Goal: Task Accomplishment & Management: Manage account settings

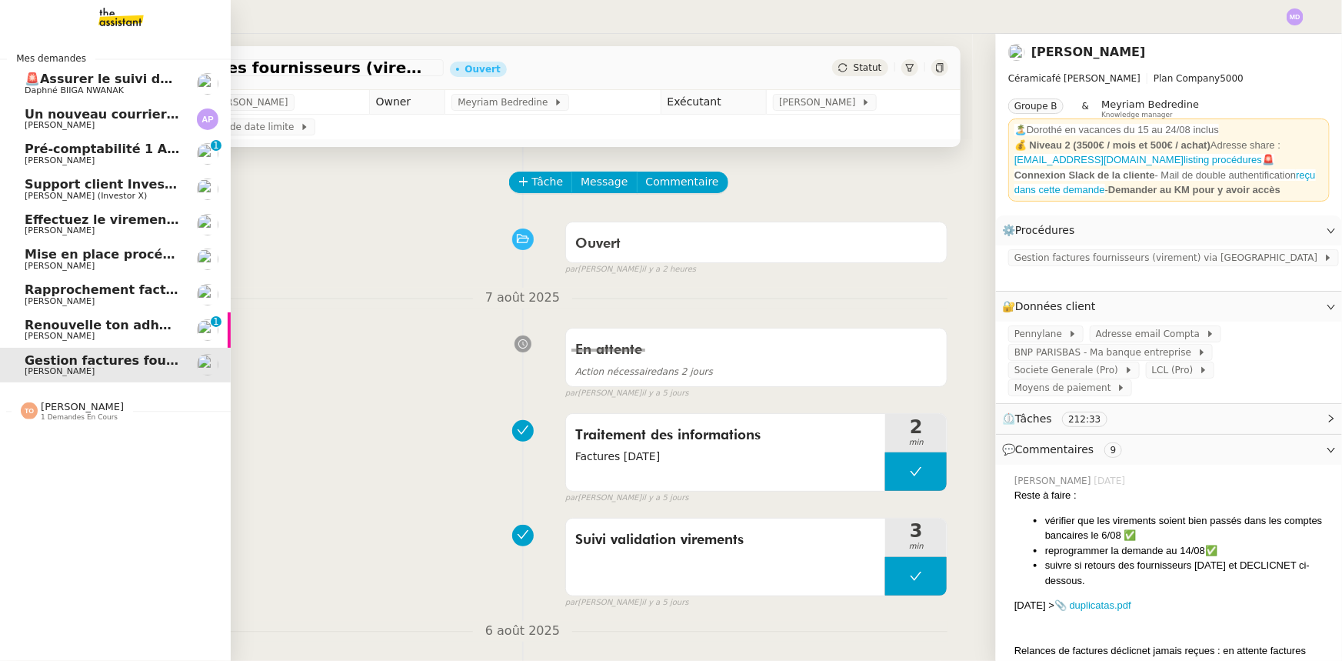
click at [88, 325] on span "Renouvelle ton adhésion Umento" at bounding box center [140, 325] width 230 height 15
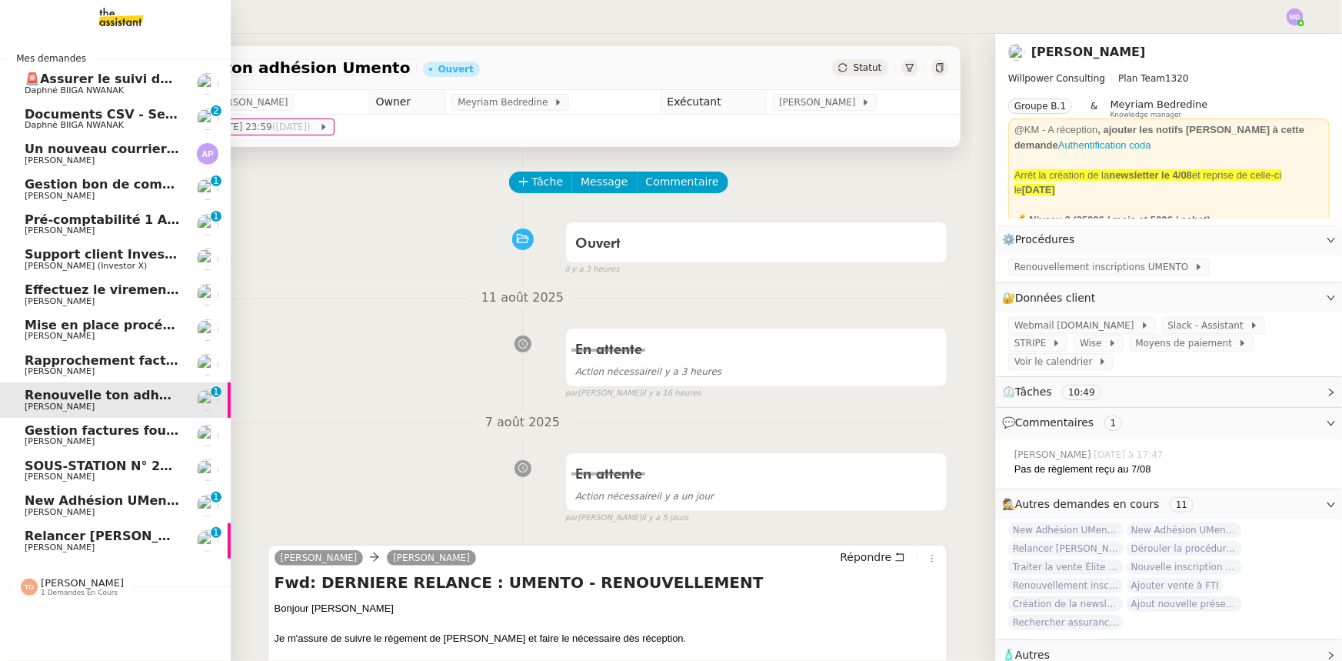
click at [98, 87] on span "Daphné BIIGA NWANAK" at bounding box center [74, 90] width 99 height 10
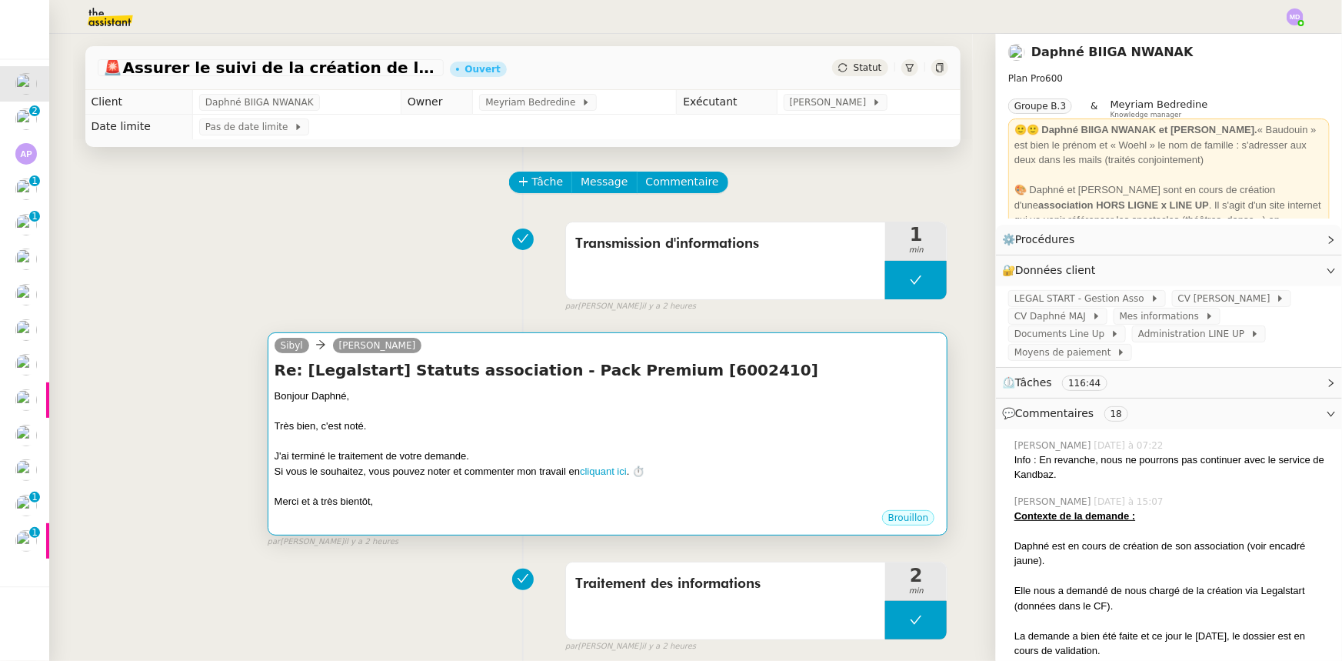
click at [699, 371] on h4 "Re: [Legalstart] Statuts association - Pack Premium [6002410]" at bounding box center [608, 370] width 667 height 22
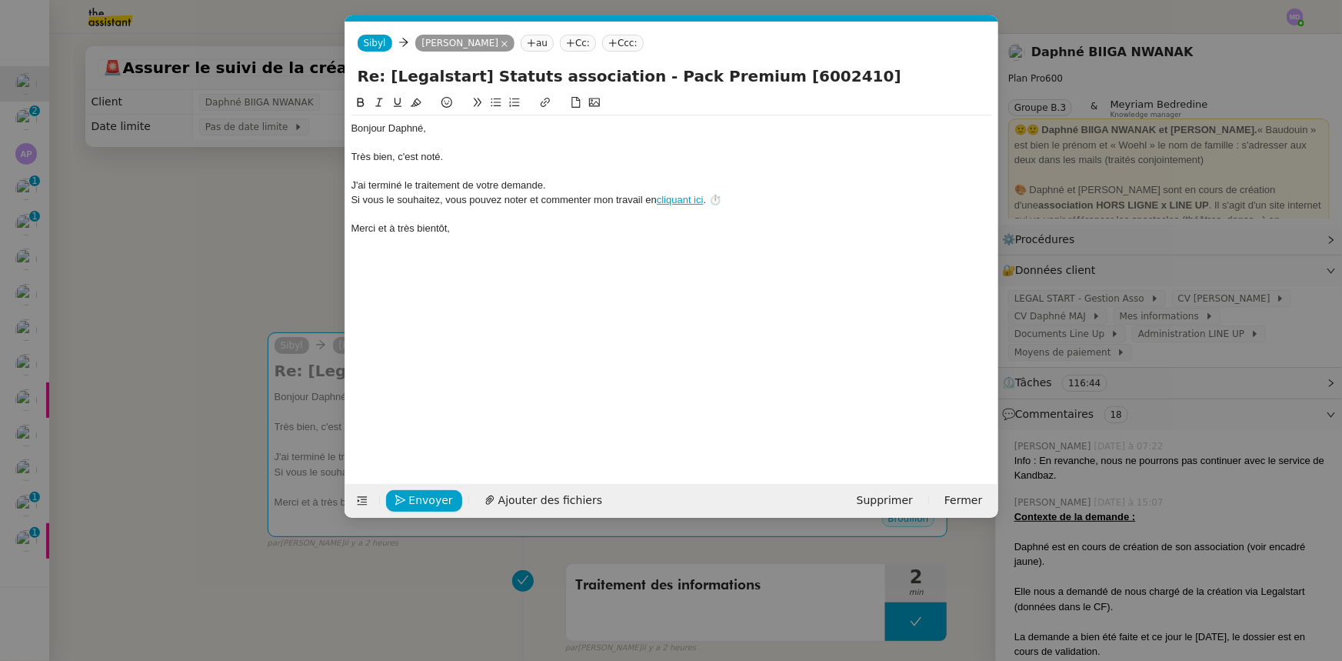
scroll to position [0, 32]
click at [428, 494] on span "Envoyer" at bounding box center [431, 501] width 44 height 18
click at [428, 494] on span "Confirmer l'envoi" at bounding box center [455, 501] width 92 height 18
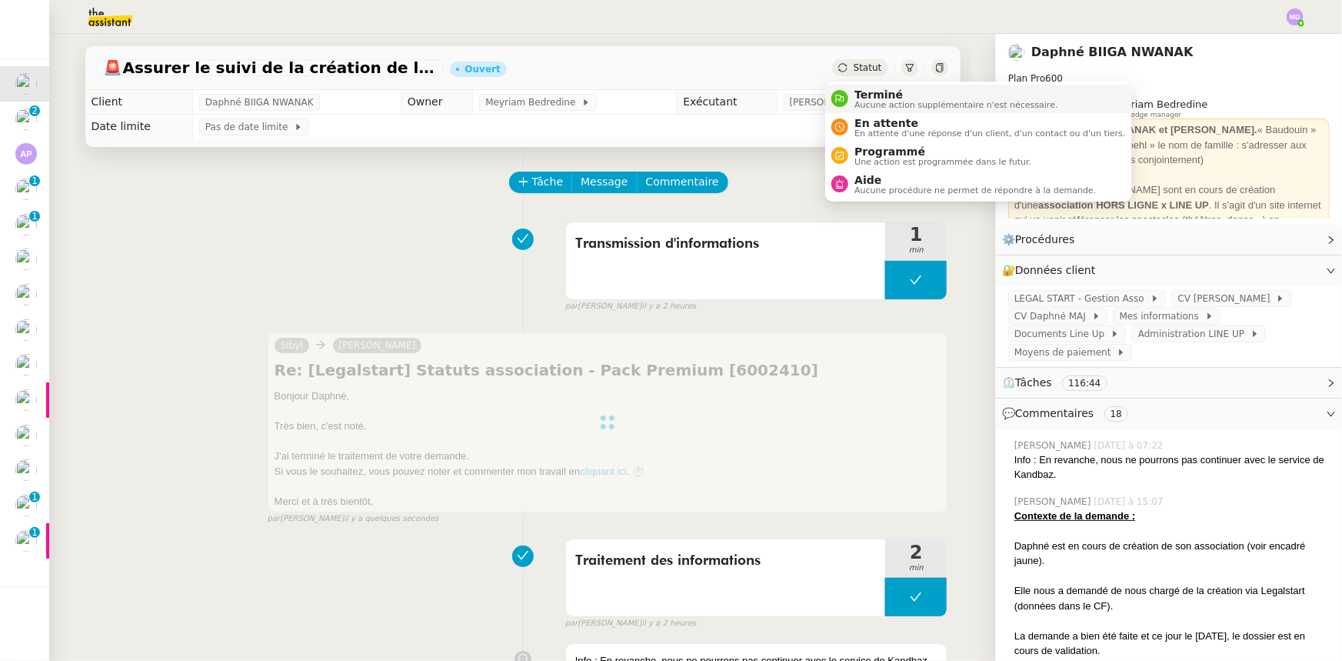
click at [865, 101] on span "Aucune action supplémentaire n'est nécessaire." at bounding box center [956, 105] width 203 height 8
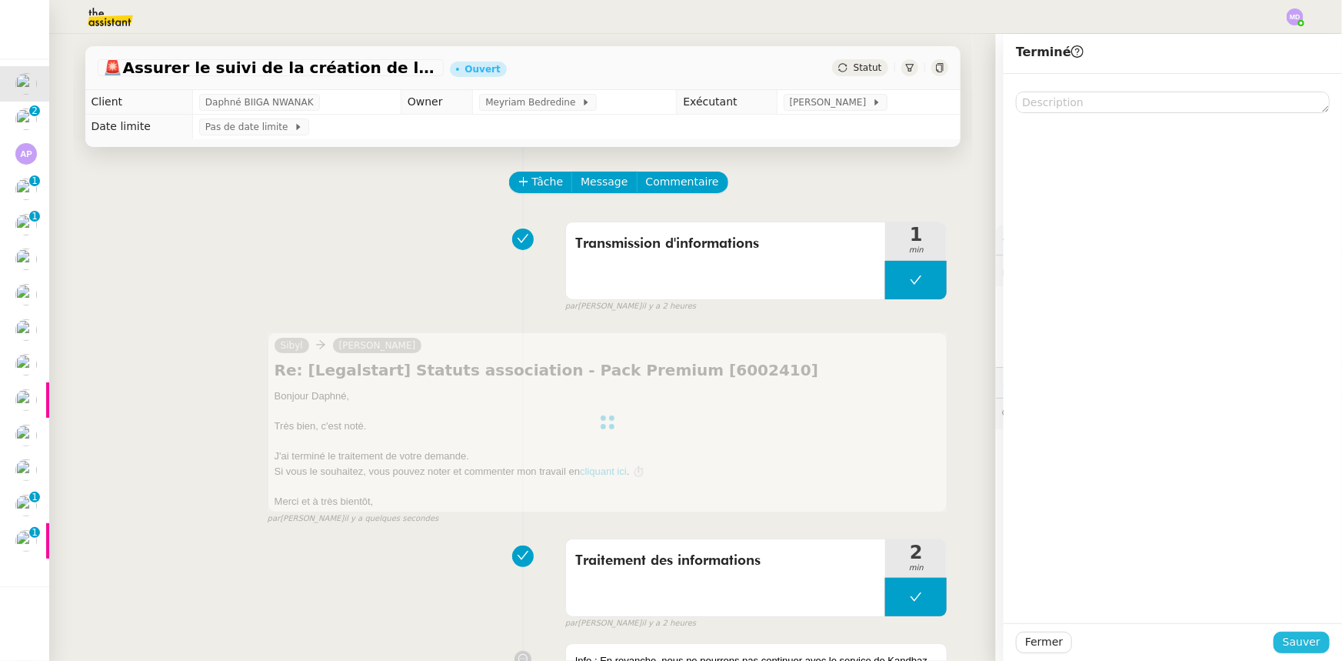
drag, startPoint x: 1295, startPoint y: 649, endPoint x: 1275, endPoint y: 639, distance: 22.4
click at [1295, 648] on span "Sauver" at bounding box center [1302, 642] width 38 height 18
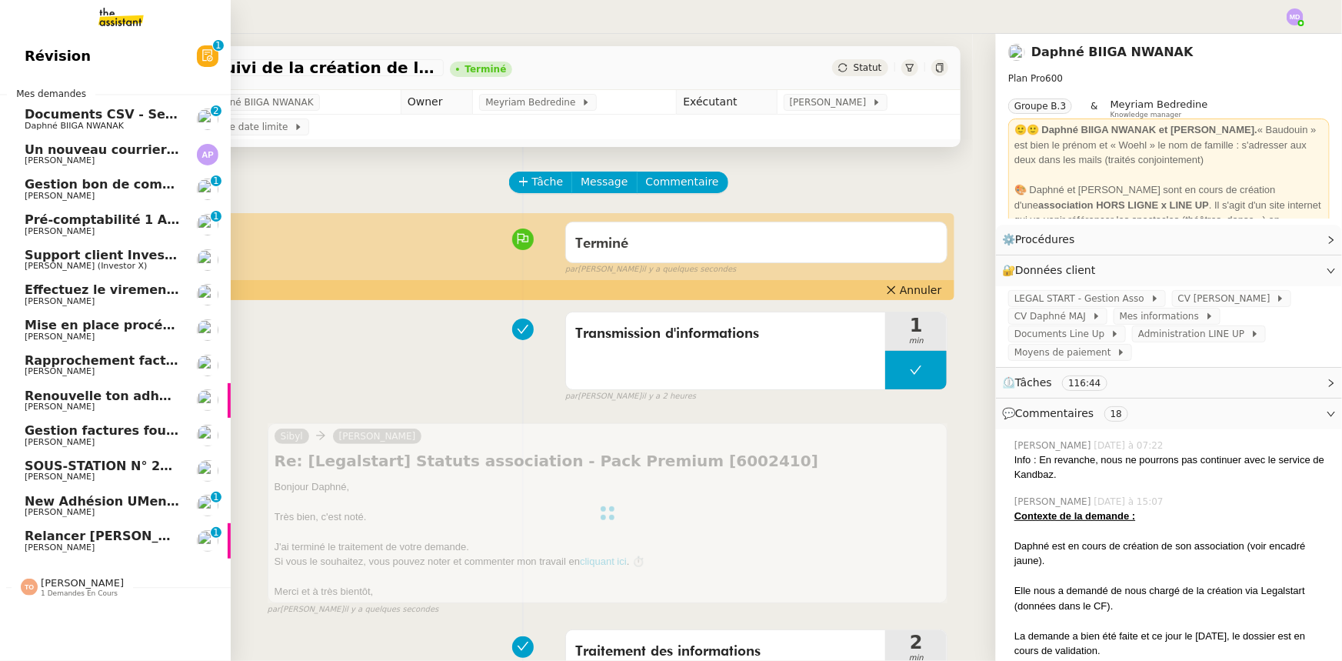
click at [95, 152] on span "Un nouveau courrier disponible en téléchargement 💌 (#3431412)" at bounding box center [255, 149] width 460 height 15
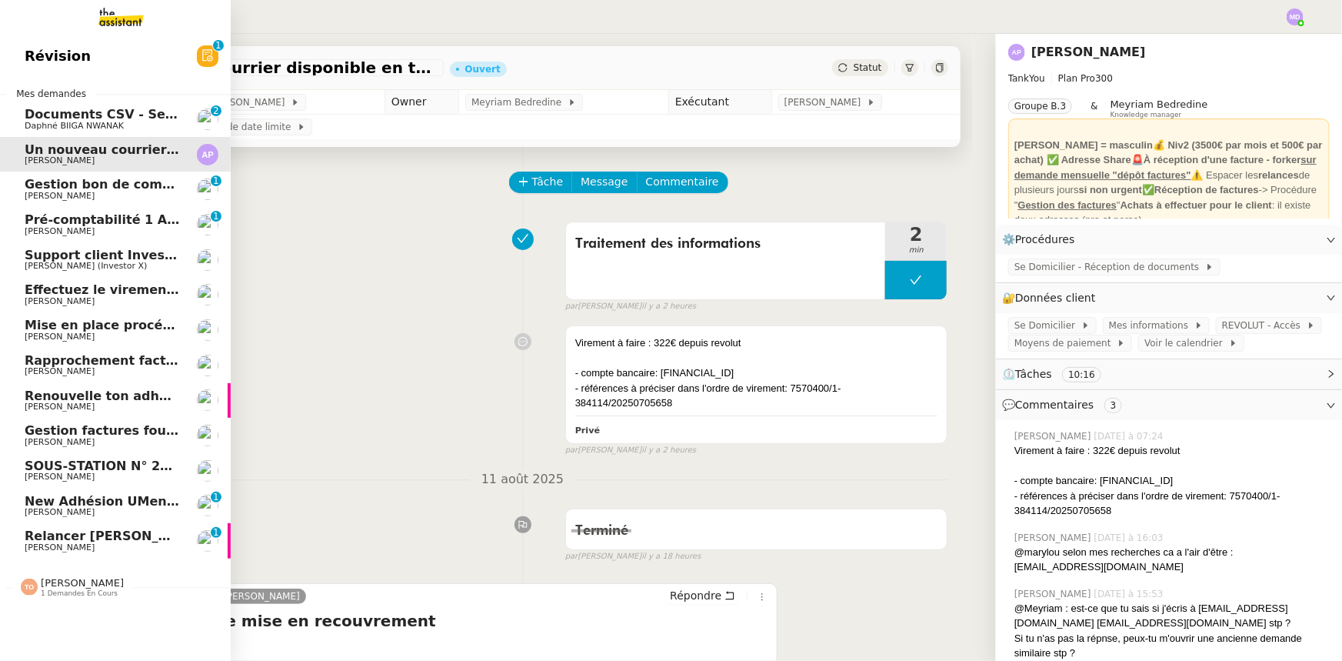
click at [35, 192] on span "[PERSON_NAME]" at bounding box center [60, 196] width 70 height 10
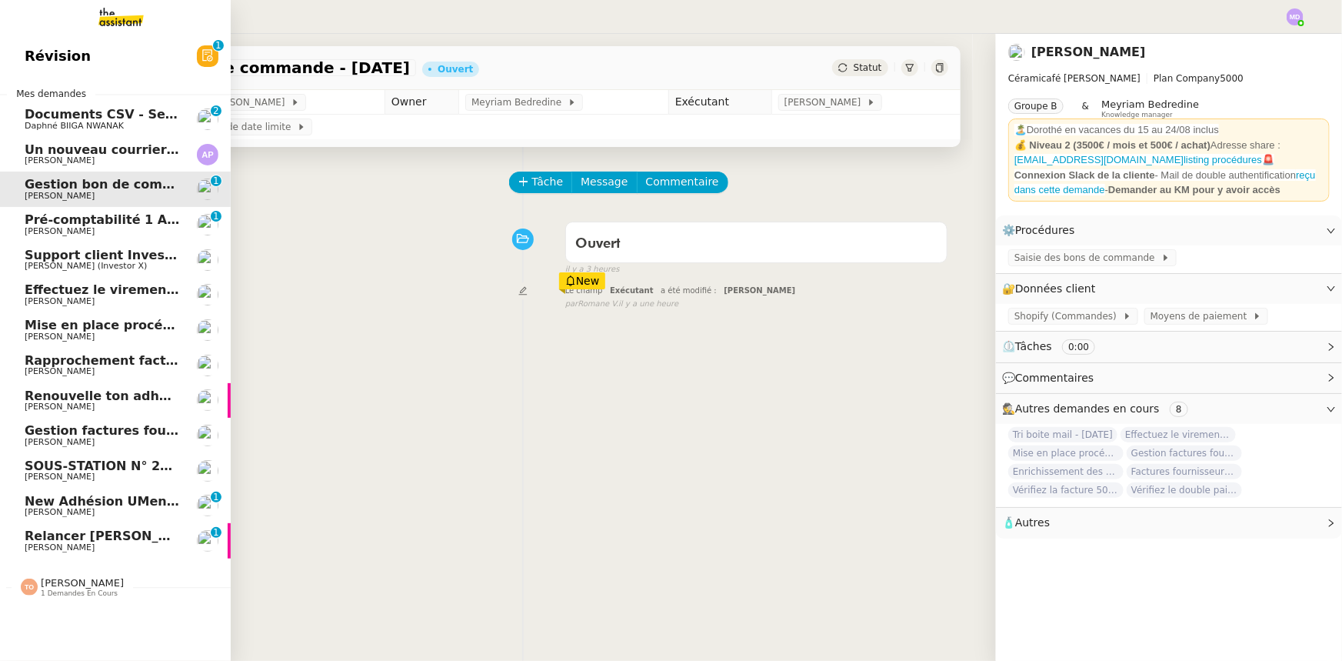
click at [139, 358] on span "Rapprochement factures/paiements clients - [DATE]" at bounding box center [205, 360] width 360 height 15
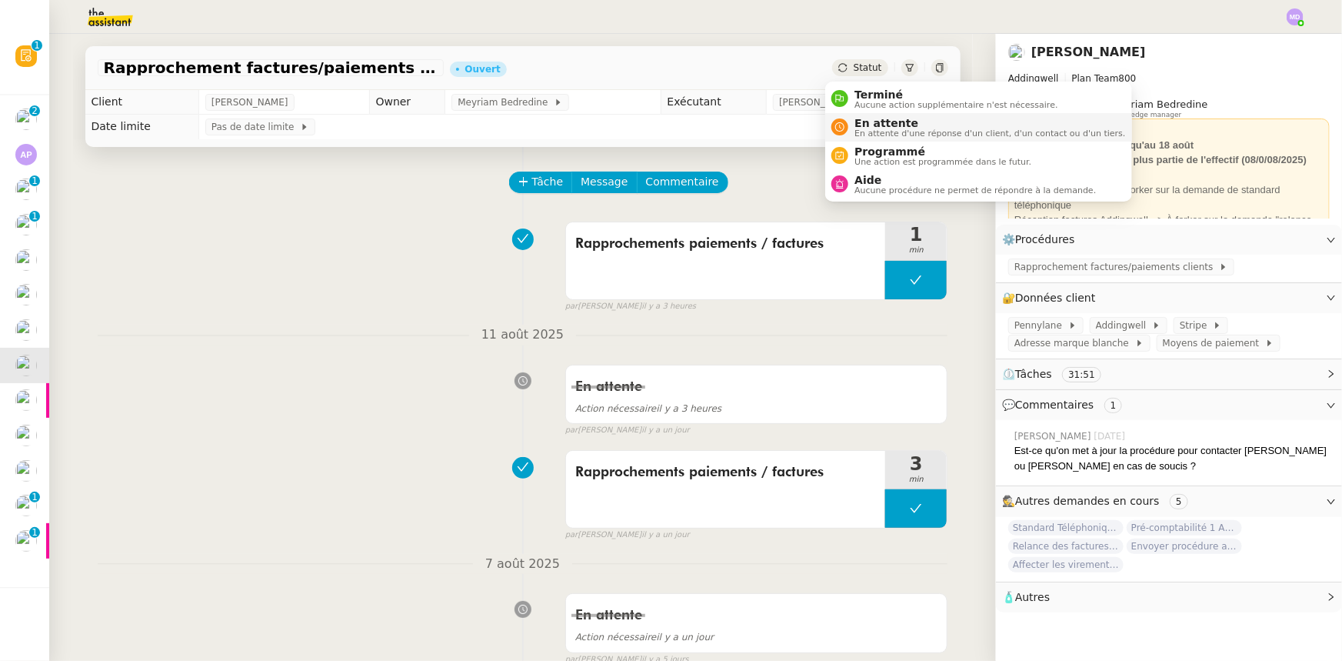
click at [864, 129] on span "En attente d'une réponse d'un client, d'un contact ou d'un tiers." at bounding box center [990, 133] width 271 height 8
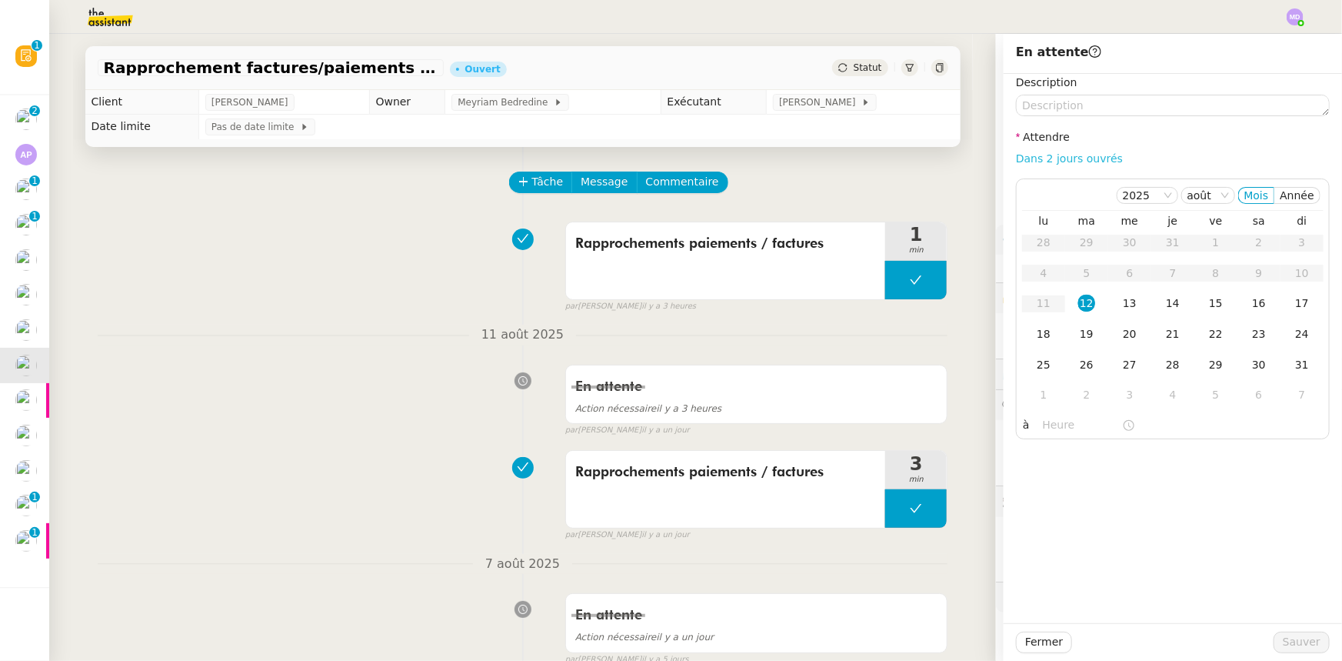
click at [1051, 158] on link "Dans 2 jours ouvrés" at bounding box center [1069, 158] width 107 height 12
type input "07:00"
click at [1110, 297] on td "13" at bounding box center [1129, 303] width 43 height 31
drag, startPoint x: 1295, startPoint y: 642, endPoint x: 1295, endPoint y: 624, distance: 18.5
click at [1295, 637] on span "Sauver" at bounding box center [1302, 642] width 38 height 18
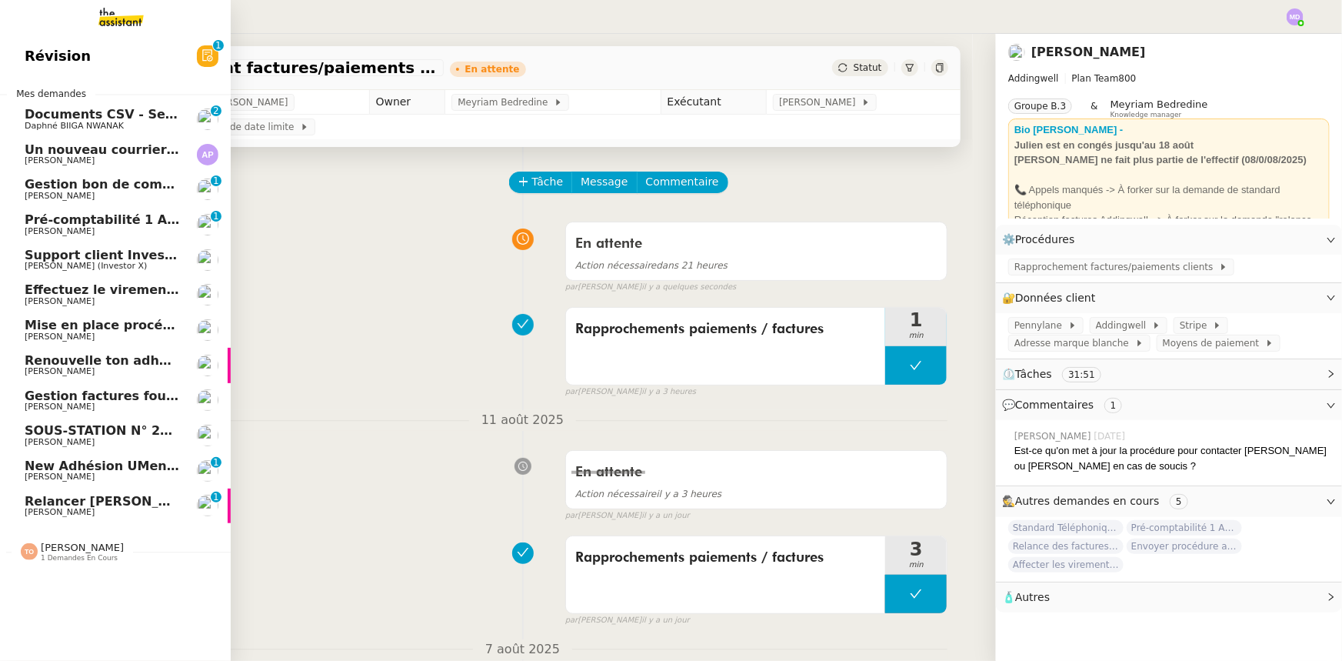
click at [166, 260] on span "Support client InvestorX" at bounding box center [102, 255] width 155 height 14
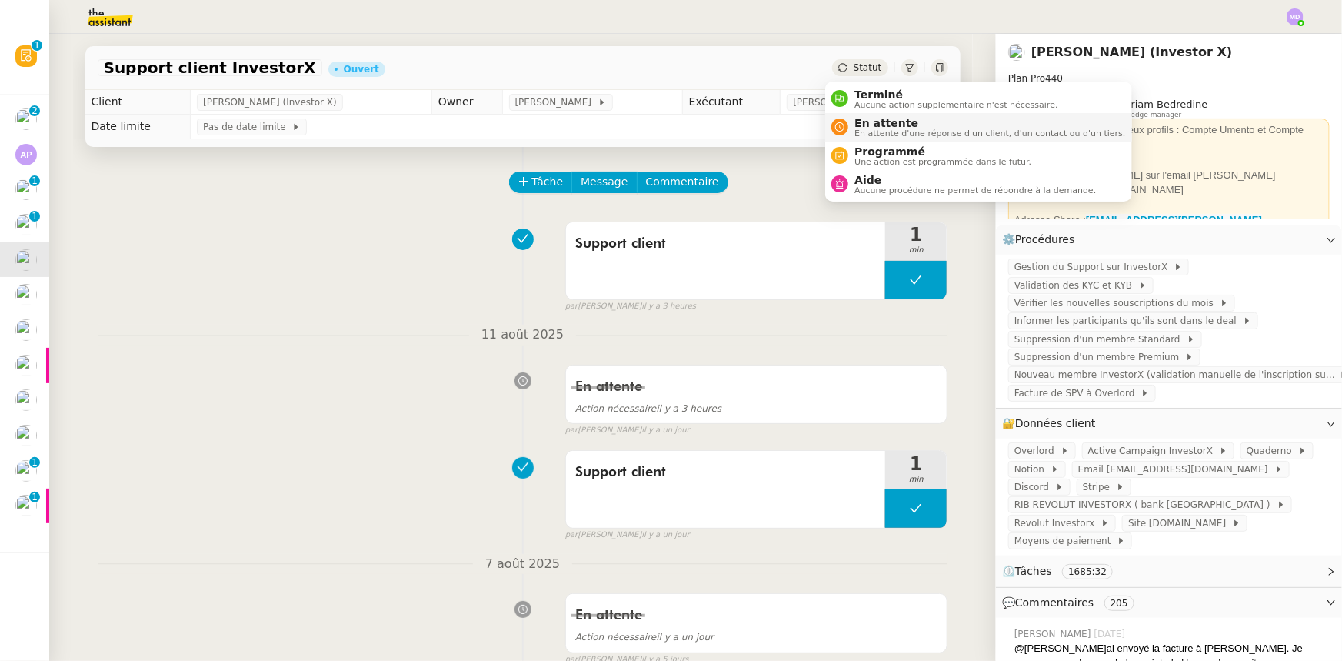
click at [869, 125] on span "En attente" at bounding box center [990, 123] width 271 height 12
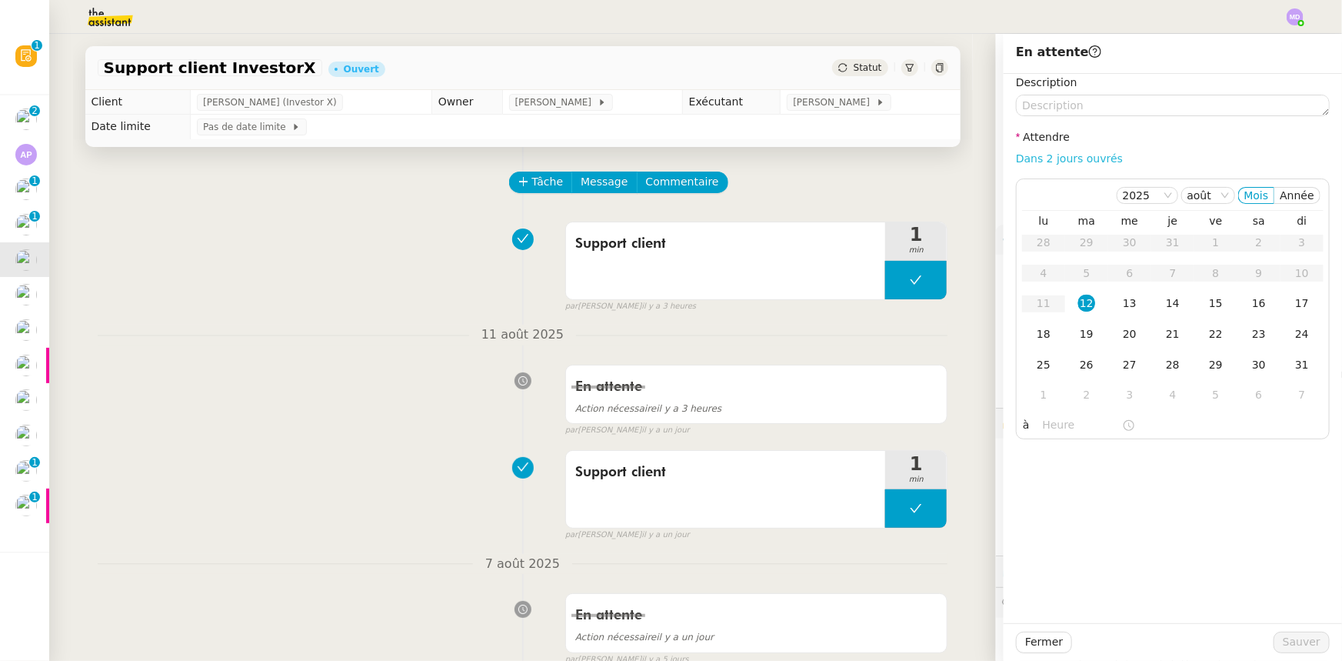
click at [1090, 158] on link "Dans 2 jours ouvrés" at bounding box center [1069, 158] width 107 height 12
type input "07:00"
drag, startPoint x: 1120, startPoint y: 300, endPoint x: 1143, endPoint y: 389, distance: 92.2
click at [1122, 301] on div "13" at bounding box center [1130, 303] width 17 height 17
click at [1289, 640] on span "Sauver" at bounding box center [1302, 642] width 38 height 18
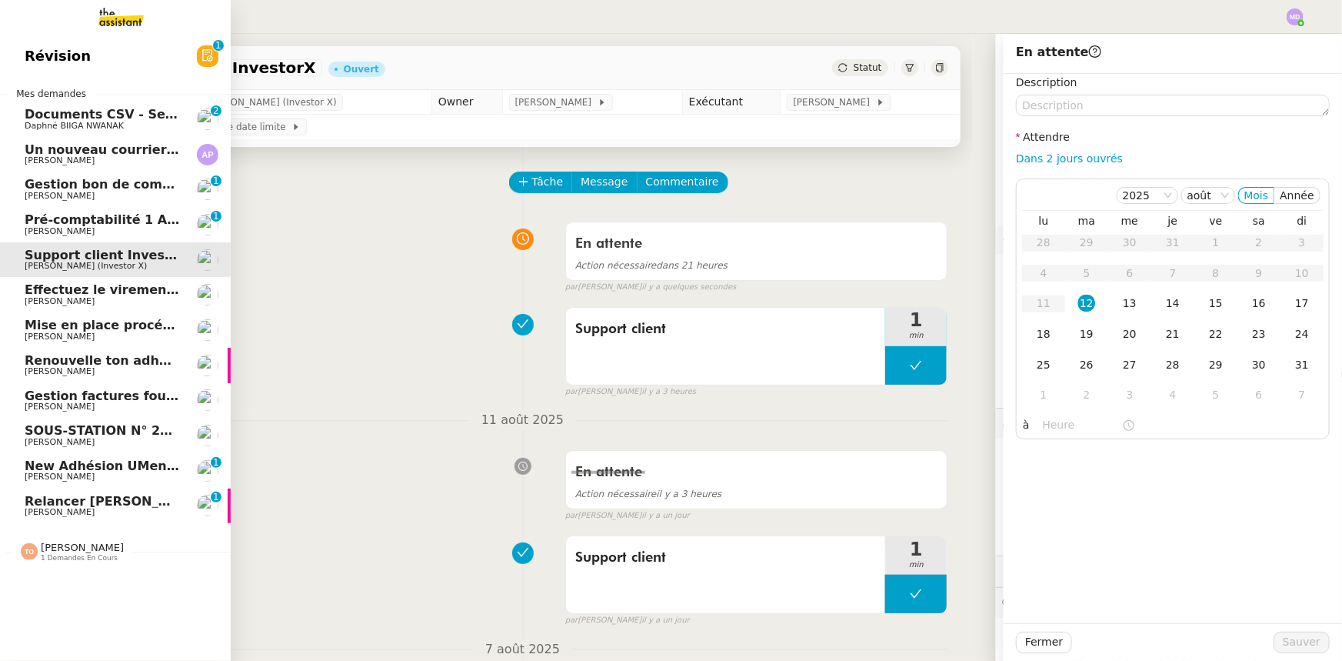
click at [34, 261] on span "Support client InvestorX" at bounding box center [110, 255] width 170 height 15
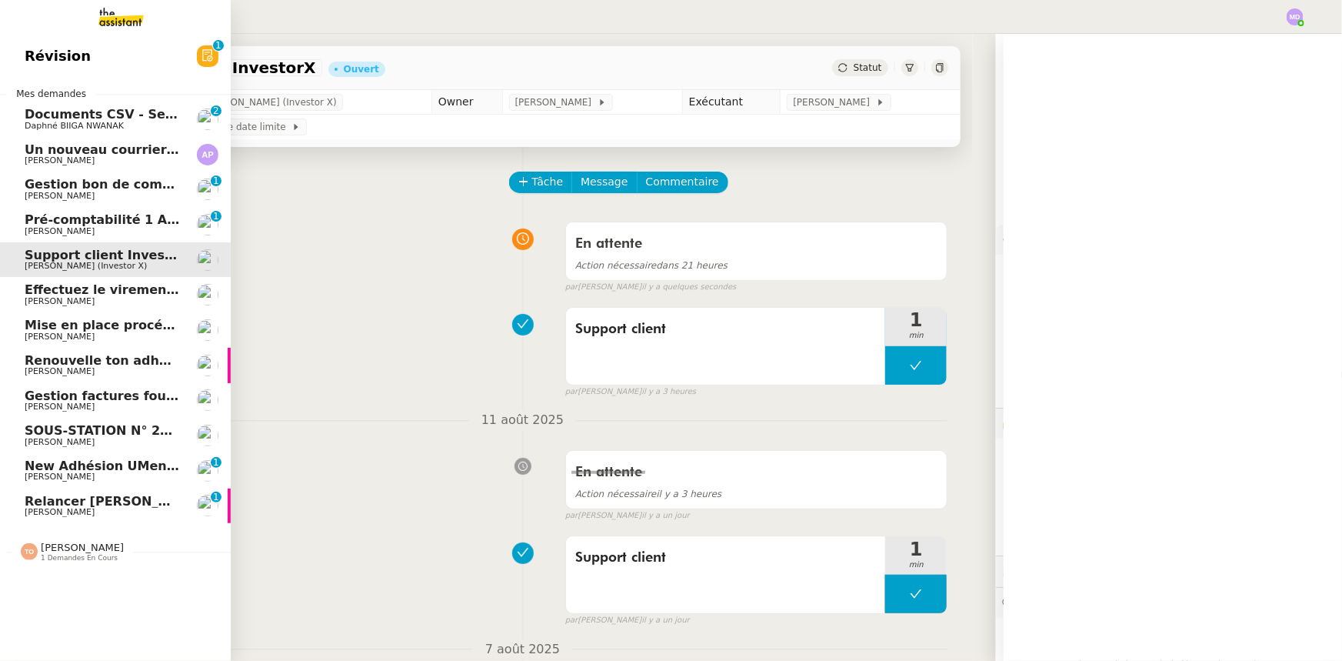
click at [106, 291] on span "Effectuez le virement bancaire" at bounding box center [131, 289] width 212 height 15
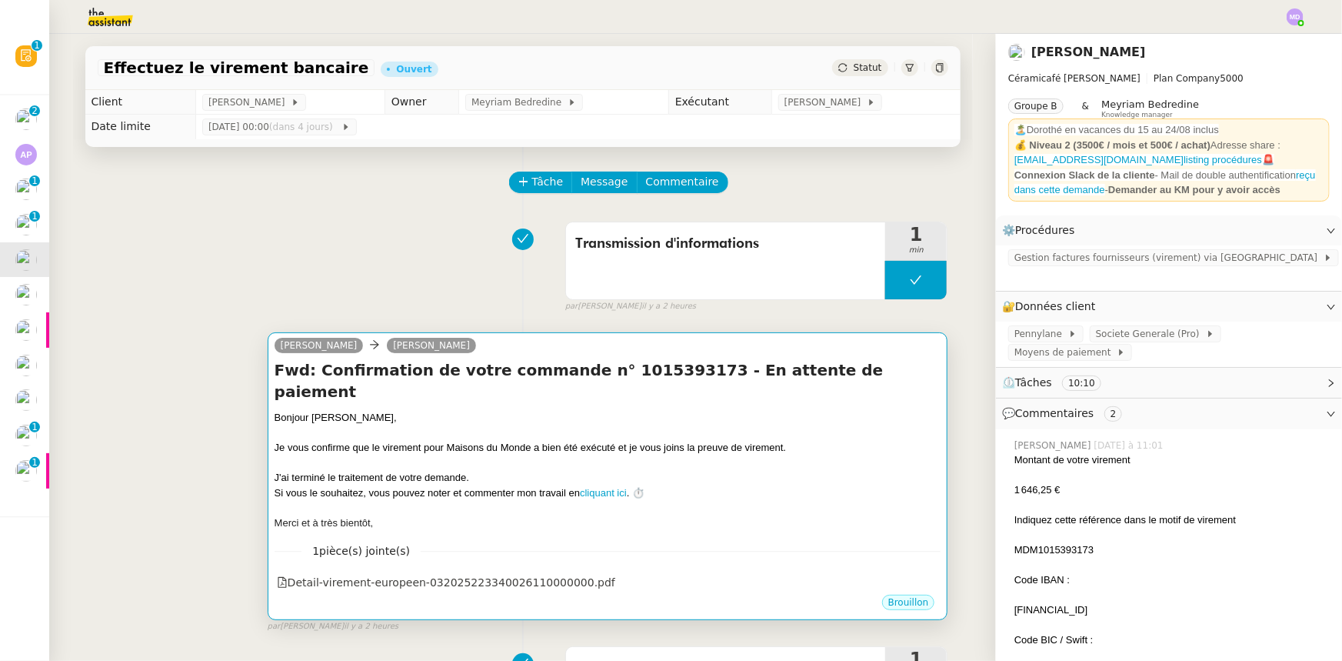
click at [662, 410] on div "﻿Bonjour [PERSON_NAME]﻿," at bounding box center [608, 417] width 667 height 15
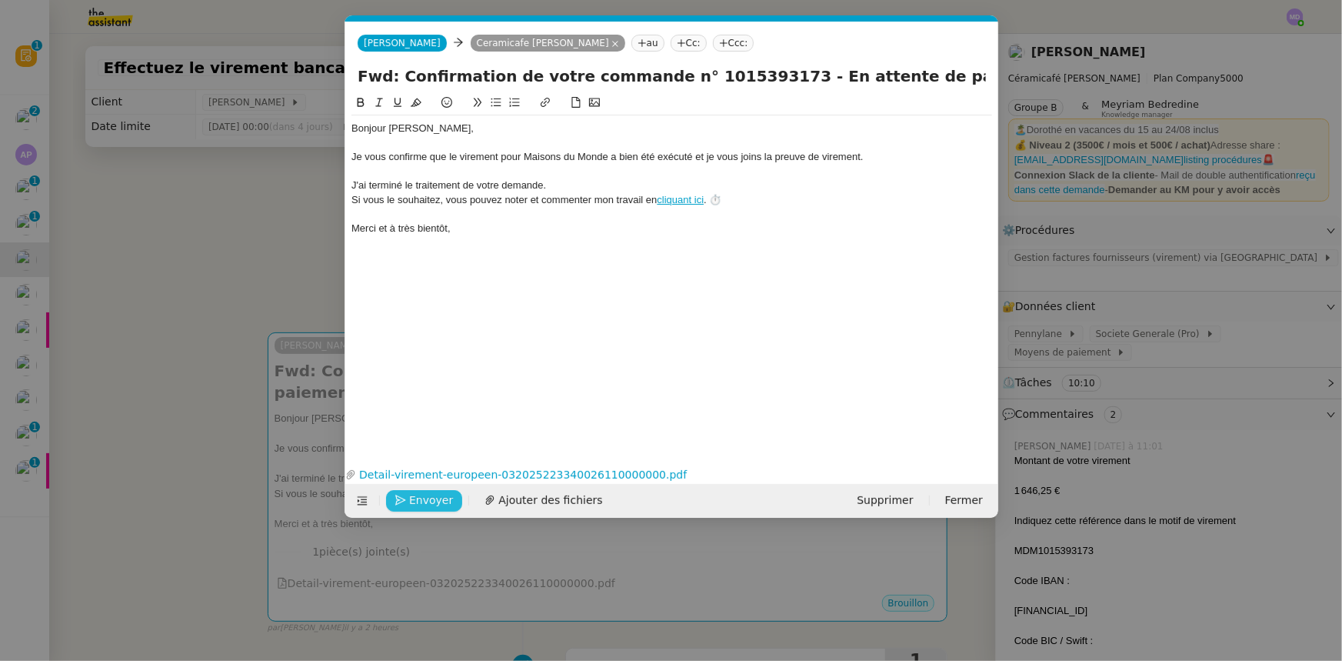
scroll to position [0, 32]
click at [428, 495] on span "Envoyer" at bounding box center [431, 501] width 44 height 18
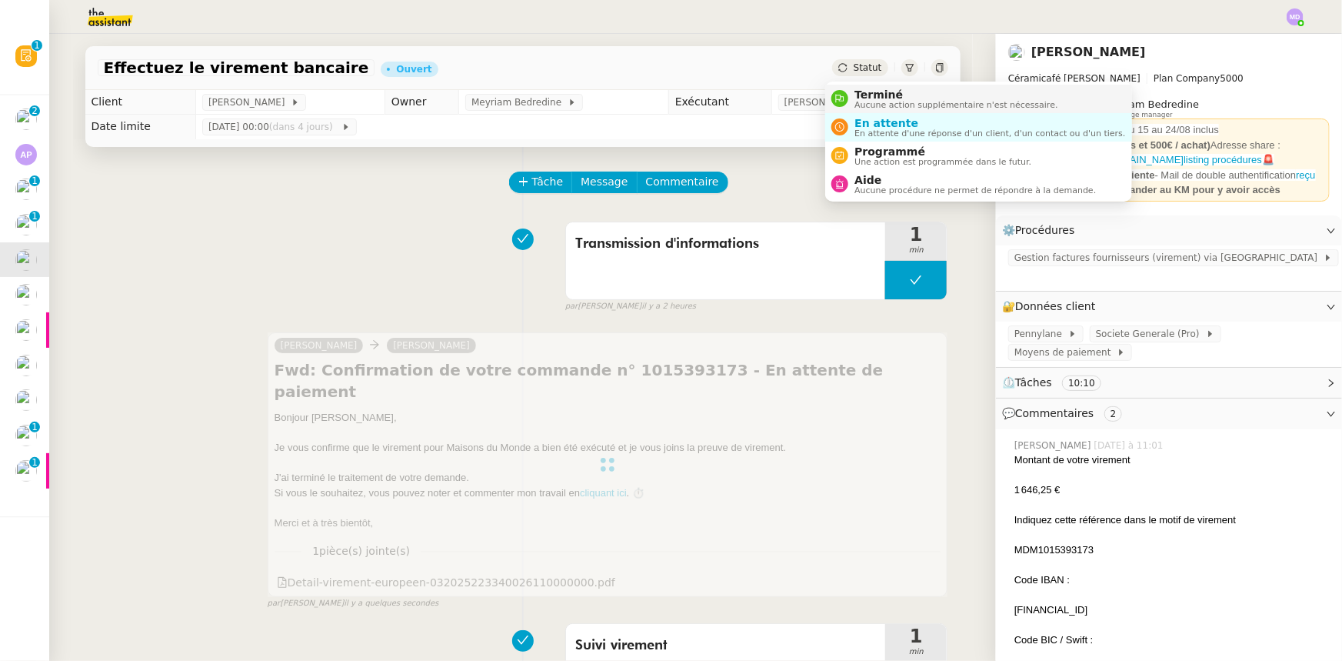
click at [882, 95] on span "Terminé" at bounding box center [956, 94] width 203 height 12
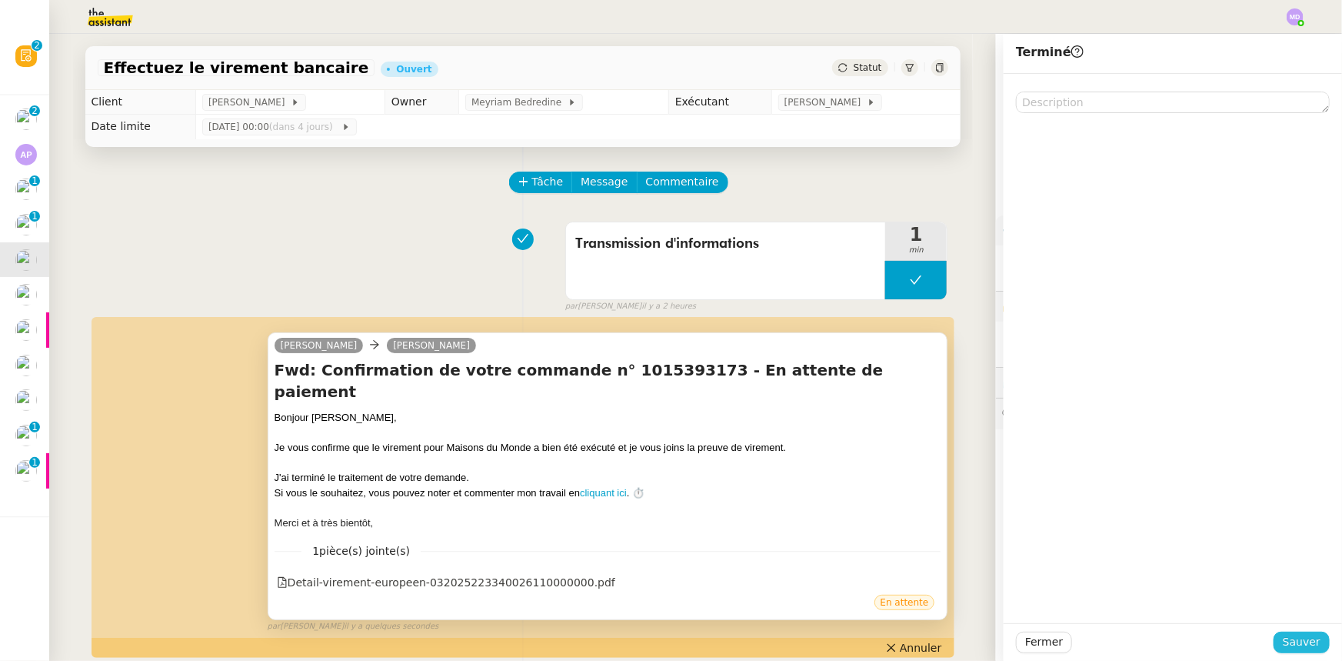
drag, startPoint x: 1279, startPoint y: 640, endPoint x: 828, endPoint y: 530, distance: 464.0
click at [1283, 640] on span "Sauver" at bounding box center [1302, 642] width 38 height 18
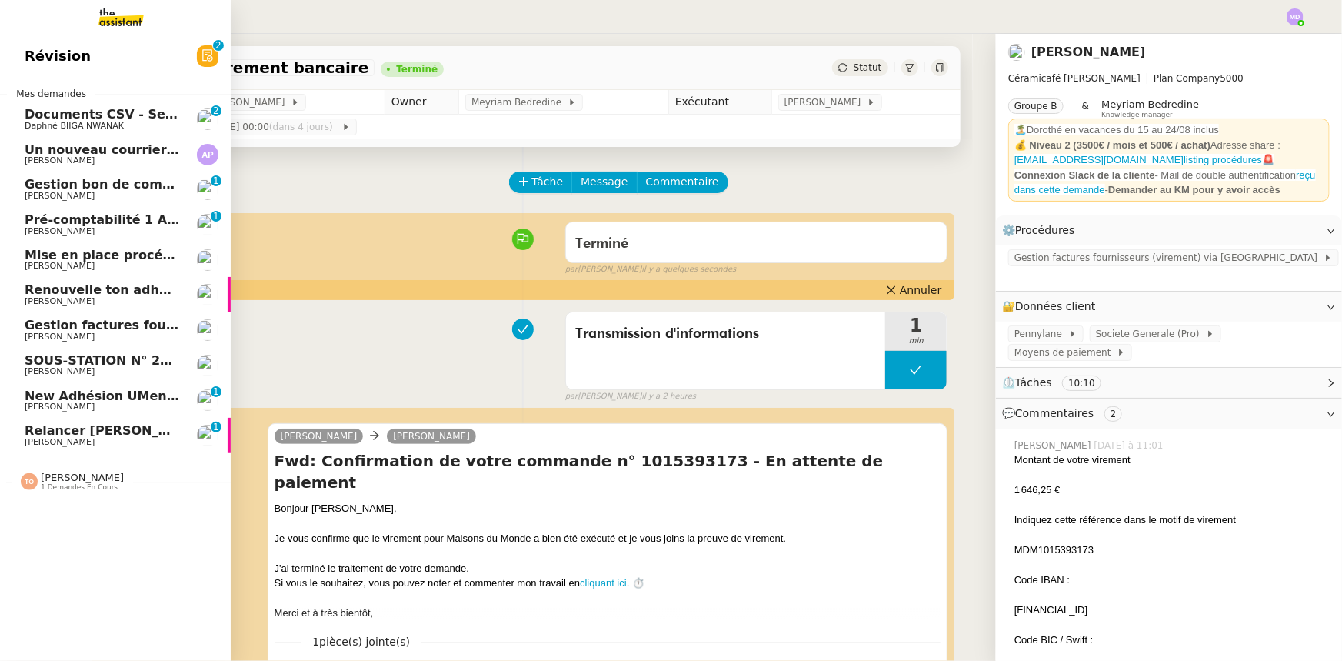
click at [45, 435] on span "Relancer [PERSON_NAME] et supprimer [PERSON_NAME]" at bounding box center [221, 430] width 392 height 15
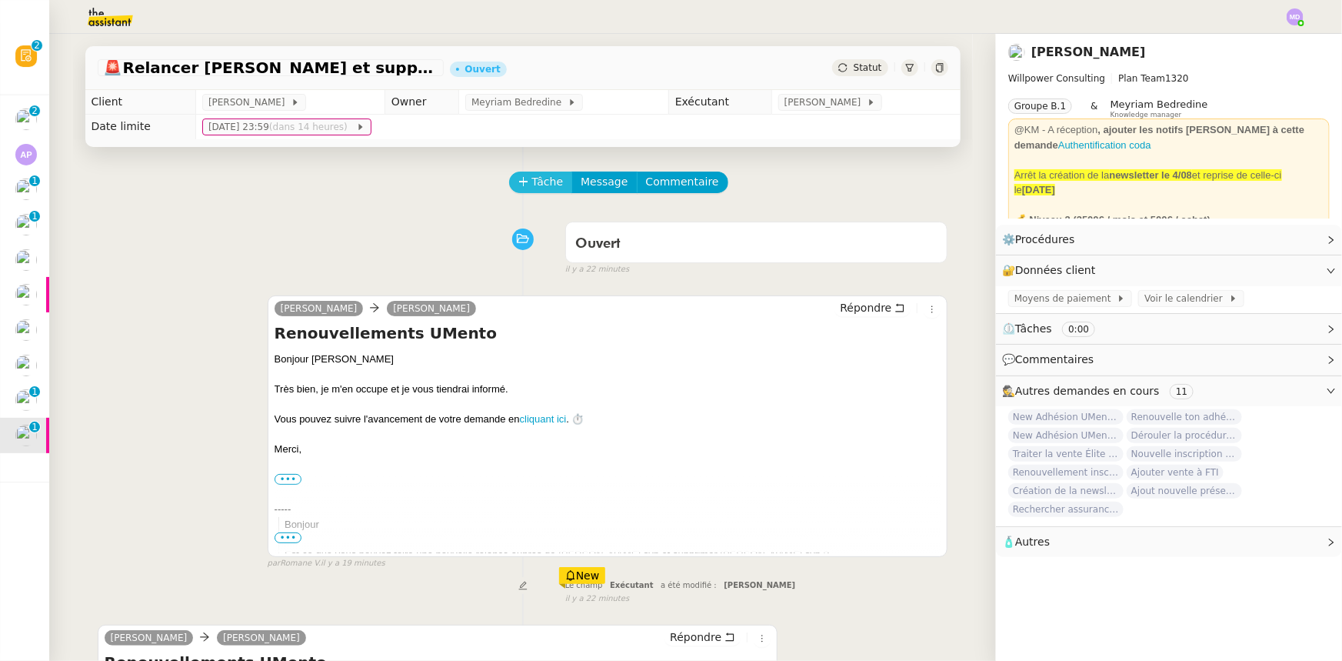
click at [532, 184] on span "Tâche" at bounding box center [548, 182] width 32 height 18
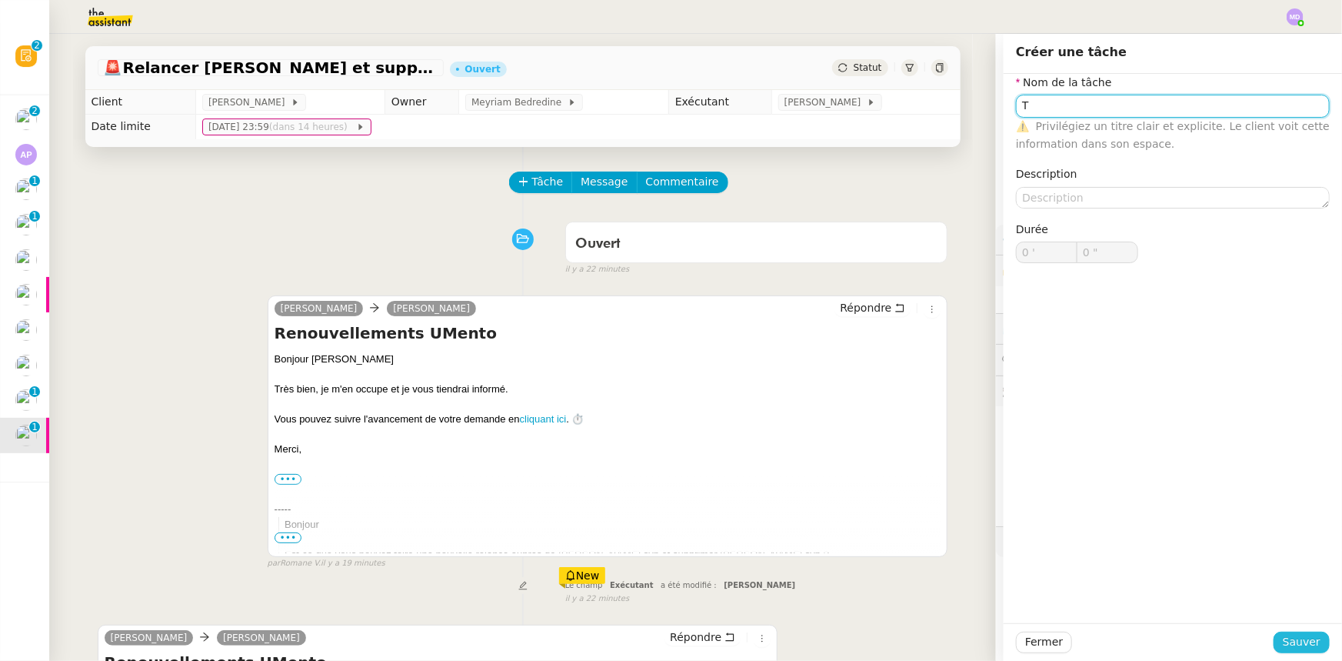
type input "T"
drag, startPoint x: 1289, startPoint y: 641, endPoint x: 1119, endPoint y: 508, distance: 215.4
click at [1288, 641] on span "Sauver" at bounding box center [1302, 642] width 38 height 18
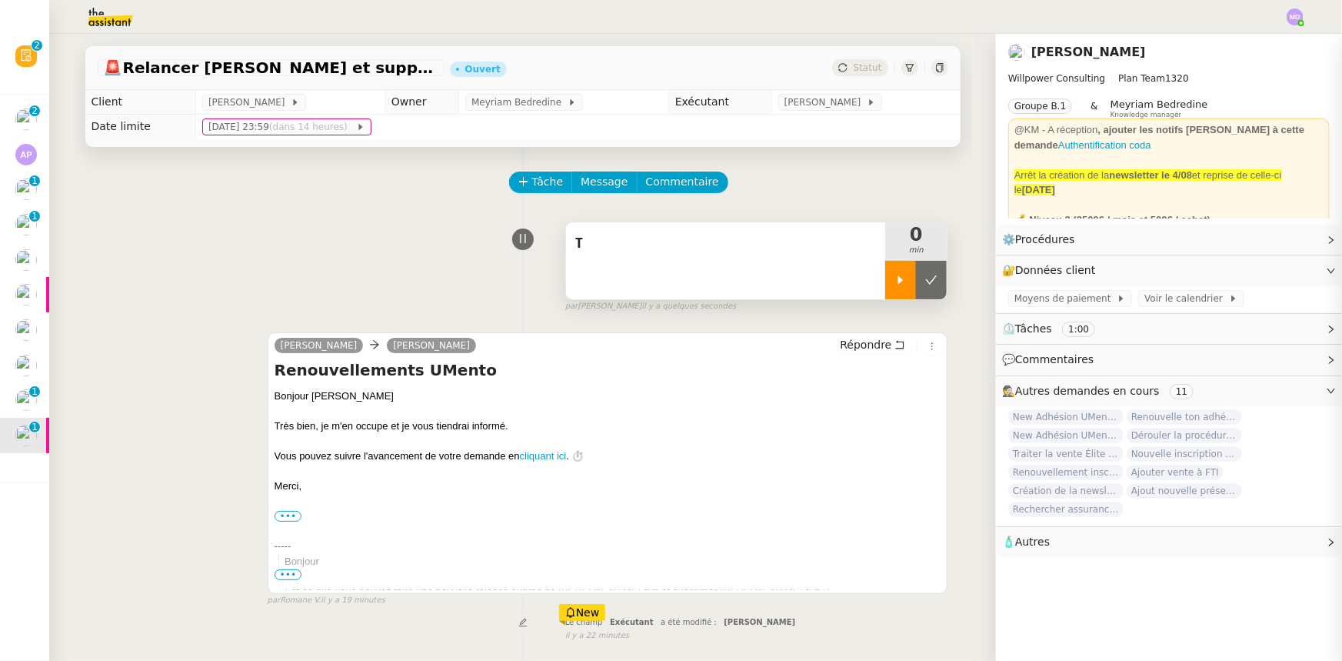
click at [898, 299] on div at bounding box center [900, 280] width 31 height 38
click at [735, 263] on div "T" at bounding box center [726, 260] width 320 height 77
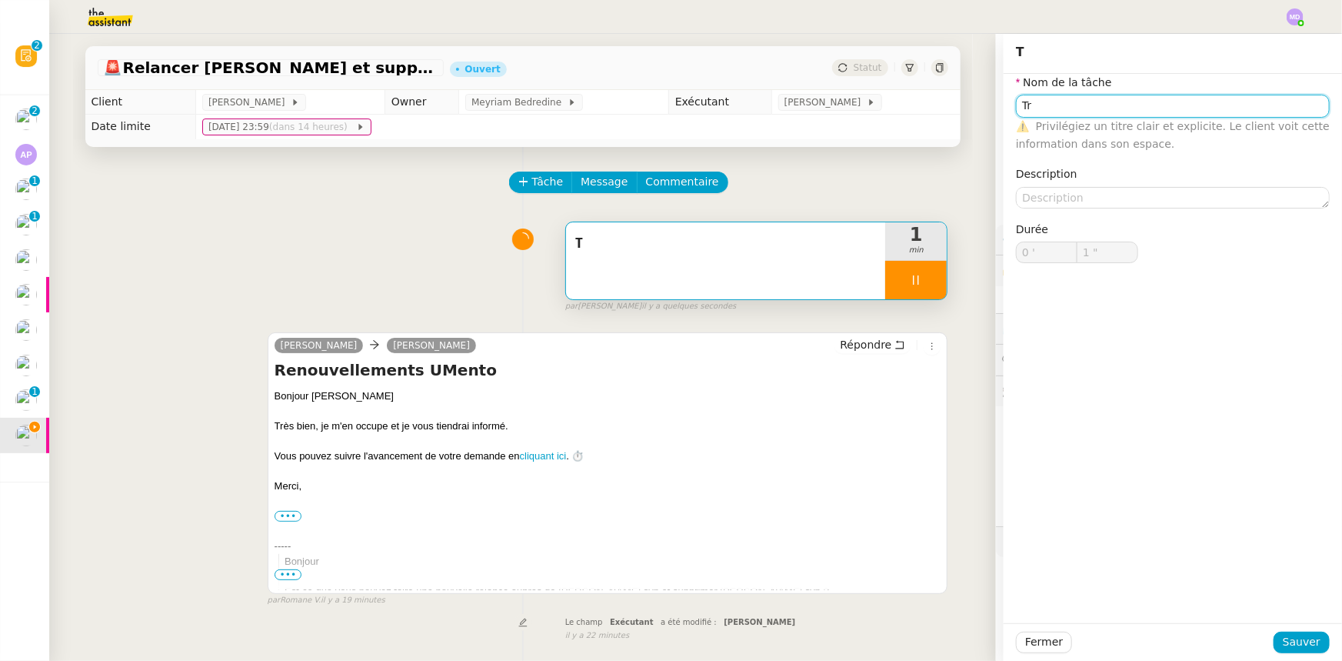
click at [1042, 112] on input "Tr" at bounding box center [1173, 106] width 314 height 22
type input "Tra"
type input "2 ""
type input "Traitemen"
type input "3 ""
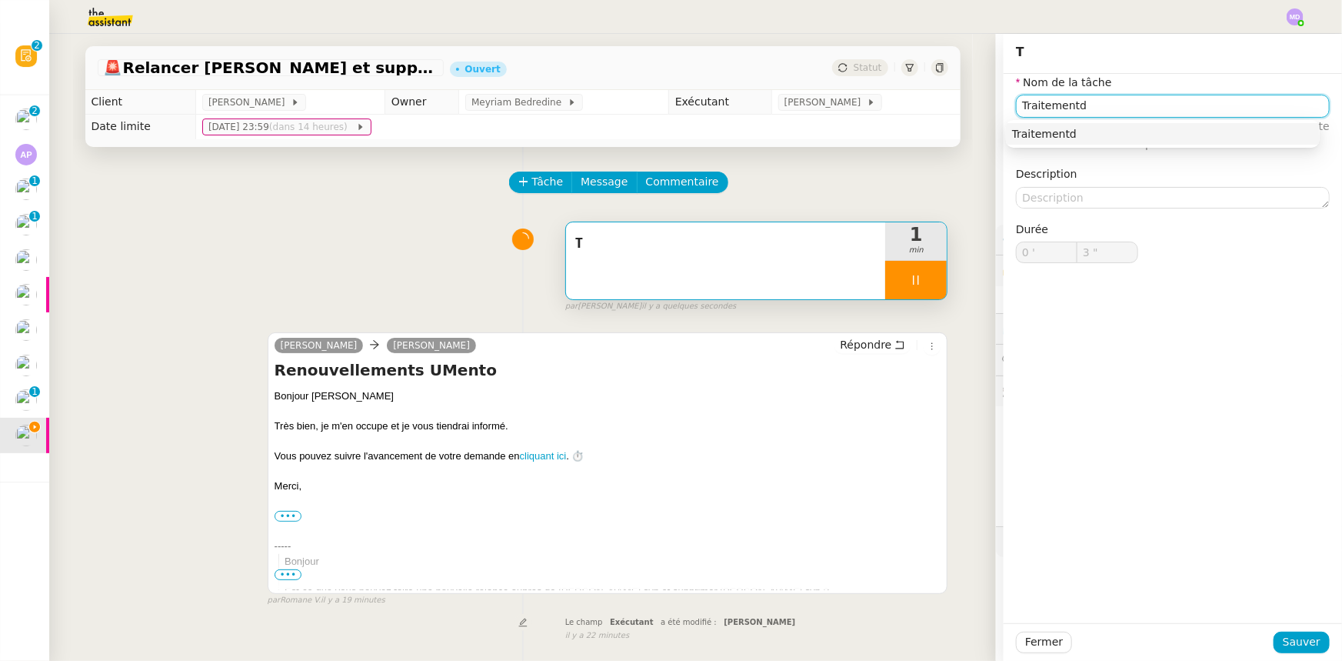
type input "Traitementde"
type input "4 ""
type input "Traitementde"
type input "5 ""
click at [1275, 632] on button "Sauver" at bounding box center [1302, 643] width 56 height 22
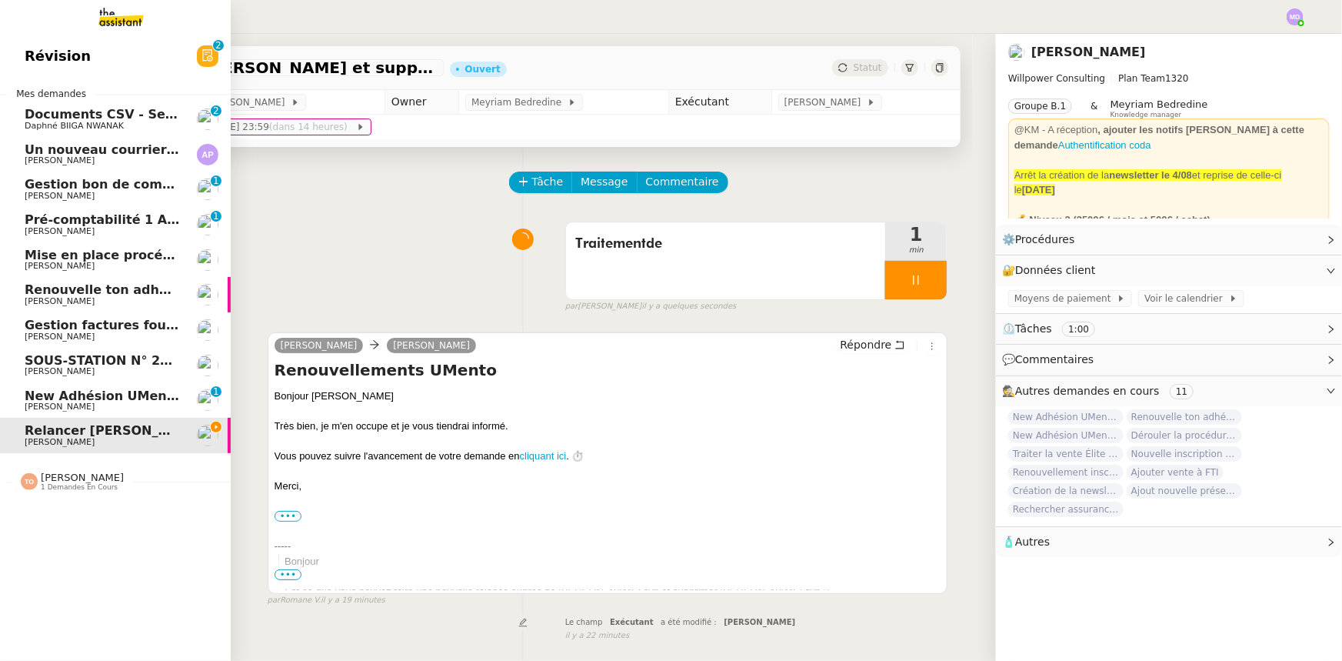
click at [37, 398] on span "New Adhésion UMento Sans paiement Entry" at bounding box center [177, 395] width 305 height 15
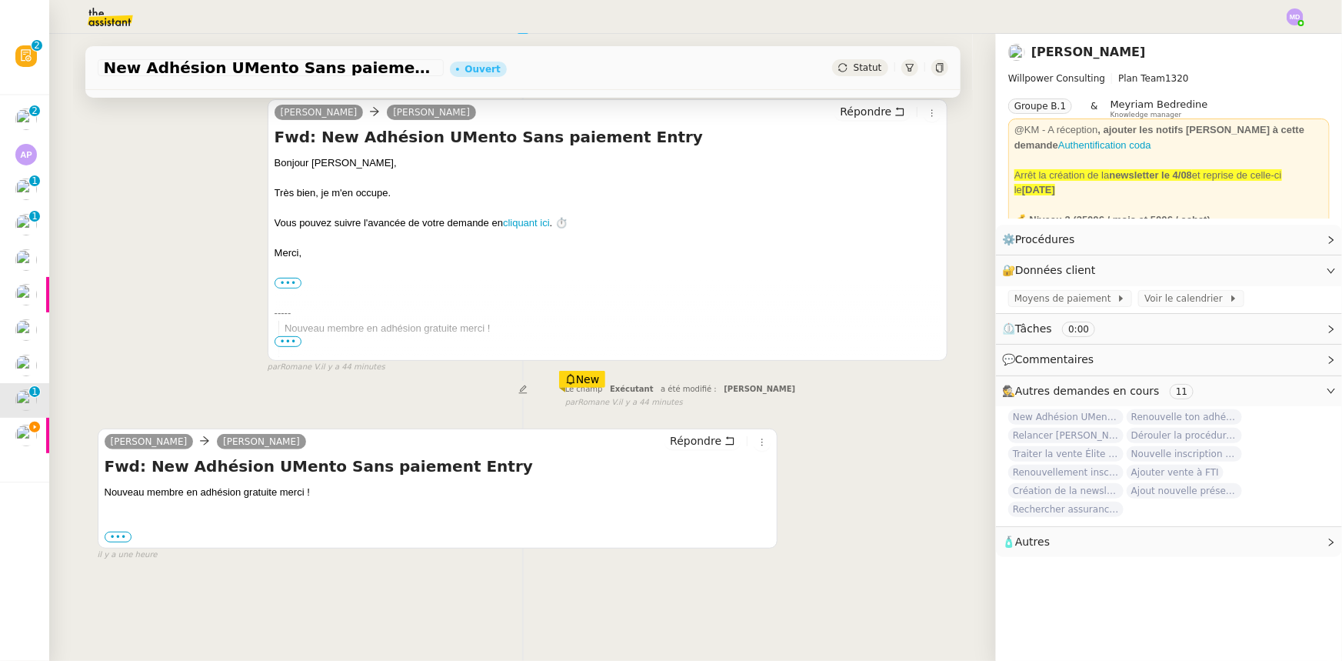
scroll to position [205, 0]
click at [115, 532] on label "•••" at bounding box center [119, 537] width 28 height 11
click at [0, 0] on input "•••" at bounding box center [0, 0] width 0 height 0
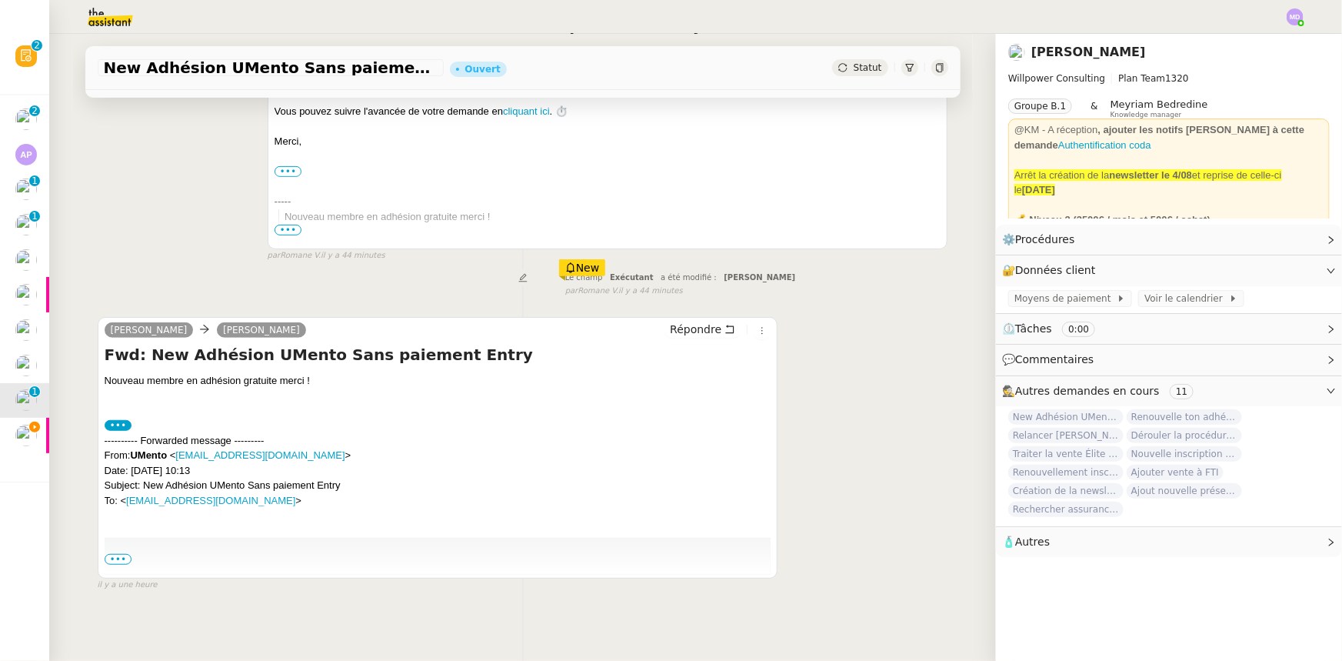
scroll to position [321, 0]
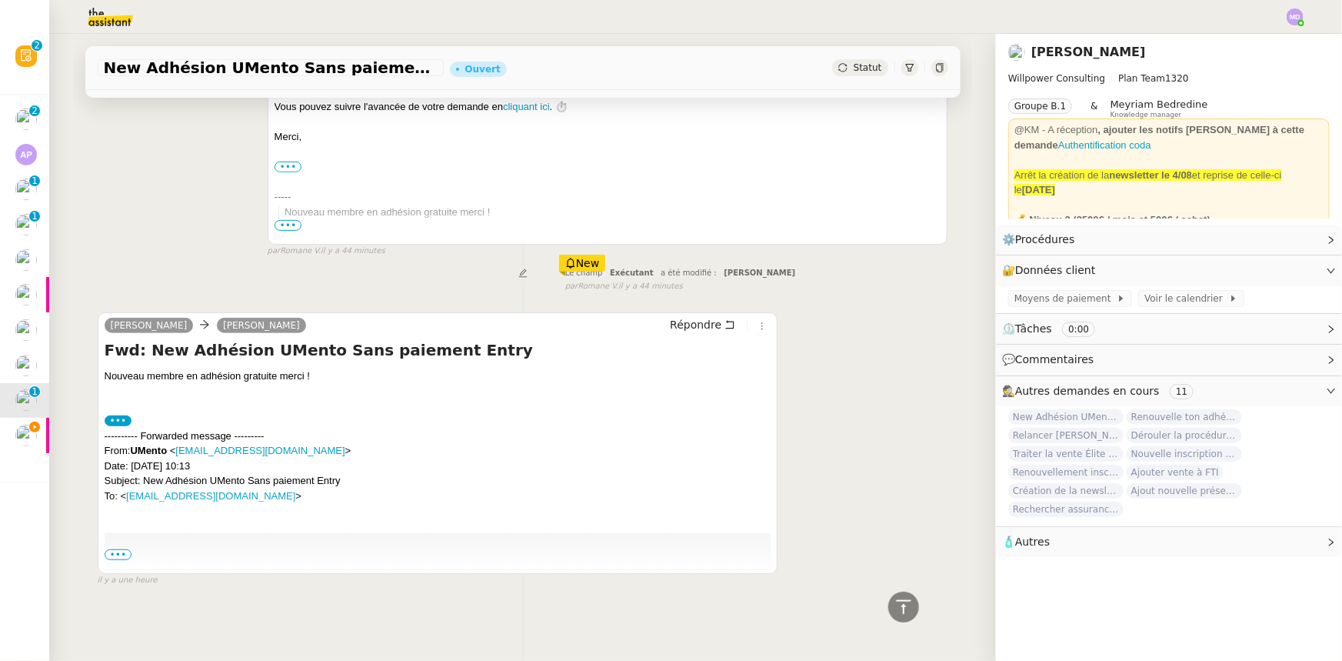
click at [115, 549] on span "•••" at bounding box center [119, 554] width 28 height 11
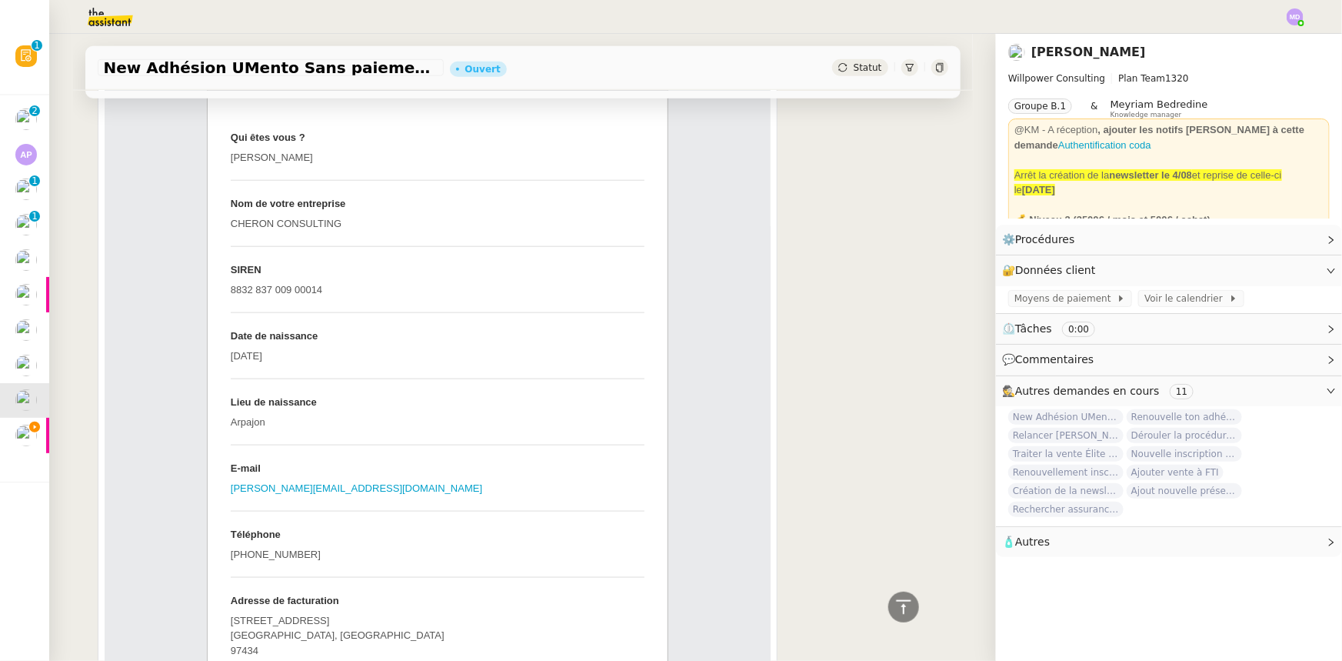
scroll to position [810, 0]
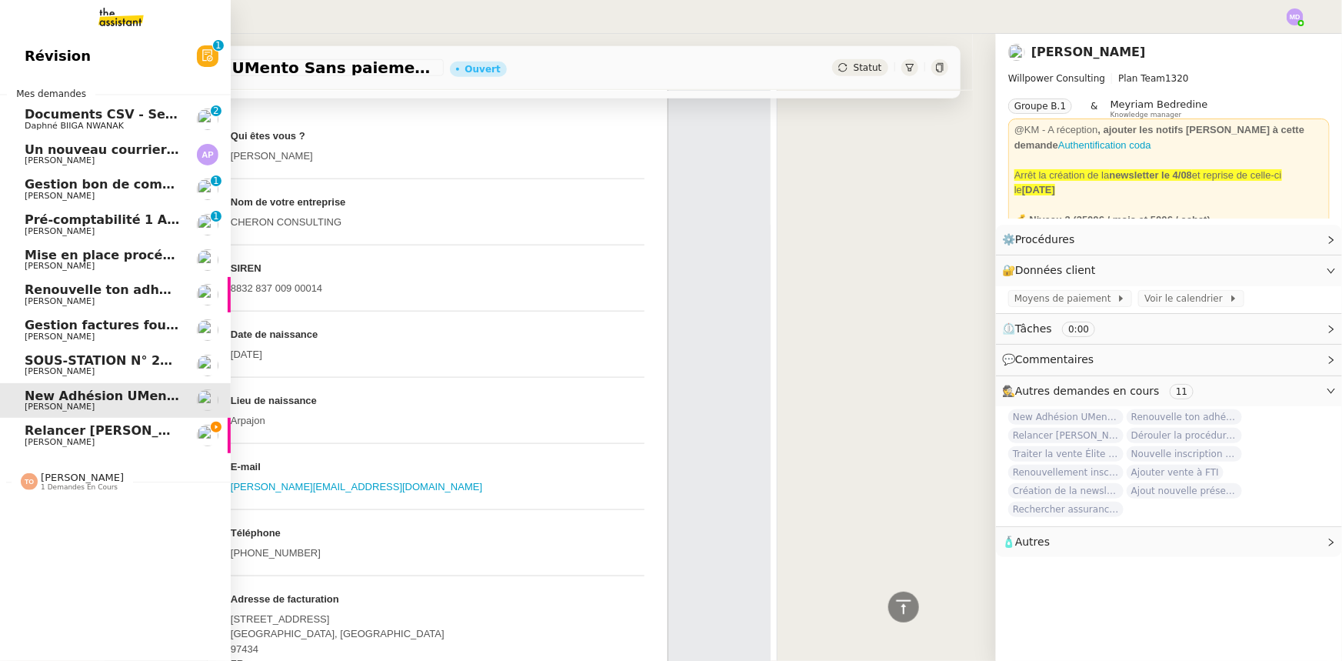
click at [103, 358] on span "SOUS-STATION N° 20 RESIDENCE LES BRIQUES ROUGES FACTURE [DATE]" at bounding box center [275, 360] width 500 height 15
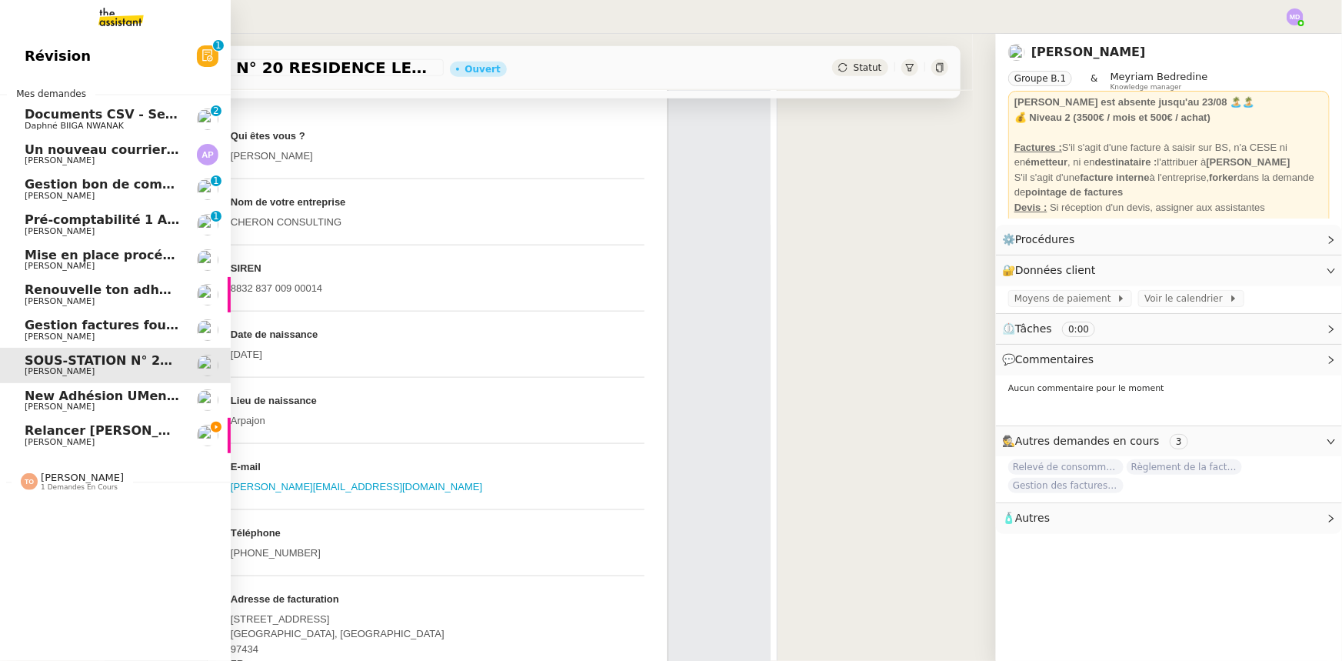
scroll to position [205, 0]
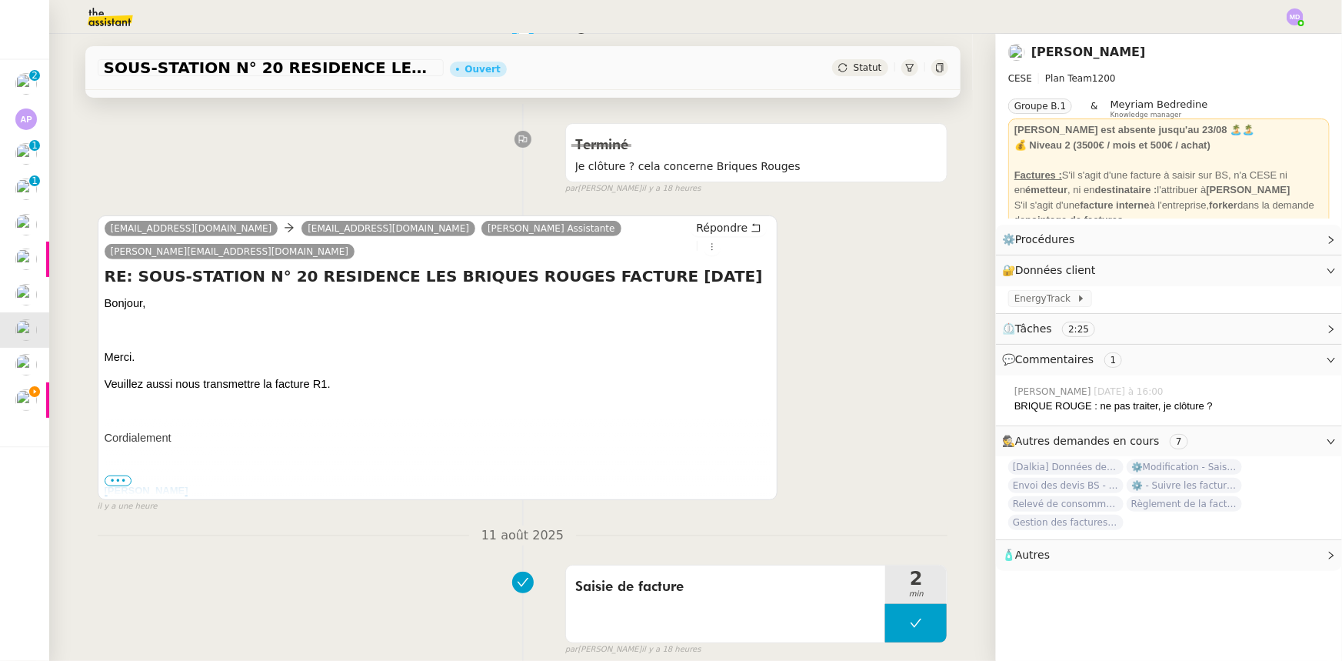
click at [112, 475] on span "•••" at bounding box center [119, 480] width 28 height 11
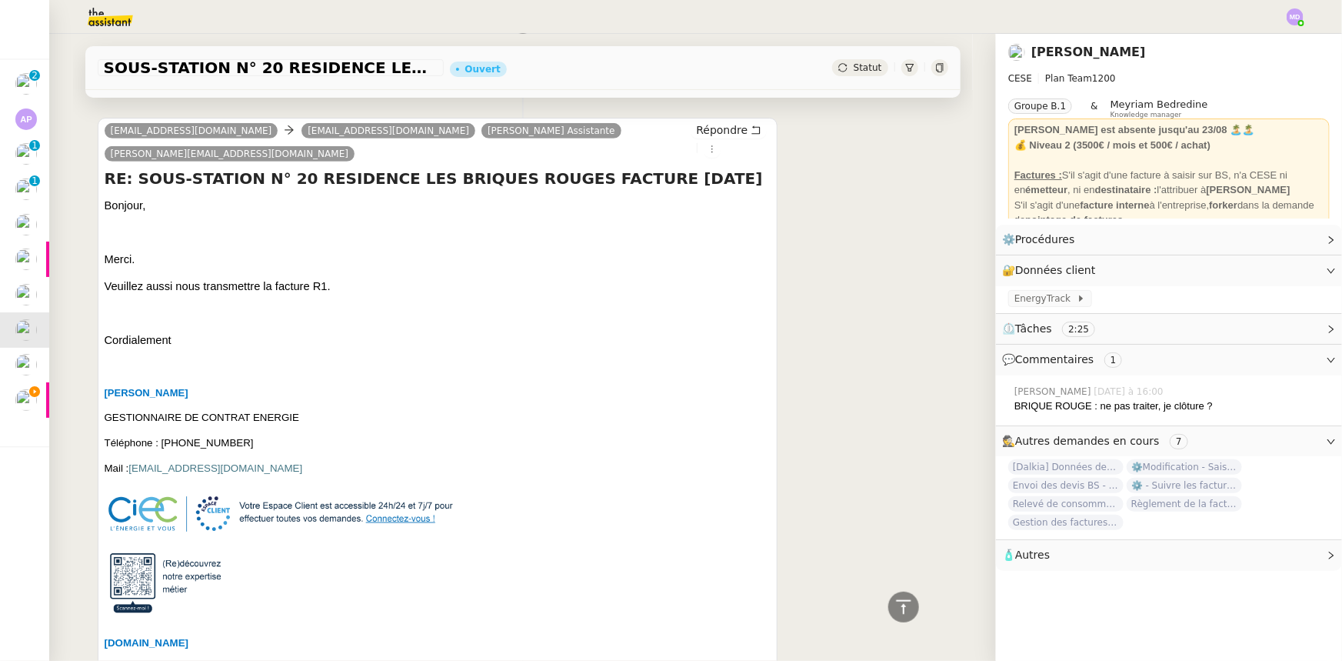
scroll to position [135, 0]
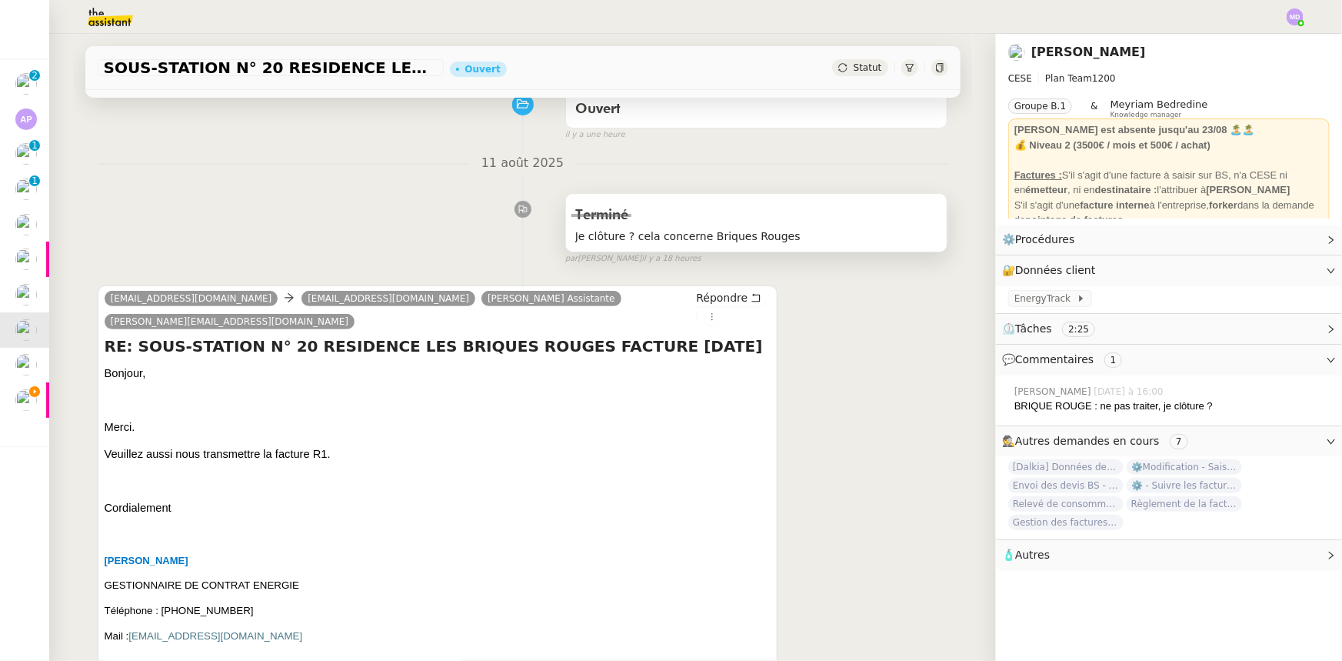
click at [692, 220] on div "Terminé" at bounding box center [756, 215] width 363 height 25
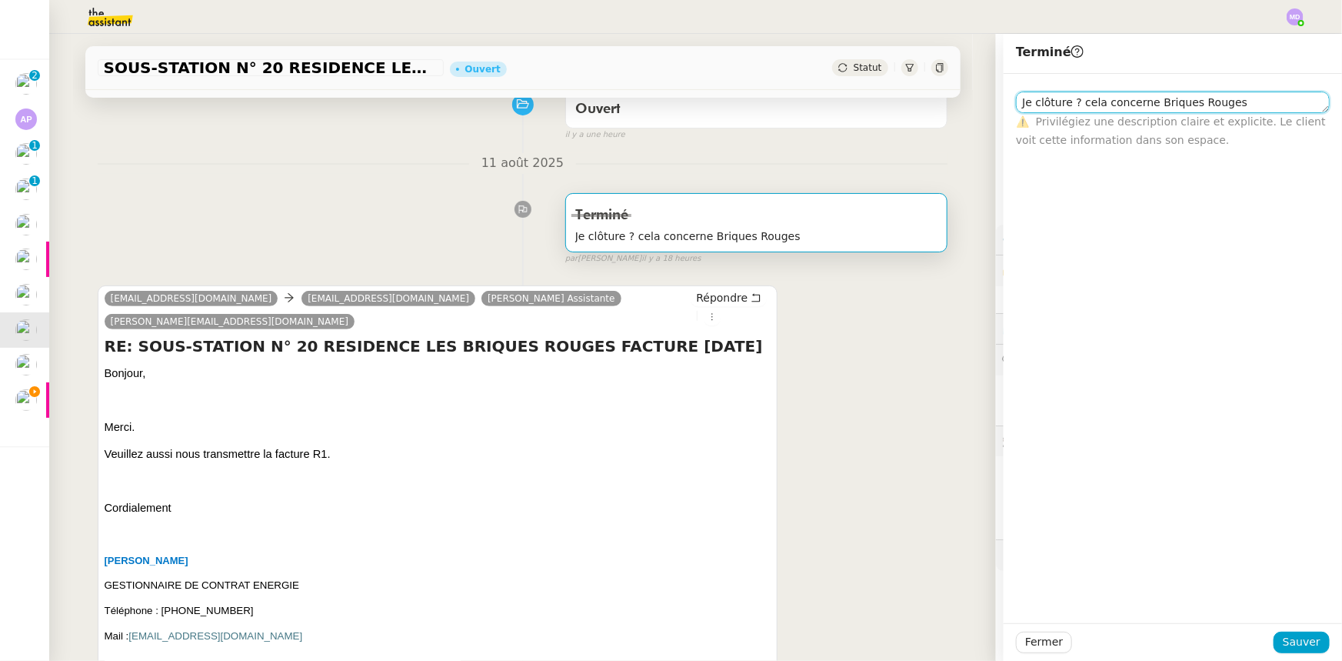
drag, startPoint x: 1210, startPoint y: 109, endPoint x: 989, endPoint y: 99, distance: 221.0
click at [989, 99] on app-ticket "SOUS-STATION N° 20 RESIDENCE LES BRIQUES ROUGES FACTURE [DATE] Ouvert Statut Cl…" at bounding box center [695, 347] width 1293 height 627
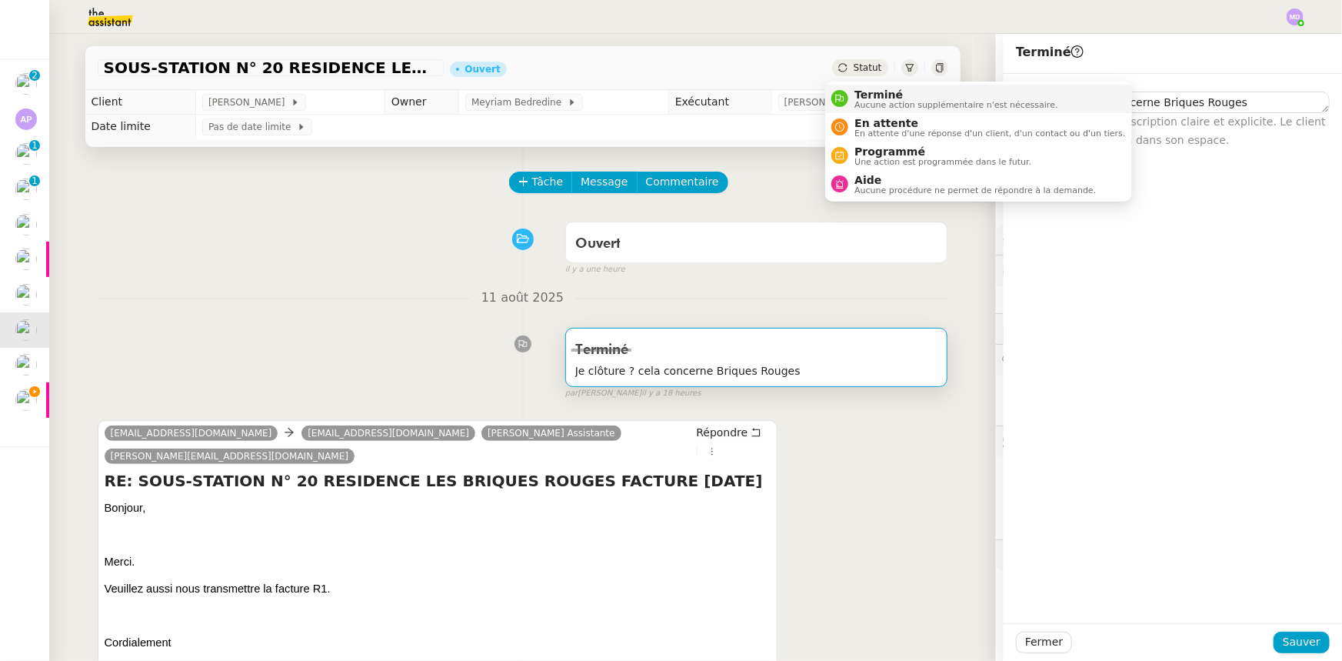
drag, startPoint x: 865, startPoint y: 84, endPoint x: 878, endPoint y: 105, distance: 24.8
click at [865, 85] on li "Terminé Aucune action supplémentaire n'est nécessaire." at bounding box center [978, 99] width 306 height 28
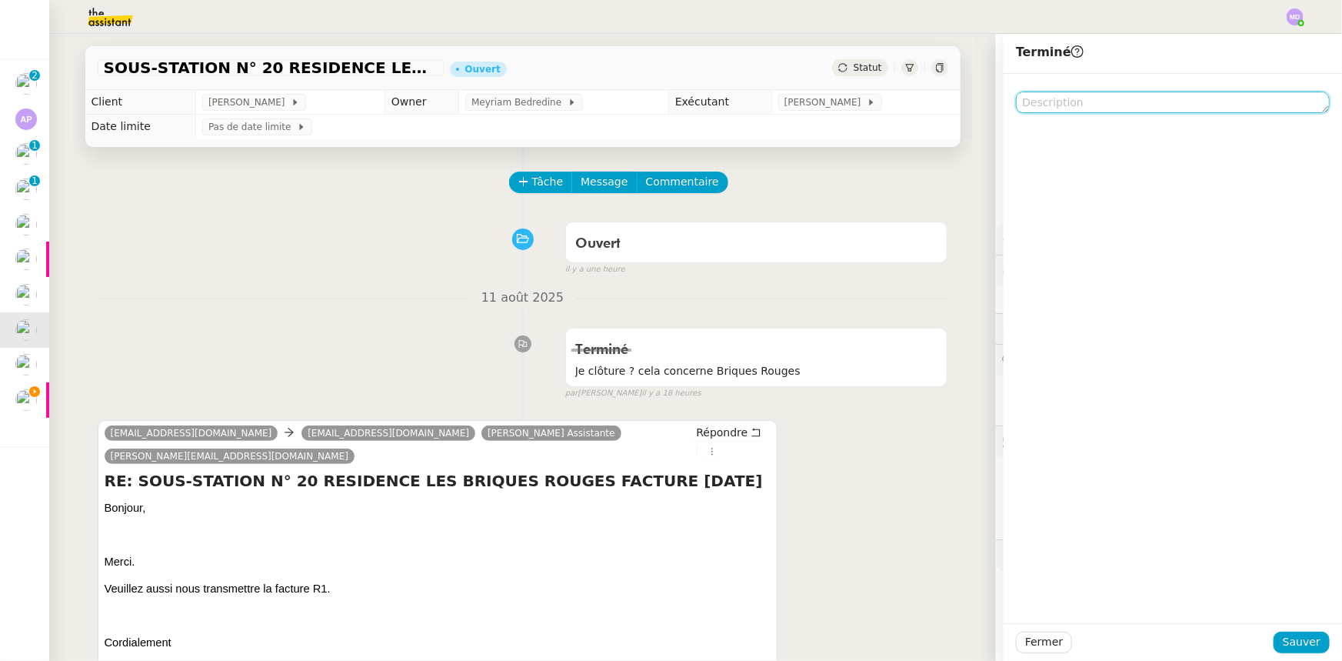
click at [1106, 108] on textarea at bounding box center [1173, 103] width 314 height 22
paste textarea "Je clôture ? cela concerne Briques Rouges"
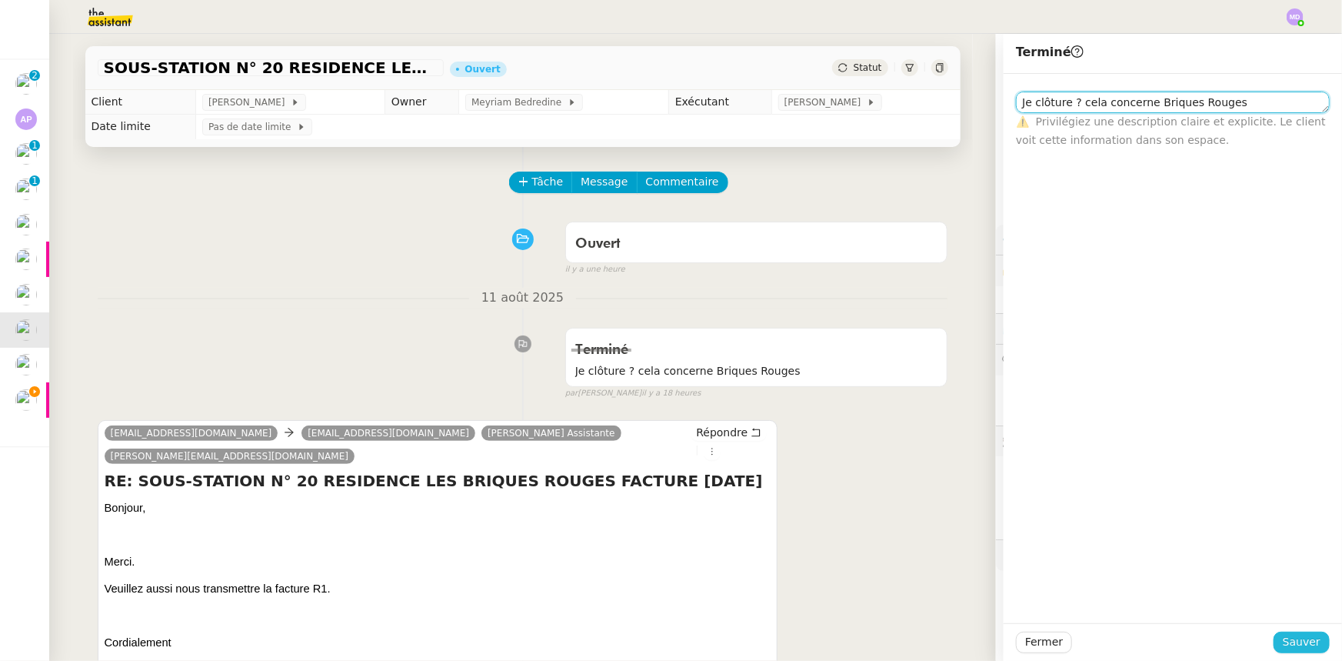
type textarea "Je clôture ? cela concerne Briques Rouges"
drag, startPoint x: 1292, startPoint y: 647, endPoint x: 1269, endPoint y: 638, distance: 24.6
click at [1292, 647] on span "Sauver" at bounding box center [1302, 642] width 38 height 18
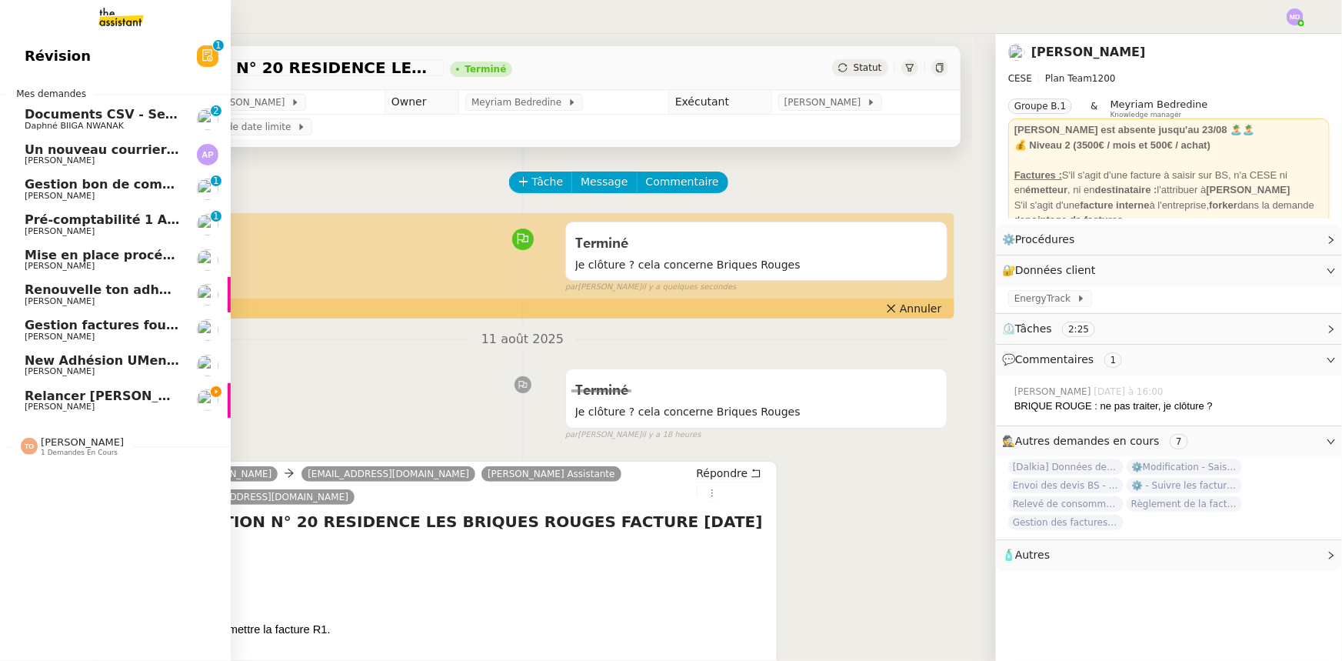
click at [120, 392] on span "Relancer [PERSON_NAME] et supprimer [PERSON_NAME]" at bounding box center [221, 395] width 392 height 15
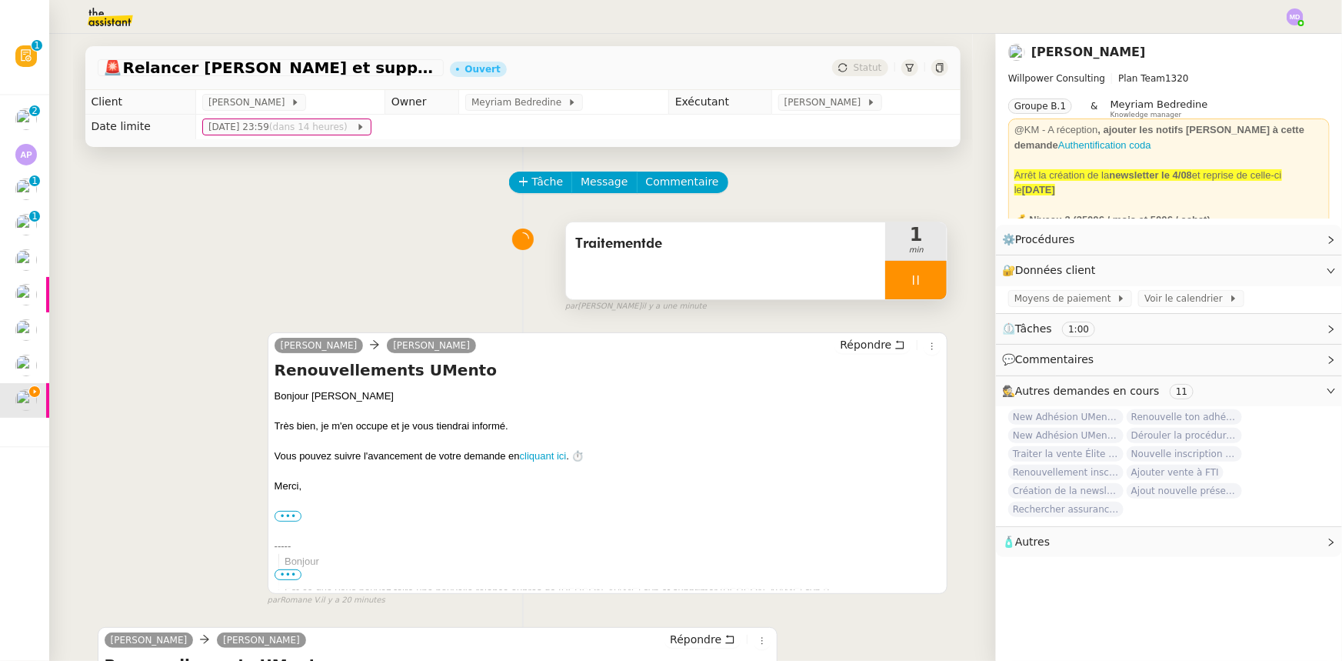
click at [912, 279] on div at bounding box center [916, 280] width 62 height 38
drag, startPoint x: 915, startPoint y: 278, endPoint x: 888, endPoint y: 269, distance: 28.2
click at [925, 276] on icon at bounding box center [931, 280] width 12 height 12
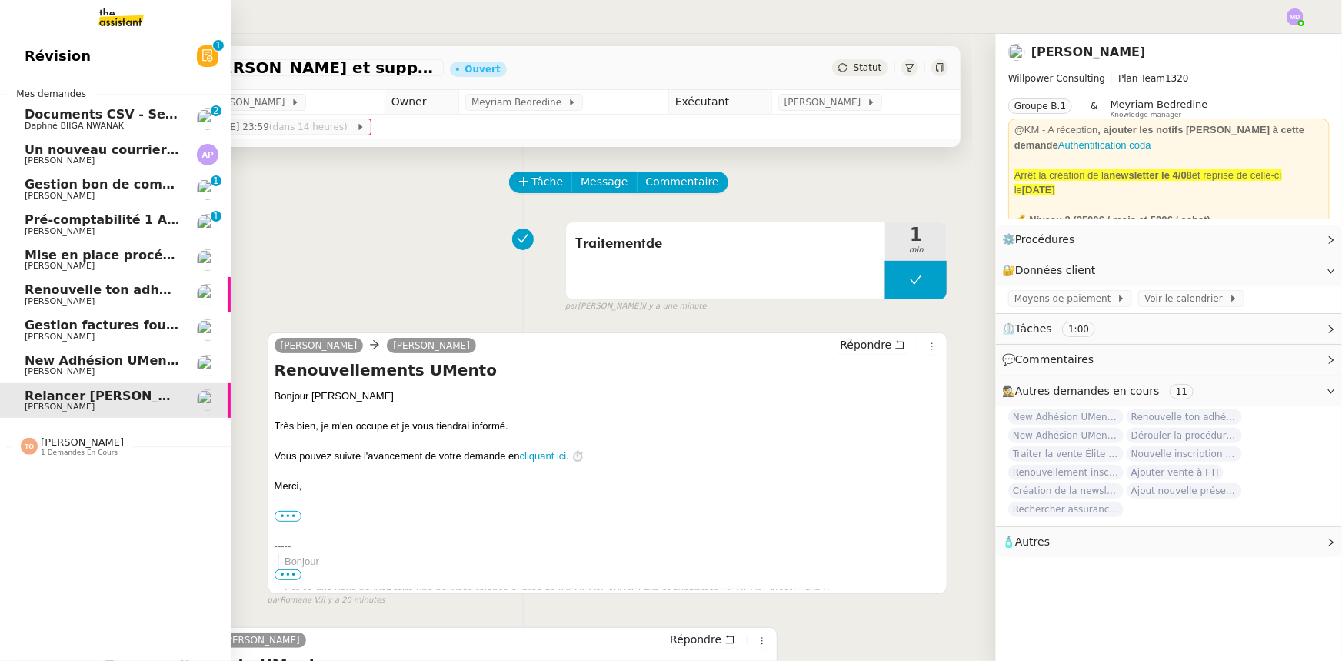
click at [111, 222] on span "Pré-comptabilité 1 ADDINGWELL - [DATE]" at bounding box center [168, 219] width 286 height 15
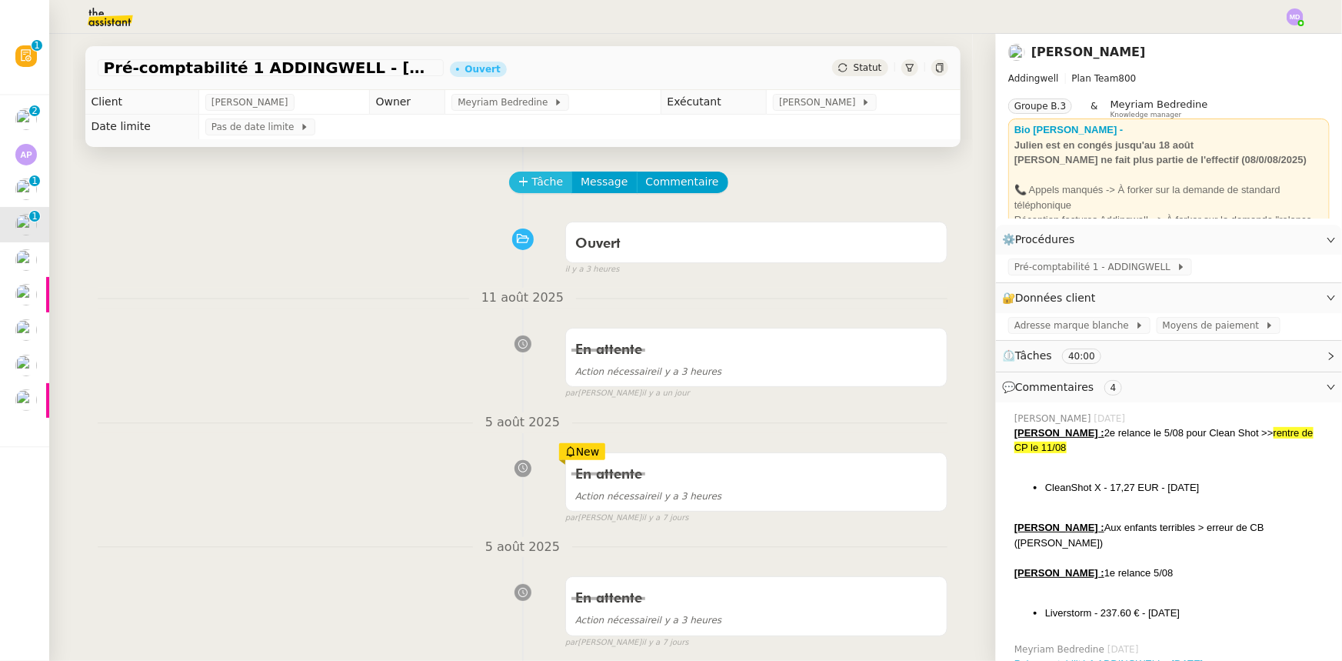
click at [518, 187] on icon at bounding box center [523, 181] width 11 height 11
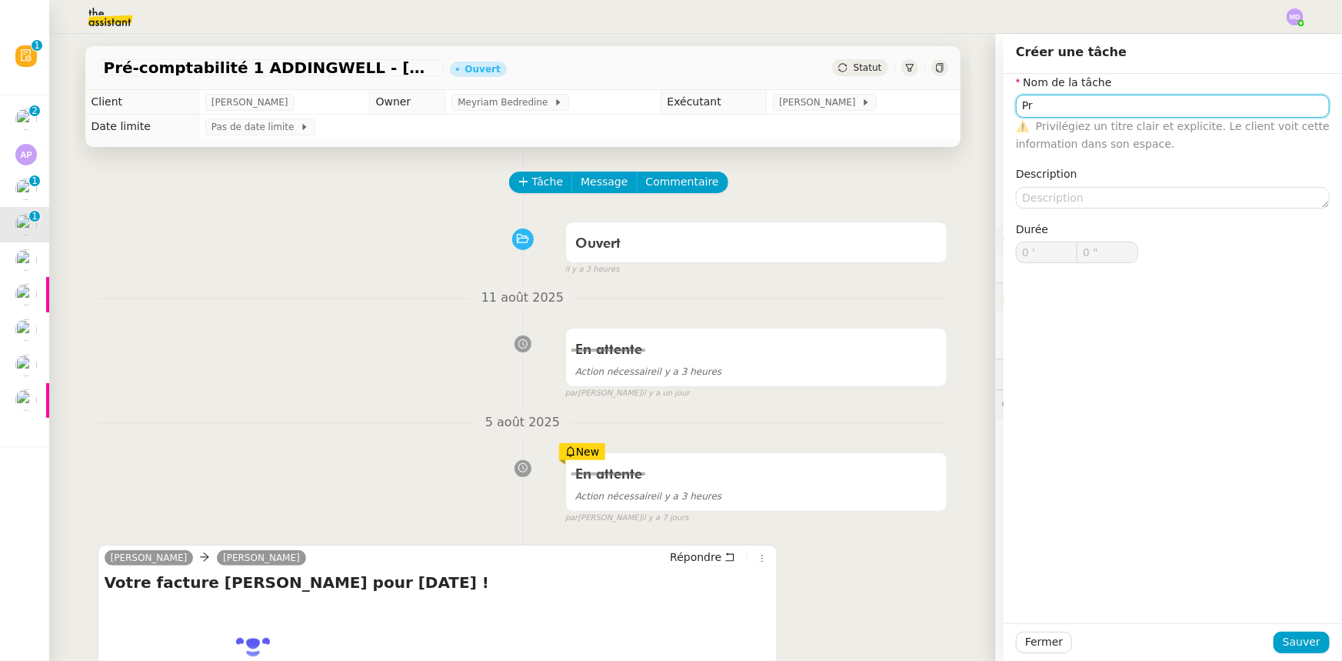
type input "Pr"
drag, startPoint x: 1325, startPoint y: 644, endPoint x: 1314, endPoint y: 644, distance: 11.5
click at [1324, 644] on div "Fermer Sauver" at bounding box center [1173, 642] width 338 height 38
click at [1313, 644] on button "Sauver" at bounding box center [1302, 643] width 56 height 22
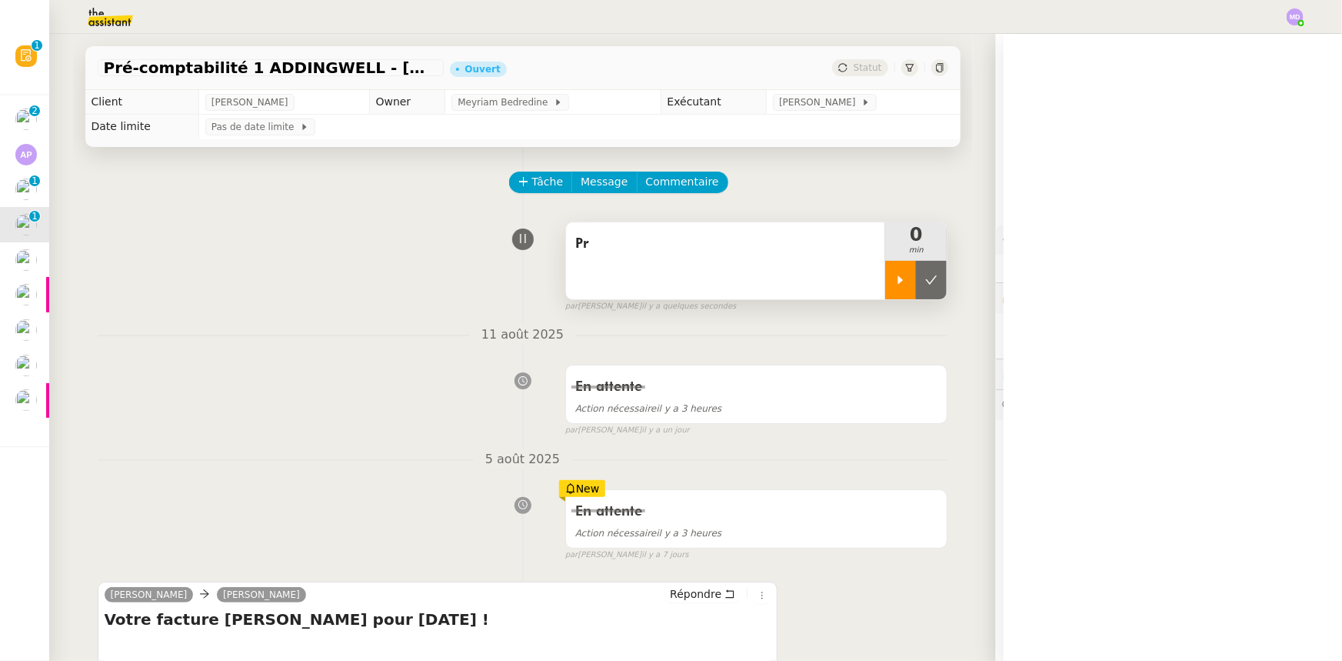
click at [895, 280] on icon at bounding box center [901, 280] width 12 height 12
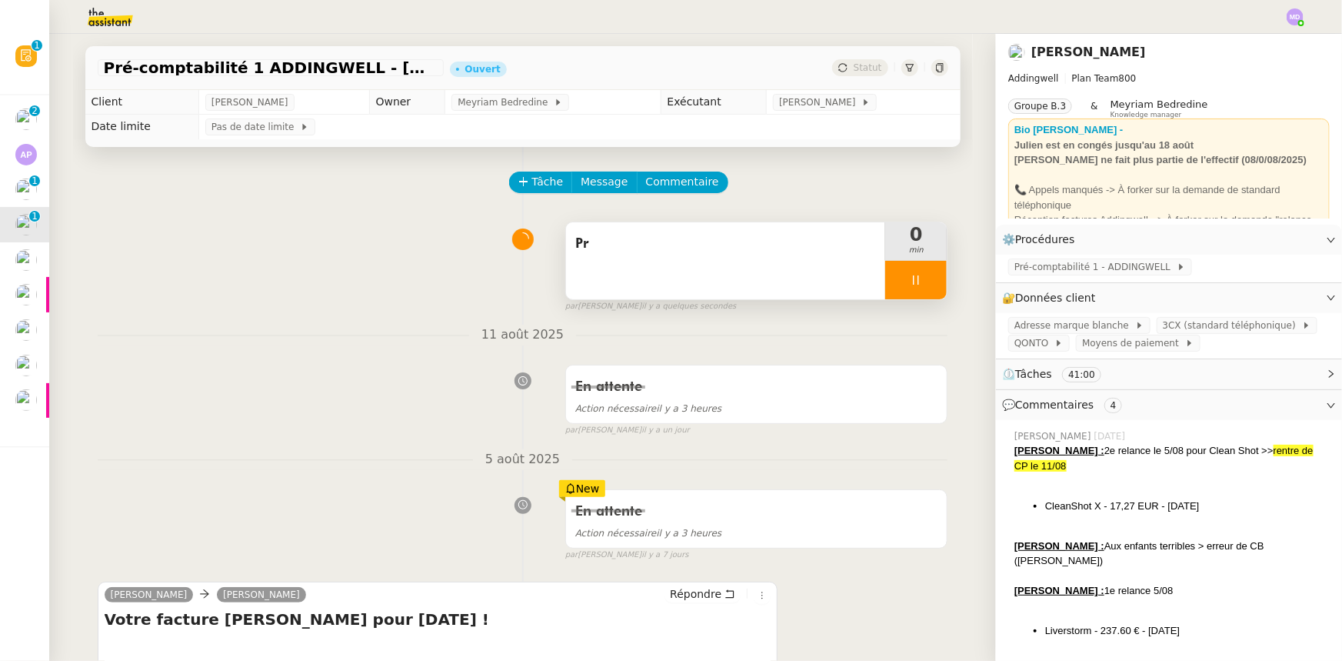
click at [807, 268] on div "Pr" at bounding box center [726, 260] width 320 height 77
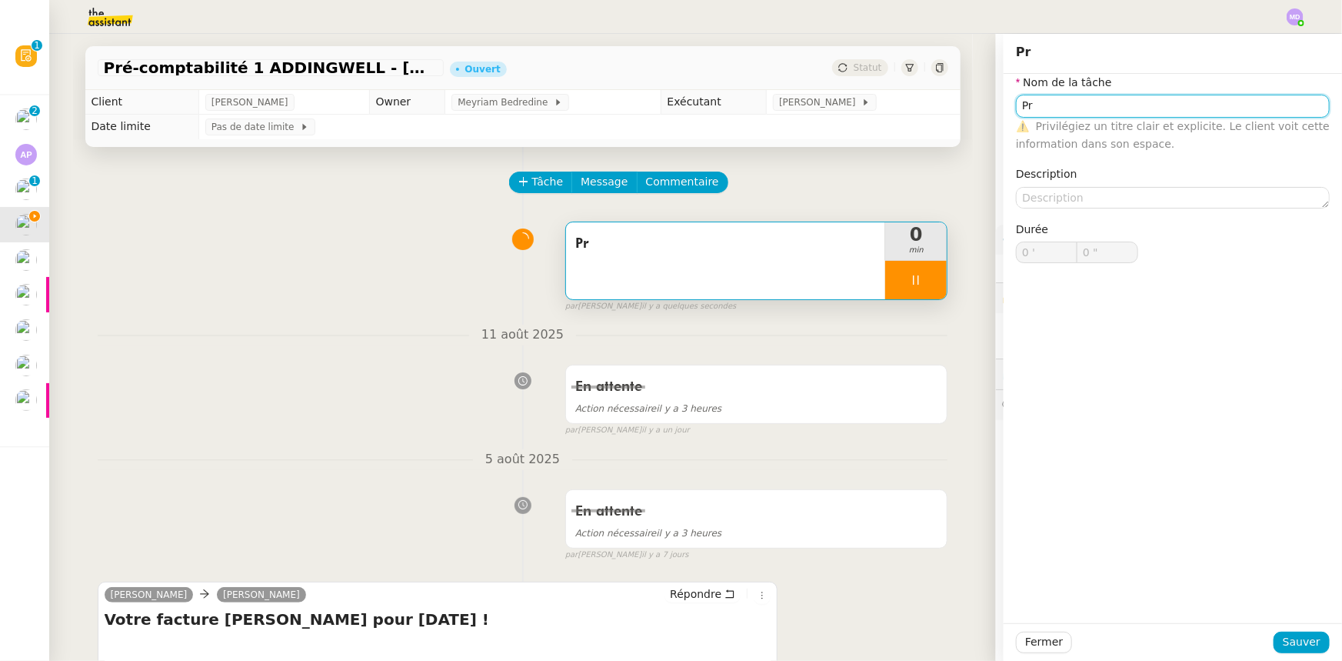
click at [1077, 97] on input "Pr" at bounding box center [1173, 106] width 314 height 22
type input "Pré"
type input "1 ""
type input "Pré comptabili"
type input "2 ""
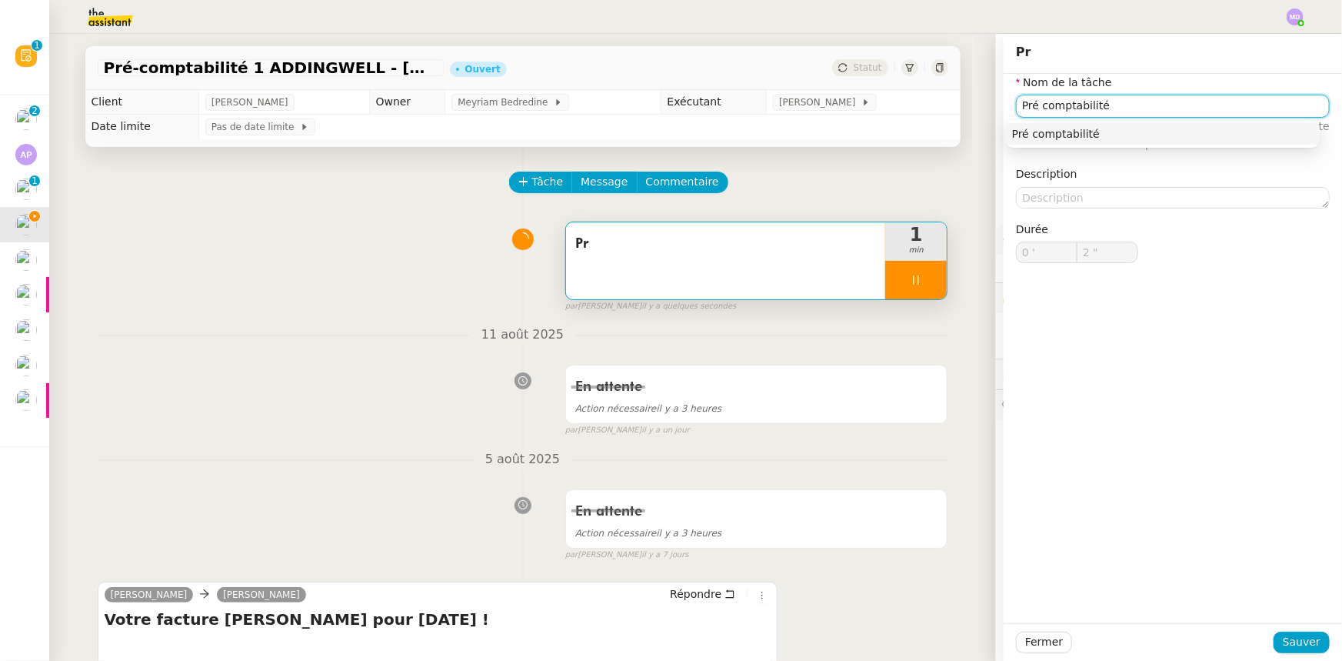
type input "Pré comptabilité 1"
type input "3 ""
type input "Pré comptabilité 1"
click at [1300, 647] on span "Sauver" at bounding box center [1302, 642] width 38 height 18
type input "4 ""
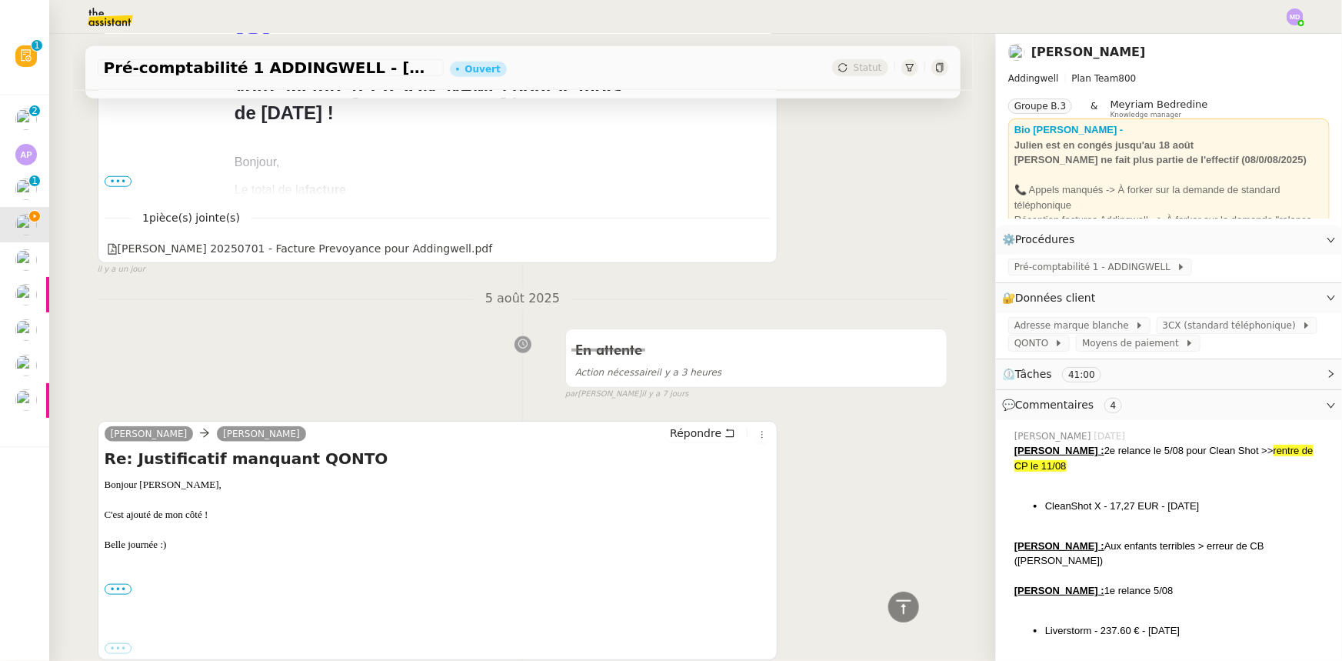
scroll to position [489, 0]
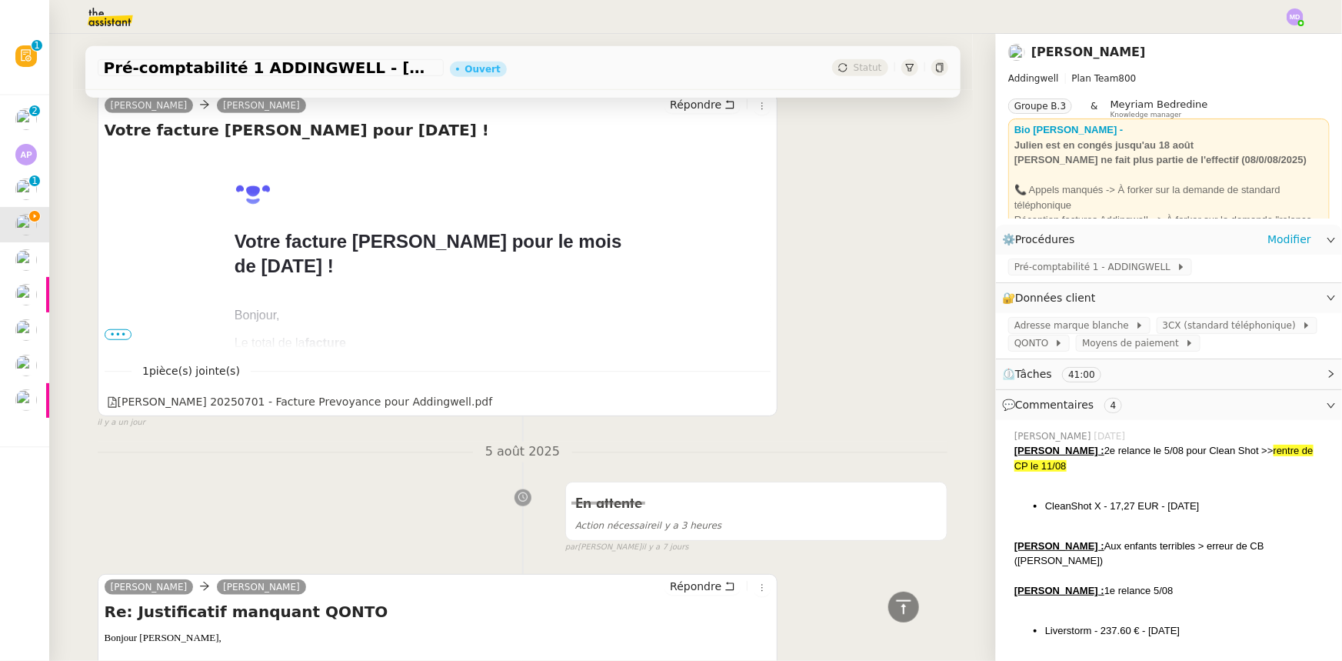
click at [1056, 282] on div "Pré-comptabilité 1 - ADDINGWELL" at bounding box center [1169, 268] width 346 height 27
click at [1062, 267] on span "Pré-comptabilité 1 - ADDINGWELL" at bounding box center [1096, 266] width 162 height 15
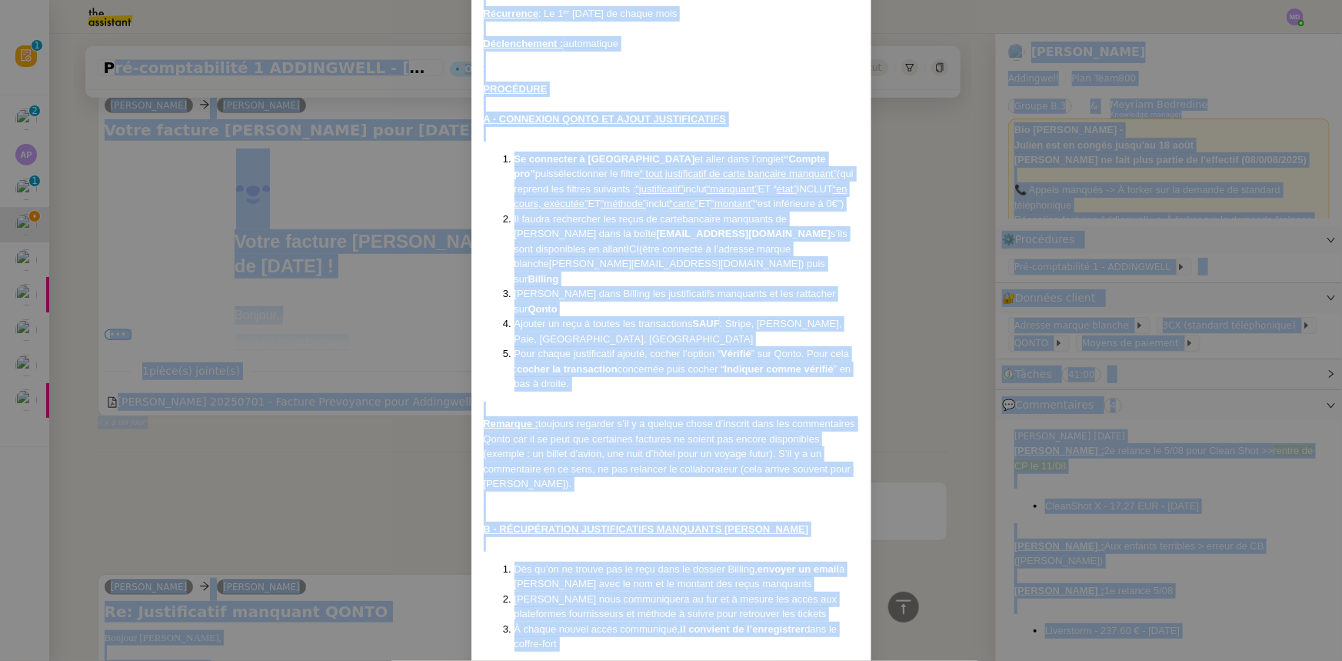
scroll to position [0, 0]
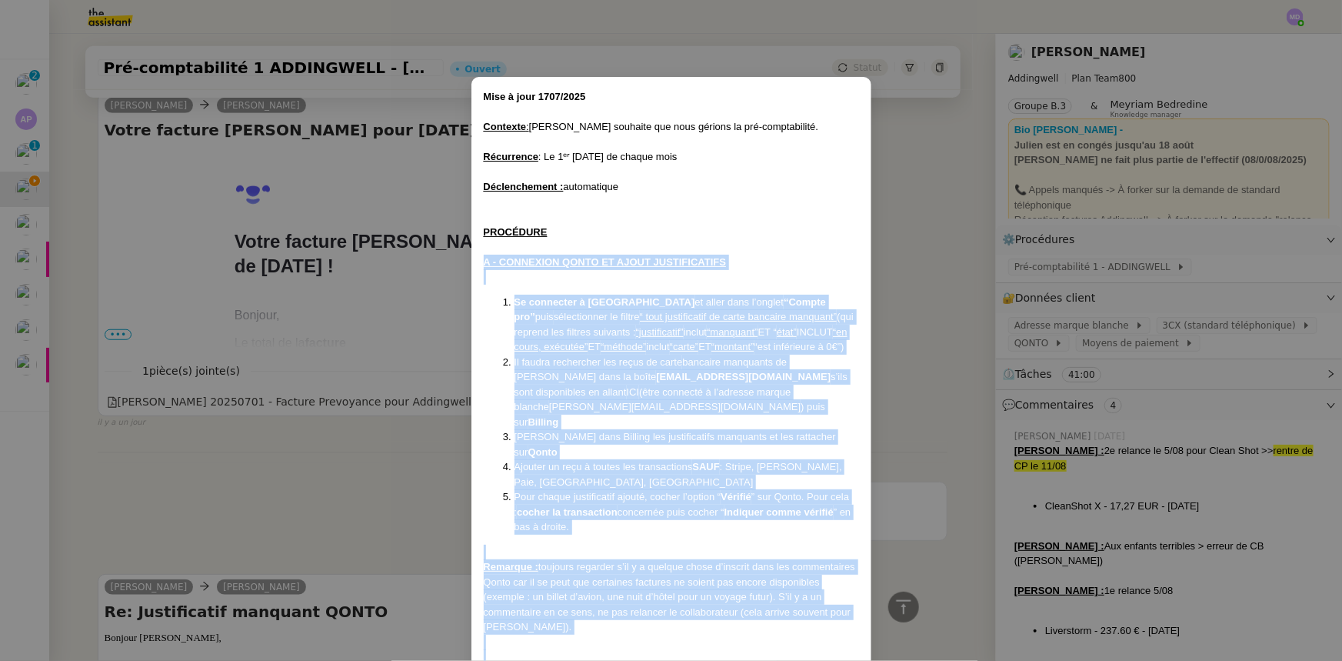
drag, startPoint x: 704, startPoint y: 628, endPoint x: 465, endPoint y: 258, distance: 439.5
click at [465, 258] on nz-modal-container "Mise à jour 1707/2025 Contexte : [PERSON_NAME] souhaite que nous gérions la pré…" at bounding box center [671, 330] width 1342 height 661
copy div "L - IPSUMDOLO SITAM CO ADIPI ELITSEDDOEIUS Te incididun u Labor et dolor magn a…"
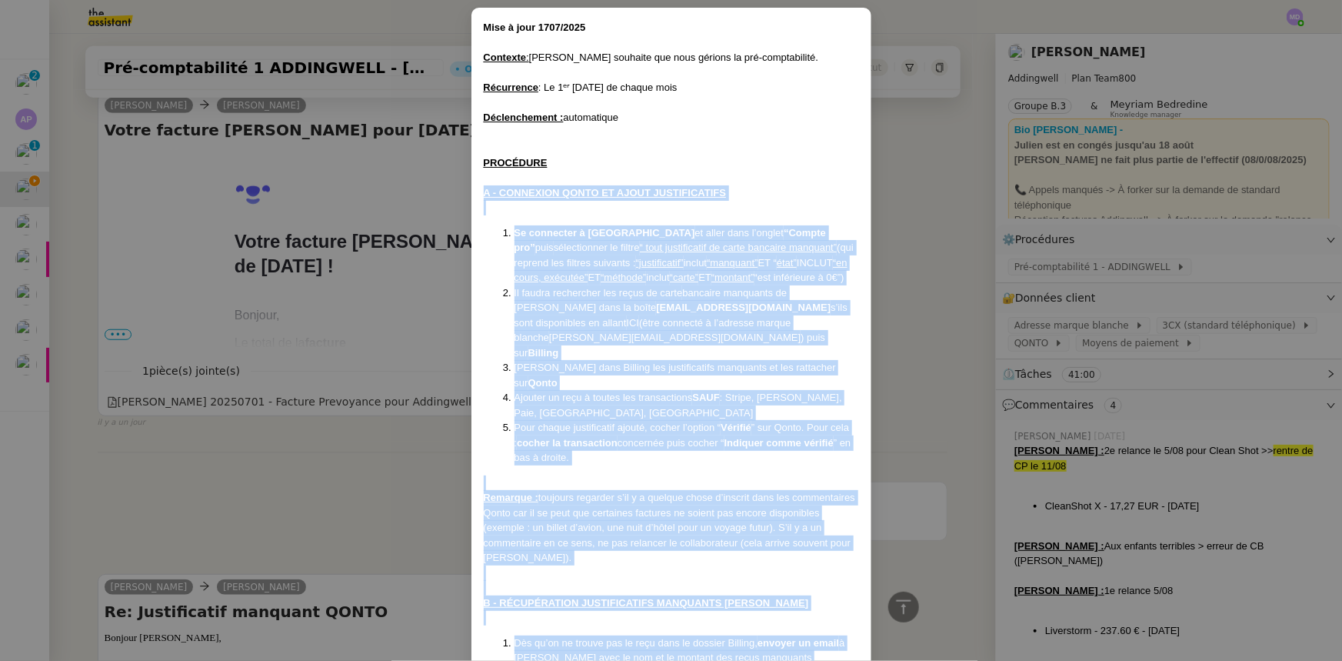
scroll to position [349, 0]
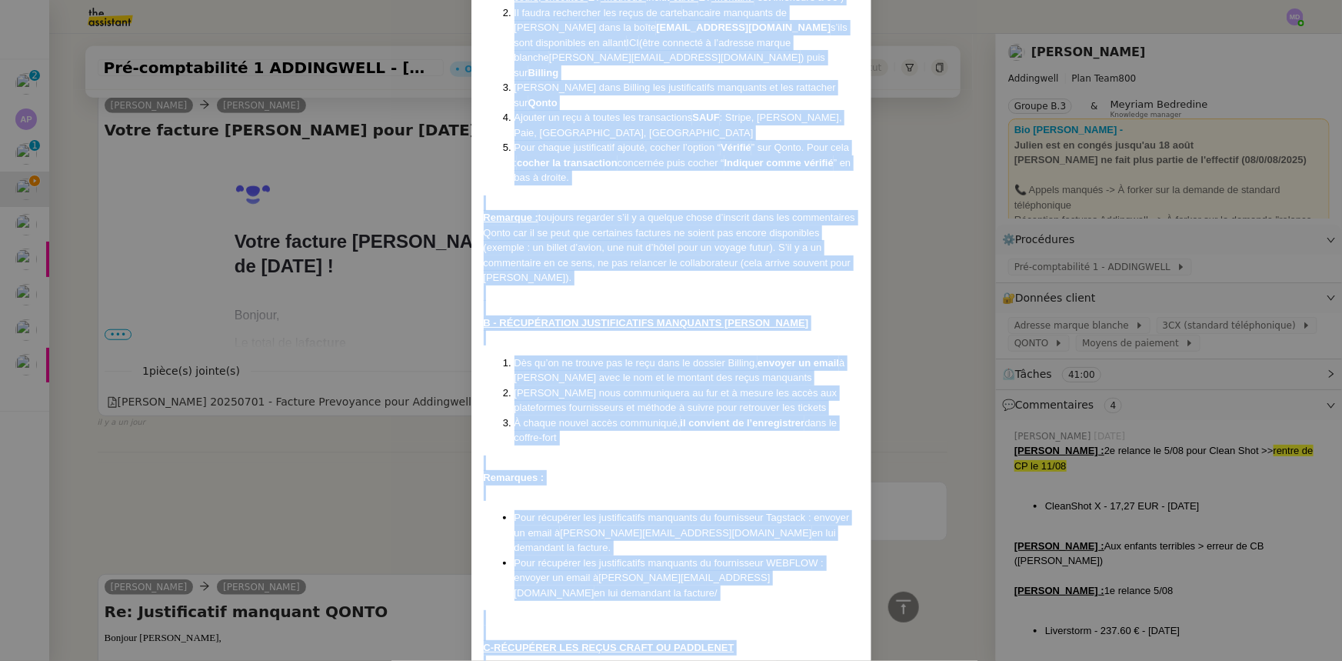
click at [673, 140] on li "Pour chaque justificatif ajouté, cocher l’option “ Vérifié ” sur [GEOGRAPHIC_DA…" at bounding box center [687, 162] width 345 height 45
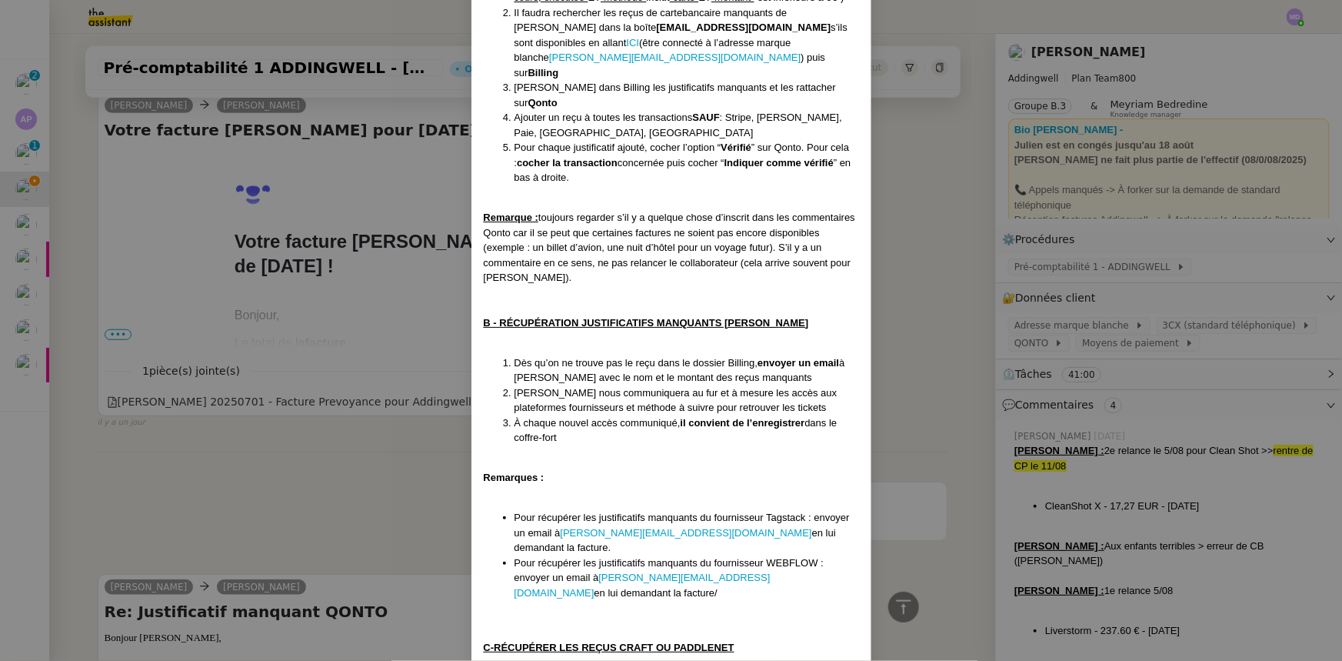
scroll to position [0, 0]
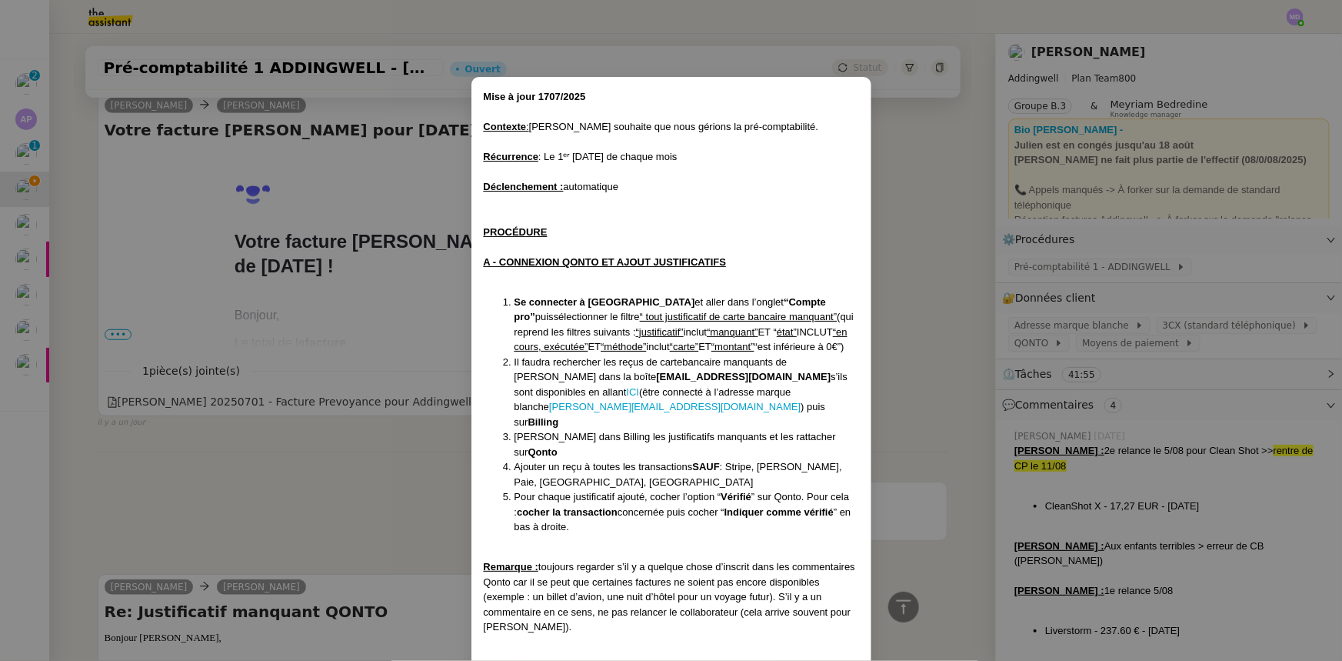
click at [338, 481] on nz-modal-container "Mise à jour 1707/2025 Contexte : [PERSON_NAME] souhaite que nous gérions la pré…" at bounding box center [671, 330] width 1342 height 661
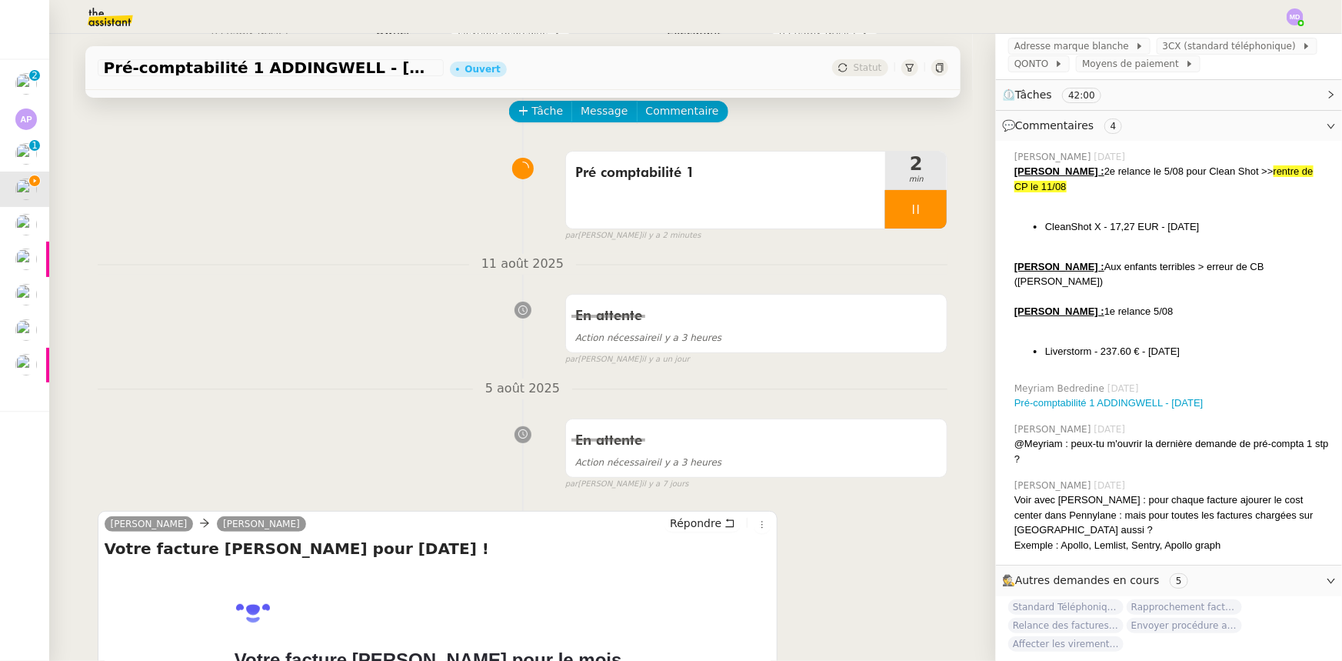
scroll to position [69, 0]
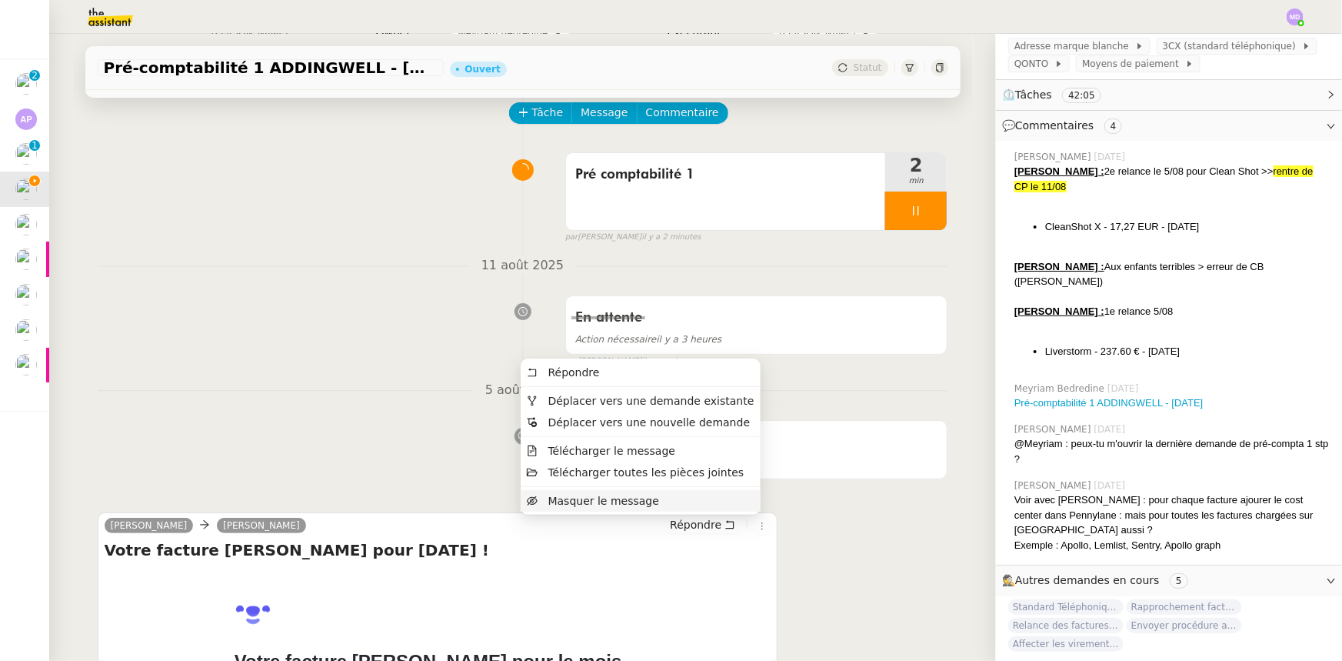
click at [676, 509] on li "Masquer le message" at bounding box center [640, 501] width 239 height 22
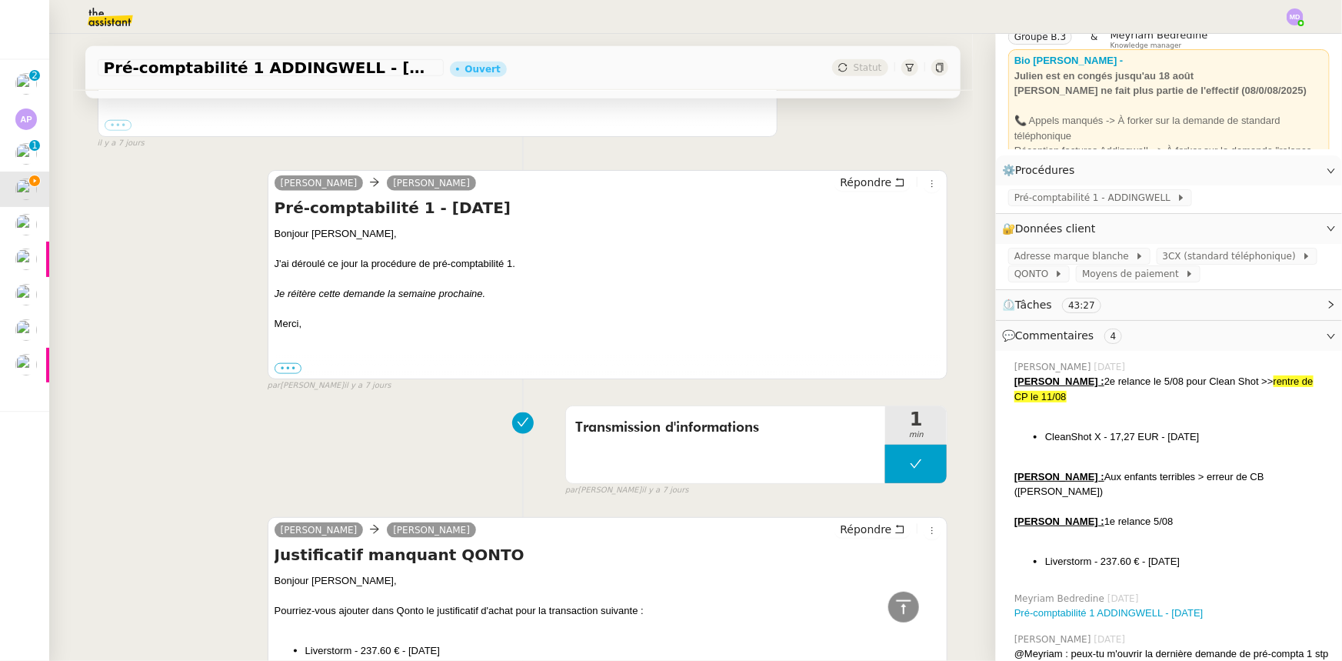
scroll to position [0, 0]
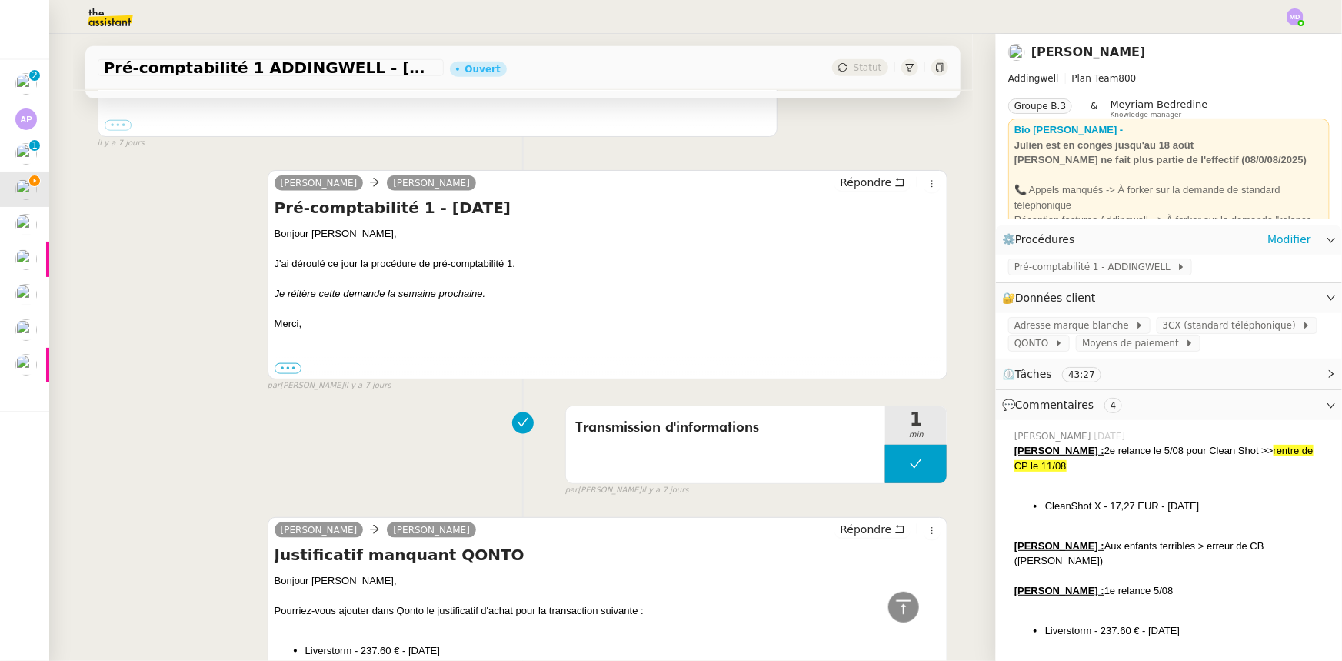
click at [1085, 278] on div "Pré-comptabilité 1 - ADDINGWELL" at bounding box center [1169, 268] width 346 height 27
click at [1092, 268] on span "Pré-comptabilité 1 - ADDINGWELL" at bounding box center [1096, 266] width 162 height 15
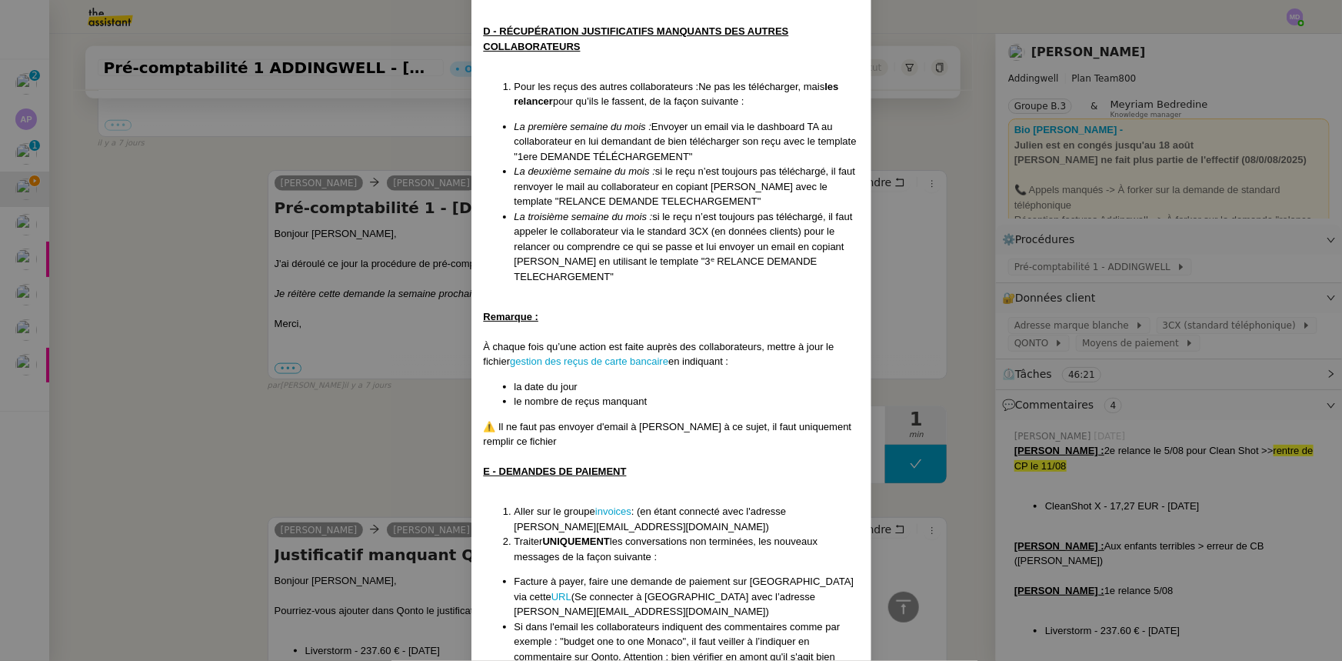
scroll to position [1118, 0]
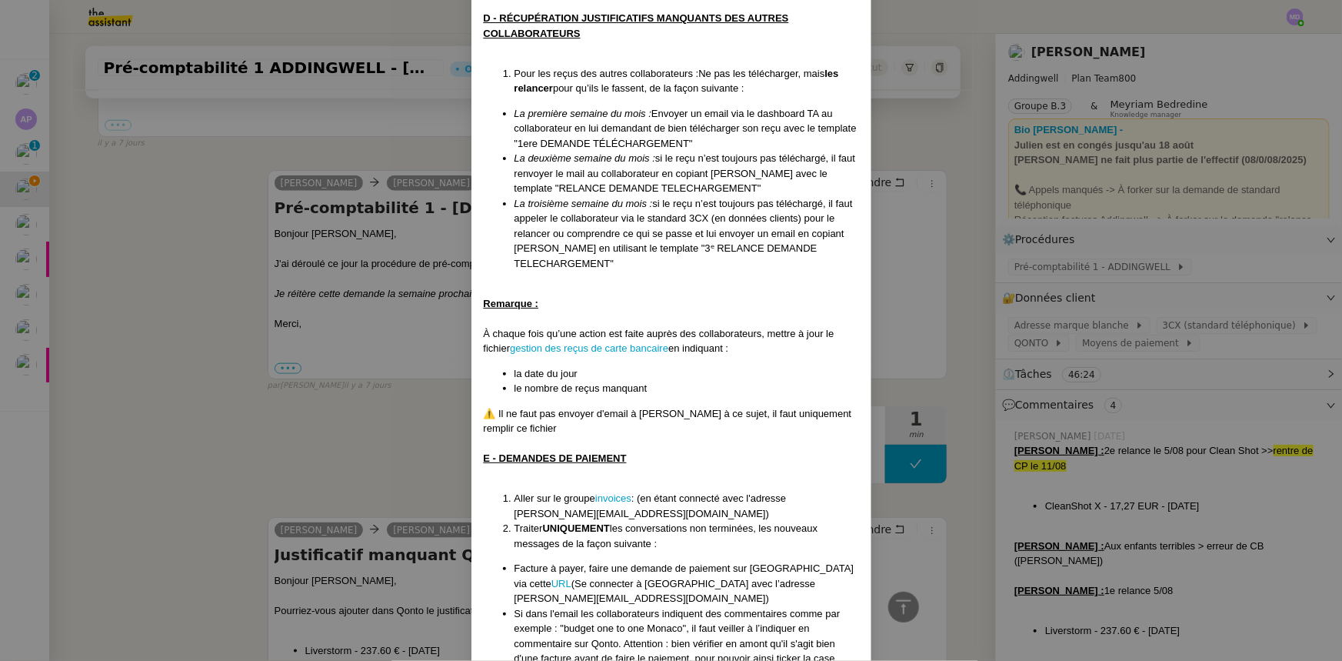
click at [26, 85] on nz-modal-container "Mise à jour 1707/2025 Contexte : [PERSON_NAME] souhaite que nous gérions la pré…" at bounding box center [671, 330] width 1342 height 661
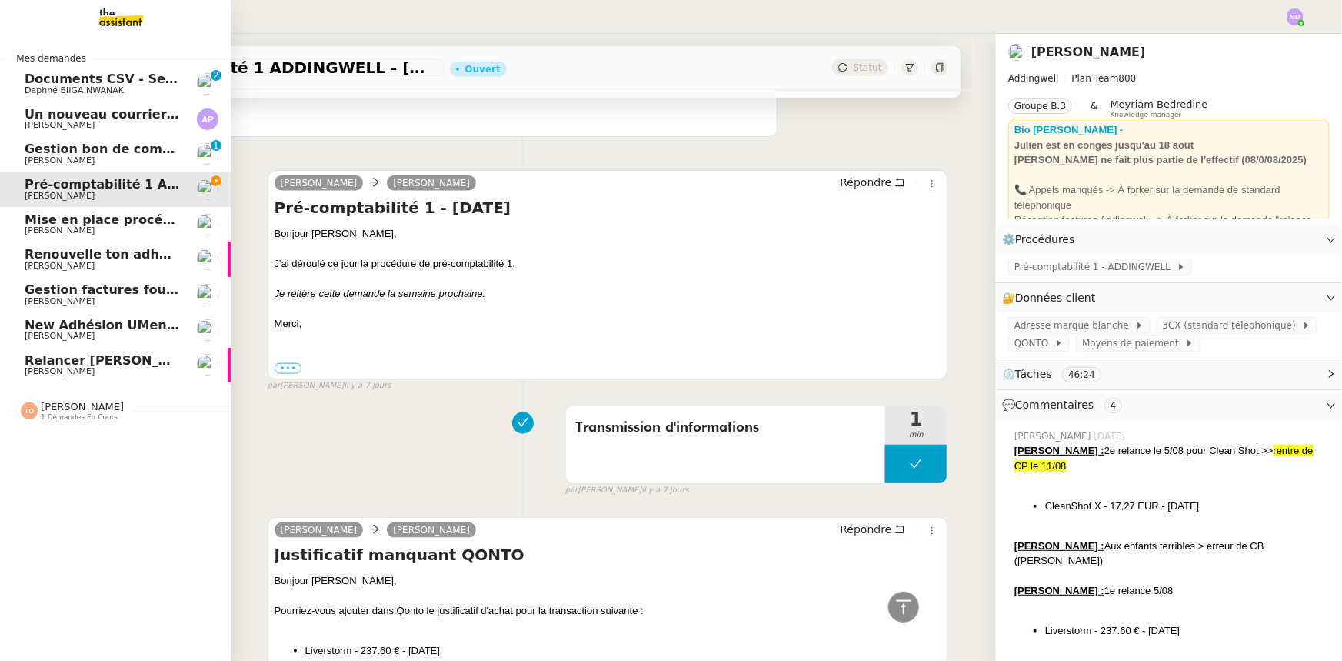
click at [26, 85] on span "Daphné BIIGA NWANAK" at bounding box center [74, 90] width 99 height 10
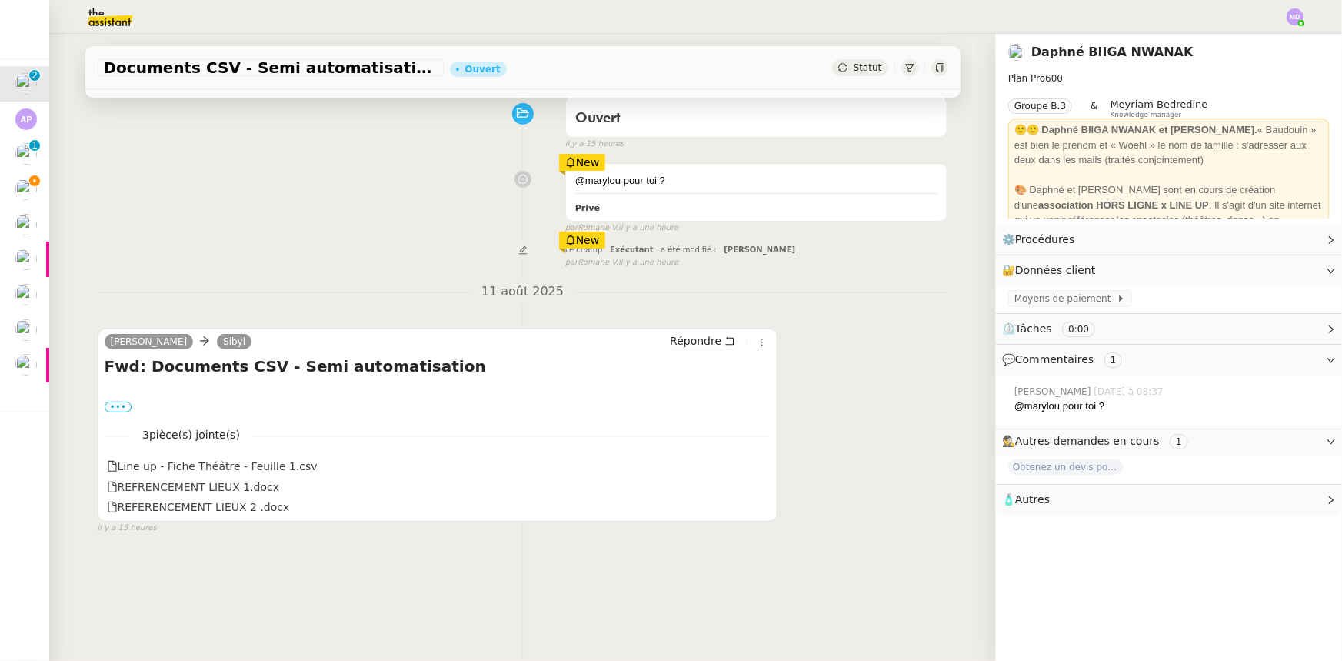
scroll to position [65, 0]
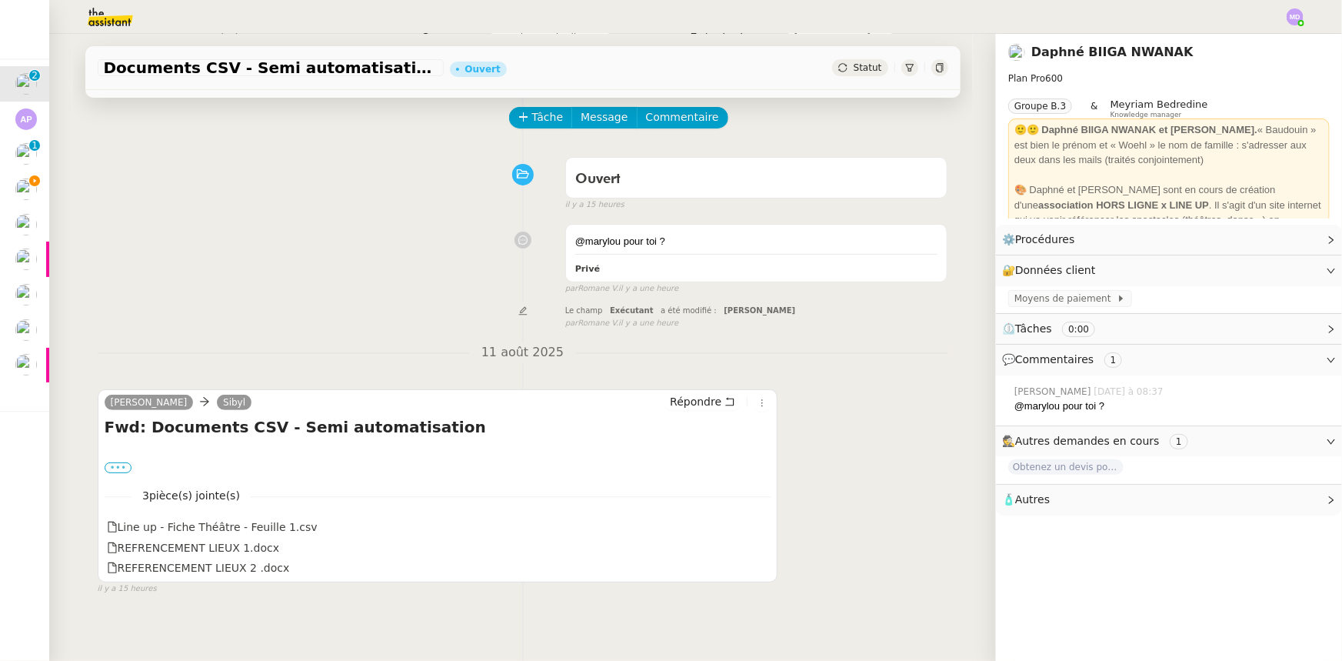
click at [111, 465] on label "•••" at bounding box center [119, 467] width 28 height 11
click at [0, 0] on input "•••" at bounding box center [0, 0] width 0 height 0
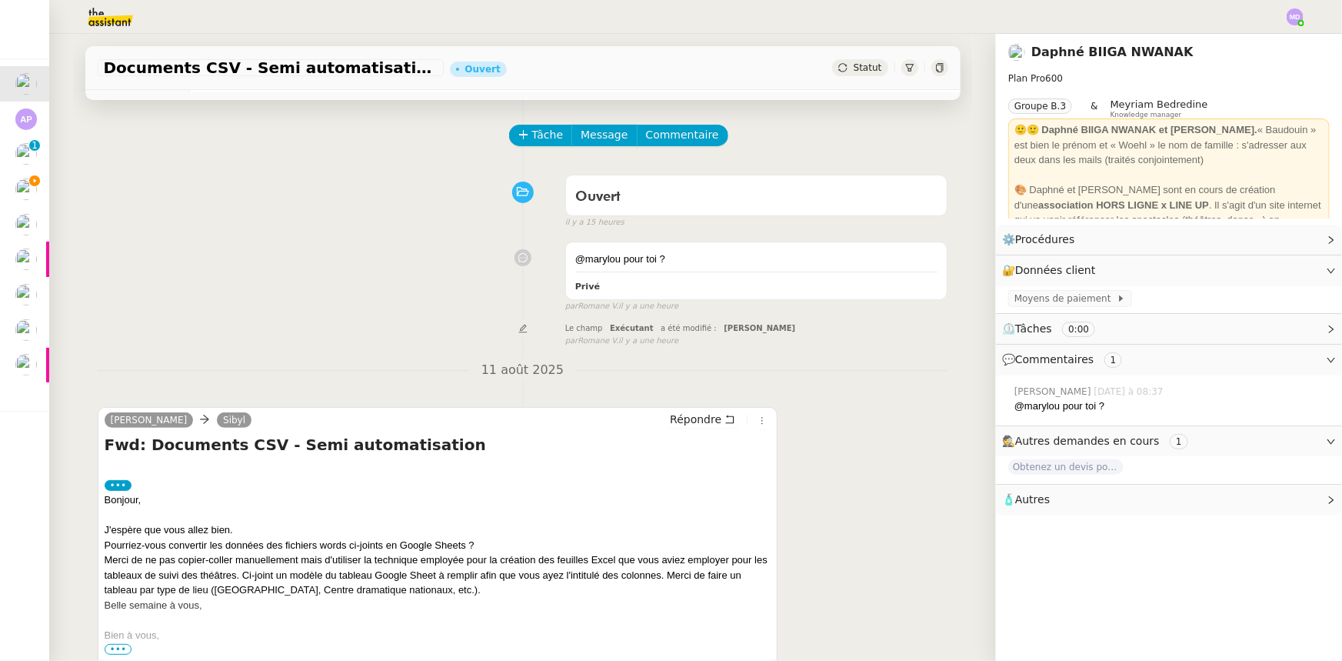
scroll to position [43, 0]
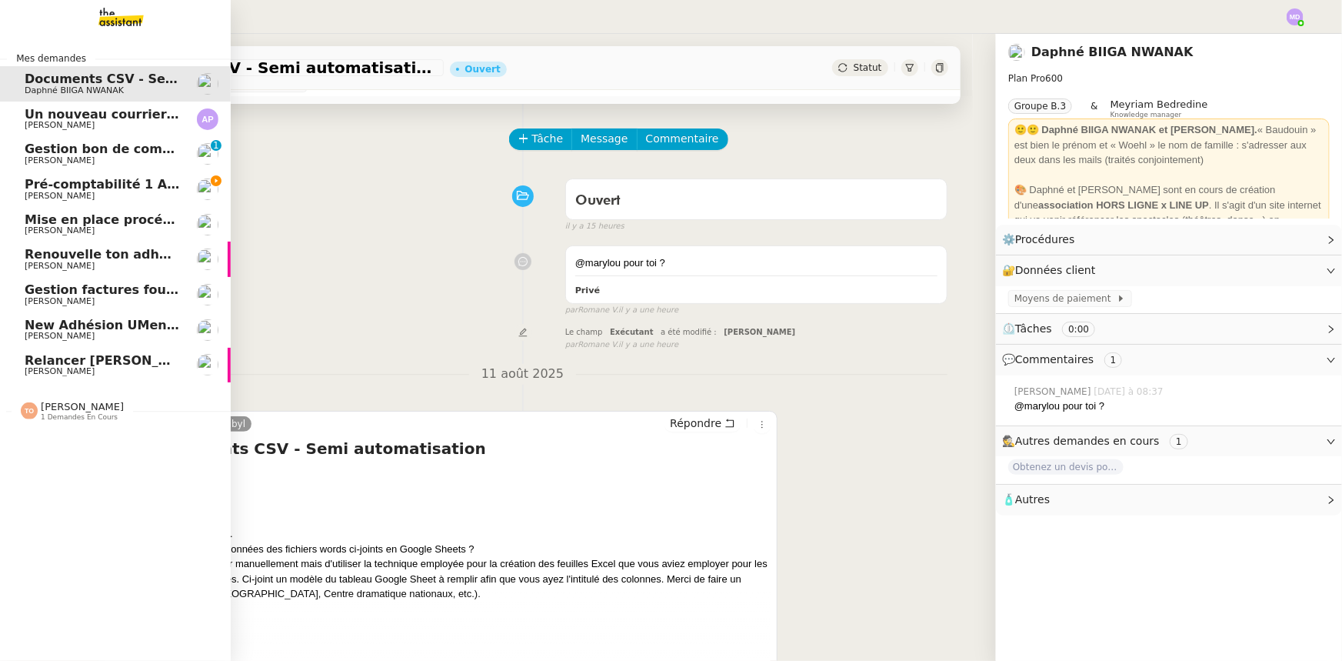
click at [31, 190] on span "Pré-comptabilité 1 ADDINGWELL - [DATE]" at bounding box center [168, 184] width 286 height 15
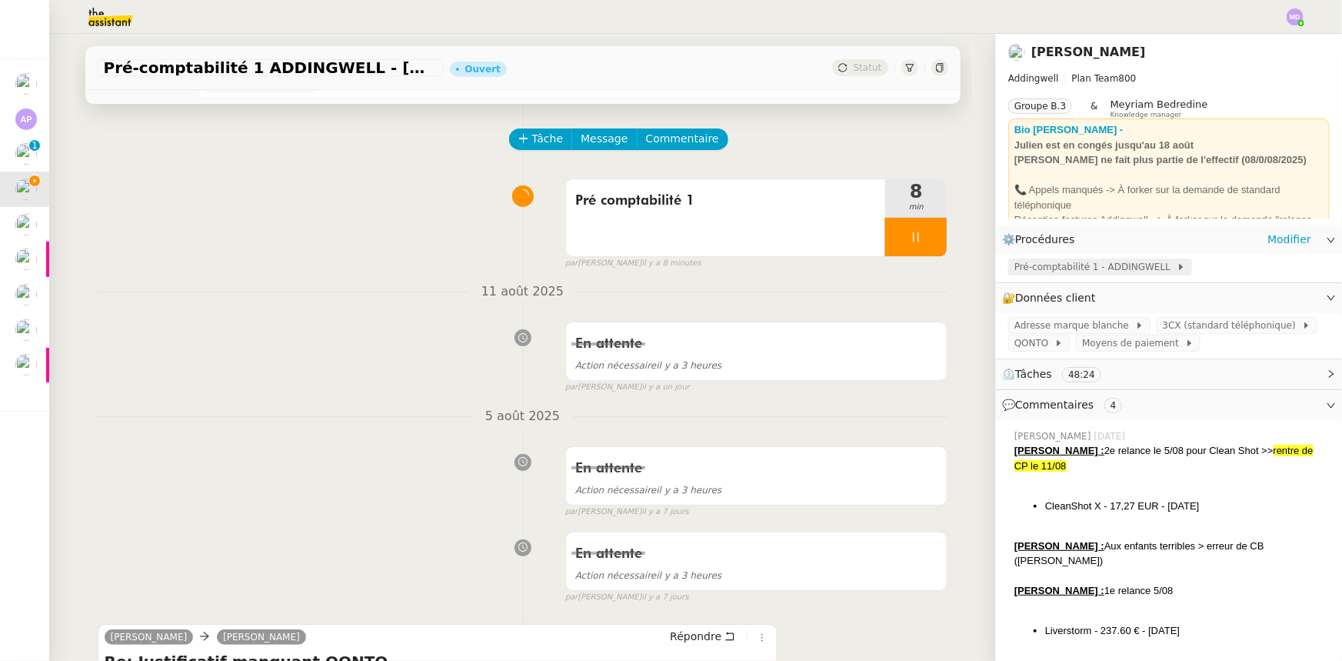
click at [1085, 269] on span "Pré-comptabilité 1 - ADDINGWELL" at bounding box center [1096, 266] width 162 height 15
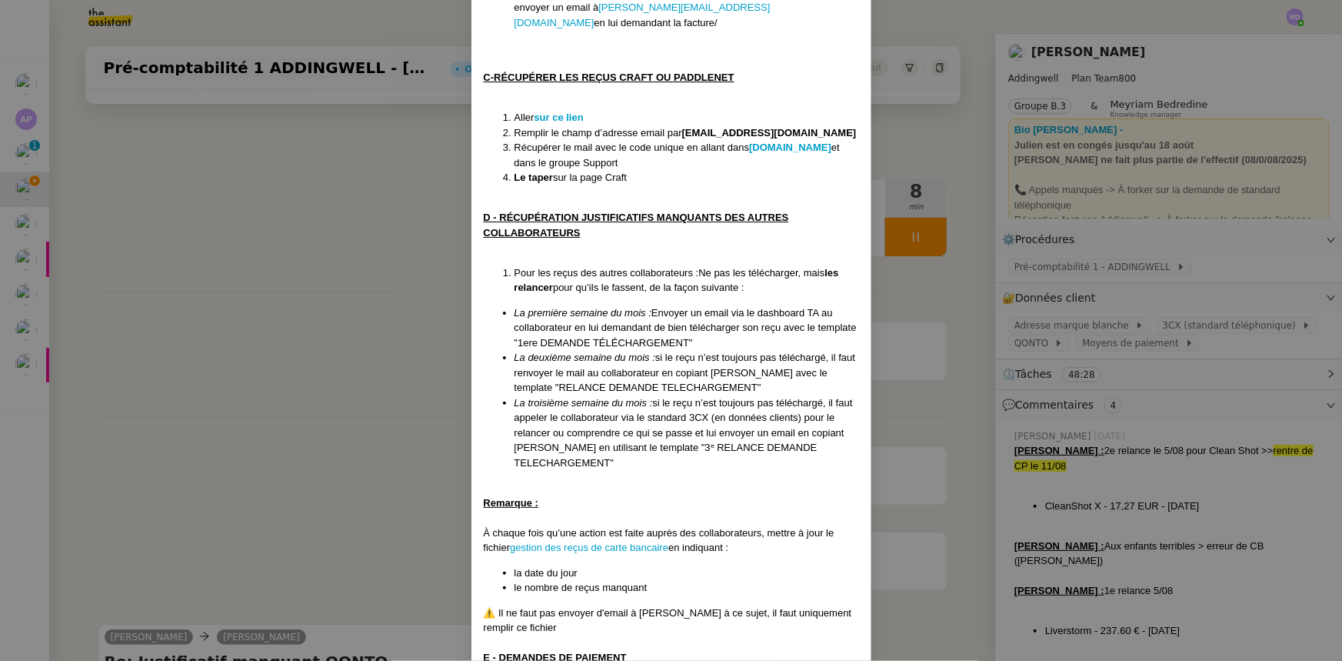
scroll to position [1048, 0]
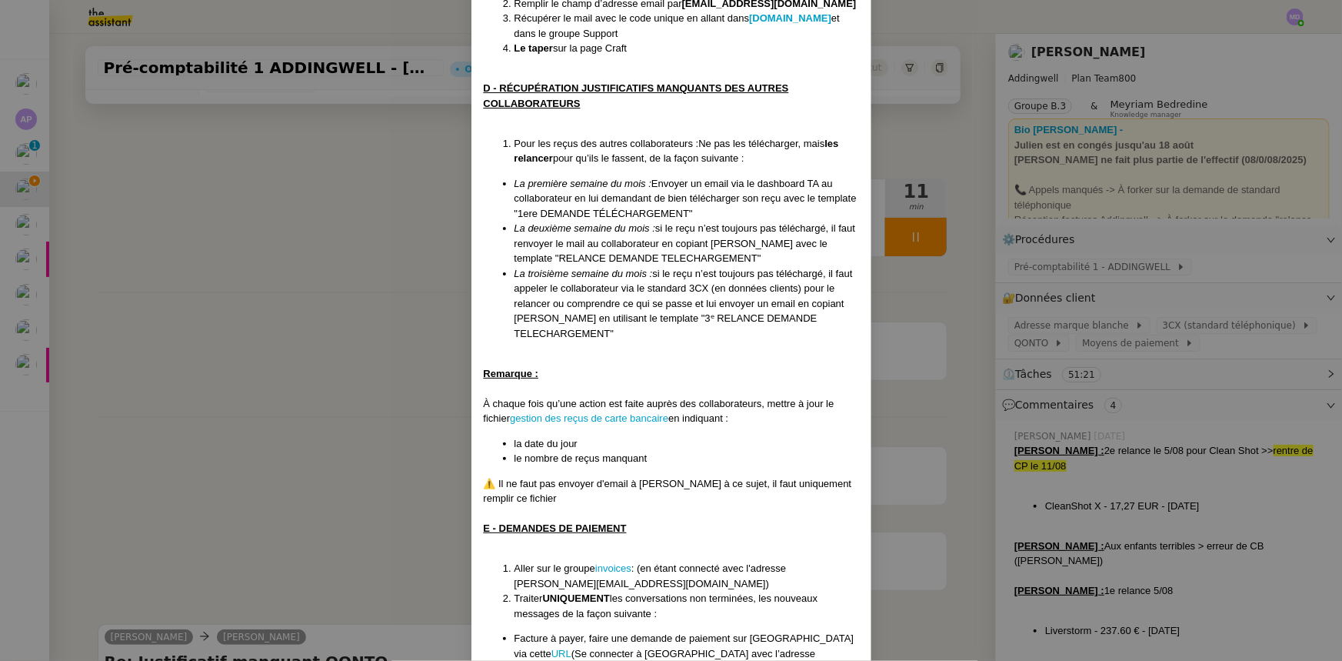
click at [344, 325] on nz-modal-container "Mise à jour 1707/2025 Contexte : [PERSON_NAME] souhaite que nous gérions la pré…" at bounding box center [671, 330] width 1342 height 661
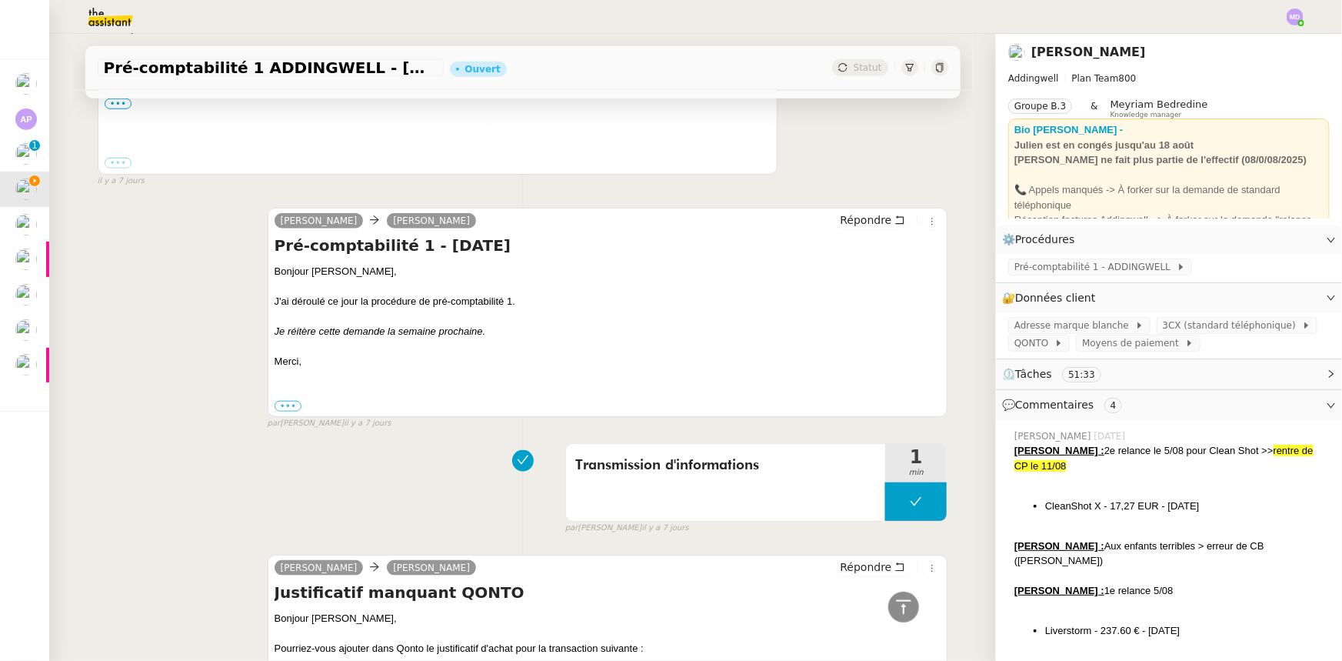
scroll to position [742, 0]
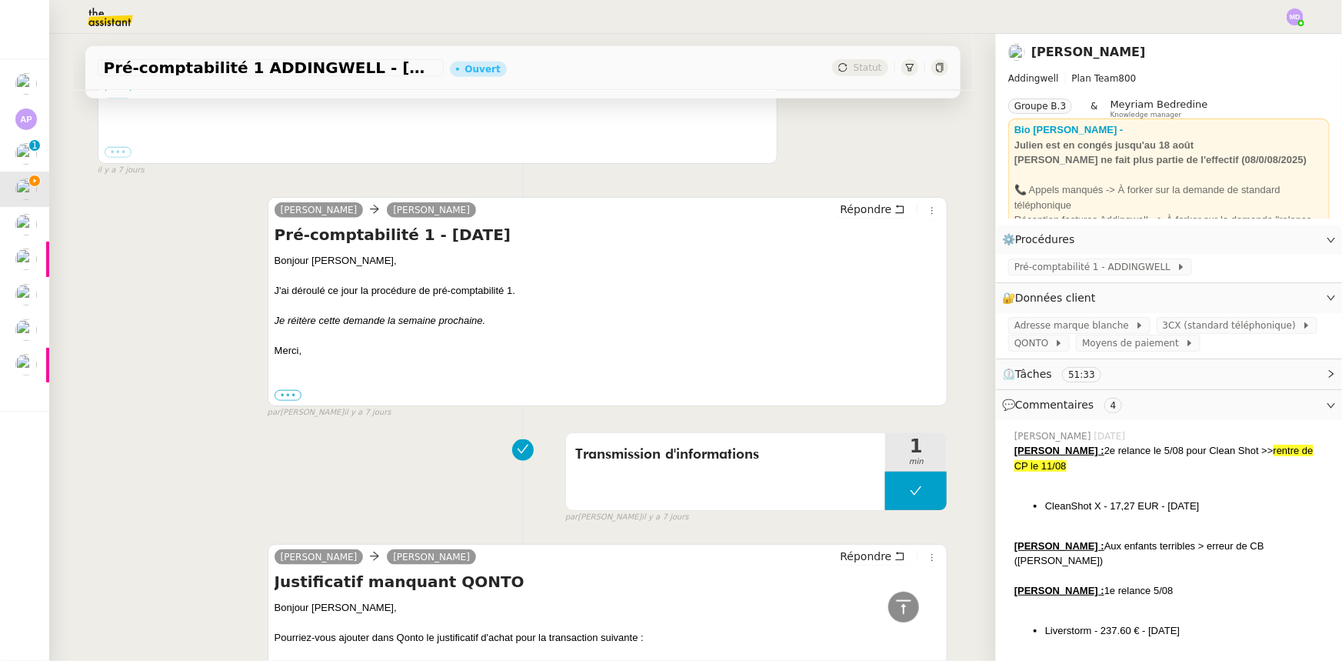
click at [315, 349] on div "Bonjour [PERSON_NAME], J'ai déroulé ce jour la procédure de pré-comptabilité 1.…" at bounding box center [608, 328] width 667 height 150
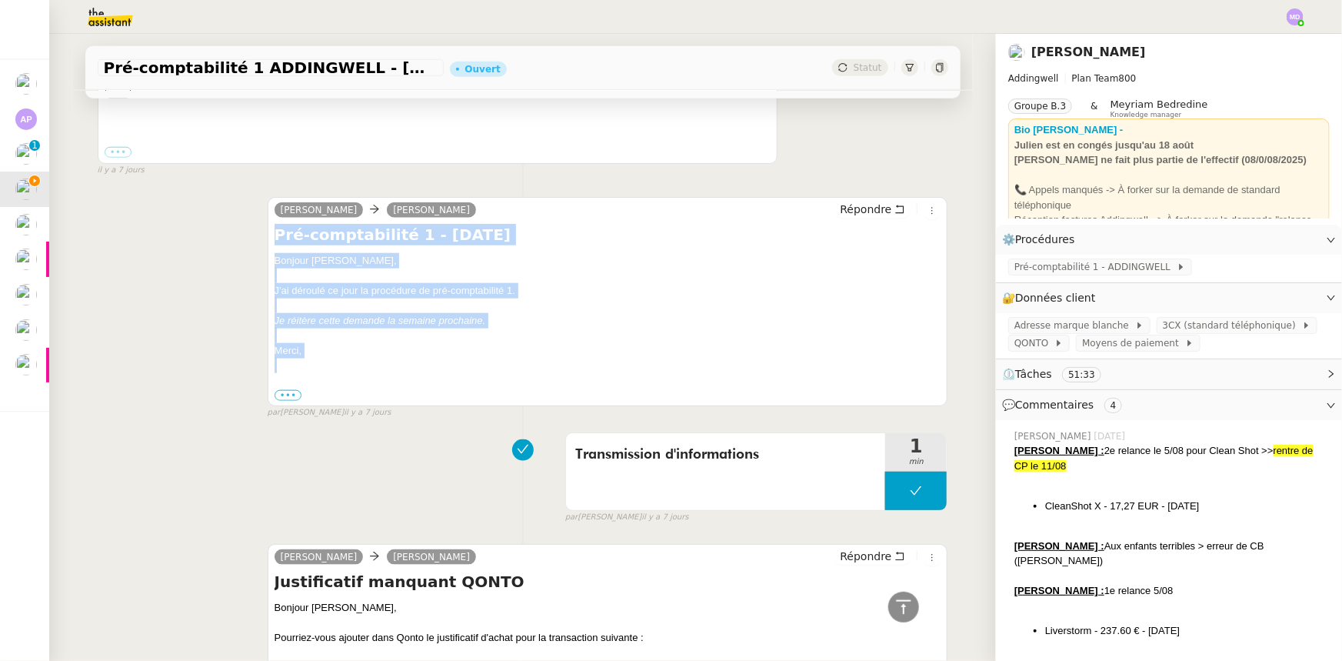
drag, startPoint x: 269, startPoint y: 235, endPoint x: 335, endPoint y: 365, distance: 145.9
click at [335, 365] on div "Pré-comptabilité 1 - [DATE] Bonjour [PERSON_NAME], J'ai déroulé ce jour la proc…" at bounding box center [608, 313] width 667 height 179
click at [335, 365] on div at bounding box center [608, 365] width 667 height 15
drag, startPoint x: 312, startPoint y: 358, endPoint x: 252, endPoint y: 266, distance: 109.4
click at [252, 266] on div "[PERSON_NAME] Répondre Pré-comptabilité 1 - [DATE] Bonjour [PERSON_NAME], J'ai …" at bounding box center [523, 301] width 851 height 236
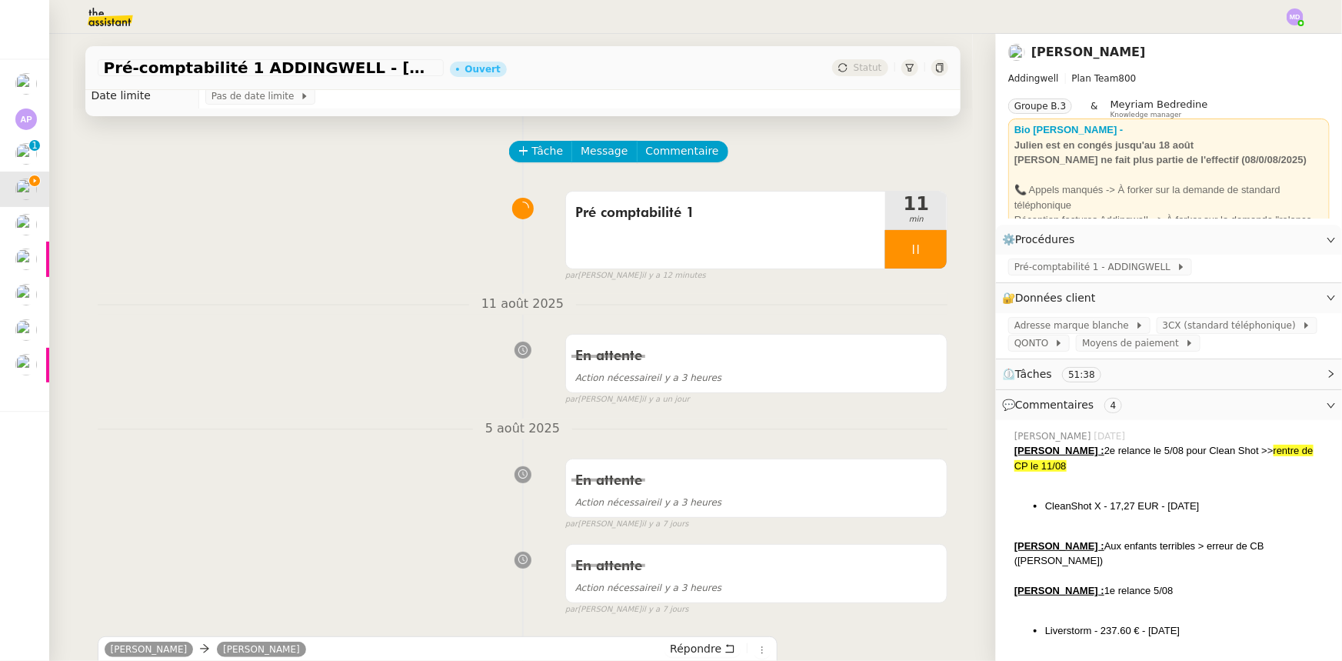
scroll to position [0, 0]
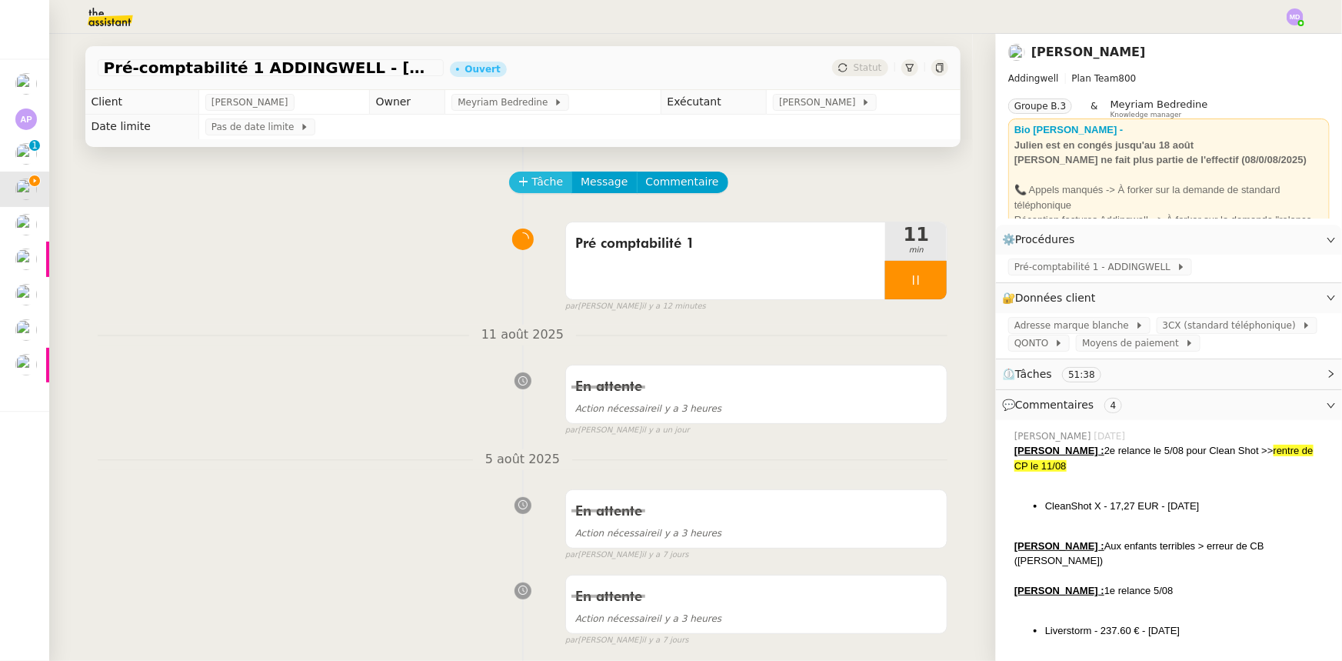
click at [521, 185] on button "Tâche" at bounding box center [541, 183] width 64 height 22
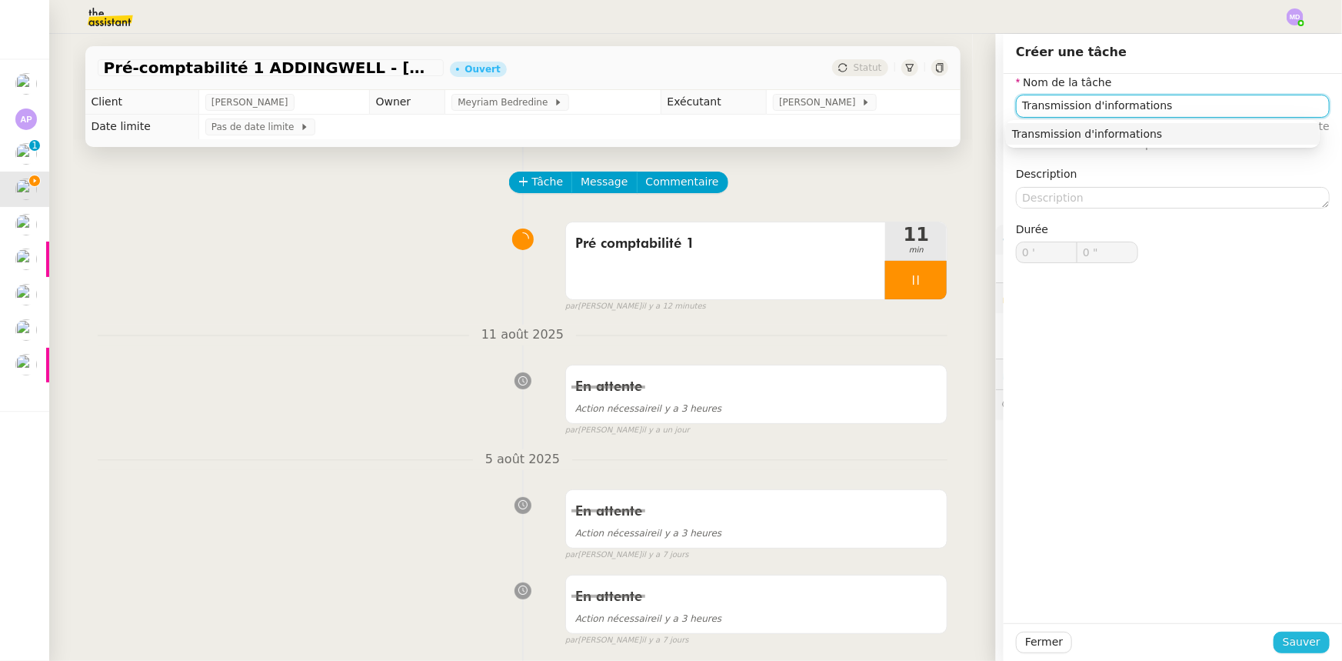
type input "Transmission d'informations"
drag, startPoint x: 1292, startPoint y: 638, endPoint x: 1163, endPoint y: 543, distance: 160.6
click at [1289, 638] on span "Sauver" at bounding box center [1302, 642] width 38 height 18
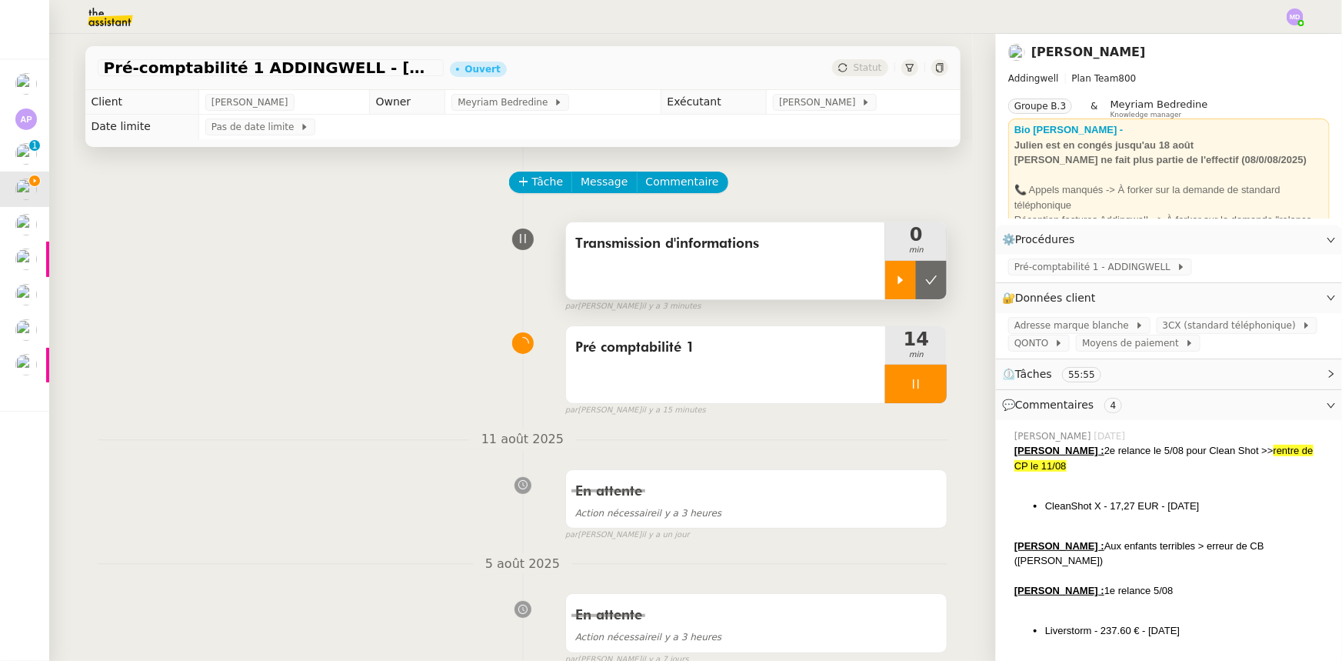
click at [895, 276] on icon at bounding box center [901, 280] width 12 height 12
drag, startPoint x: 898, startPoint y: 392, endPoint x: 915, endPoint y: 389, distance: 16.3
click at [910, 390] on icon at bounding box center [916, 384] width 12 height 12
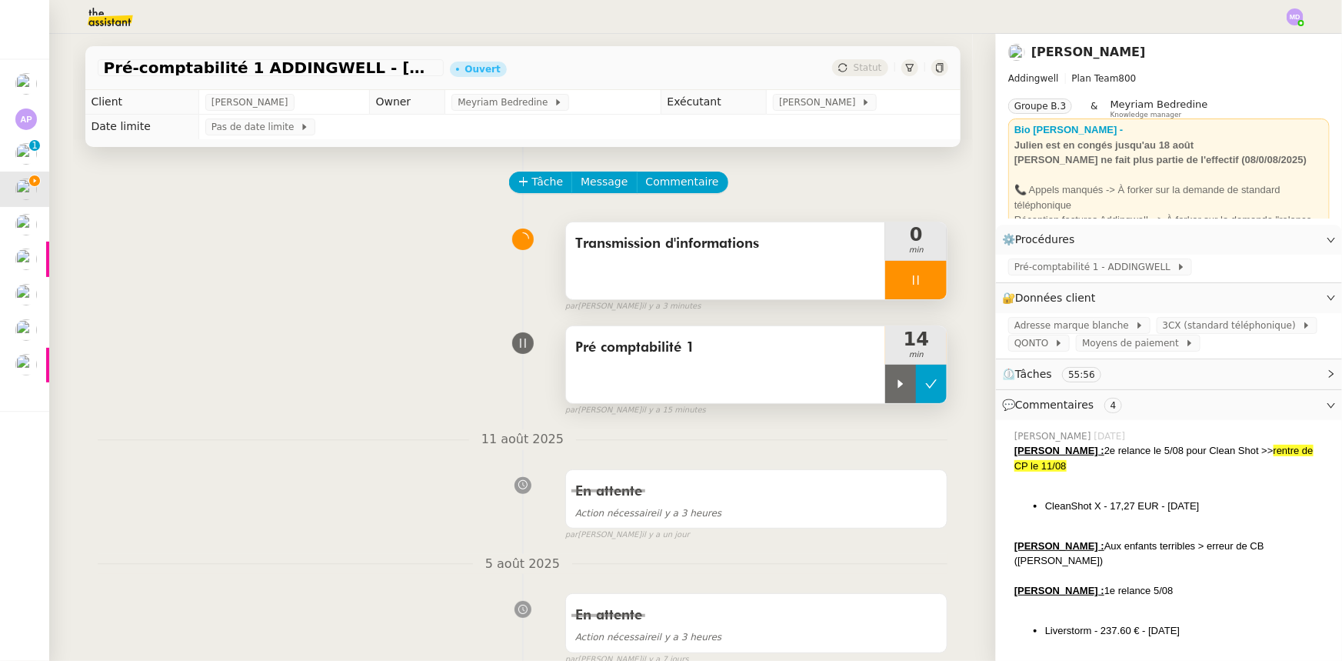
click at [925, 388] on icon at bounding box center [931, 384] width 12 height 12
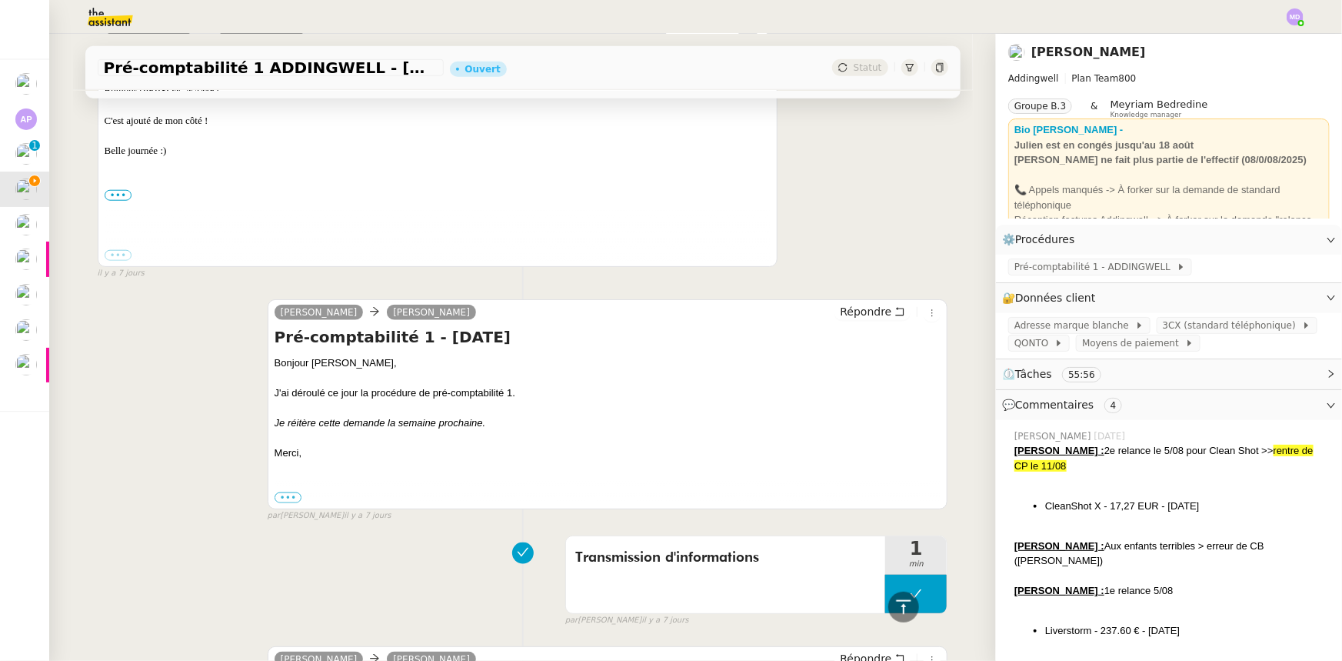
scroll to position [838, 0]
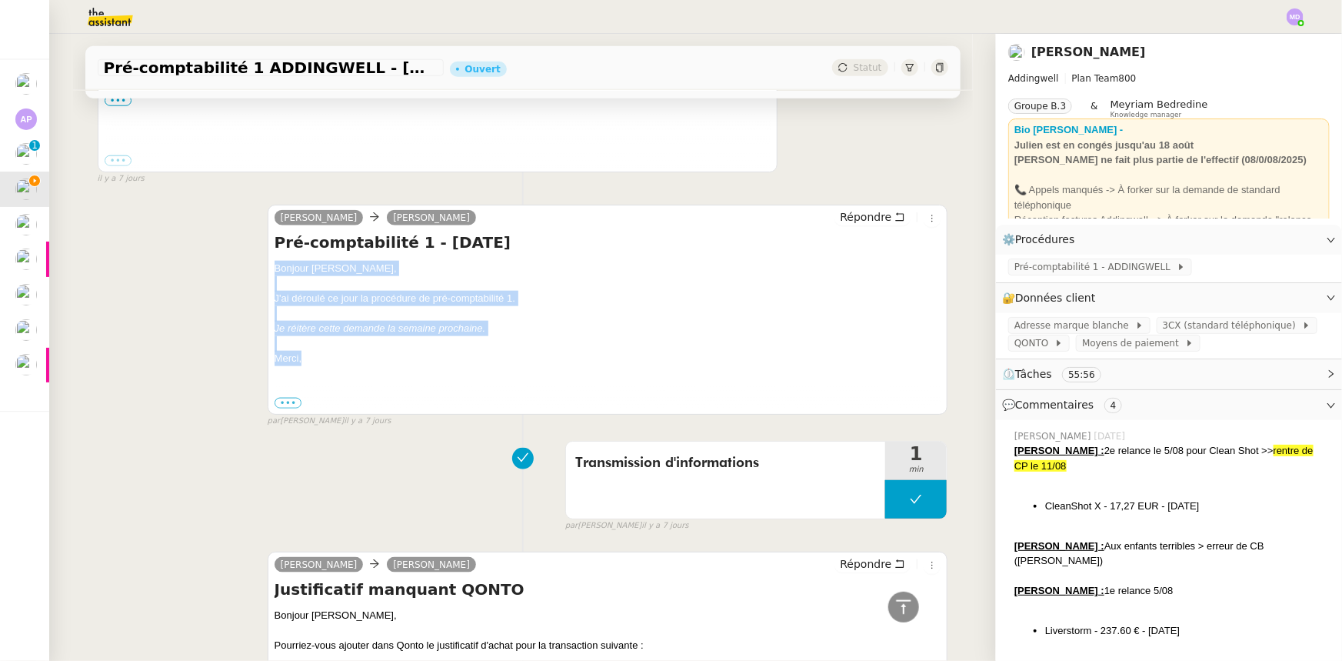
drag, startPoint x: 308, startPoint y: 359, endPoint x: 269, endPoint y: 268, distance: 99.6
click at [275, 268] on div "Bonjour [PERSON_NAME], J'ai déroulé ce jour la procédure de pré-comptabilité 1.…" at bounding box center [608, 336] width 667 height 150
copy div "Bonjour [PERSON_NAME], J'ai déroulé ce jour la procédure de pré-comptabilité 1.…"
click at [895, 218] on icon at bounding box center [900, 217] width 11 height 11
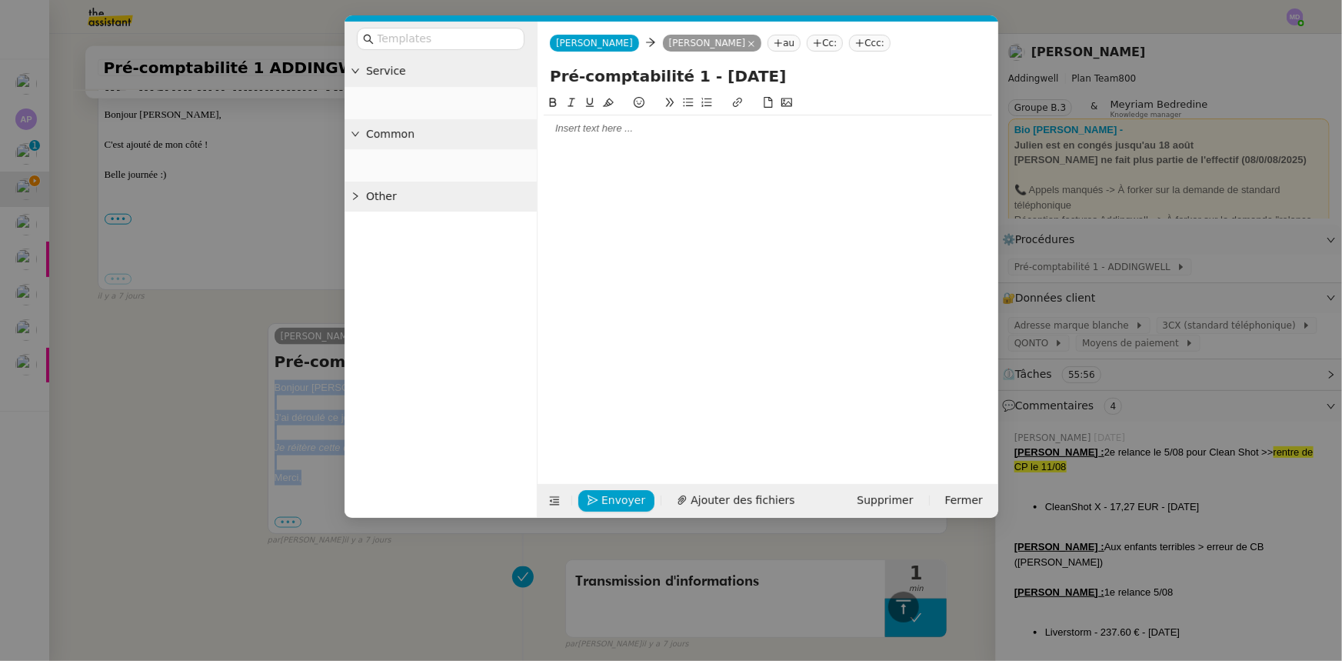
scroll to position [958, 0]
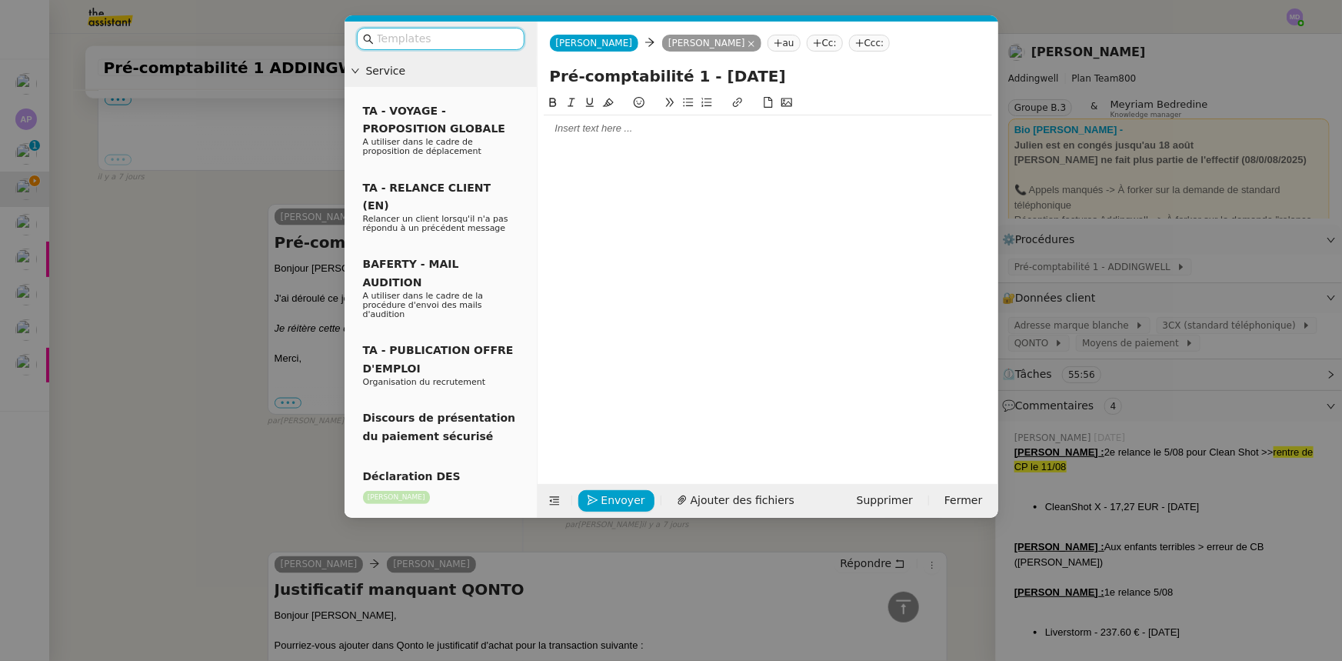
click at [713, 77] on input "Pré-comptabilité 1 - [DATE]" at bounding box center [768, 76] width 436 height 23
type input "Pré-comptabilité 1 - [DATE]"
click at [682, 138] on div at bounding box center [768, 128] width 448 height 26
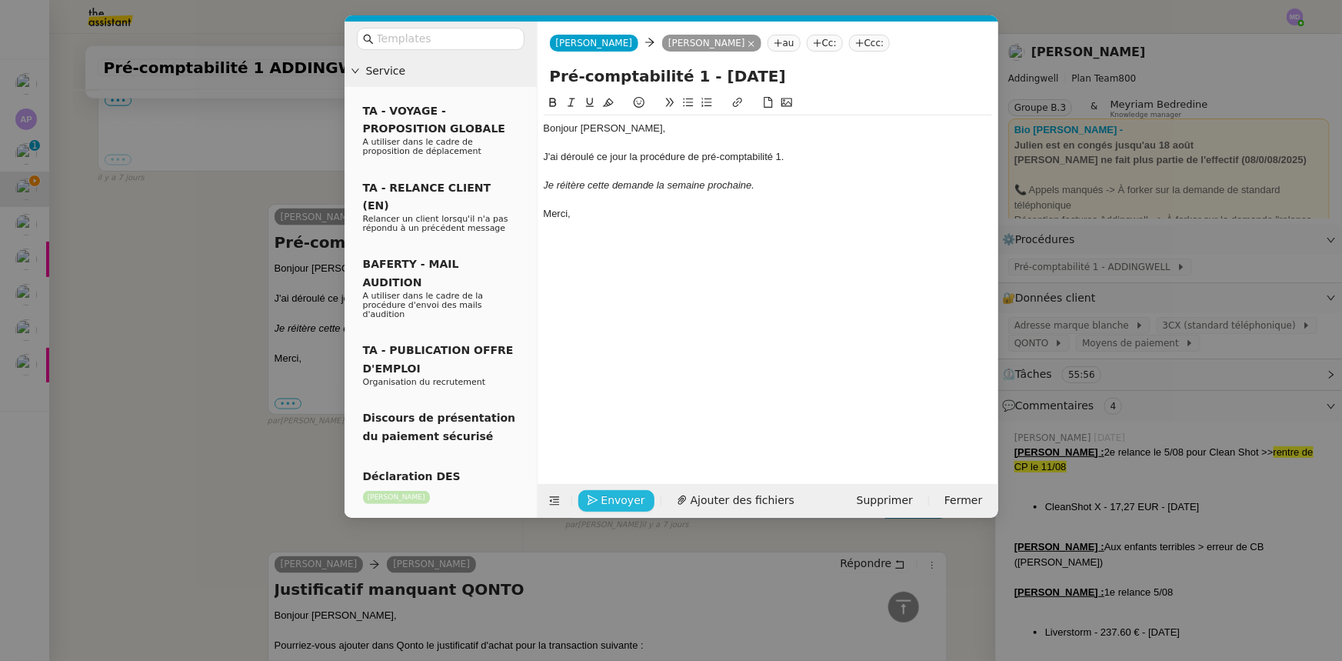
click at [600, 500] on button "Envoyer" at bounding box center [616, 501] width 76 height 22
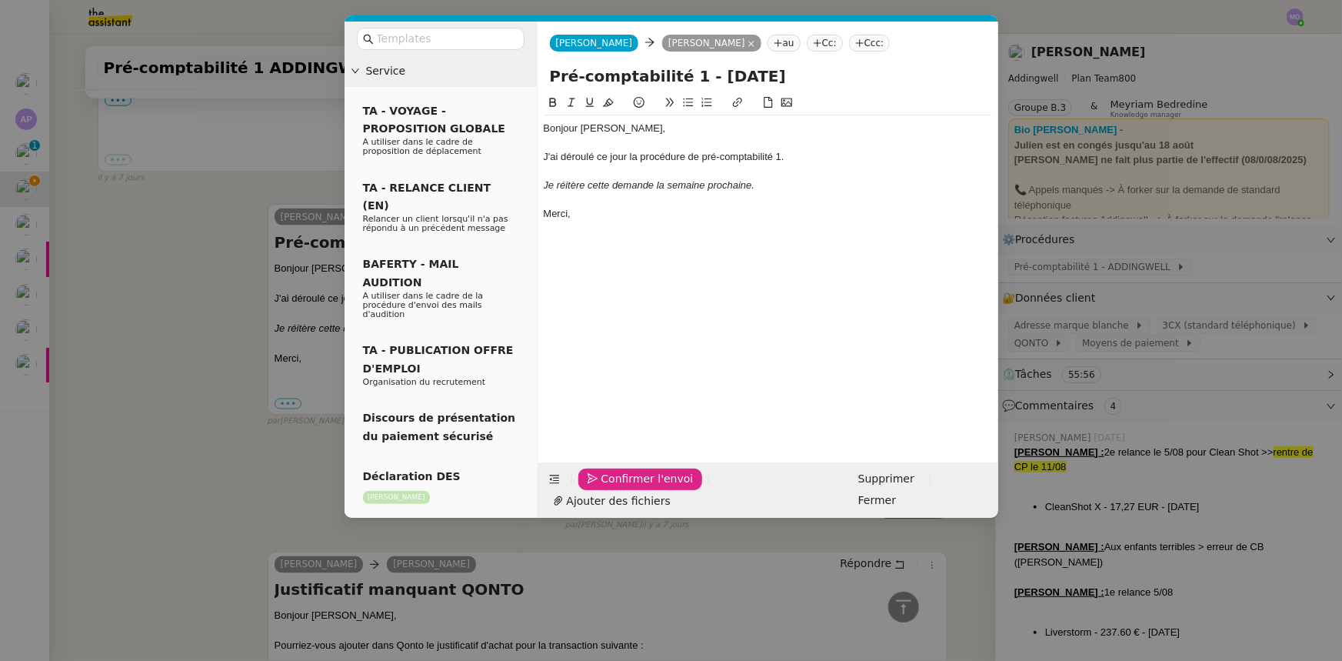
click at [600, 490] on button "Confirmer l'envoi" at bounding box center [640, 479] width 125 height 22
click at [598, 500] on nz-modal-container "Service TA - VOYAGE - PROPOSITION GLOBALE A utiliser dans le cadre de propositi…" at bounding box center [671, 330] width 1342 height 661
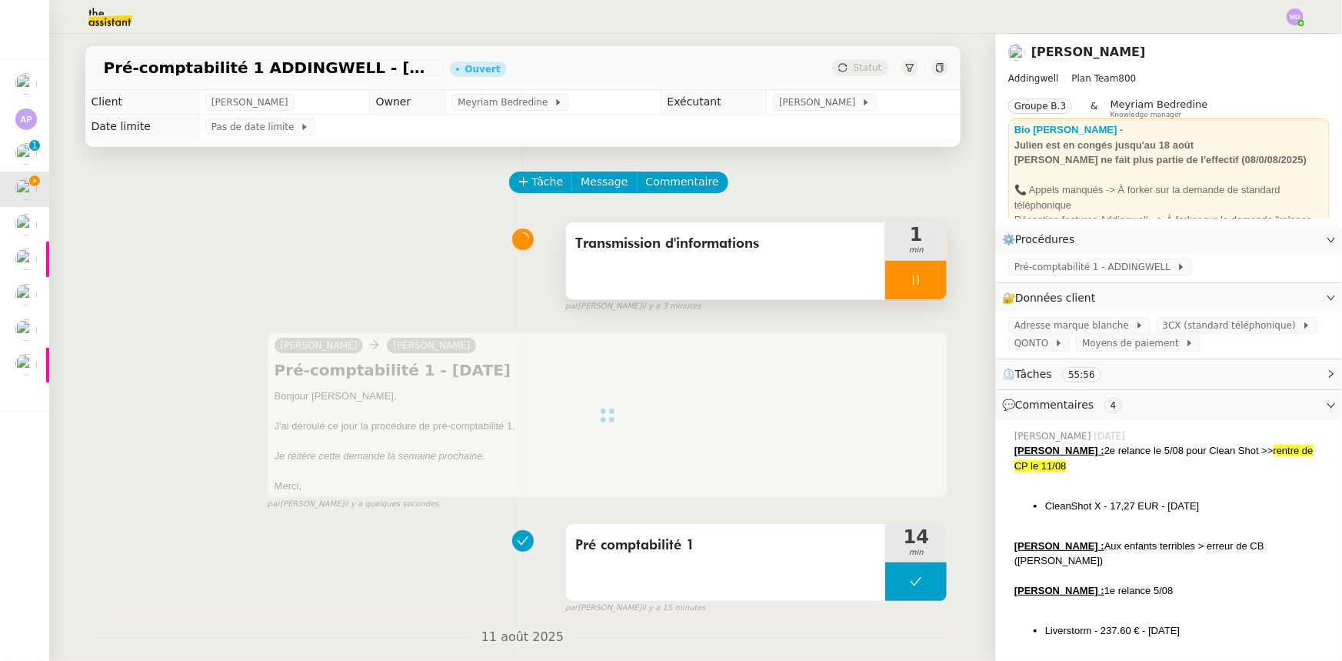
click at [927, 285] on div at bounding box center [916, 280] width 62 height 38
drag, startPoint x: 927, startPoint y: 285, endPoint x: 921, endPoint y: 254, distance: 32.1
click at [927, 284] on button at bounding box center [931, 280] width 31 height 38
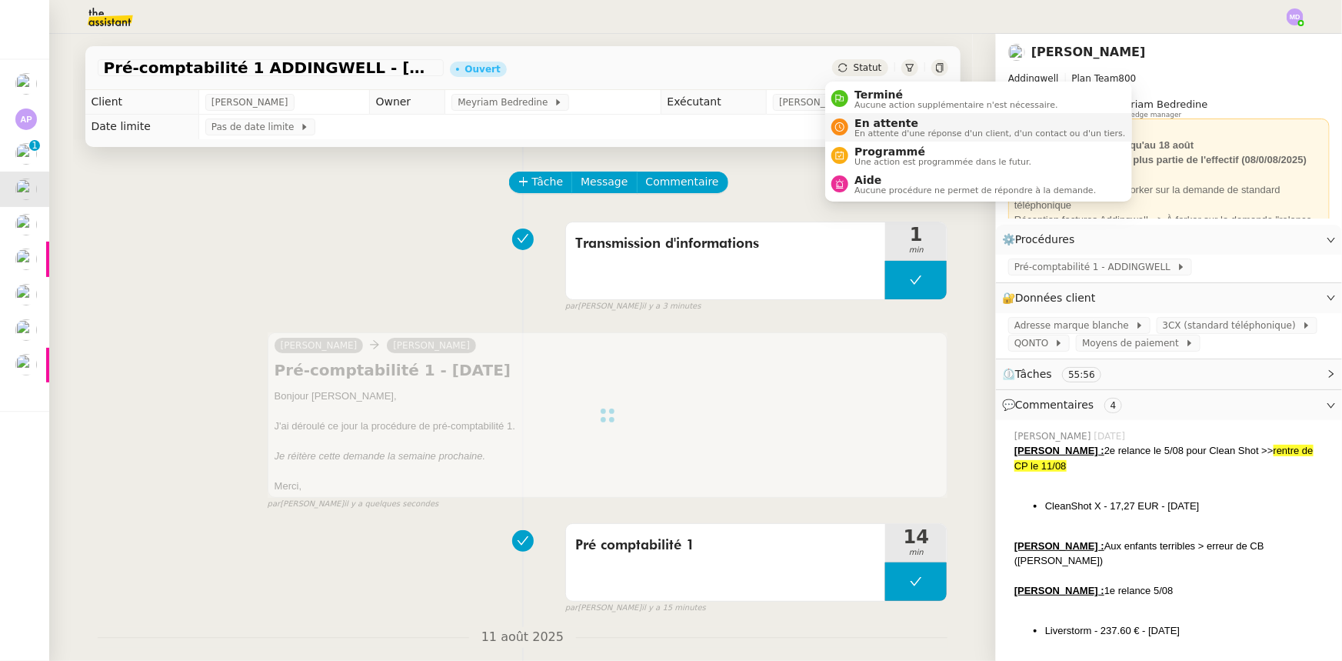
click at [862, 117] on span "En attente" at bounding box center [990, 123] width 271 height 12
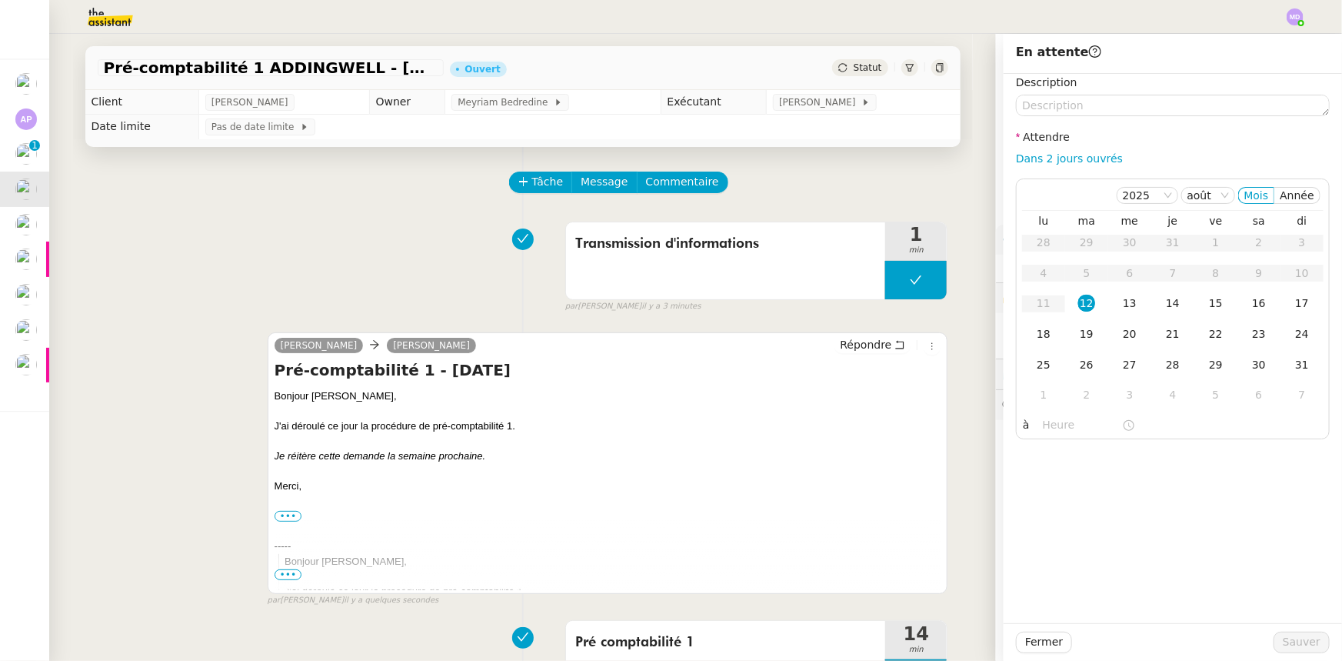
drag, startPoint x: 1040, startPoint y: 155, endPoint x: 1040, endPoint y: 173, distance: 18.5
click at [1040, 155] on link "Dans 2 jours ouvrés" at bounding box center [1069, 158] width 107 height 12
type input "07:00"
drag, startPoint x: 1075, startPoint y: 328, endPoint x: 1118, endPoint y: 463, distance: 141.3
click at [1078, 334] on div "19" at bounding box center [1086, 333] width 17 height 17
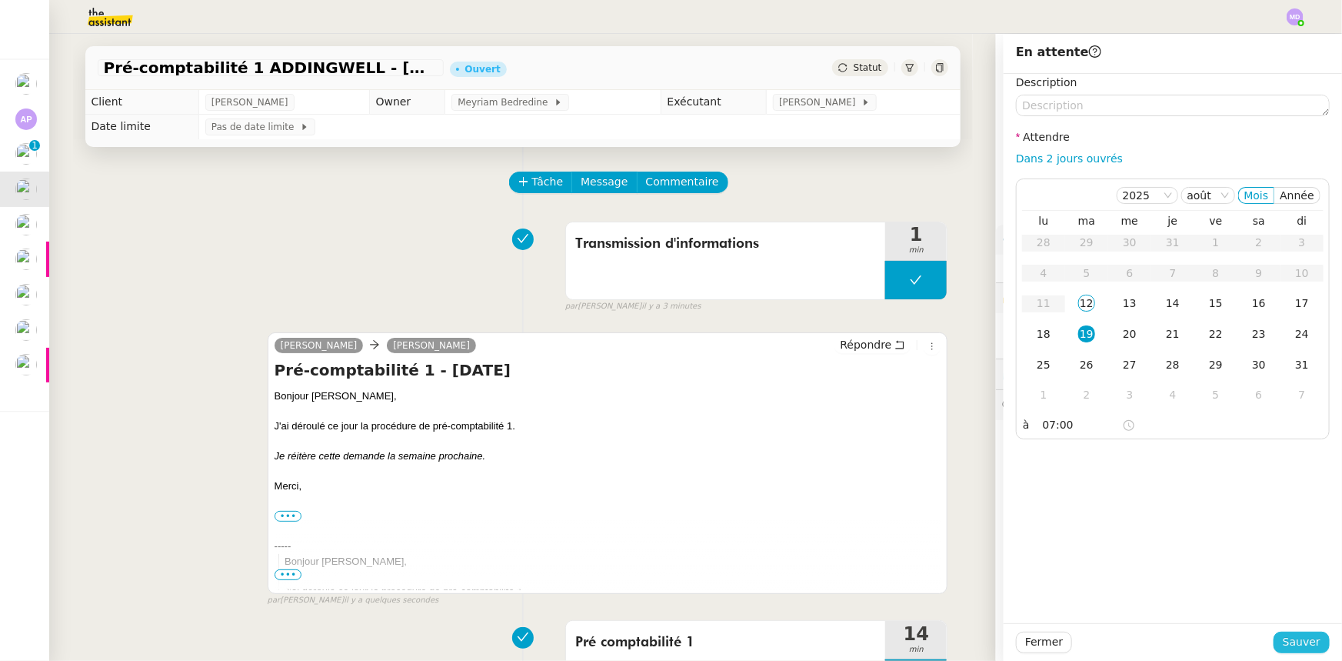
click at [1285, 642] on span "Sauver" at bounding box center [1302, 642] width 38 height 18
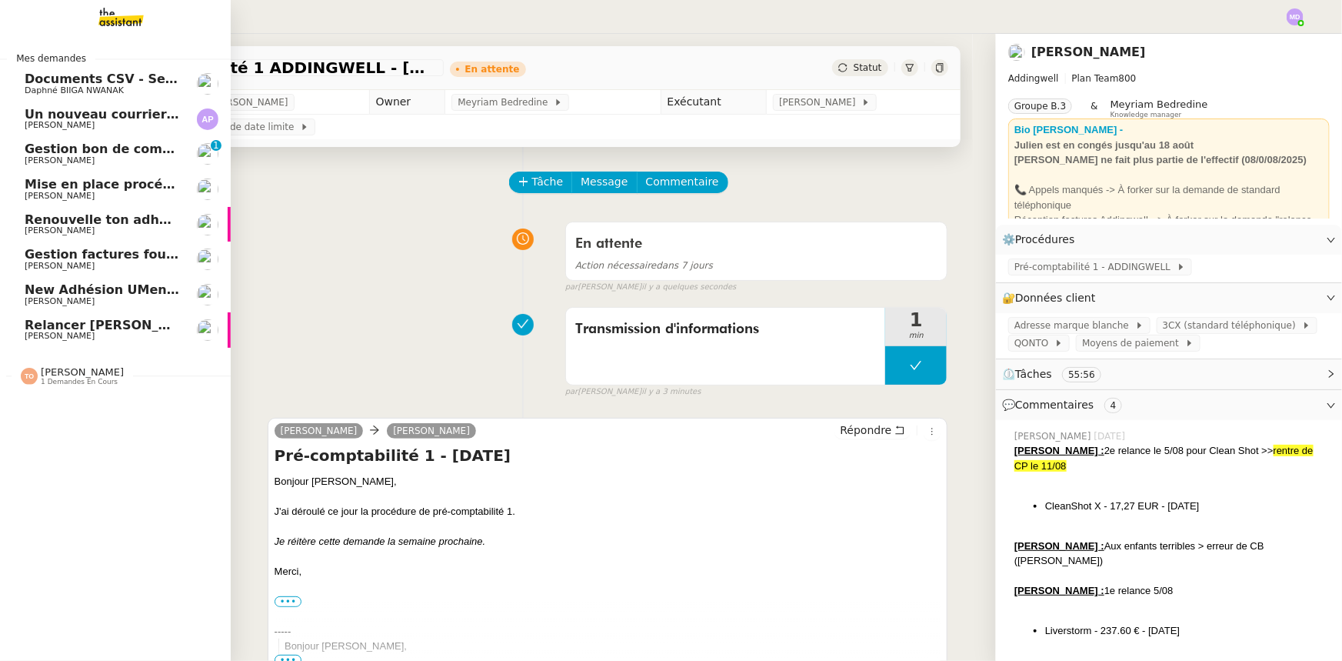
click at [82, 177] on span "Mise en place procédure - relevés bancaires mensuels" at bounding box center [213, 184] width 376 height 15
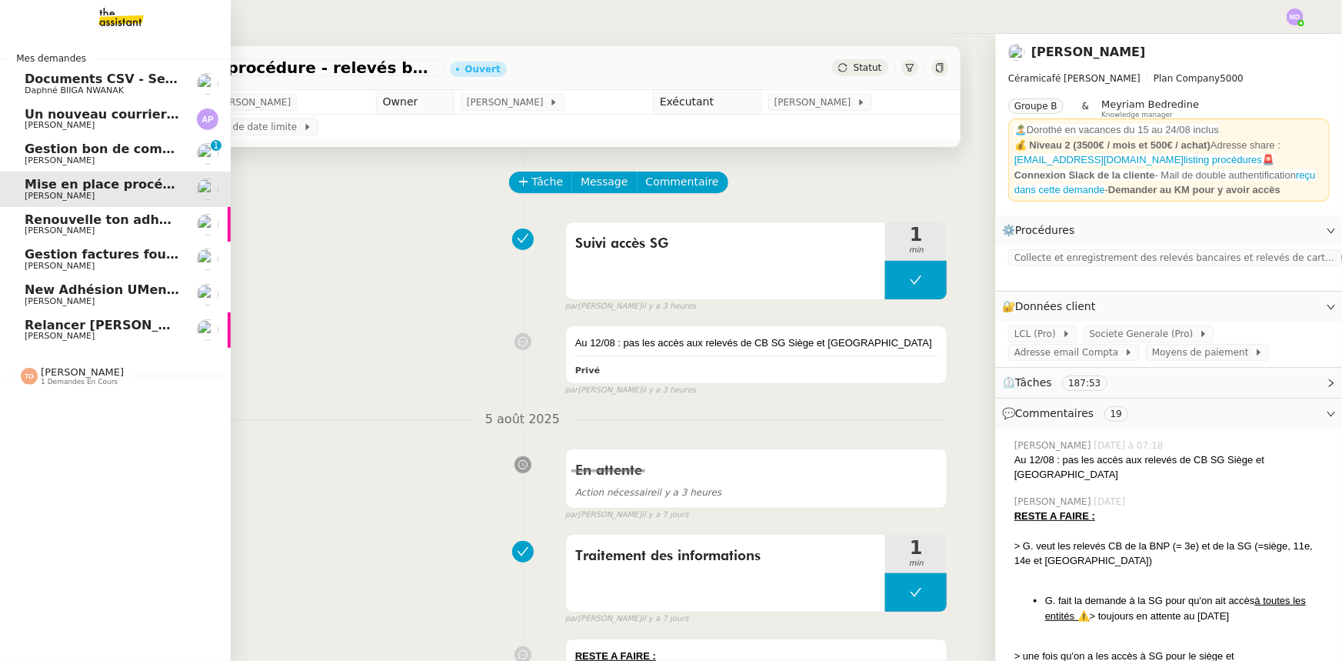
click at [102, 148] on span "Gestion bon de commande - [DATE]" at bounding box center [147, 149] width 245 height 15
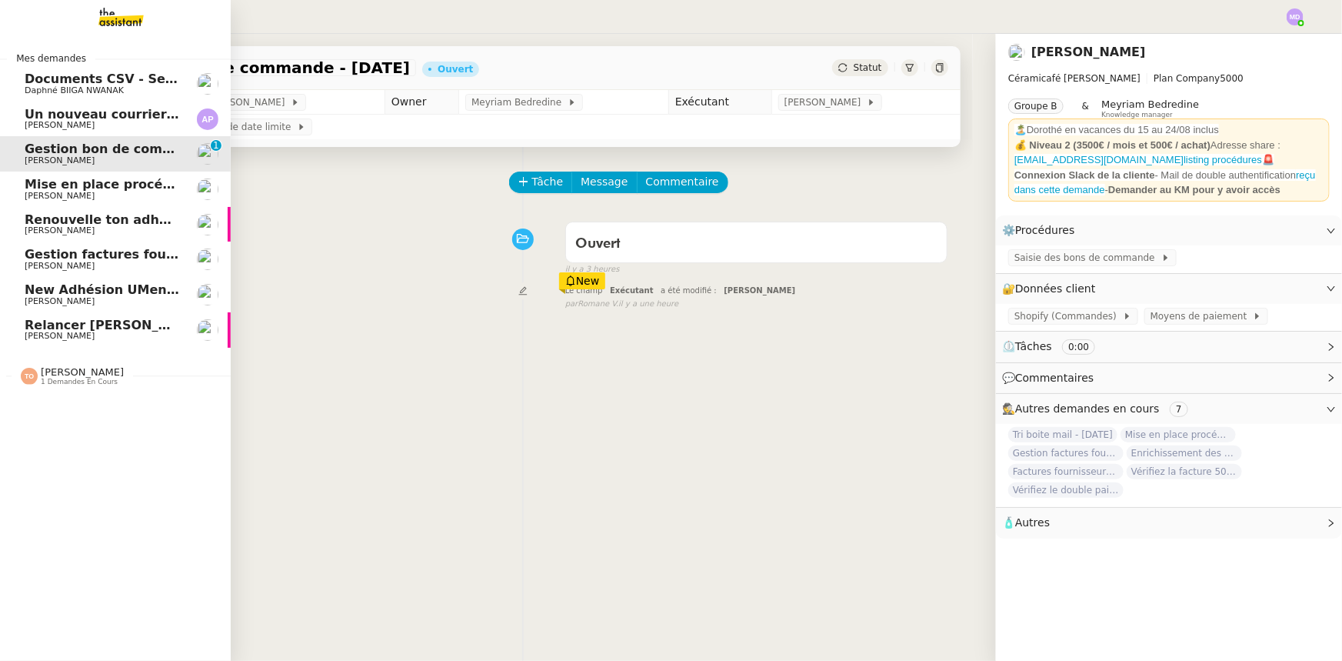
click at [52, 120] on span "Un nouveau courrier disponible en téléchargement 💌 (#3431412)" at bounding box center [255, 114] width 460 height 15
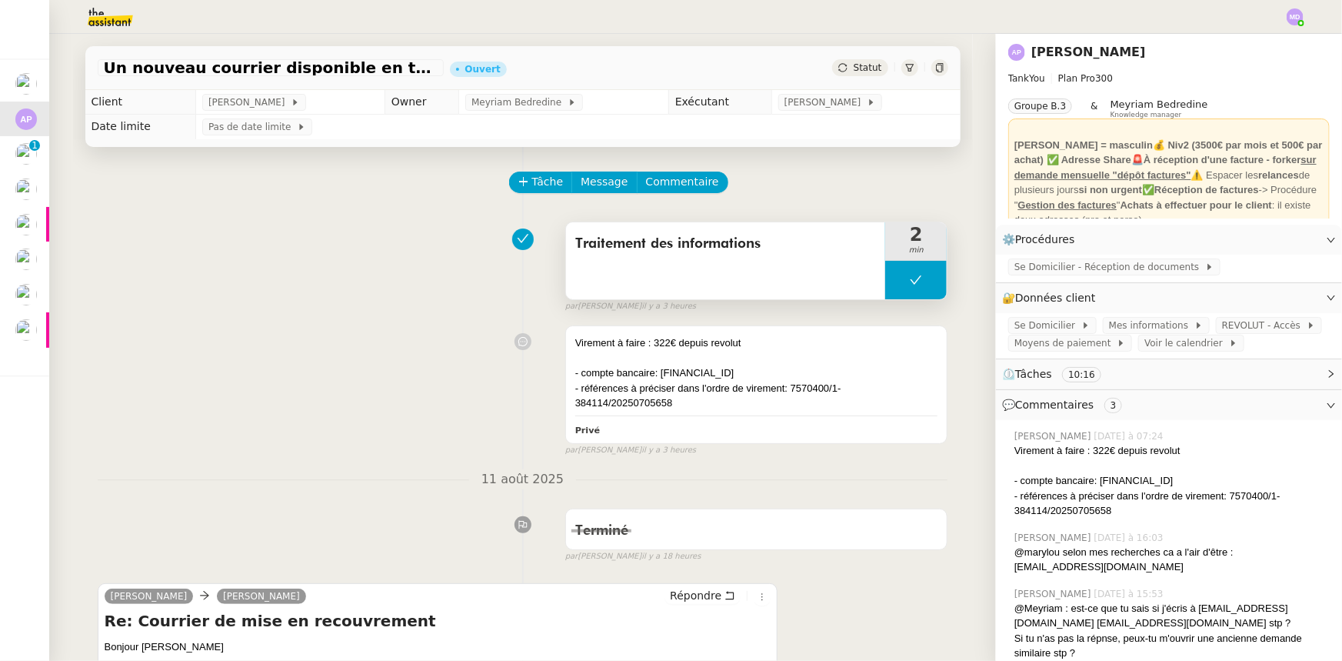
click at [910, 276] on icon at bounding box center [916, 280] width 12 height 12
click at [898, 283] on icon at bounding box center [900, 279] width 5 height 8
click at [1222, 325] on span "REVOLUT - Accès" at bounding box center [1264, 325] width 85 height 15
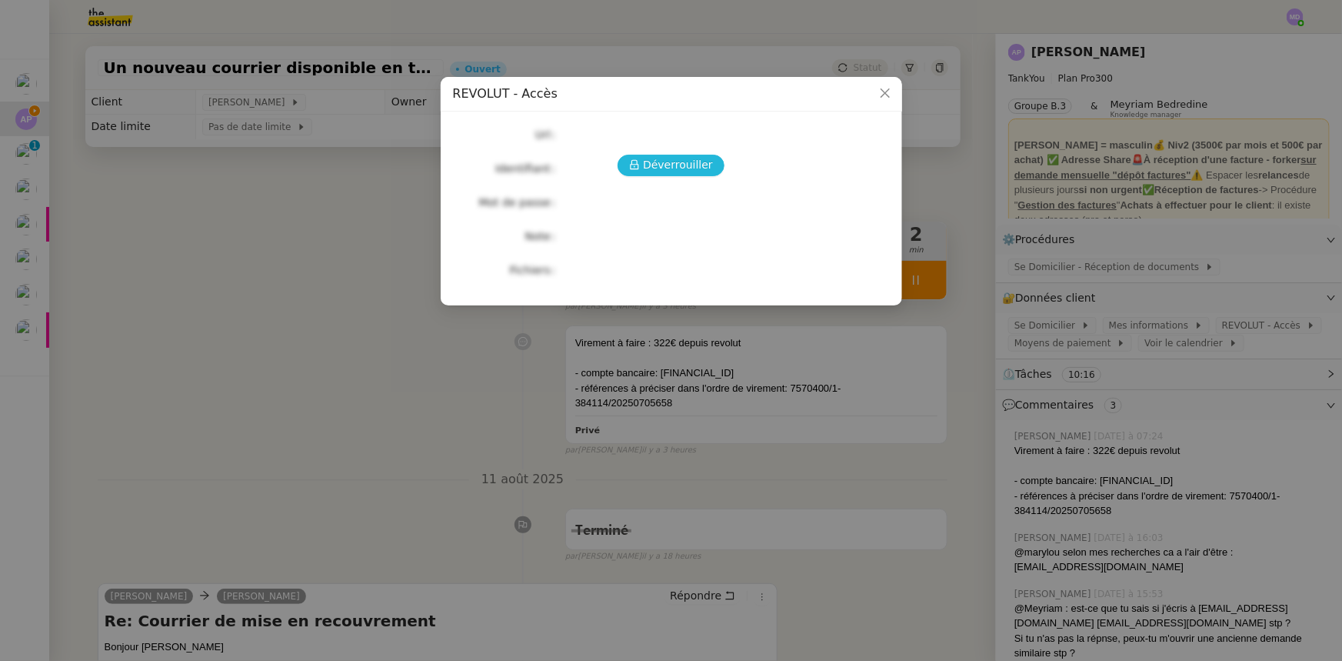
click at [668, 162] on span "Déverrouiller" at bounding box center [678, 165] width 70 height 18
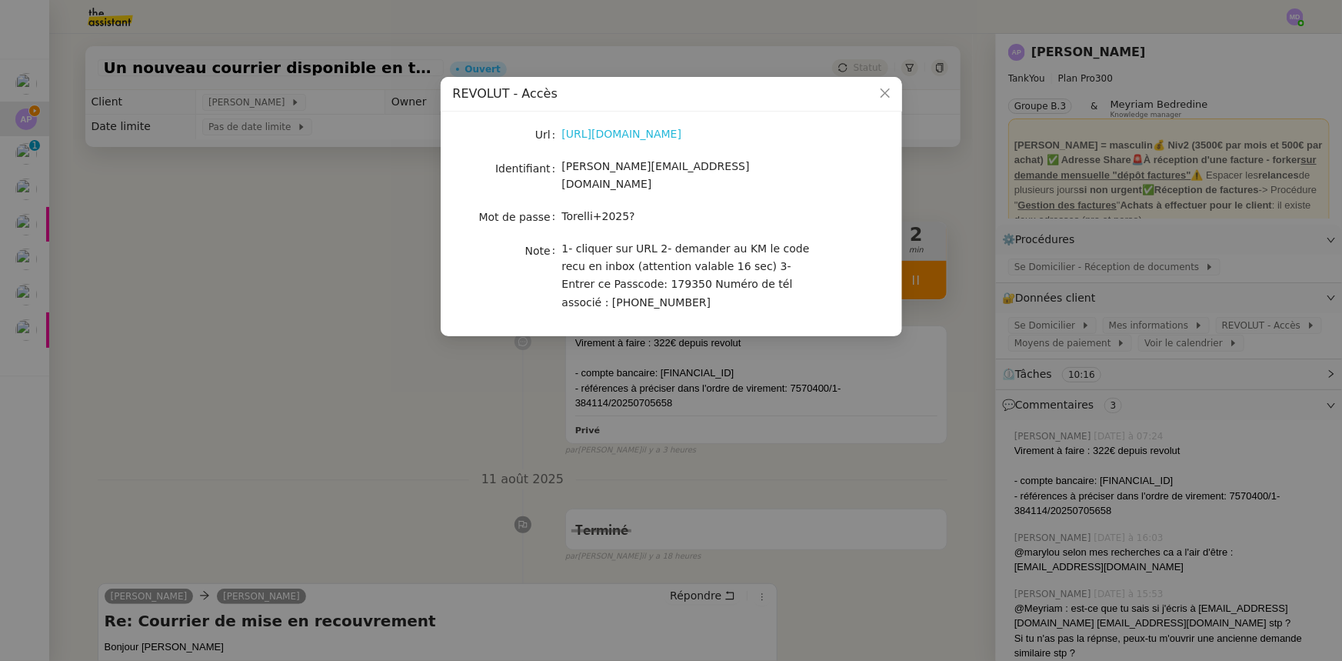
click at [652, 135] on link "[URL][DOMAIN_NAME]" at bounding box center [622, 134] width 120 height 12
click at [626, 165] on span "[PERSON_NAME][EMAIL_ADDRESS][DOMAIN_NAME]" at bounding box center [656, 175] width 188 height 30
copy span "[PERSON_NAME][EMAIL_ADDRESS][DOMAIN_NAME]"
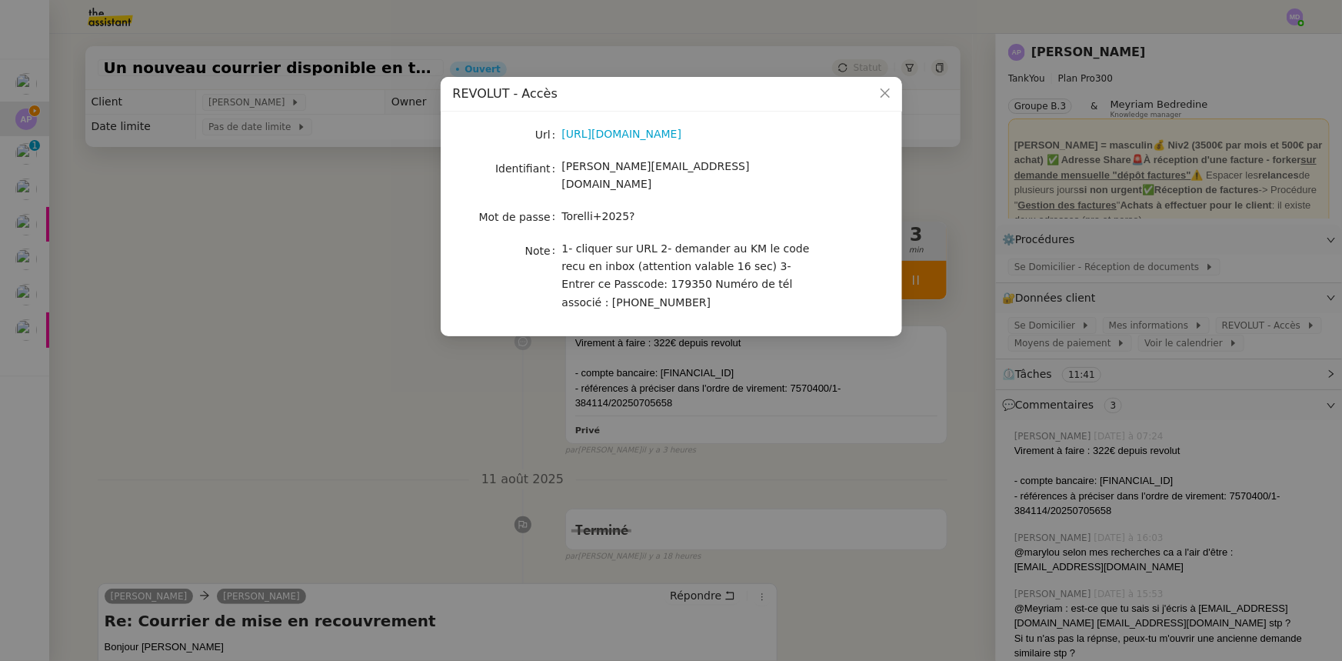
click at [941, 245] on nz-modal-container "REVOLUT - Accès Url [URL][DOMAIN_NAME] Identifiant [EMAIL_ADDRESS][DOMAIN_NAME]…" at bounding box center [671, 330] width 1342 height 661
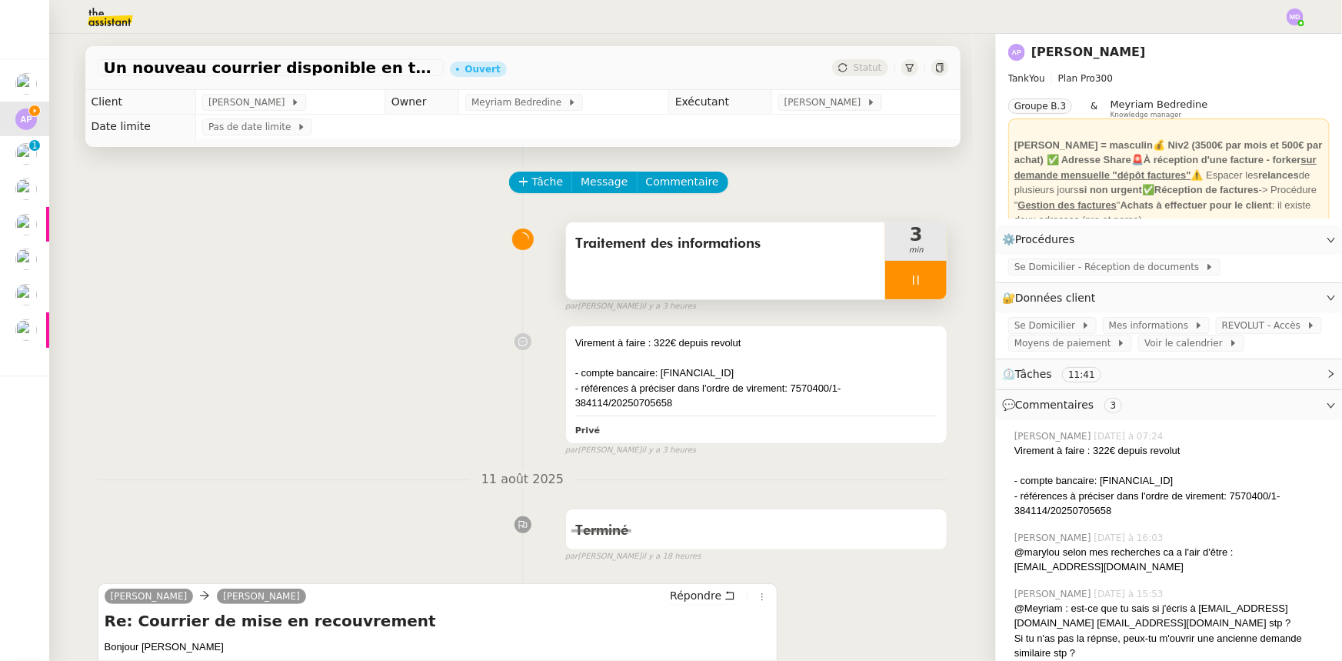
click at [921, 282] on div at bounding box center [916, 280] width 62 height 38
click at [926, 282] on icon at bounding box center [932, 279] width 12 height 8
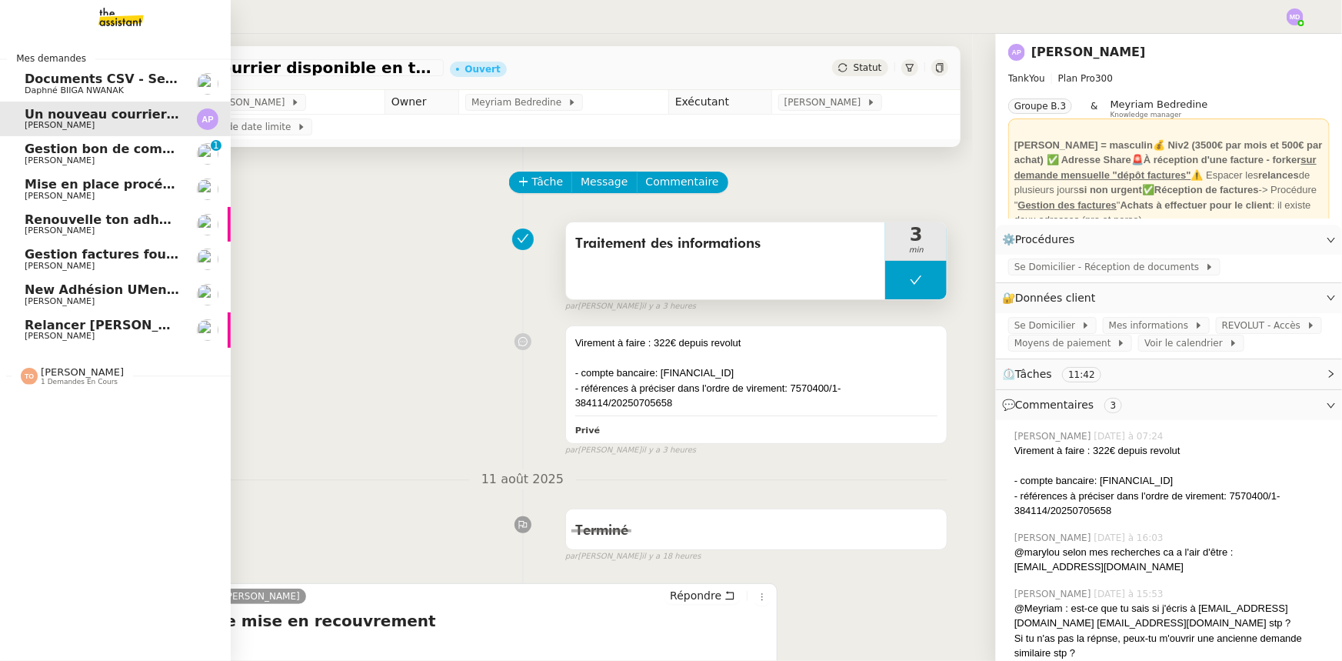
click at [36, 84] on span "Documents CSV - Semi automatisation" at bounding box center [159, 79] width 268 height 15
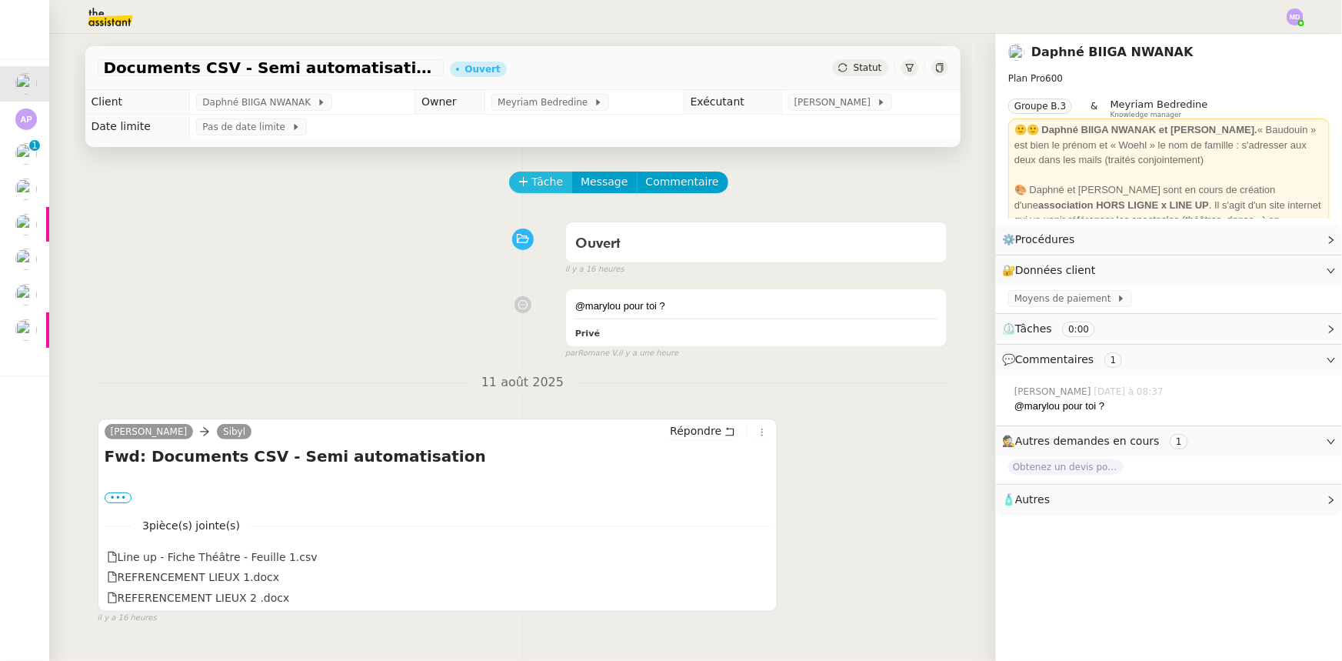
click at [534, 187] on span "Tâche" at bounding box center [548, 182] width 32 height 18
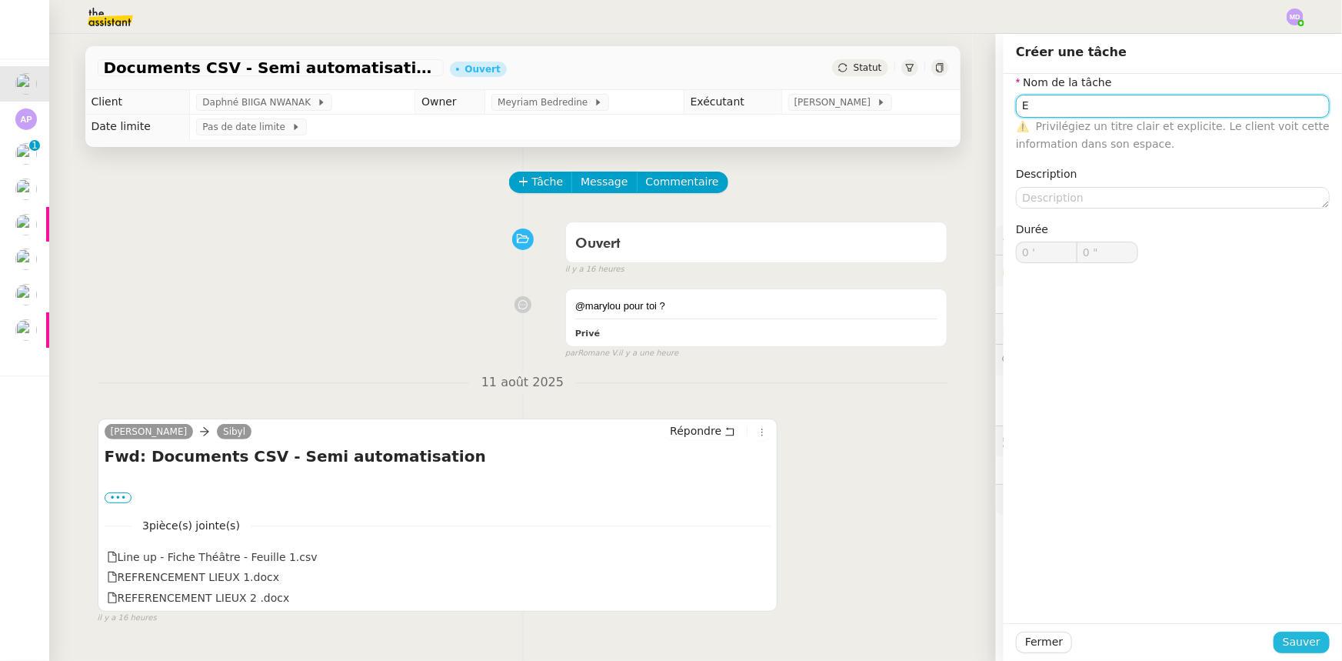
type input "E"
drag, startPoint x: 1294, startPoint y: 643, endPoint x: 1108, endPoint y: 495, distance: 238.1
click at [1292, 642] on span "Sauver" at bounding box center [1302, 642] width 38 height 18
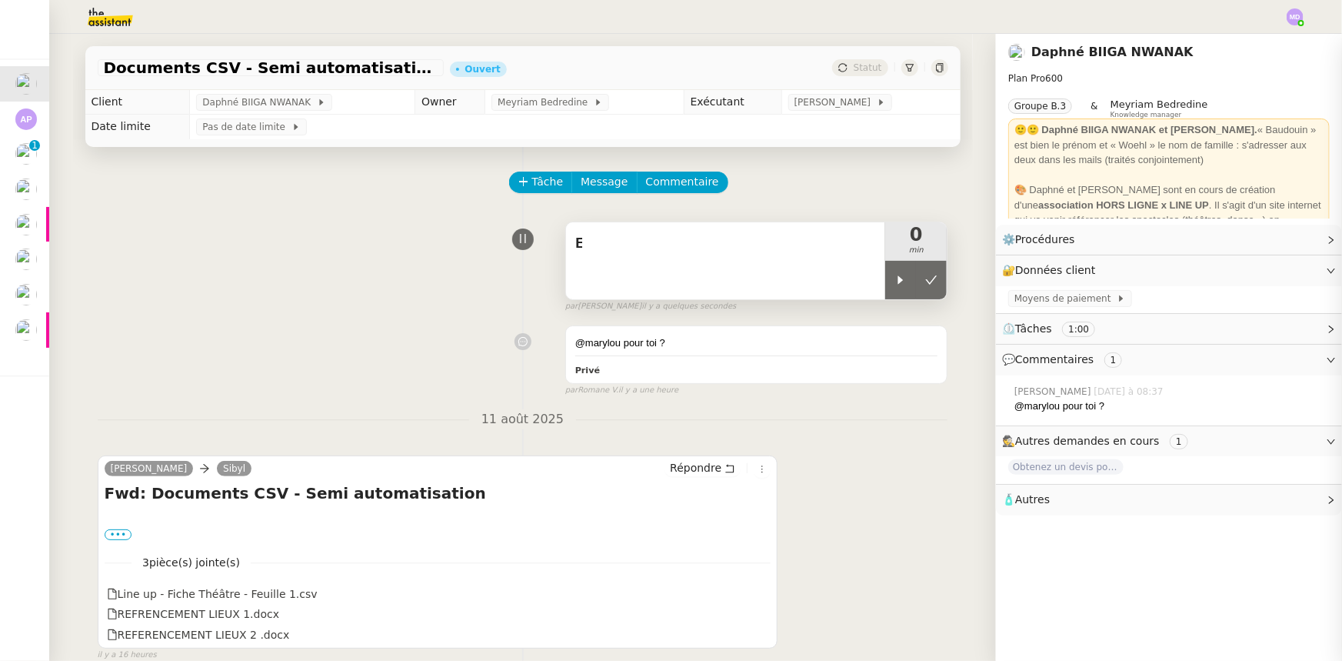
drag, startPoint x: 894, startPoint y: 292, endPoint x: 847, endPoint y: 284, distance: 47.7
click at [887, 292] on div at bounding box center [900, 280] width 31 height 38
click at [847, 284] on div "E" at bounding box center [726, 260] width 320 height 77
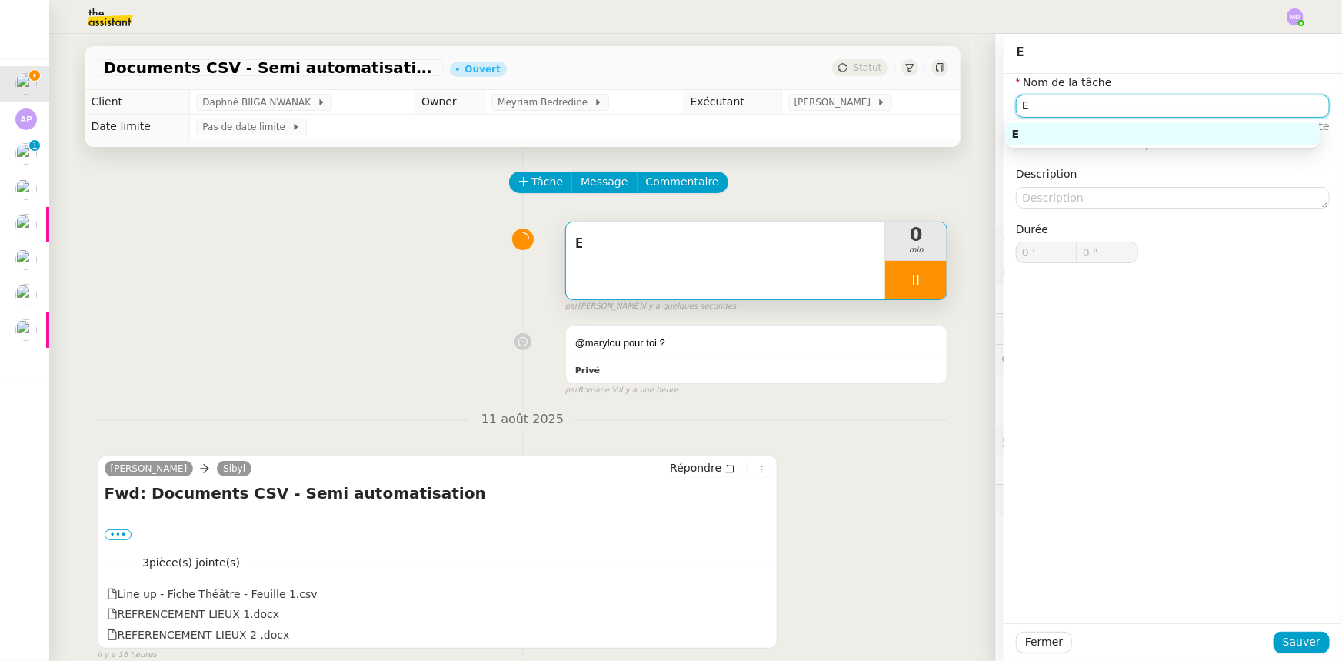
click at [1085, 95] on input "E" at bounding box center [1173, 106] width 314 height 22
type input "Etud"
type input "1 ""
type input "Etude de la"
type input "2 ""
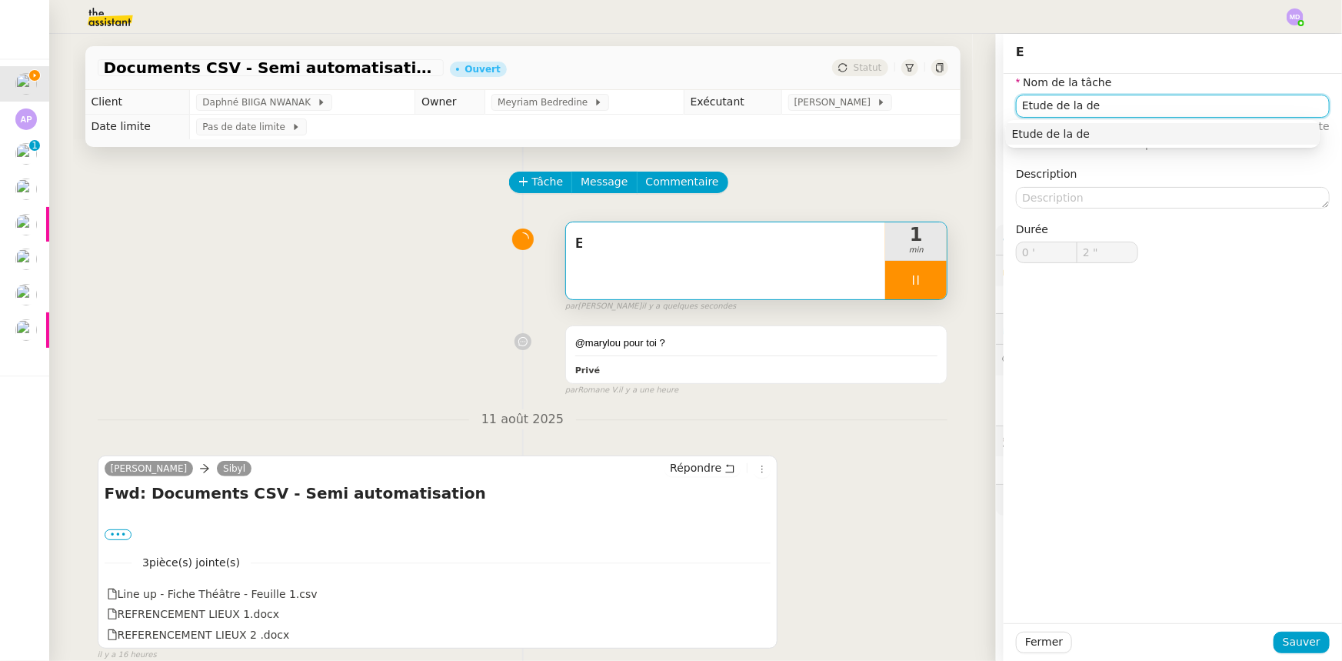
type input "Etude de la dem"
type input "3 ""
type input "Etude de la demande"
type input "4 ""
type input "Etude de la demande"
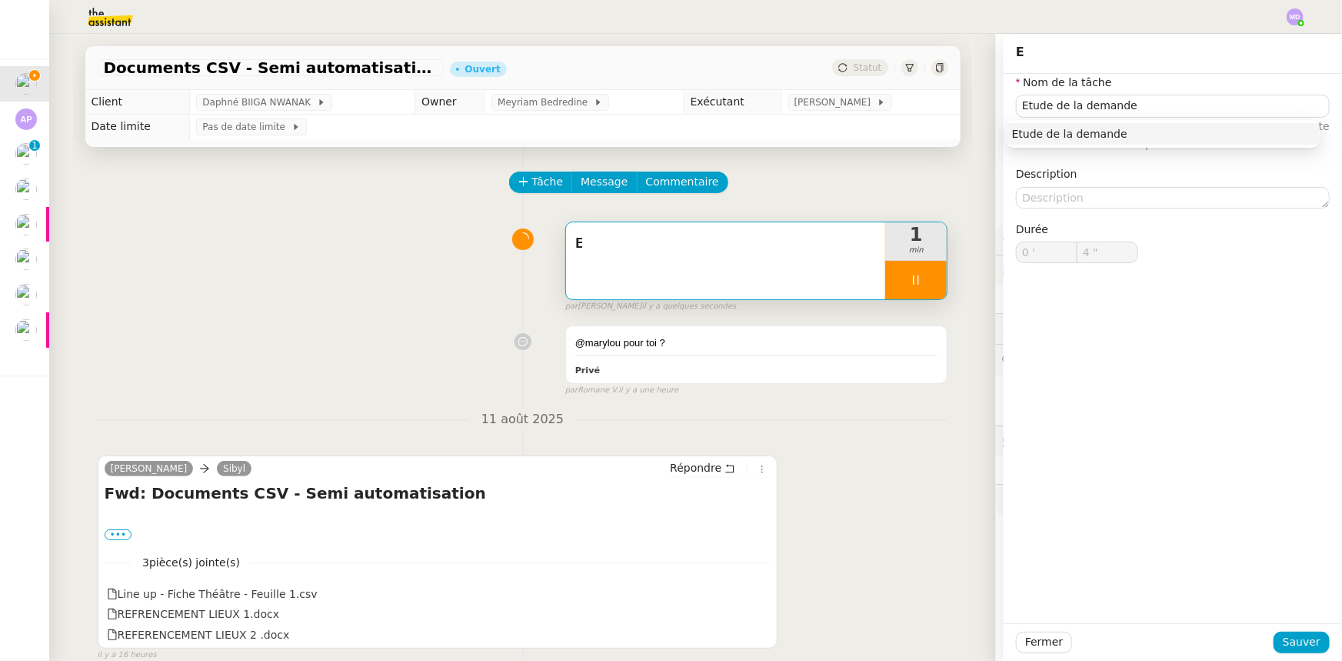
click at [1085, 120] on div "Etude de la demande" at bounding box center [1163, 134] width 314 height 34
click at [1085, 128] on div "Etude de la demande" at bounding box center [1163, 134] width 302 height 14
click at [1287, 640] on span "Sauver" at bounding box center [1302, 642] width 38 height 18
type input "6 ""
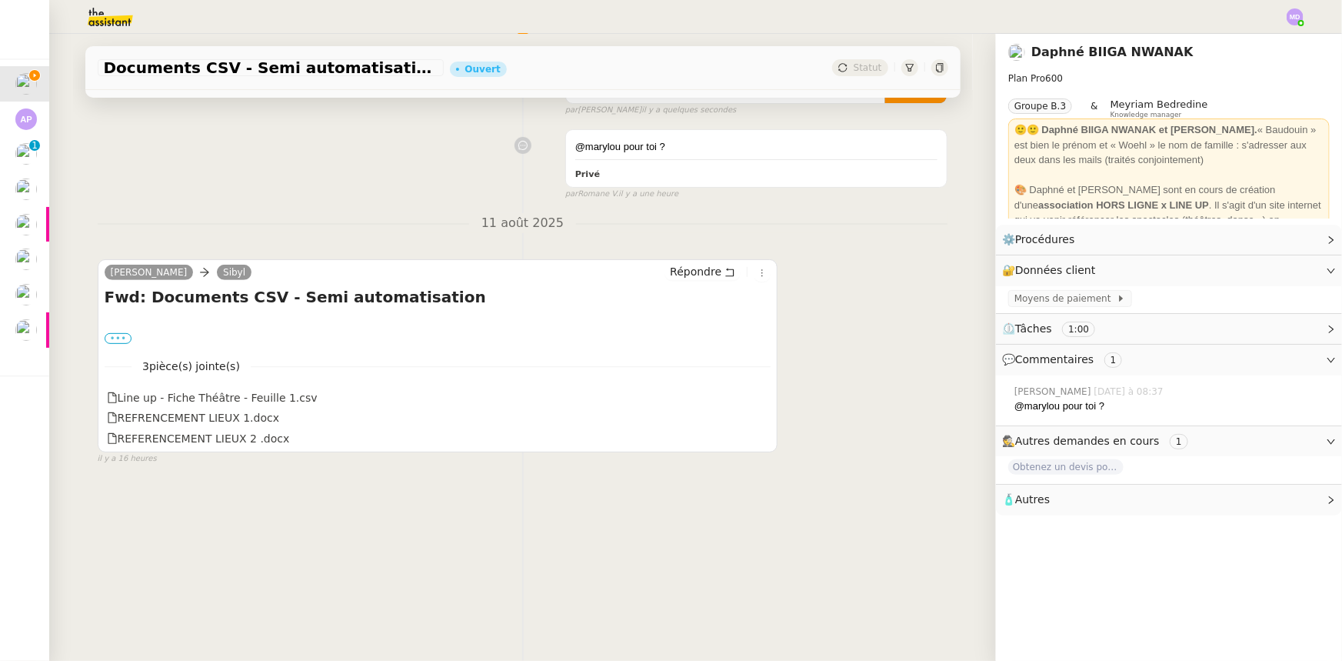
click at [115, 333] on label "•••" at bounding box center [119, 338] width 28 height 11
click at [0, 0] on input "•••" at bounding box center [0, 0] width 0 height 0
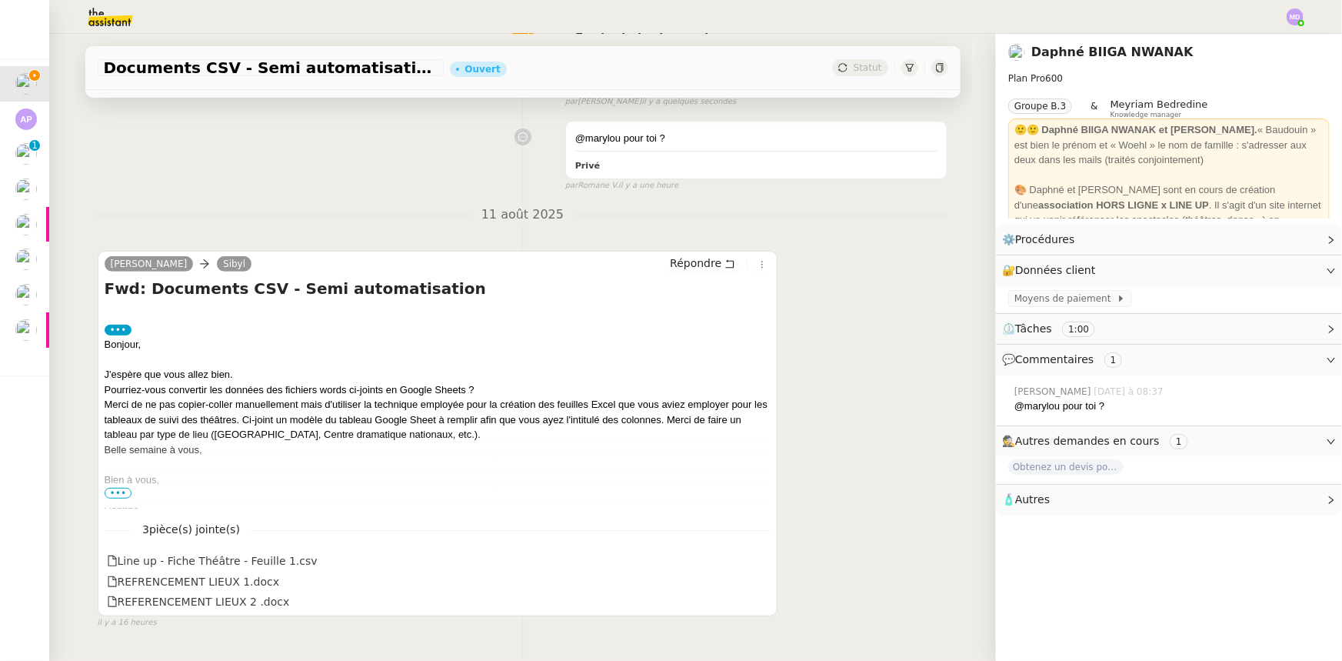
scroll to position [209, 0]
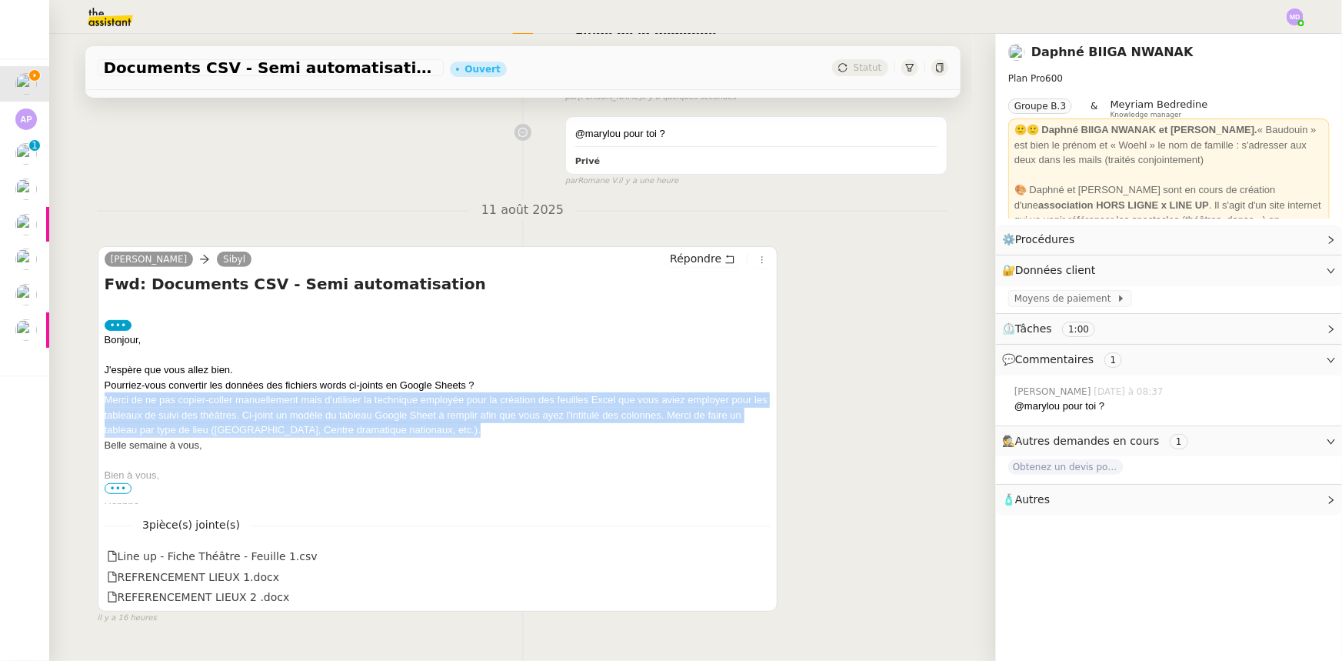
drag, startPoint x: 100, startPoint y: 401, endPoint x: 527, endPoint y: 431, distance: 428.0
click at [527, 431] on div "Merci de ne pas copier-coller manuellement mais d'utiliser la technique employé…" at bounding box center [438, 414] width 667 height 45
copy div "Merci de ne pas copier-coller manuellement mais d'utiliser la technique employé…"
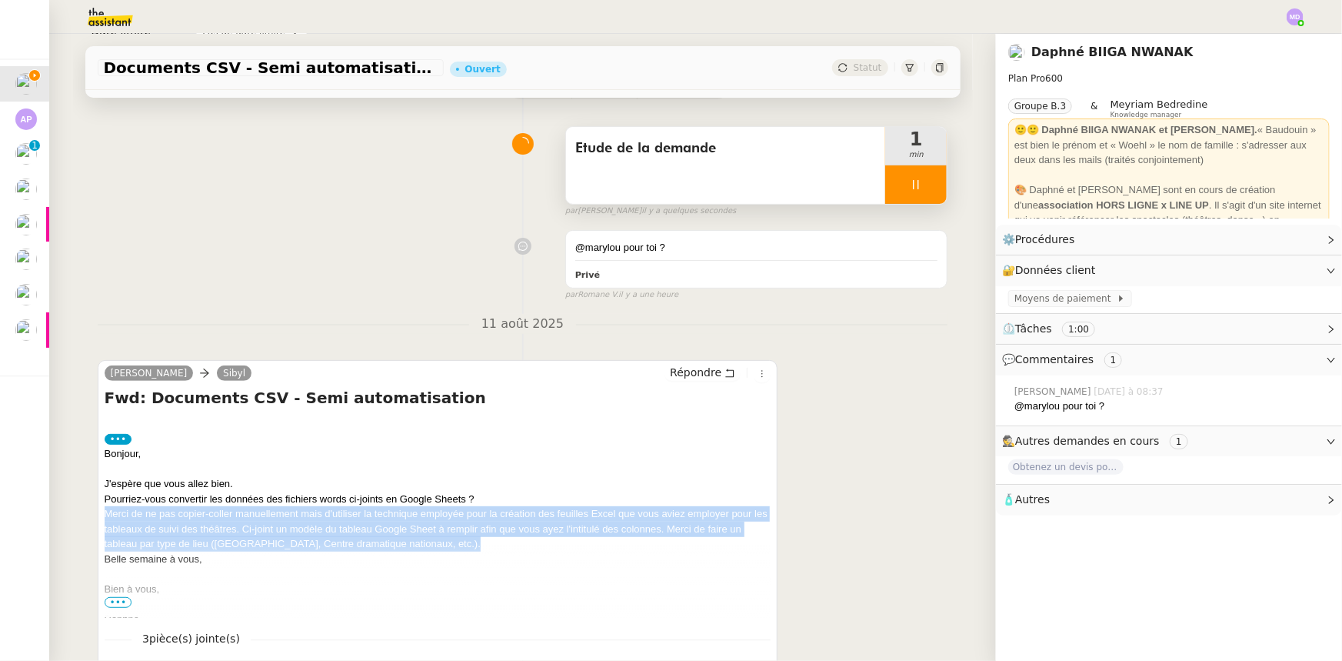
scroll to position [0, 0]
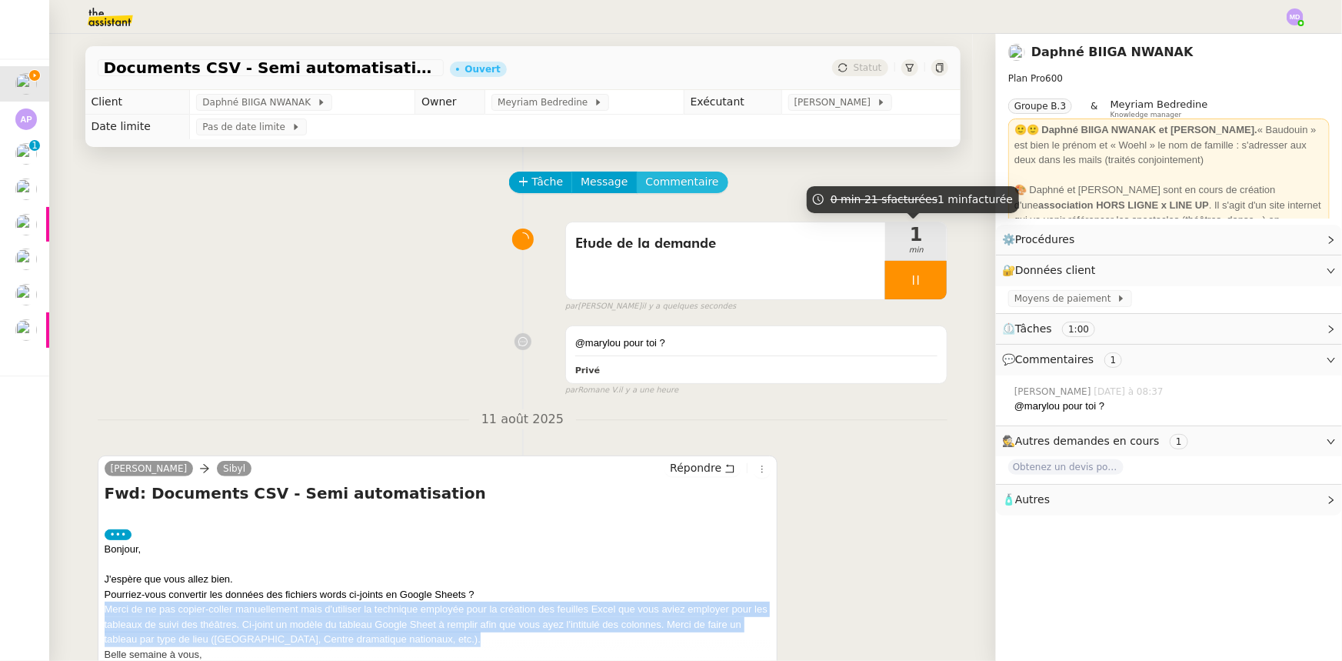
drag, startPoint x: 684, startPoint y: 182, endPoint x: 698, endPoint y: 190, distance: 16.2
click at [683, 182] on span "Commentaire" at bounding box center [682, 182] width 73 height 18
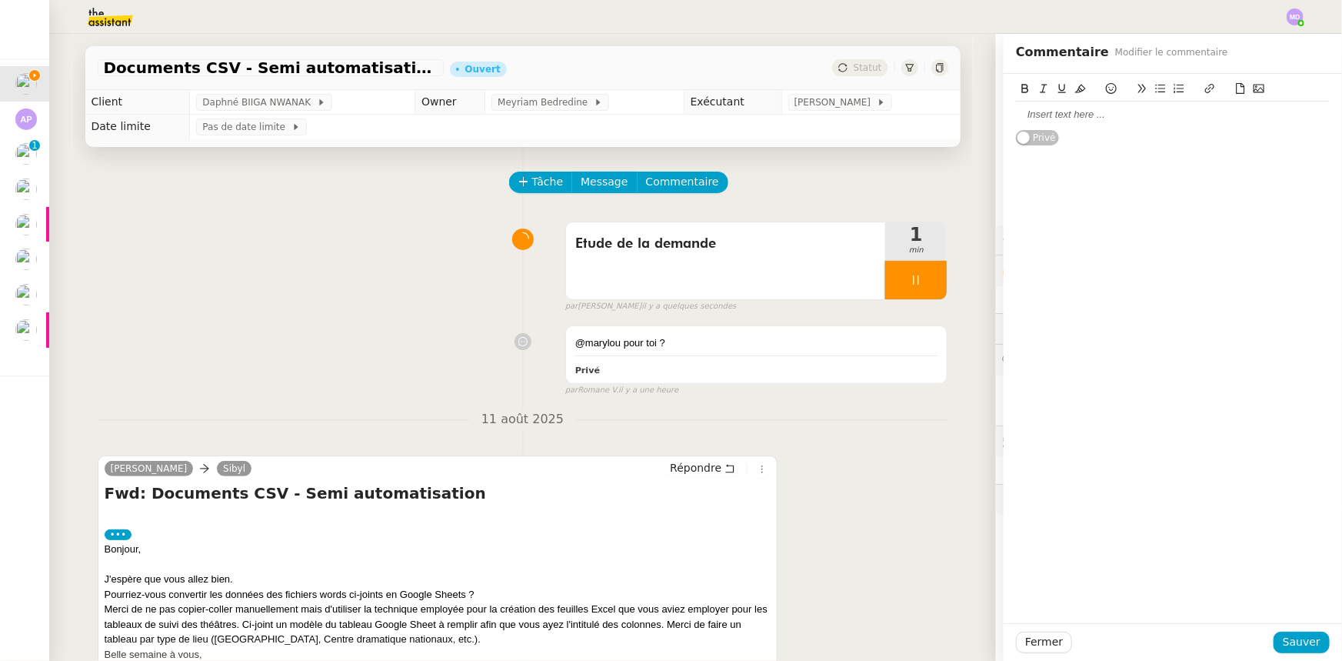
click at [1067, 119] on div at bounding box center [1173, 115] width 314 height 14
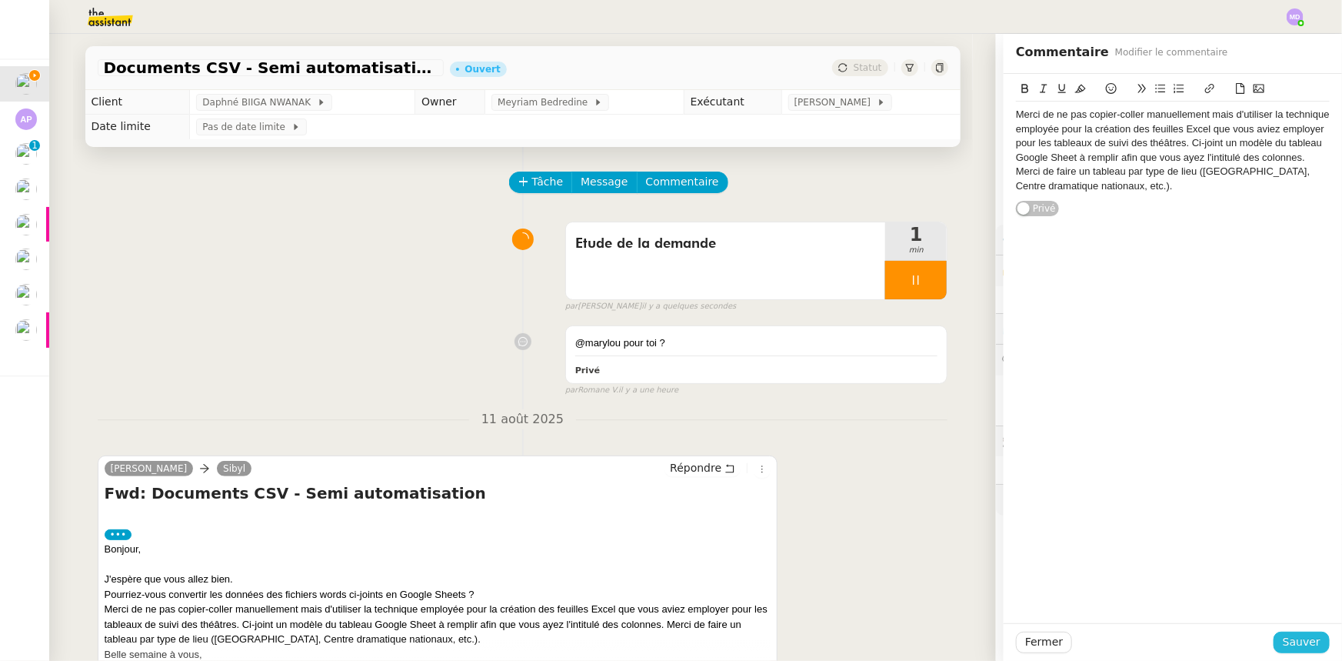
click at [1308, 639] on span "Sauver" at bounding box center [1302, 642] width 38 height 18
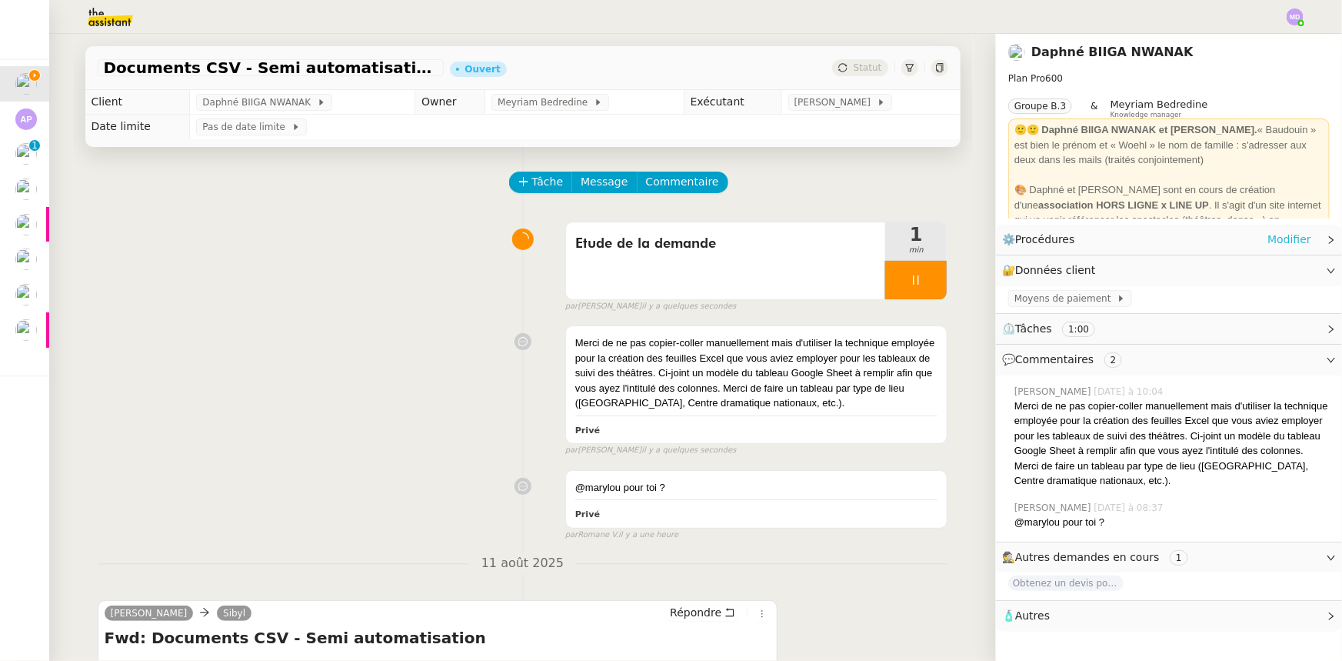
click at [1269, 238] on link "Modifier" at bounding box center [1290, 240] width 44 height 18
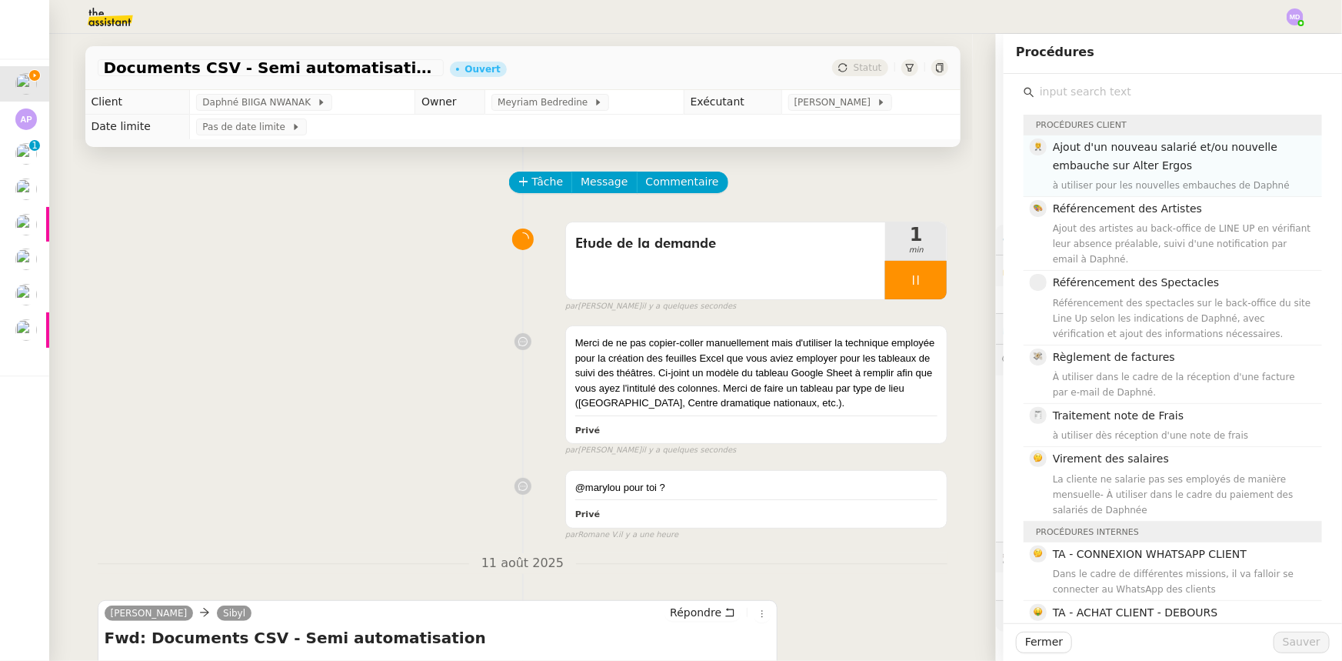
click at [1132, 148] on span "Ajout d'un nouveau salarié et/ou nouvelle embauche sur Alter Ergos" at bounding box center [1165, 156] width 225 height 30
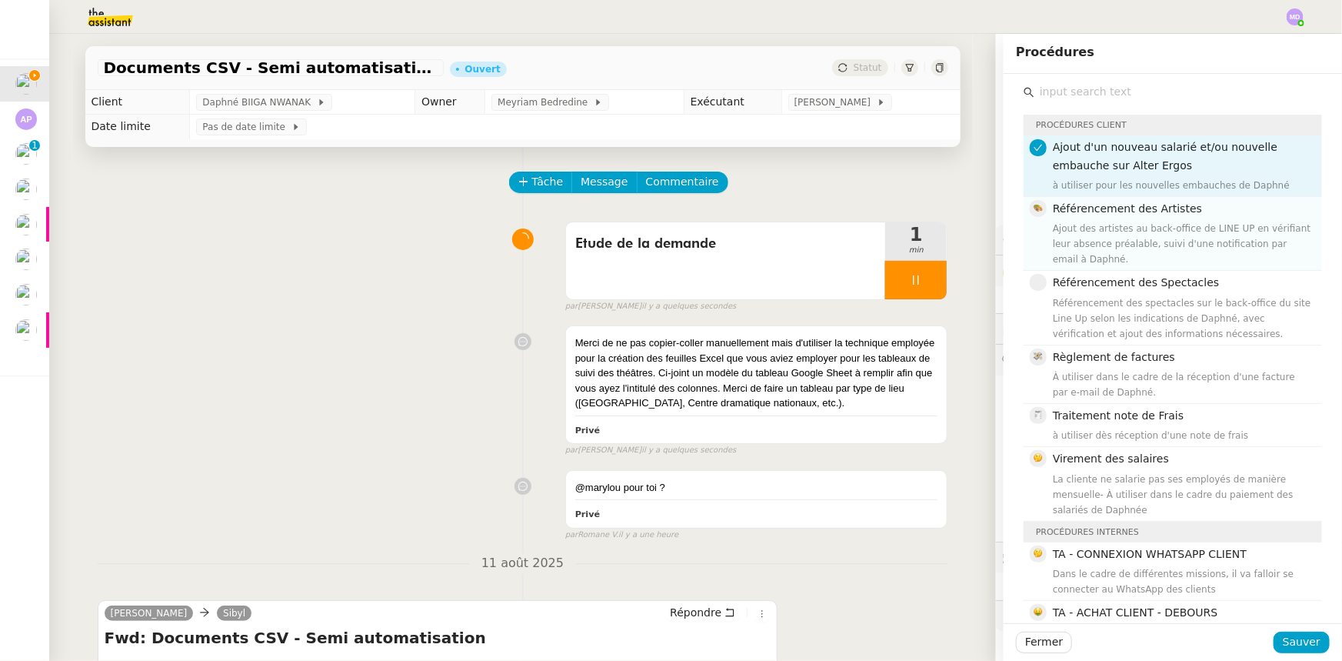
click at [1123, 222] on div "Ajout des artistes au back-office de LINE UP en vérifiant leur absence préalabl…" at bounding box center [1183, 244] width 260 height 46
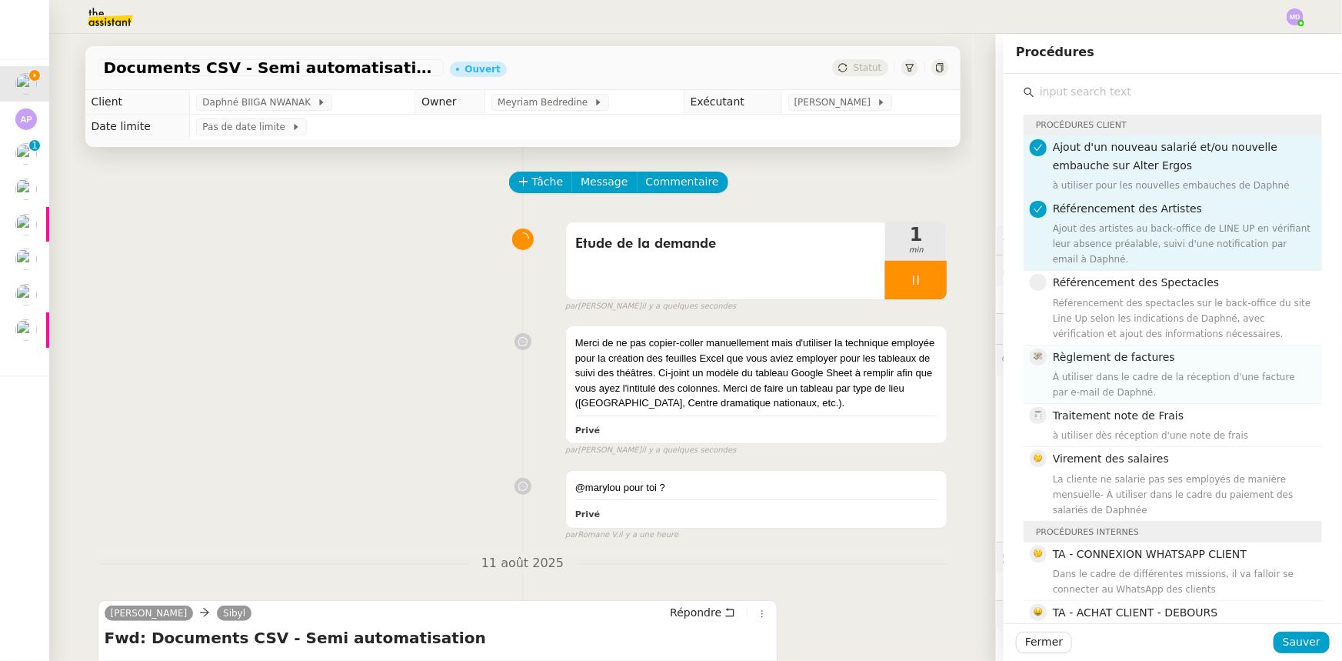
drag, startPoint x: 1111, startPoint y: 283, endPoint x: 1111, endPoint y: 330, distance: 46.9
click at [1111, 295] on div "Référencement des spectacles sur le back-office du site Line Up selon les indic…" at bounding box center [1183, 318] width 260 height 46
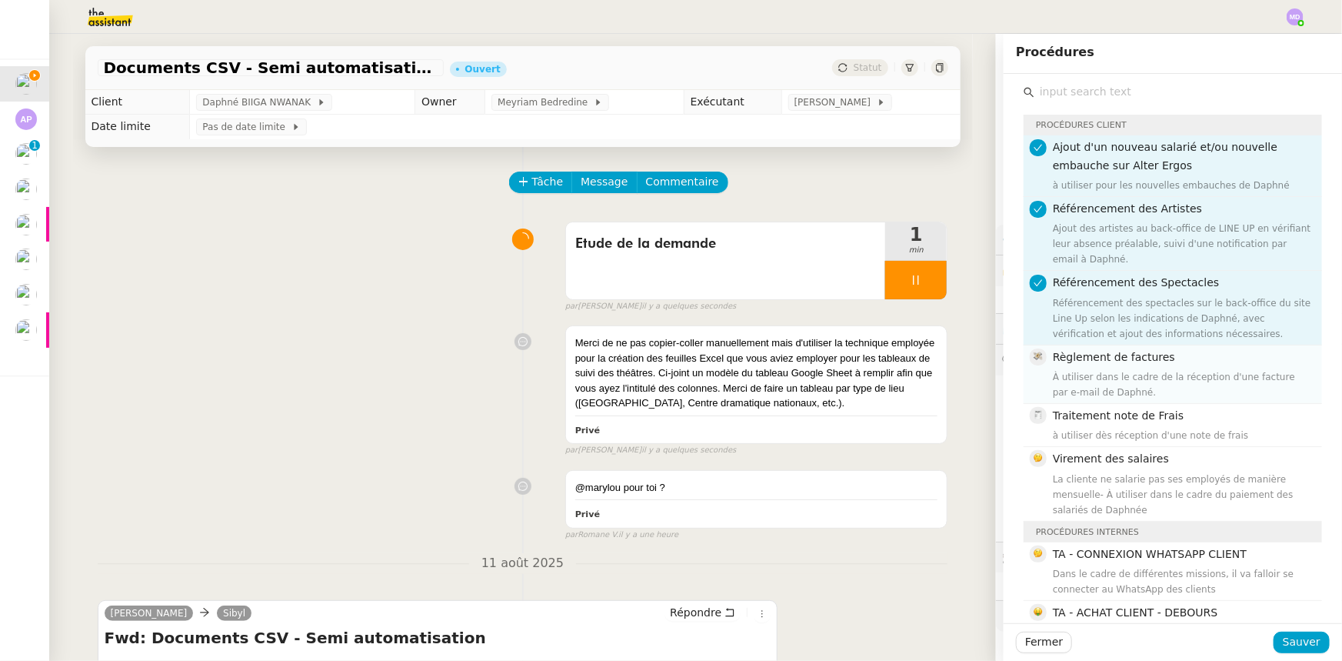
drag, startPoint x: 1111, startPoint y: 347, endPoint x: 1111, endPoint y: 378, distance: 31.5
click at [1111, 355] on div "Règlement de factures À utiliser dans le cadre de la réception d'une facture pa…" at bounding box center [1183, 374] width 260 height 52
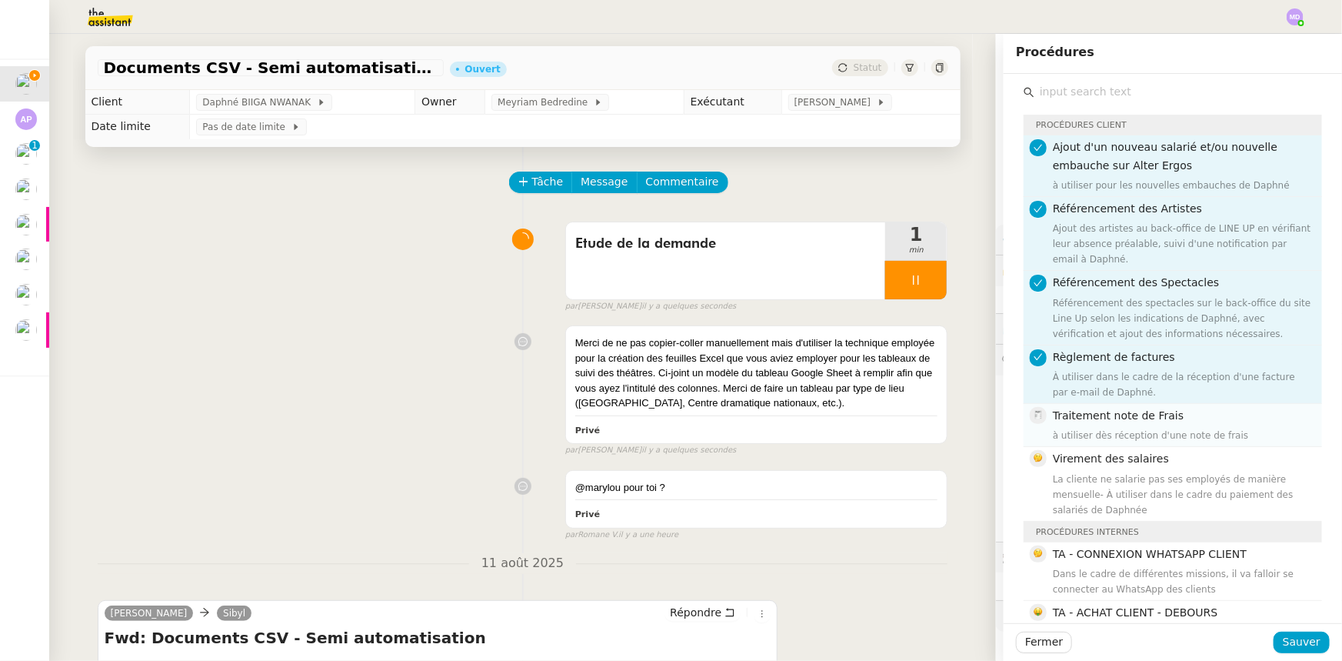
drag, startPoint x: 1111, startPoint y: 402, endPoint x: 1111, endPoint y: 415, distance: 12.3
click at [1111, 409] on div "Traitement note de [PERSON_NAME] à utiliser dès réception d'une note de frais" at bounding box center [1183, 425] width 260 height 36
drag, startPoint x: 1111, startPoint y: 463, endPoint x: 1138, endPoint y: 521, distance: 64.0
click at [1112, 472] on div "La cliente ne salarie pas ses employés de manière mensuelle- À utiliser dans le…" at bounding box center [1183, 495] width 260 height 46
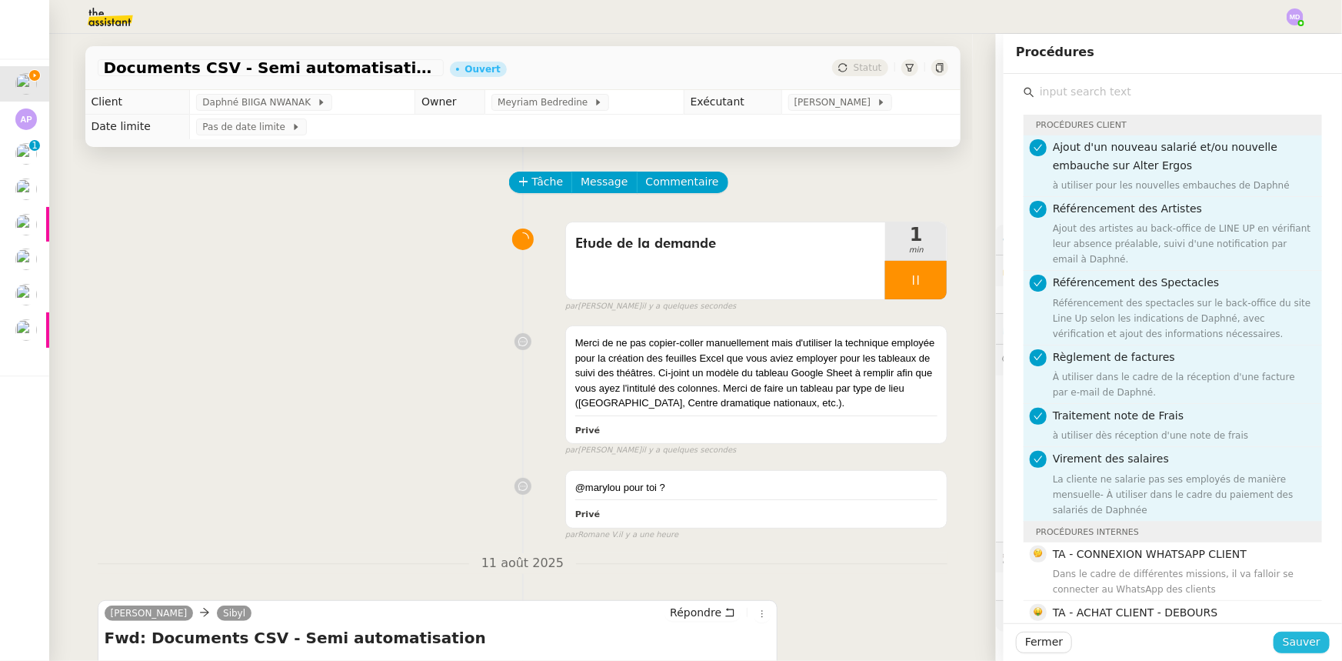
click at [1288, 638] on span "Sauver" at bounding box center [1302, 642] width 38 height 18
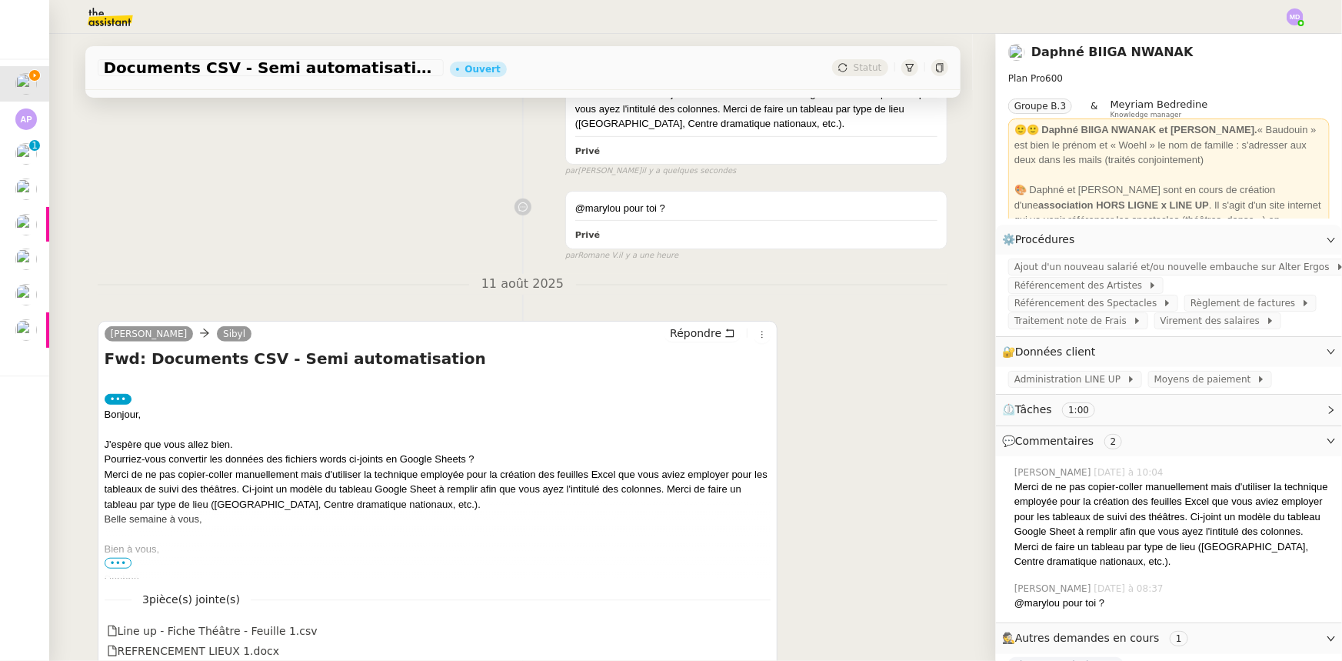
scroll to position [349, 0]
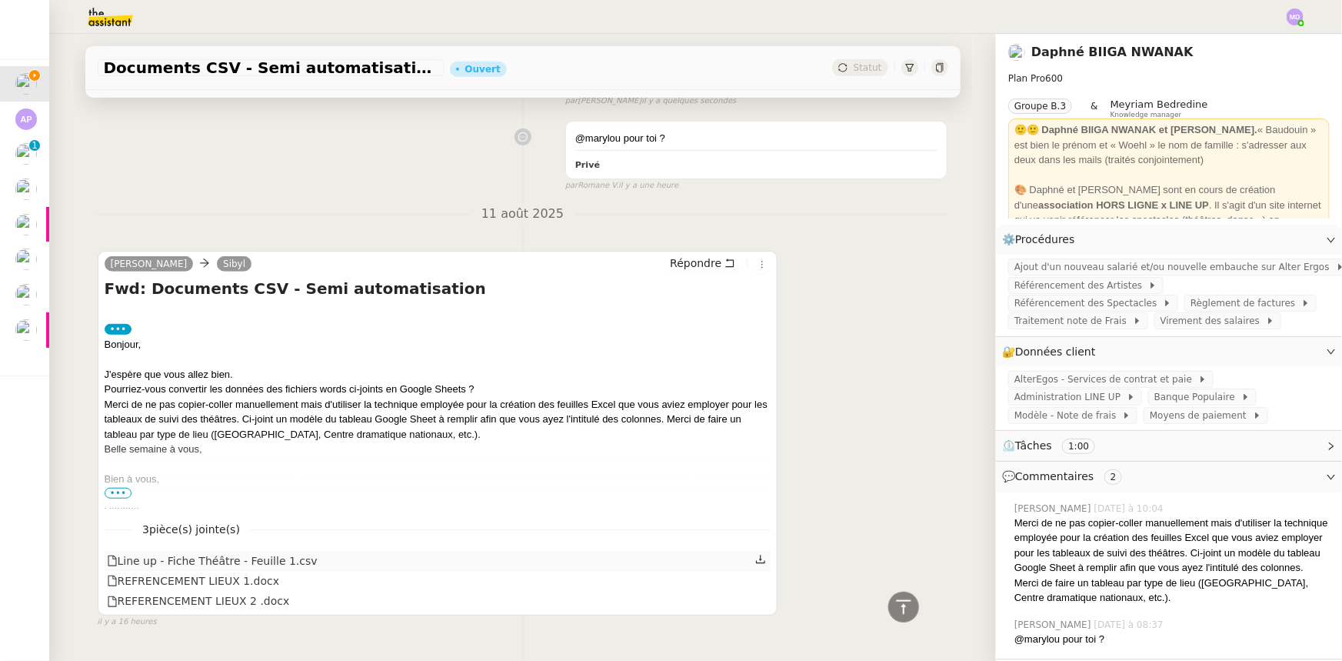
click at [755, 558] on icon at bounding box center [760, 559] width 11 height 11
click at [755, 579] on icon at bounding box center [760, 580] width 11 height 11
click at [755, 602] on icon at bounding box center [760, 600] width 11 height 11
click at [1163, 295] on span "Référencement des Spectacles" at bounding box center [1089, 302] width 148 height 15
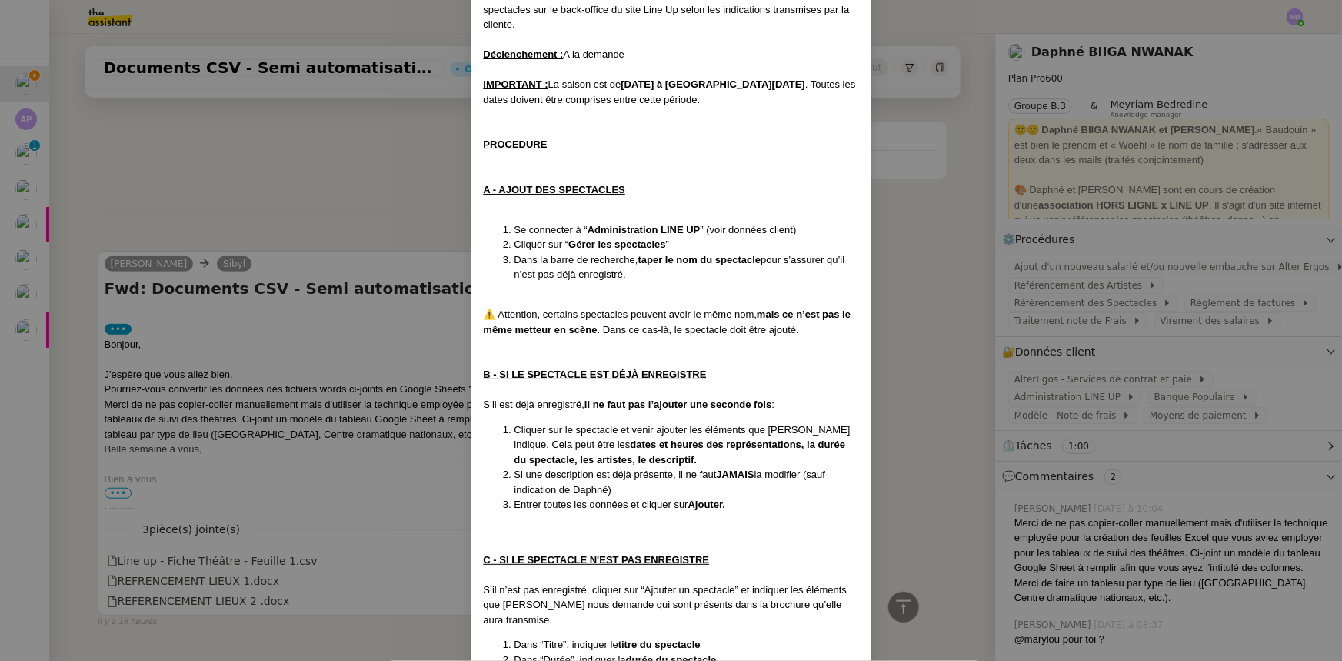
scroll to position [139, 0]
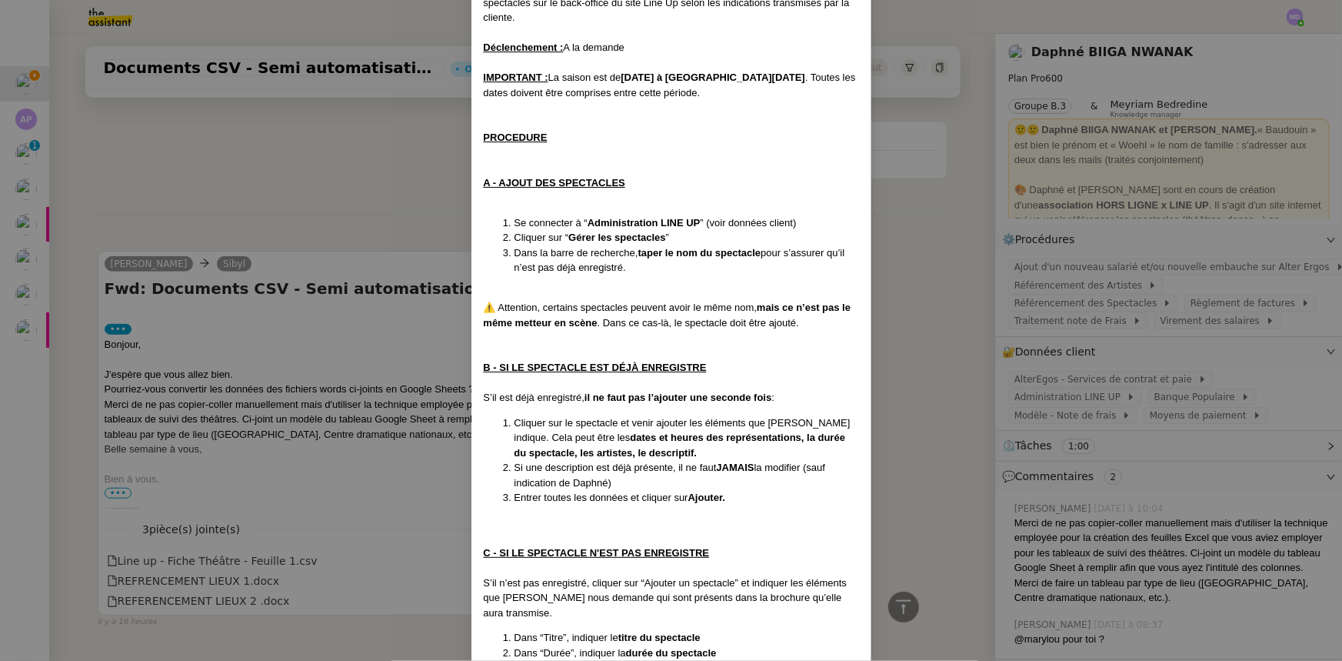
click at [340, 397] on nz-modal-container "Créée le [DATE] Contexte : [PERSON_NAME] nous envoie la programmation d’un théâ…" at bounding box center [671, 330] width 1342 height 661
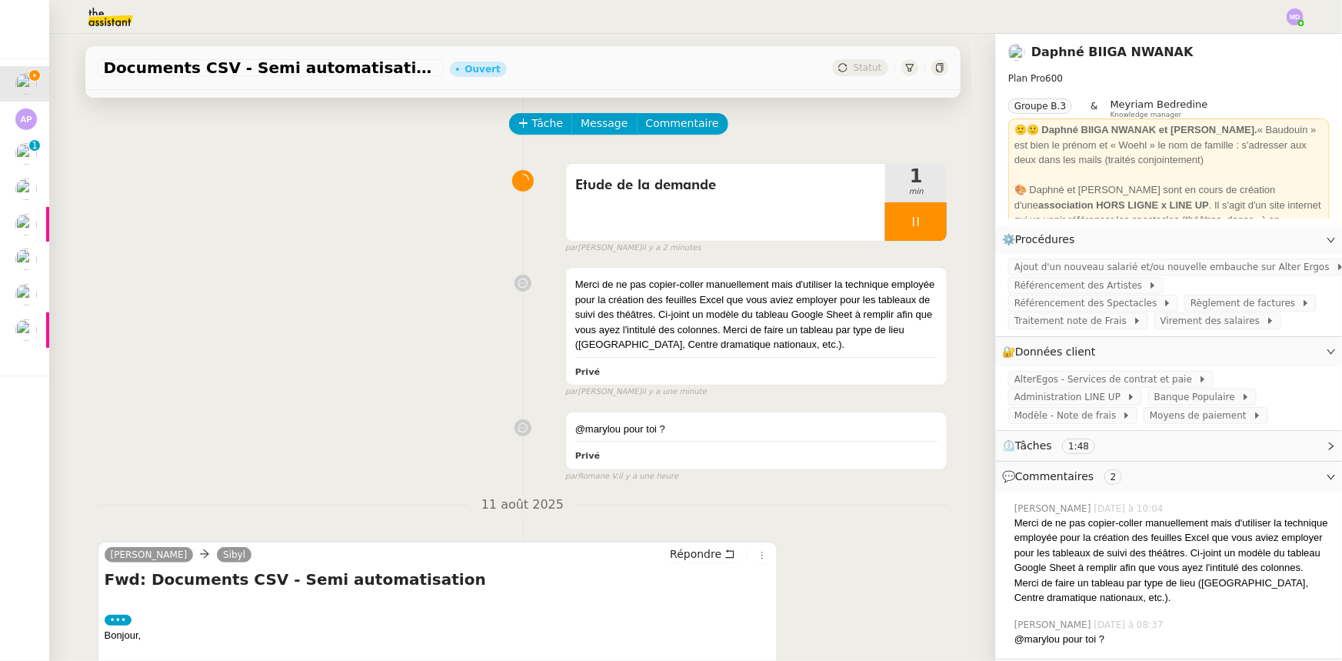
scroll to position [0, 0]
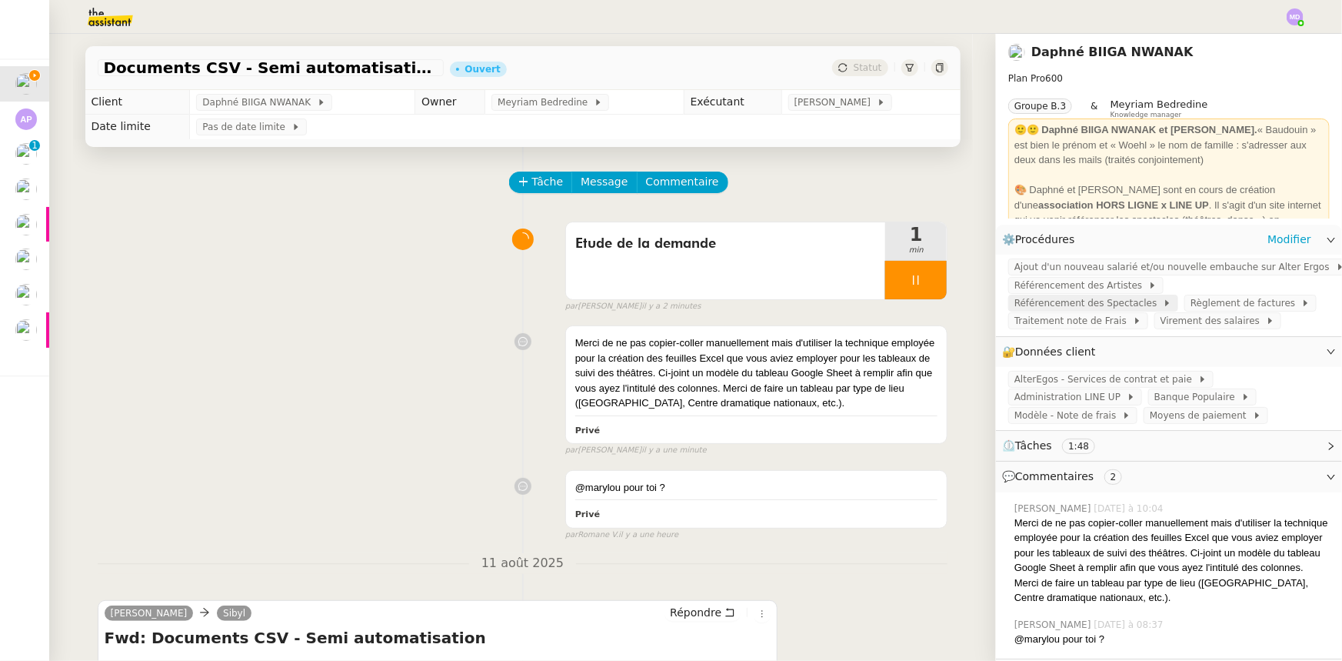
click at [1163, 295] on span "Référencement des Spectacles" at bounding box center [1089, 302] width 148 height 15
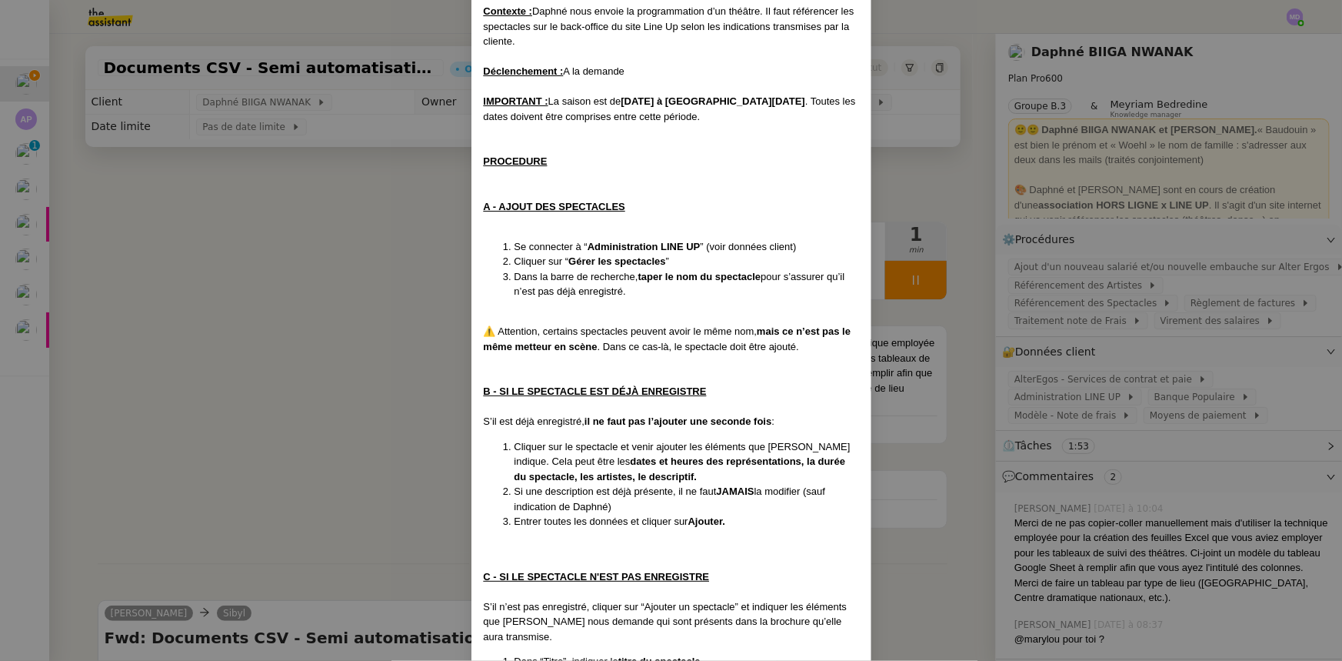
scroll to position [139, 0]
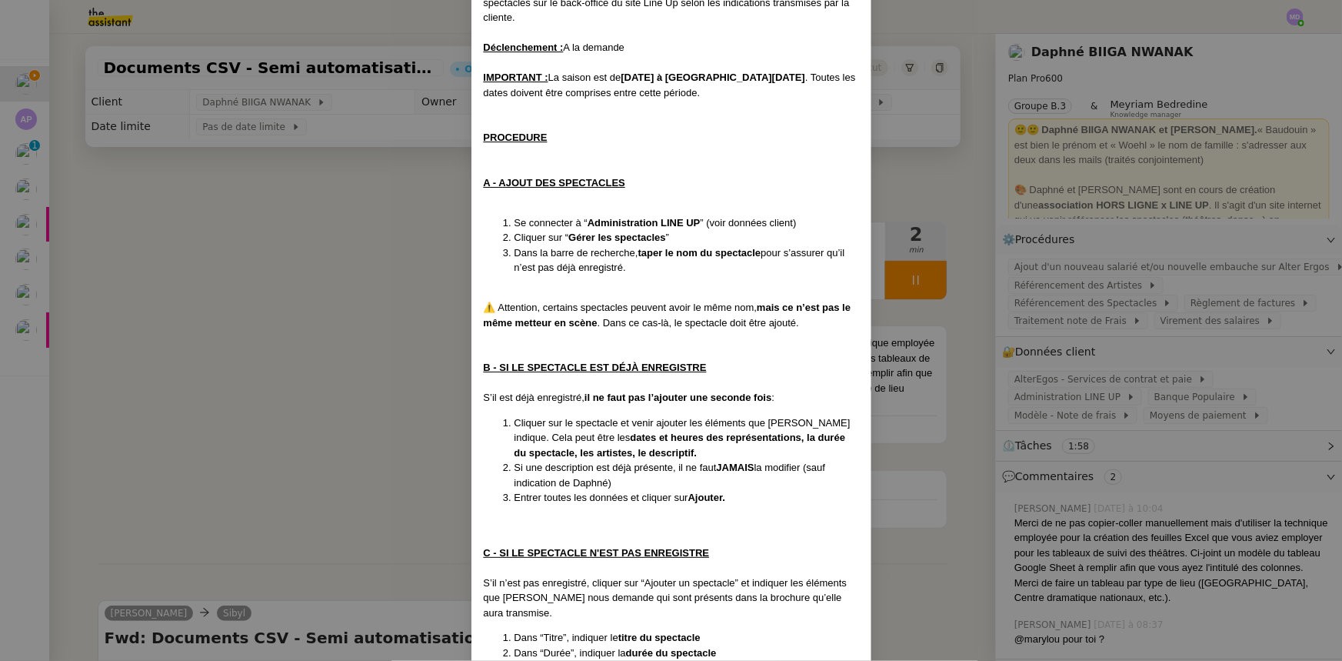
click at [342, 371] on nz-modal-container "Créée le [DATE] Contexte : [PERSON_NAME] nous envoie la programmation d’un théâ…" at bounding box center [671, 330] width 1342 height 661
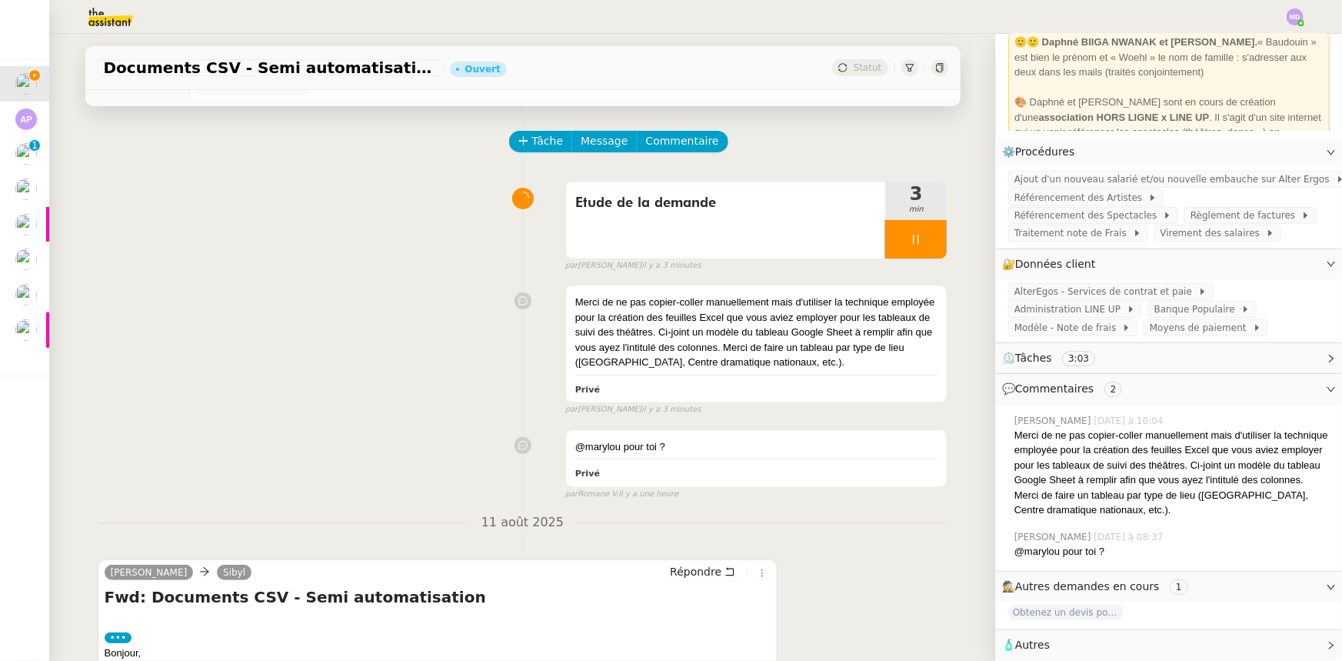
scroll to position [0, 0]
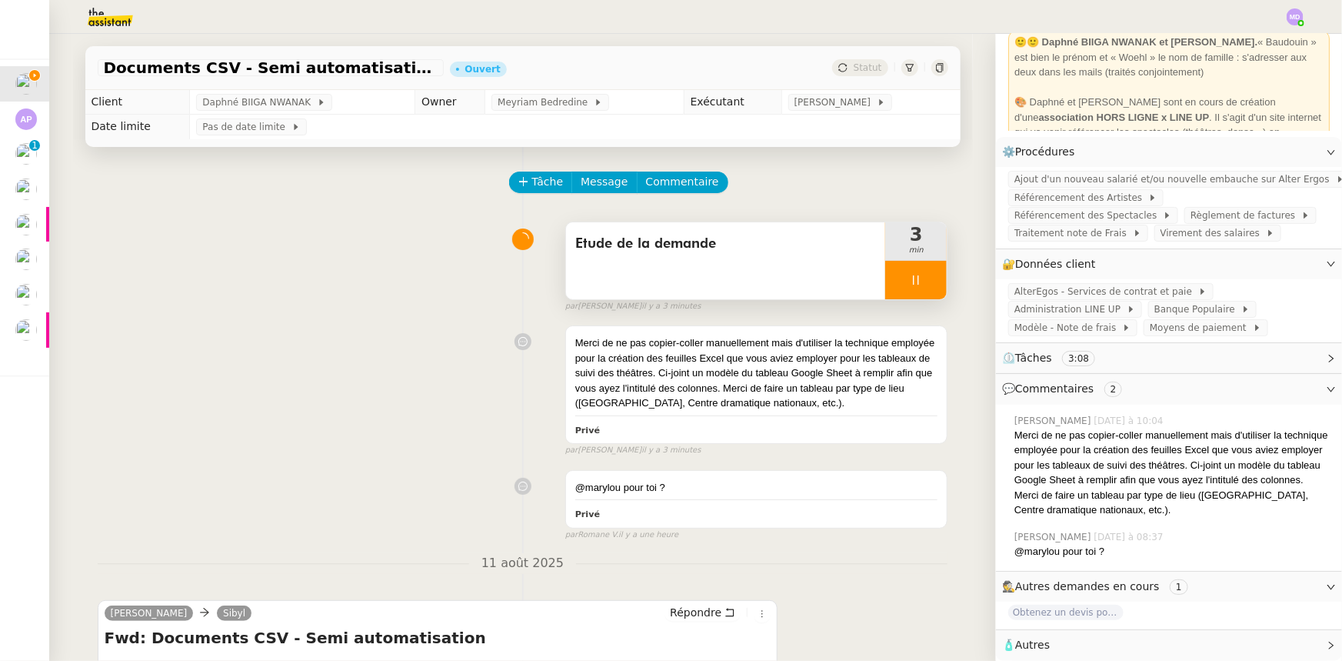
click at [910, 286] on icon at bounding box center [916, 280] width 12 height 12
click at [916, 283] on button at bounding box center [931, 280] width 31 height 38
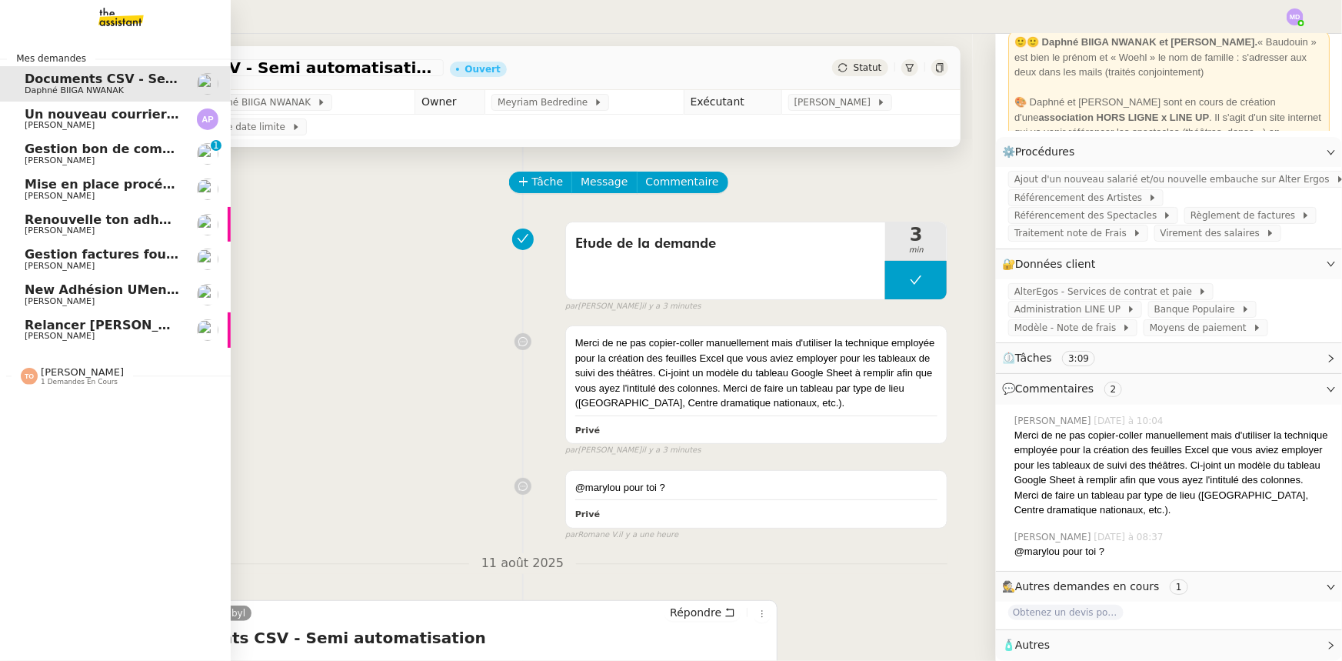
click at [27, 146] on span "Gestion bon de commande - [DATE]" at bounding box center [147, 149] width 245 height 15
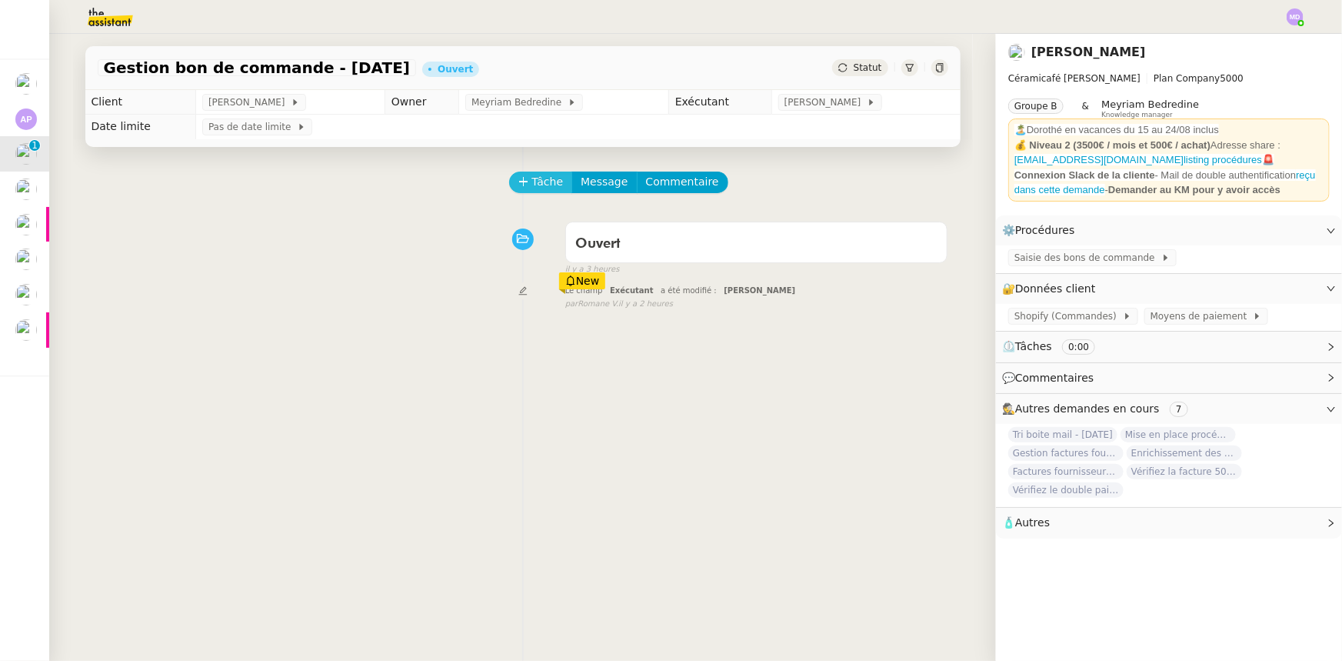
click at [532, 183] on span "Tâche" at bounding box center [548, 182] width 32 height 18
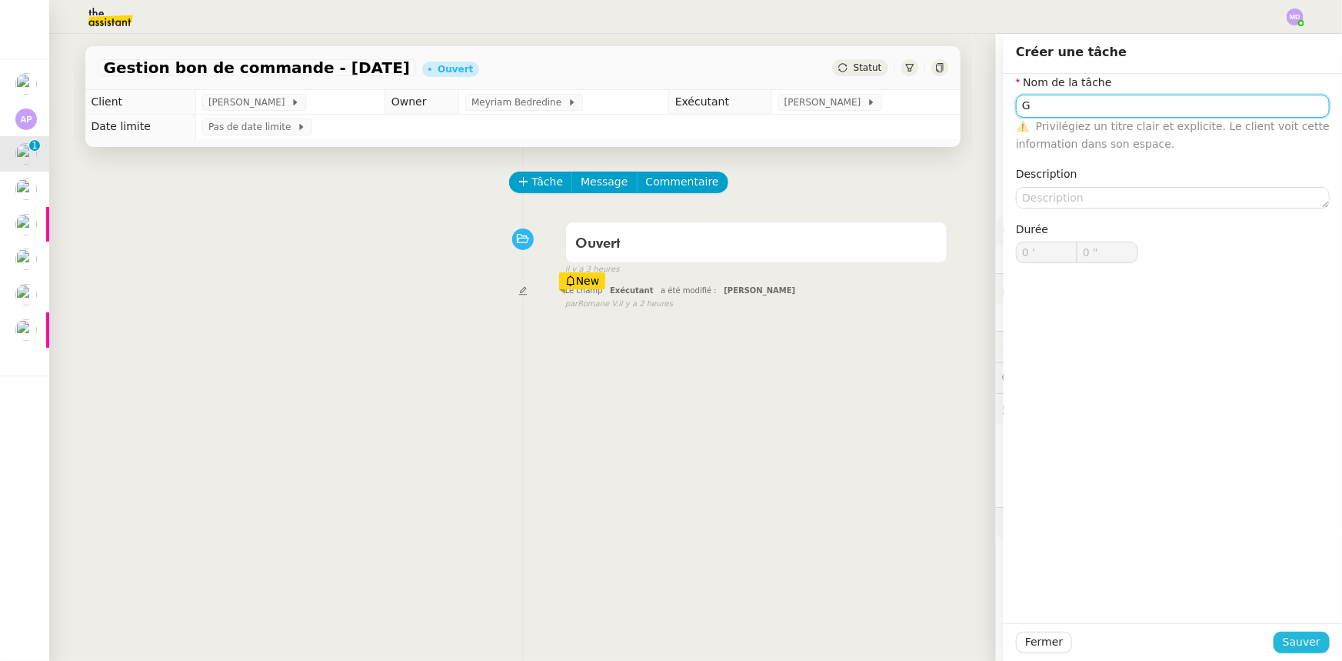
type input "G"
drag, startPoint x: 1276, startPoint y: 641, endPoint x: 1138, endPoint y: 559, distance: 160.0
click at [1275, 641] on button "Sauver" at bounding box center [1302, 643] width 56 height 22
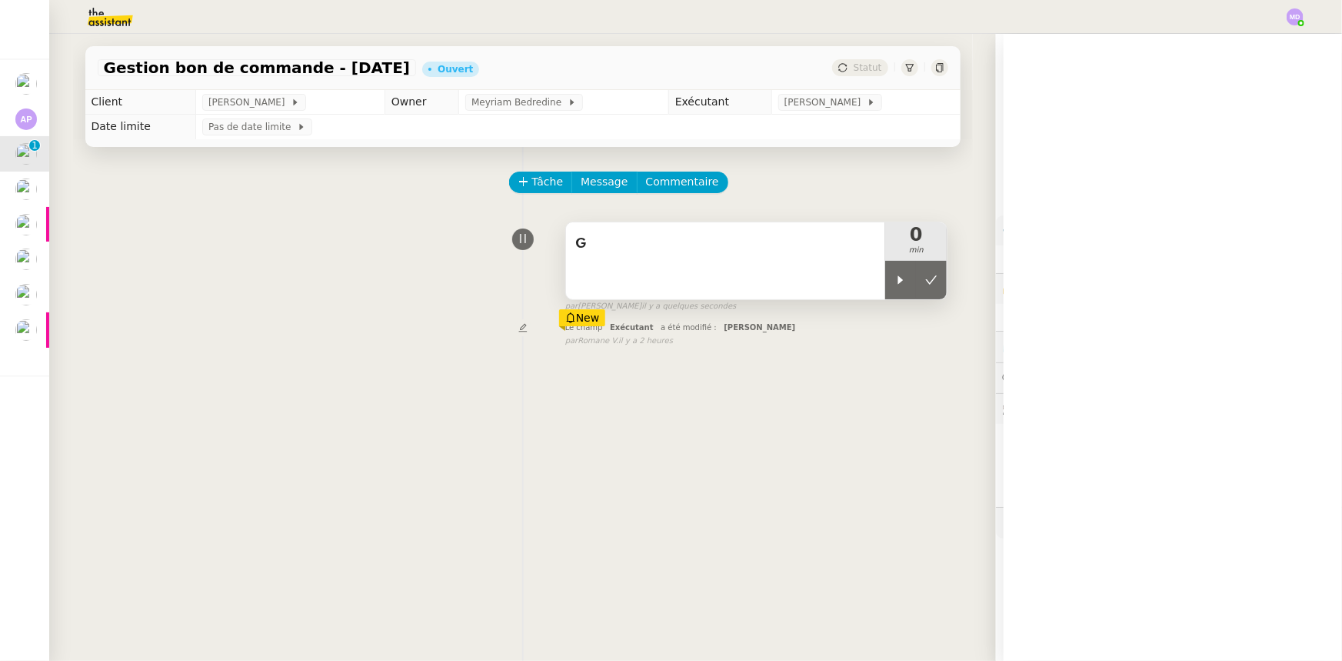
drag, startPoint x: 889, startPoint y: 291, endPoint x: 804, endPoint y: 277, distance: 86.5
click at [885, 285] on div at bounding box center [900, 280] width 31 height 38
click at [804, 277] on div "G" at bounding box center [726, 260] width 320 height 77
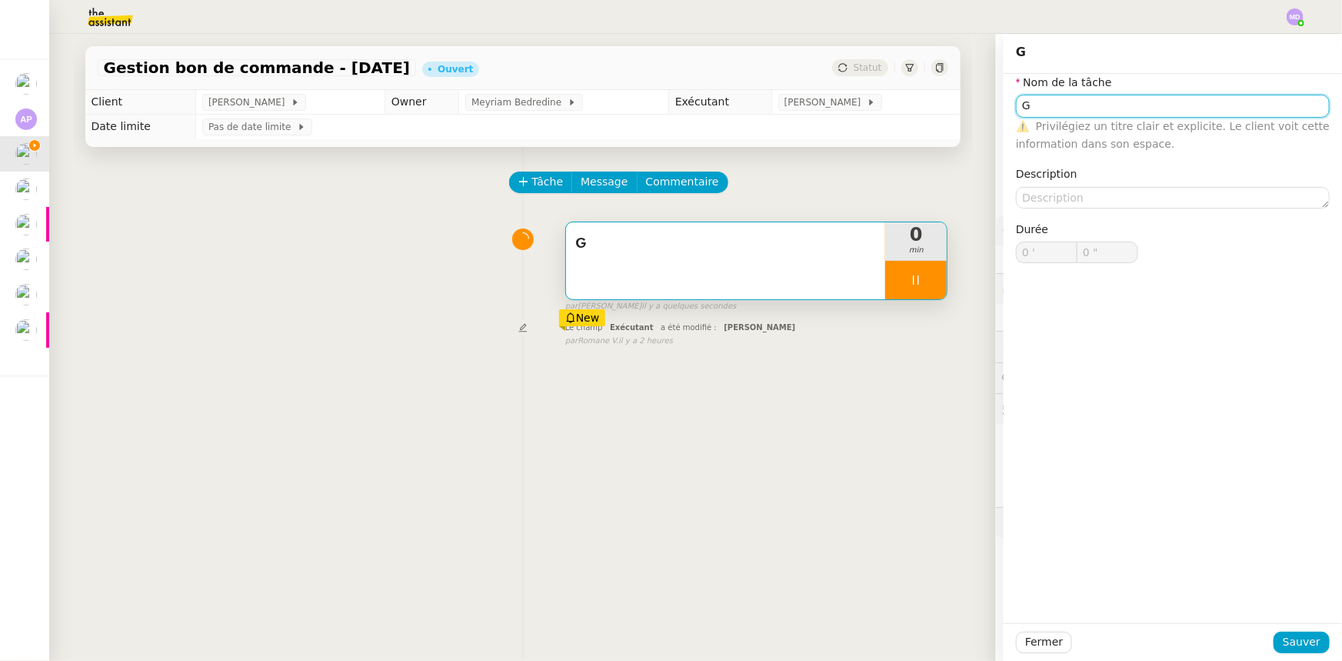
click at [1057, 114] on input "G" at bounding box center [1173, 106] width 314 height 22
type input "Gesti"
type input "1 ""
type input "Gestion des b"
type input "2 ""
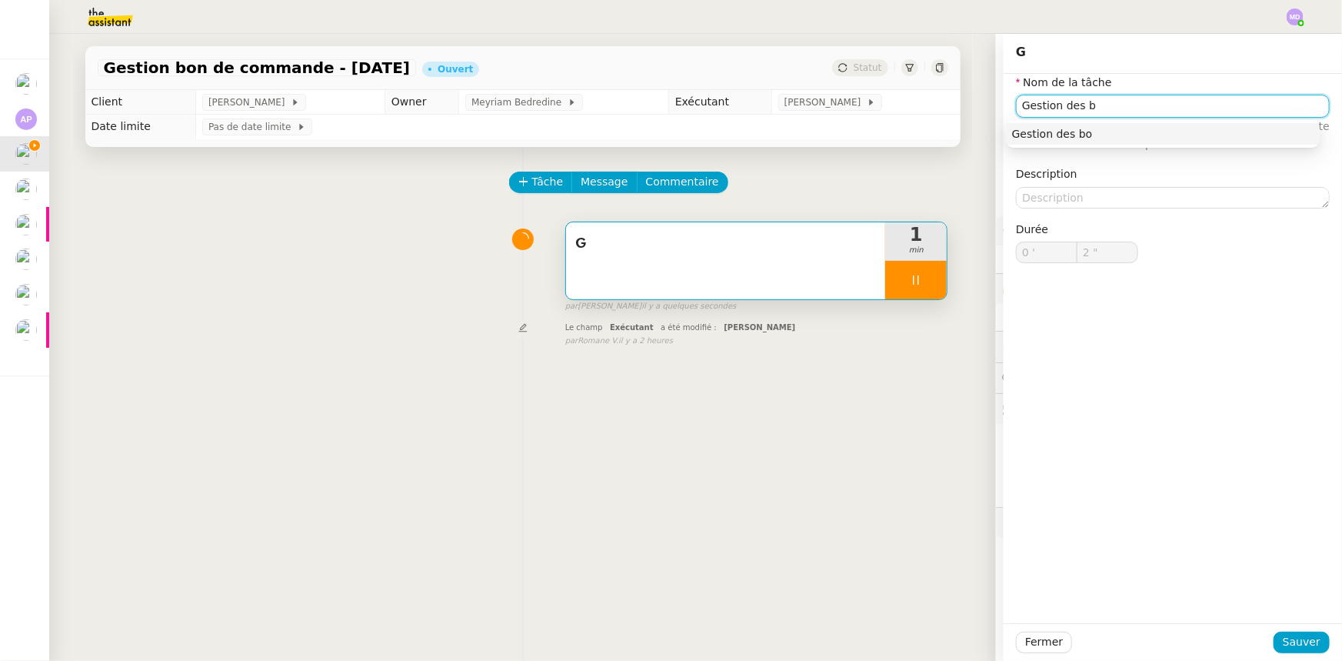
type input "Gestion des"
type input "3 ""
type input "Gestion des BDC"
type input "4 ""
type input "Gestion des BDC"
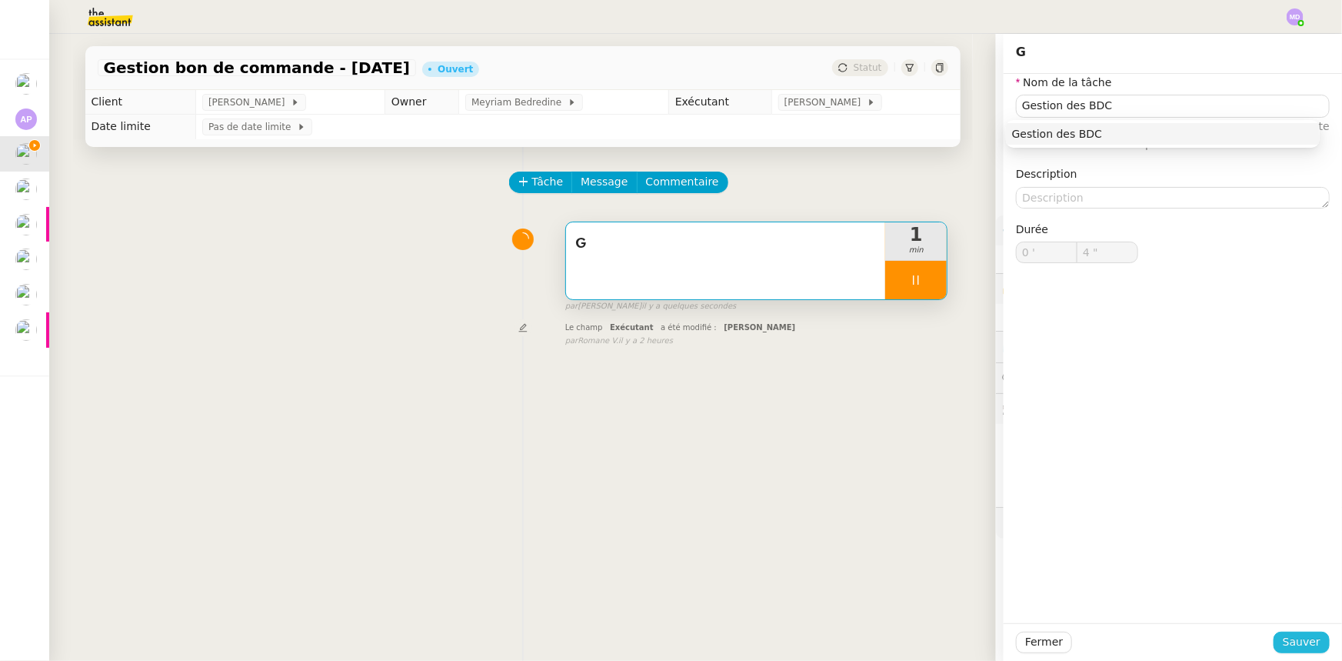
click at [1283, 638] on span "Sauver" at bounding box center [1302, 642] width 38 height 18
type input "5 ""
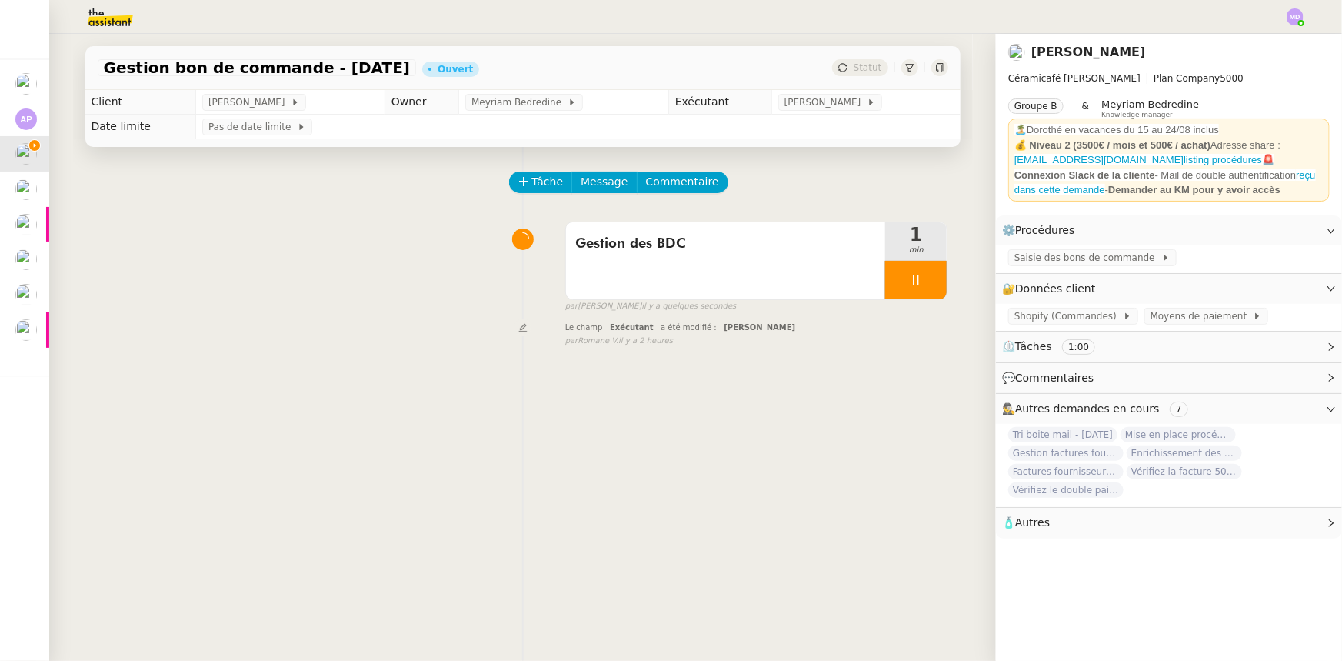
click at [1127, 532] on span "🧴 Autres" at bounding box center [1156, 523] width 309 height 18
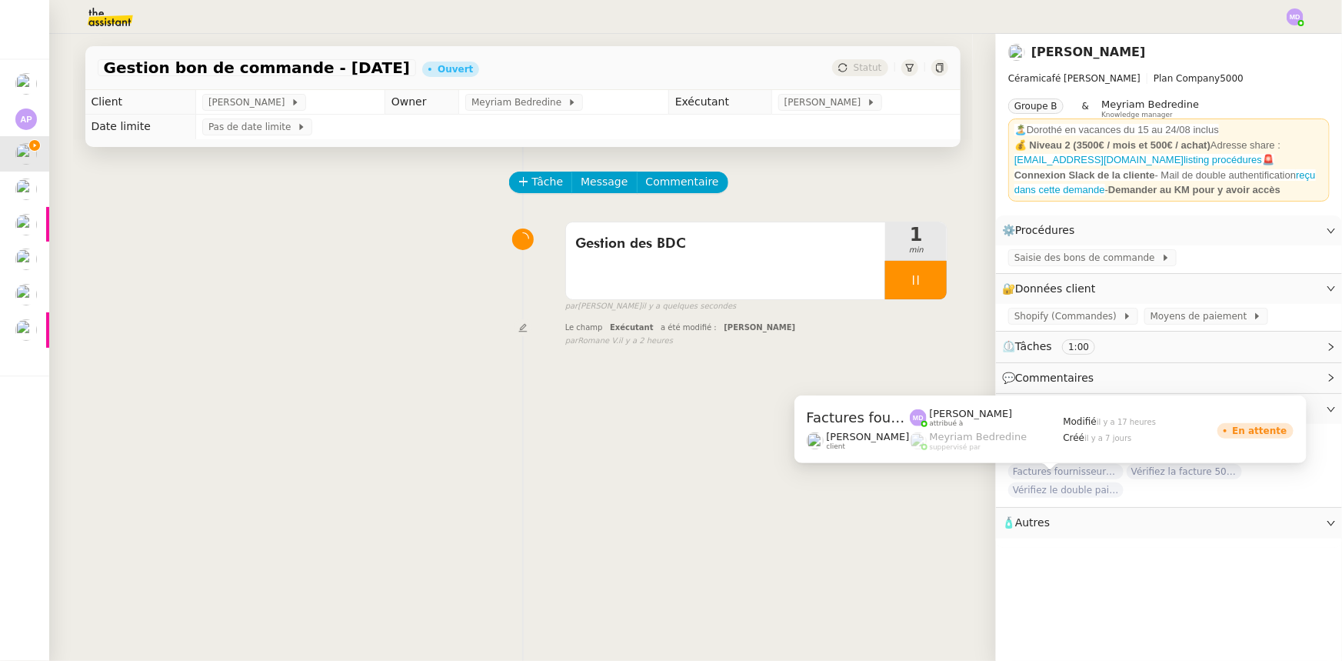
click at [1088, 478] on span "Factures fournisseurs règlement par prélèvement, CB et espèces via Pennylane - …" at bounding box center [1065, 471] width 115 height 15
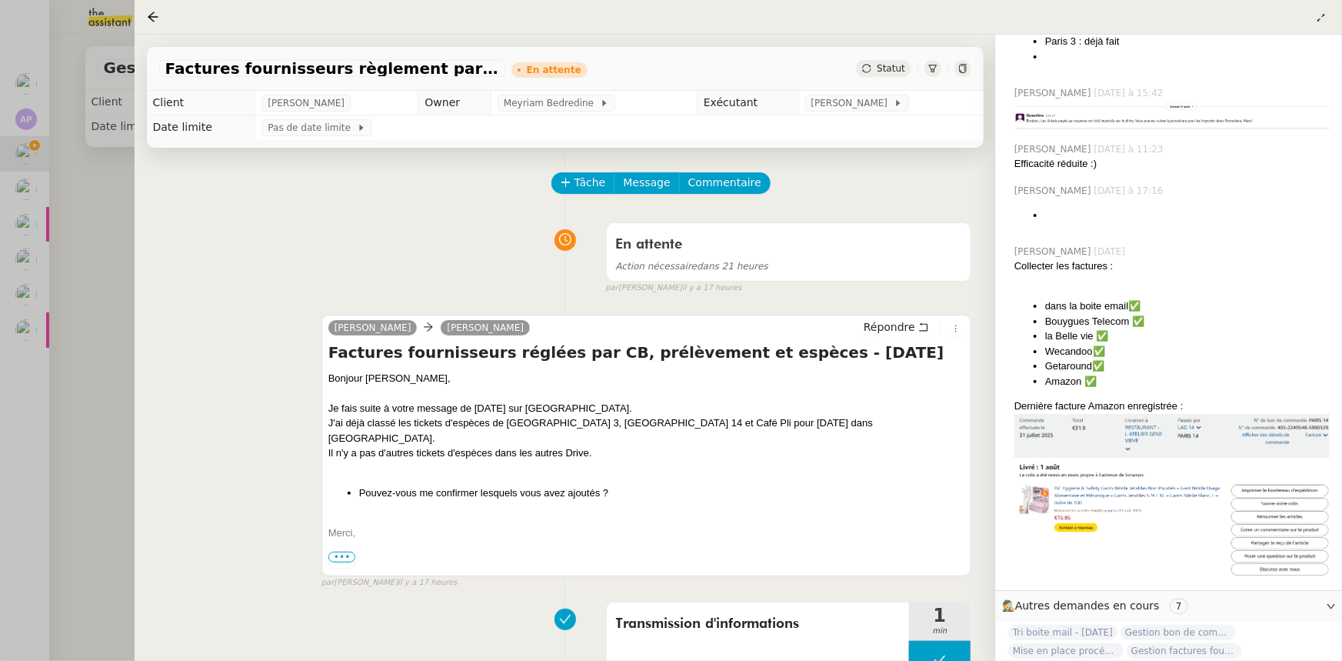
scroll to position [533, 0]
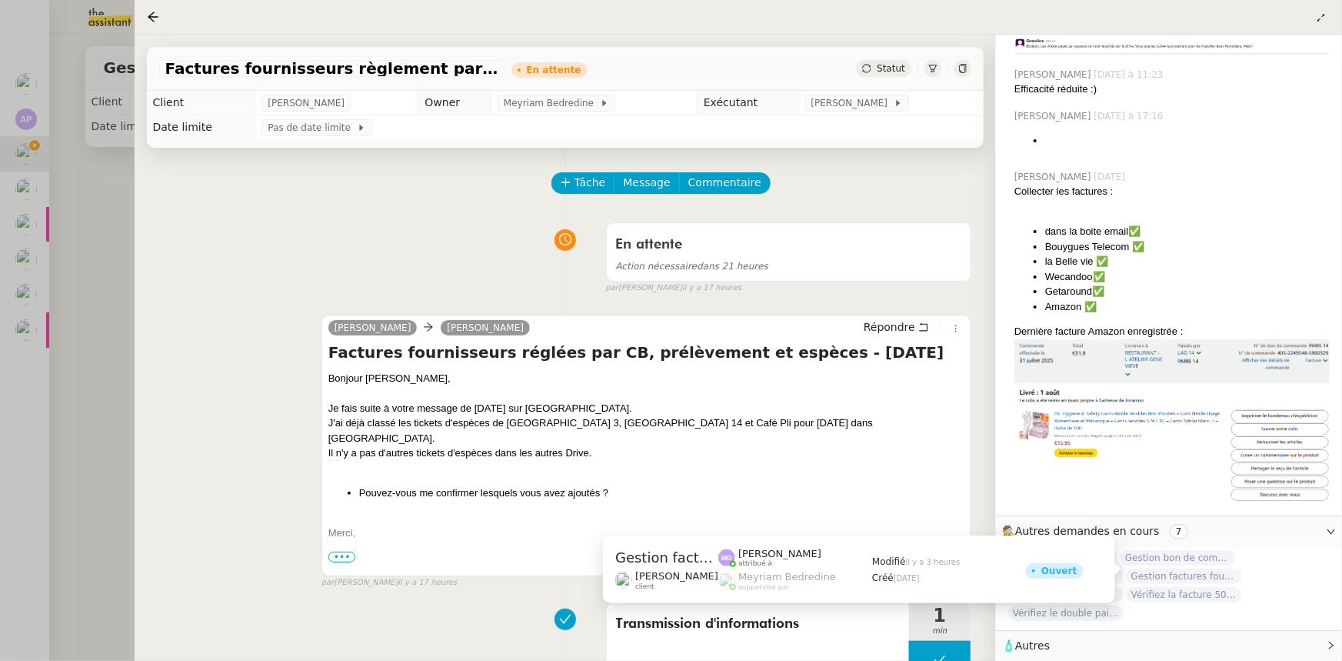
click at [1169, 572] on span "Gestion factures fournisseurs (virement) via [GEOGRAPHIC_DATA]- [DATE]" at bounding box center [1184, 575] width 115 height 15
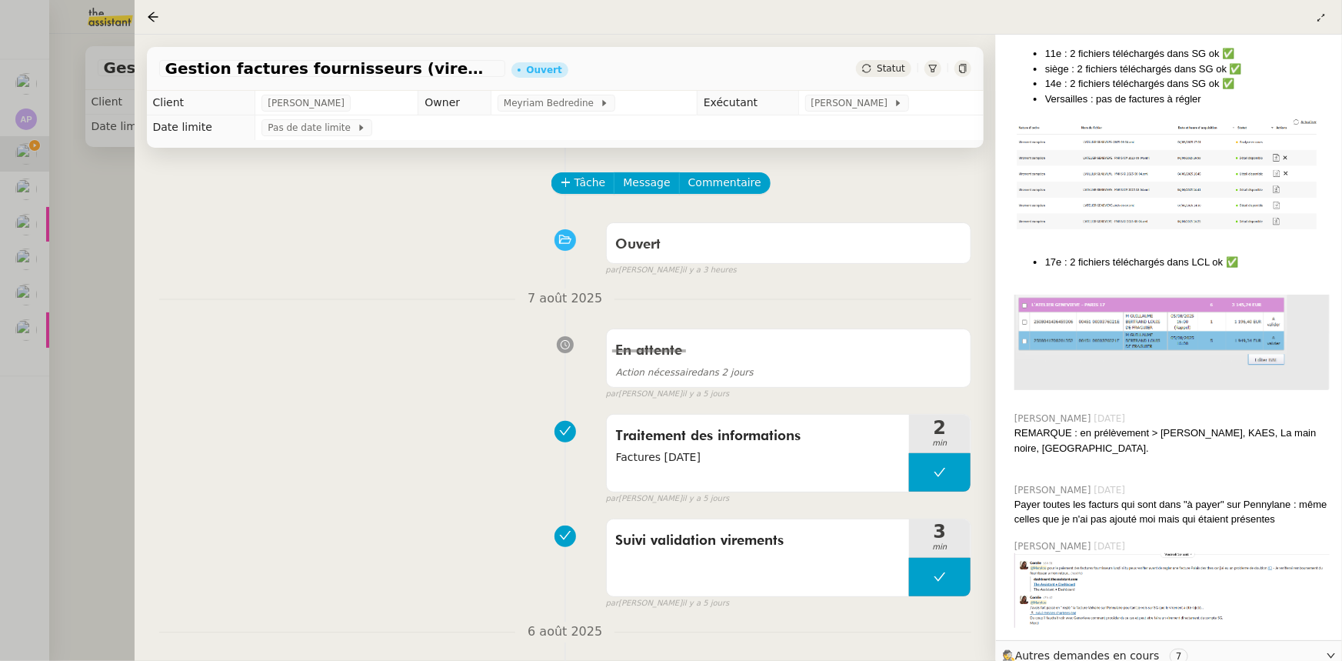
scroll to position [1265, 0]
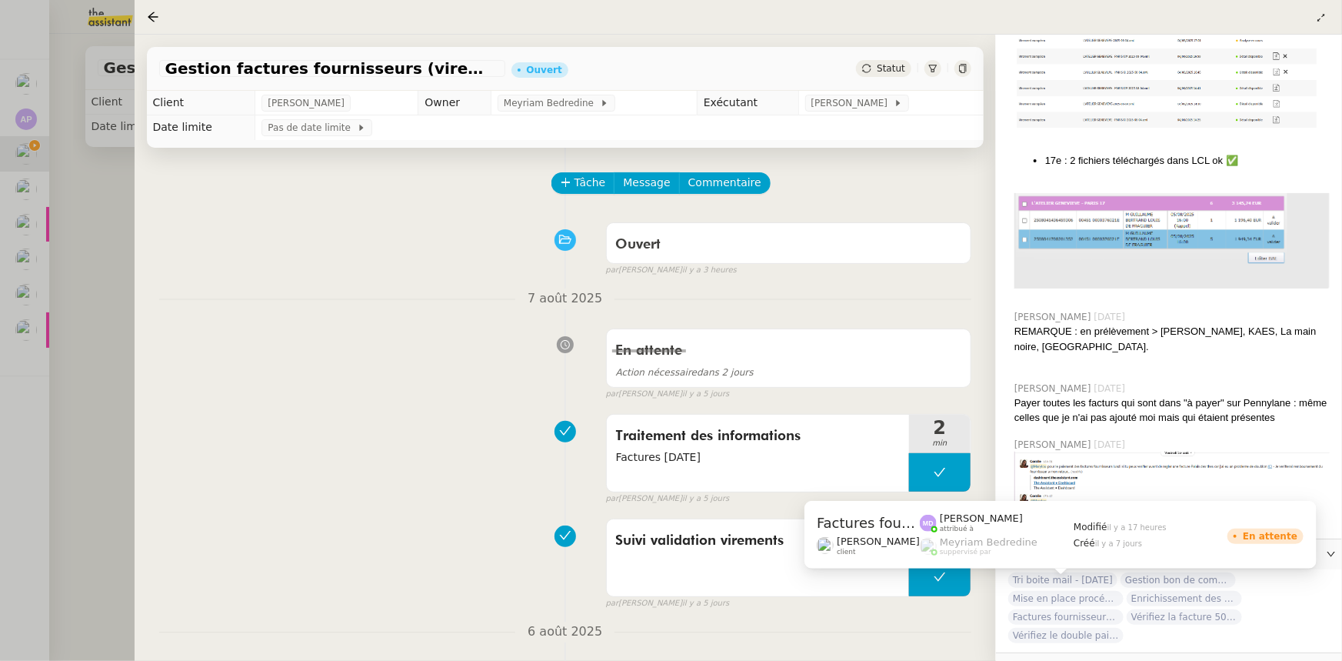
click at [1065, 609] on span "Factures fournisseurs règlement par prélèvement, CB et espèces via Pennylane - …" at bounding box center [1065, 616] width 115 height 15
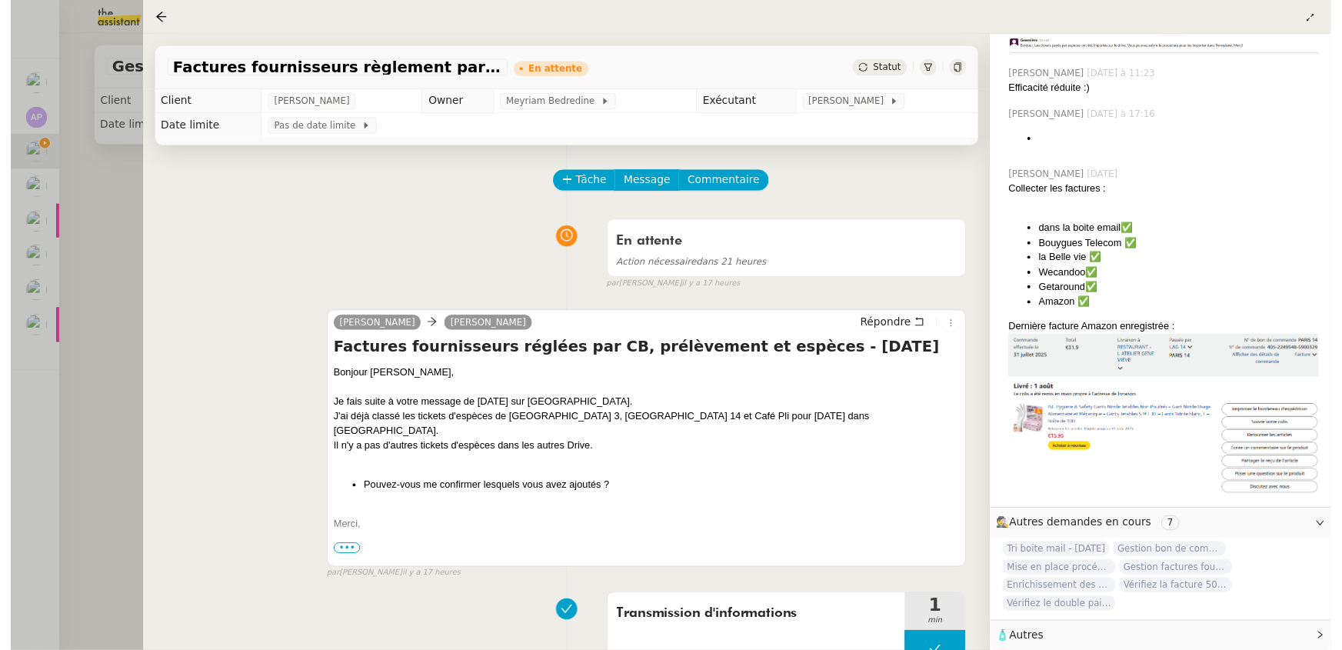
scroll to position [533, 0]
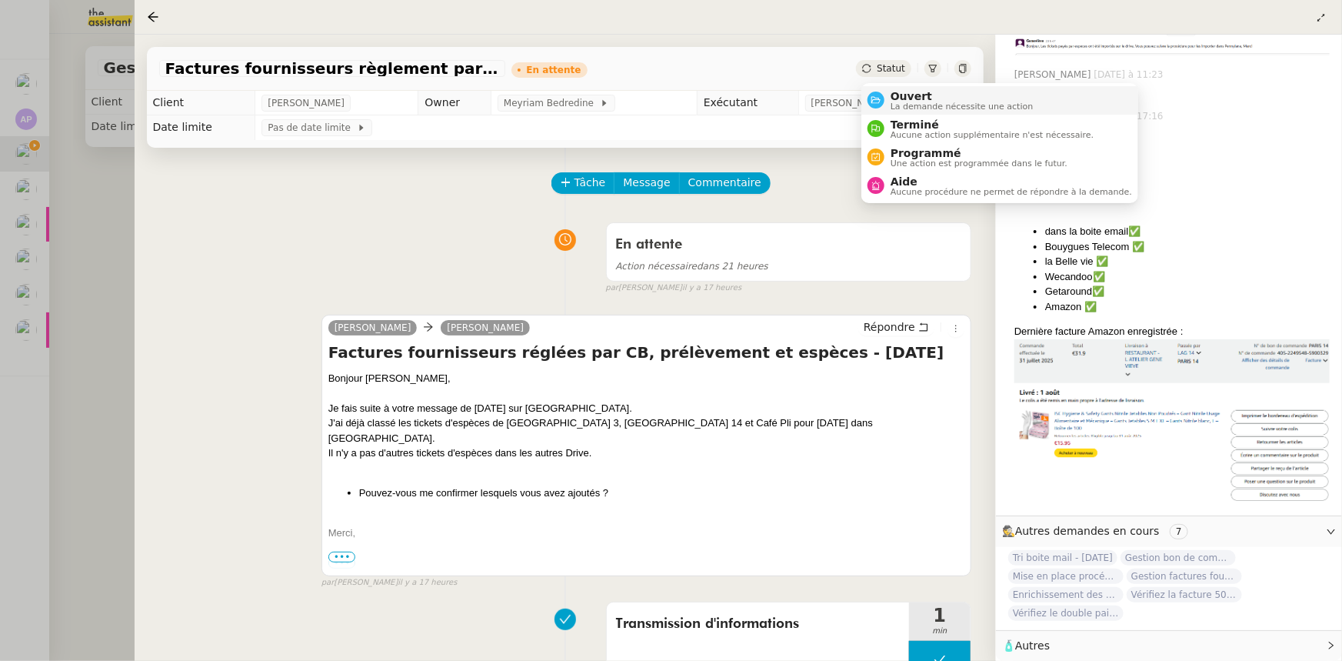
click at [902, 94] on span "Ouvert" at bounding box center [962, 96] width 143 height 12
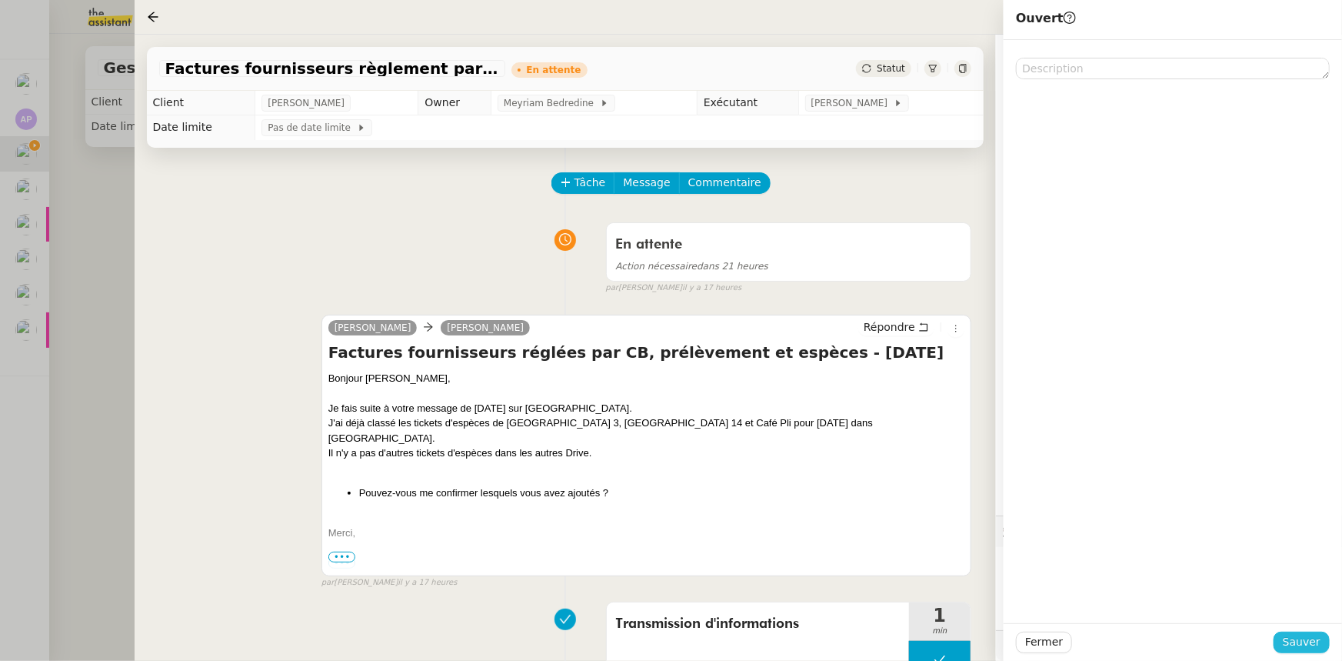
click at [1287, 645] on button "Sauver" at bounding box center [1302, 643] width 56 height 22
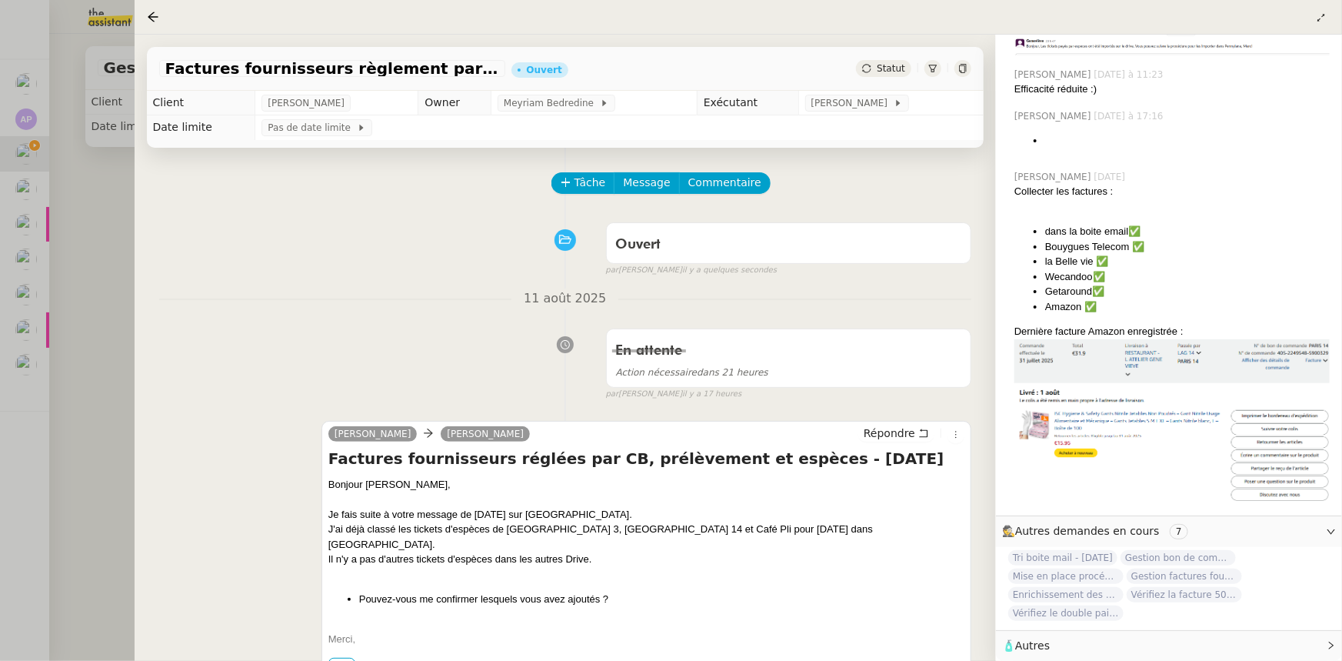
scroll to position [533, 0]
click at [40, 372] on div at bounding box center [671, 330] width 1342 height 661
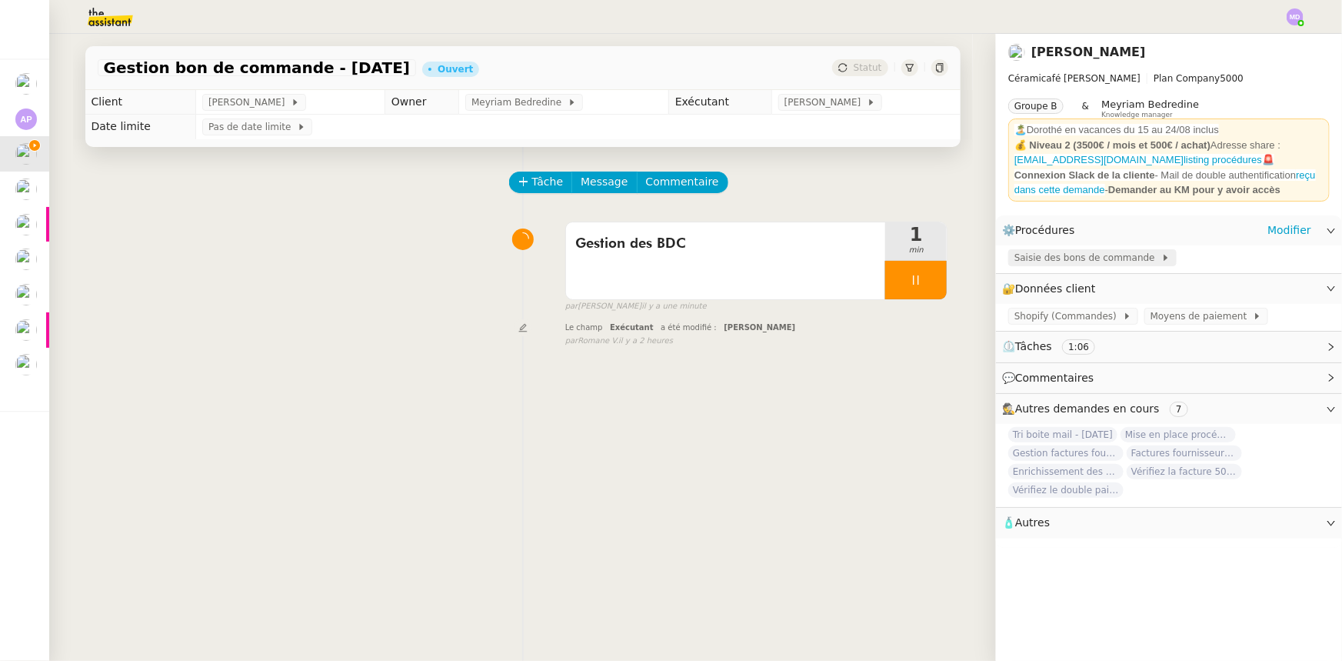
click at [1052, 265] on span "Saisie des bons de commande" at bounding box center [1088, 257] width 147 height 15
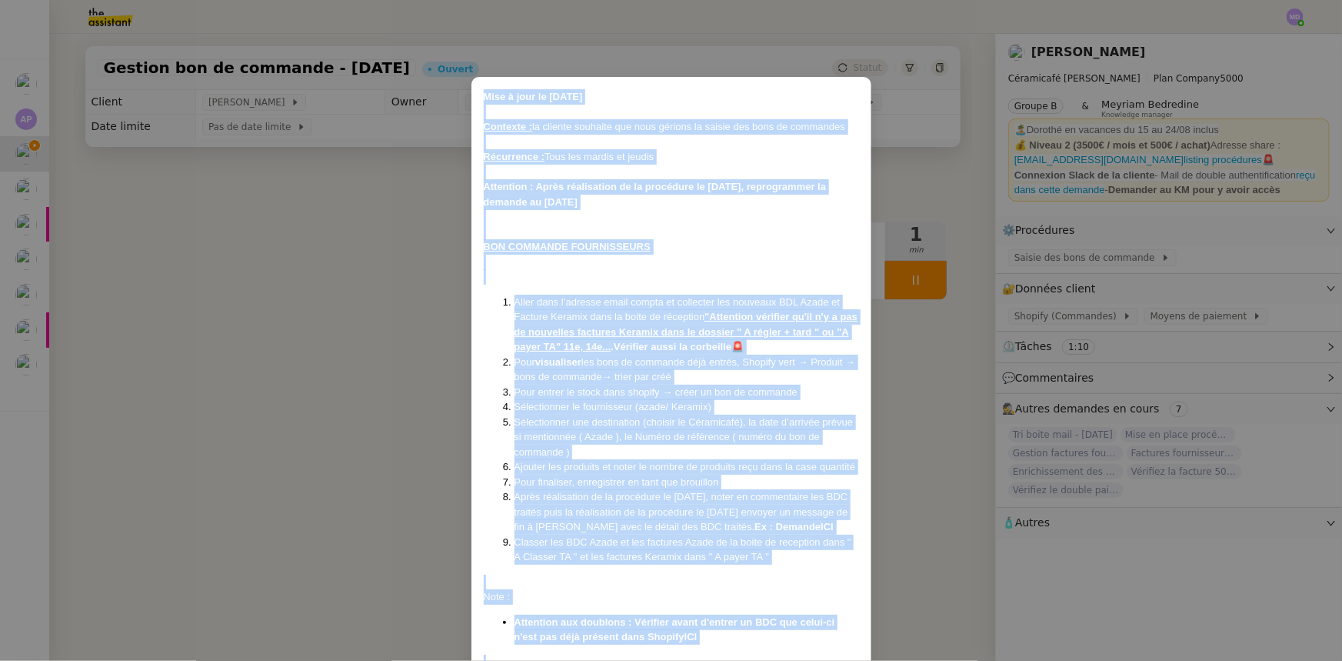
drag, startPoint x: 717, startPoint y: 615, endPoint x: 472, endPoint y: 71, distance: 597.0
click at [472, 71] on nz-modal-container "Mise à jour le [DATE] Contexte : la cliente souhaite que nous gérions la saisie…" at bounding box center [671, 330] width 1342 height 661
copy div "Lore i dolo si 26/47/1925 Ametcons : ad elitsed doeiusmo tem inci utlabor et do…"
click at [338, 338] on nz-modal-container "Mise à jour le [DATE] Contexte : la cliente souhaite que nous gérions la saisie…" at bounding box center [671, 330] width 1342 height 661
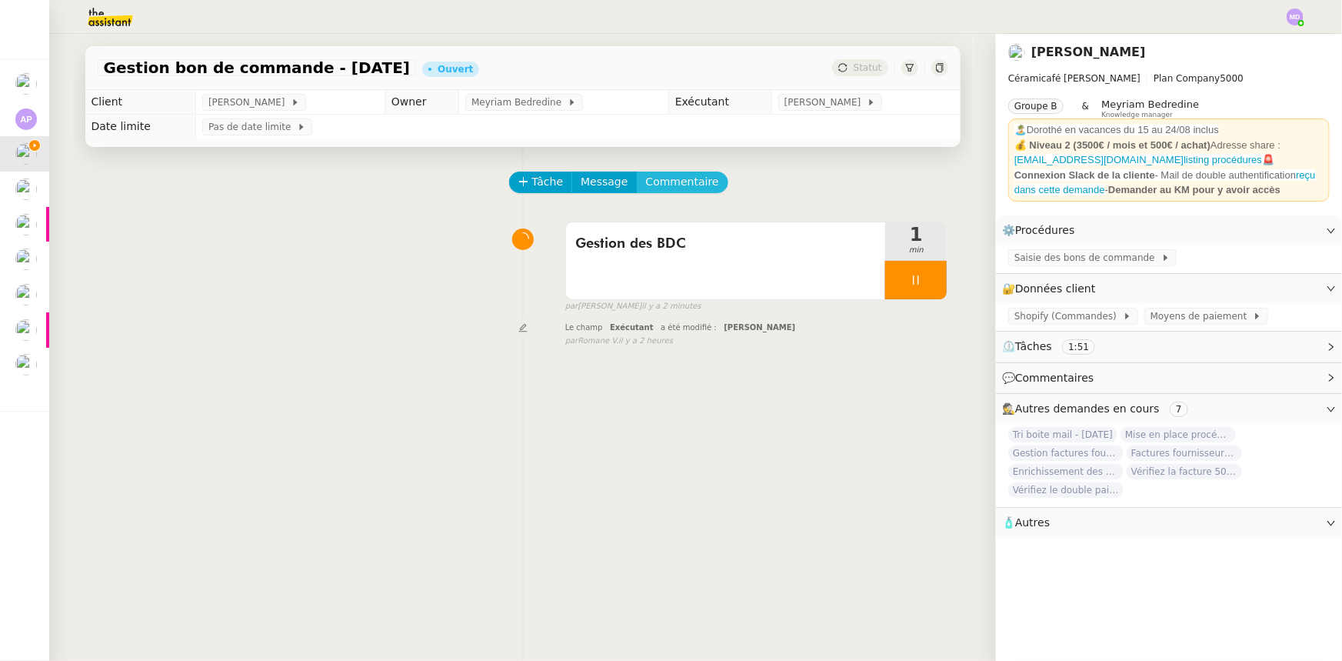
click at [662, 182] on span "Commentaire" at bounding box center [682, 182] width 73 height 18
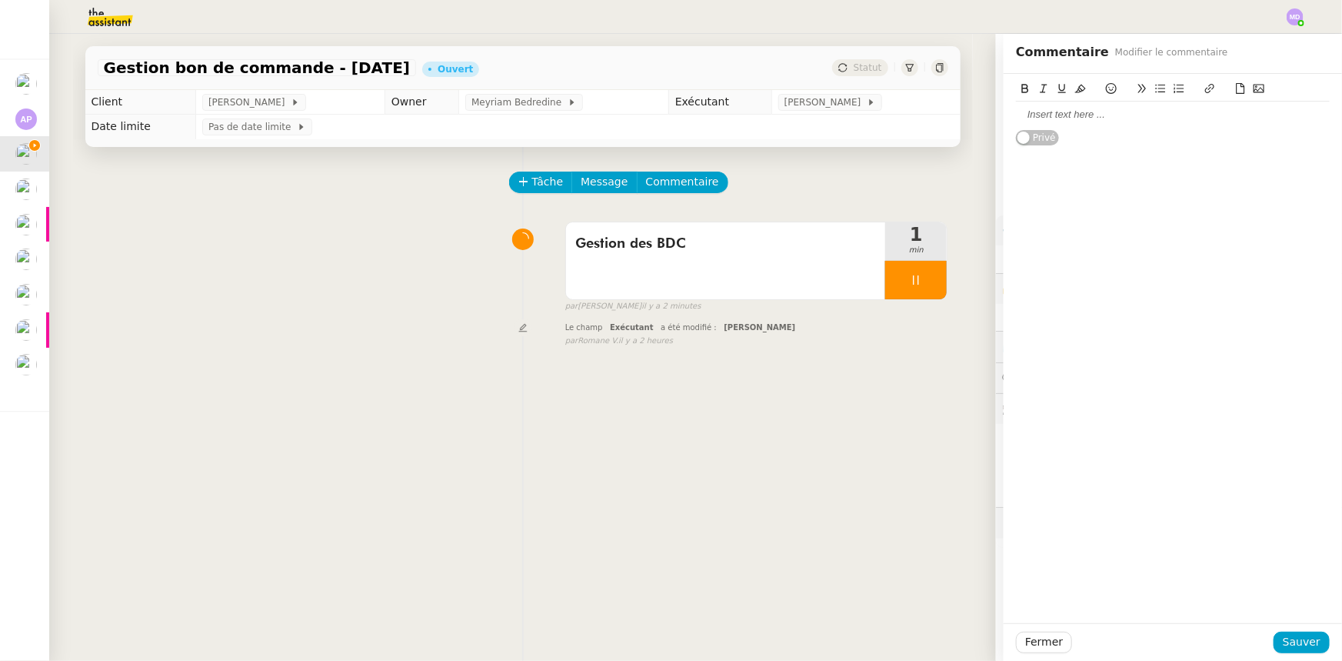
click at [1092, 112] on div at bounding box center [1173, 115] width 314 height 14
click at [1286, 635] on span "Sauver" at bounding box center [1302, 642] width 38 height 18
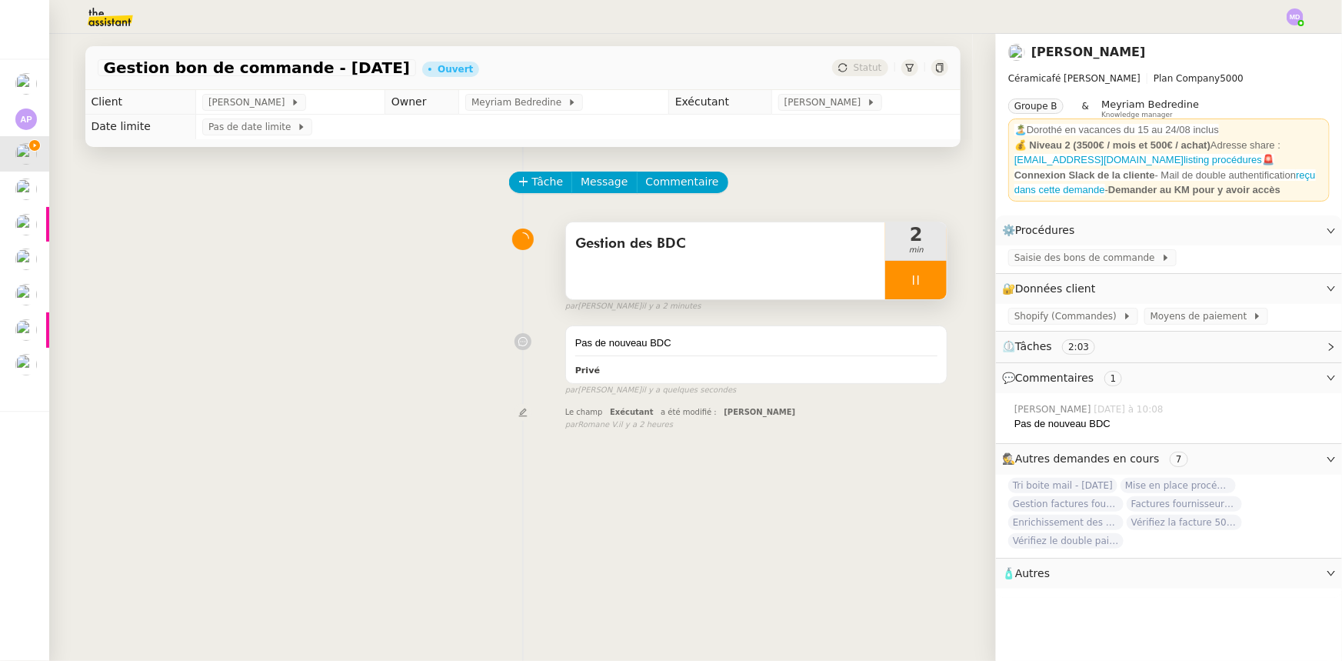
click at [914, 278] on icon at bounding box center [916, 279] width 5 height 9
click at [925, 277] on icon at bounding box center [931, 280] width 12 height 12
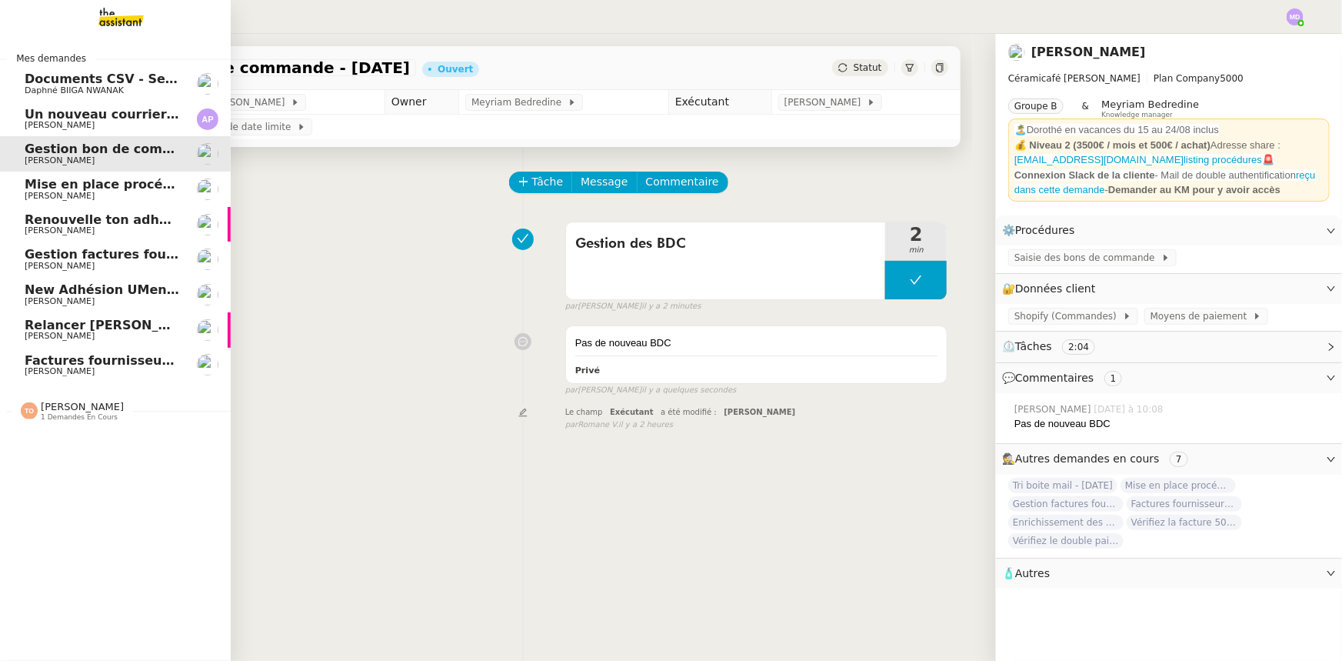
click at [45, 366] on span "[PERSON_NAME]" at bounding box center [60, 371] width 70 height 10
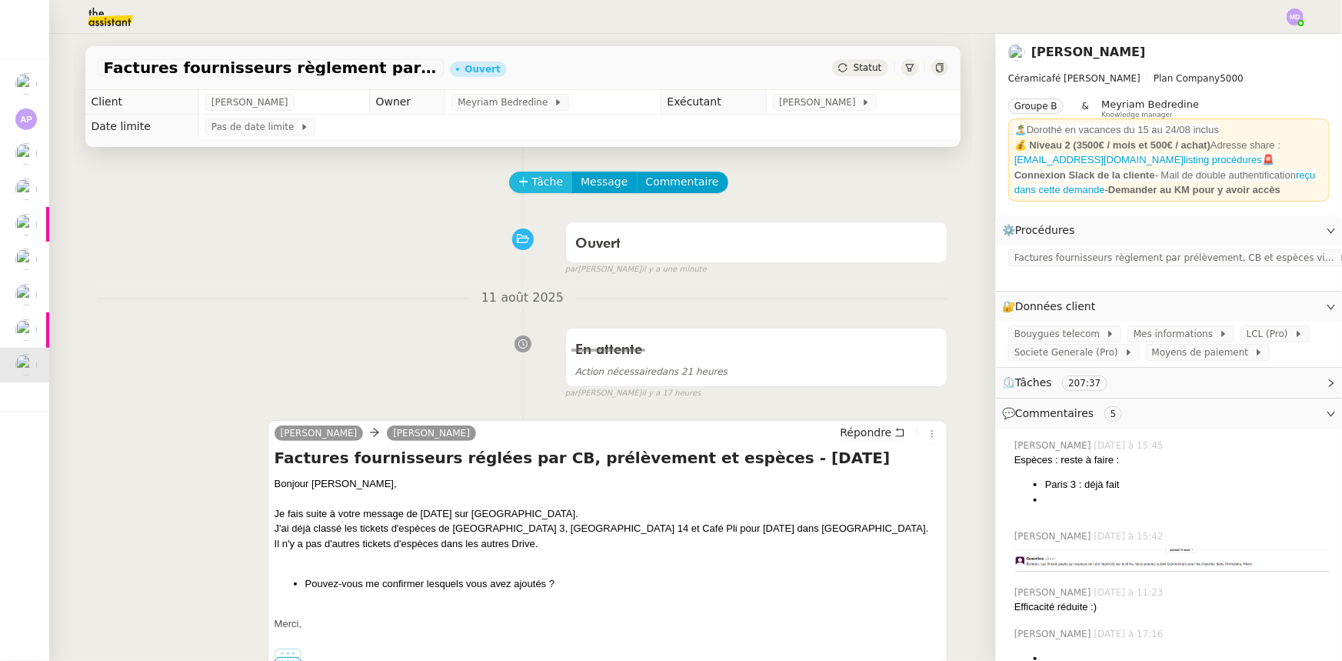
click at [536, 181] on span "Tâche" at bounding box center [548, 182] width 32 height 18
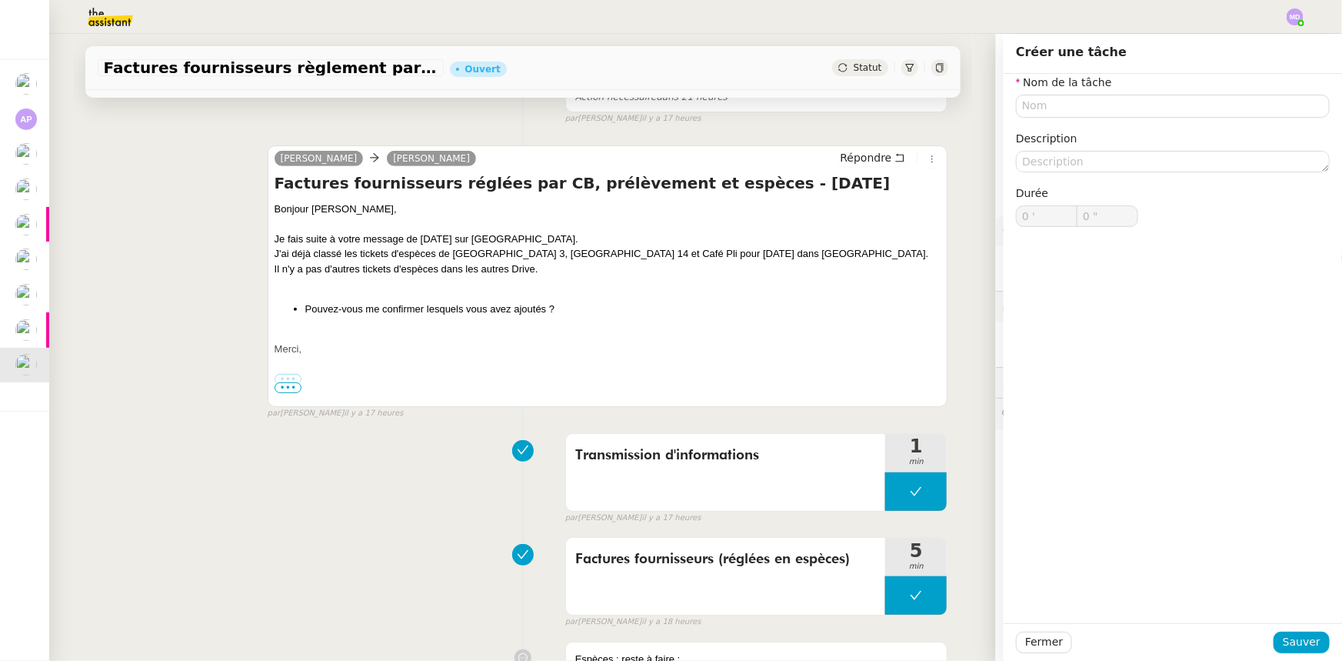
scroll to position [279, 0]
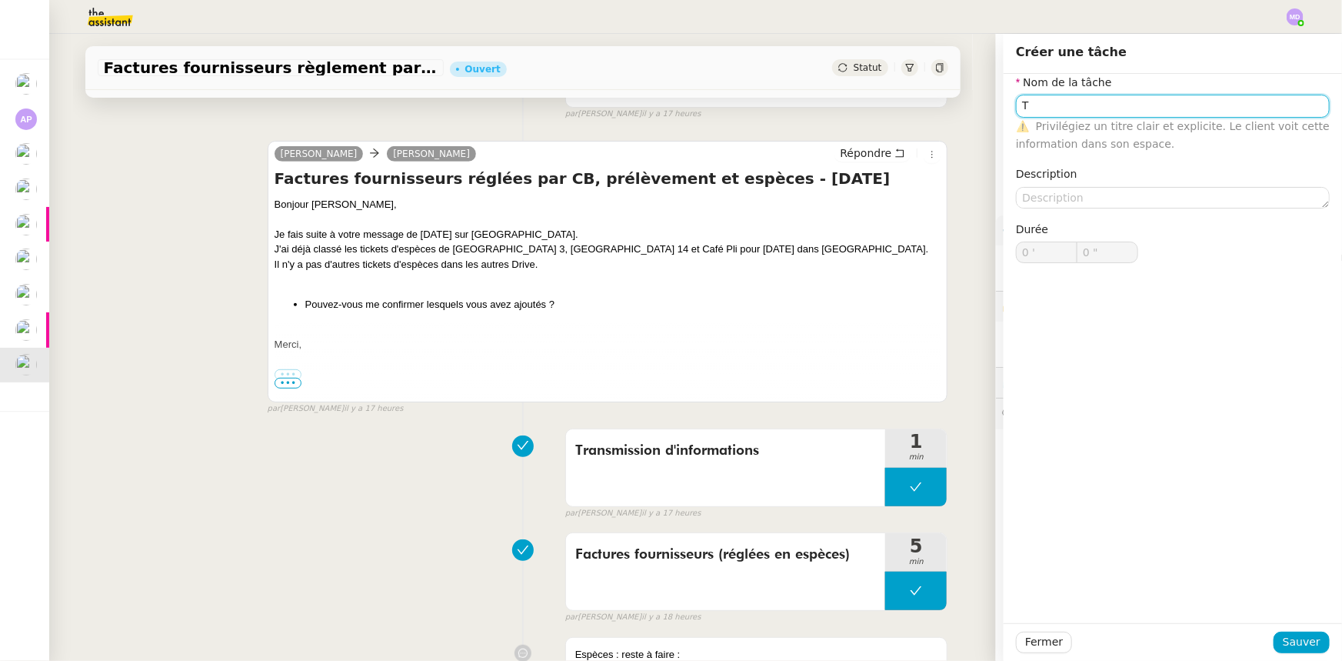
type input "T"
click at [1293, 638] on span "Sauver" at bounding box center [1302, 642] width 38 height 18
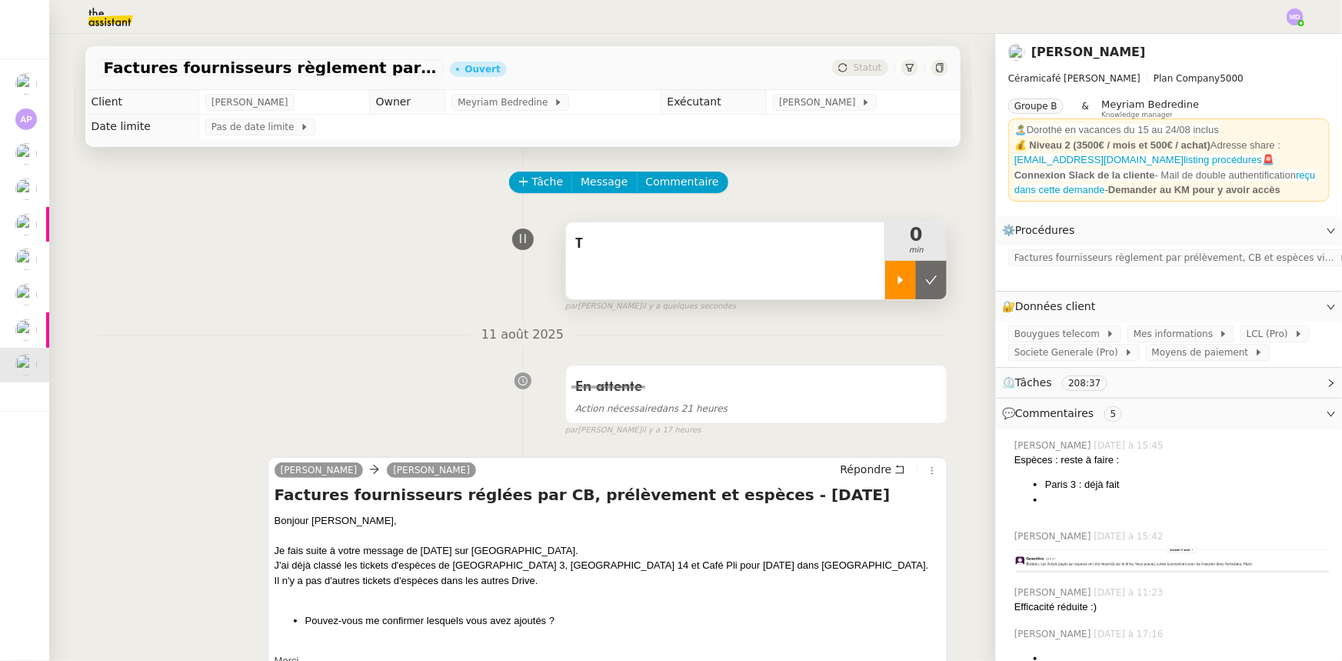
click at [895, 285] on icon at bounding box center [901, 280] width 12 height 12
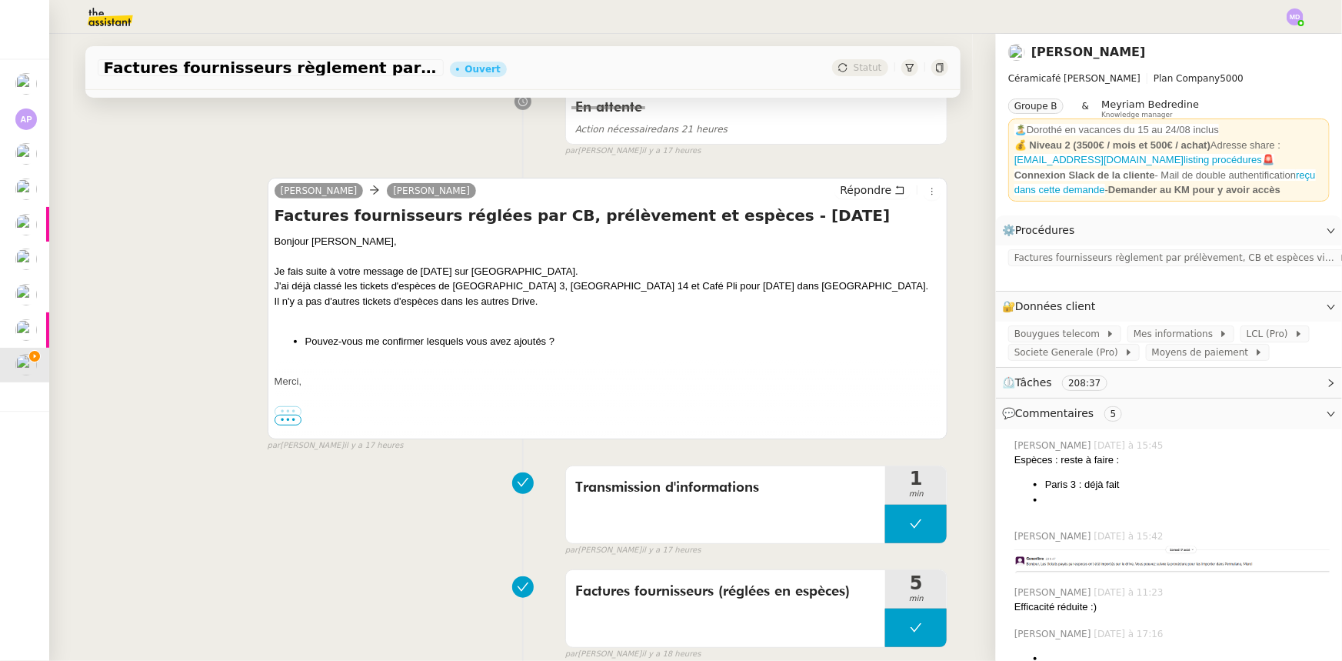
scroll to position [559, 0]
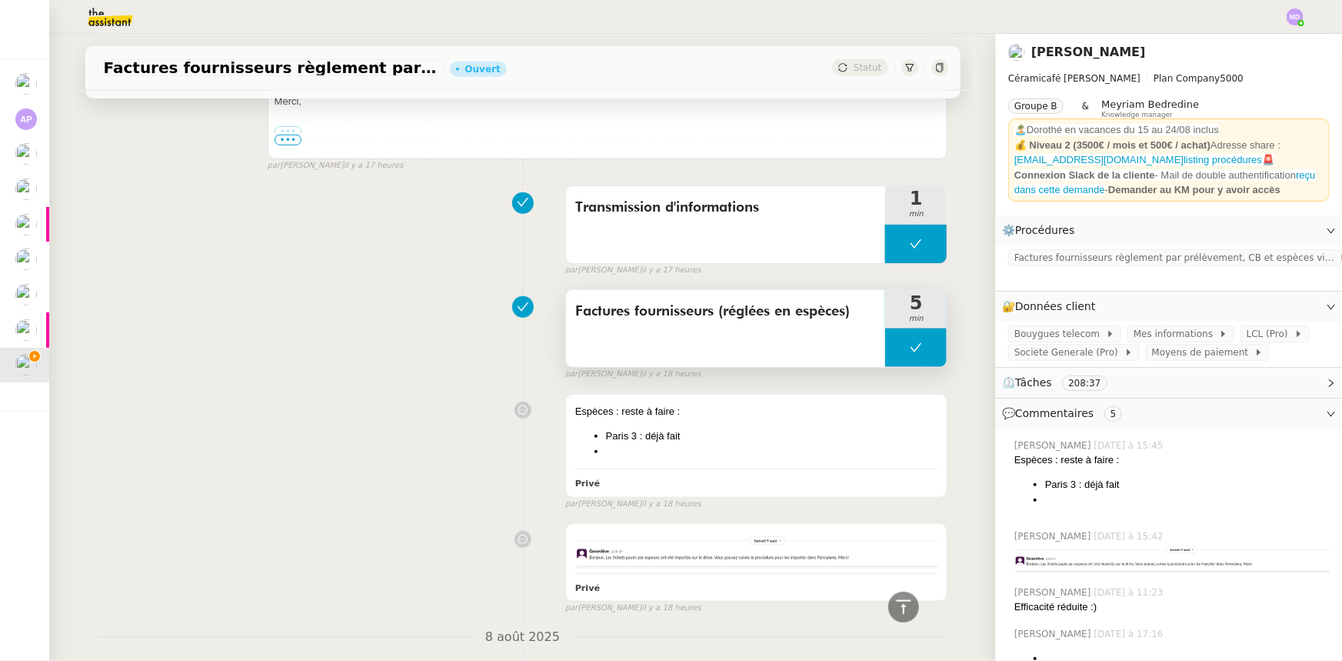
click at [756, 315] on span "Factures fournisseurs (réglées en espèces)" at bounding box center [726, 311] width 302 height 23
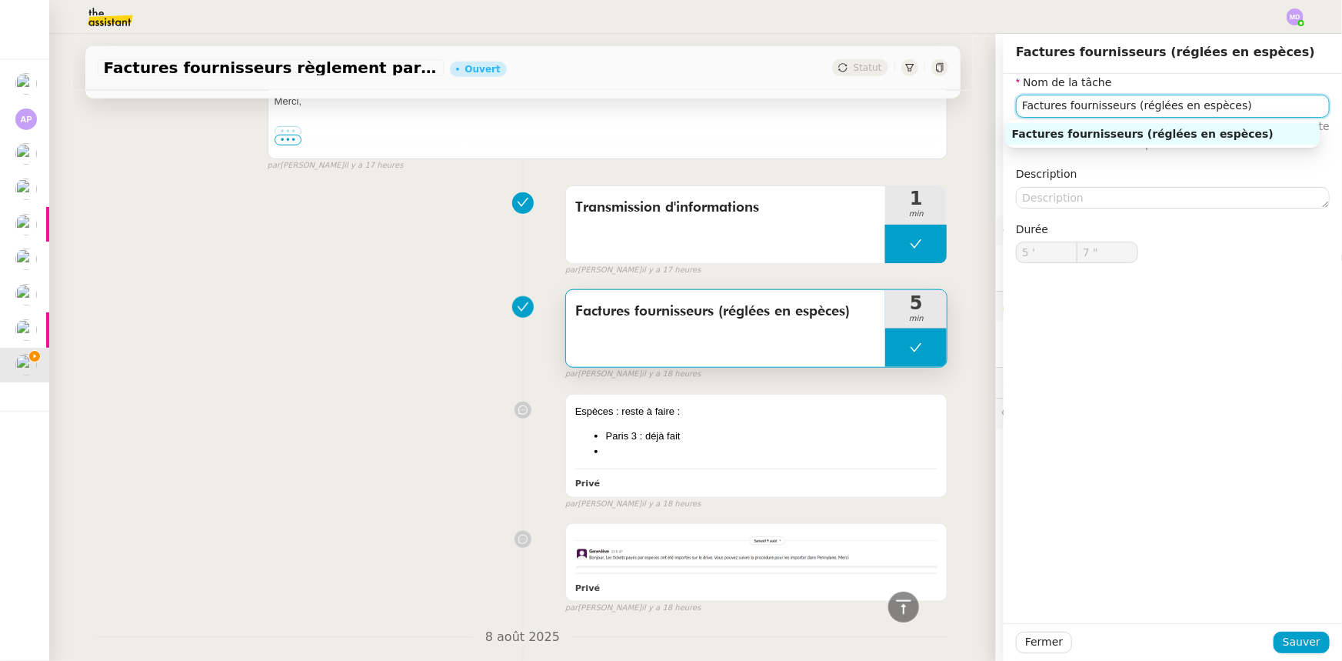
drag, startPoint x: 1215, startPoint y: 104, endPoint x: 800, endPoint y: 81, distance: 416.0
click at [802, 81] on app-ticket "Factures fournisseurs règlement par prélèvement, CB et espèces via Pennylane - …" at bounding box center [695, 347] width 1293 height 627
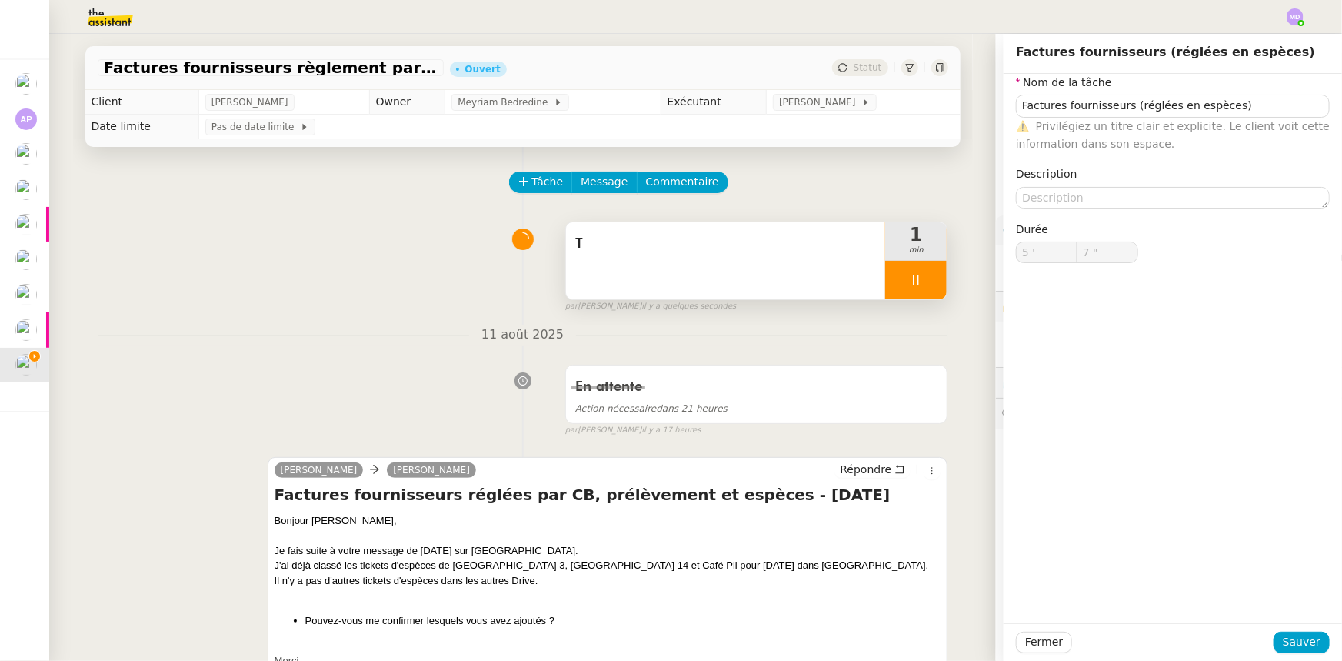
click at [699, 265] on div "T" at bounding box center [726, 260] width 320 height 77
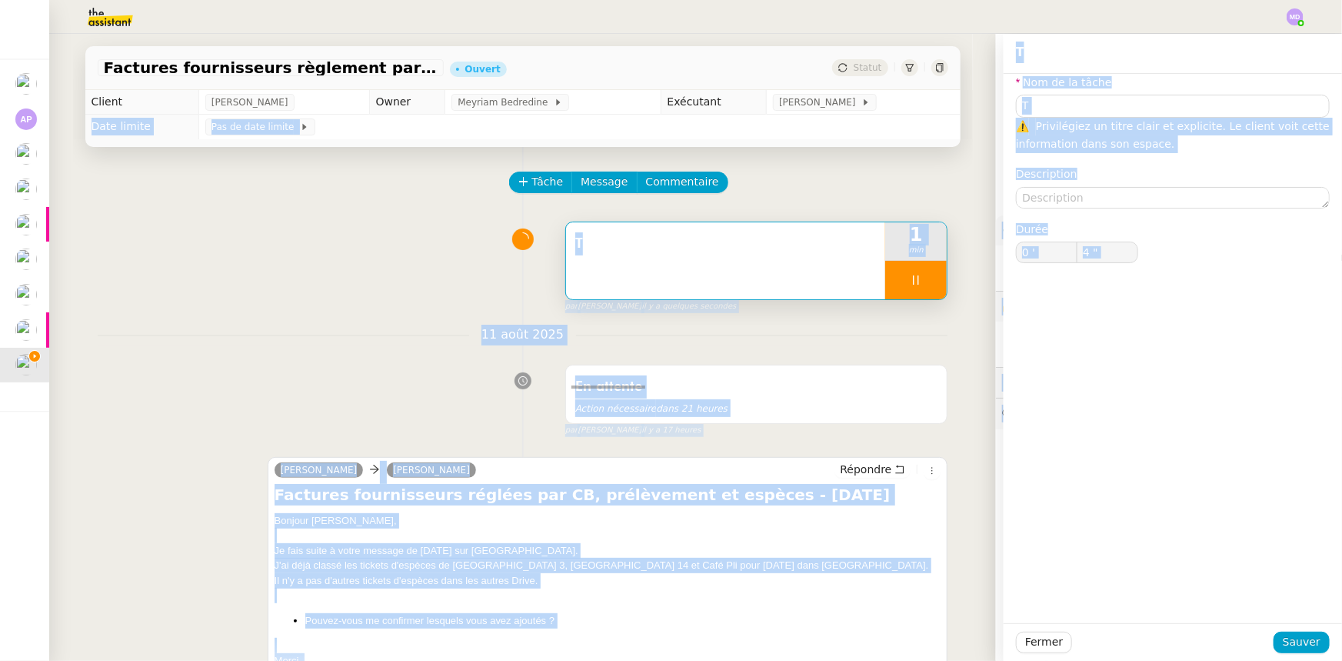
drag, startPoint x: 1060, startPoint y: 99, endPoint x: 947, endPoint y: 98, distance: 113.1
click at [947, 98] on body "Mes demandes Documents CSV - Semi automatisation Daphné BIIGA NWANAK Un nouveau…" at bounding box center [671, 330] width 1342 height 661
type input "5 ""
click at [1018, 107] on input "T" at bounding box center [1173, 106] width 314 height 22
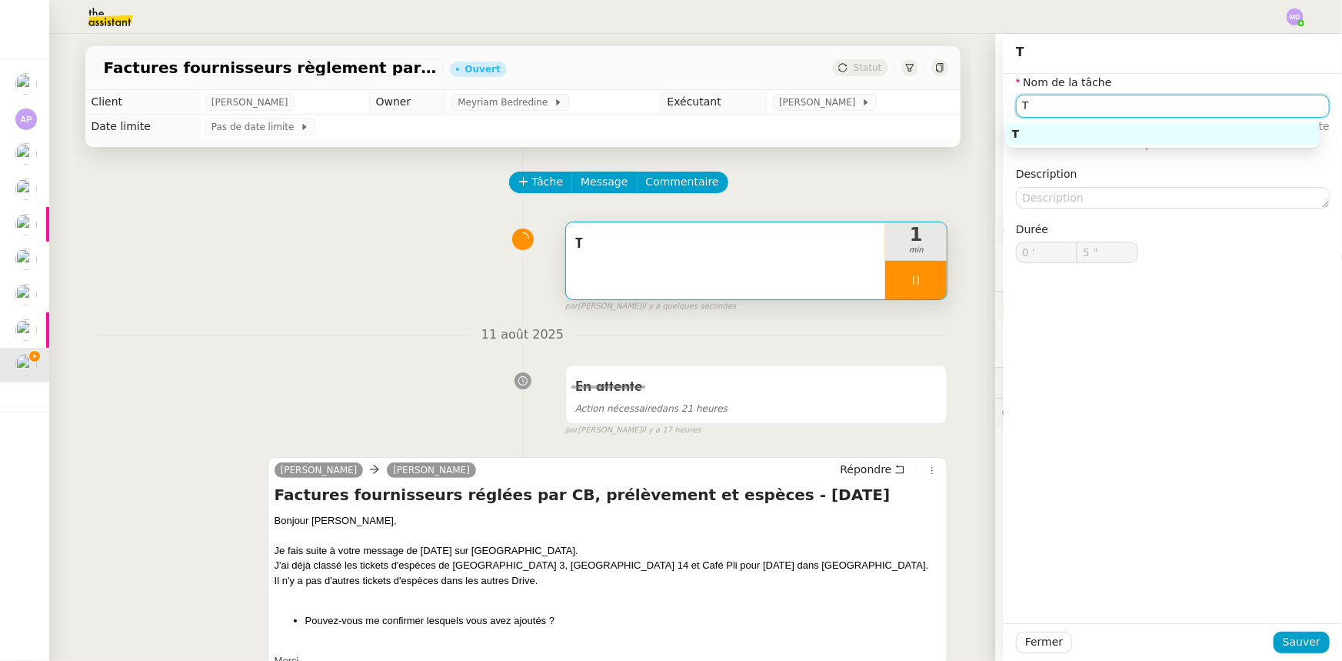
click at [1023, 106] on input "T" at bounding box center [1173, 106] width 314 height 22
paste input "Factures fournisseurs (réglées en espèces)"
type input "Factures fournisseurs (réglées en espèces)"
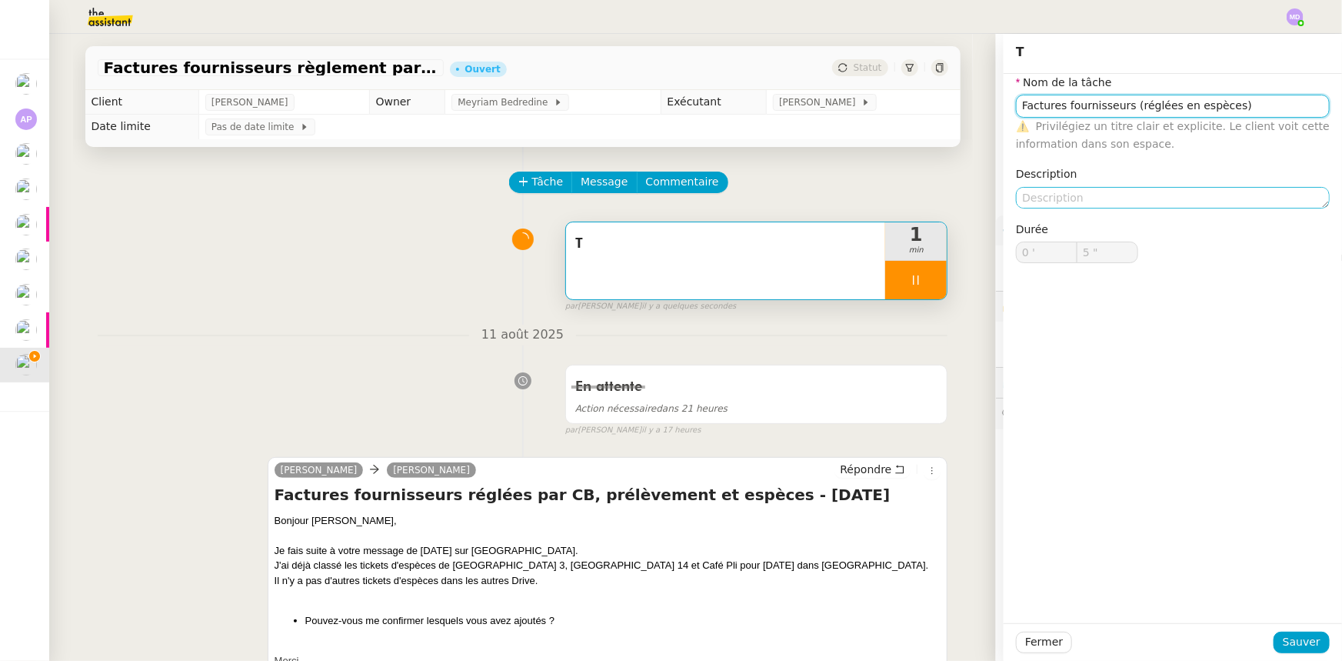
type input "6 ""
type input "Factures fournisseurs (réglées en espèces)"
click at [1052, 200] on textarea at bounding box center [1173, 198] width 314 height 22
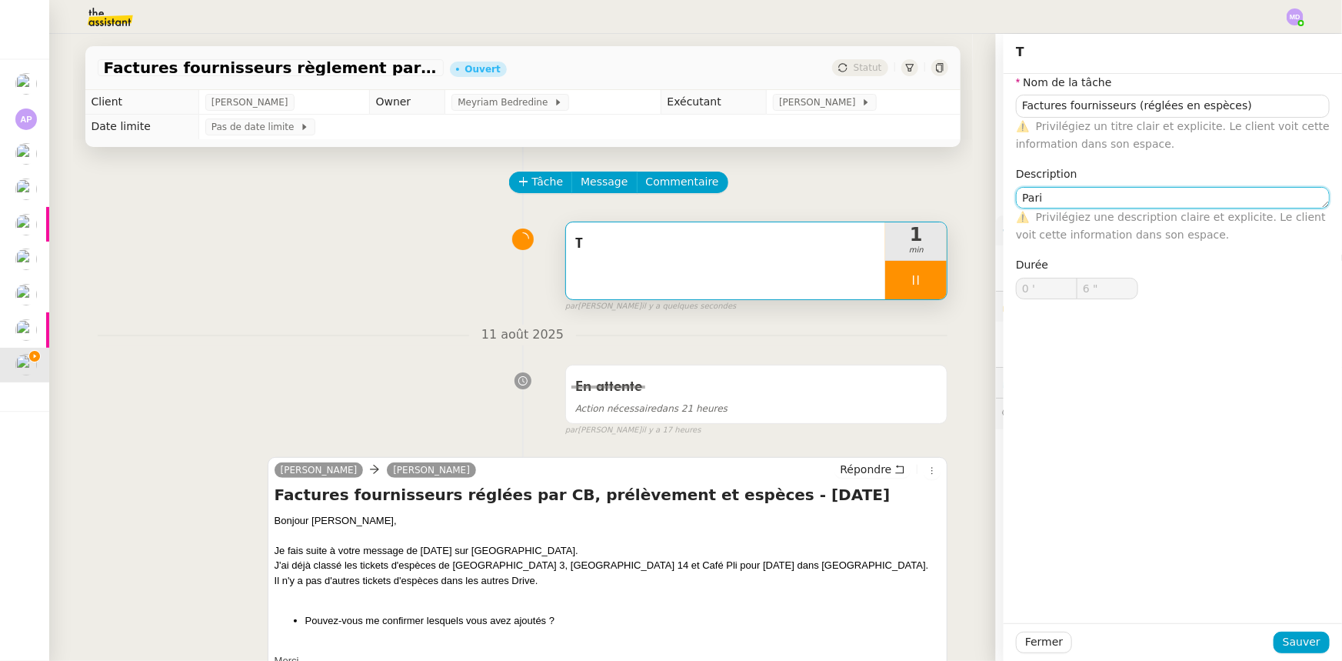
type textarea "[GEOGRAPHIC_DATA]"
type input "7 ""
type textarea "[GEOGRAPHIC_DATA] 11"
type input "8 ""
type textarea "[GEOGRAPHIC_DATA] 11"
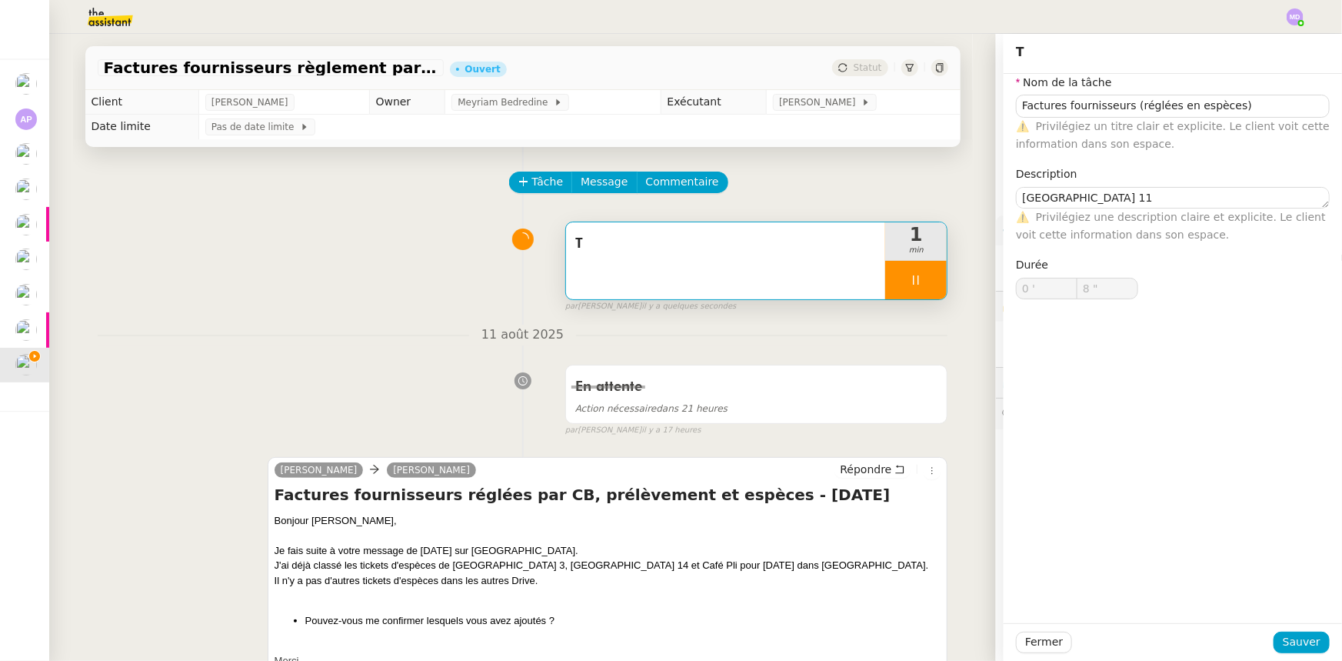
click at [1302, 655] on div "Fermer Sauver" at bounding box center [1173, 642] width 338 height 38
click at [1294, 645] on span "Sauver" at bounding box center [1302, 642] width 38 height 18
type input "9 ""
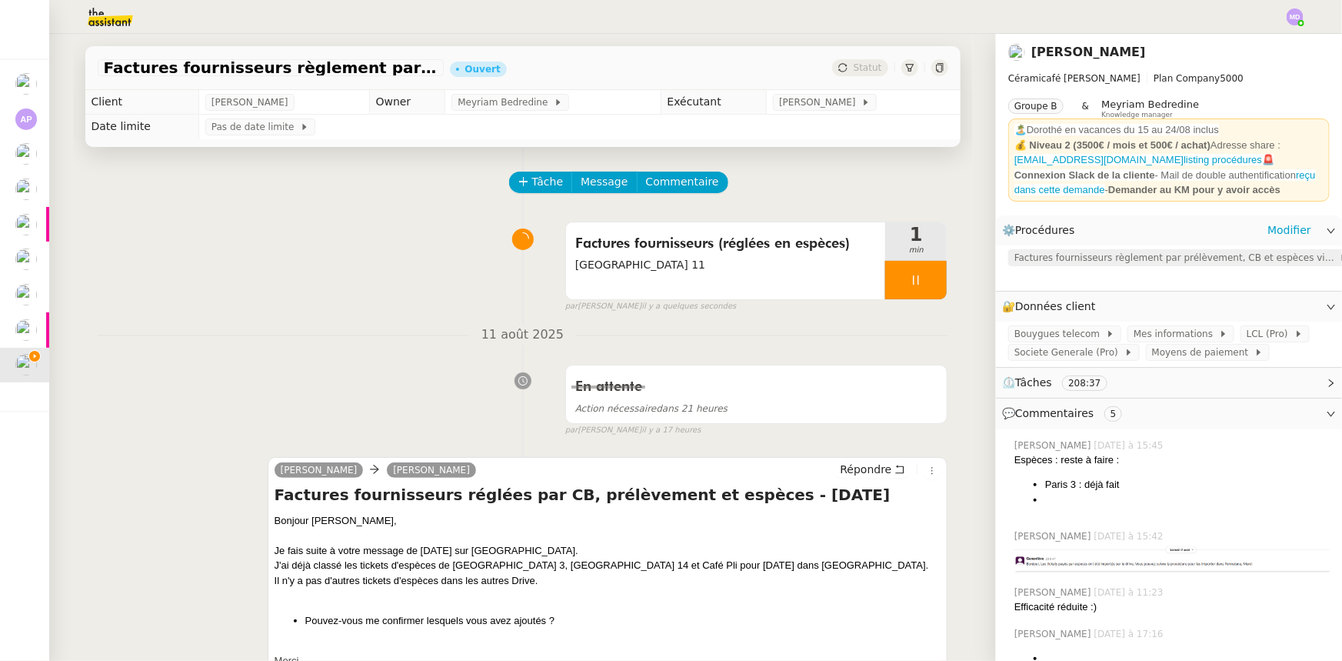
click at [1165, 265] on span "Factures fournisseurs règlement par prélèvement, CB et espèces via Pennylane" at bounding box center [1177, 257] width 325 height 15
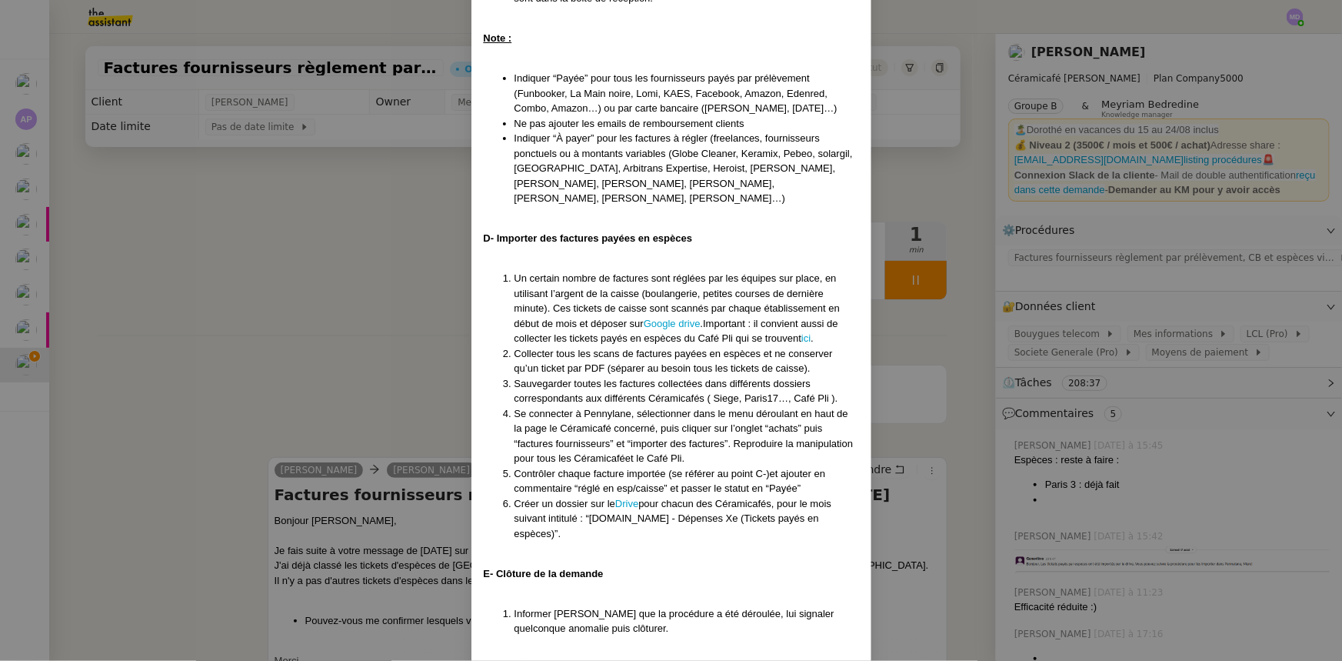
scroll to position [1332, 0]
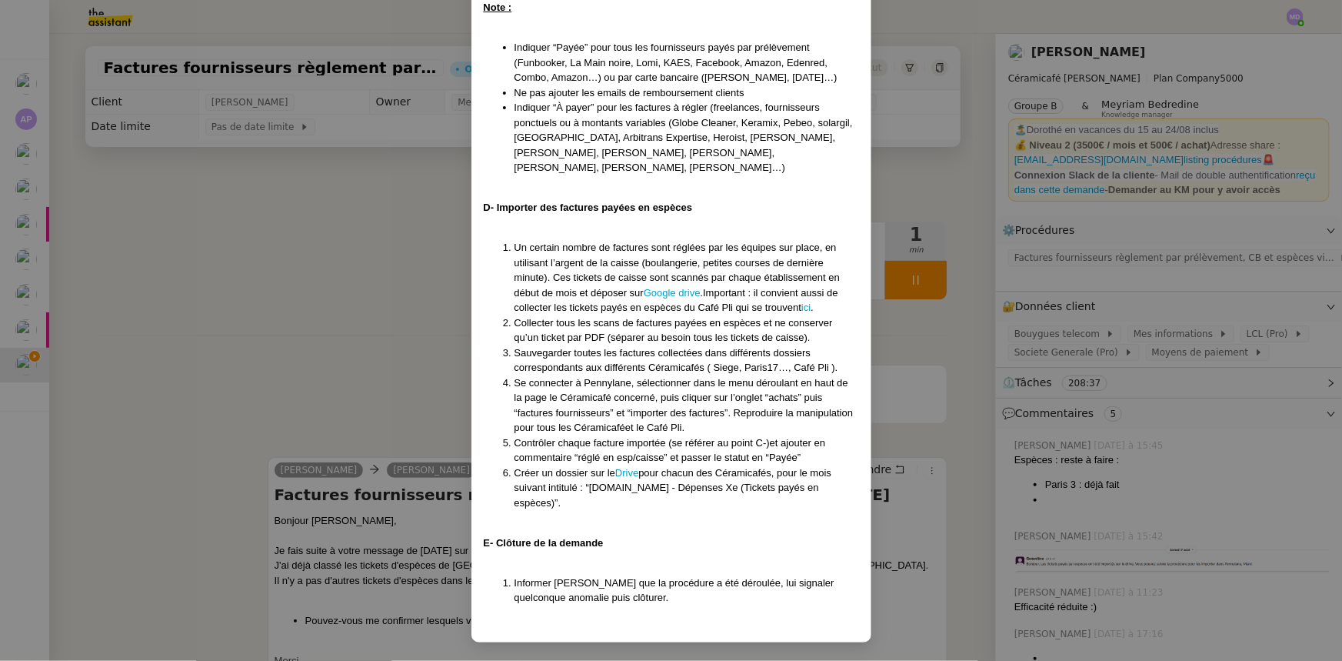
click at [347, 308] on nz-modal-container "Créée le [DATE] - MAJ le [DATE] Contexte : La comptabilité de toutes les entité…" at bounding box center [671, 330] width 1342 height 661
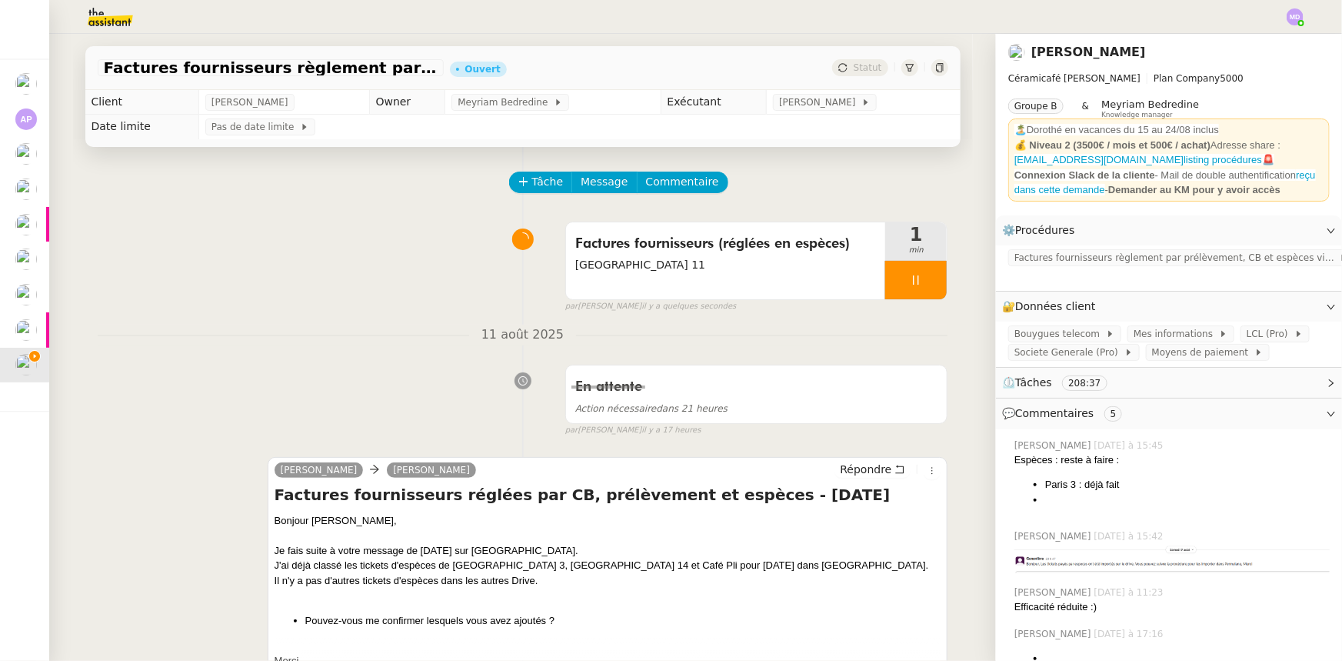
scroll to position [1255, 0]
click at [675, 186] on span "Commentaire" at bounding box center [682, 182] width 73 height 18
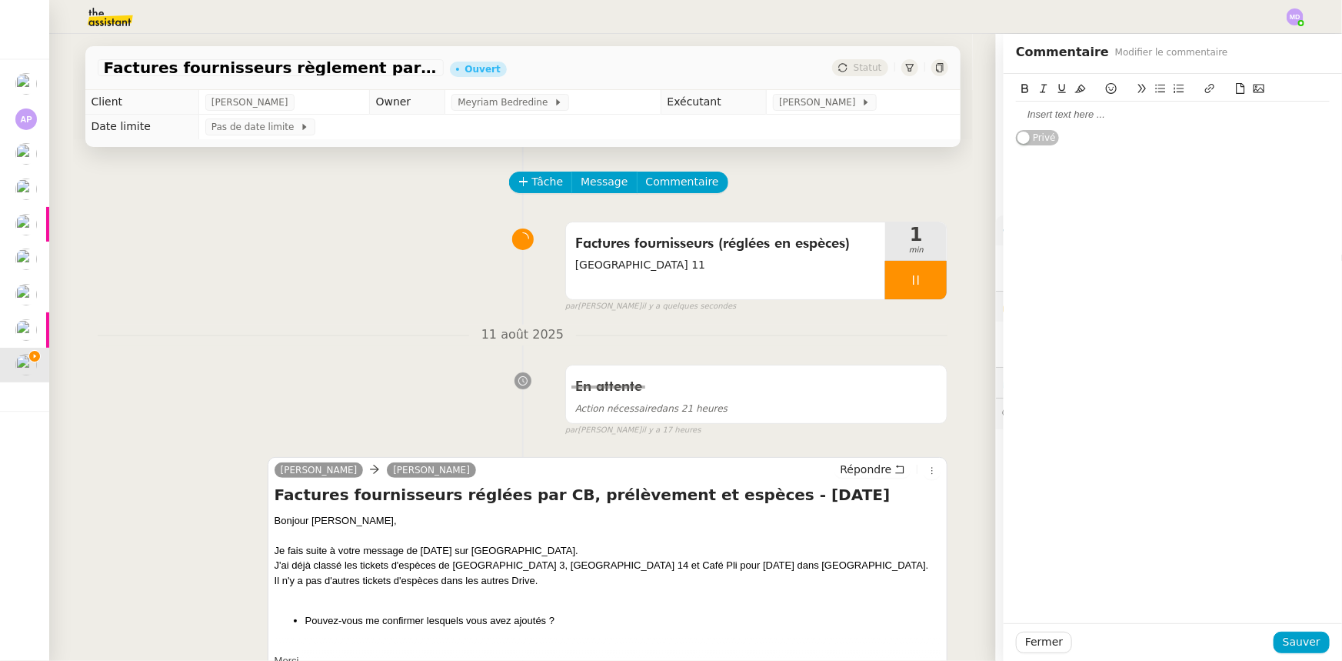
click at [1035, 122] on div at bounding box center [1173, 115] width 314 height 14
click at [1278, 631] on div "Fermer Sauver" at bounding box center [1173, 642] width 338 height 38
click at [1276, 635] on button "Sauver" at bounding box center [1302, 643] width 56 height 22
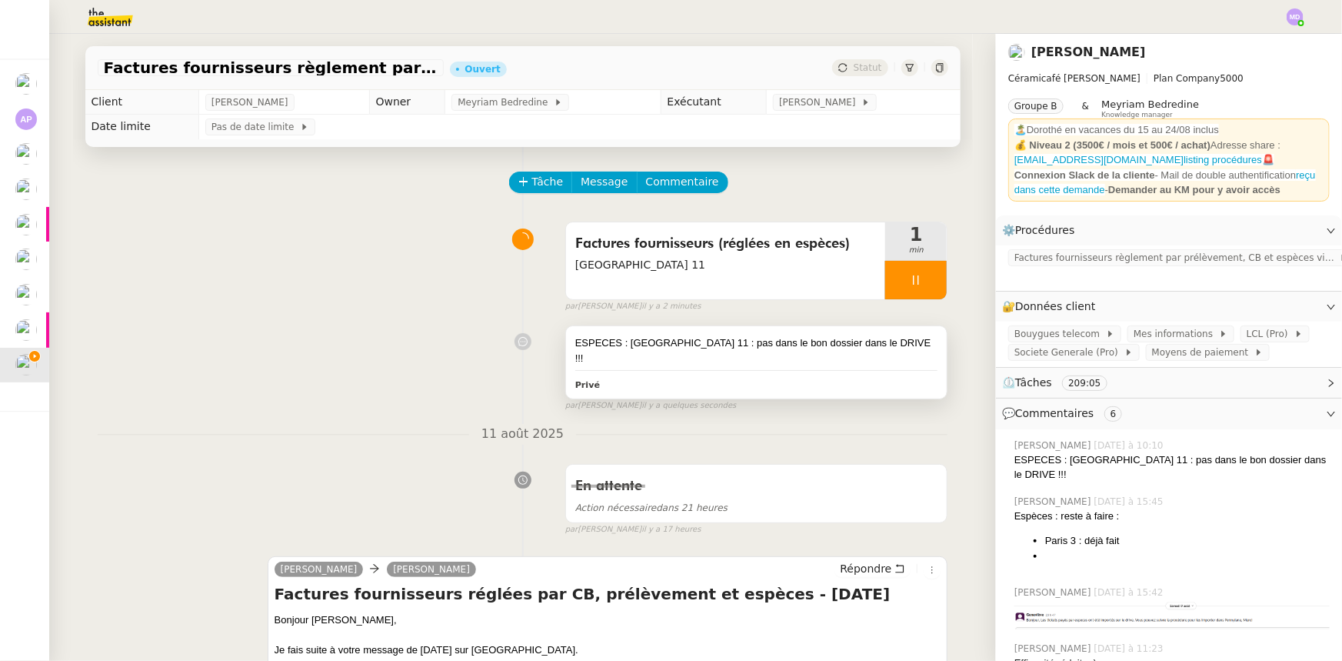
click at [862, 334] on div "ESPECES : [GEOGRAPHIC_DATA] 11 : pas dans le bon dossier dans le DRIVE !!! Privé" at bounding box center [757, 362] width 382 height 72
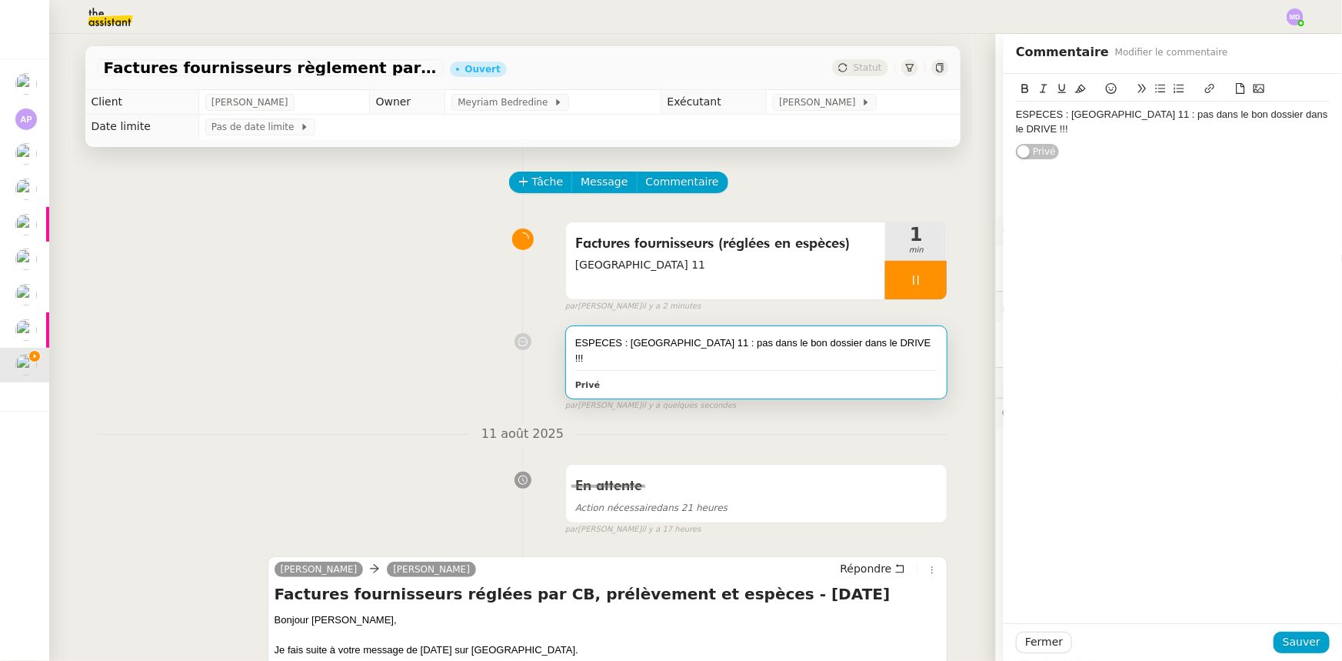
click at [1295, 114] on div "ESPECES : [GEOGRAPHIC_DATA] 11 : pas dans le bon dossier dans le DRIVE !!!" at bounding box center [1173, 122] width 314 height 28
click at [1311, 639] on button "Sauver" at bounding box center [1302, 643] width 56 height 22
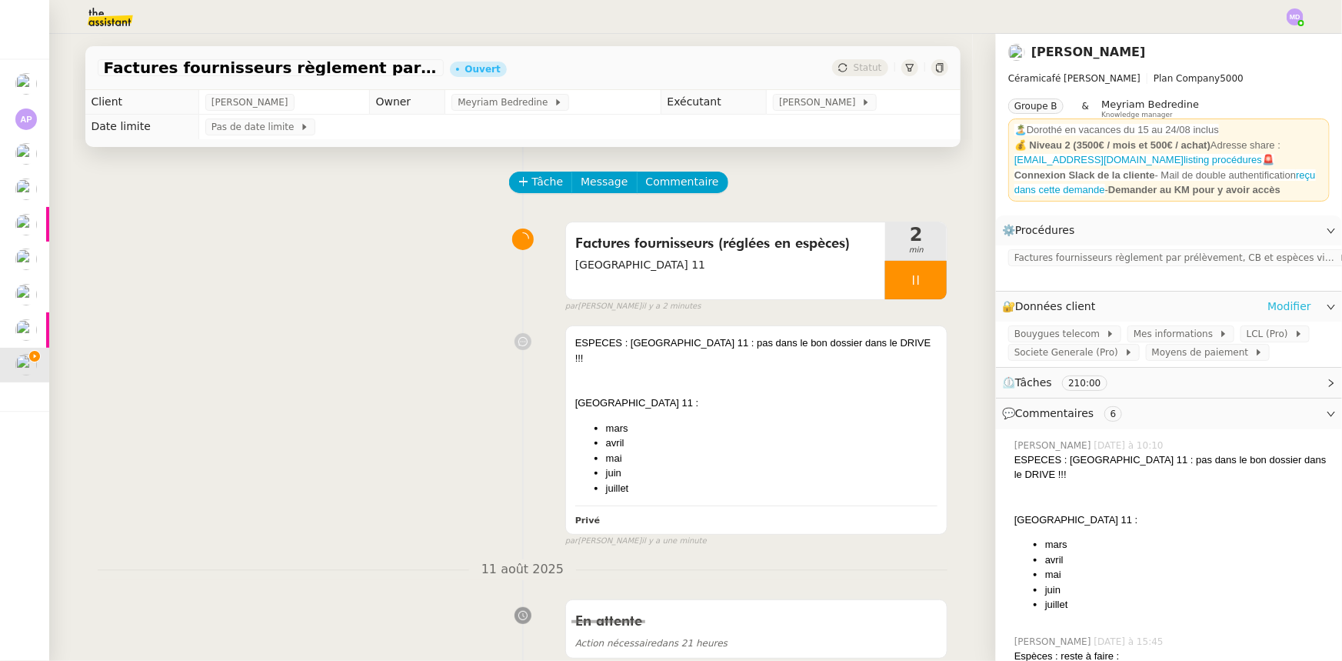
click at [1274, 313] on link "Modifier" at bounding box center [1290, 307] width 44 height 18
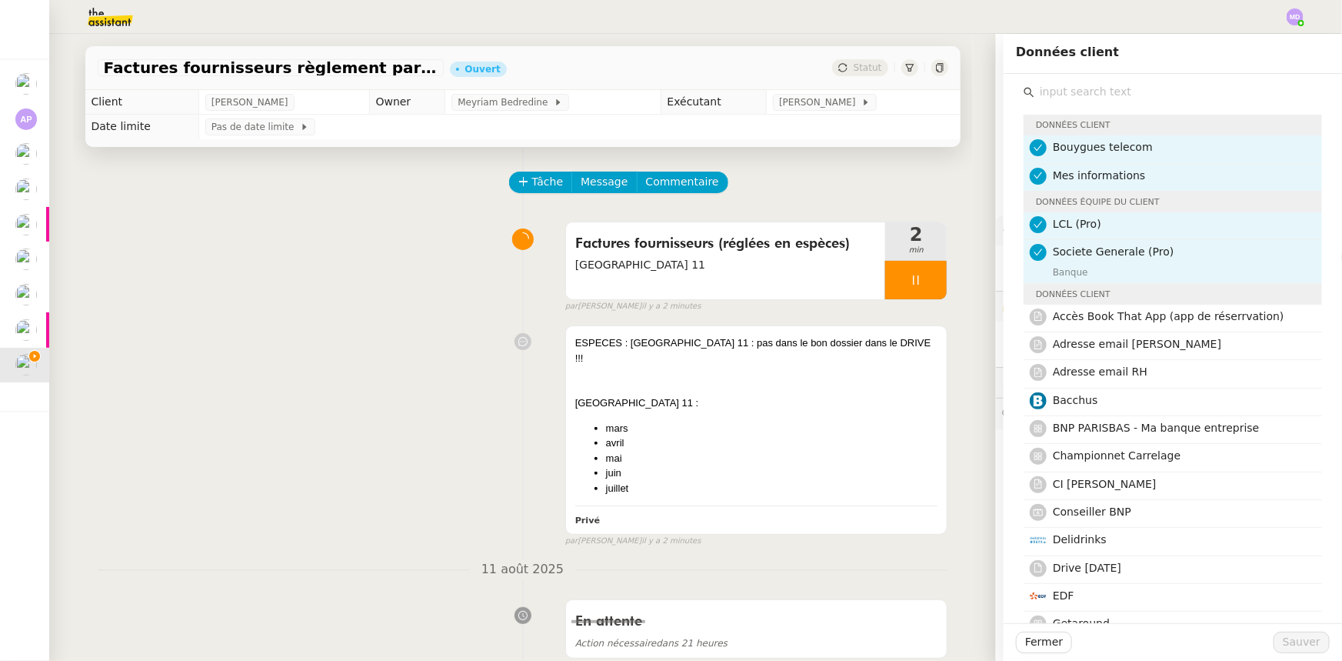
click at [1050, 88] on input "text" at bounding box center [1179, 92] width 288 height 21
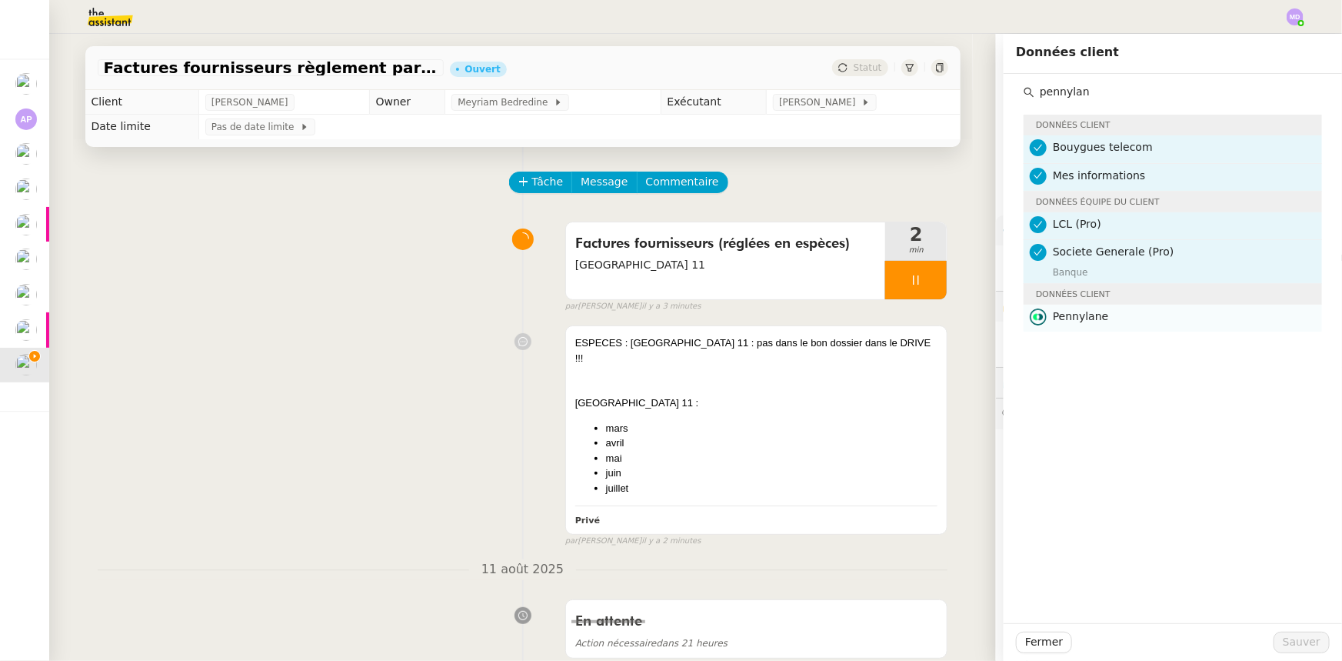
type input "pennylan"
click at [1100, 314] on h4 "Pennylane" at bounding box center [1183, 317] width 260 height 18
click at [1286, 638] on span "Sauver" at bounding box center [1302, 642] width 38 height 18
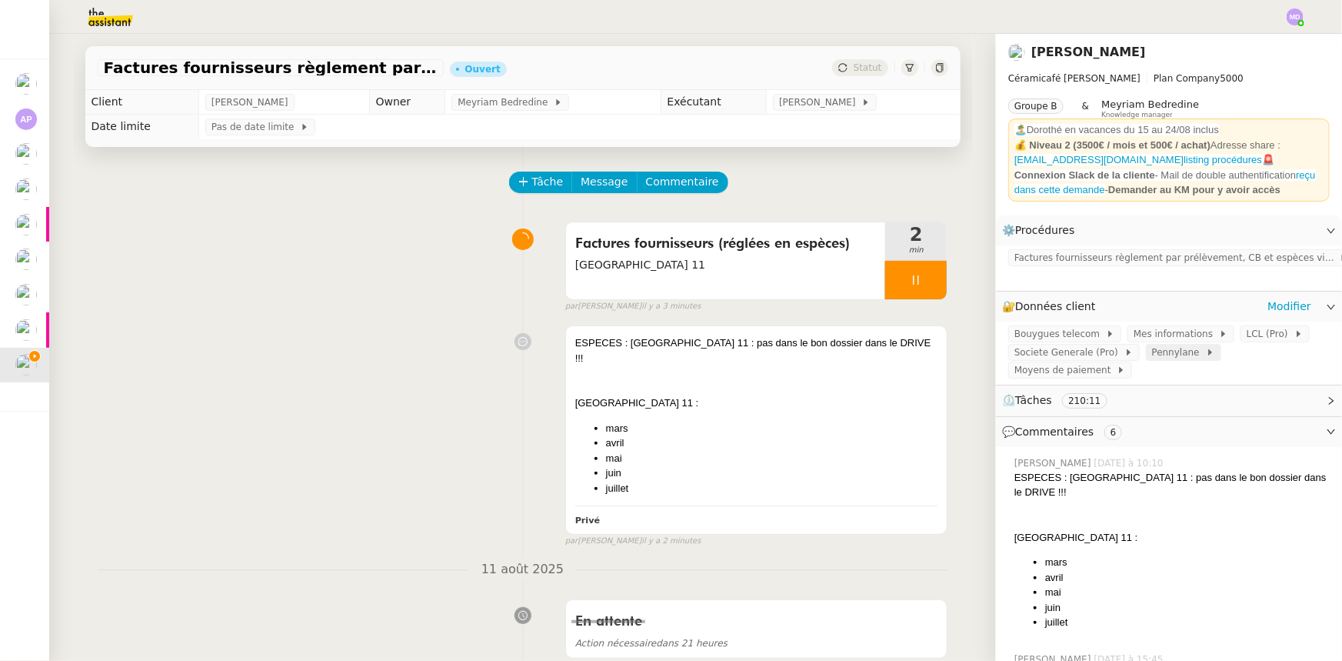
click at [1152, 360] on span "Pennylane" at bounding box center [1179, 352] width 54 height 15
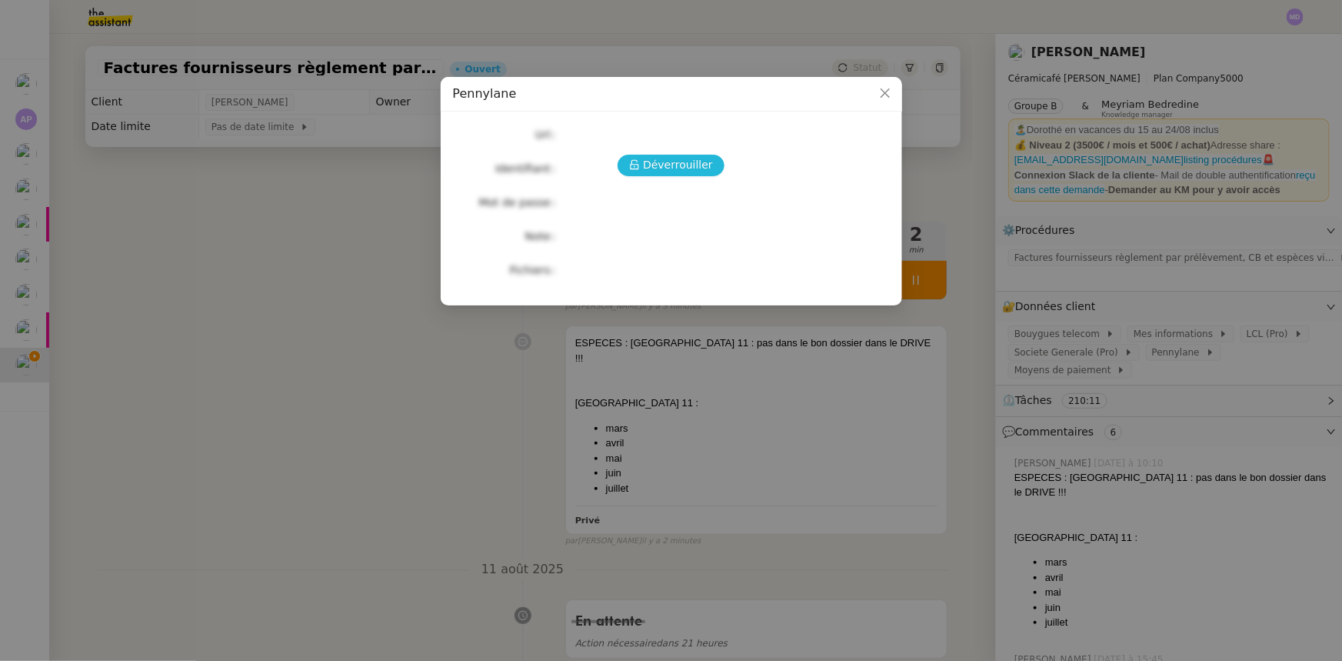
click at [683, 172] on span "Déverrouiller" at bounding box center [678, 165] width 70 height 18
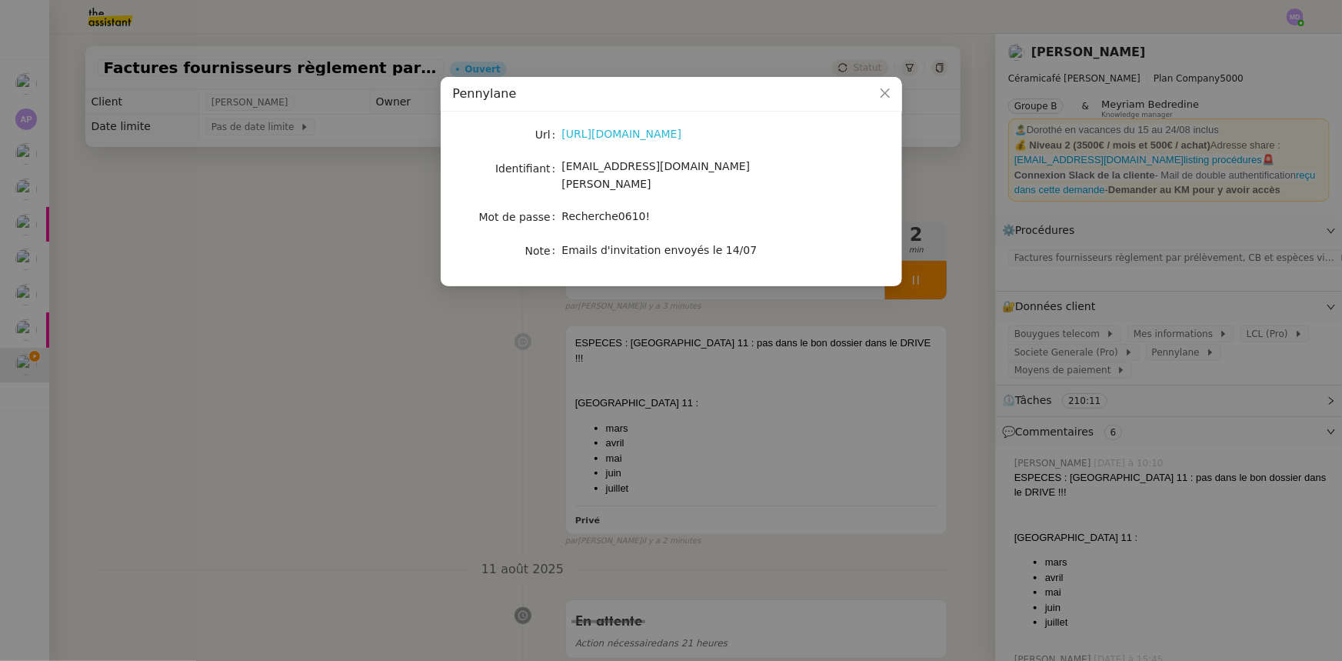
click at [648, 135] on link "[URL][DOMAIN_NAME]" at bounding box center [622, 134] width 120 height 12
drag, startPoint x: 395, startPoint y: 315, endPoint x: 718, endPoint y: 246, distance: 330.4
click at [399, 314] on nz-modal-container "Pennylane Url [URL][DOMAIN_NAME] Identifiant [EMAIL_ADDRESS][DOMAIN_NAME][PERSO…" at bounding box center [671, 330] width 1342 height 661
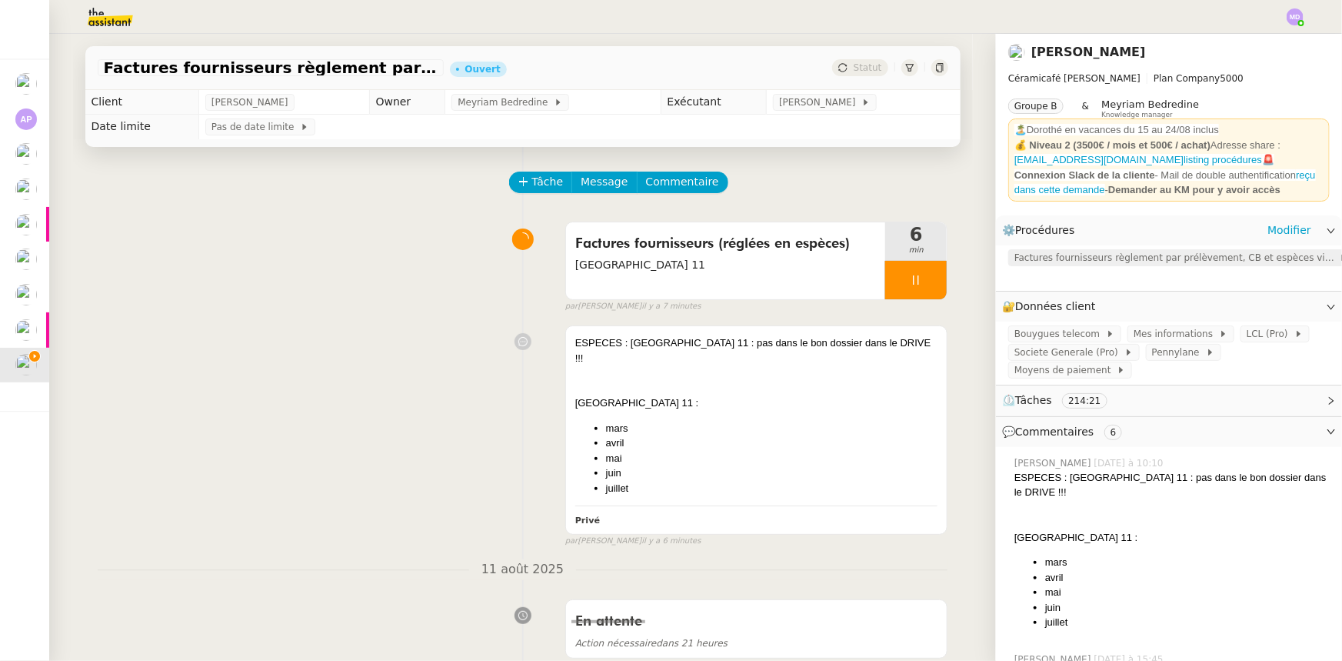
click at [1099, 262] on span "Factures fournisseurs règlement par prélèvement, CB et espèces via Pennylane" at bounding box center [1177, 257] width 325 height 15
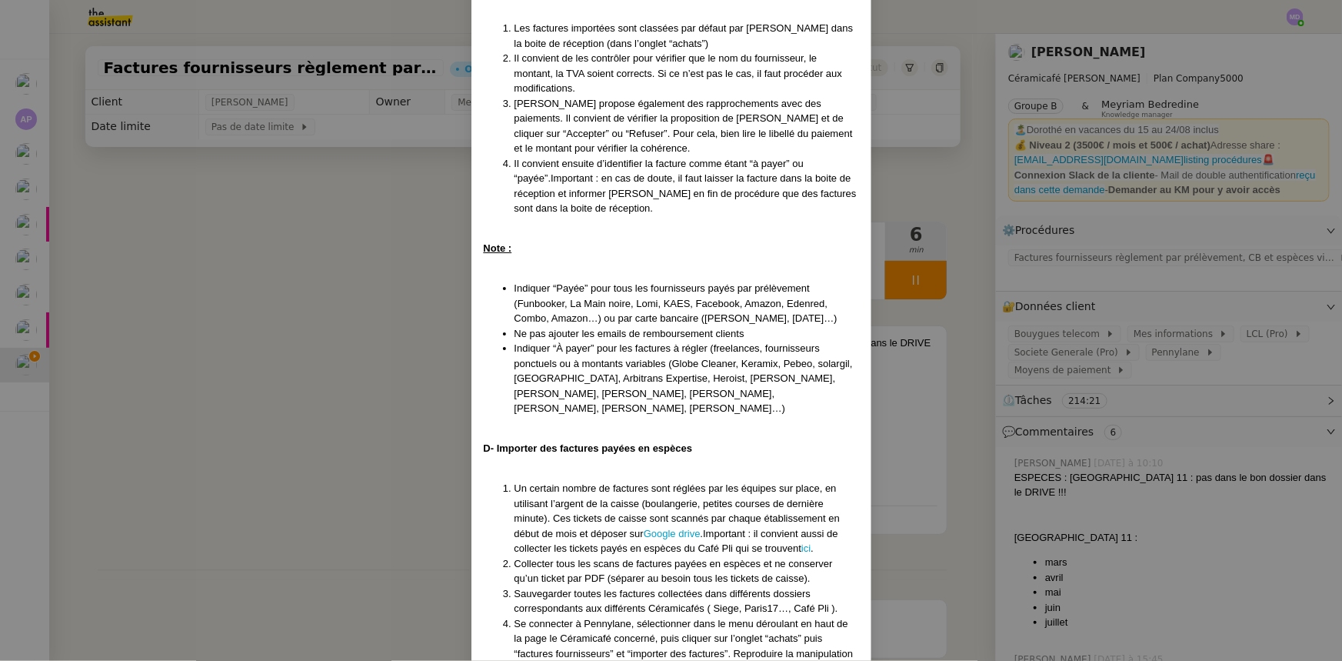
scroll to position [1328, 0]
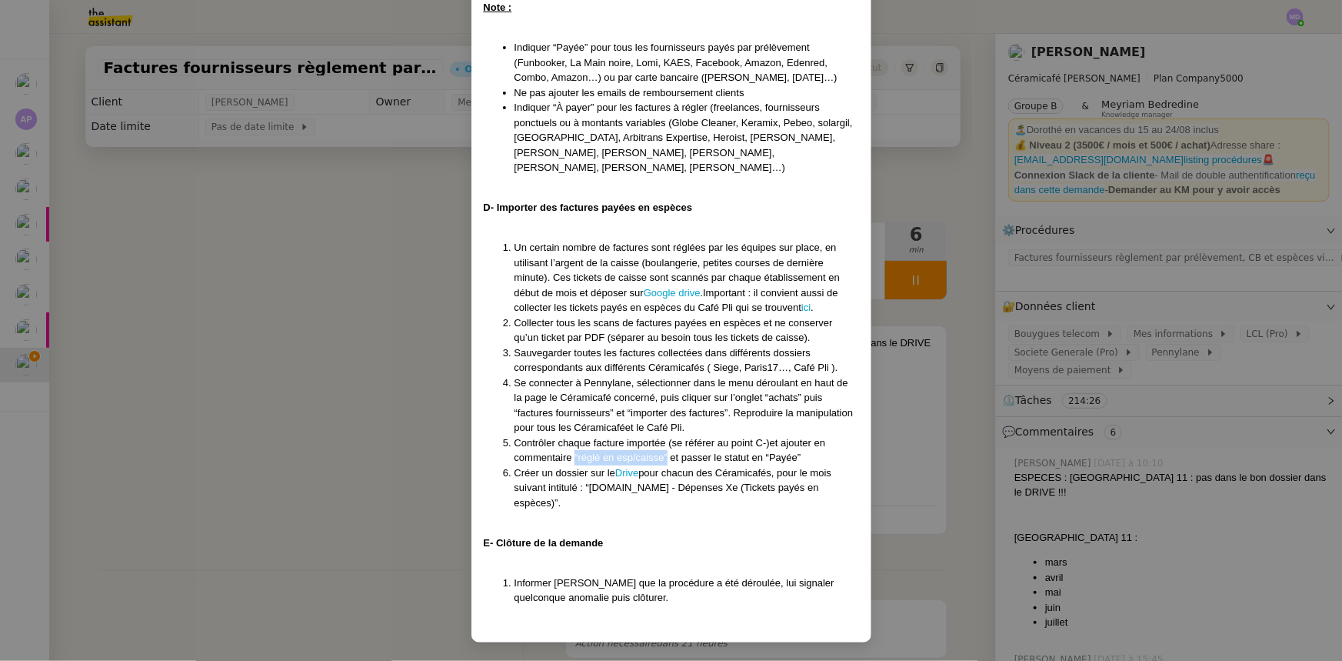
drag, startPoint x: 572, startPoint y: 475, endPoint x: 663, endPoint y: 479, distance: 91.7
click at [663, 464] on span "Contrôler chaque facture importée (se référer au point C-)et ajouter en comment…" at bounding box center [671, 450] width 312 height 27
copy span "“réglé en esp/caisse”"
click at [361, 341] on nz-modal-container "Créée le [DATE] - MAJ le [DATE] Contexte : La comptabilité de toutes les entité…" at bounding box center [671, 330] width 1342 height 661
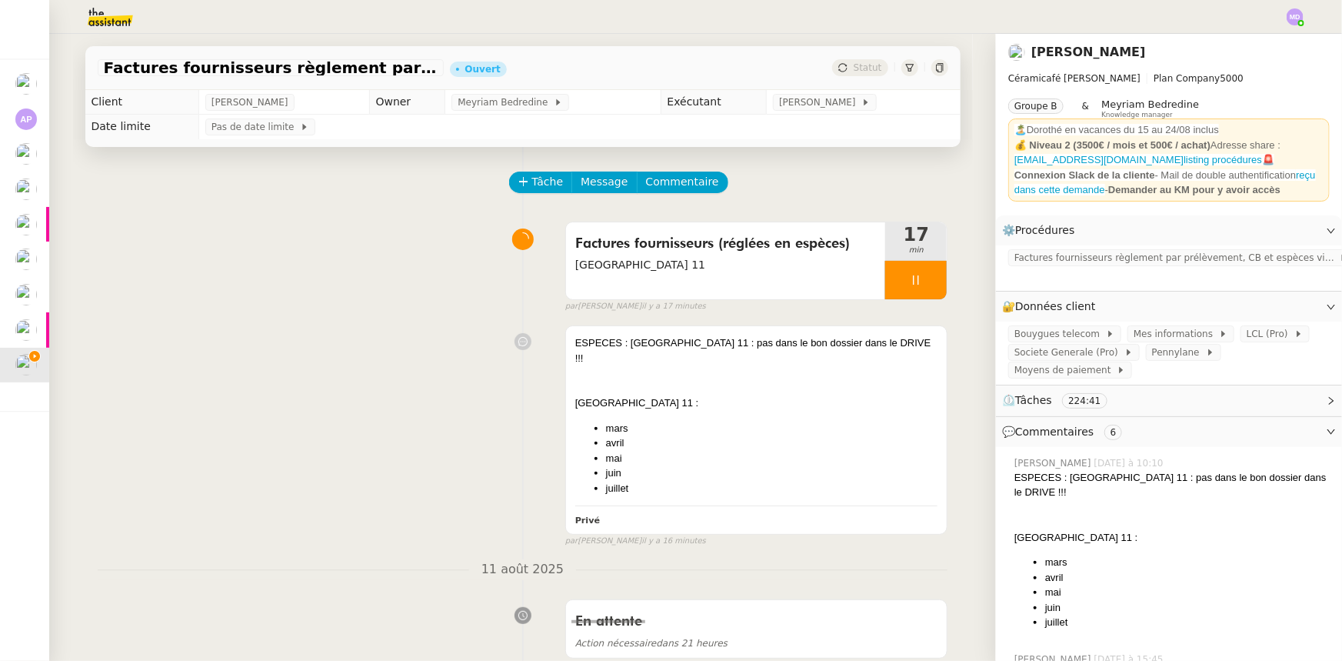
scroll to position [1255, 0]
click at [808, 381] on div at bounding box center [756, 388] width 363 height 15
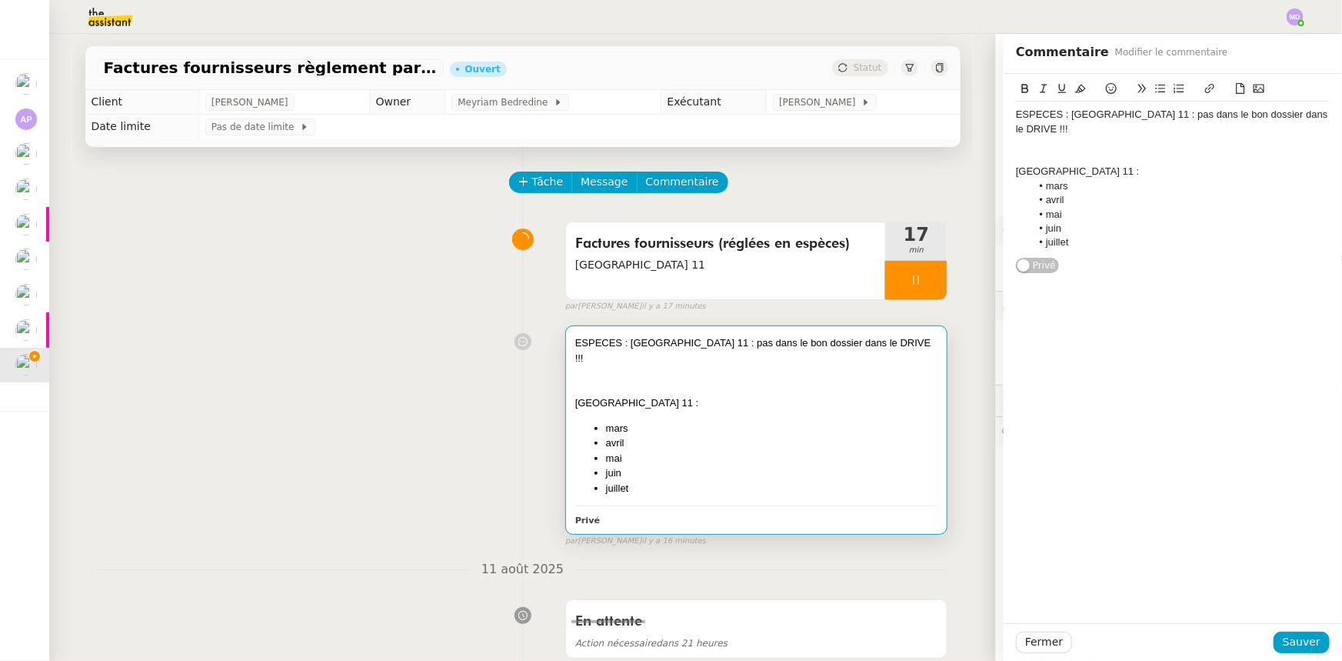
click at [1098, 165] on div "[GEOGRAPHIC_DATA] 11 :" at bounding box center [1173, 172] width 314 height 14
click at [1092, 179] on li "mars" at bounding box center [1181, 186] width 299 height 14
click at [1102, 84] on button at bounding box center [1111, 89] width 18 height 18
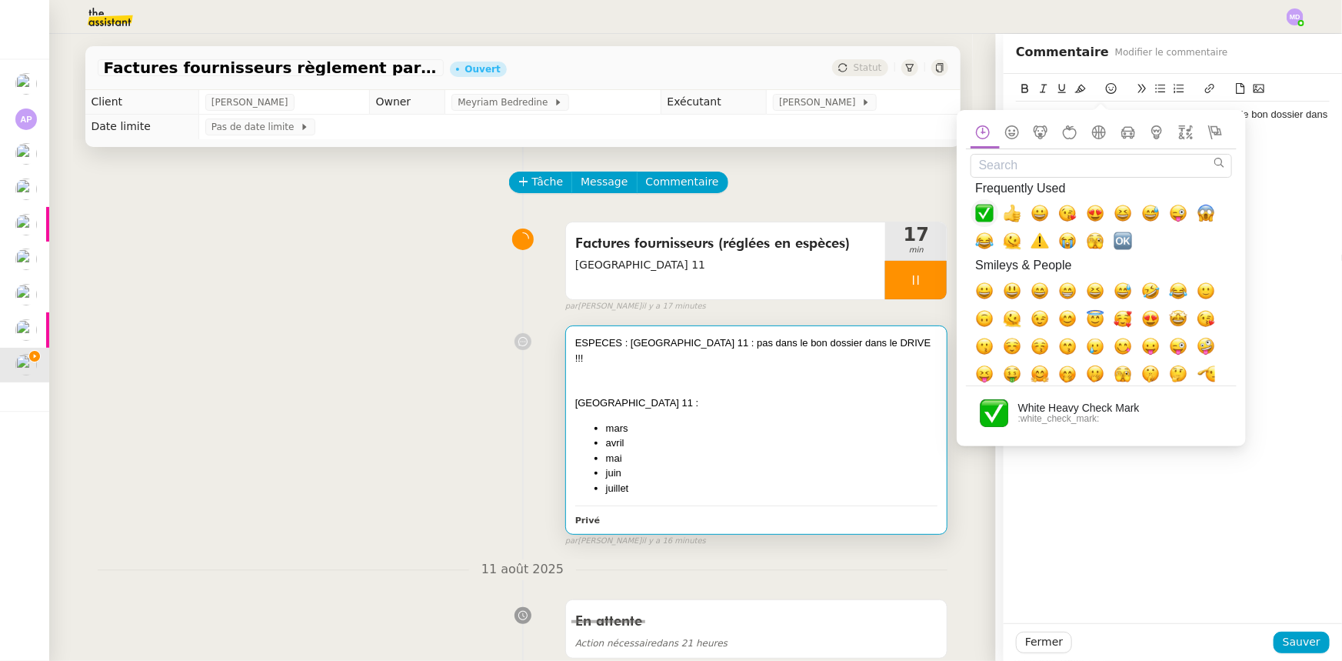
click at [988, 212] on span "✅, white_check_mark" at bounding box center [984, 213] width 18 height 18
click at [1254, 179] on li "mars ✅" at bounding box center [1181, 186] width 299 height 14
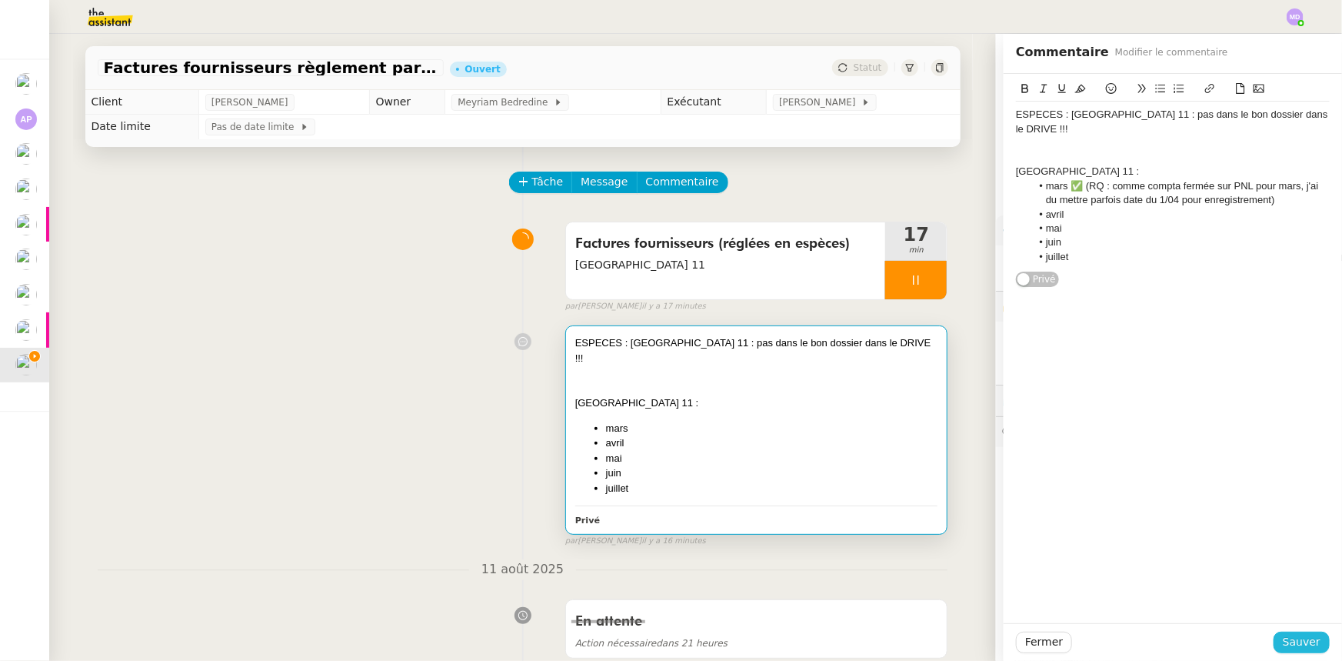
click at [1289, 646] on span "Sauver" at bounding box center [1302, 642] width 38 height 18
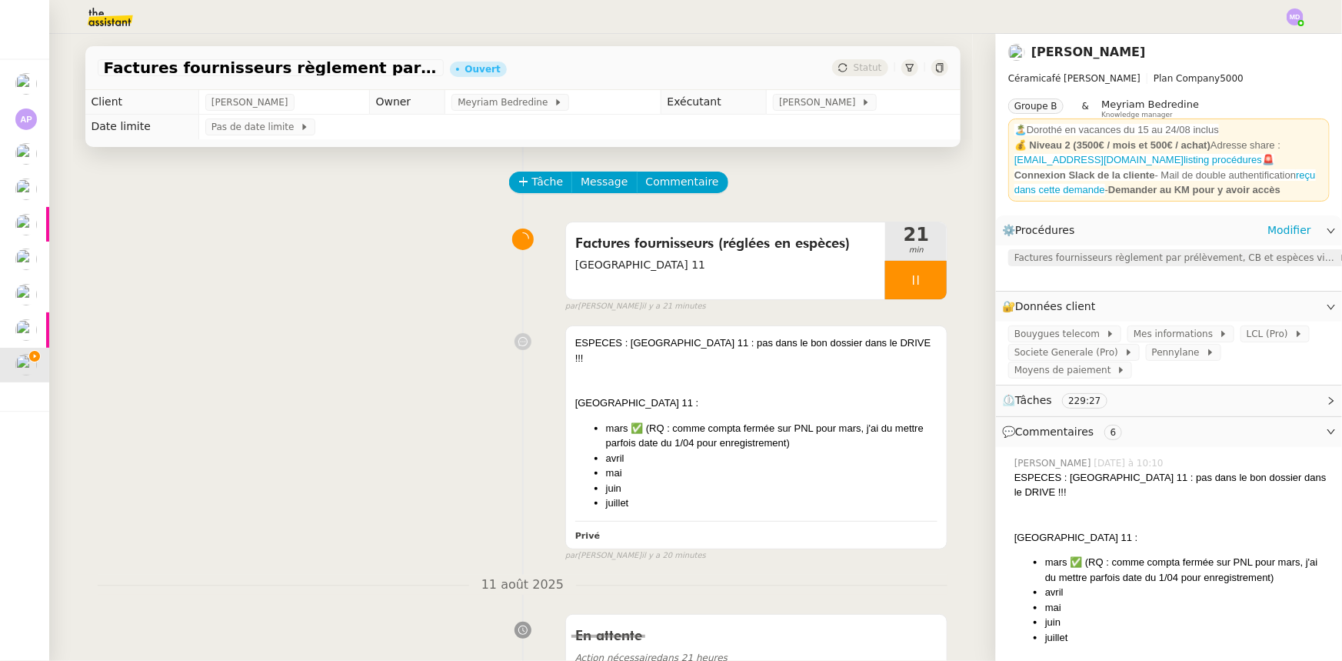
click at [1038, 265] on span "Factures fournisseurs règlement par prélèvement, CB et espèces via Pennylane" at bounding box center [1177, 257] width 325 height 15
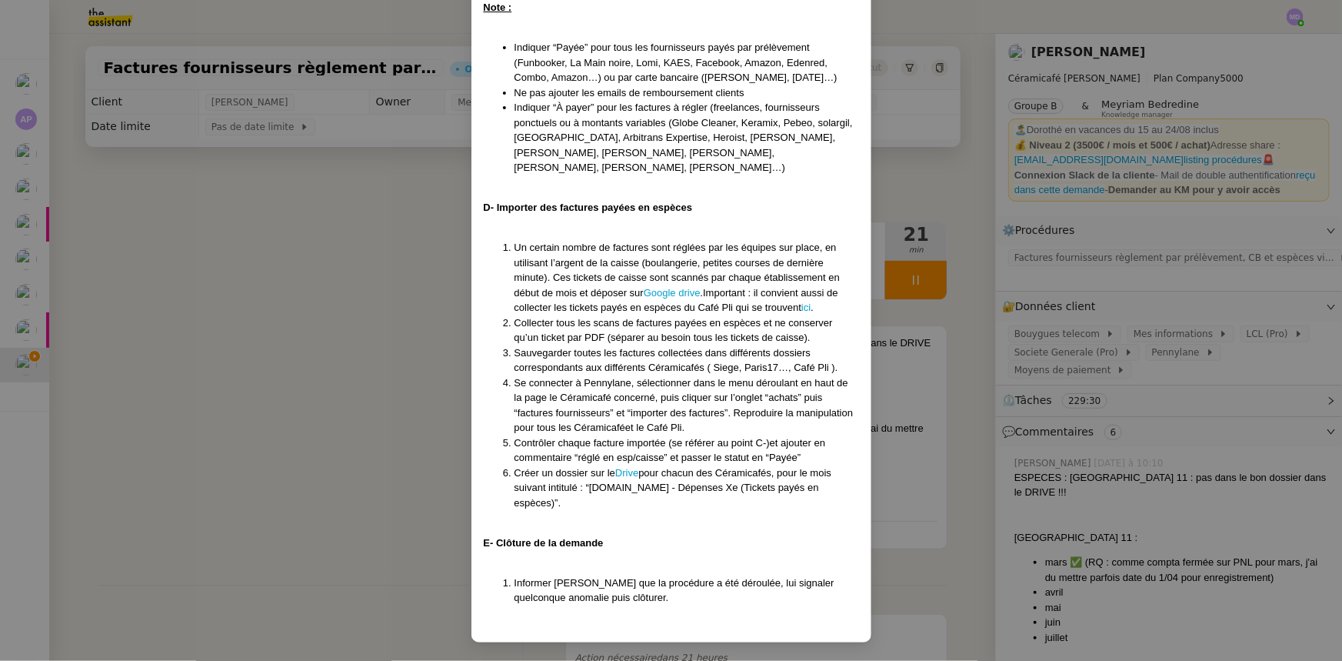
scroll to position [1332, 0]
drag, startPoint x: 576, startPoint y: 476, endPoint x: 660, endPoint y: 475, distance: 83.9
click at [660, 464] on span "Contrôler chaque facture importée (se référer au point C-)et ajouter en comment…" at bounding box center [671, 450] width 312 height 27
copy span "réglé en esp/caisse"
click at [340, 467] on nz-modal-container "Créée le [DATE] - MAJ le [DATE] Contexte : La comptabilité de toutes les entité…" at bounding box center [671, 330] width 1342 height 661
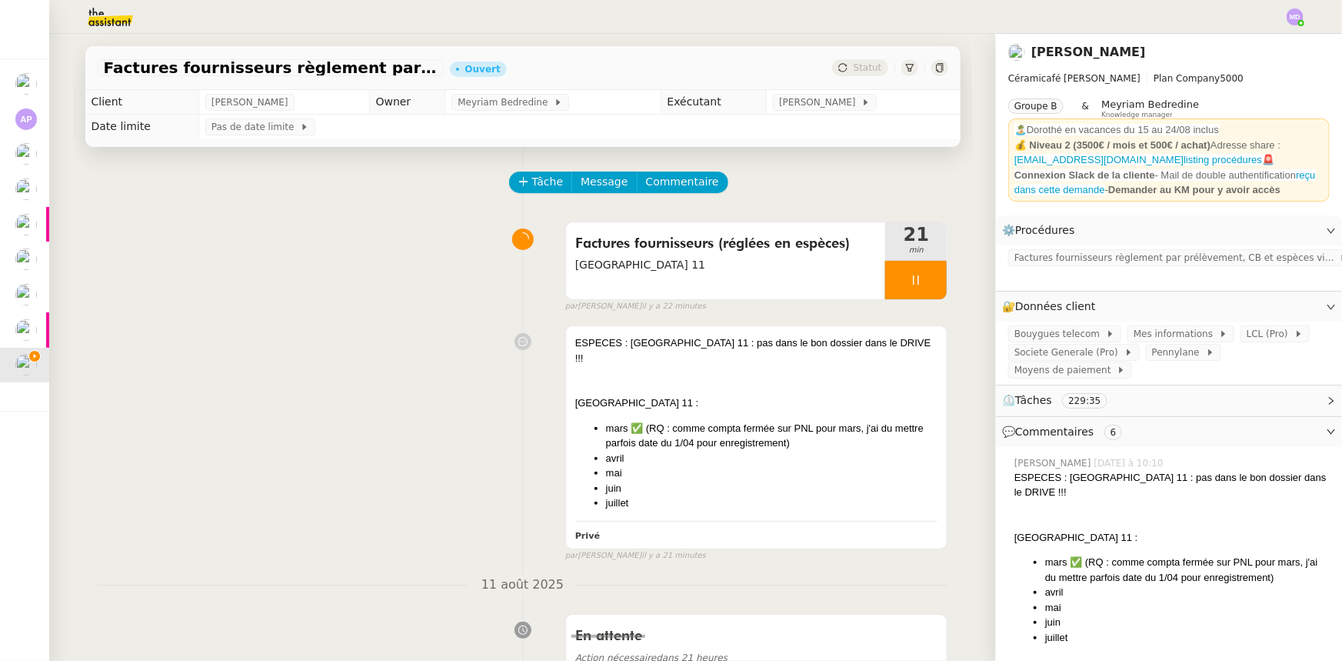
scroll to position [1255, 0]
drag, startPoint x: 890, startPoint y: 272, endPoint x: 912, endPoint y: 275, distance: 21.7
click at [892, 274] on div at bounding box center [916, 280] width 62 height 38
click at [925, 275] on icon at bounding box center [931, 280] width 12 height 12
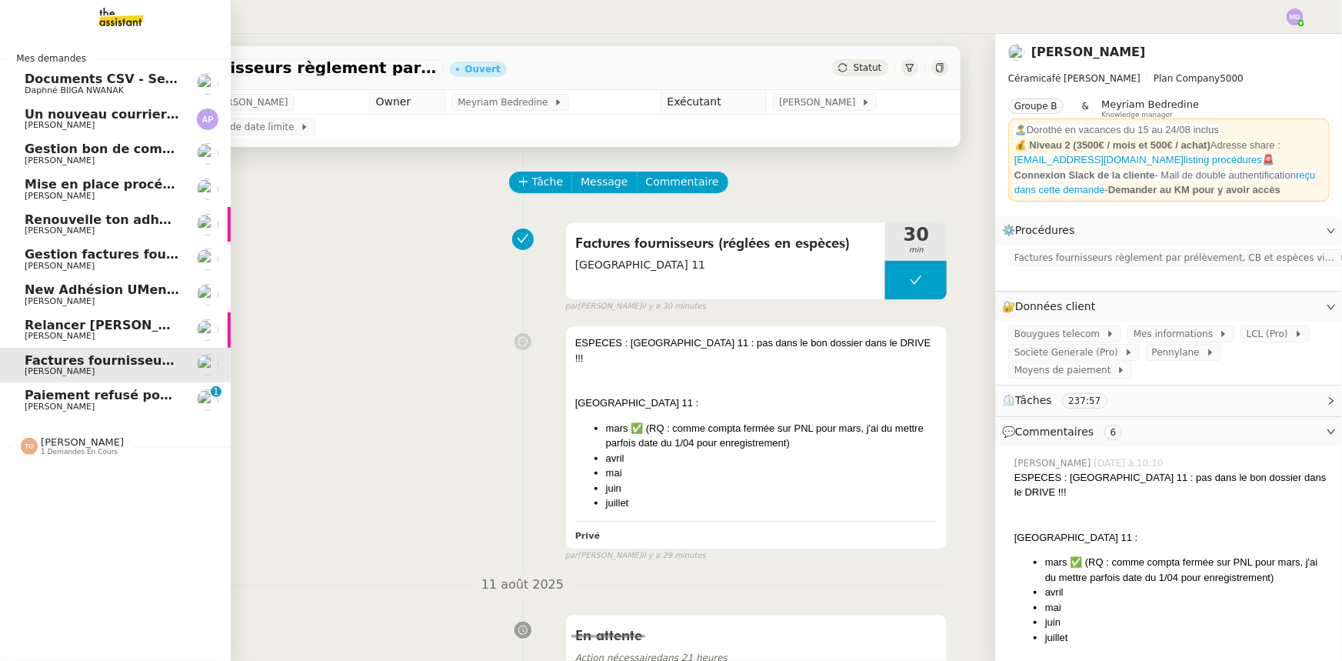
click at [108, 112] on span "Un nouveau courrier disponible en téléchargement 💌 (#3431412)" at bounding box center [255, 114] width 460 height 15
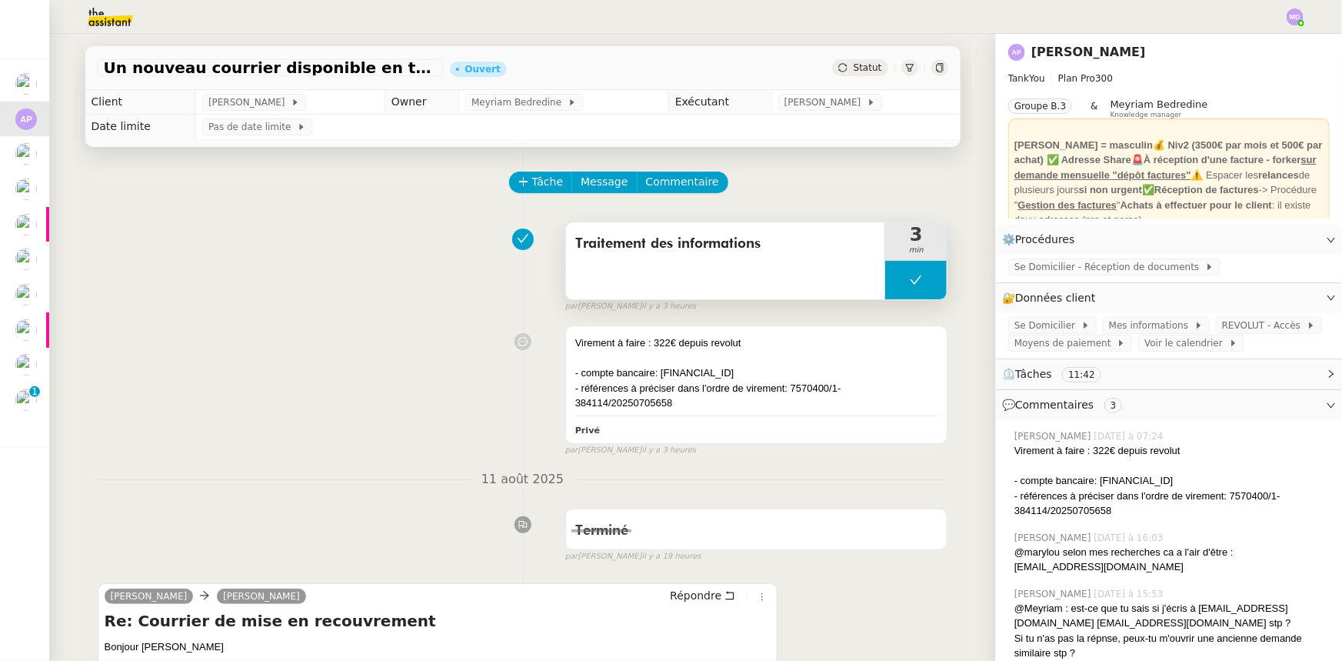
click at [893, 275] on button at bounding box center [916, 280] width 62 height 38
click at [895, 275] on icon at bounding box center [901, 280] width 12 height 12
click at [1225, 324] on span "REVOLUT - Accès" at bounding box center [1264, 325] width 85 height 15
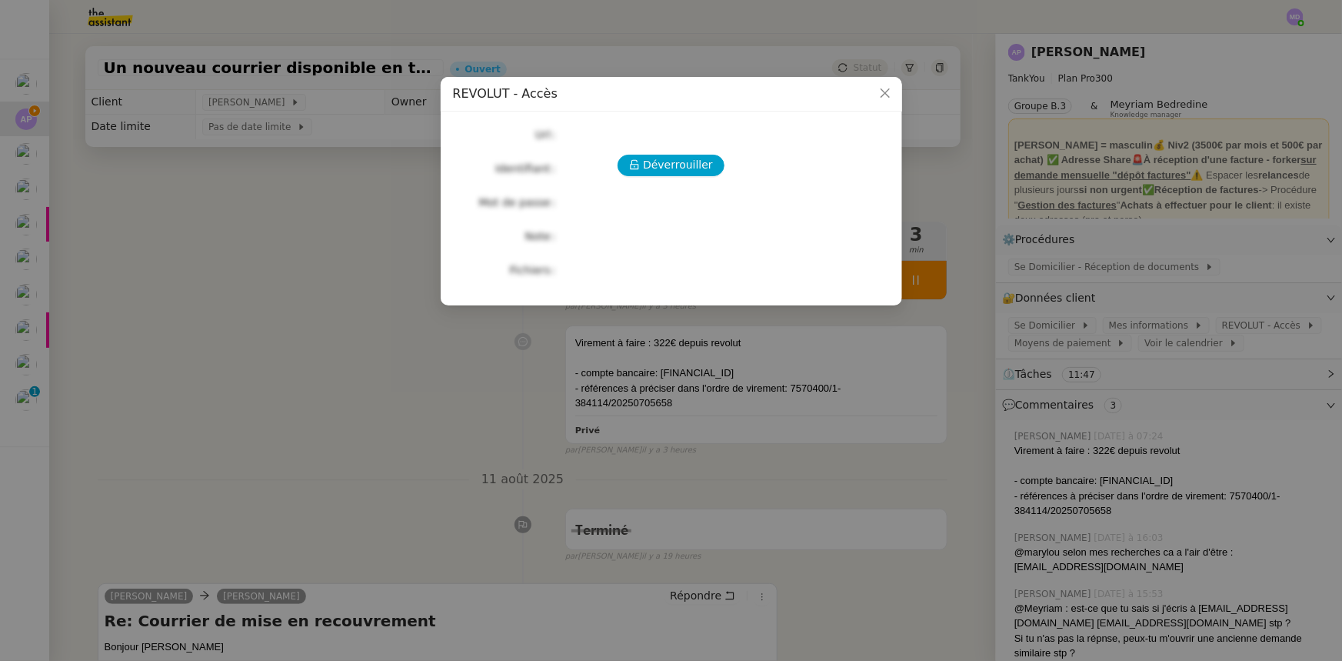
click at [683, 180] on div "Déverrouiller Url Identifiant Mot de passe Note Fichiers Upload" at bounding box center [671, 202] width 437 height 157
click at [682, 168] on span "Déverrouiller" at bounding box center [678, 165] width 70 height 18
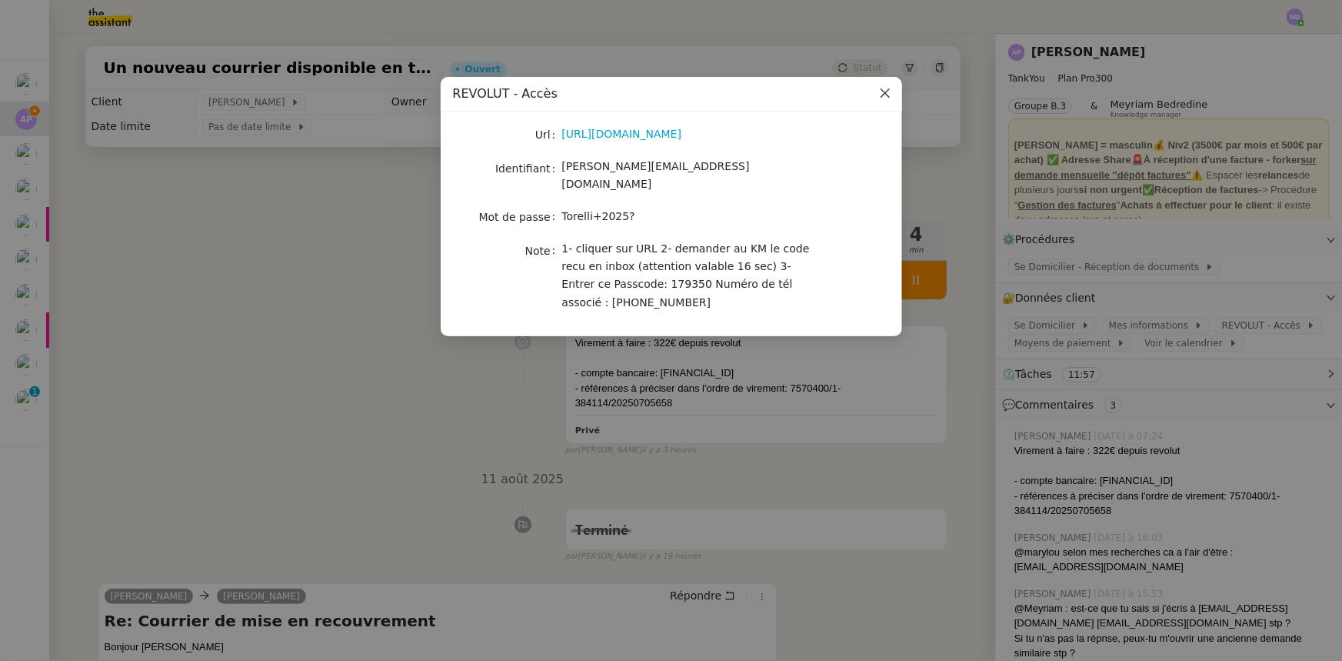
click at [882, 88] on icon "Close" at bounding box center [885, 93] width 12 height 12
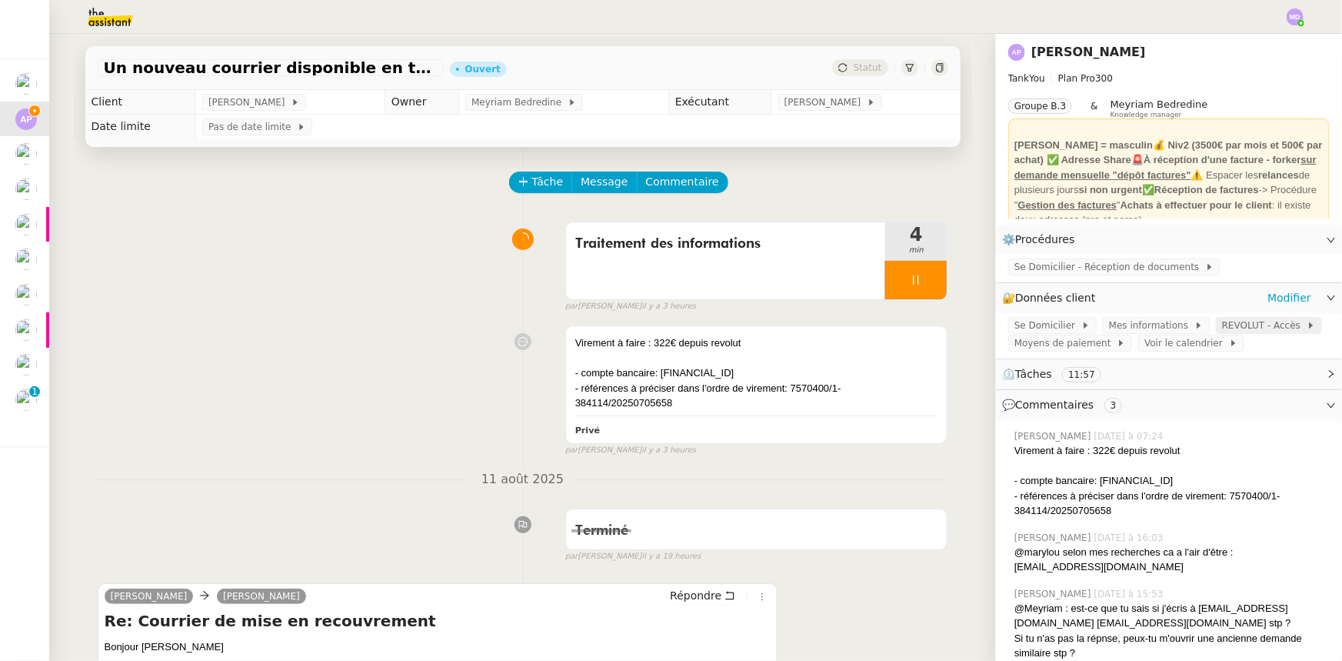
click at [1235, 319] on span "REVOLUT - Accès" at bounding box center [1264, 325] width 85 height 15
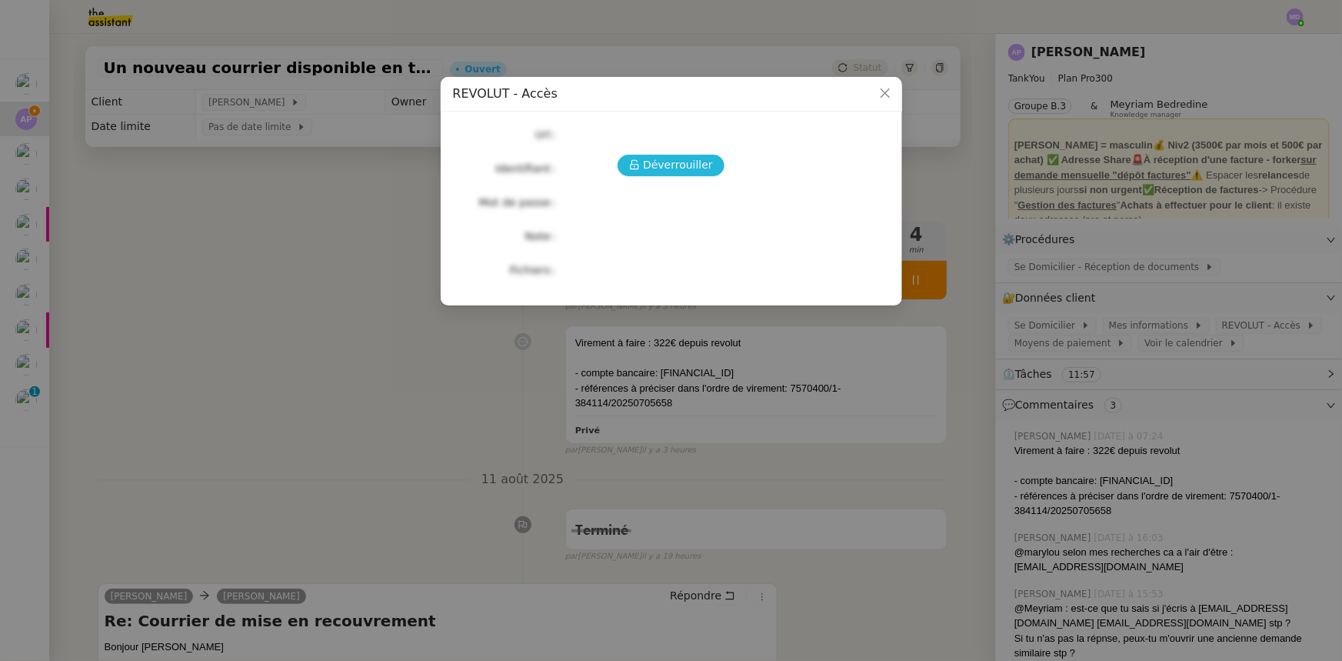
click at [671, 156] on span "Déverrouiller" at bounding box center [678, 165] width 70 height 18
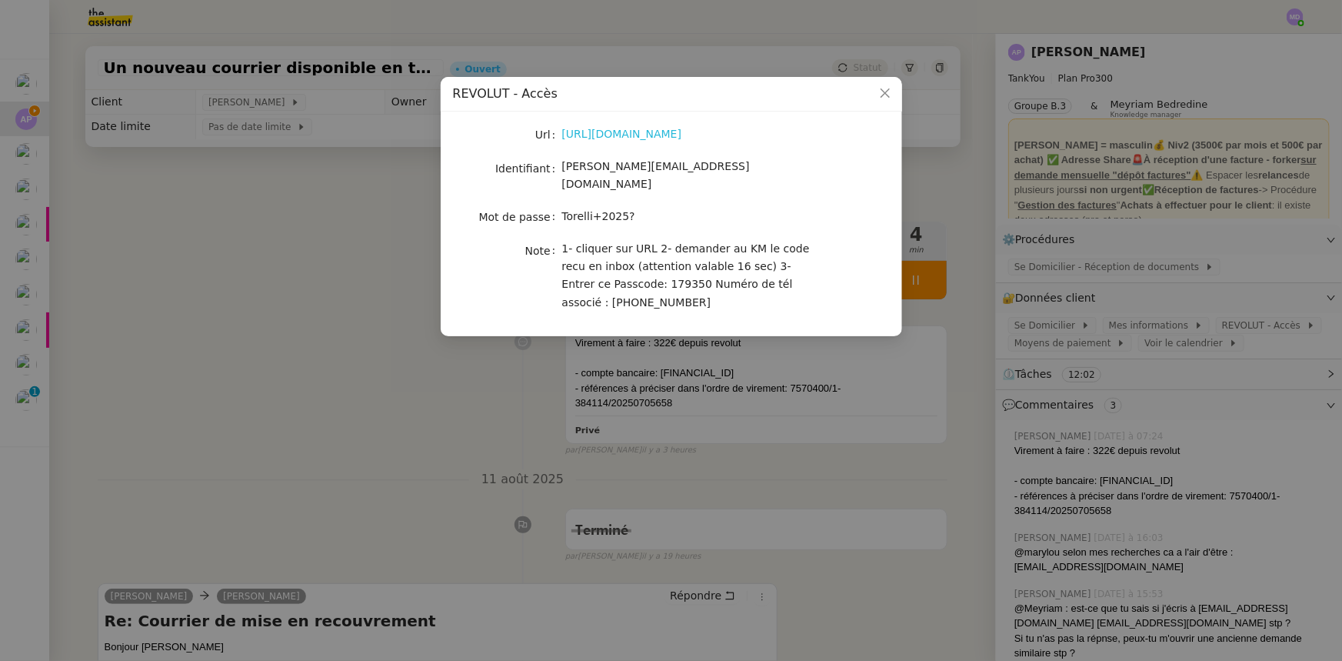
click at [611, 140] on link "[URL][DOMAIN_NAME]" at bounding box center [622, 134] width 120 height 12
click at [1238, 280] on nz-modal-container "REVOLUT - Accès Url [URL][DOMAIN_NAME] Identifiant [EMAIL_ADDRESS][DOMAIN_NAME]…" at bounding box center [671, 330] width 1342 height 661
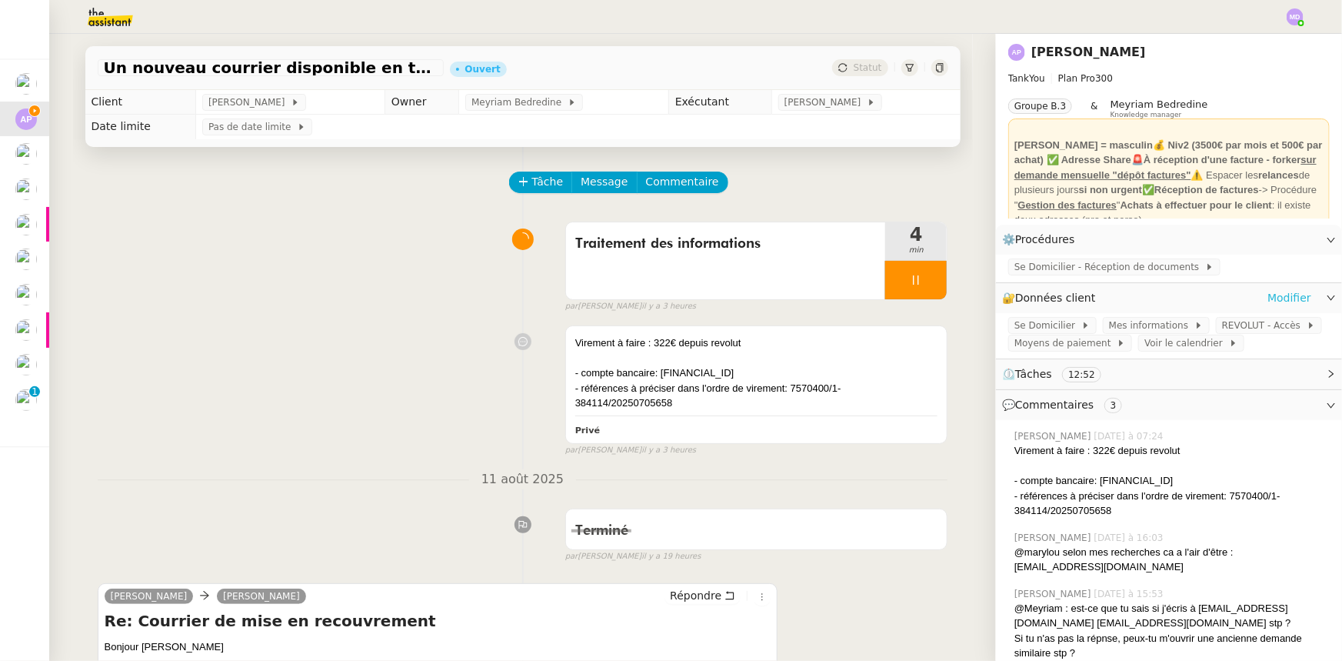
click at [1274, 298] on link "Modifier" at bounding box center [1290, 298] width 44 height 18
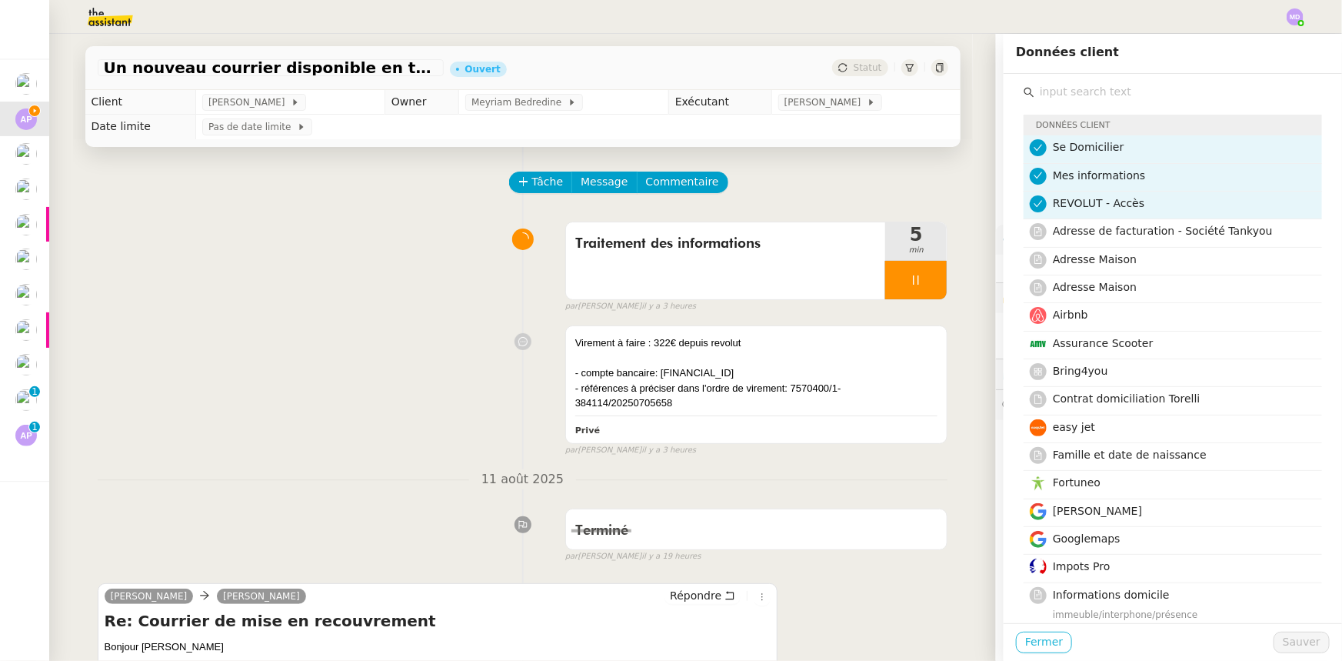
click at [1036, 638] on span "Fermer" at bounding box center [1044, 642] width 38 height 18
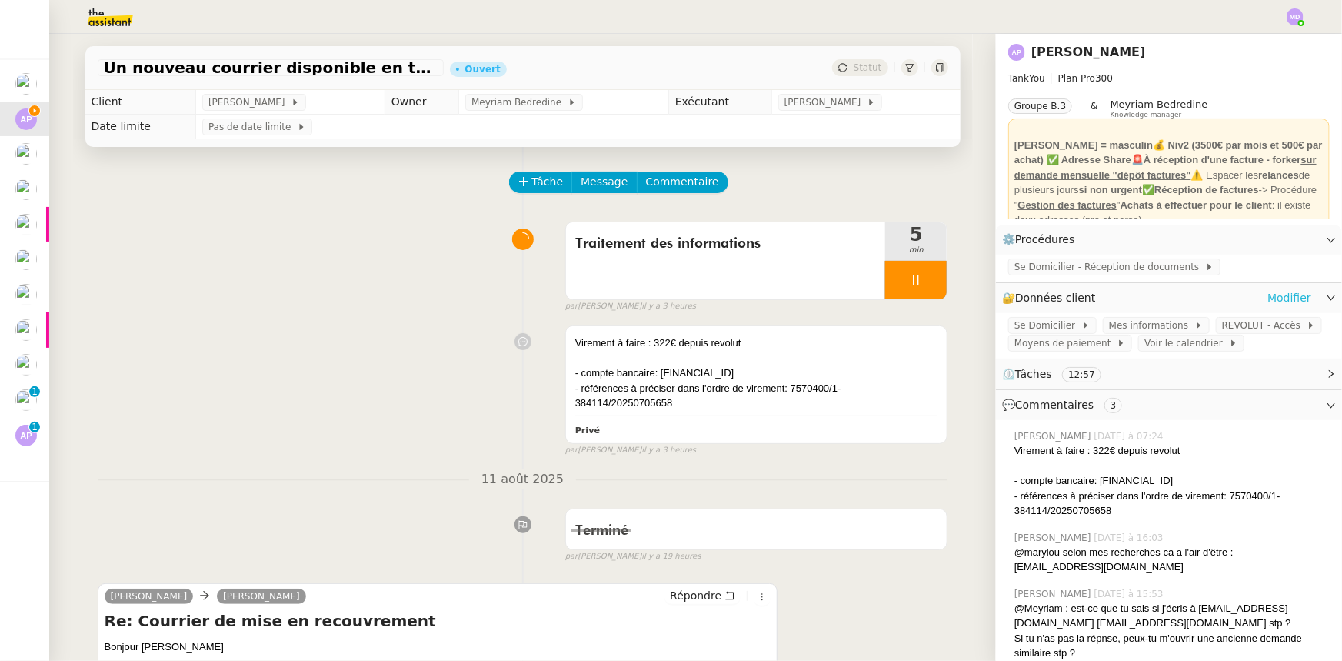
click at [1268, 296] on link "Modifier" at bounding box center [1290, 298] width 44 height 18
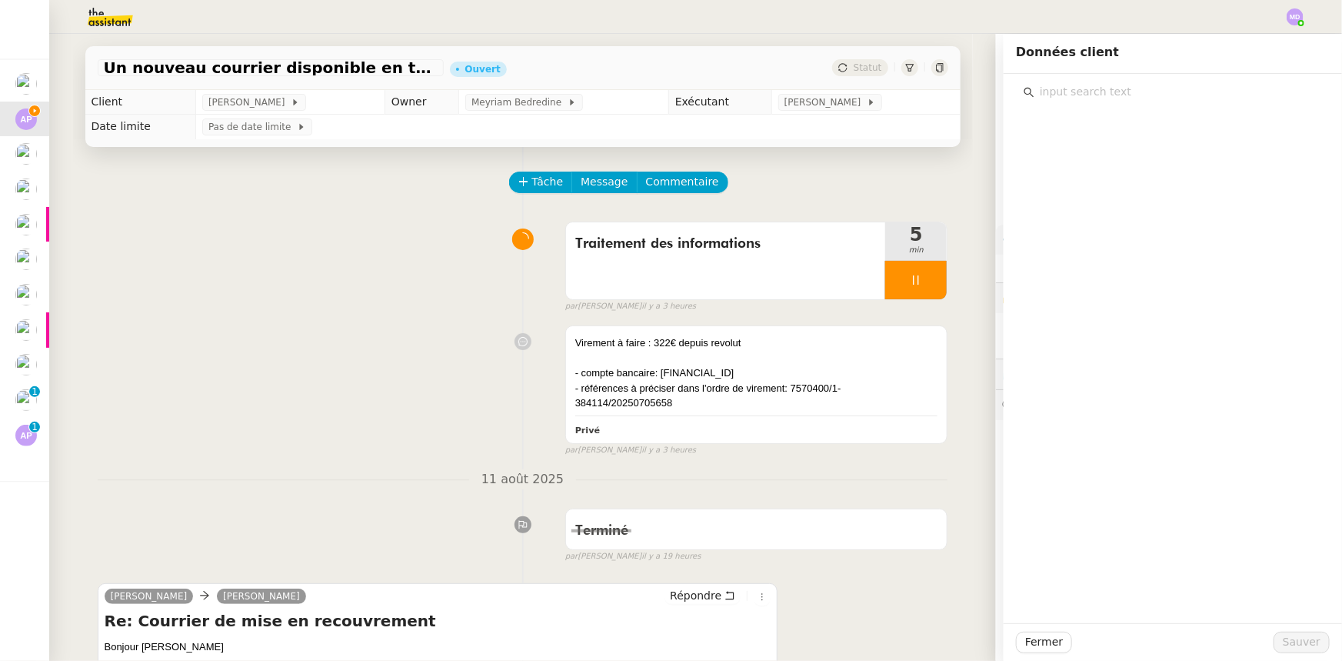
click at [1111, 100] on input "text" at bounding box center [1179, 92] width 288 height 21
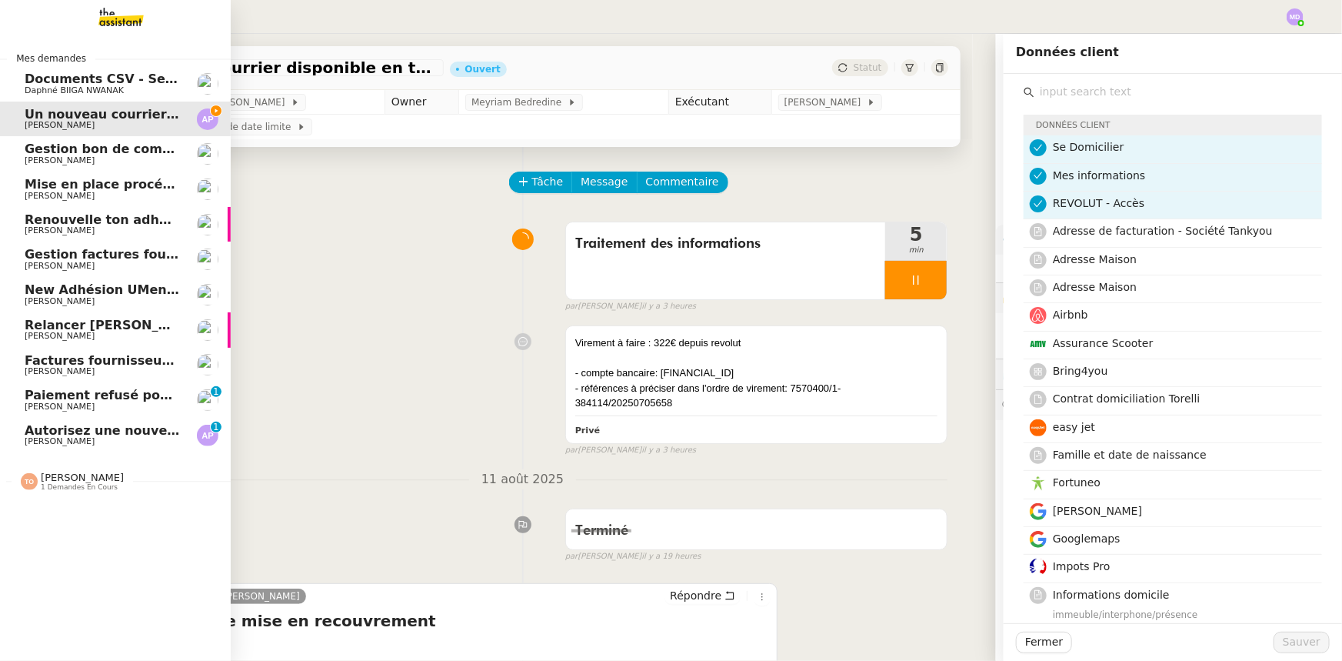
click at [17, 428] on link "Autorisez une nouvelle inscription à Revolut Business. Ashley Poniatowski 0 1 2…" at bounding box center [115, 435] width 231 height 35
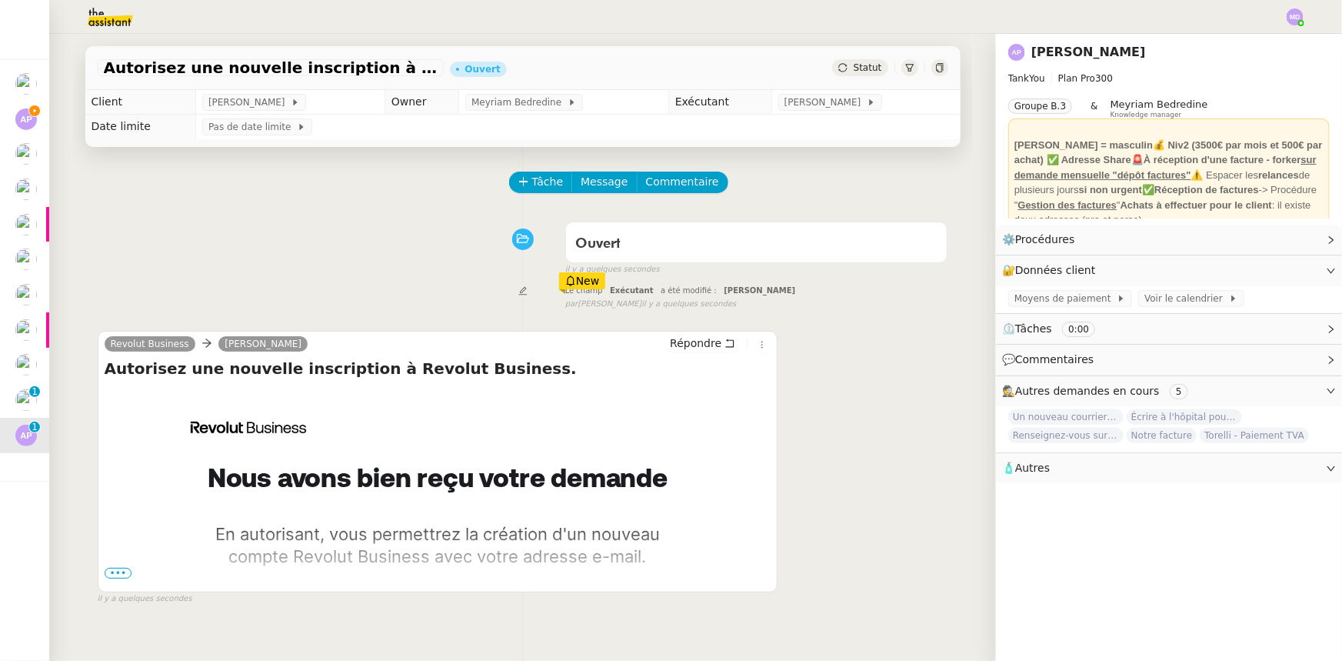
click at [113, 576] on span "•••" at bounding box center [119, 573] width 28 height 11
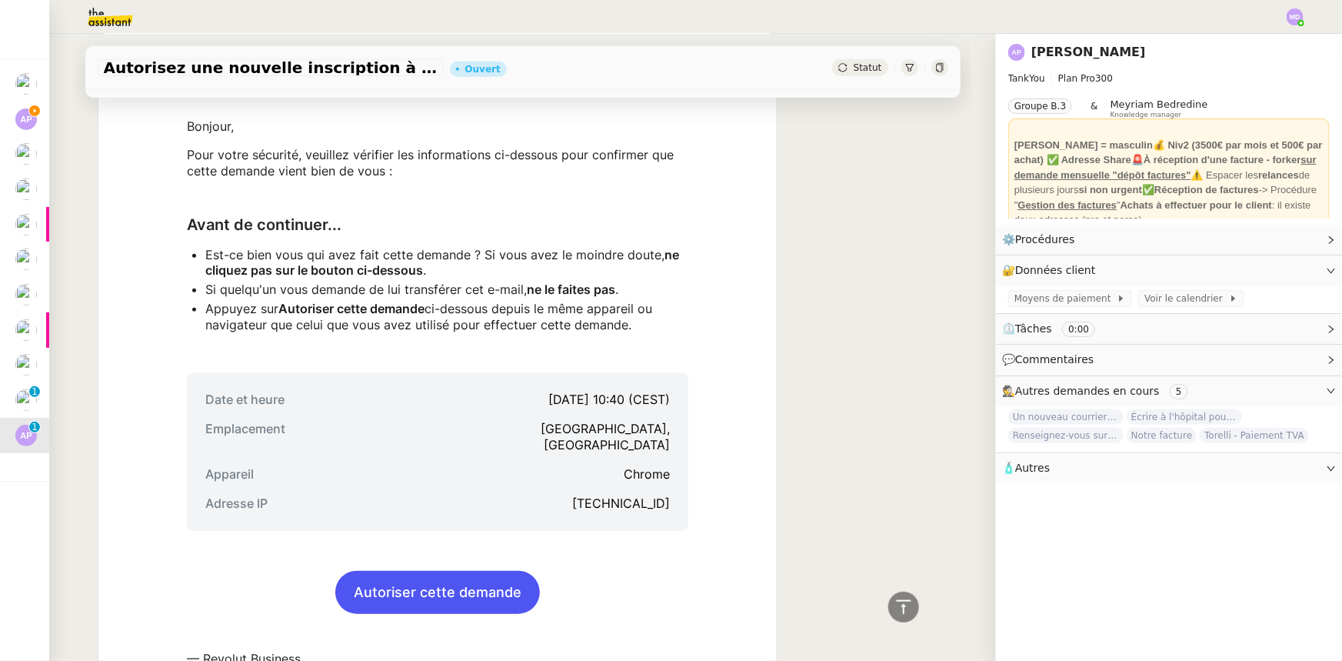
scroll to position [559, 0]
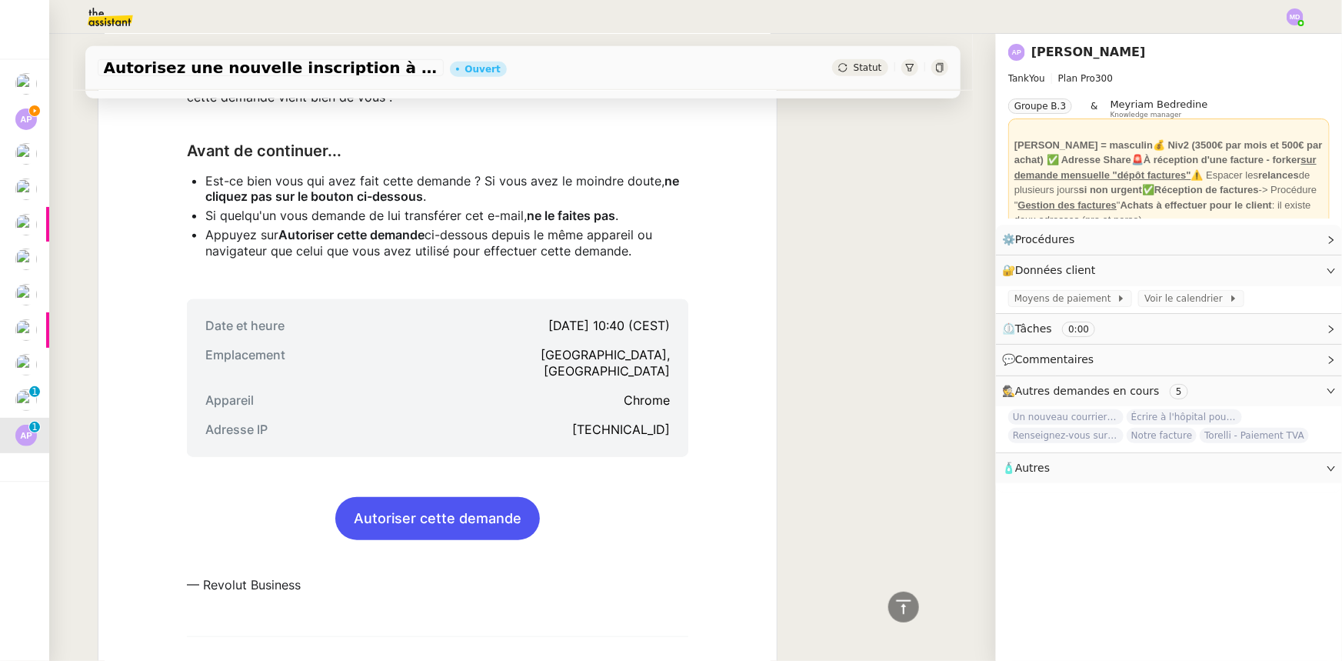
click at [451, 500] on link "Autoriser cette demande" at bounding box center [437, 519] width 205 height 42
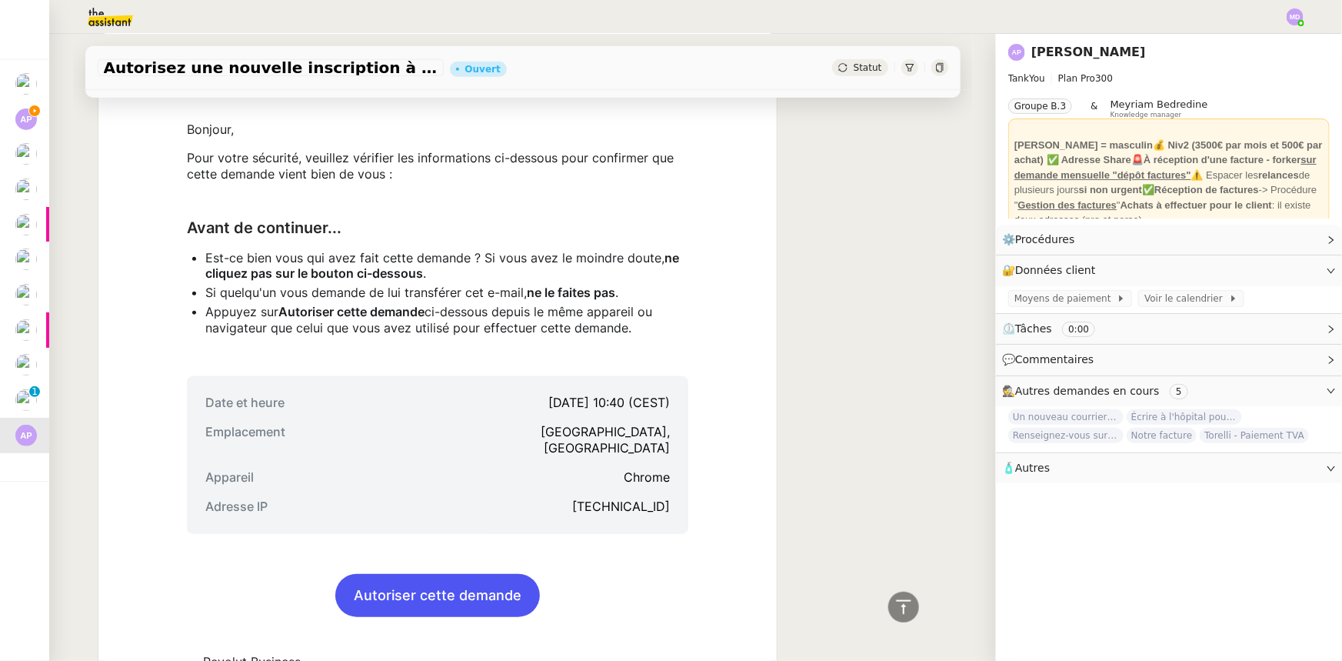
scroll to position [349, 0]
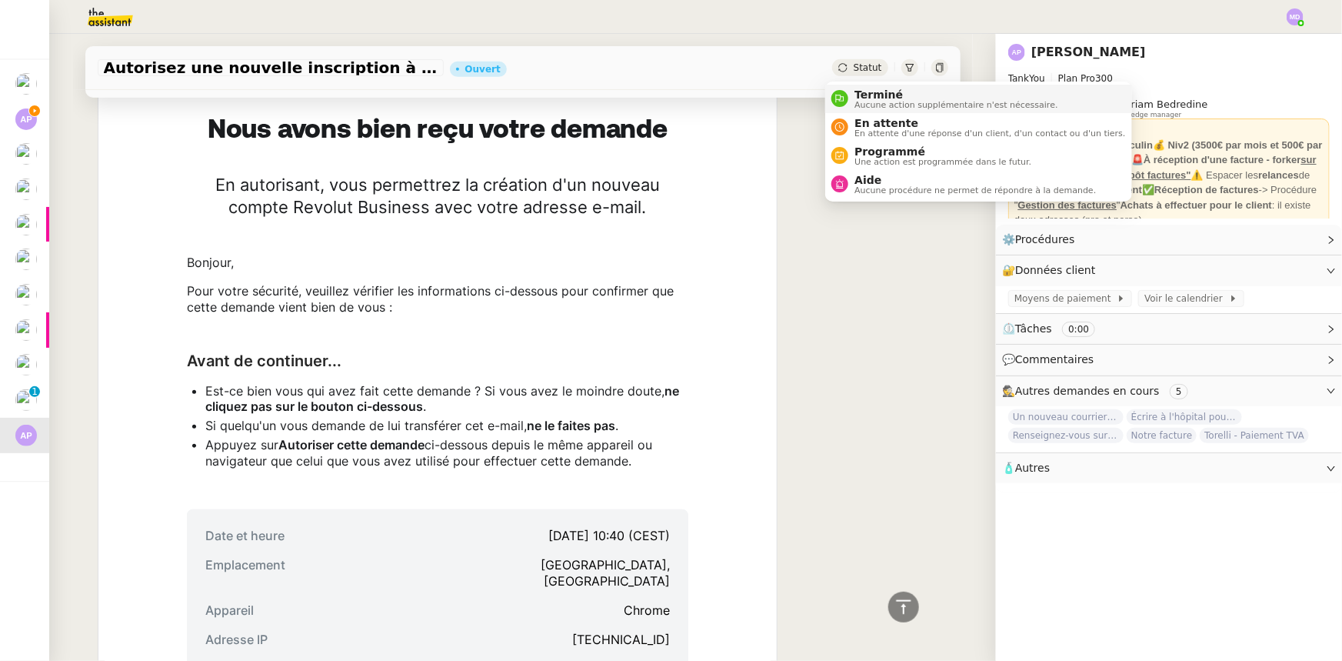
click at [864, 92] on span "Terminé" at bounding box center [956, 94] width 203 height 12
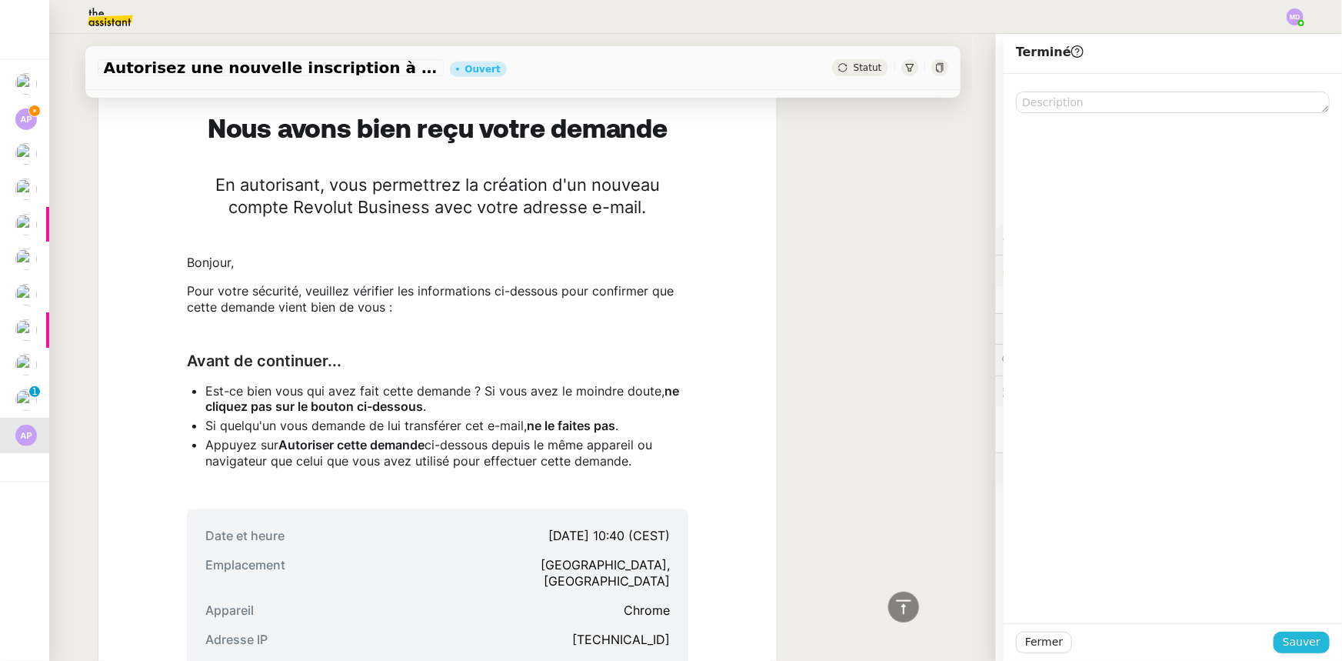
click at [1284, 651] on span "Sauver" at bounding box center [1302, 642] width 38 height 18
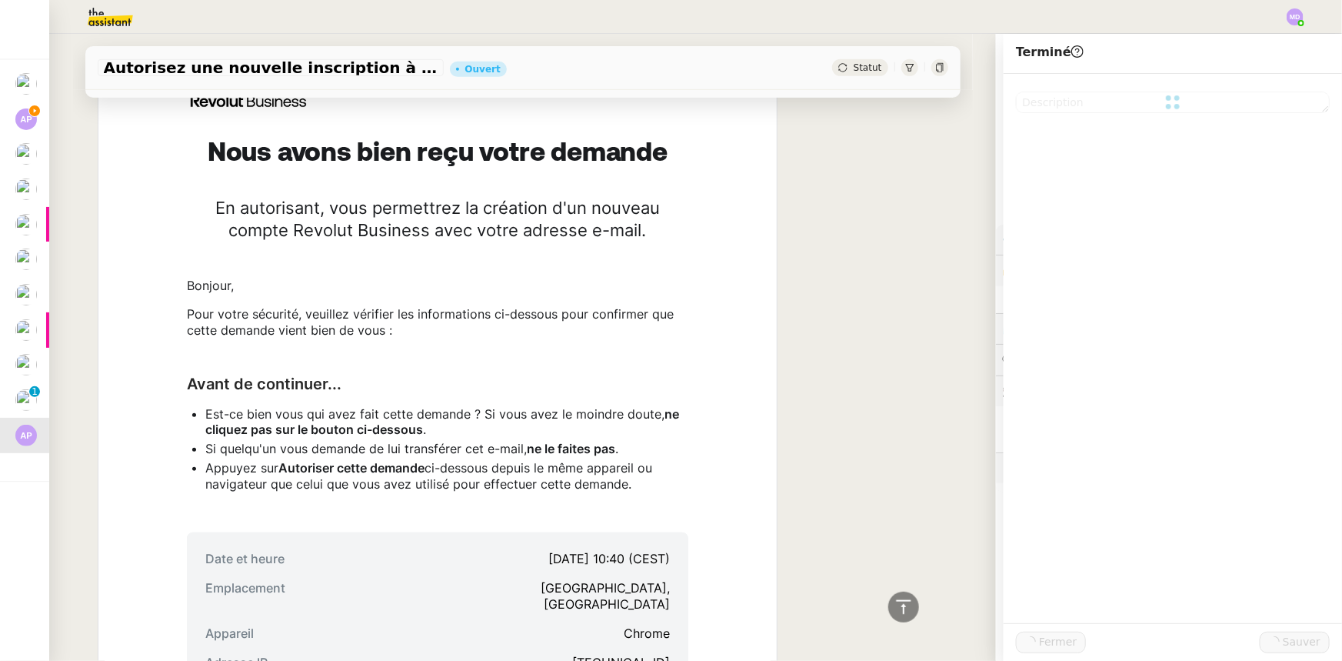
scroll to position [372, 0]
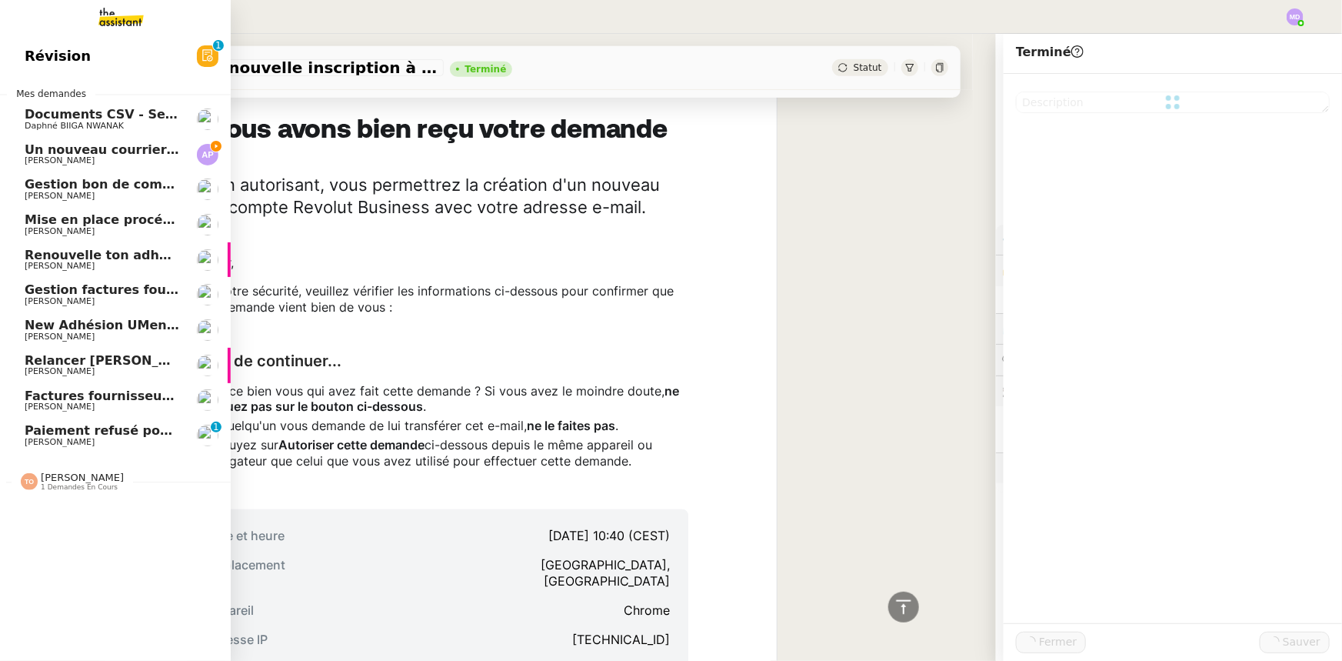
click at [77, 132] on link "Documents CSV - Semi automatisation Daphné BIIGA NWANAK" at bounding box center [115, 119] width 231 height 35
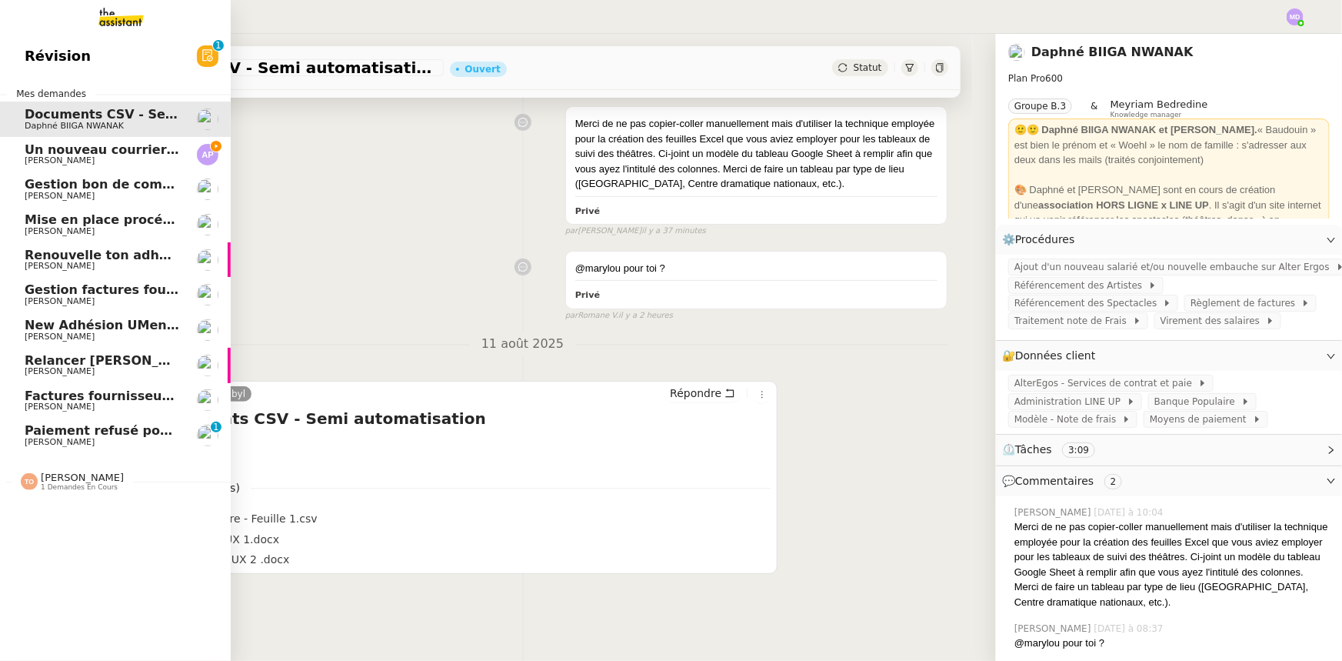
scroll to position [205, 0]
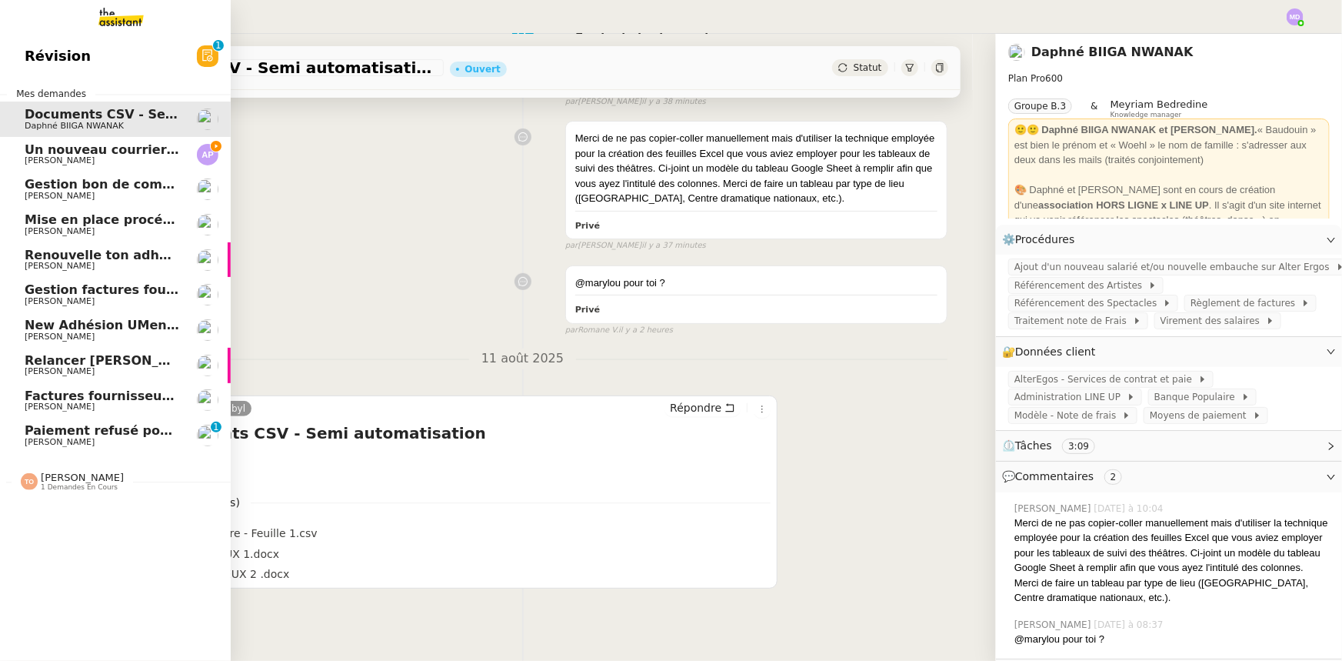
click at [82, 155] on span "[PERSON_NAME]" at bounding box center [60, 160] width 70 height 10
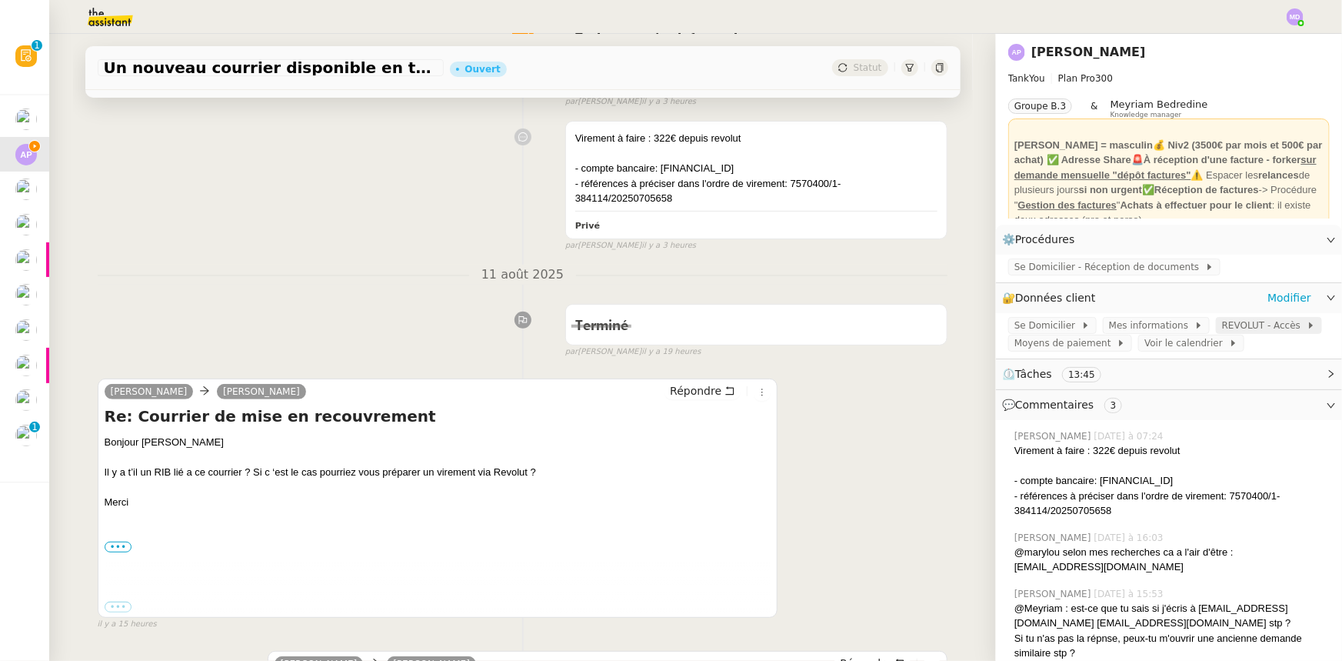
click at [1223, 322] on span "REVOLUT - Accès" at bounding box center [1264, 325] width 85 height 15
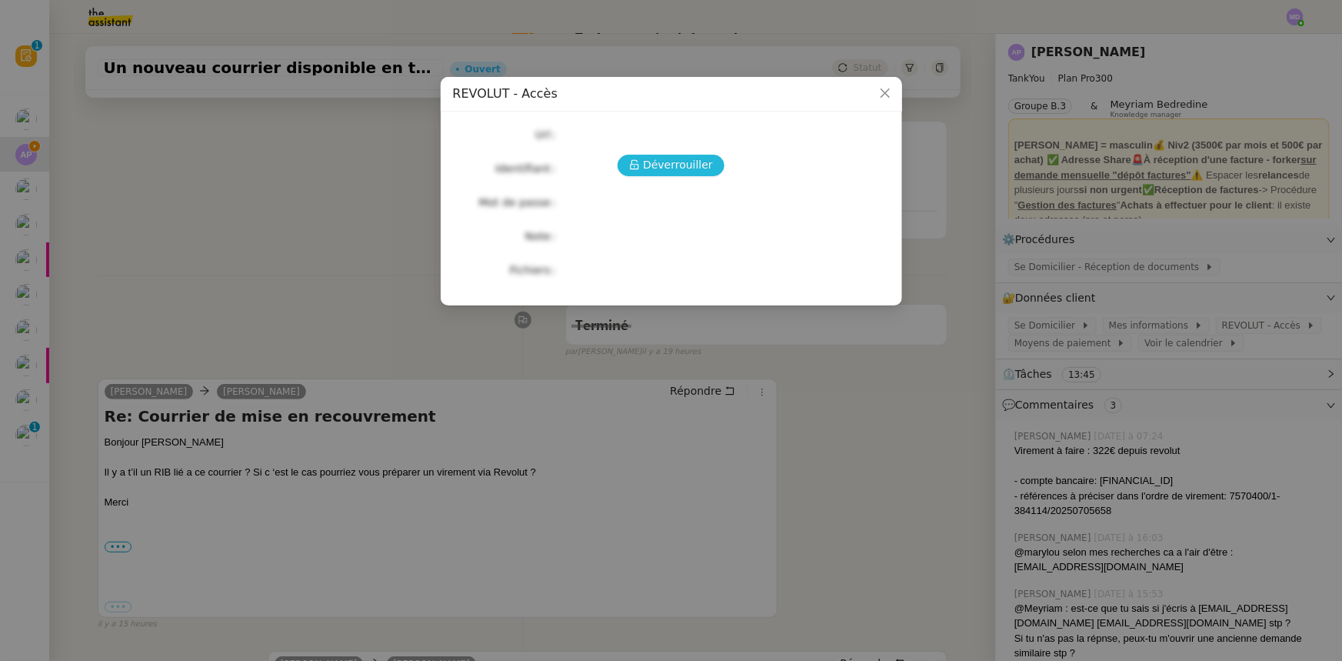
click at [691, 171] on span "Déverrouiller" at bounding box center [678, 165] width 70 height 18
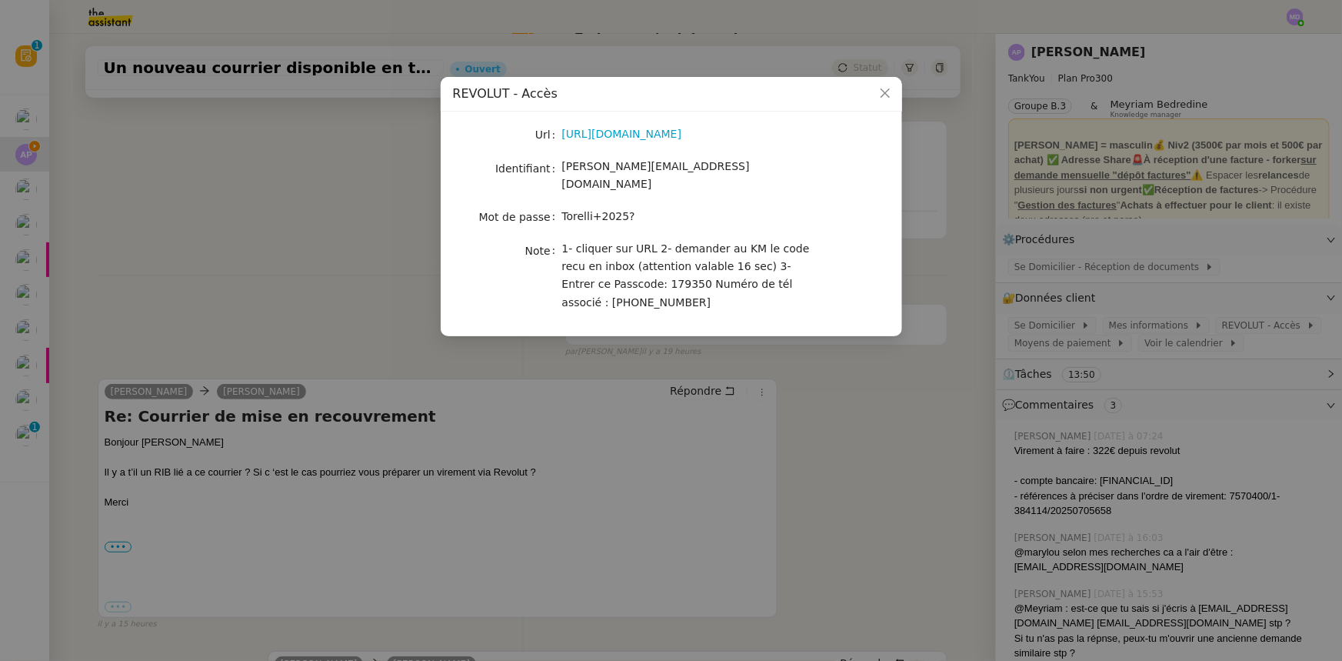
click at [623, 269] on span "1- cliquer sur URL 2- demander au KM le code recu en inbox (attention valable 1…" at bounding box center [686, 275] width 248 height 66
copy span "179350"
click at [813, 397] on nz-modal-container "REVOLUT - Accès Url [URL][DOMAIN_NAME] Identifiant [EMAIL_ADDRESS][DOMAIN_NAME]…" at bounding box center [671, 330] width 1342 height 661
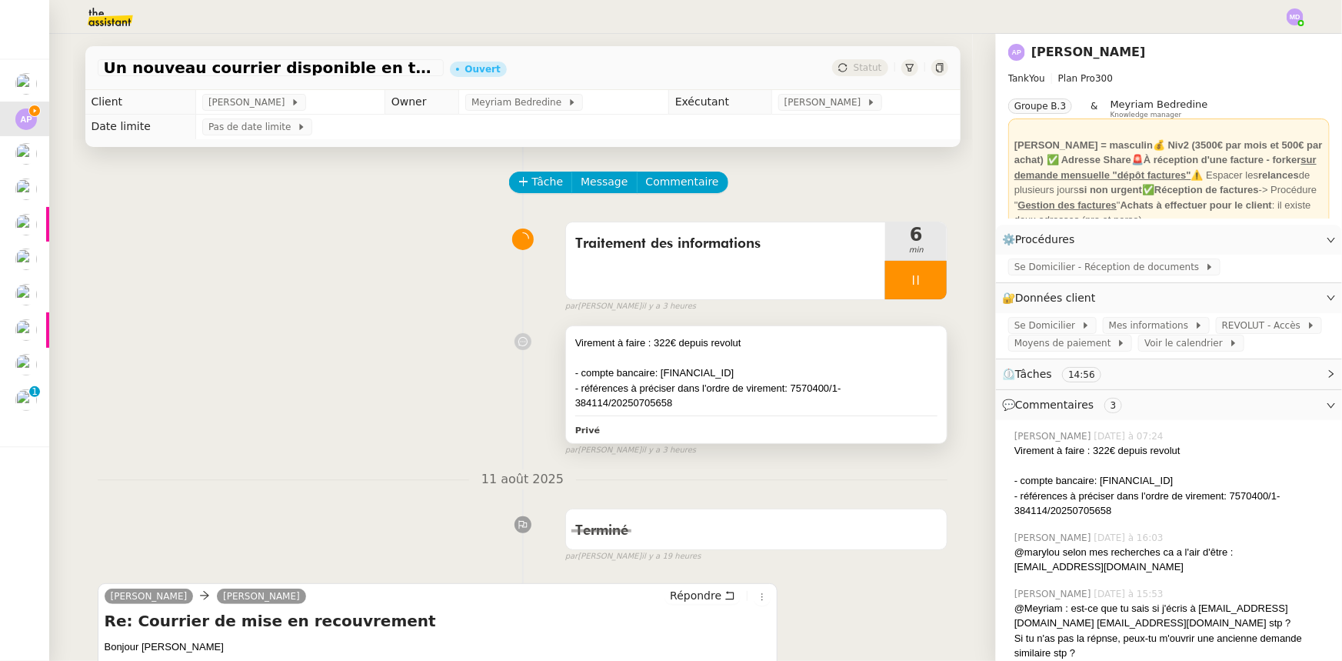
click at [716, 368] on div "- compte bancaire: [FINANCIAL_ID]" at bounding box center [756, 372] width 363 height 15
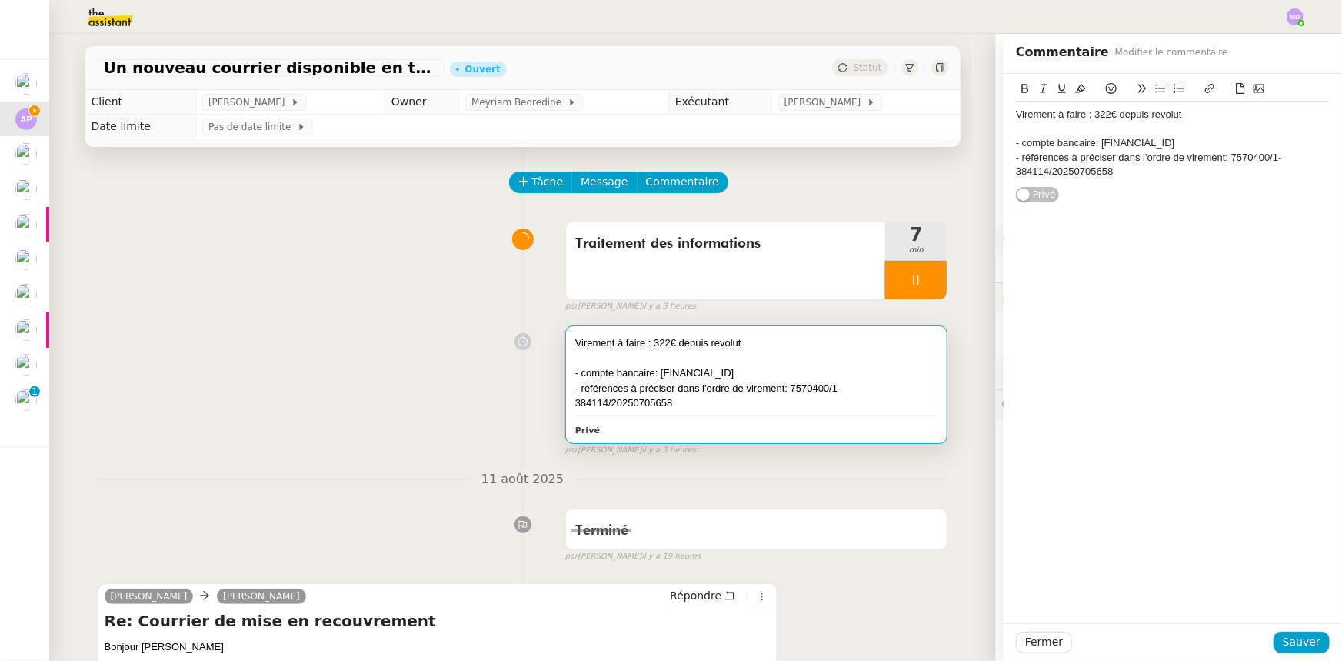
click at [1268, 138] on div "- compte bancaire: [FINANCIAL_ID]" at bounding box center [1173, 143] width 314 height 14
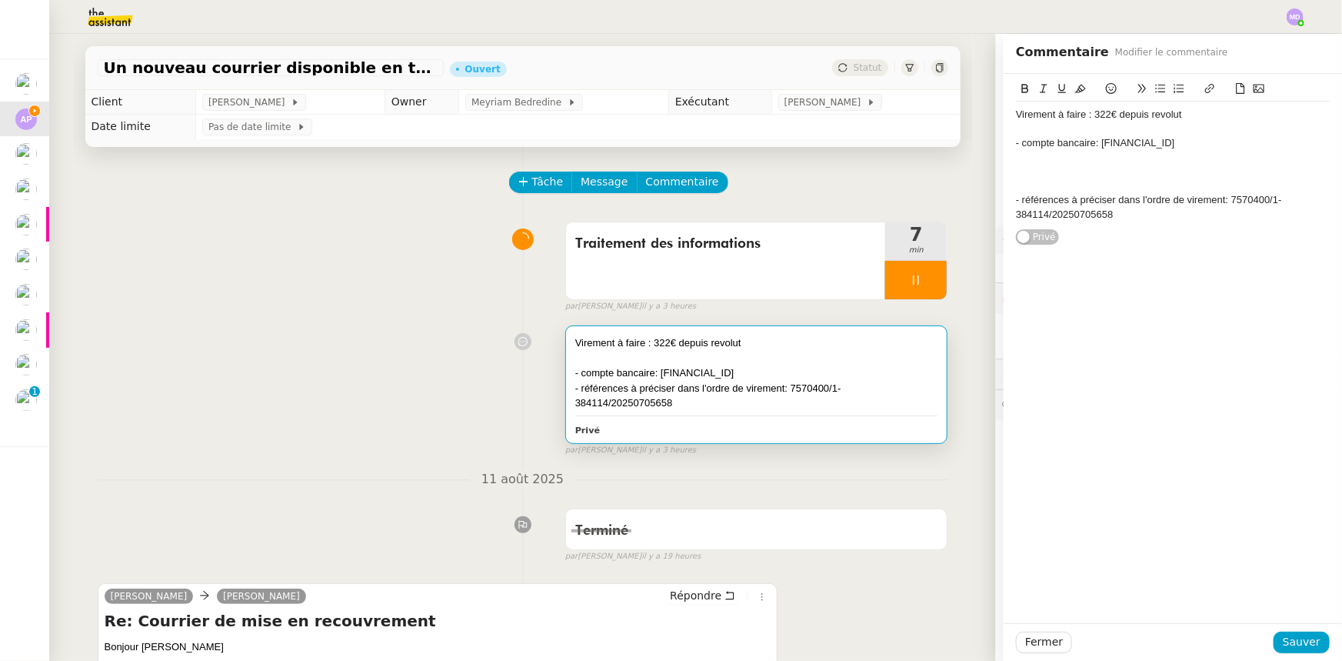
paste div
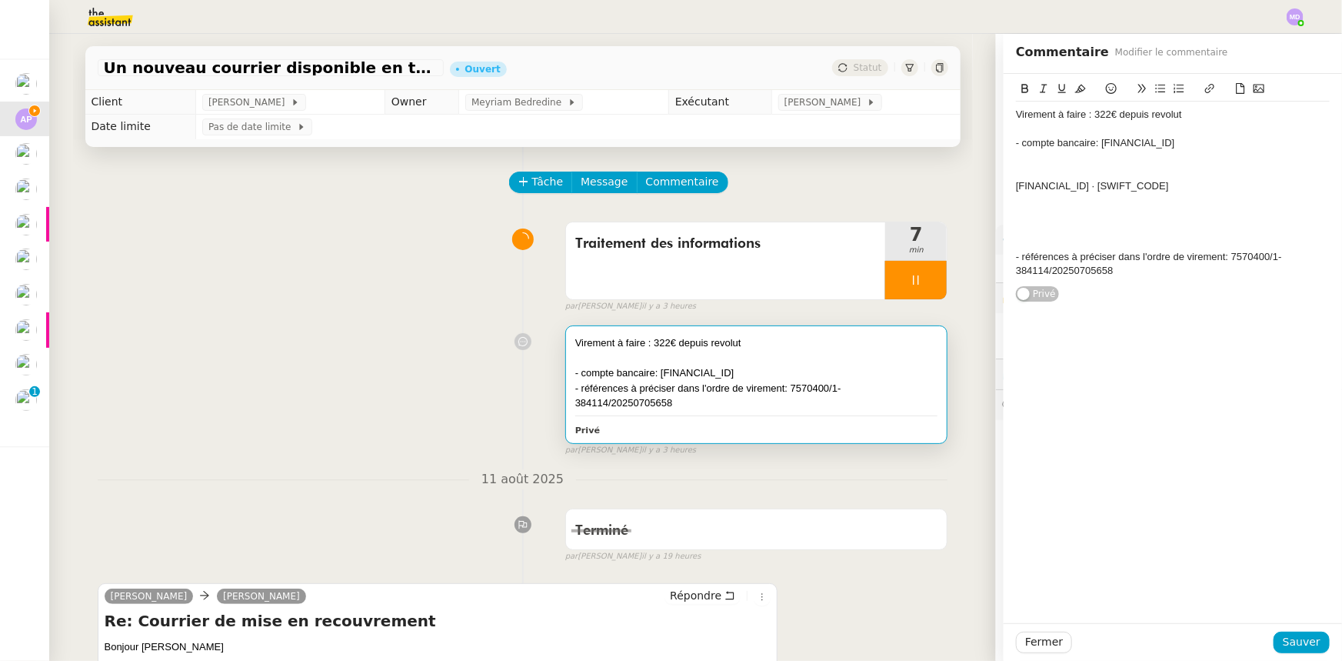
click at [1114, 143] on div "- compte bancaire: [FINANCIAL_ID]" at bounding box center [1173, 143] width 314 height 14
click at [1140, 142] on div "- compte bancaire: FR76 30001000644710009542422" at bounding box center [1173, 143] width 314 height 14
click at [1164, 141] on div "- compte bancaire: FR76 3000 1000644710009542422" at bounding box center [1173, 143] width 314 height 14
click at [1191, 141] on div "- compte bancaire: FR76 3000 1000 644710009542422" at bounding box center [1173, 143] width 314 height 14
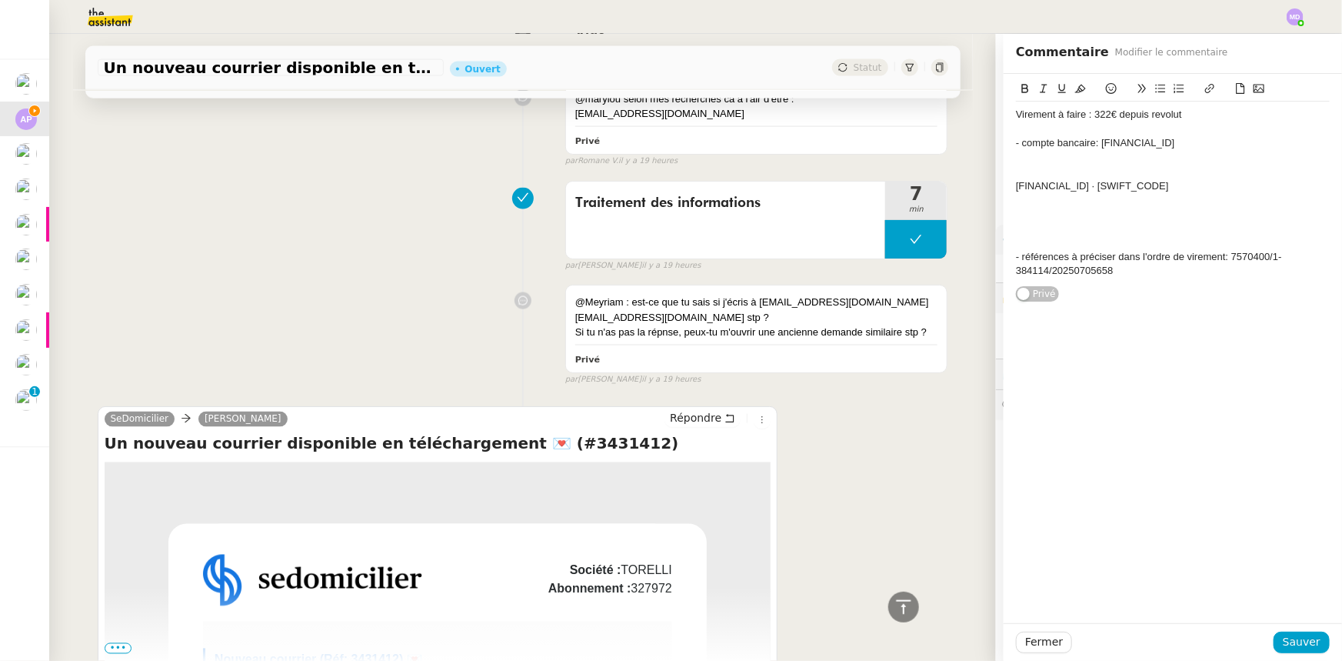
scroll to position [1216, 0]
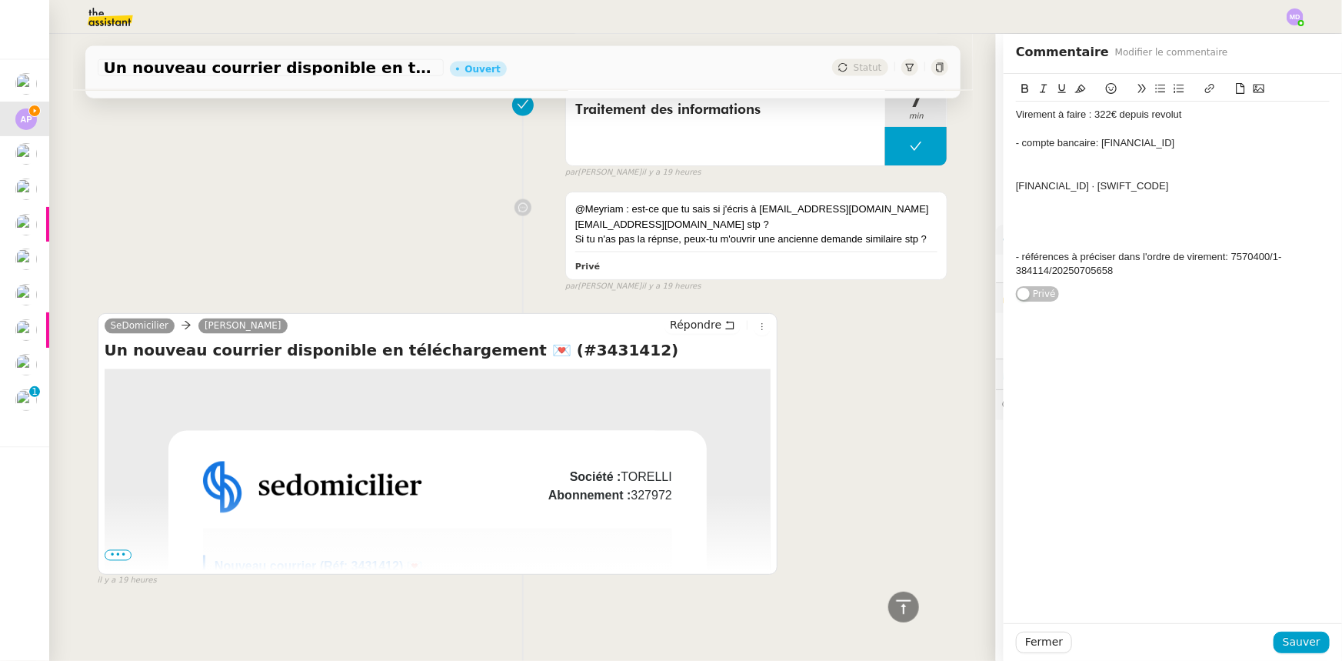
click at [98, 532] on div "SeDomicilier Camille Répondre Un nouveau courrier disponible en téléchargement …" at bounding box center [438, 444] width 681 height 262
click at [105, 551] on span "•••" at bounding box center [119, 555] width 28 height 11
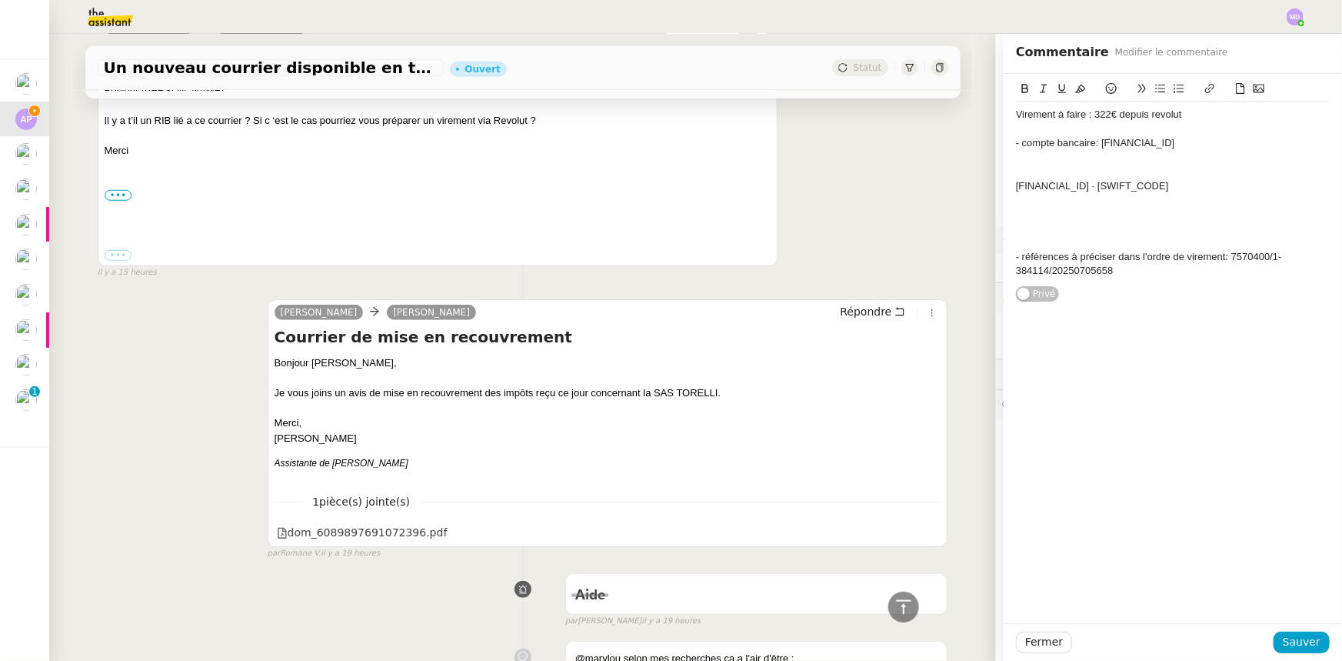
scroll to position [657, 0]
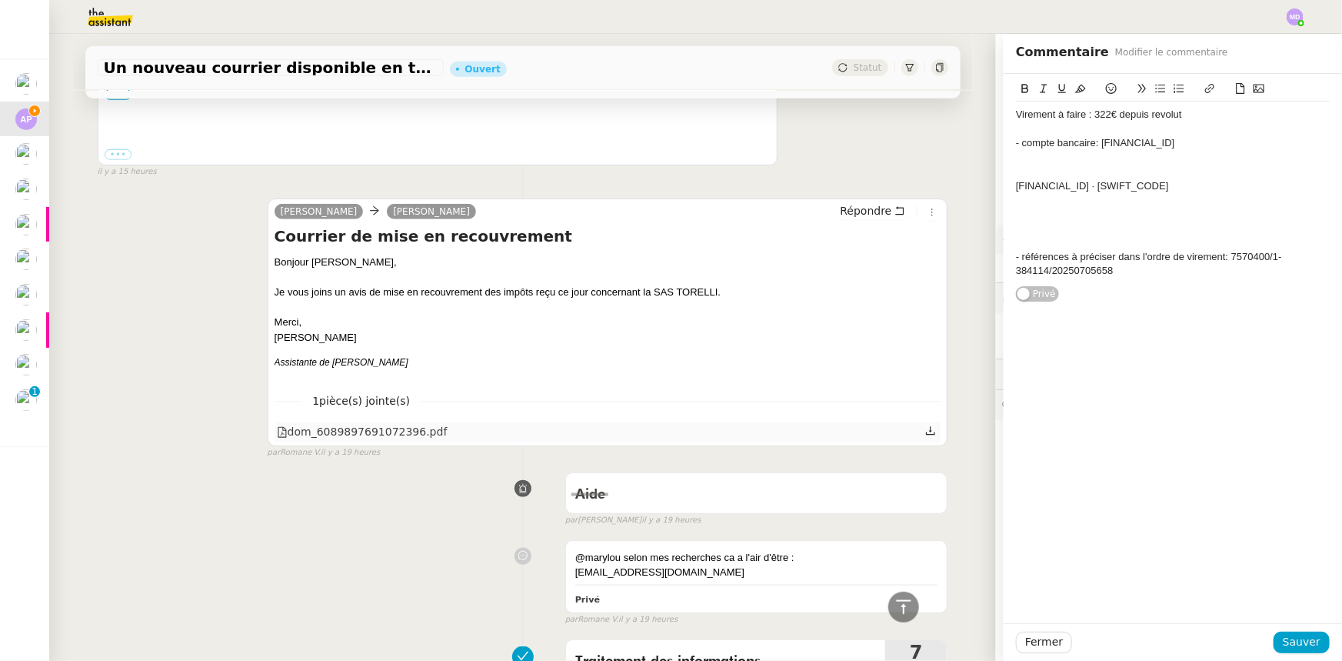
click at [925, 435] on icon at bounding box center [930, 430] width 11 height 11
click at [1048, 202] on div at bounding box center [1173, 200] width 314 height 14
click at [1029, 201] on div "FR7630001000644710009542422" at bounding box center [1173, 200] width 314 height 14
click at [1055, 200] on div "FR76 30001000644710009542422" at bounding box center [1173, 200] width 314 height 14
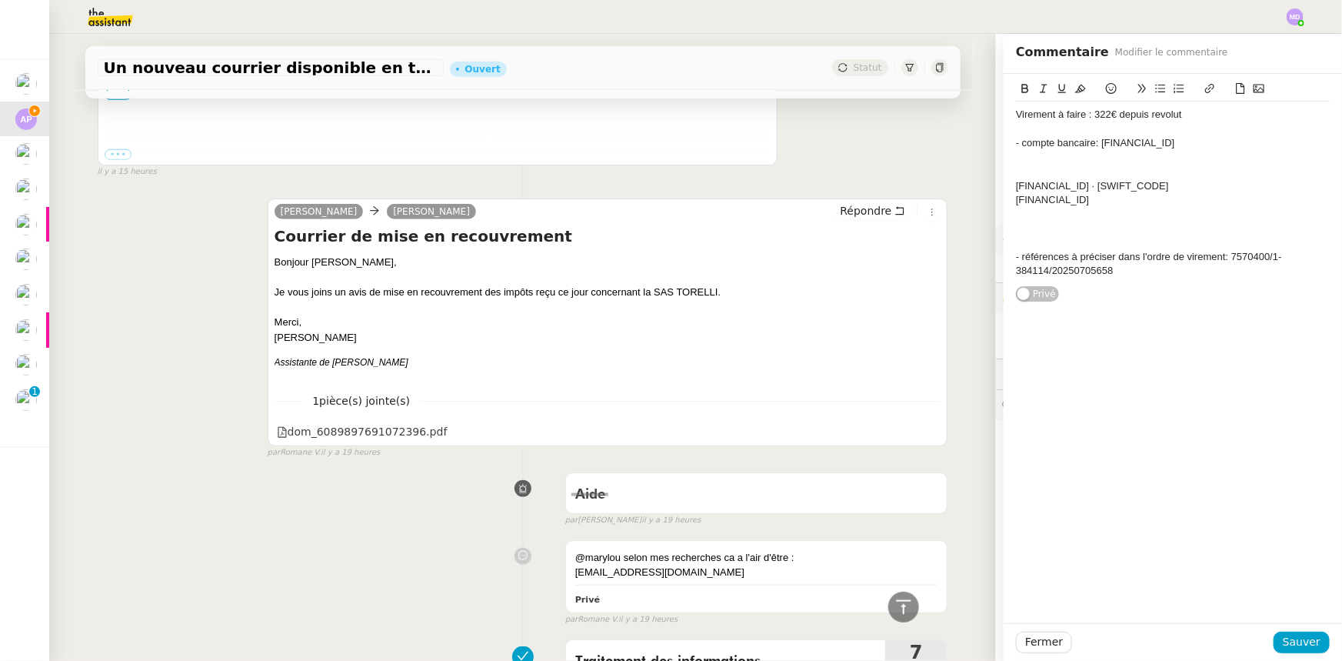
click at [1080, 201] on div "FR76 3000 1000644710009542422" at bounding box center [1173, 200] width 314 height 14
click at [1106, 198] on div "FR76 3000 1000 644710009542422" at bounding box center [1173, 200] width 314 height 14
drag, startPoint x: 1165, startPoint y: 198, endPoint x: 993, endPoint y: 198, distance: 171.5
click at [1004, 198] on div "Virement à faire : 322€ depuis revolut - compte bancaire: FR76 3000 1000 6447 1…" at bounding box center [1173, 188] width 338 height 228
drag, startPoint x: 1044, startPoint y: 212, endPoint x: 1008, endPoint y: 158, distance: 64.9
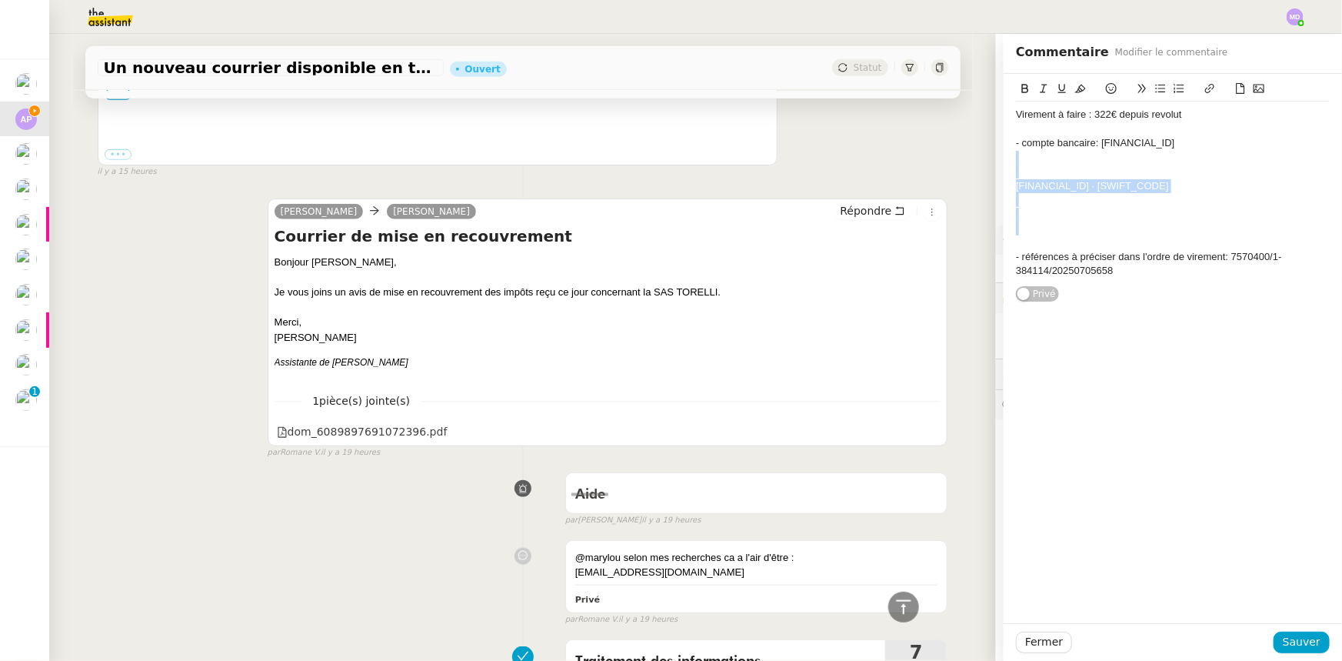
click at [1016, 158] on div "Virement à faire : 322€ depuis revolut - compte bancaire: FR76 3000 1000 6447 1…" at bounding box center [1173, 193] width 314 height 182
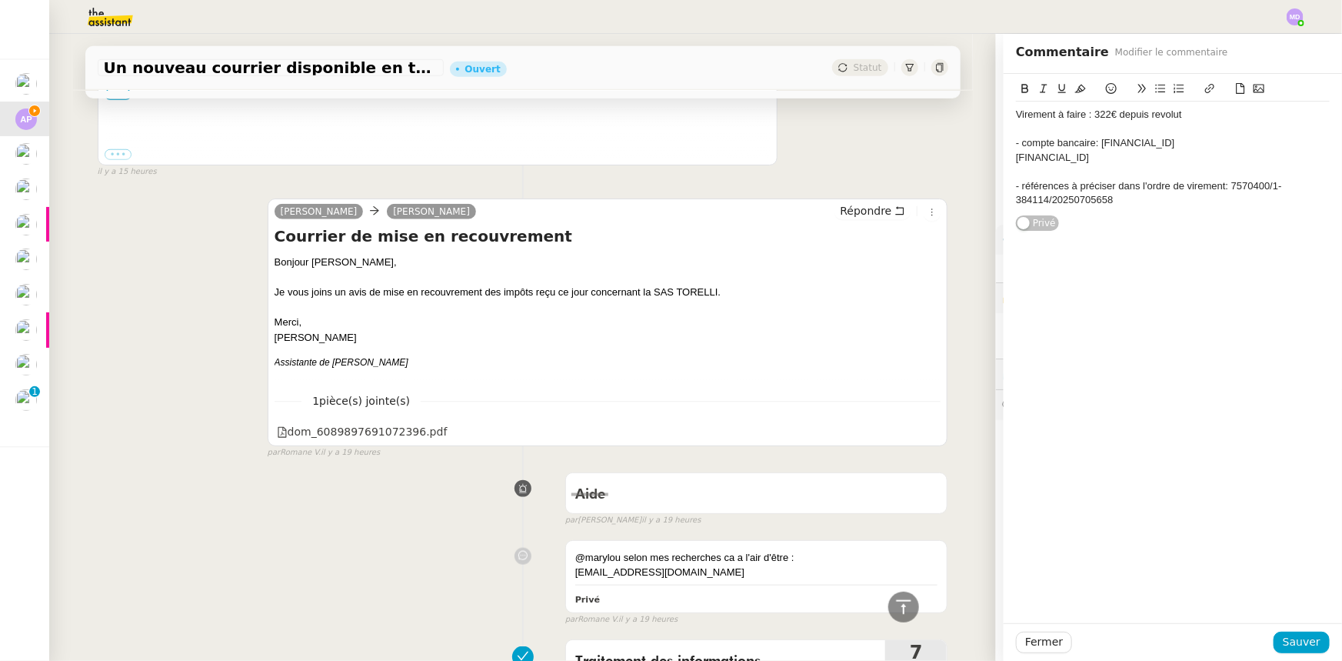
click at [1105, 156] on div "FR76 3000 1000 644710009542422" at bounding box center [1173, 158] width 314 height 14
click at [1131, 158] on div "FR76 3000 1000 6447 10009542422" at bounding box center [1173, 158] width 314 height 14
click at [1156, 155] on div "FR76 3000 1000 6447 1000 9542422" at bounding box center [1173, 158] width 314 height 14
drag, startPoint x: 1255, startPoint y: 142, endPoint x: 1092, endPoint y: 142, distance: 163.1
click at [1092, 142] on div "- compte bancaire: FR76 3000 1000 6447 10009542422" at bounding box center [1173, 143] width 314 height 14
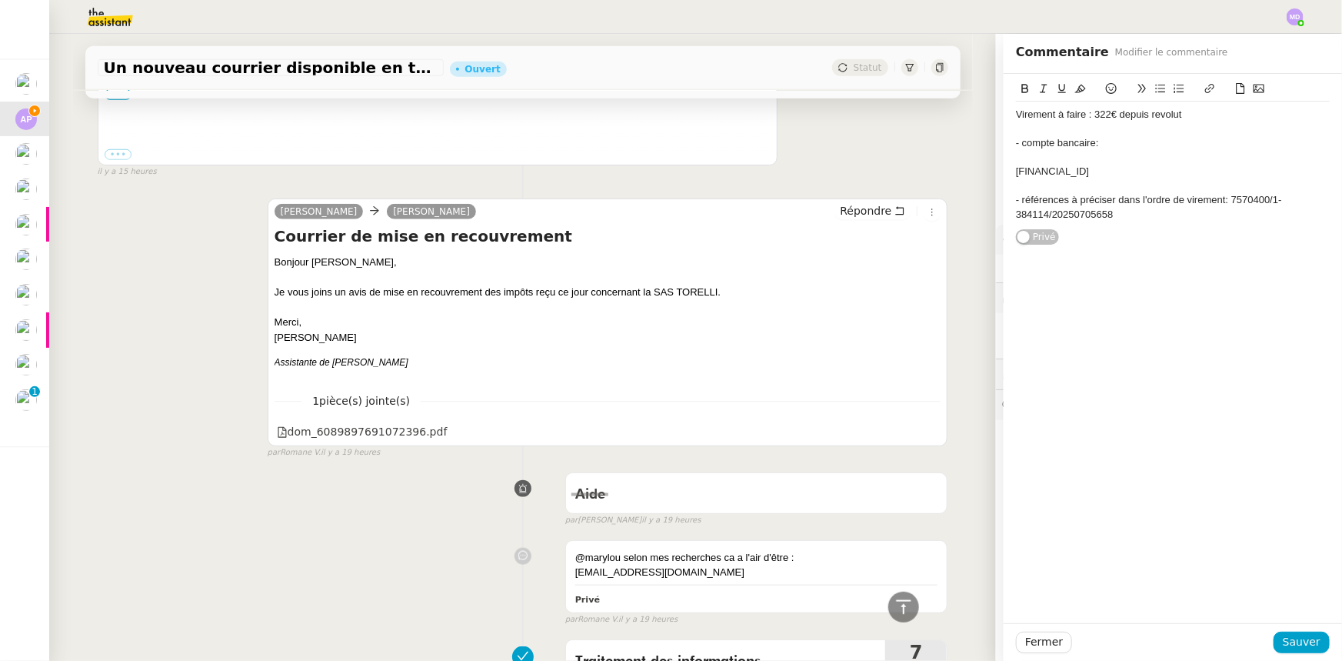
click at [1187, 175] on div "FR76 3000 1000 6447 1000 9542 422" at bounding box center [1173, 172] width 314 height 14
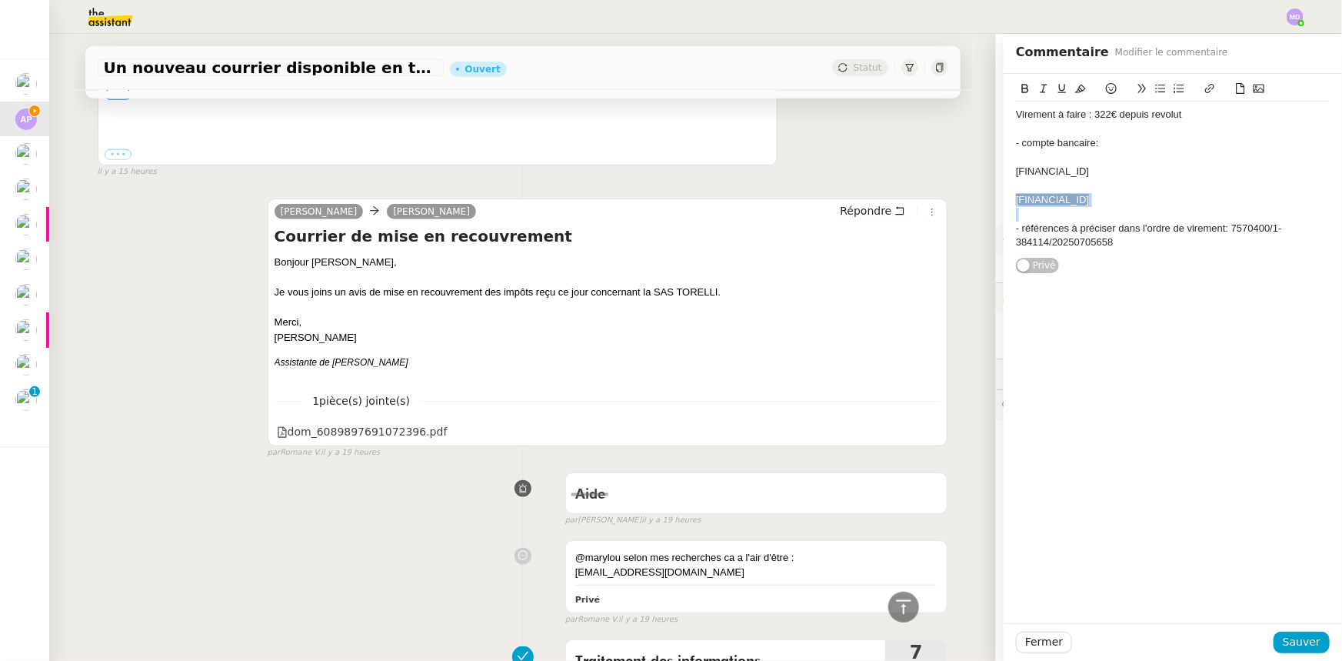
drag, startPoint x: 1202, startPoint y: 209, endPoint x: 995, endPoint y: 202, distance: 207.1
click at [1004, 202] on div "Virement à faire : 322€ depuis revolut - compte bancaire: FR76 3000 1000 6447 1…" at bounding box center [1173, 174] width 338 height 200
click at [1075, 88] on icon at bounding box center [1080, 88] width 11 height 11
click at [1195, 201] on div "FR76 3000 1000 6447 1000 9542 422" at bounding box center [1173, 200] width 314 height 14
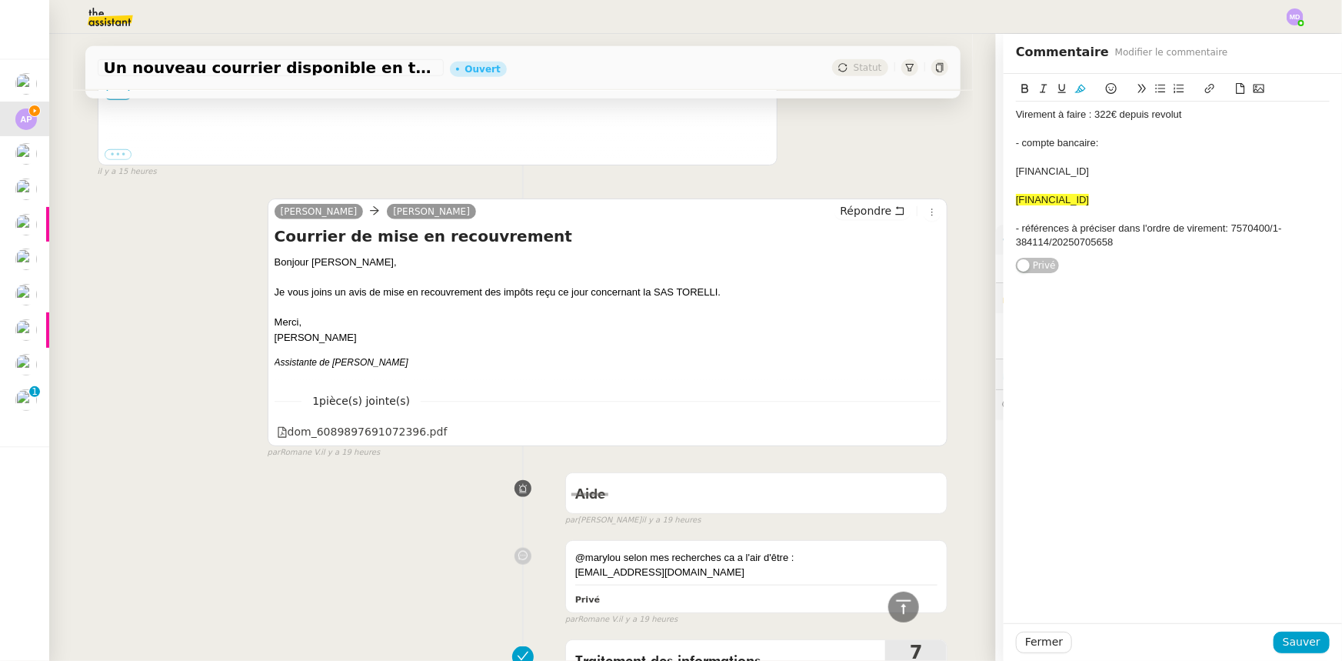
click at [1092, 116] on div "Virement à faire : 322€ depuis revolut" at bounding box center [1173, 115] width 314 height 14
copy div "322"
drag, startPoint x: 1124, startPoint y: 246, endPoint x: 1222, endPoint y: 232, distance: 99.4
click at [1222, 232] on div "- références à préciser dans l'ordre de virement: 7570400/1-384114/20250705658" at bounding box center [1173, 236] width 314 height 28
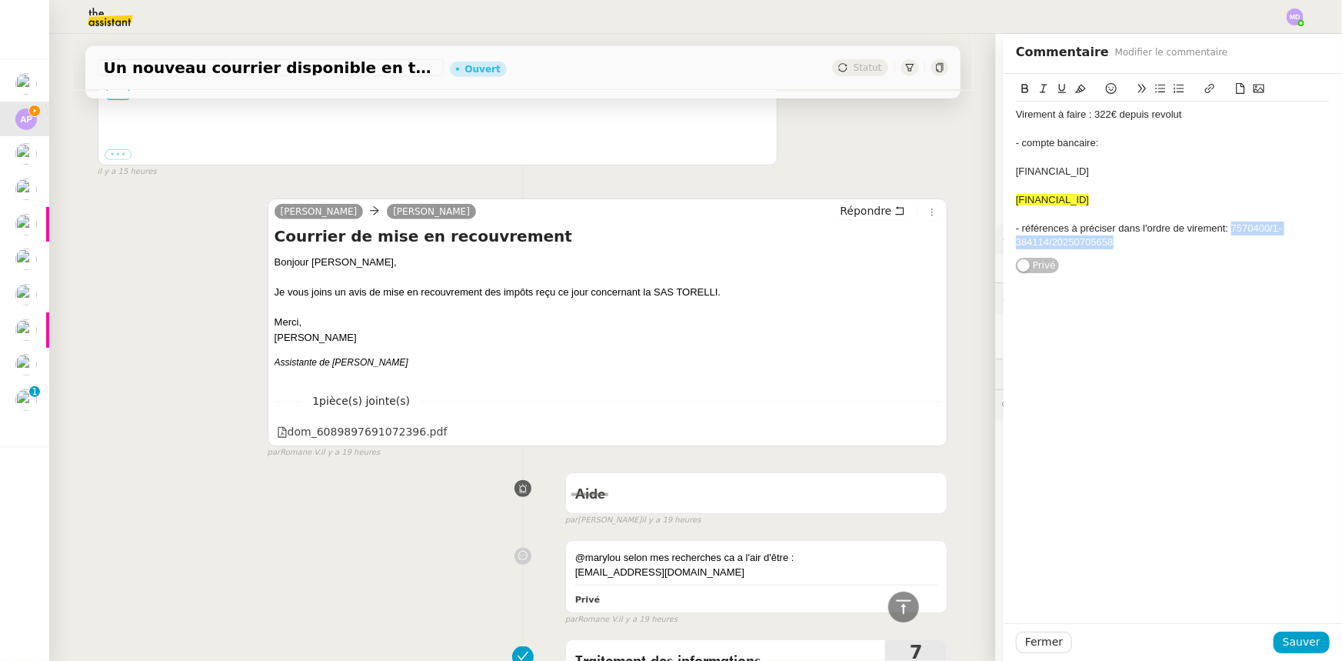
copy div "7570400/1-384114/20250705658"
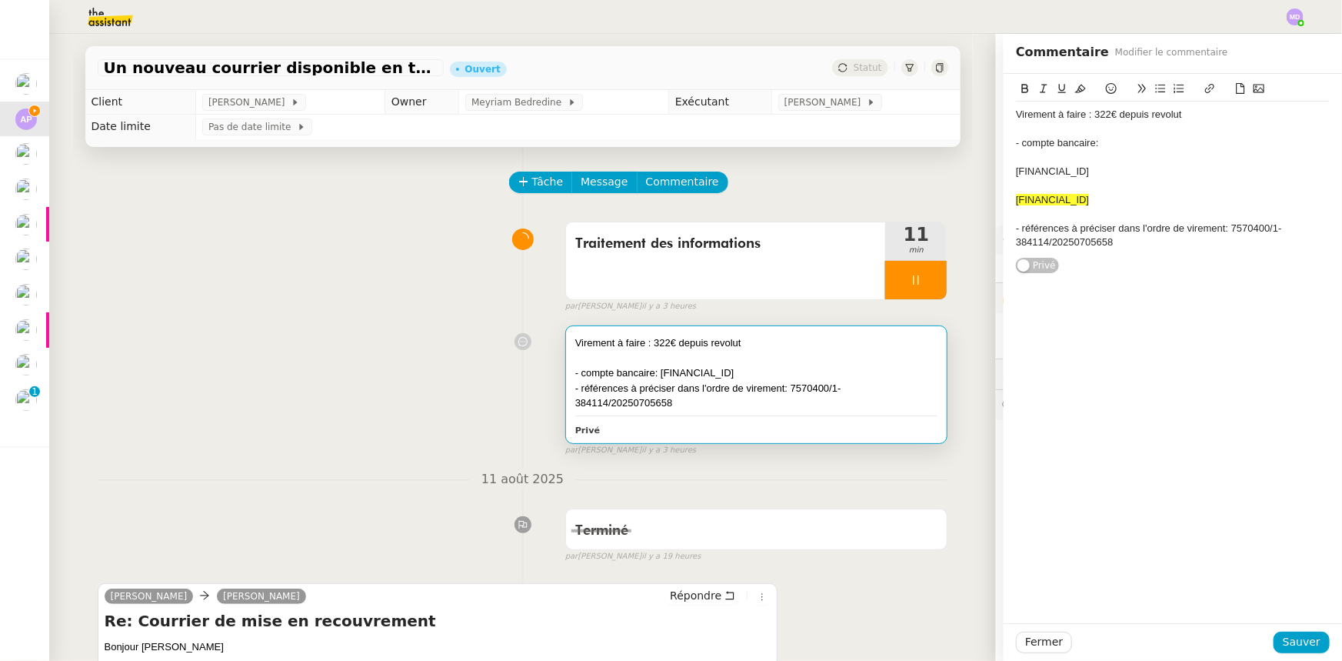
click at [1128, 232] on div "- références à préciser dans l'ordre de virement: 7570400/1-384114/20250705658" at bounding box center [1173, 236] width 314 height 28
click at [1126, 239] on div "- références à préciser dans l'ordre de virement: 7570400/1-384114/20250705658" at bounding box center [1173, 236] width 314 height 28
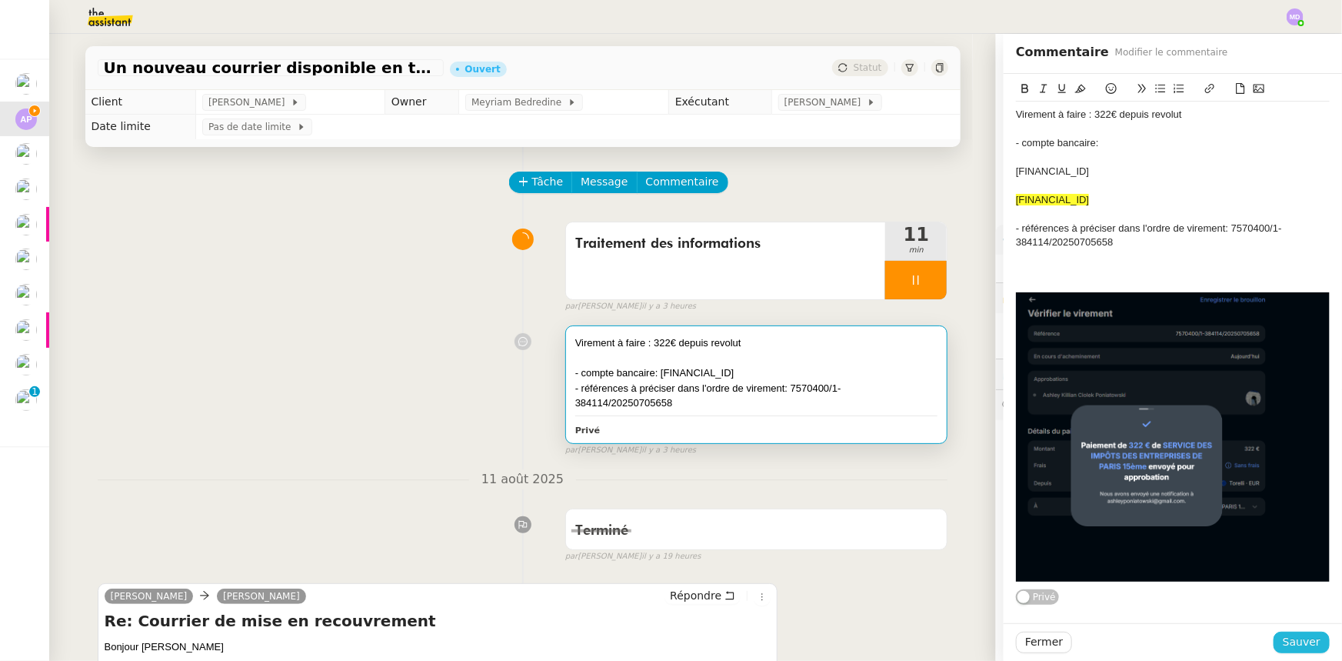
click at [1282, 633] on button "Sauver" at bounding box center [1302, 643] width 56 height 22
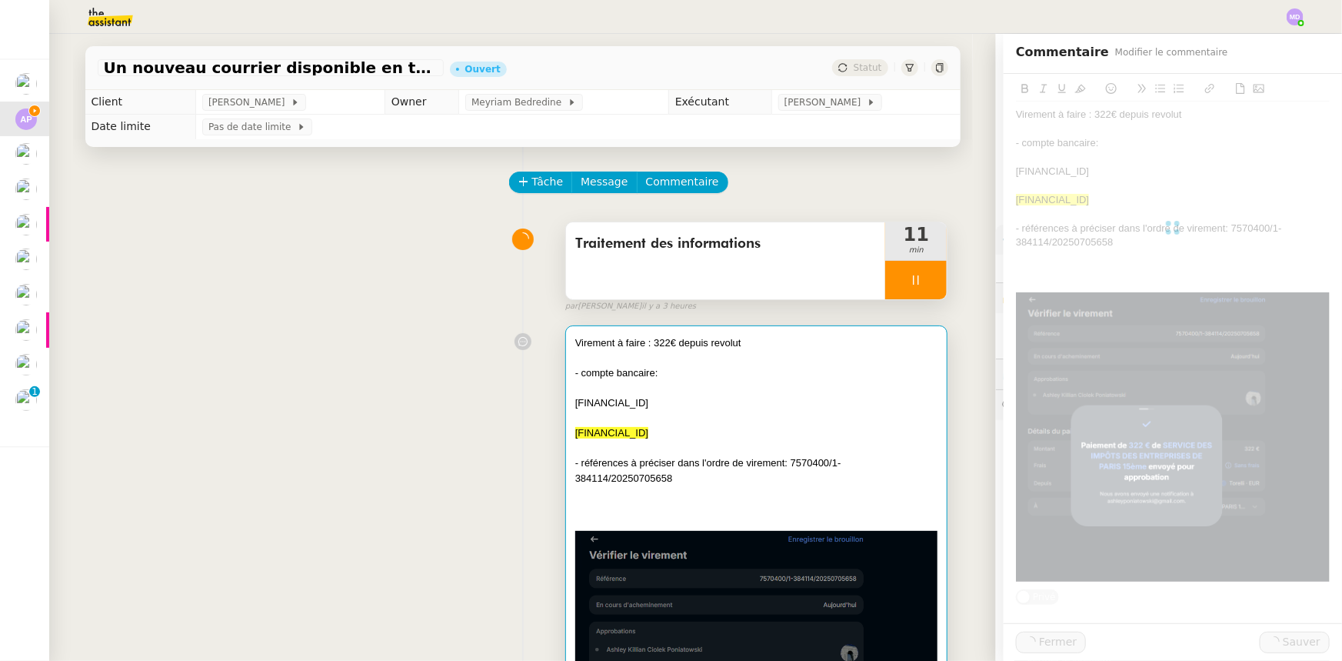
click at [752, 281] on div "Traitement des informations" at bounding box center [726, 260] width 320 height 77
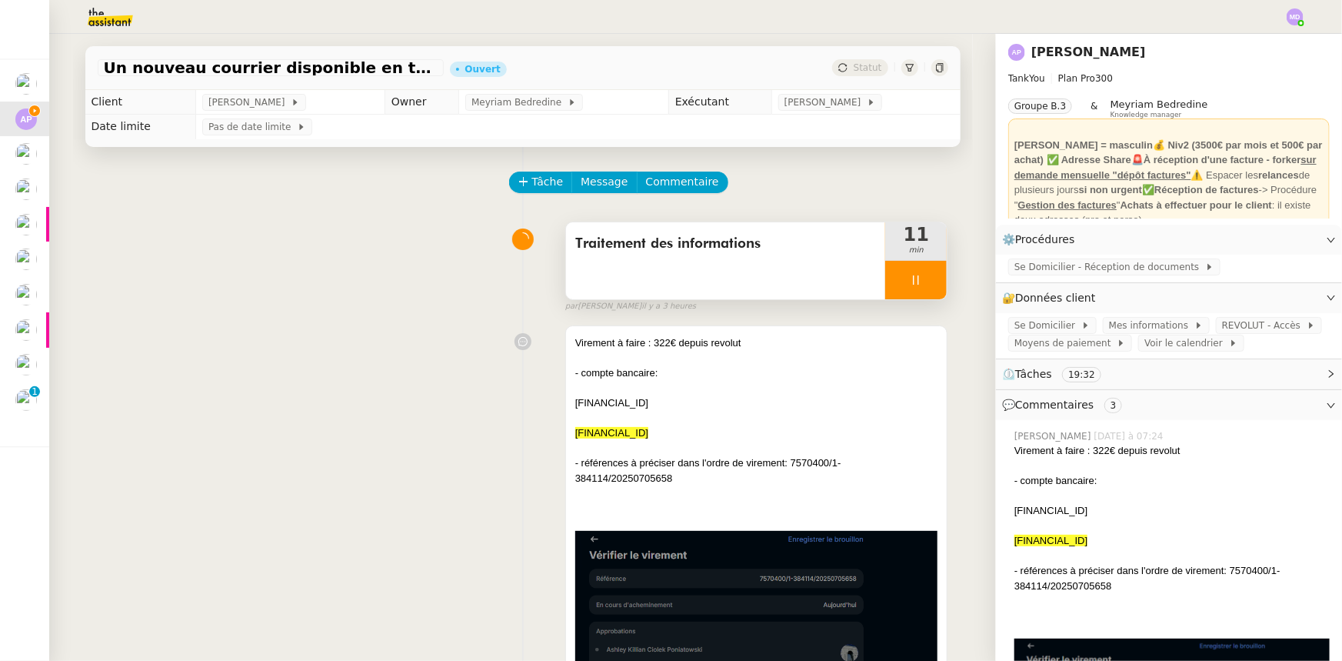
drag, startPoint x: 795, startPoint y: 275, endPoint x: 871, endPoint y: 235, distance: 85.0
click at [795, 273] on div "Traitement des informations" at bounding box center [726, 260] width 320 height 77
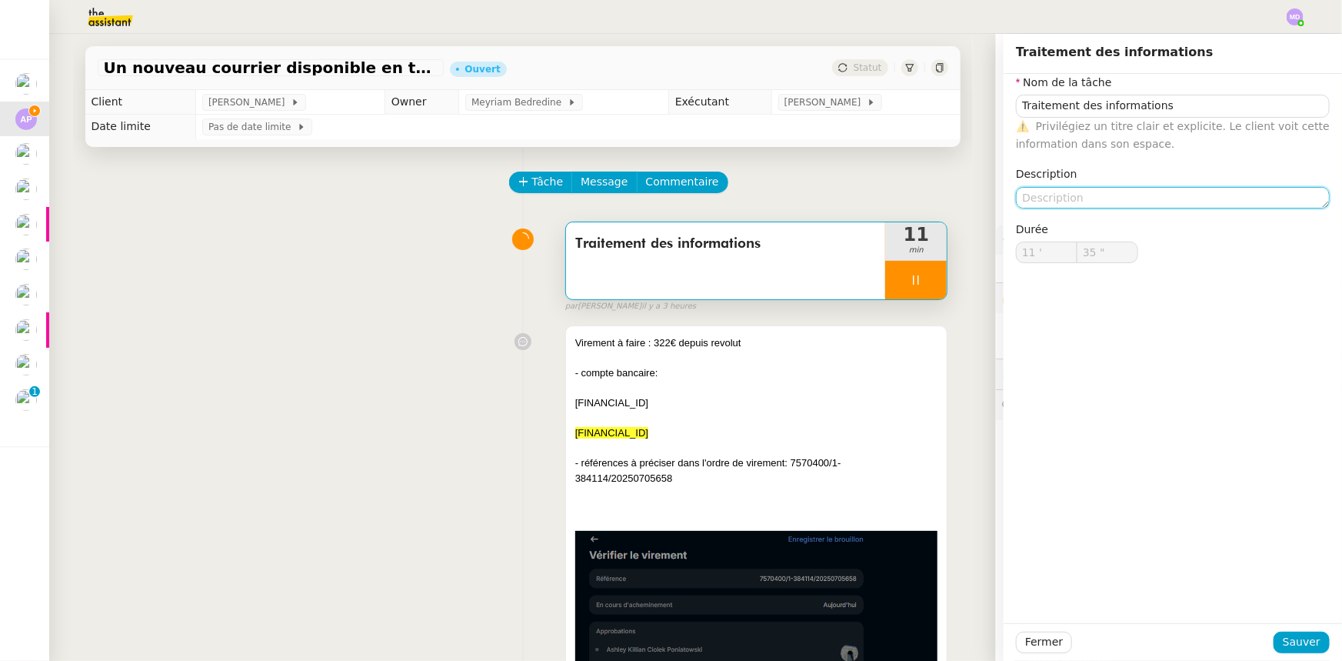
click at [1066, 195] on textarea at bounding box center [1173, 198] width 314 height 22
type input "36 ""
type textarea "Vireme"
type input "37 ""
type textarea "Virement"
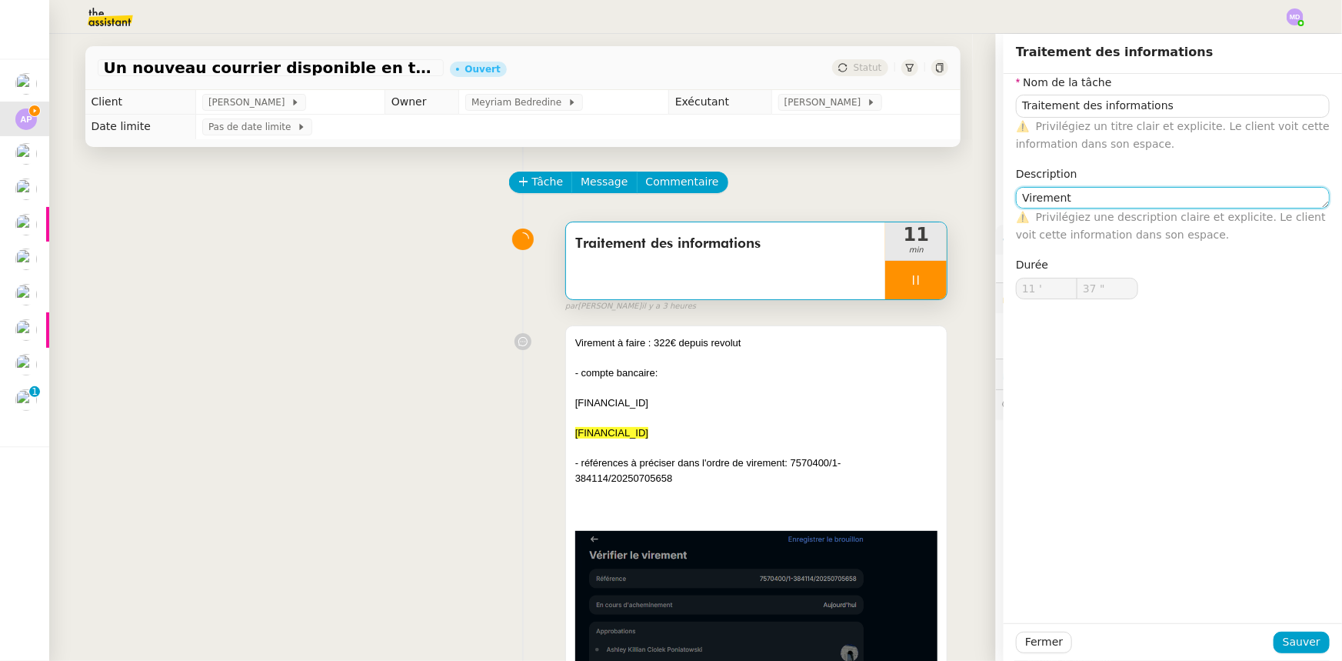
type input "38 ""
type textarea "Virement imp"
type input "39 ""
type textarea "Virement impîts"
drag, startPoint x: 1084, startPoint y: 201, endPoint x: 1166, endPoint y: 201, distance: 82.3
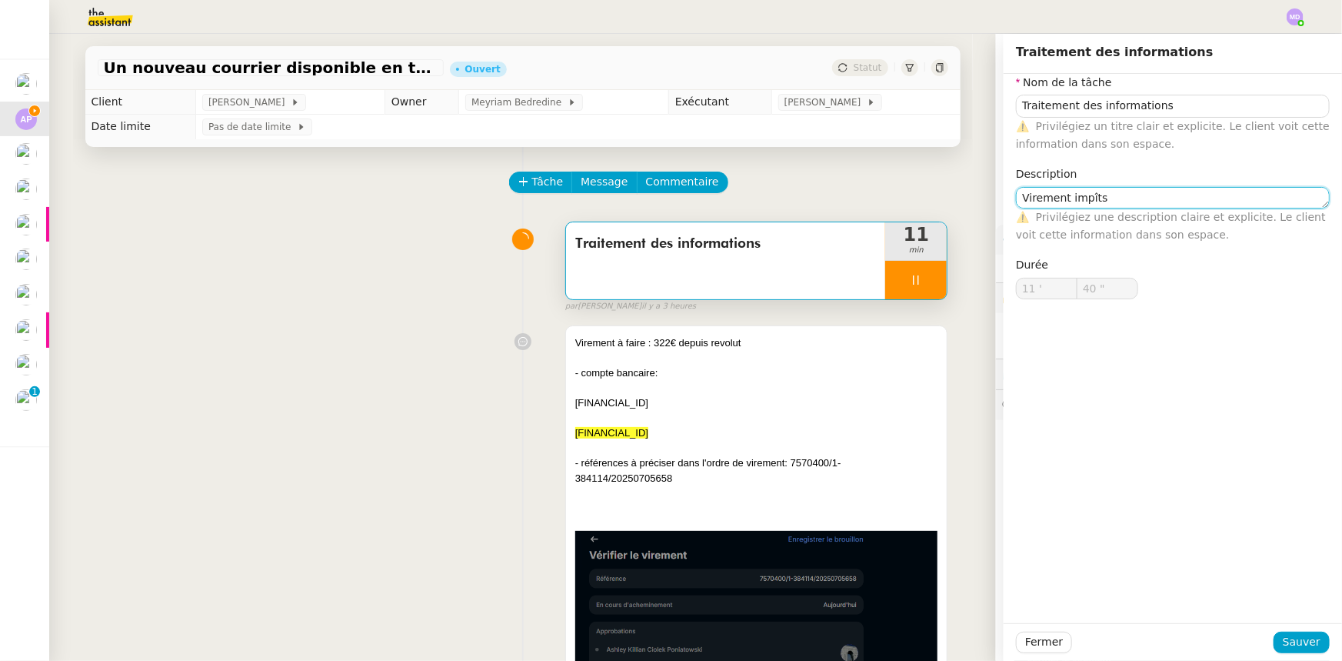
click at [1166, 201] on textarea "Virement impîts" at bounding box center [1173, 198] width 314 height 22
type input "41 ""
type textarea "Virement impôts"
type input "42 ""
type textarea "Virement impôts"
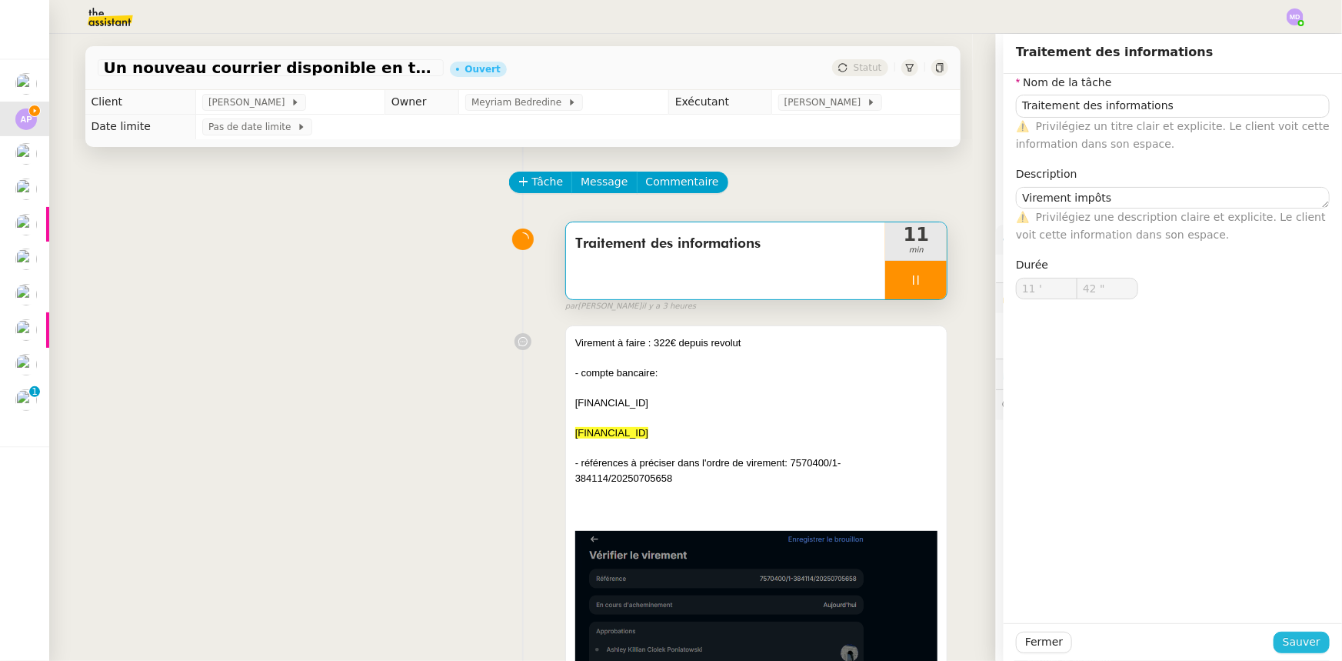
click at [1282, 634] on div "Fermer Sauver" at bounding box center [1173, 642] width 338 height 38
drag, startPoint x: 1284, startPoint y: 635, endPoint x: 1086, endPoint y: 485, distance: 248.6
click at [1283, 635] on span "Sauver" at bounding box center [1302, 642] width 38 height 18
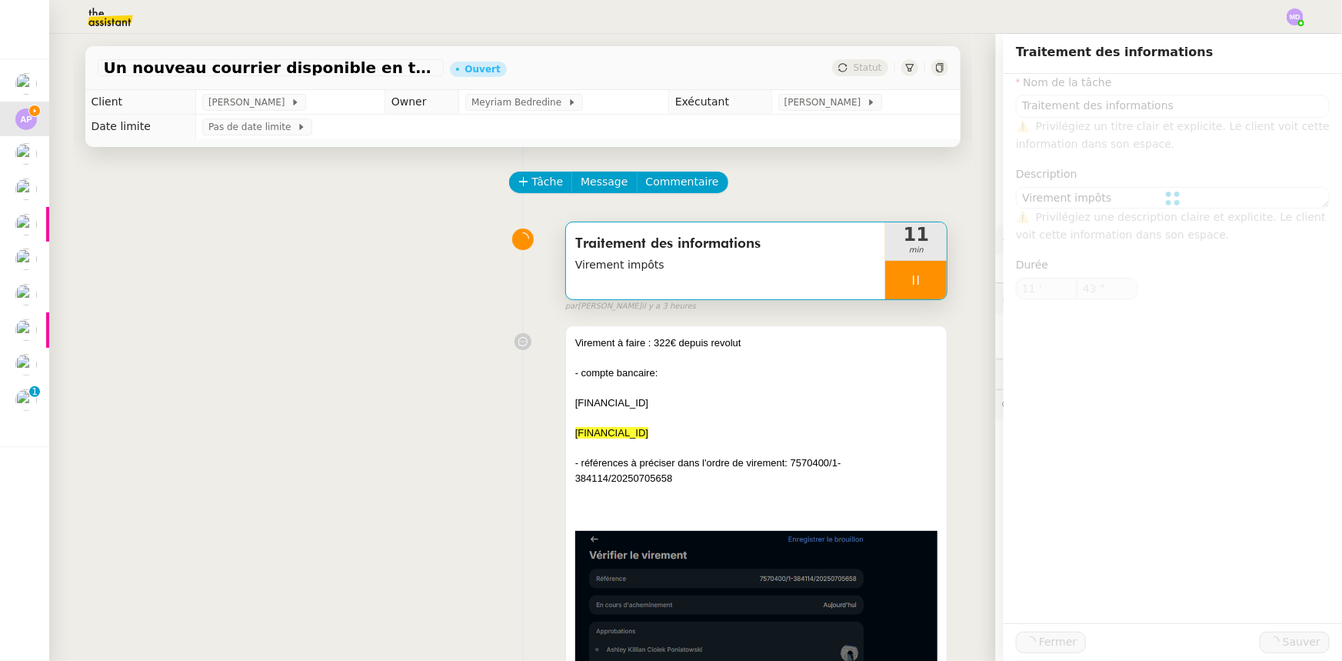
type input "44 ""
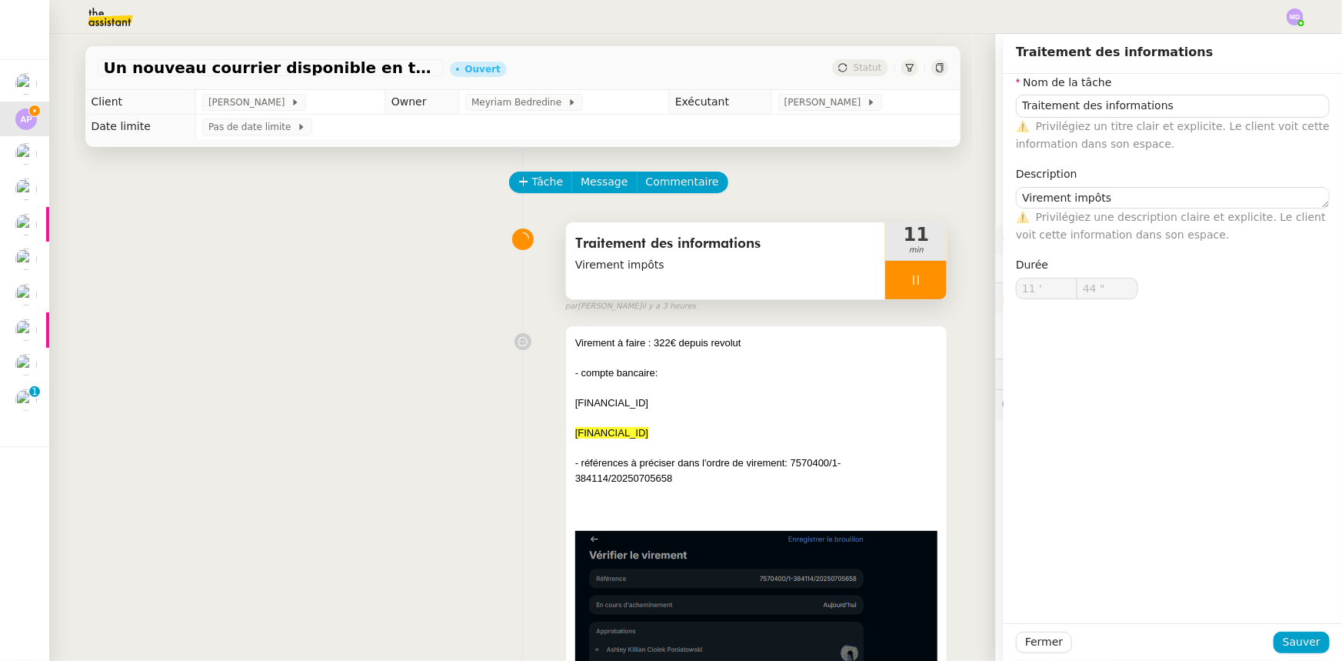
click at [910, 285] on icon at bounding box center [916, 280] width 12 height 12
drag, startPoint x: 915, startPoint y: 281, endPoint x: 852, endPoint y: 255, distance: 68.3
click at [925, 280] on icon at bounding box center [931, 280] width 12 height 12
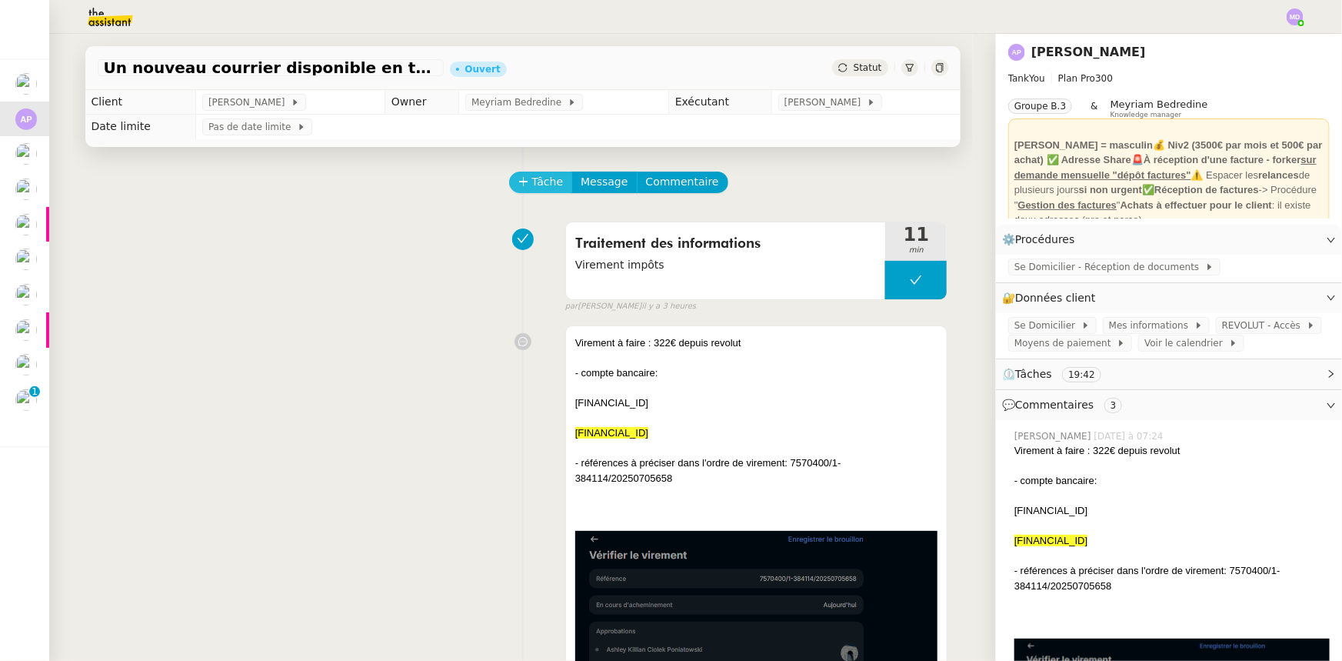
click at [546, 174] on button "Tâche" at bounding box center [541, 183] width 64 height 22
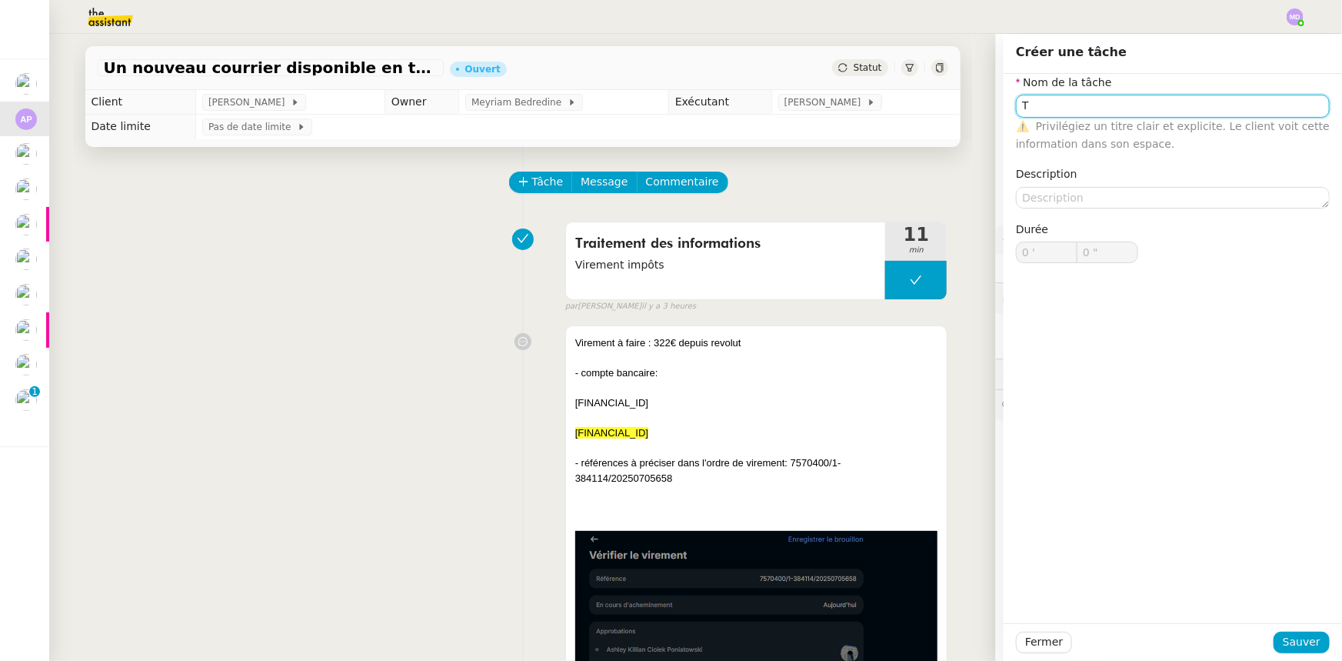
type input "T"
click at [1283, 638] on span "Sauver" at bounding box center [1302, 642] width 38 height 18
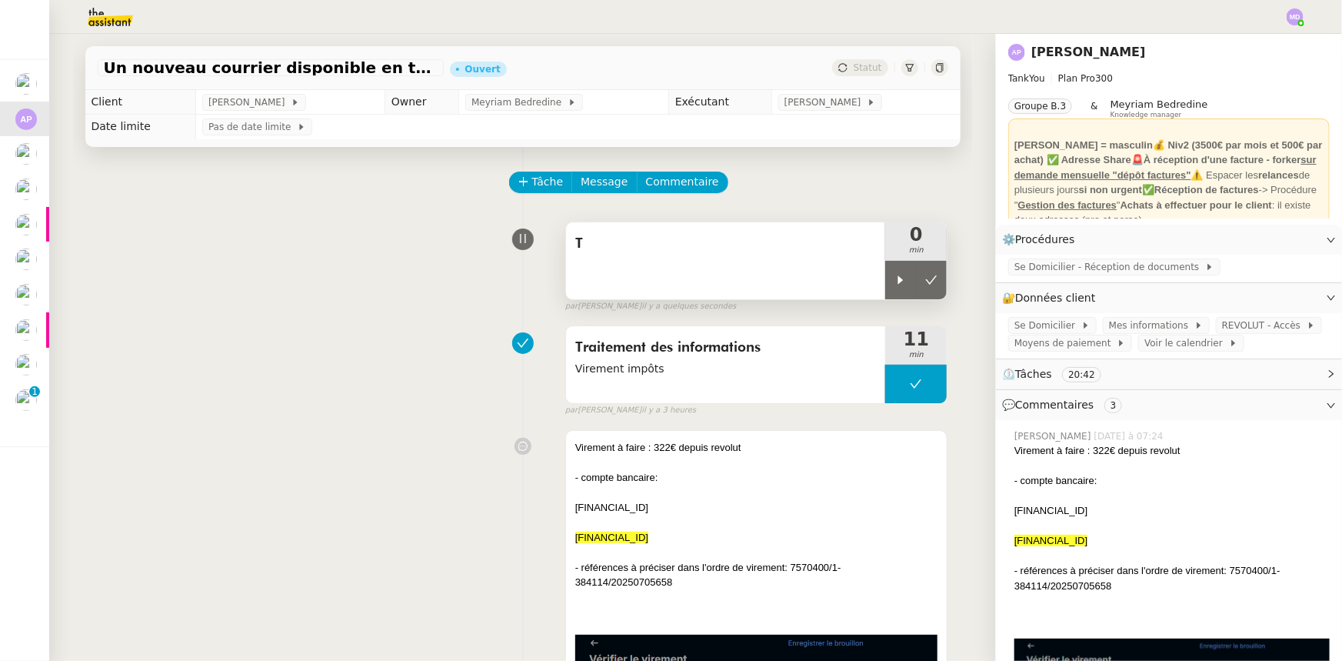
drag, startPoint x: 883, startPoint y: 290, endPoint x: 859, endPoint y: 285, distance: 24.4
click at [864, 285] on div "T 0 min" at bounding box center [756, 261] width 383 height 78
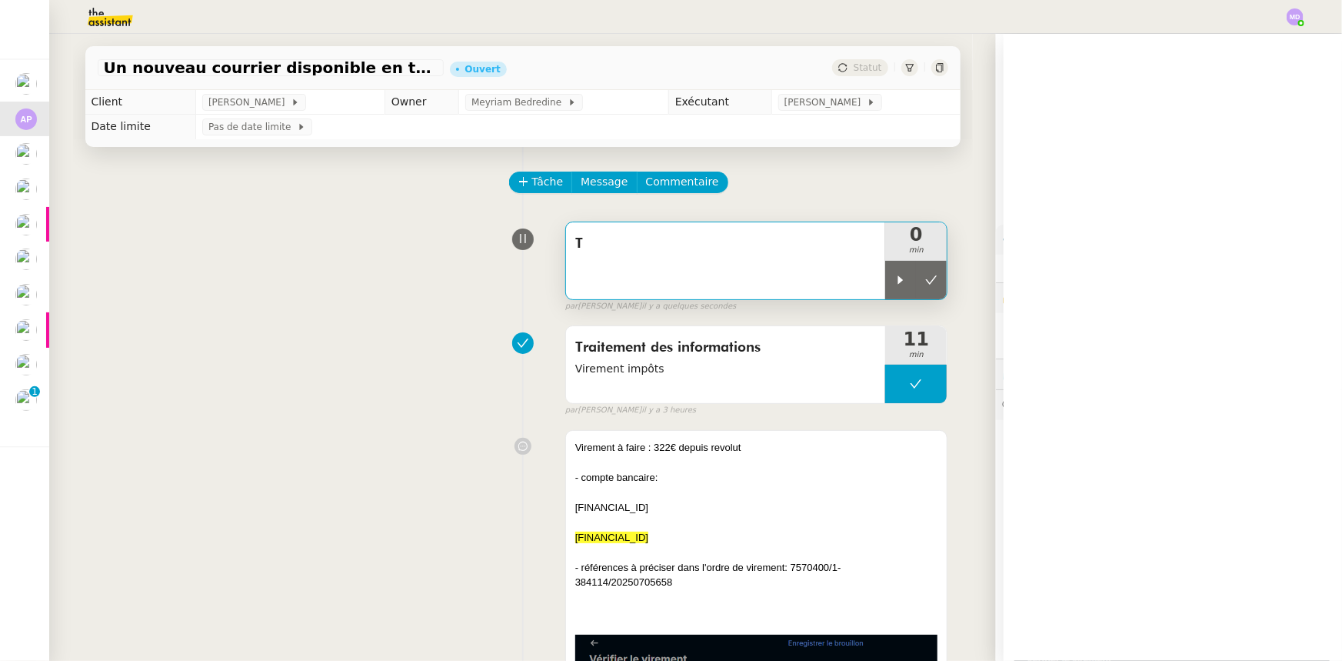
click at [808, 285] on div "T" at bounding box center [726, 260] width 320 height 77
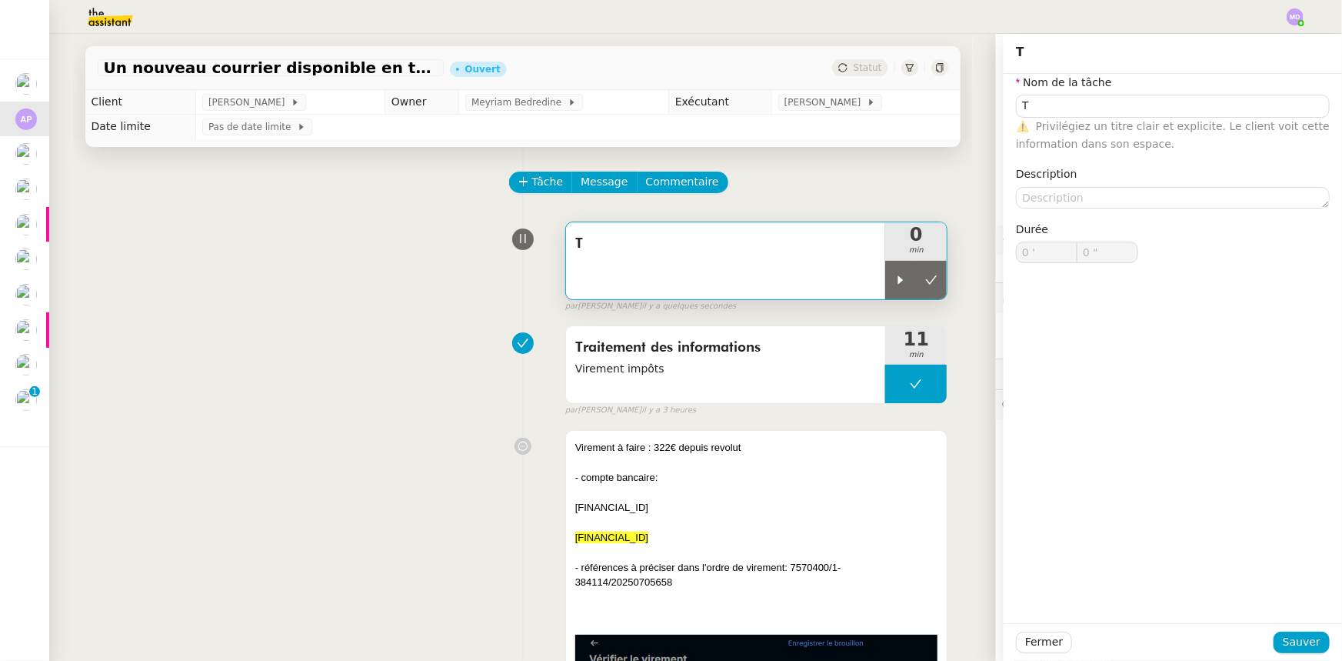
drag, startPoint x: 888, startPoint y: 289, endPoint x: 995, endPoint y: 184, distance: 150.7
click at [888, 285] on div at bounding box center [900, 280] width 31 height 38
type input "T"
type input "0 '"
type input "0 ""
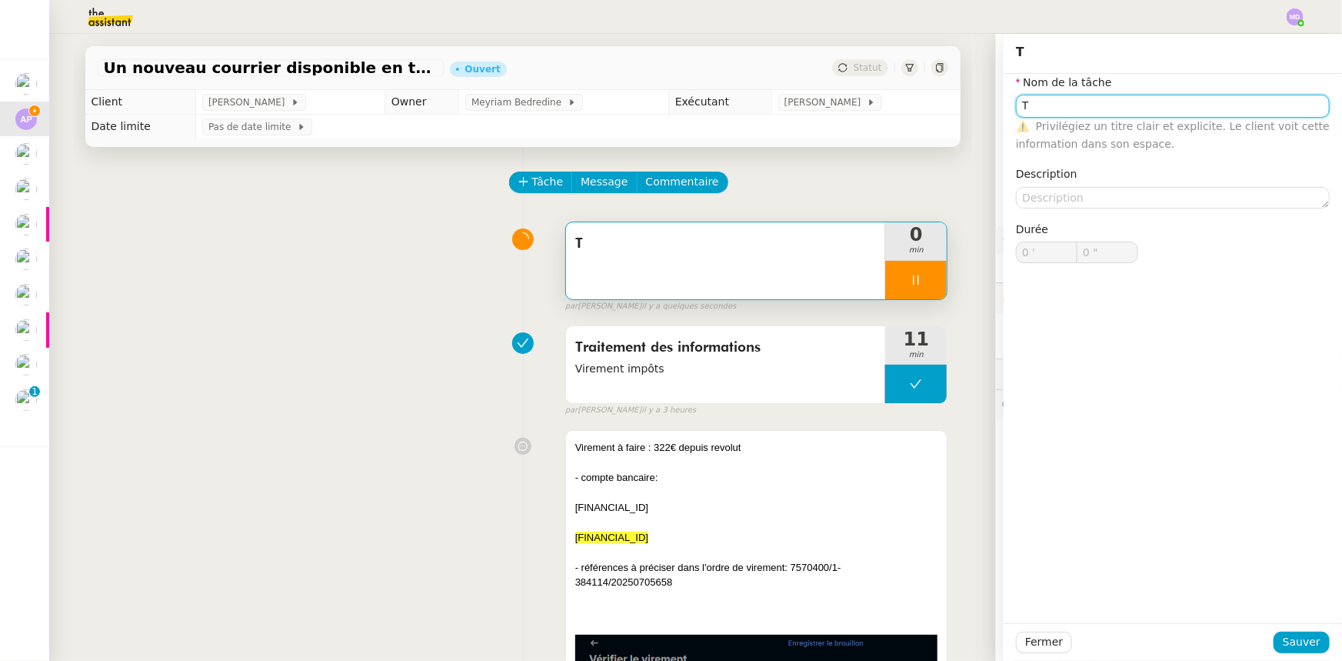
click at [1085, 109] on input "T" at bounding box center [1173, 106] width 314 height 22
type input "T"
type input "0 '"
type input "0 ""
type input "Ta"
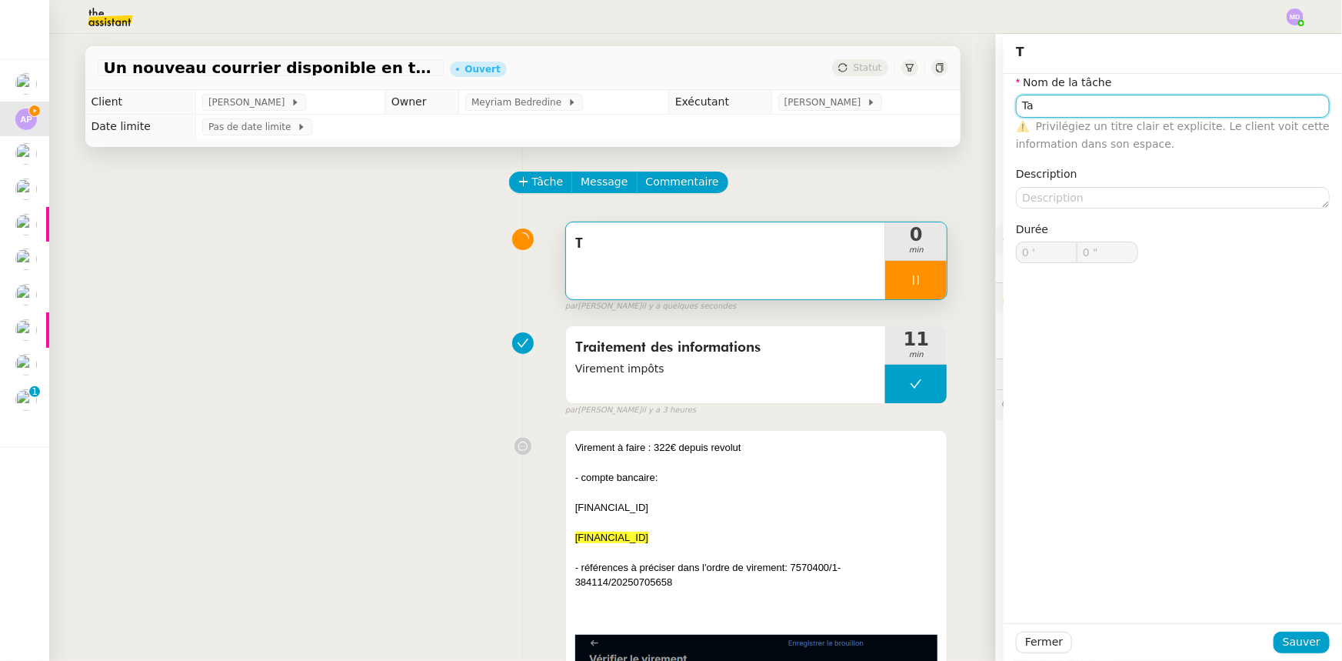
type input "1 ""
type input "Transmissio"
type input "2 ""
type input "Transmission d'informati"
type input "3 ""
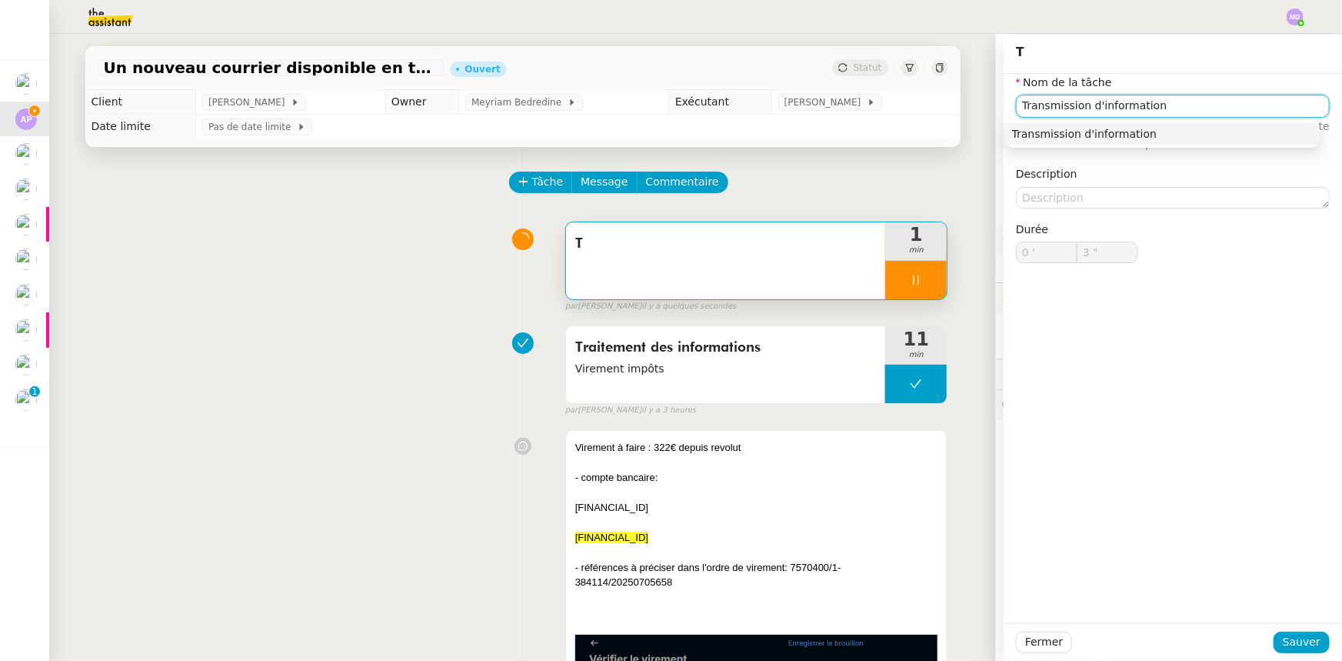
type input "Transmission d'informations"
type input "4 ""
type input "Transmission d'informations"
click at [1292, 639] on span "Sauver" at bounding box center [1302, 642] width 38 height 18
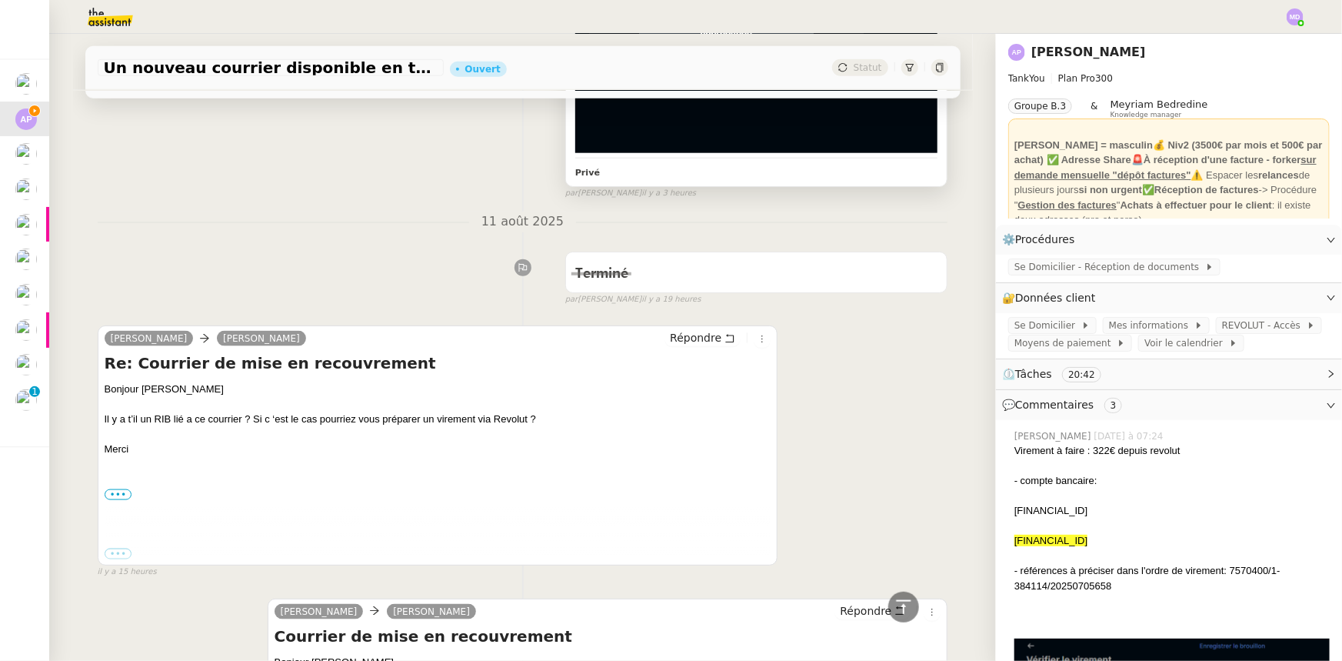
scroll to position [978, 0]
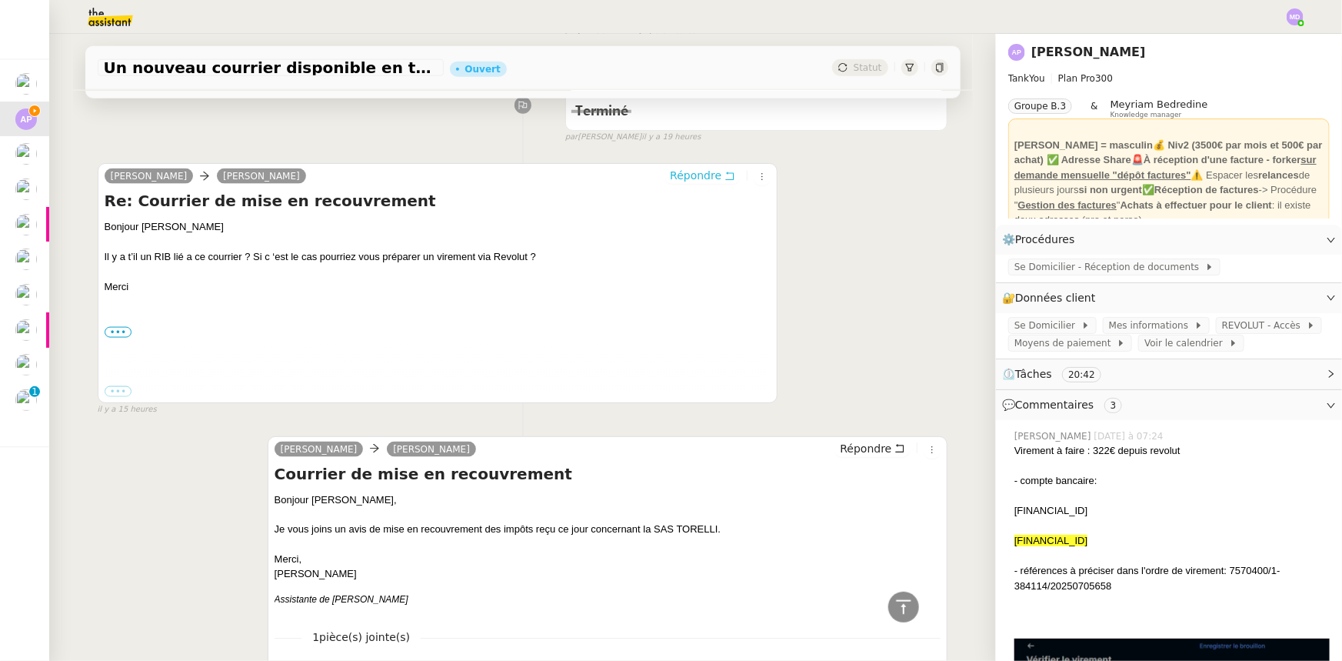
click at [687, 176] on span "Répondre" at bounding box center [696, 175] width 52 height 15
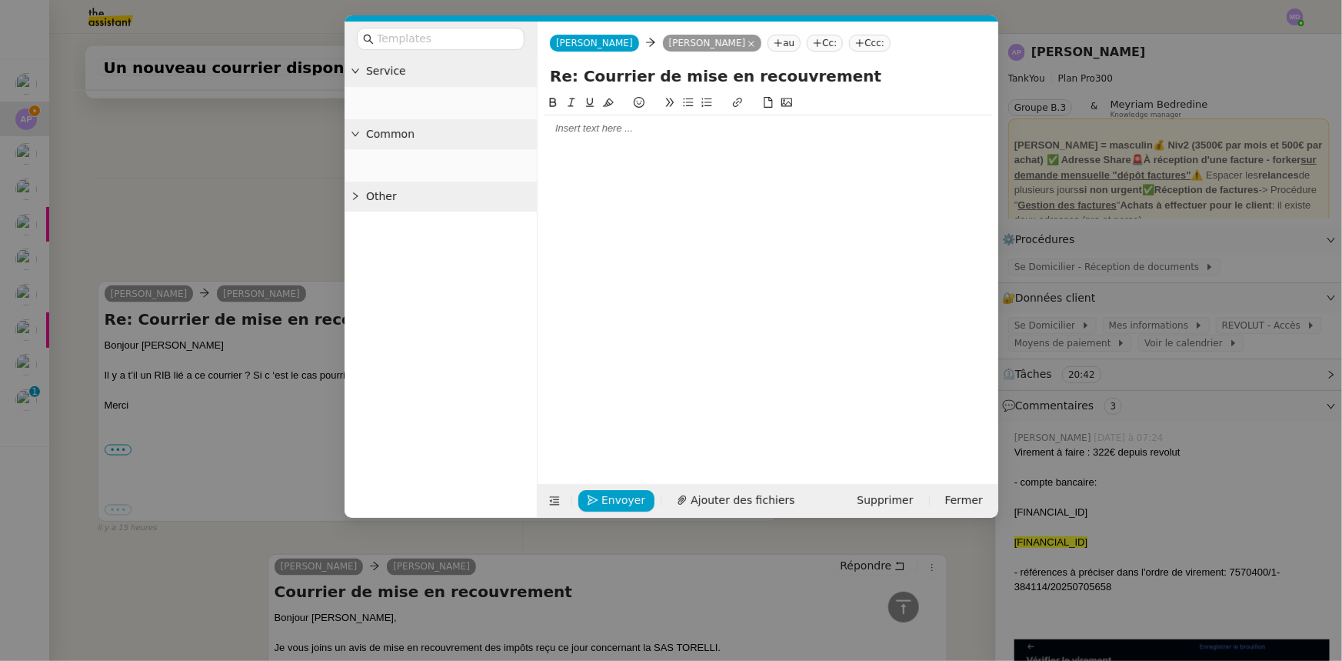
scroll to position [1096, 0]
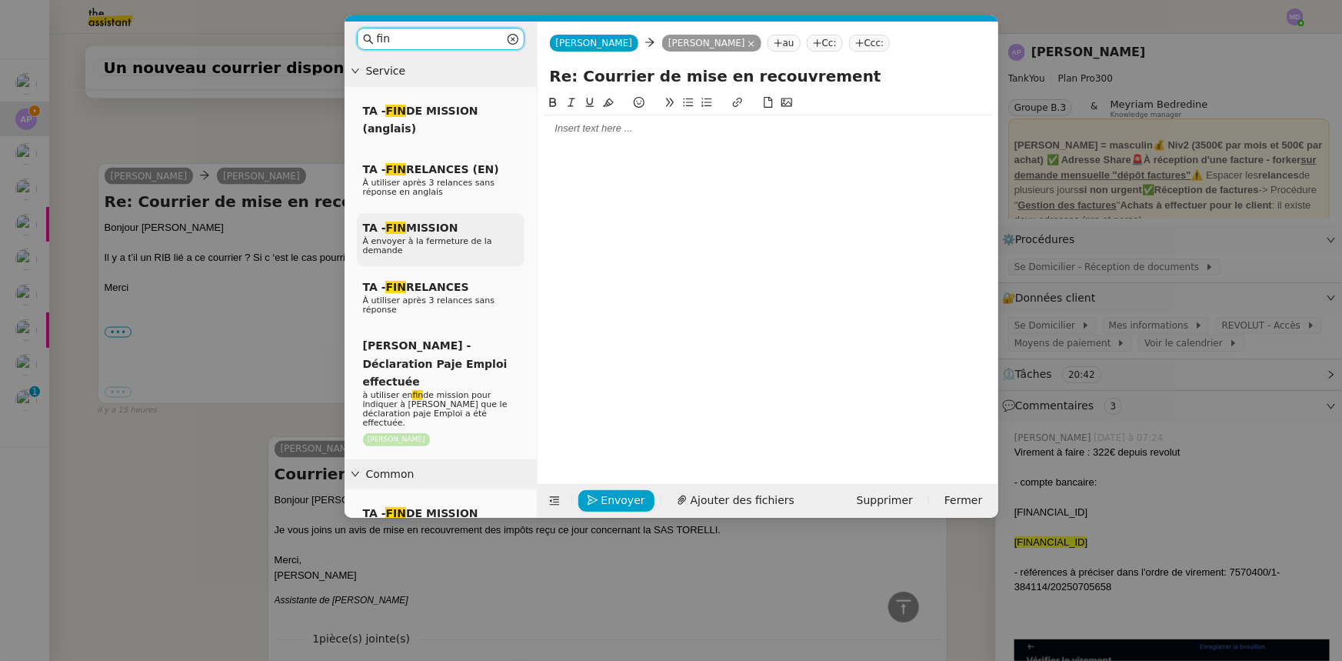
type input "fin"
click at [478, 236] on span "À envoyer à la fermeture de la demande" at bounding box center [427, 245] width 129 height 19
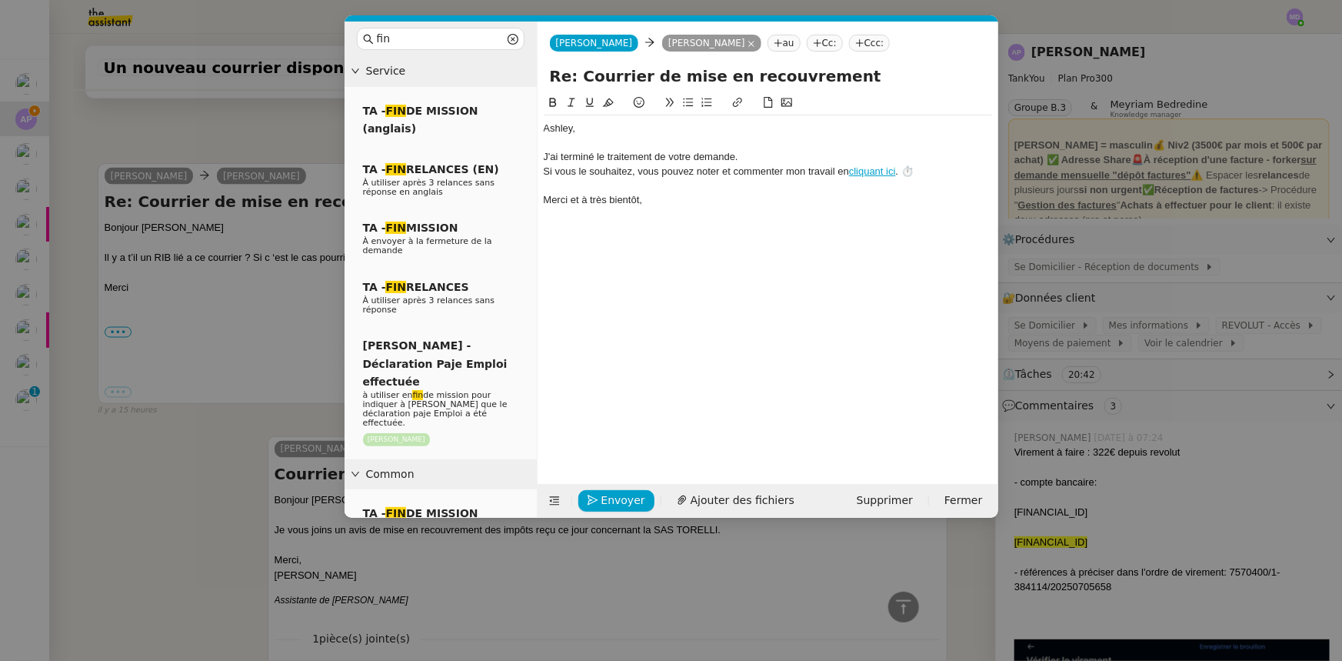
scroll to position [1186, 0]
click at [544, 128] on div "﻿Ashley﻿," at bounding box center [768, 129] width 448 height 14
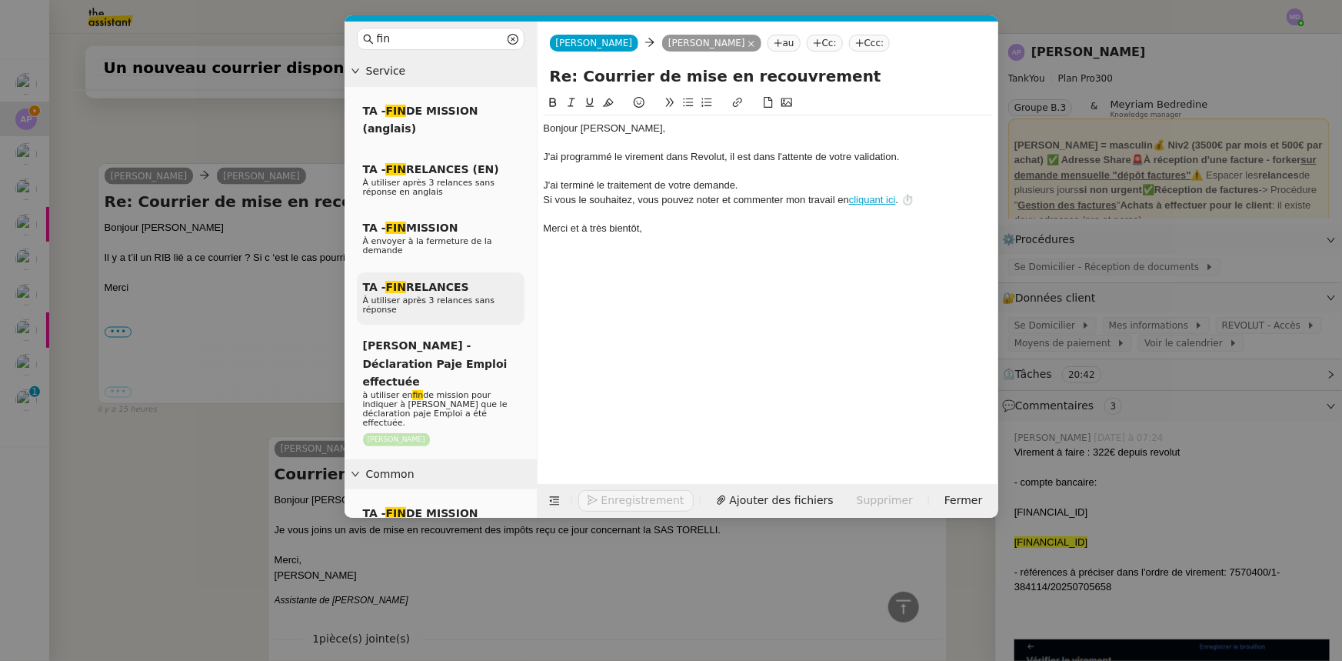
scroll to position [1216, 0]
click at [619, 481] on form "Camille Camille Ashley Poniatowski au Cc: Ccc: Re: Courrier de mise en recouvre…" at bounding box center [768, 270] width 462 height 496
click at [612, 495] on span "Envoyer" at bounding box center [624, 501] width 44 height 18
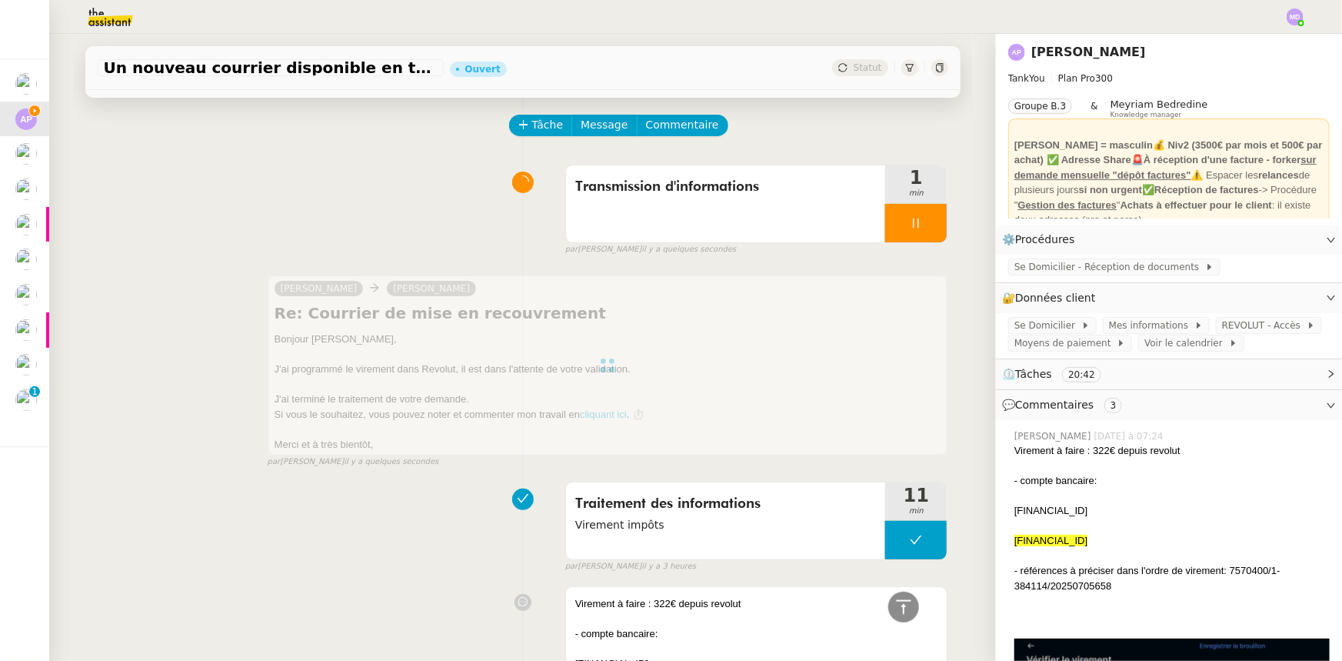
scroll to position [0, 0]
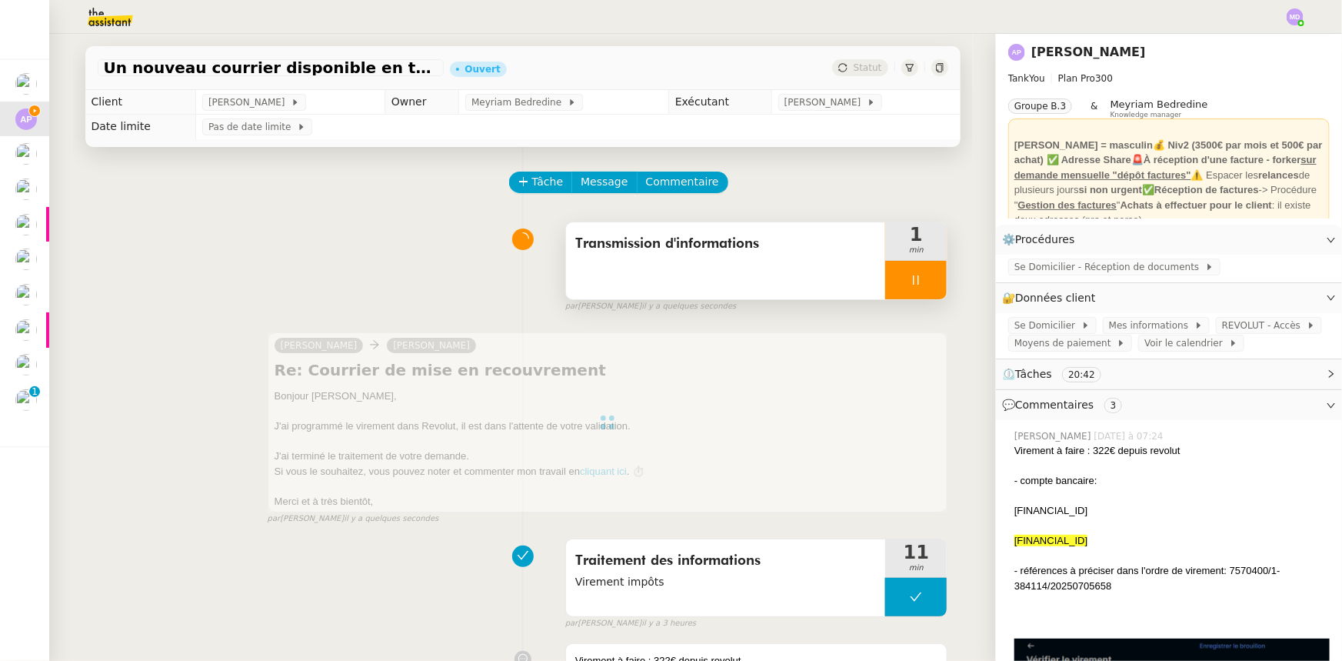
click at [918, 272] on div at bounding box center [916, 280] width 62 height 38
click at [918, 272] on button at bounding box center [931, 280] width 31 height 38
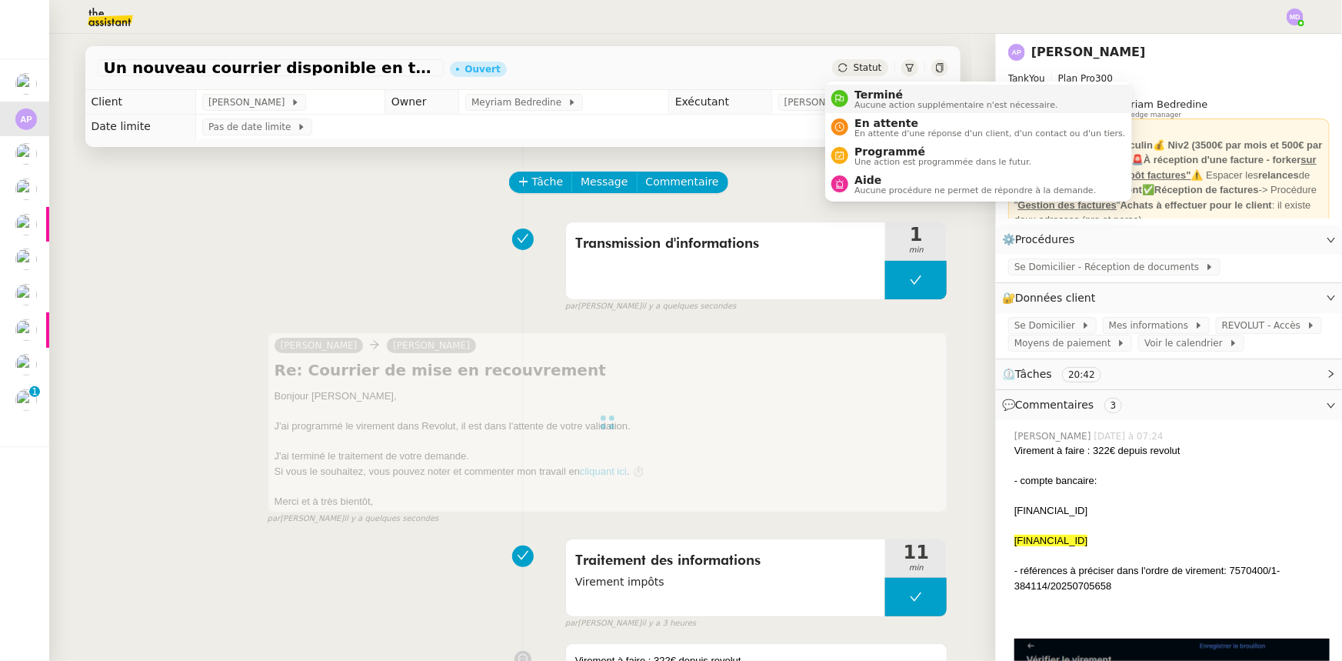
drag, startPoint x: 855, startPoint y: 85, endPoint x: 868, endPoint y: 103, distance: 23.1
click at [855, 86] on li "Terminé Aucune action supplémentaire n'est nécessaire." at bounding box center [978, 99] width 306 height 28
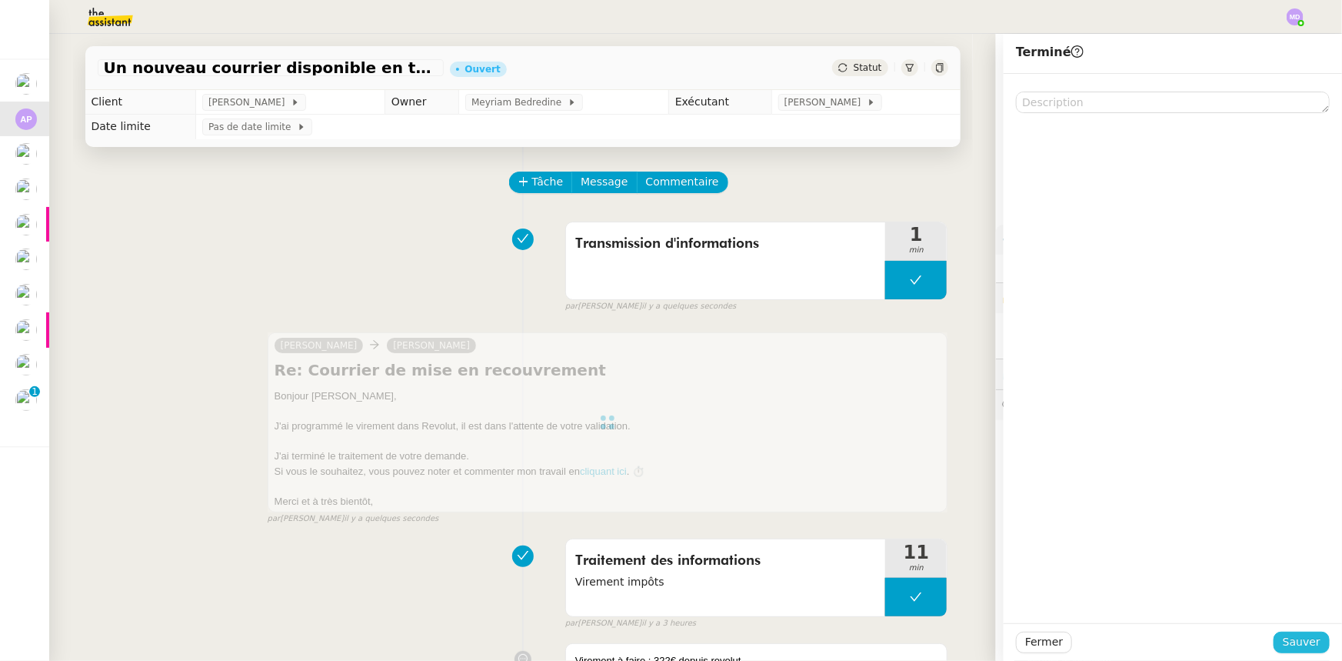
drag, startPoint x: 1312, startPoint y: 641, endPoint x: 658, endPoint y: 458, distance: 678.8
click at [1312, 641] on button "Sauver" at bounding box center [1302, 643] width 56 height 22
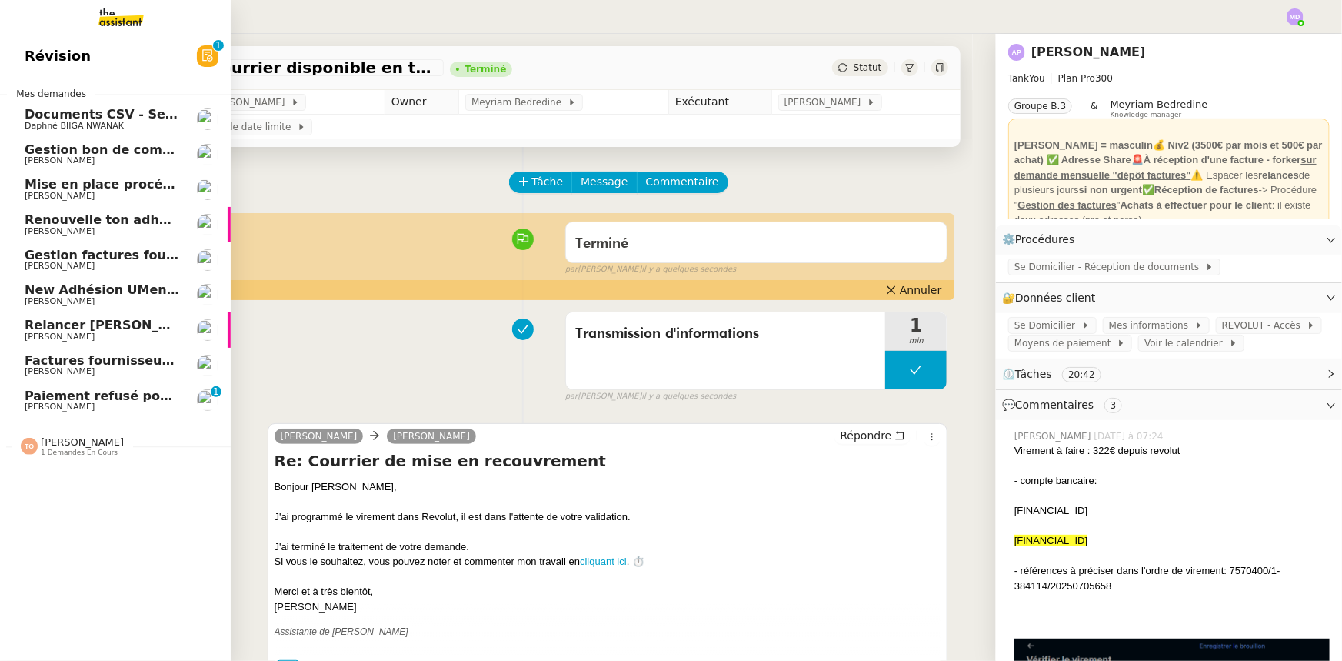
click at [113, 360] on span "Factures fournisseurs règlement par prélèvement, CB et espèces via Pennylane - …" at bounding box center [332, 360] width 615 height 15
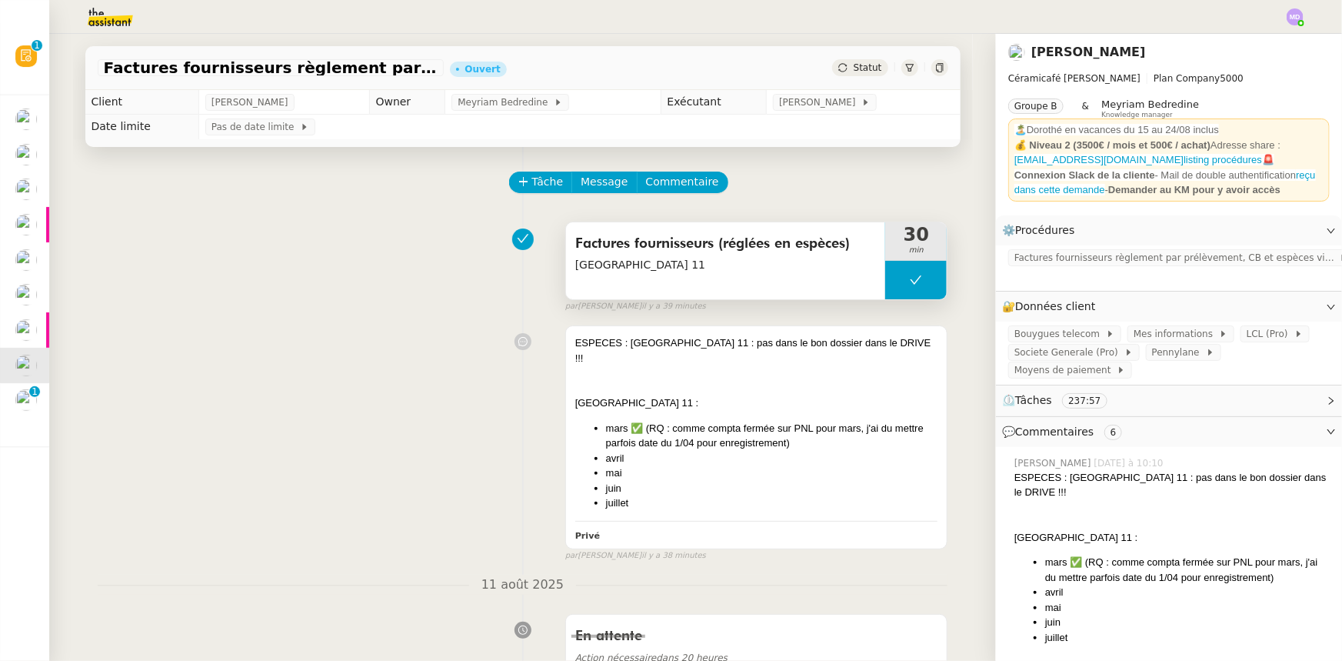
click at [892, 282] on button at bounding box center [916, 280] width 62 height 38
click at [895, 282] on icon at bounding box center [901, 280] width 12 height 12
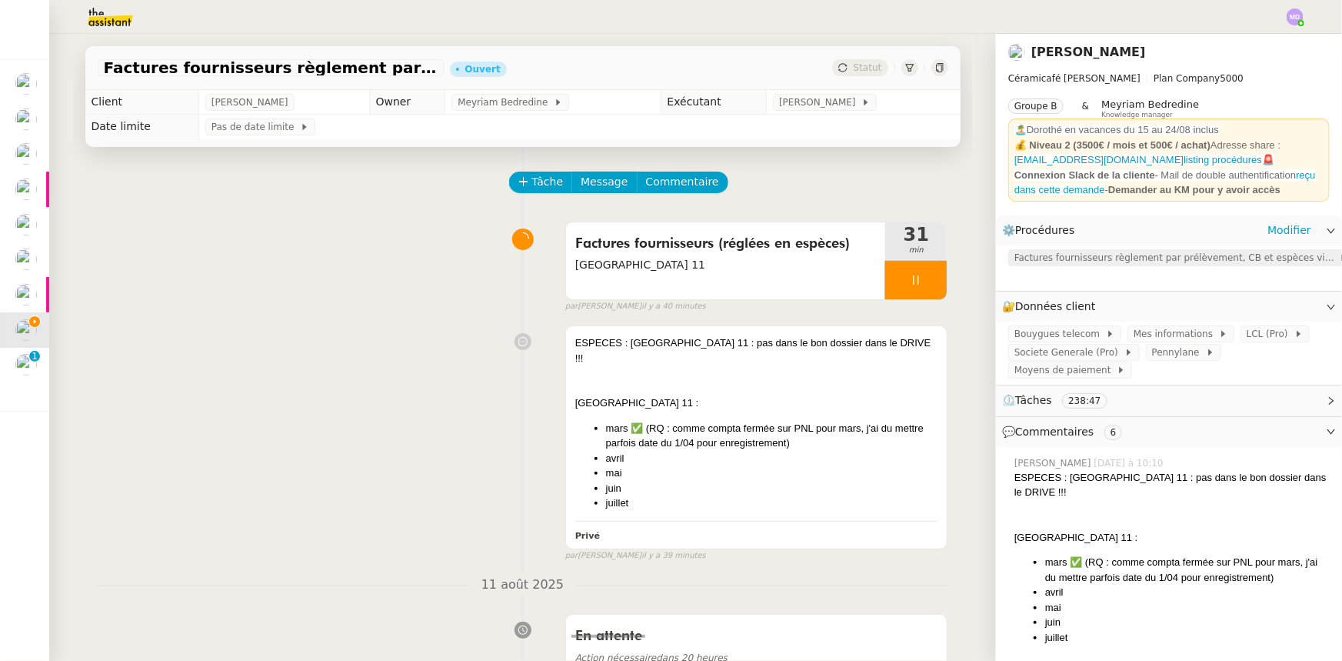
click at [1136, 265] on span "Factures fournisseurs règlement par prélèvement, CB et espèces via Pennylane" at bounding box center [1177, 257] width 325 height 15
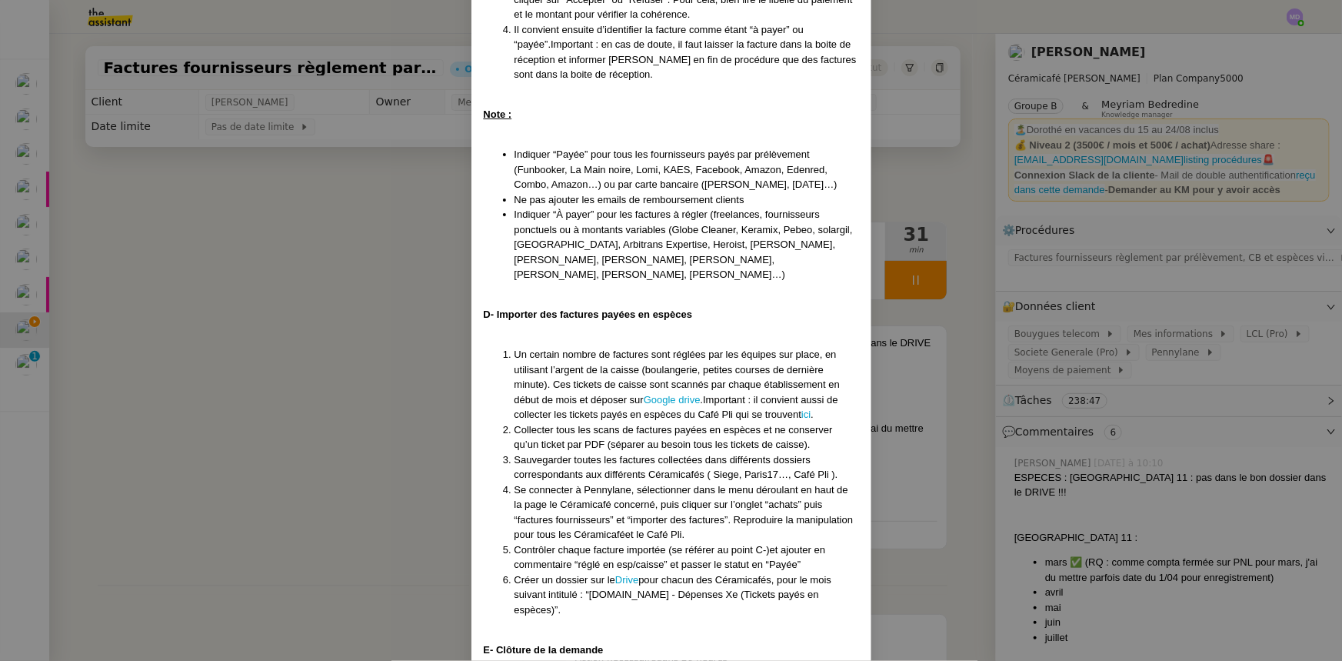
scroll to position [1332, 0]
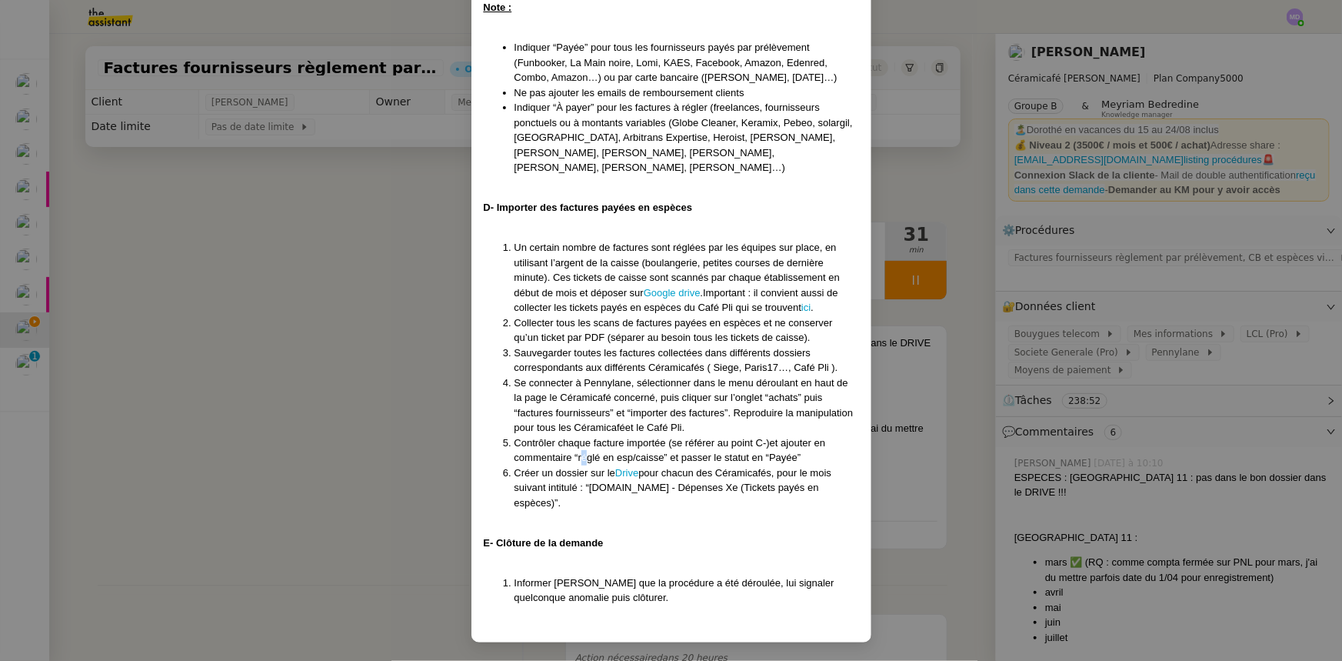
click at [582, 464] on span "Contrôler chaque facture importée (se référer au point C-)et ajouter en comment…" at bounding box center [671, 450] width 312 height 27
click at [577, 464] on span "Contrôler chaque facture importée (se référer au point C-)et ajouter en comment…" at bounding box center [671, 450] width 312 height 27
drag, startPoint x: 575, startPoint y: 473, endPoint x: 661, endPoint y: 472, distance: 85.4
click at [661, 464] on span "Contrôler chaque facture importée (se référer au point C-)et ajouter en comment…" at bounding box center [671, 450] width 312 height 27
copy span "réglé en esp/caisse"
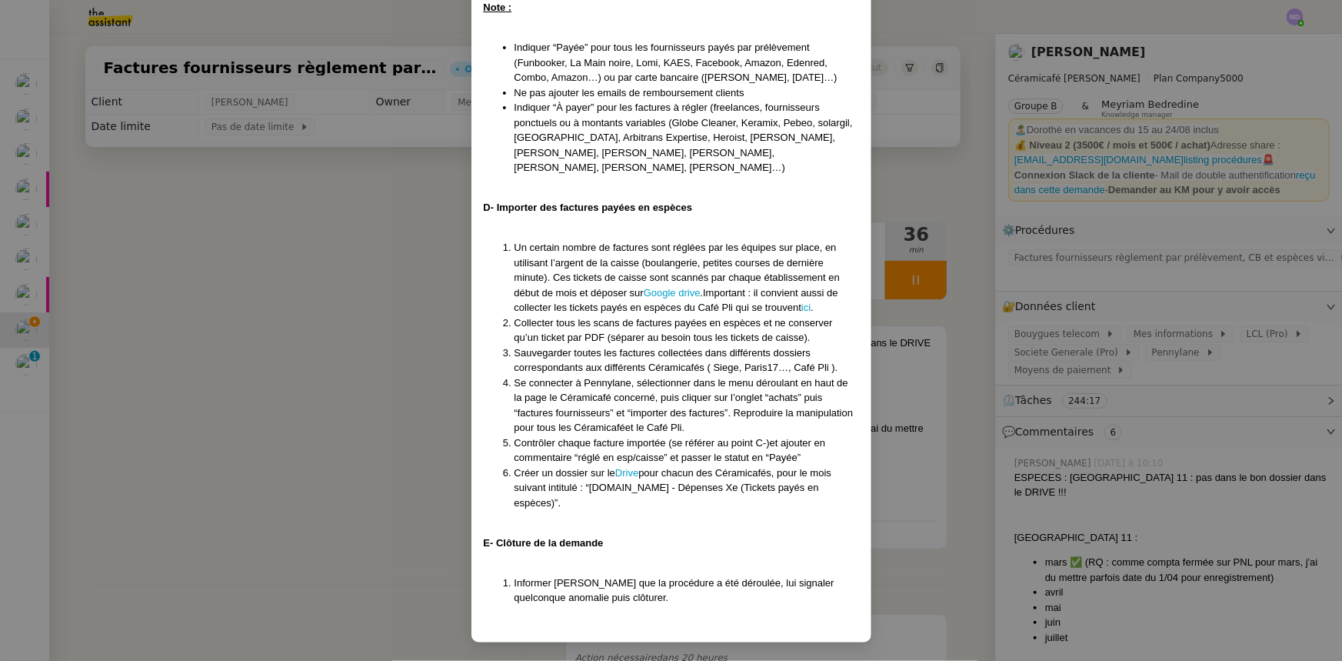
click at [282, 255] on nz-modal-container "Créée le [DATE] - MAJ le [DATE] Contexte : La comptabilité de toutes les entité…" at bounding box center [671, 330] width 1342 height 661
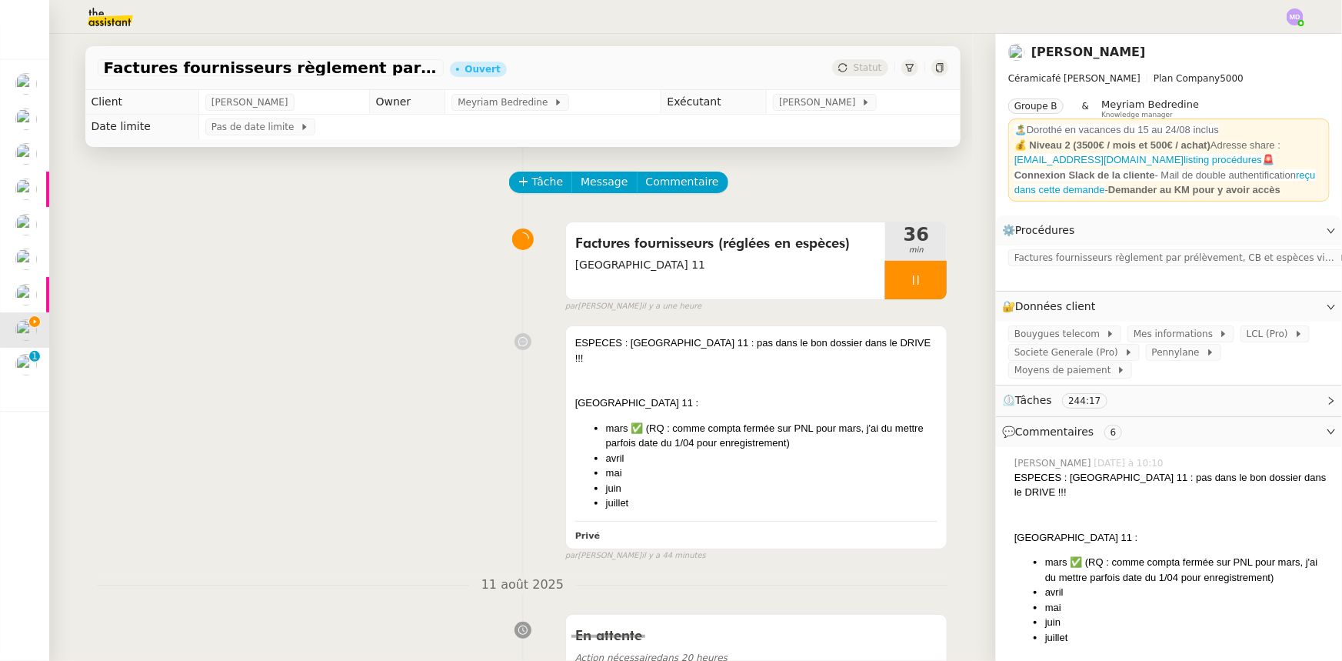
scroll to position [1255, 0]
click at [769, 435] on li "mars ✅ (RQ : comme compta fermée sur PNL pour mars, j'ai du mettre parfois date…" at bounding box center [772, 436] width 332 height 30
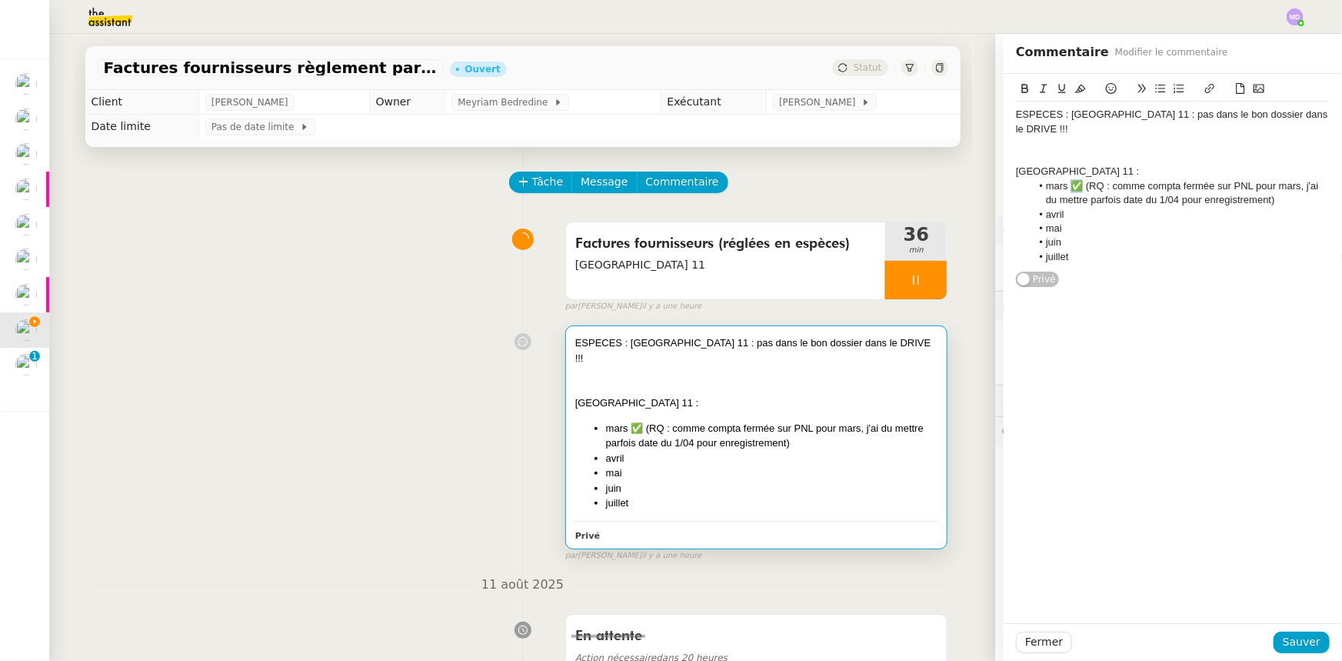
drag, startPoint x: 1063, startPoint y: 171, endPoint x: 1073, endPoint y: 170, distance: 10.0
click at [1073, 179] on li "mars ✅ (RQ : comme compta fermée sur PNL pour mars, j'ai du mettre parfois date…" at bounding box center [1181, 193] width 299 height 28
copy li "✅"
click at [1069, 208] on li "avril" at bounding box center [1181, 215] width 299 height 14
click at [1283, 641] on span "Sauver" at bounding box center [1302, 642] width 38 height 18
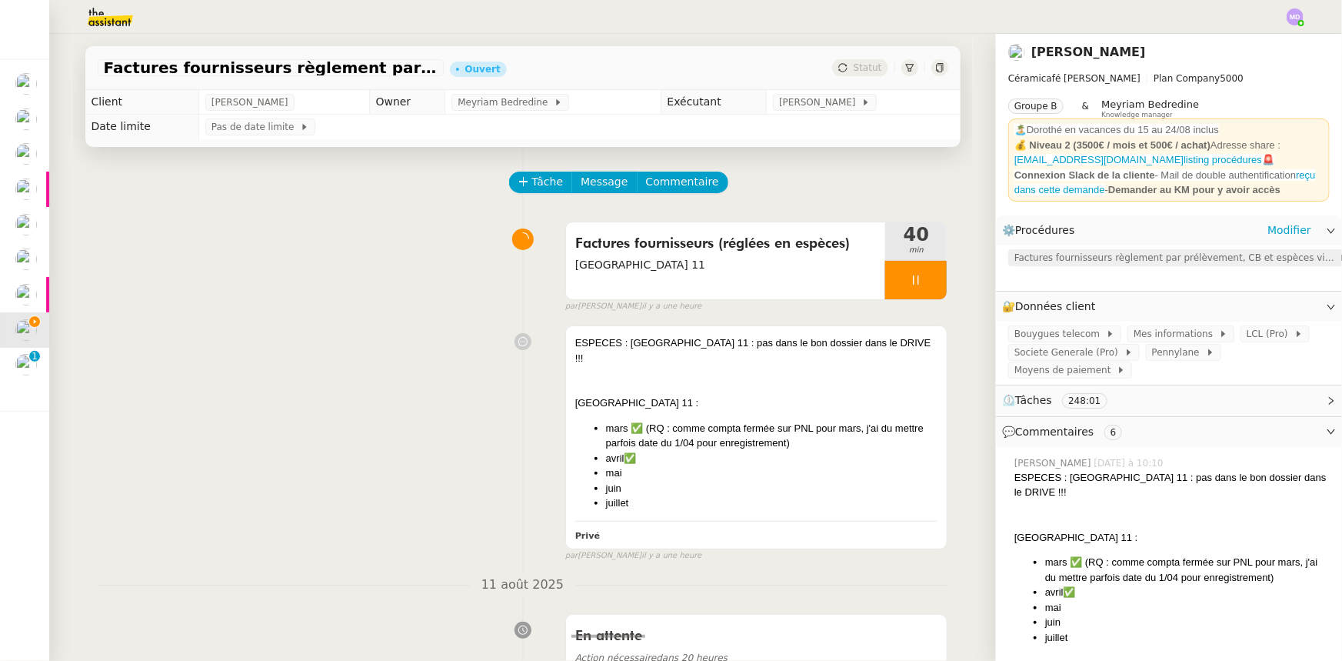
click at [1143, 262] on span "Factures fournisseurs règlement par prélèvement, CB et espèces via Pennylane" at bounding box center [1177, 257] width 325 height 15
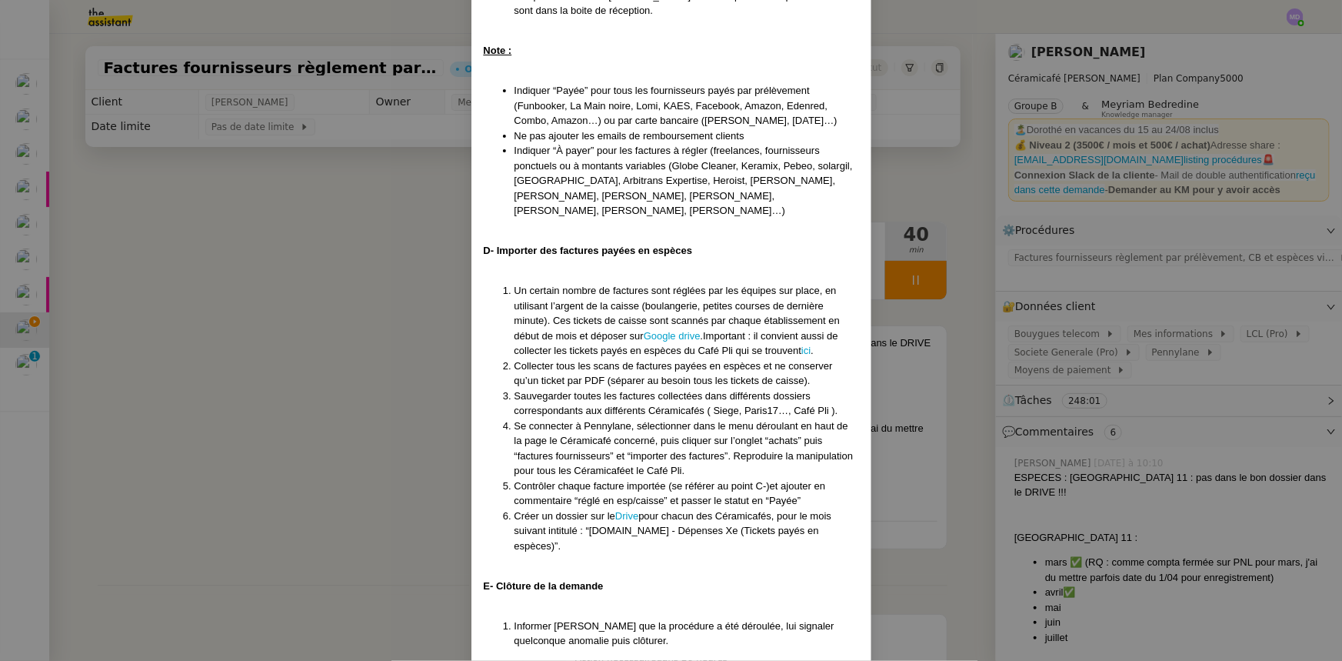
scroll to position [1332, 0]
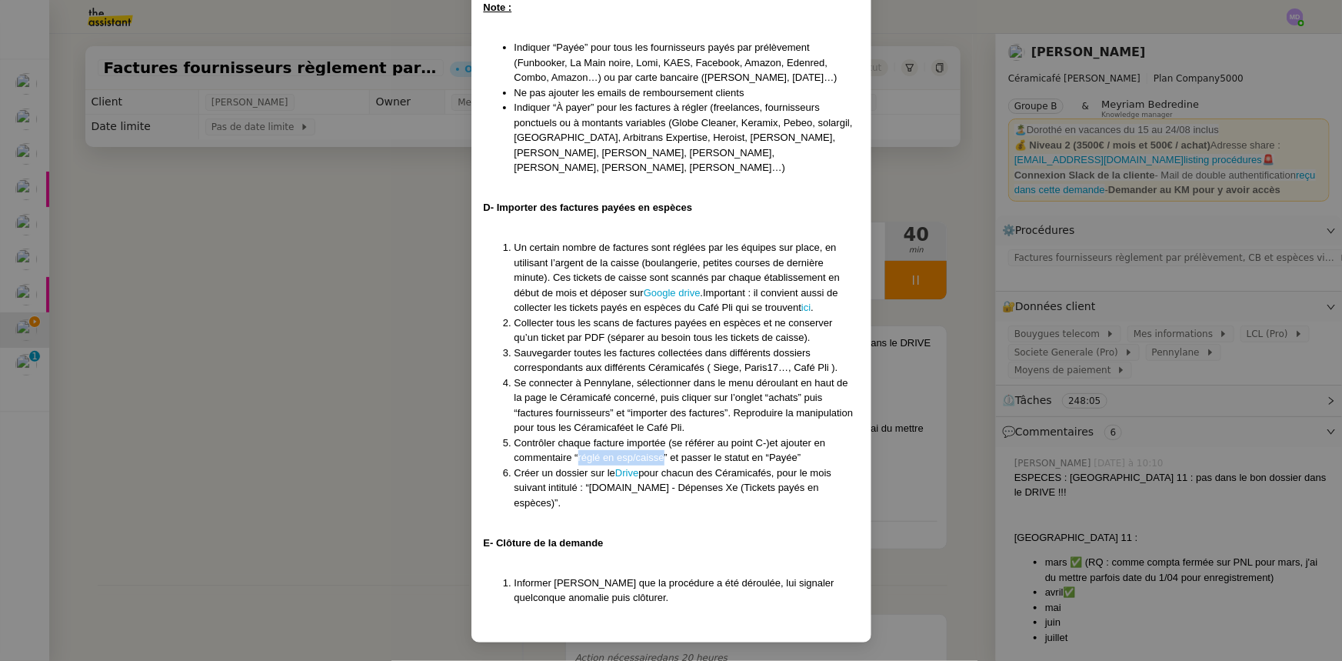
drag, startPoint x: 575, startPoint y: 471, endPoint x: 658, endPoint y: 468, distance: 83.1
click at [658, 464] on span "Contrôler chaque facture importée (se référer au point C-)et ajouter en comment…" at bounding box center [671, 450] width 312 height 27
copy span "réglé en esp/caisse"
click at [311, 358] on nz-modal-container "Créée le [DATE] - MAJ le [DATE] Contexte : La comptabilité de toutes les entité…" at bounding box center [671, 330] width 1342 height 661
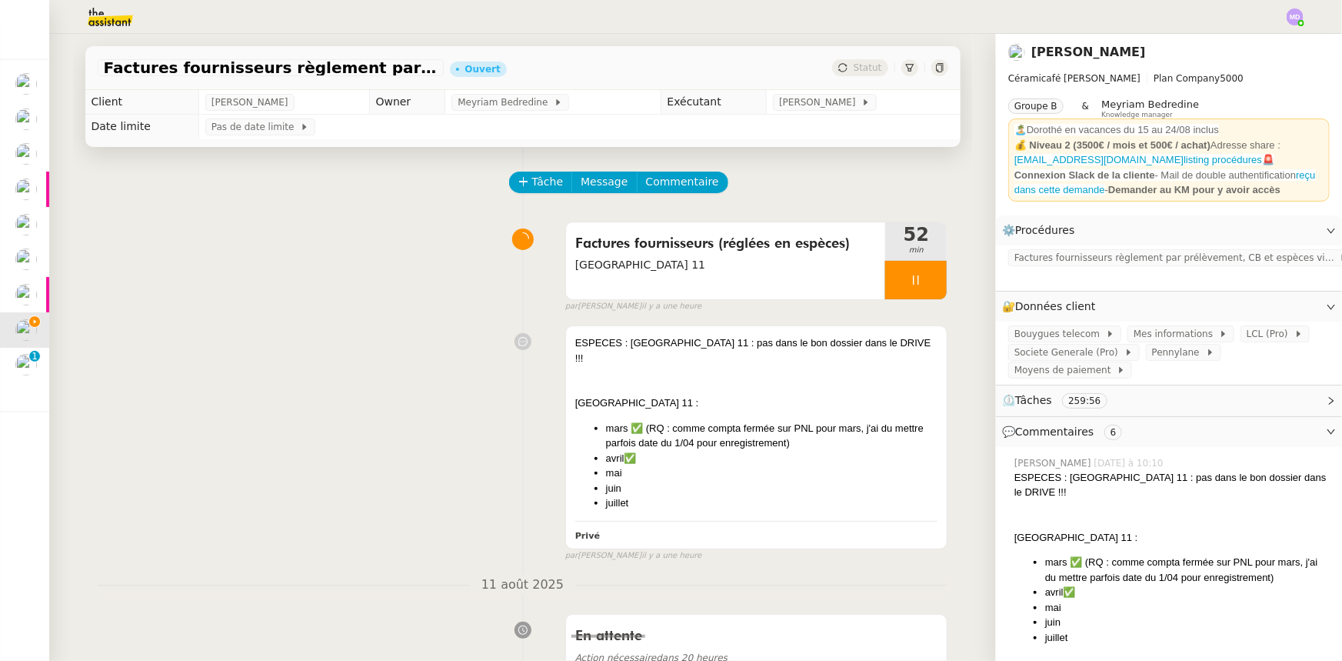
scroll to position [1255, 0]
click at [737, 421] on li "mars ✅ (RQ : comme compta fermée sur PNL pour mars, j'ai du mettre parfois date…" at bounding box center [772, 436] width 332 height 30
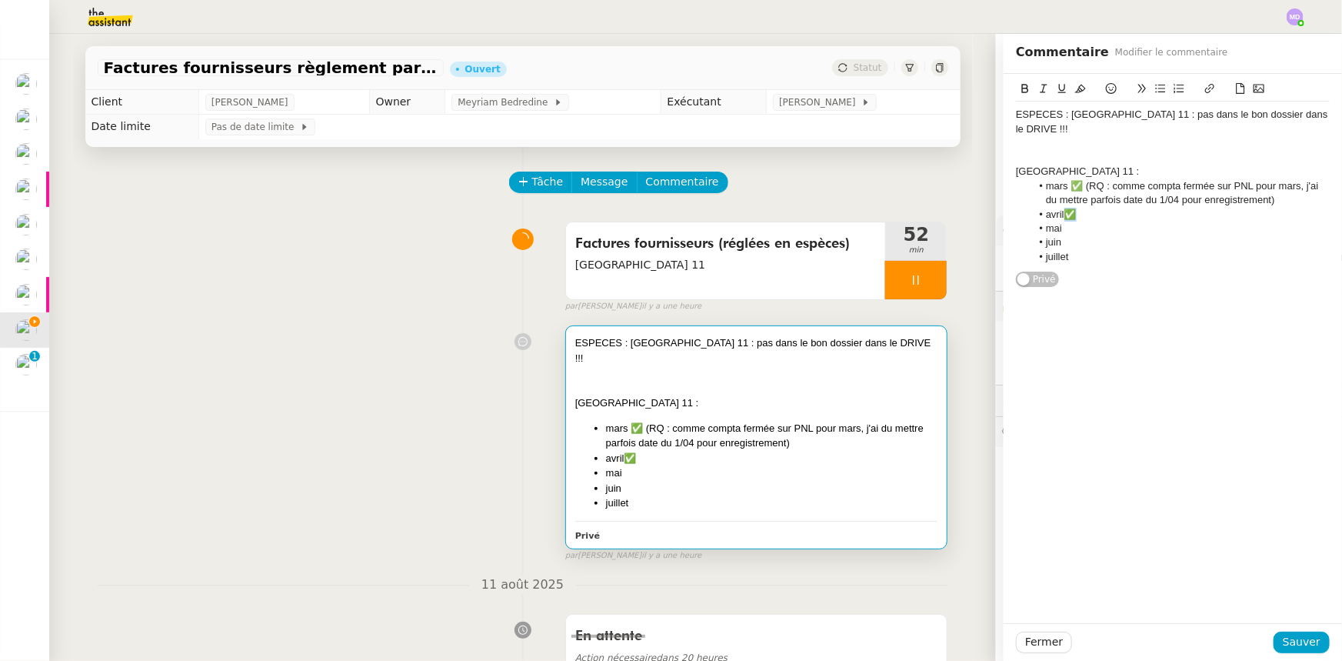
drag, startPoint x: 1073, startPoint y: 203, endPoint x: 1059, endPoint y: 204, distance: 13.9
click at [1059, 208] on li "avril✅" at bounding box center [1181, 215] width 299 height 14
copy li "✅"
click at [1068, 222] on li "mai" at bounding box center [1181, 229] width 299 height 14
click at [1296, 639] on span "Sauver" at bounding box center [1302, 642] width 38 height 18
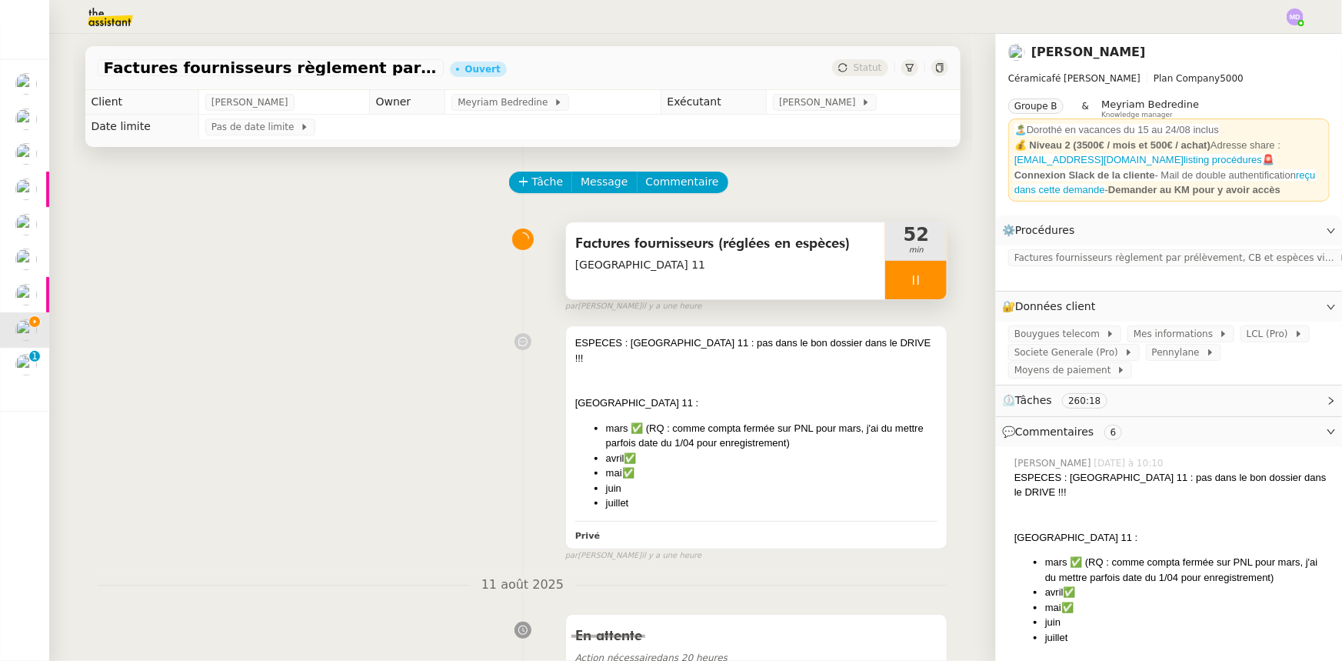
click at [910, 282] on icon at bounding box center [916, 280] width 12 height 12
click at [916, 279] on button at bounding box center [931, 280] width 31 height 38
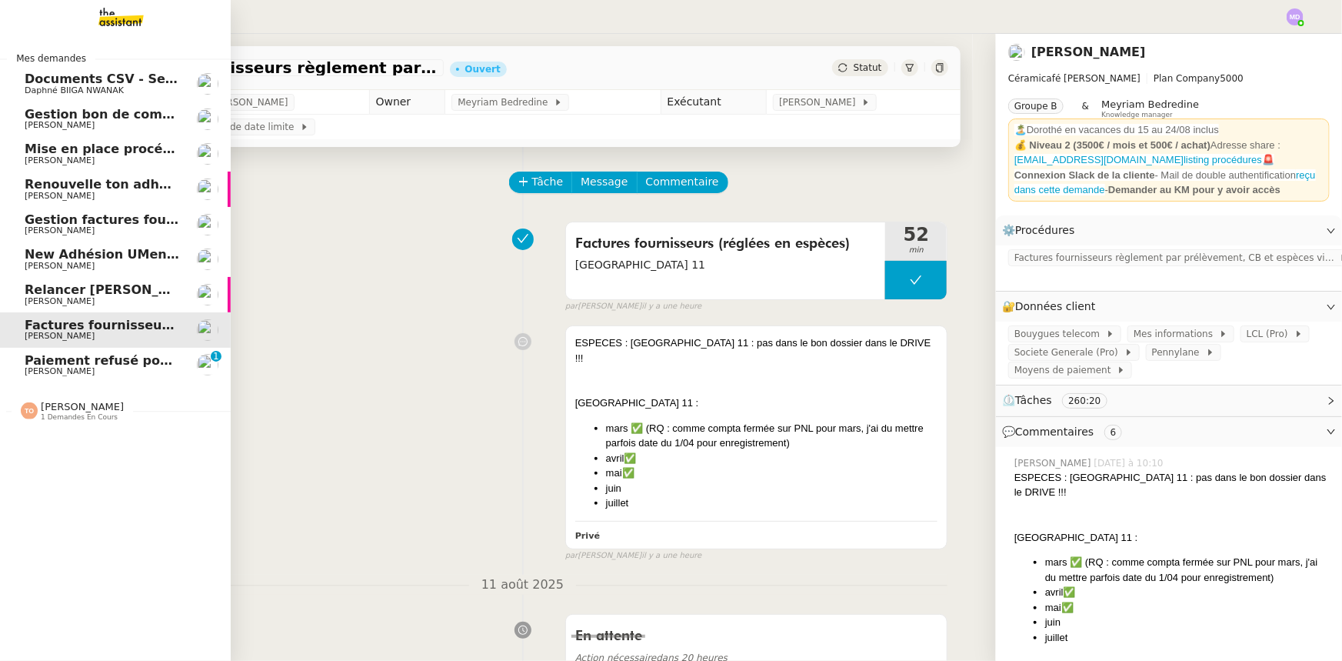
click at [112, 22] on img at bounding box center [108, 17] width 119 height 34
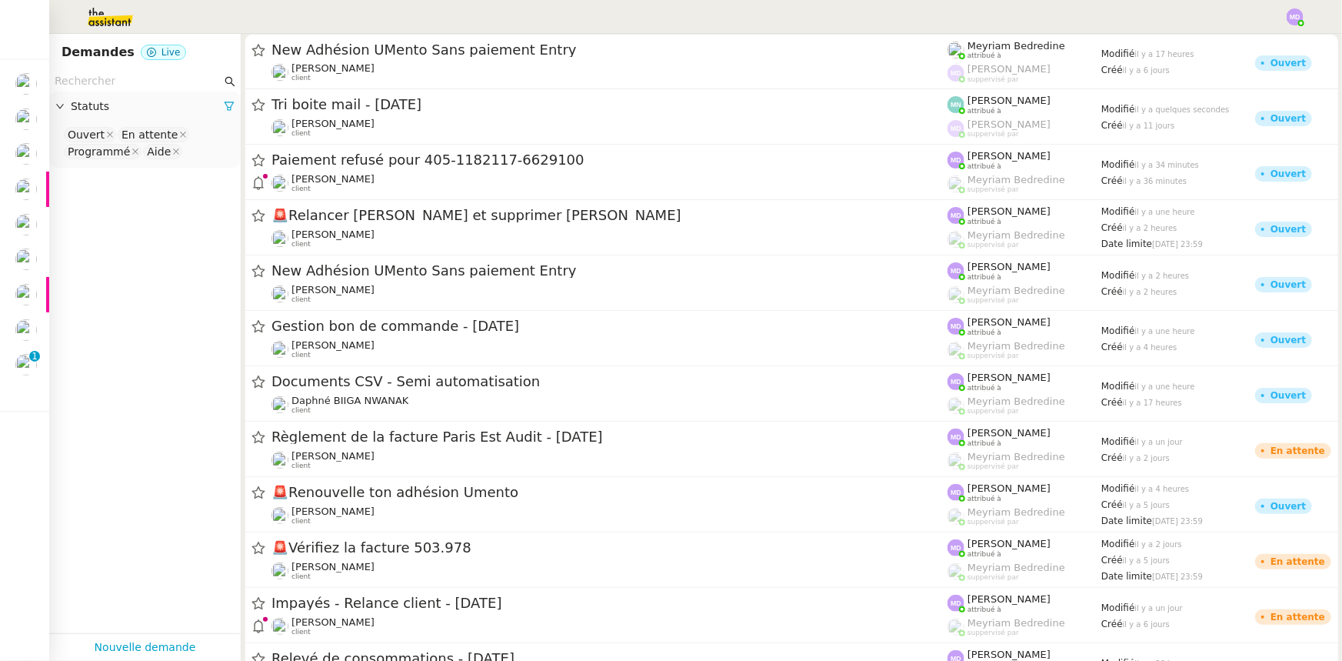
click at [135, 78] on input "text" at bounding box center [138, 81] width 167 height 18
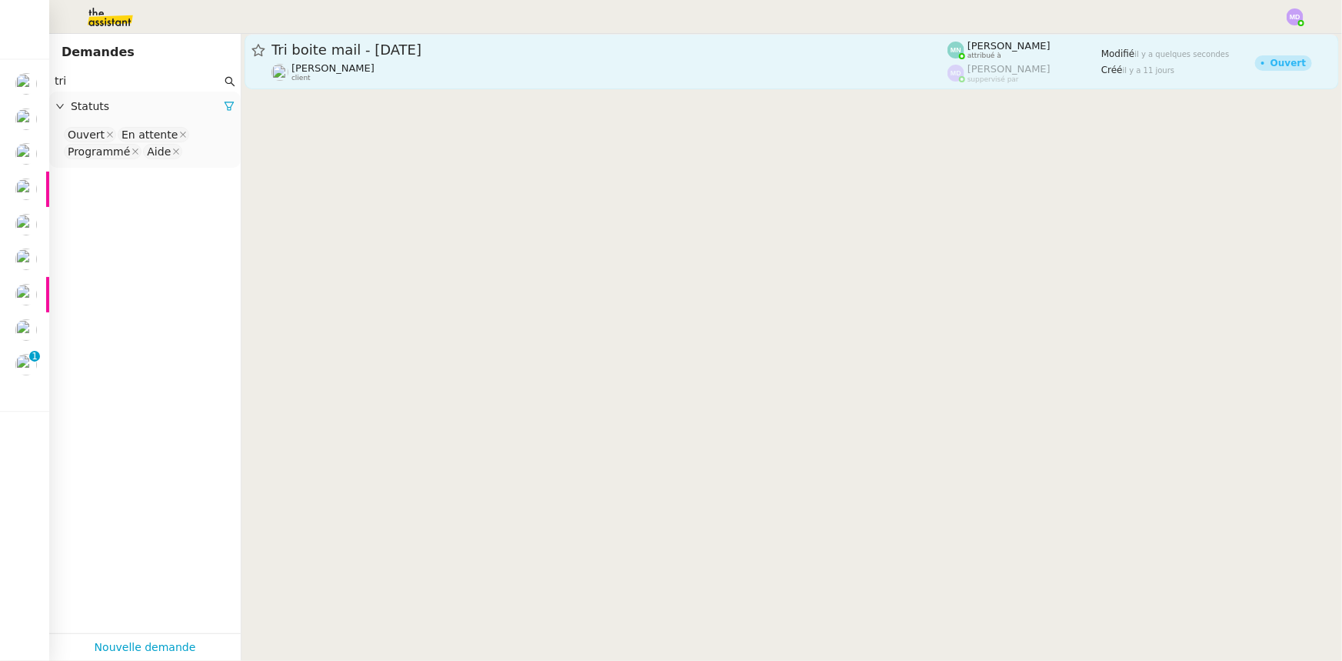
type input "tri"
click at [391, 52] on span "Tri boite mail - [DATE]" at bounding box center [610, 50] width 676 height 14
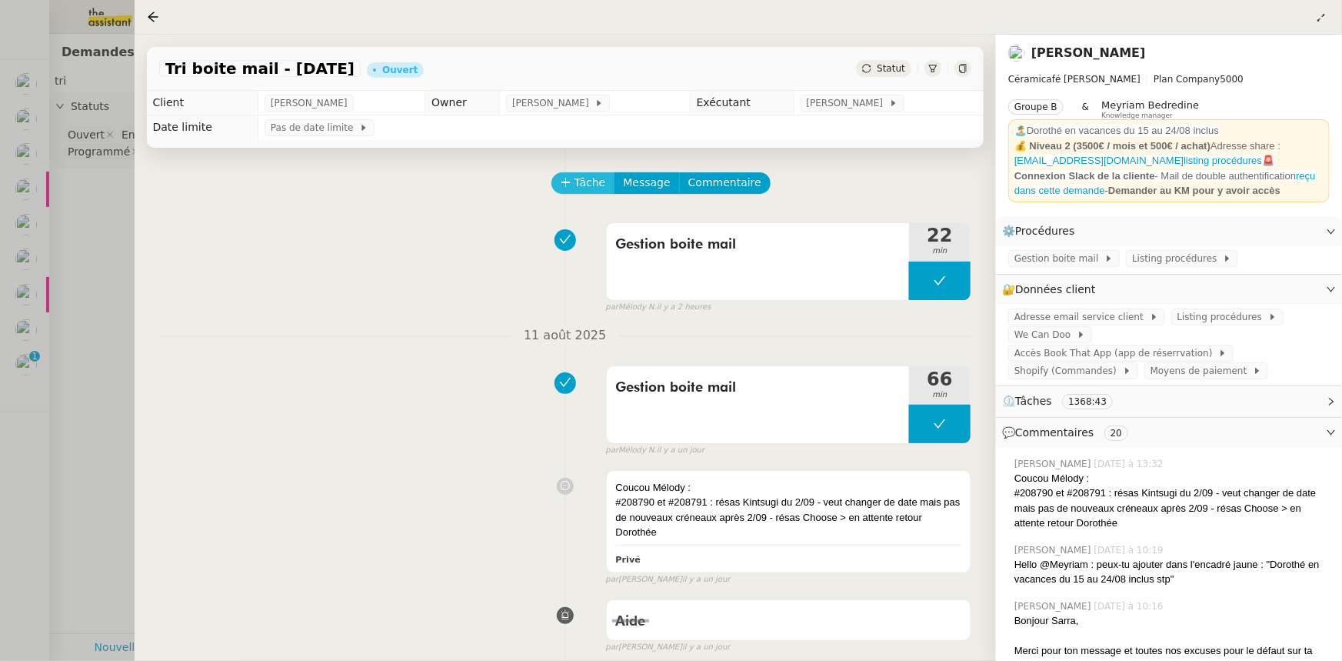
click at [575, 176] on span "Tâche" at bounding box center [591, 183] width 32 height 18
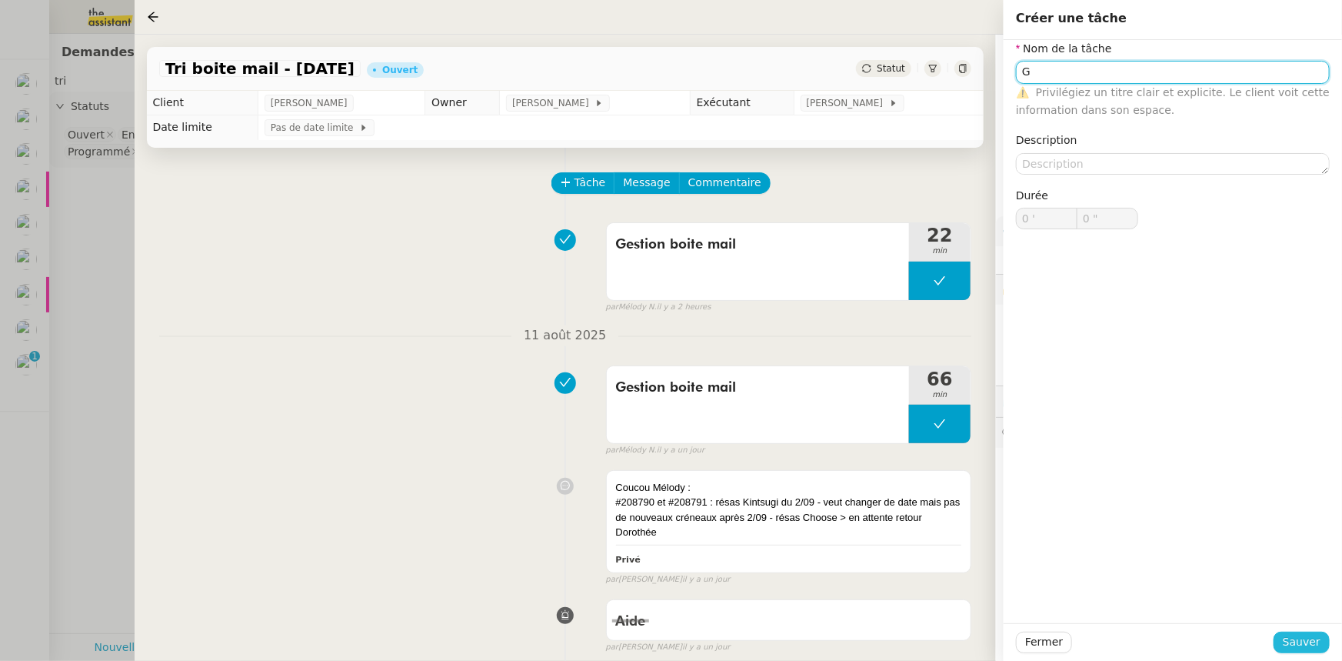
type input "G"
click at [1294, 639] on span "Sauver" at bounding box center [1302, 642] width 38 height 18
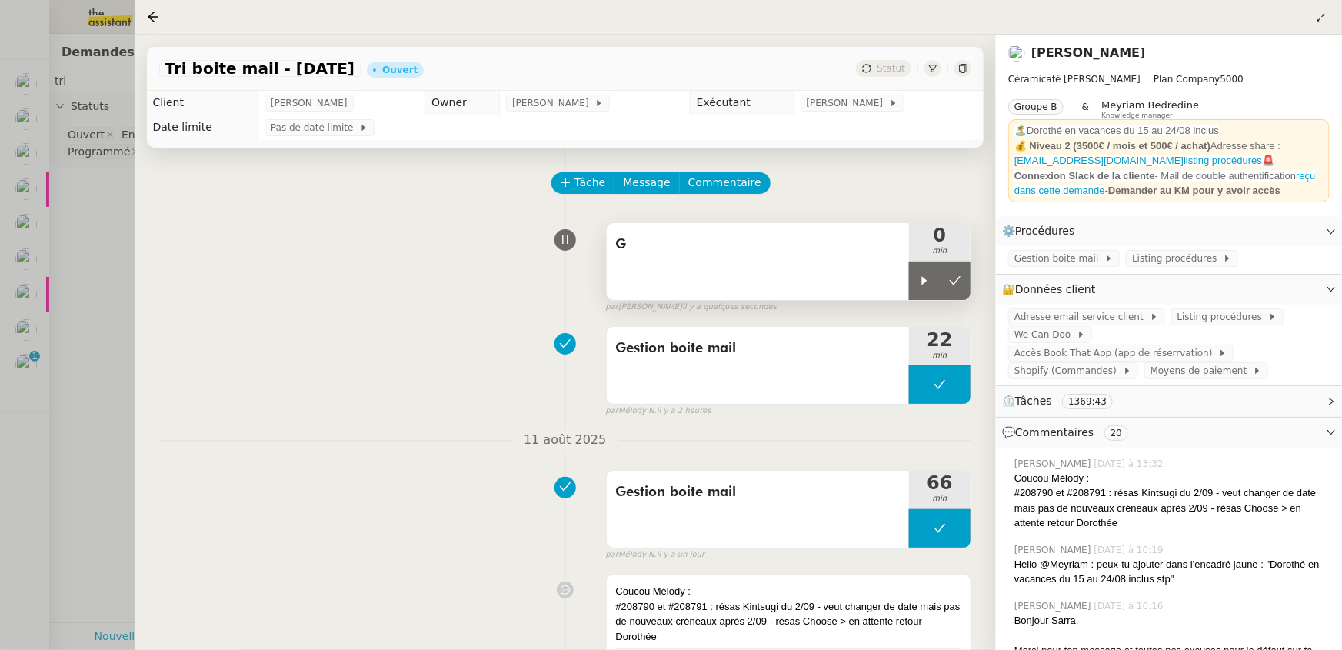
click at [909, 283] on div at bounding box center [924, 281] width 31 height 38
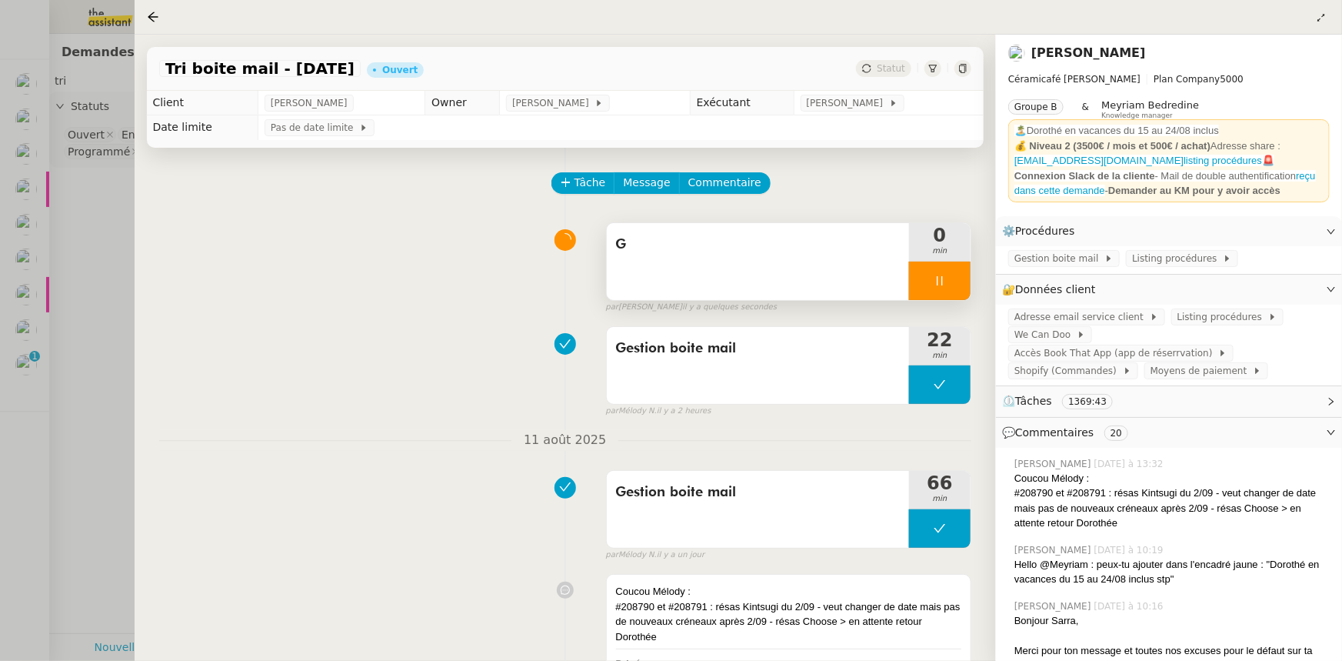
click at [815, 255] on span "G" at bounding box center [758, 244] width 284 height 23
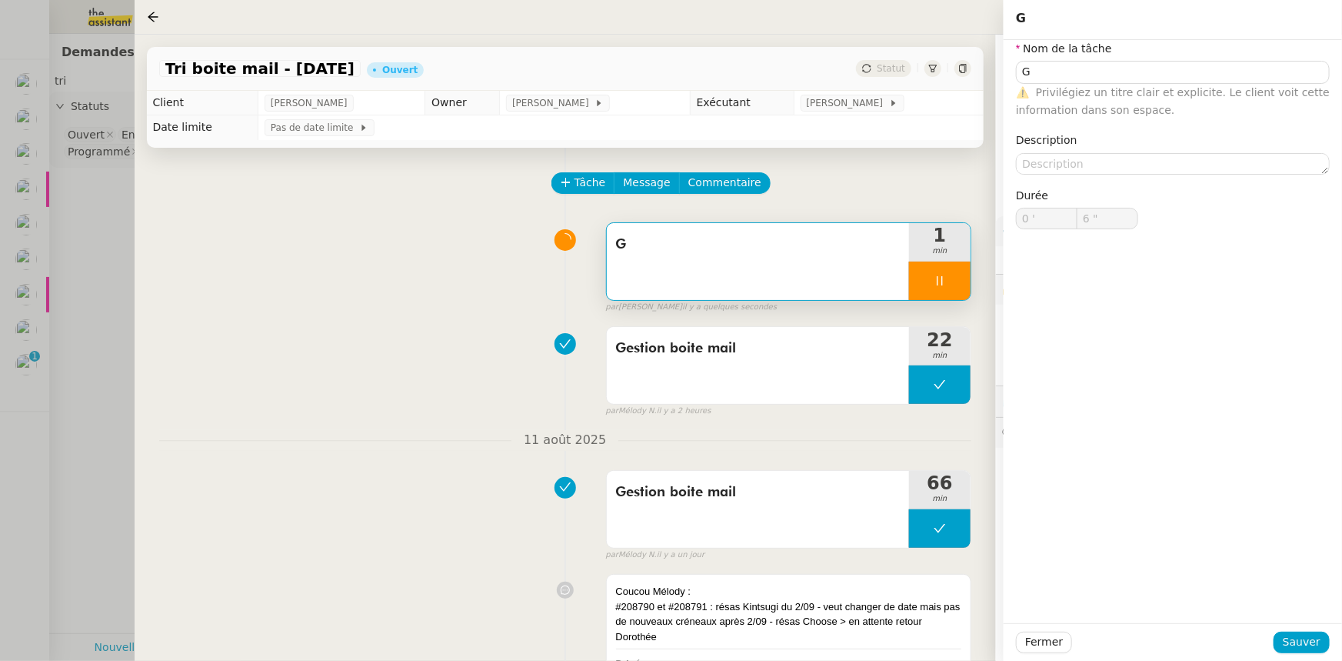
type input "7 ""
click at [1051, 79] on input "G" at bounding box center [1173, 72] width 314 height 22
type input "Ge"
type input "8 ""
type input "Gestion"
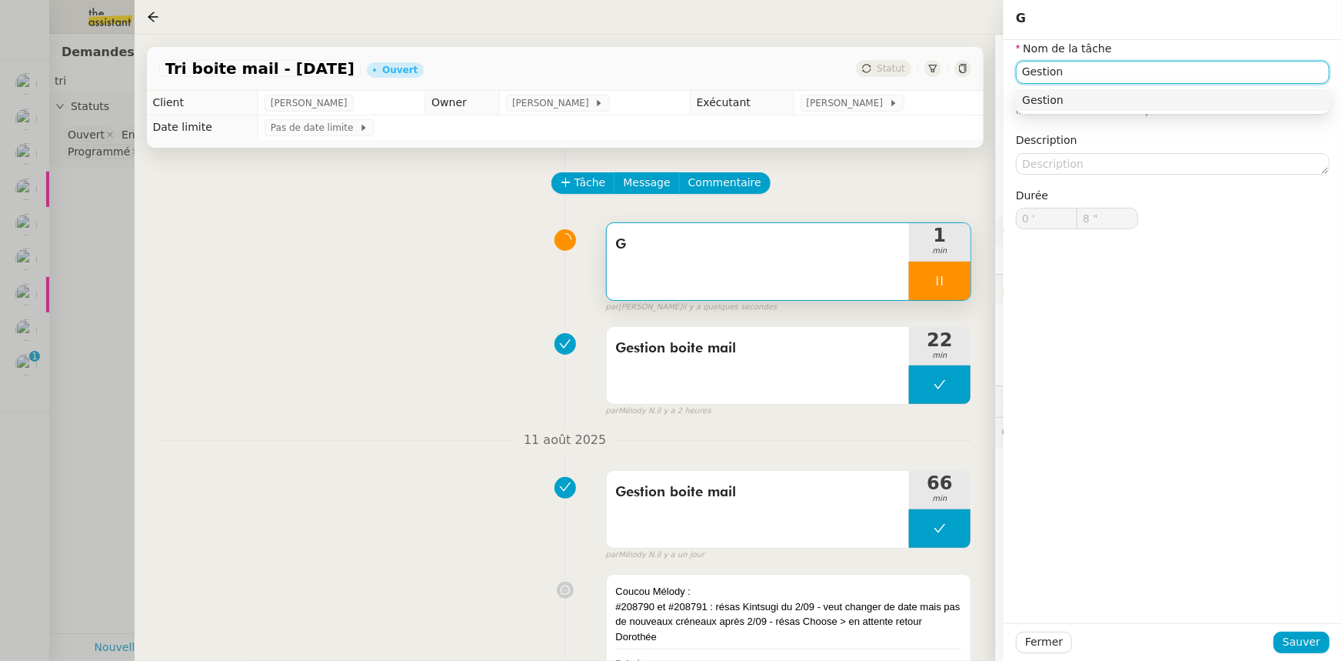
type input "9 ""
type input "Gestion boite emai"
type input "10 ""
type input "Gestion boite email"
type input "11 ""
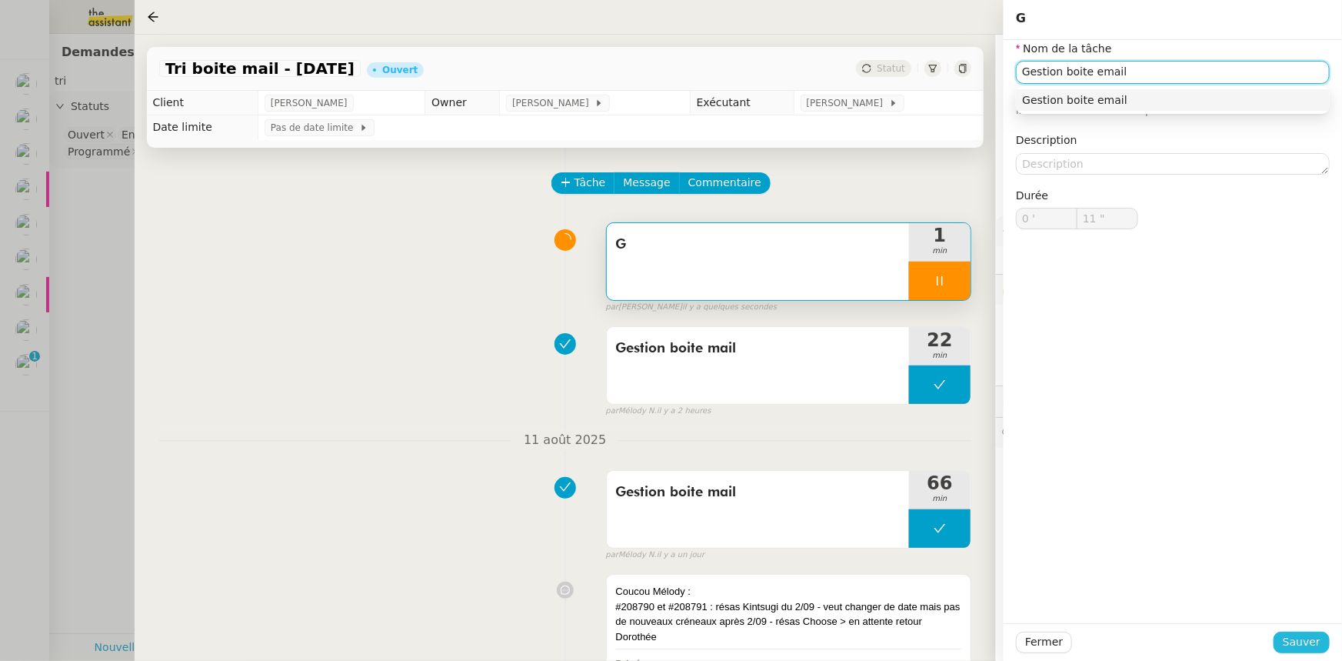
type input "Gestion boite email"
click at [1302, 649] on span "Sauver" at bounding box center [1302, 642] width 38 height 18
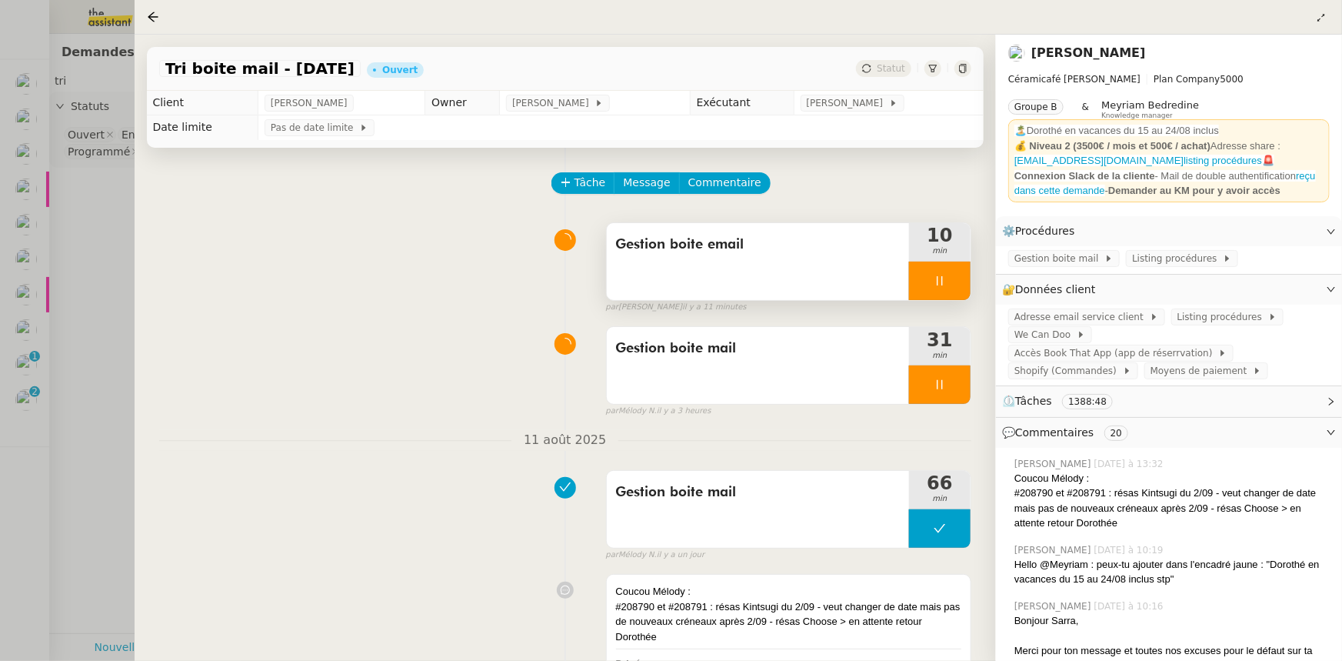
click at [962, 291] on div at bounding box center [940, 281] width 62 height 38
click at [962, 291] on button at bounding box center [955, 281] width 31 height 38
click at [104, 325] on div at bounding box center [671, 330] width 1342 height 661
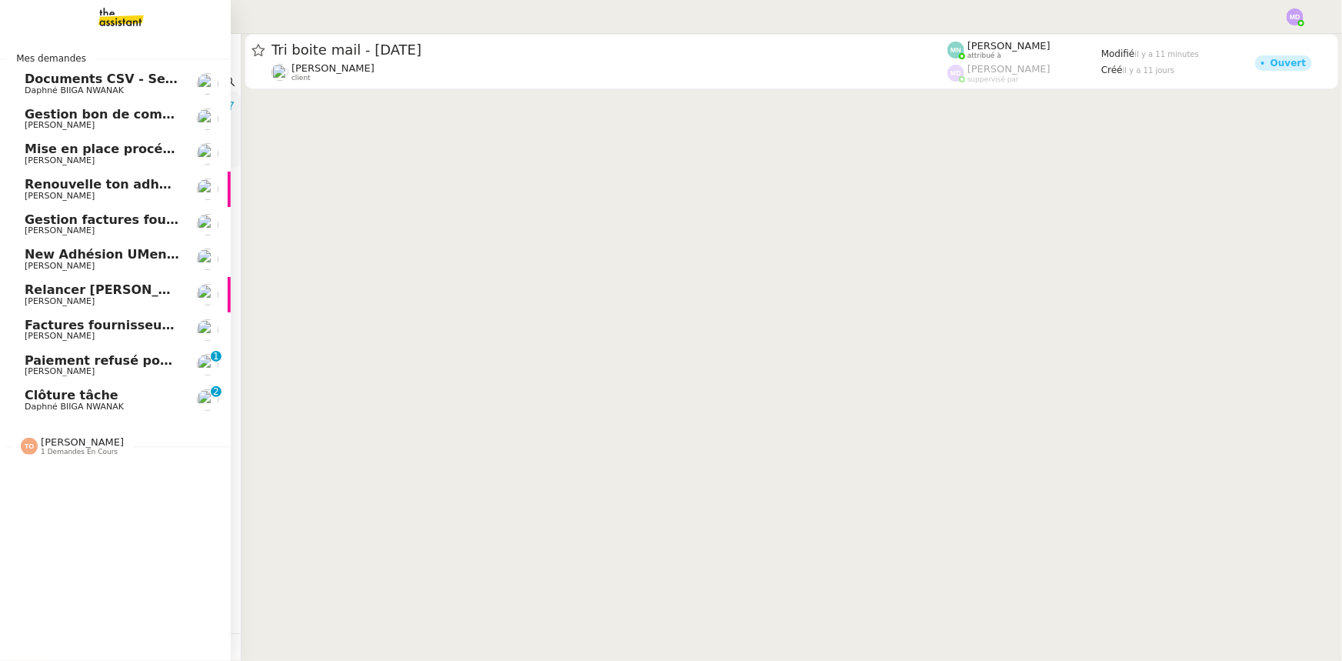
click at [100, 147] on span "Mise en place procédure - relevés bancaires mensuels" at bounding box center [213, 149] width 376 height 15
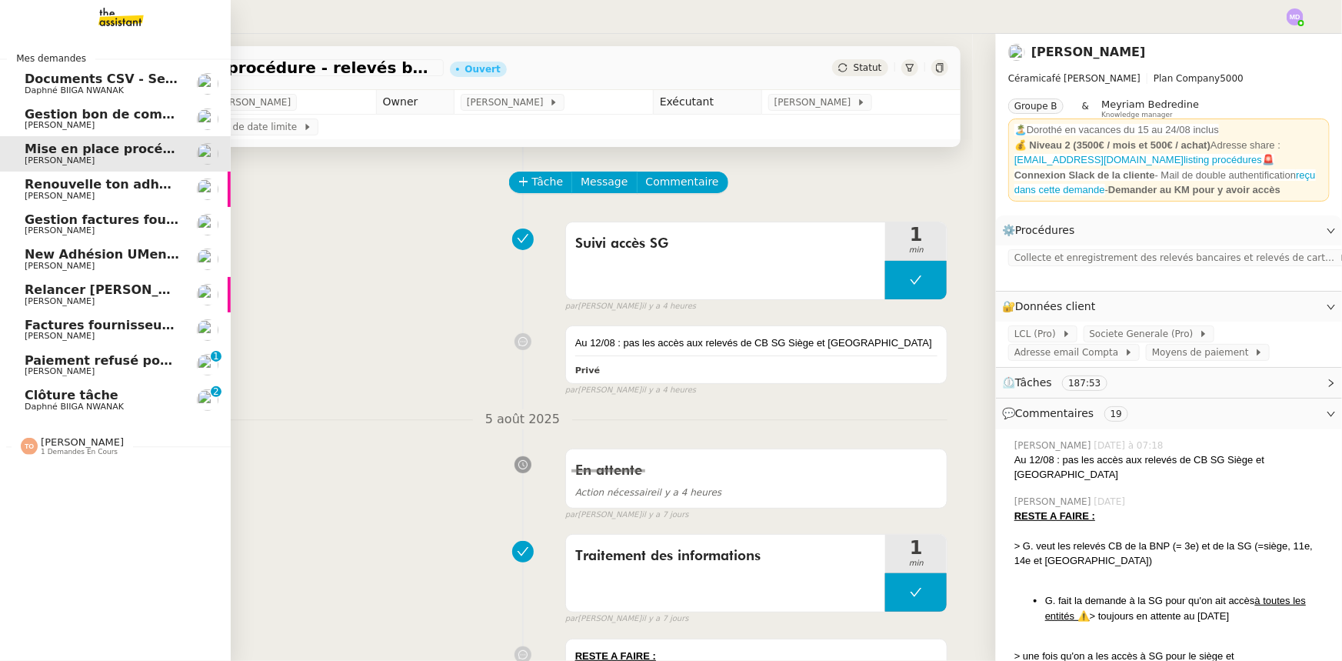
click at [102, 215] on span "Gestion factures fournisseurs (virement) via [GEOGRAPHIC_DATA]- [DATE]" at bounding box center [281, 219] width 513 height 15
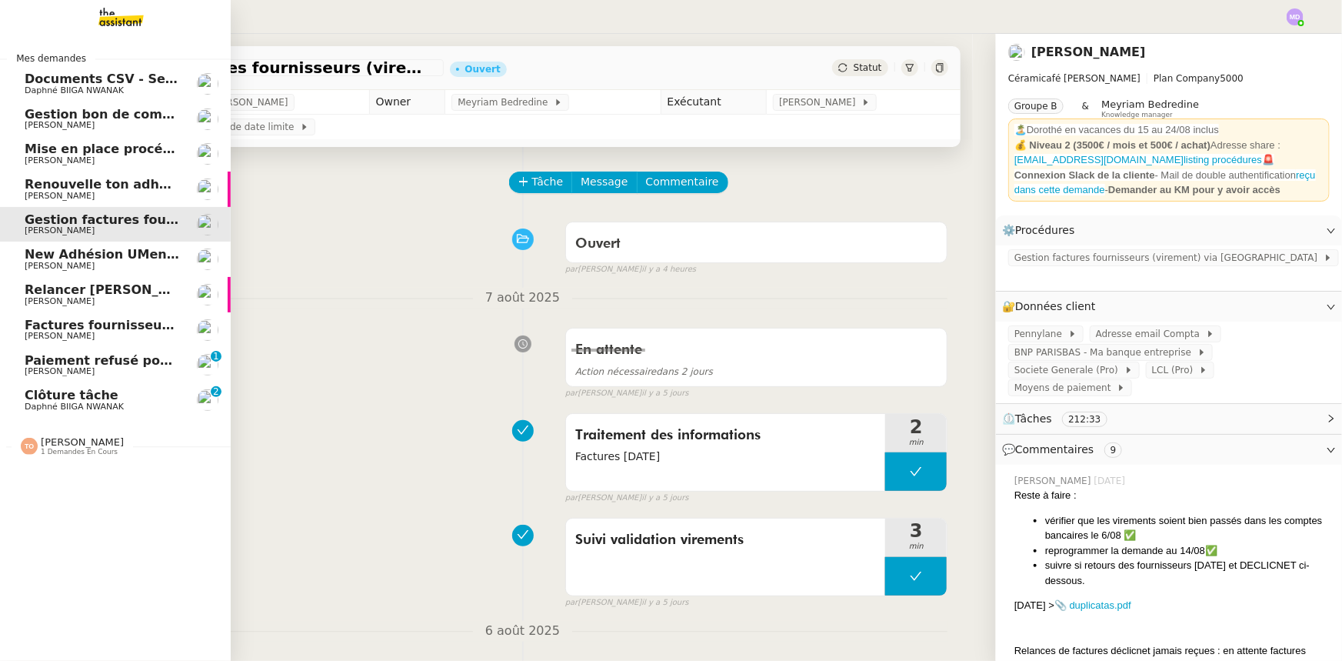
click at [33, 289] on span "Relancer [PERSON_NAME] et supprimer [PERSON_NAME]" at bounding box center [221, 289] width 392 height 15
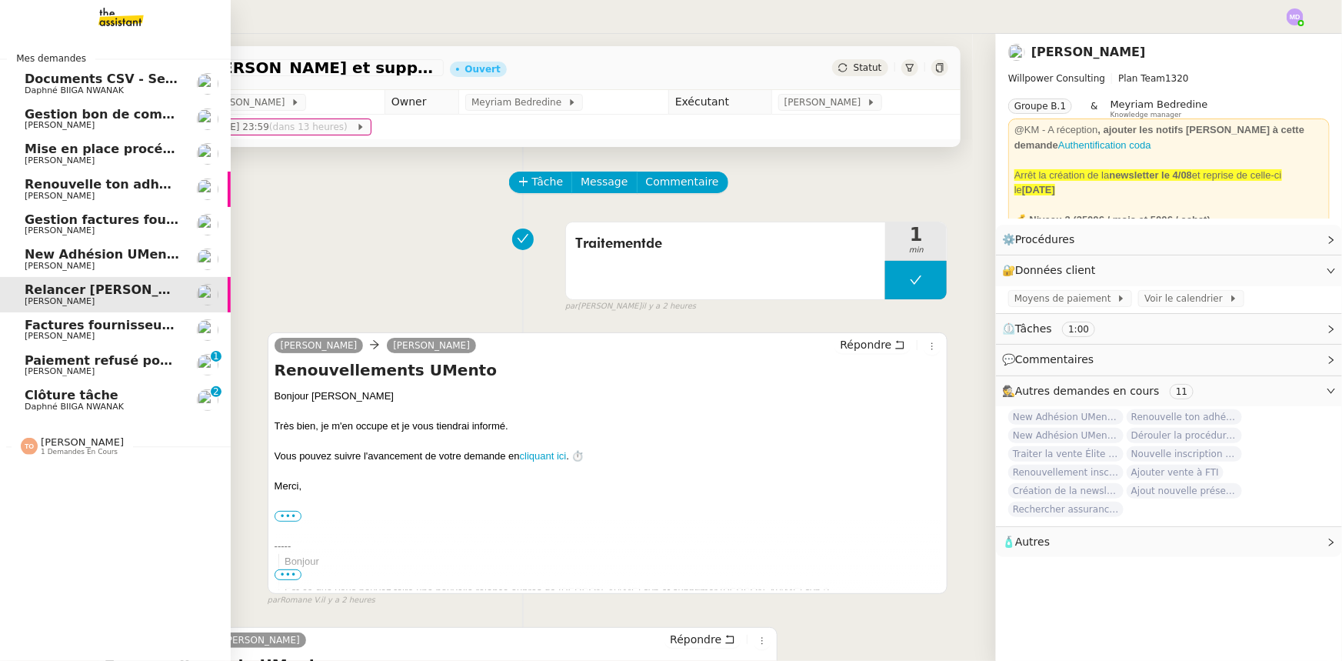
click at [103, 328] on span "Factures fournisseurs règlement par prélèvement, CB et espèces via Pennylane - …" at bounding box center [332, 325] width 615 height 15
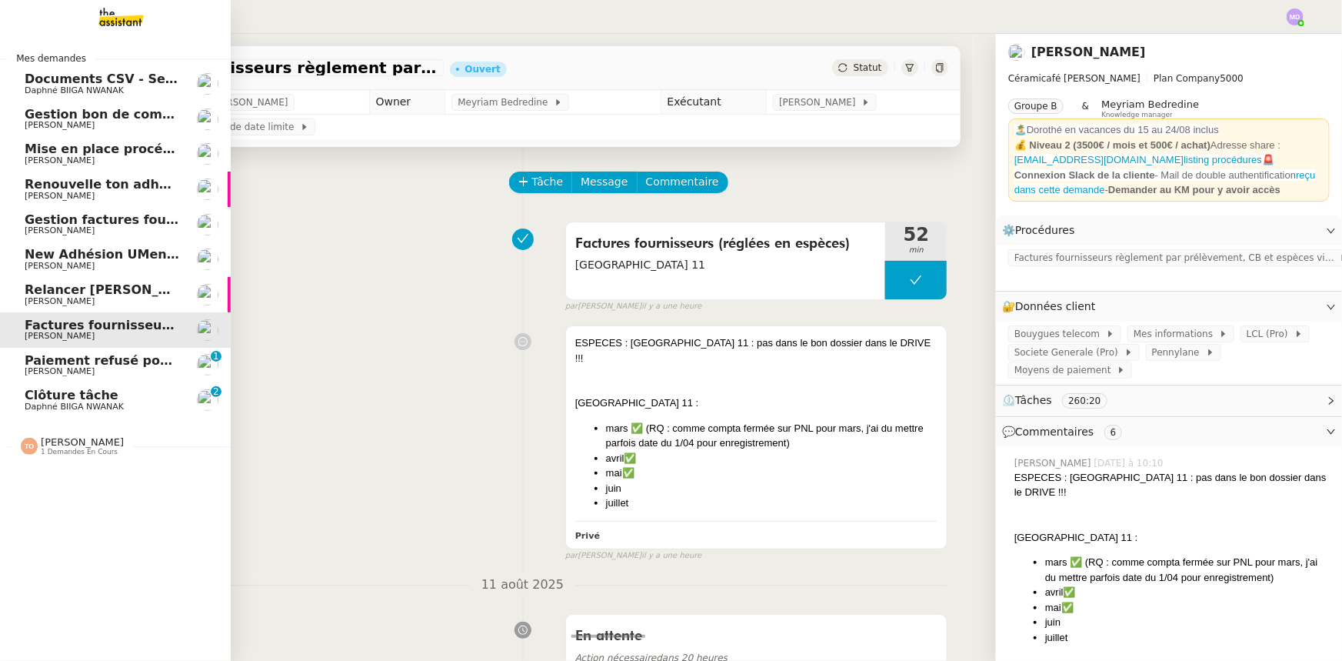
click at [95, 155] on span "[PERSON_NAME]" at bounding box center [60, 160] width 70 height 10
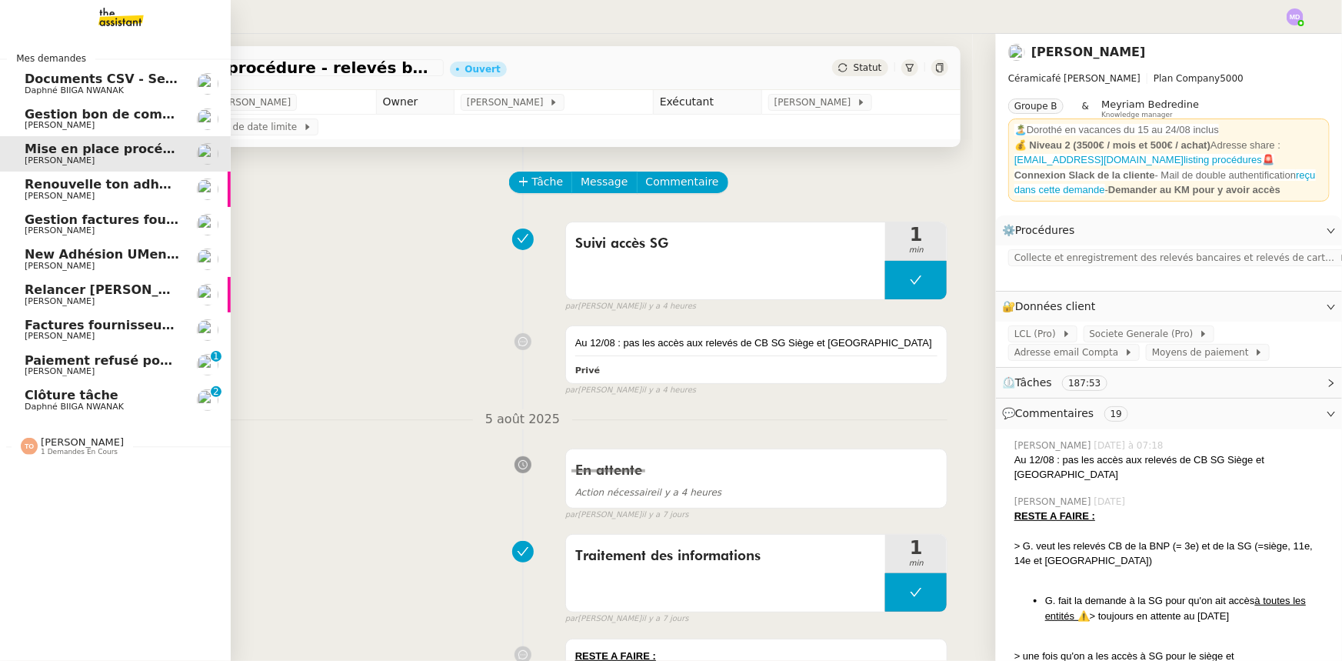
drag, startPoint x: 84, startPoint y: 223, endPoint x: 172, endPoint y: 229, distance: 87.9
click at [85, 224] on span "Gestion factures fournisseurs (virement) via [GEOGRAPHIC_DATA]- [DATE]" at bounding box center [281, 219] width 513 height 15
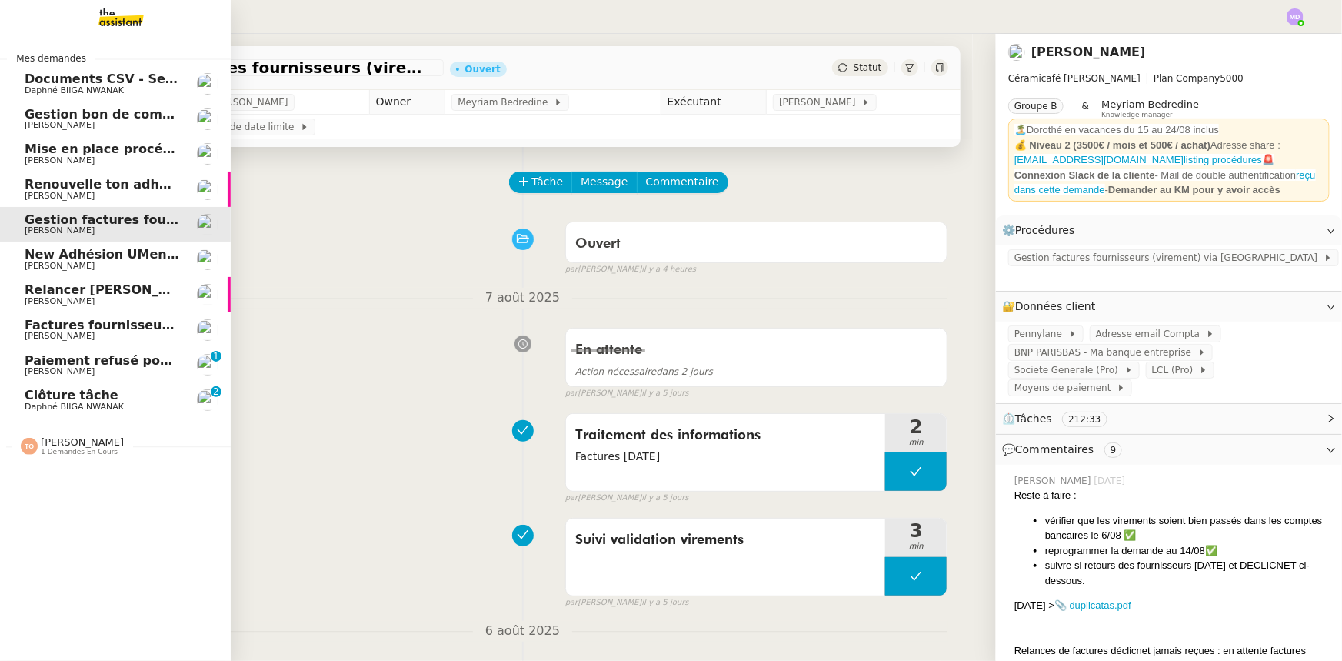
click at [122, 270] on span "[PERSON_NAME]" at bounding box center [102, 266] width 155 height 9
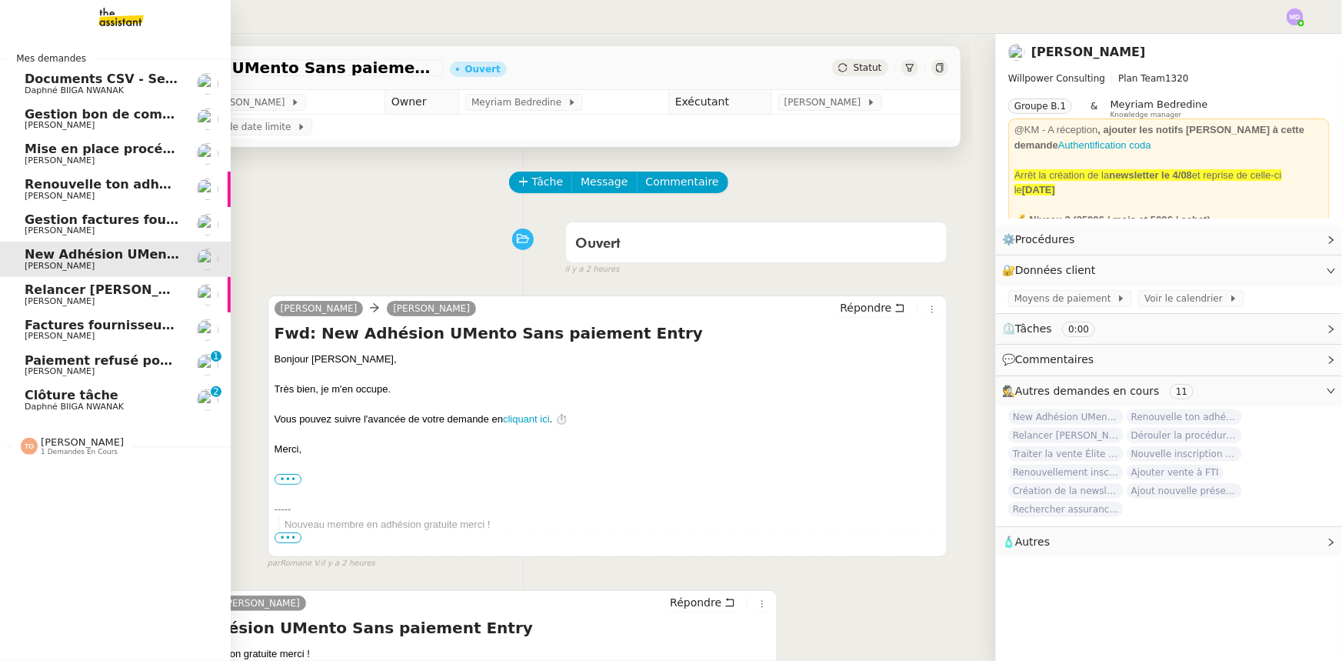
click at [103, 154] on span "Mise en place procédure - relevés bancaires mensuels" at bounding box center [213, 149] width 376 height 15
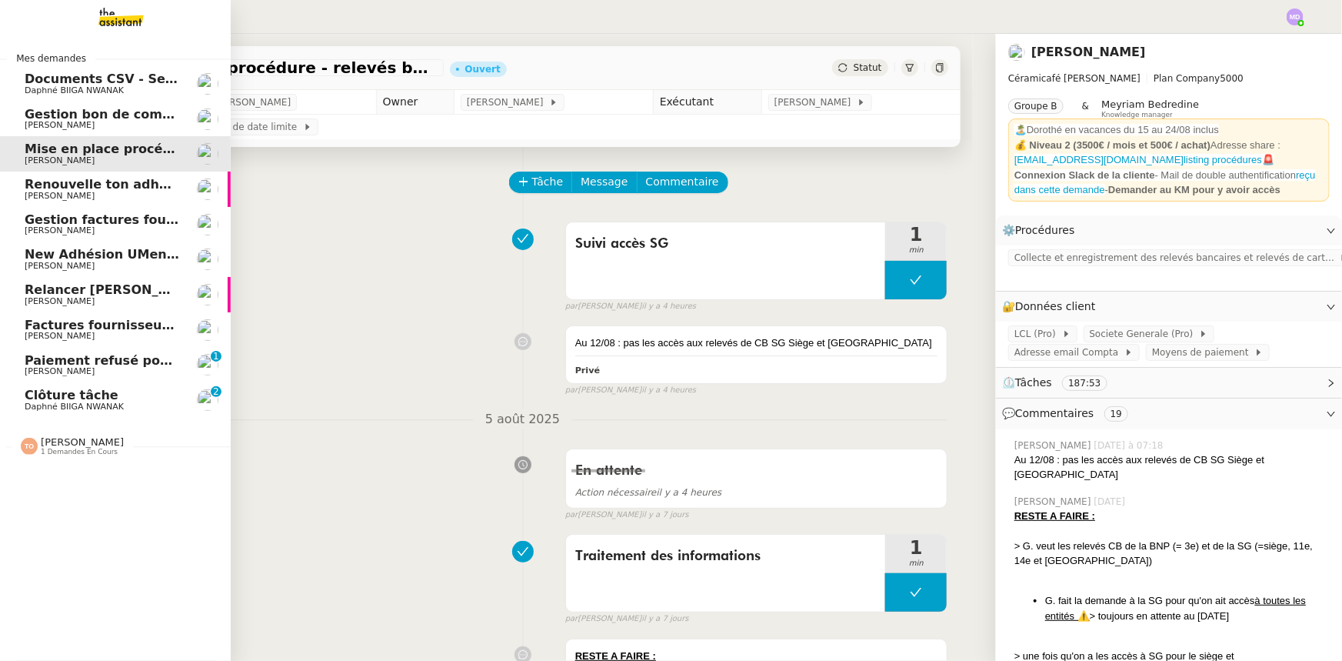
click at [95, 192] on span "[PERSON_NAME]" at bounding box center [102, 196] width 155 height 9
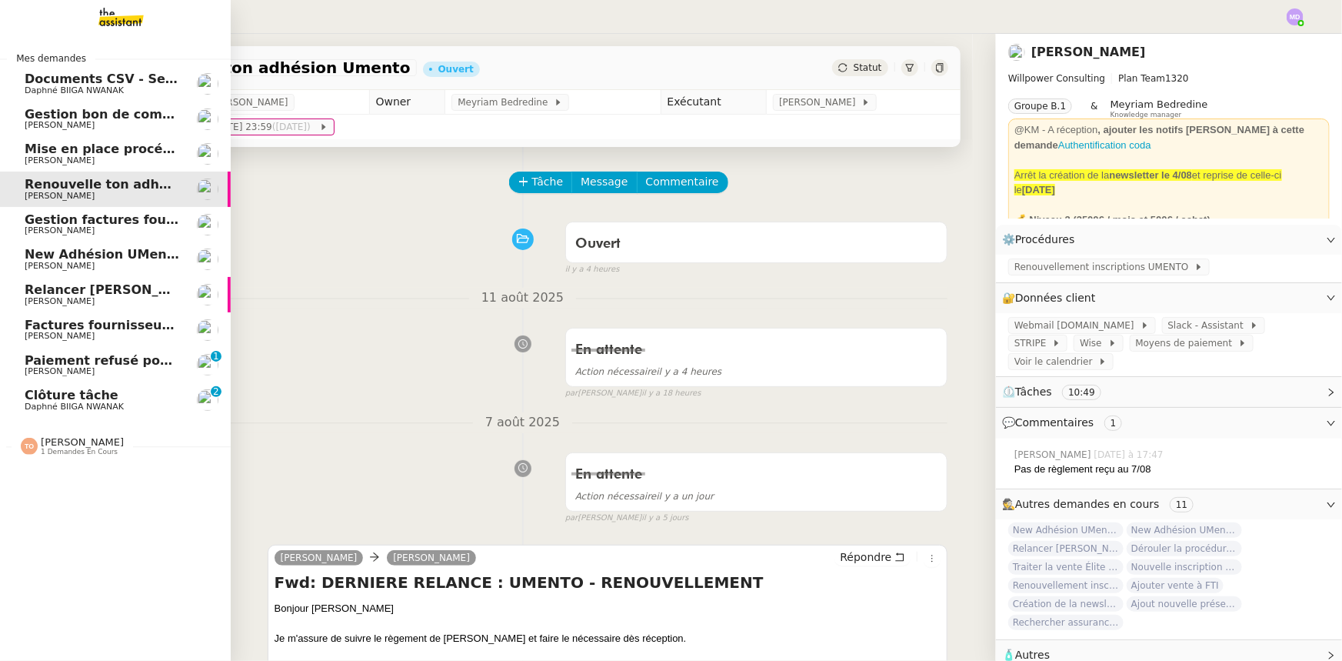
click at [123, 17] on img at bounding box center [108, 17] width 119 height 34
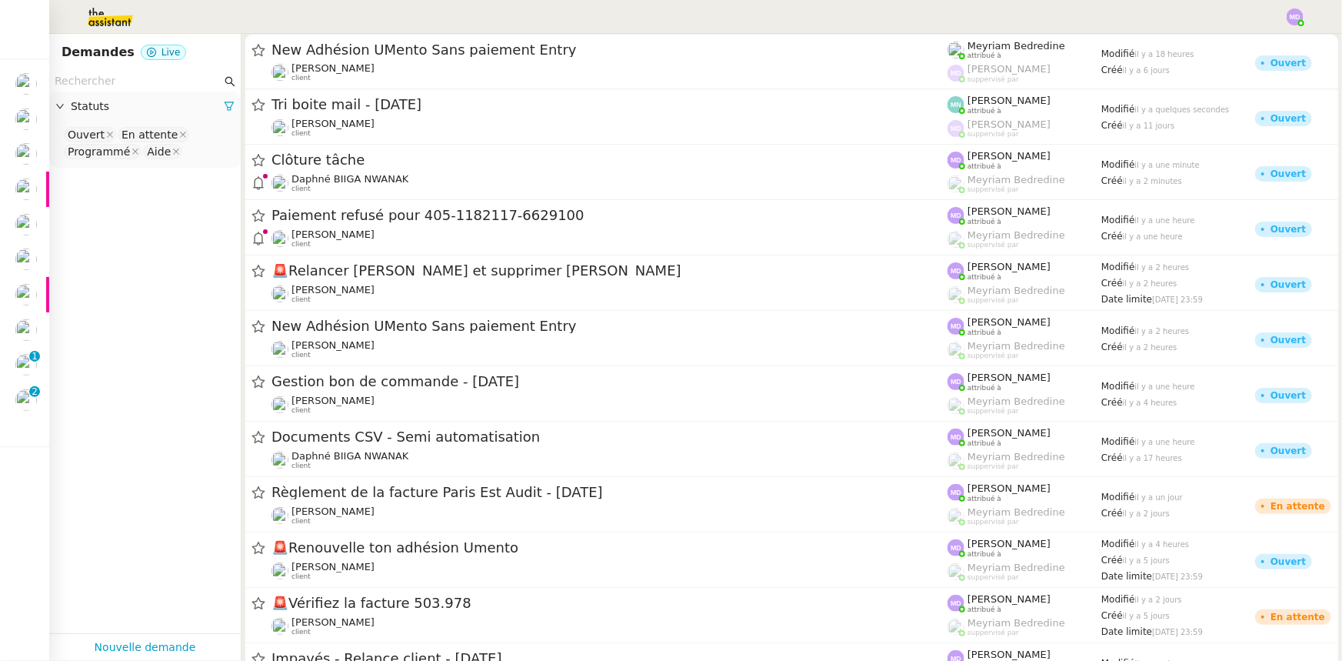
click at [137, 82] on input "text" at bounding box center [138, 81] width 167 height 18
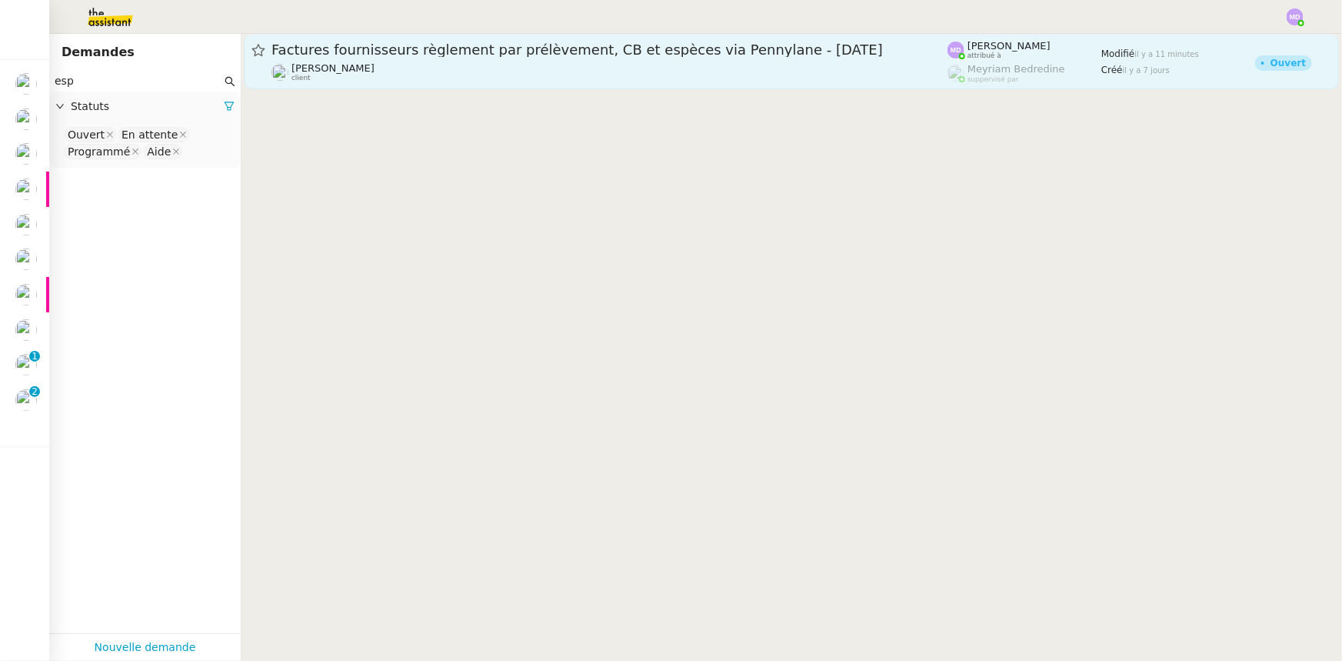
type input "esp"
click at [375, 68] on span "[PERSON_NAME]" at bounding box center [333, 68] width 83 height 12
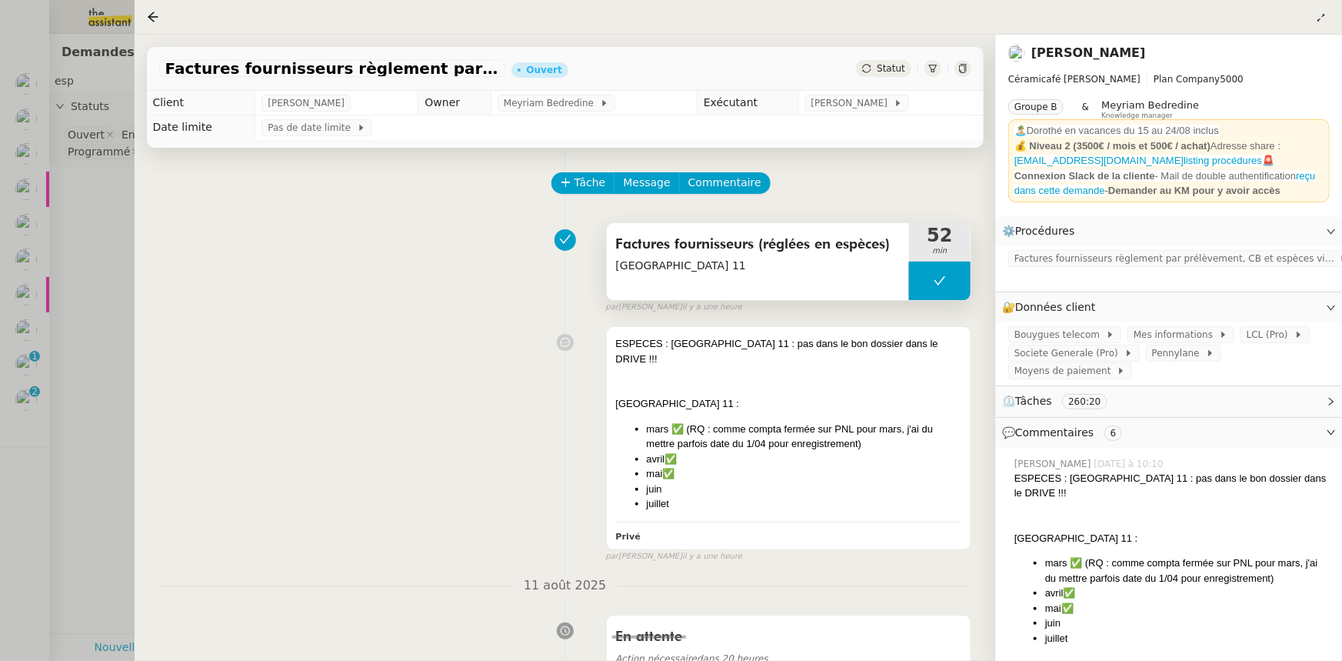
click at [935, 274] on button at bounding box center [940, 281] width 62 height 38
click at [927, 277] on icon at bounding box center [924, 281] width 12 height 12
click at [1120, 257] on span "Factures fournisseurs règlement par prélèvement, CB et espèces via Pennylane" at bounding box center [1177, 258] width 325 height 15
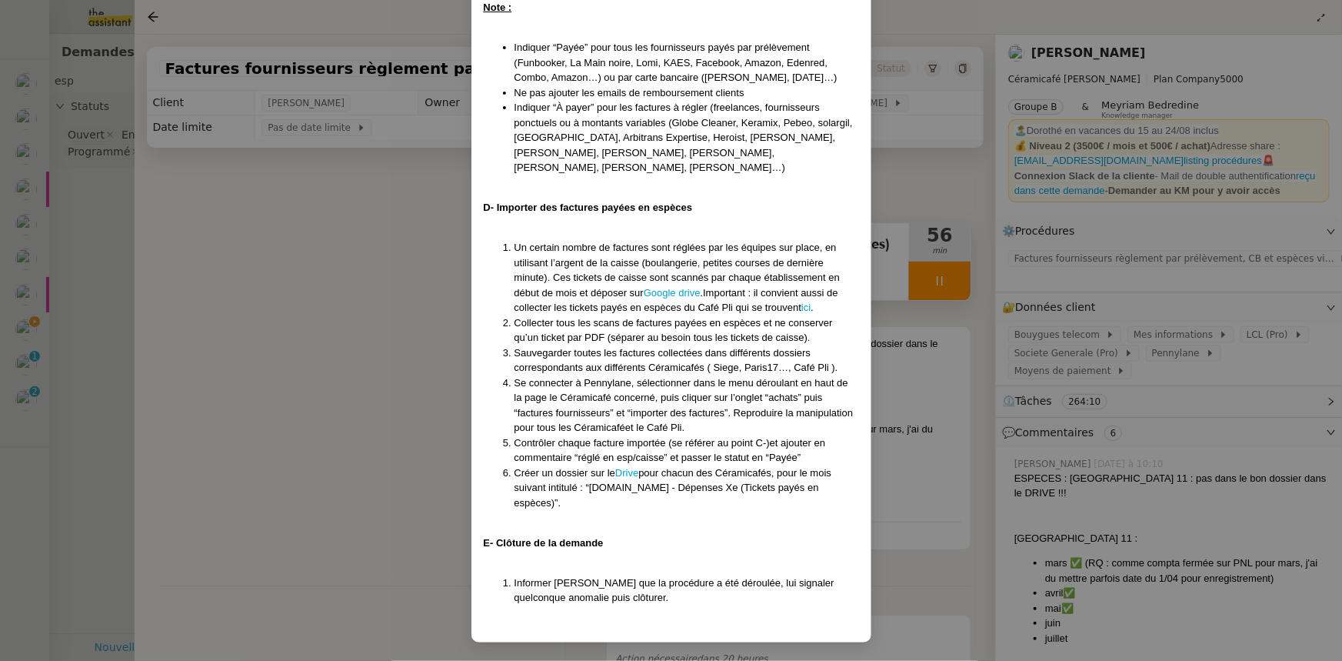
scroll to position [1332, 0]
drag, startPoint x: 575, startPoint y: 475, endPoint x: 658, endPoint y: 476, distance: 83.9
click at [658, 464] on span "Contrôler chaque facture importée (se référer au point C-)et ajouter en comment…" at bounding box center [671, 450] width 312 height 27
copy span "réglé en esp/caisse"
click at [426, 276] on nz-modal-container "Créée le [DATE] - MAJ le [DATE] Contexte : La comptabilité de toutes les entité…" at bounding box center [671, 330] width 1342 height 661
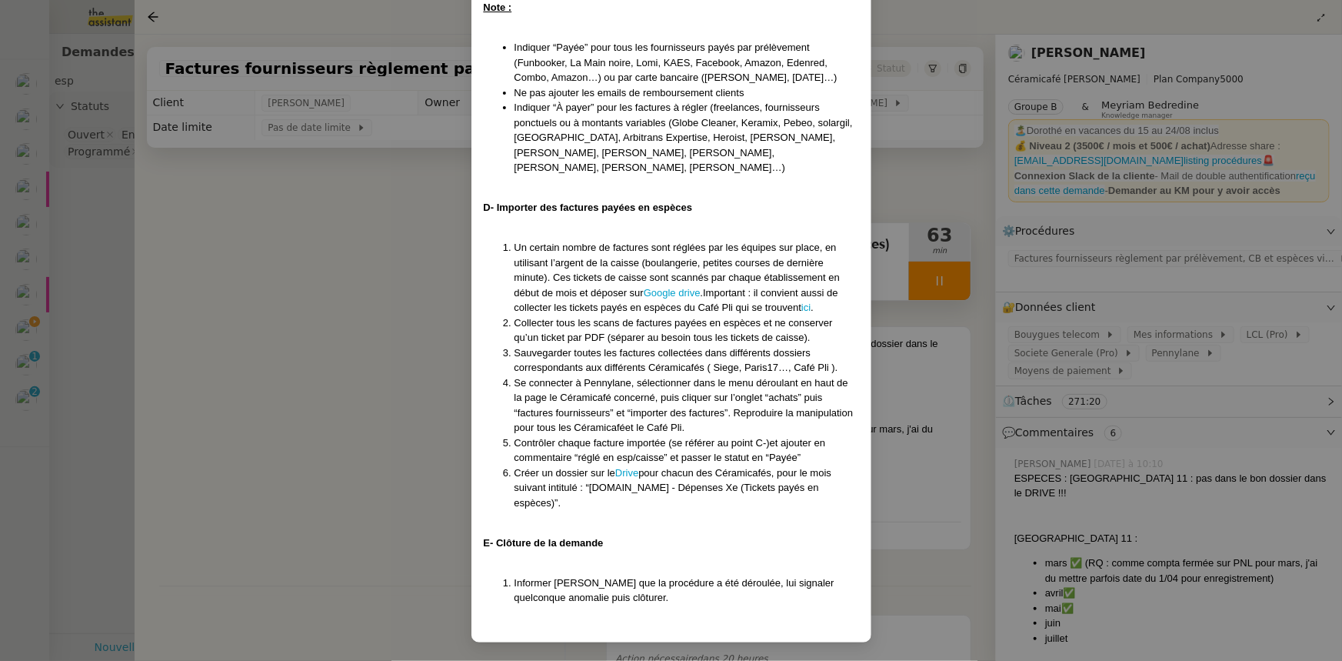
scroll to position [1255, 0]
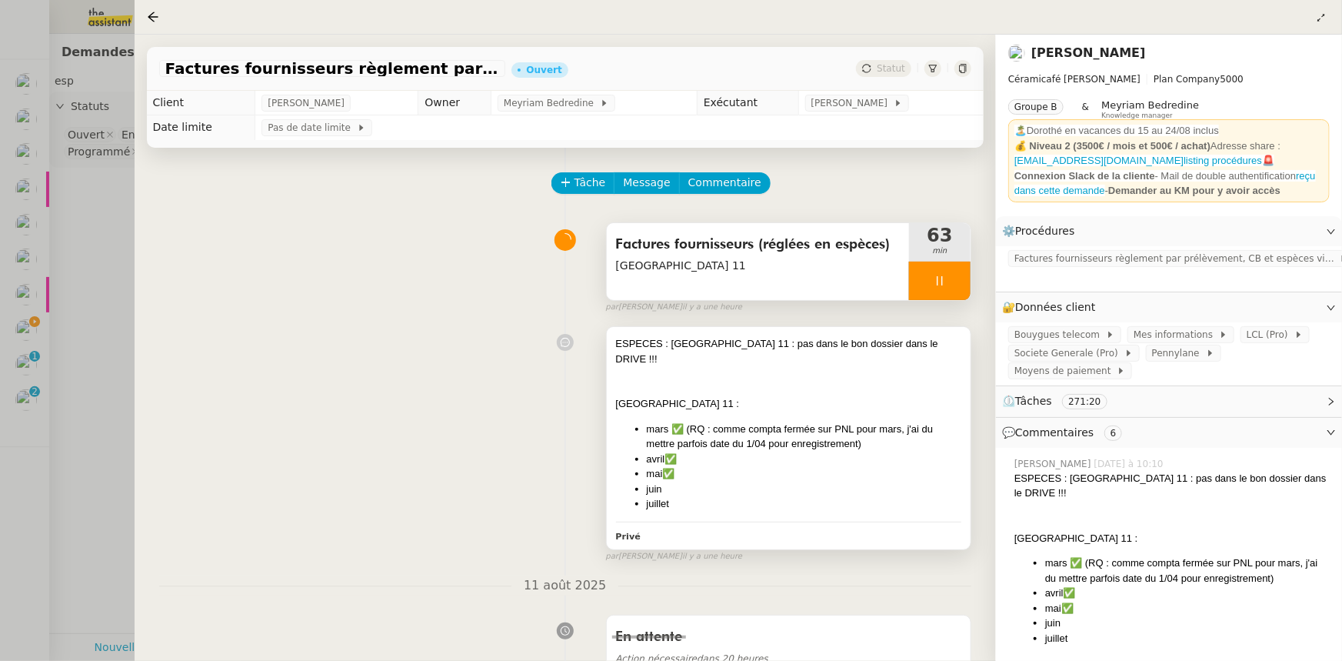
click at [872, 366] on div at bounding box center [788, 373] width 345 height 15
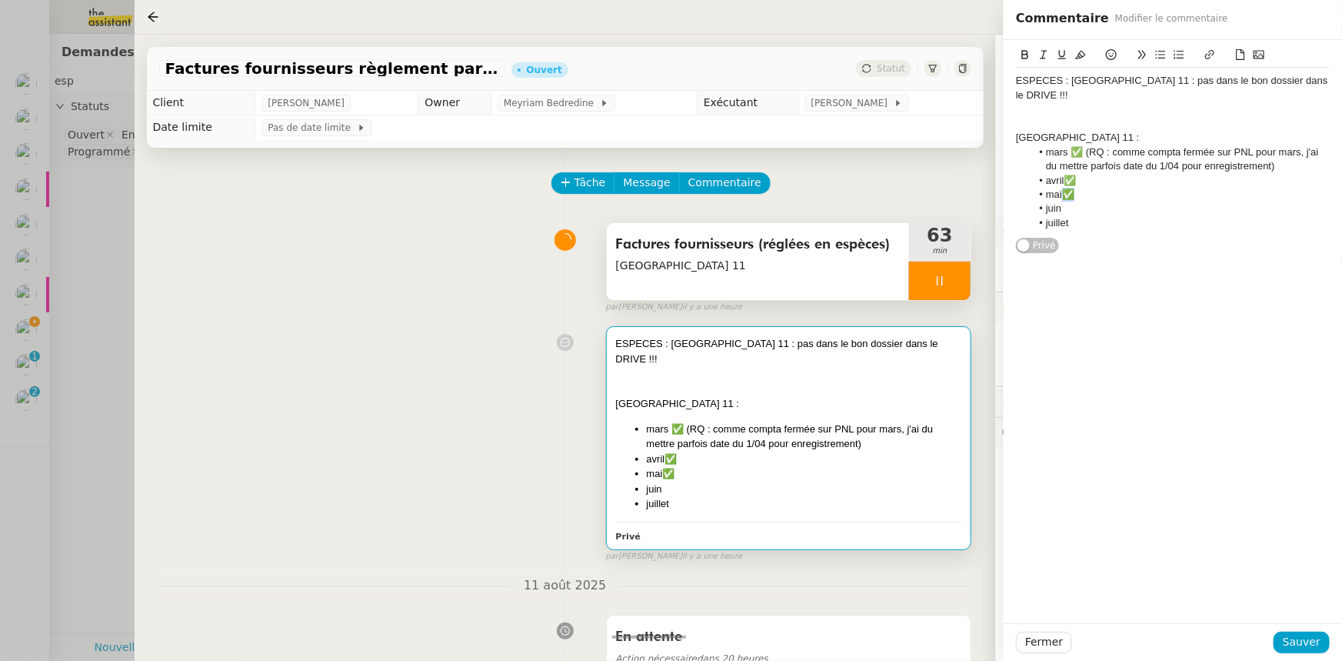
drag, startPoint x: 1077, startPoint y: 181, endPoint x: 1067, endPoint y: 181, distance: 10.0
click at [1067, 188] on li "mai✅" at bounding box center [1181, 195] width 299 height 14
click at [1077, 202] on li "juin" at bounding box center [1181, 209] width 299 height 14
drag, startPoint x: 1298, startPoint y: 635, endPoint x: 1268, endPoint y: 628, distance: 30.8
click at [1295, 636] on span "Sauver" at bounding box center [1302, 642] width 38 height 18
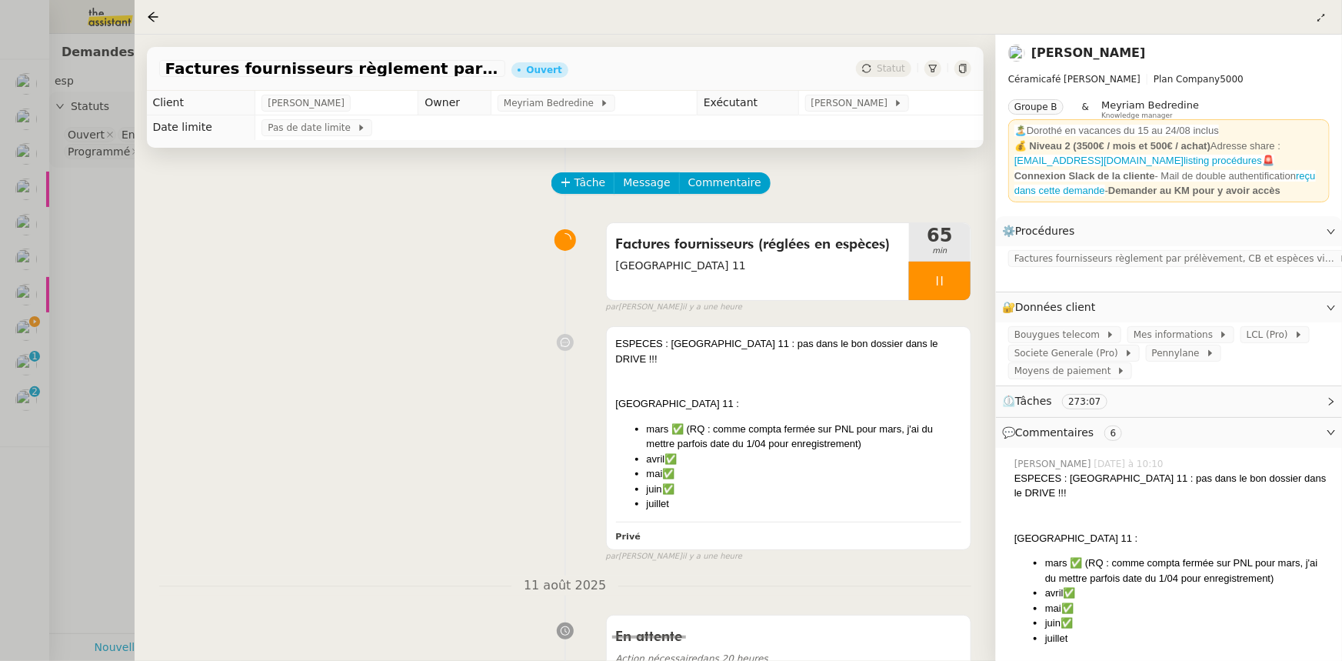
drag, startPoint x: 102, startPoint y: 358, endPoint x: 83, endPoint y: 366, distance: 21.0
click at [100, 360] on div at bounding box center [671, 330] width 1342 height 661
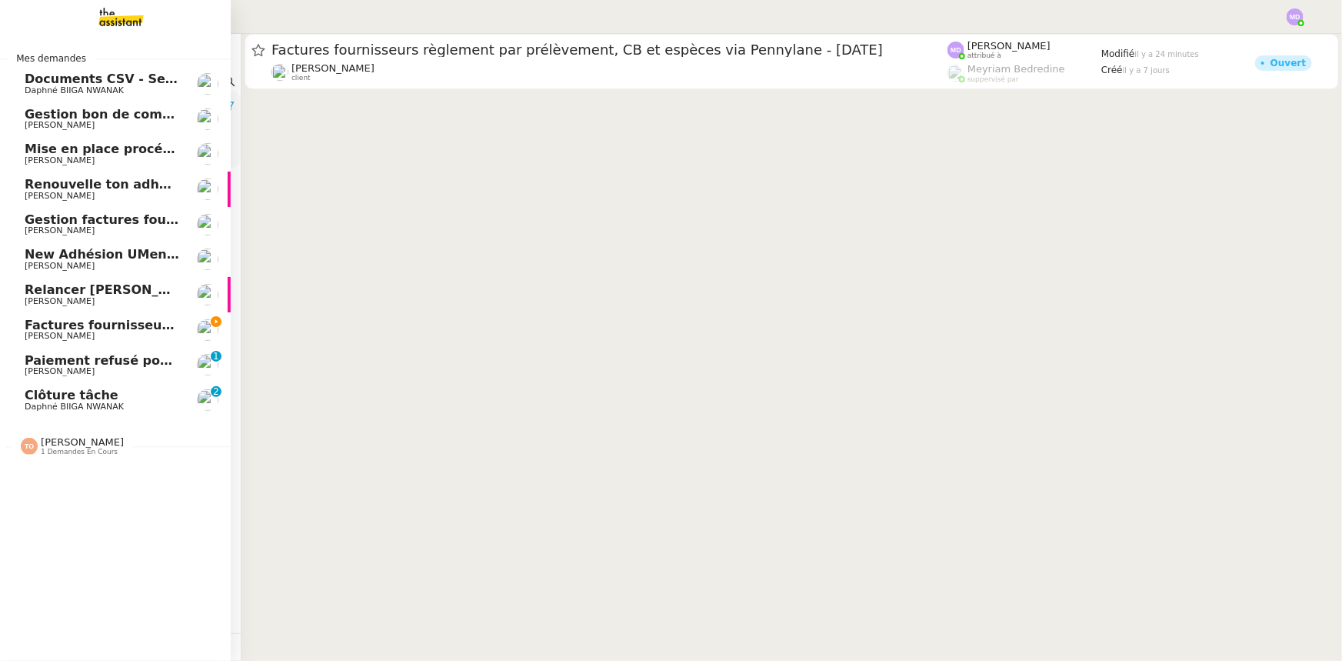
click at [38, 400] on span "Clôture tâche" at bounding box center [72, 395] width 94 height 15
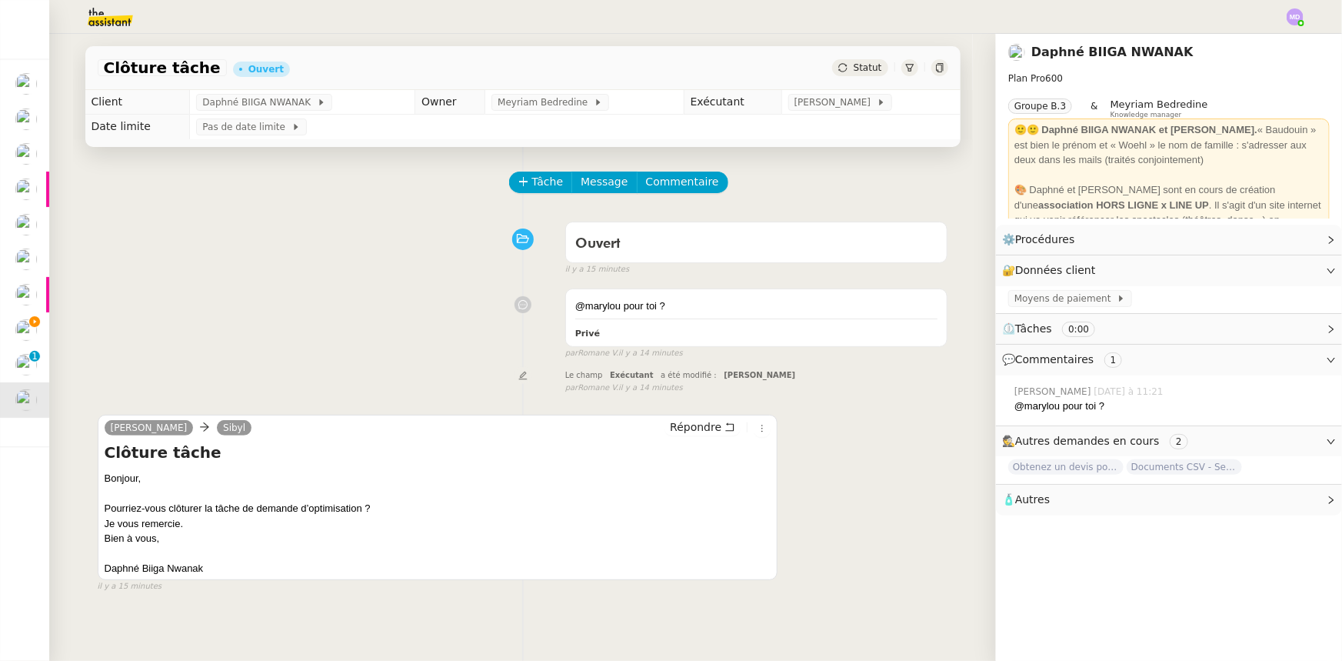
click at [848, 66] on div "Statut" at bounding box center [859, 67] width 55 height 17
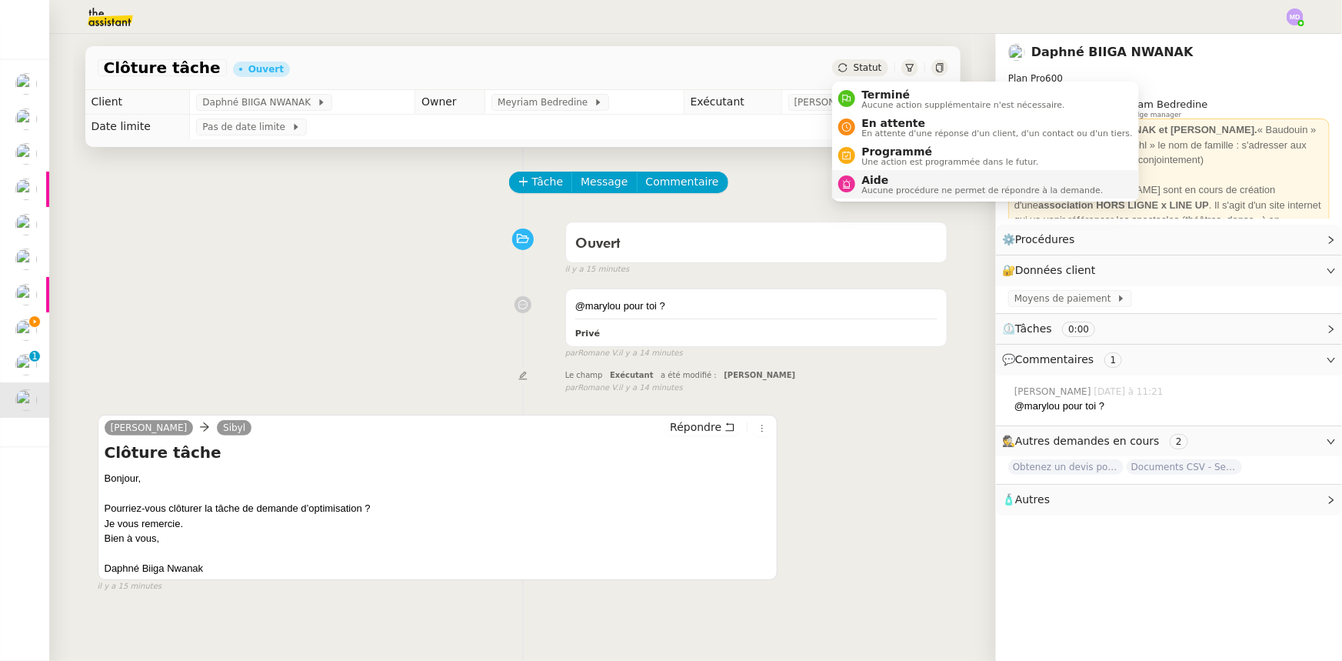
click at [880, 181] on span "Aide" at bounding box center [983, 180] width 242 height 12
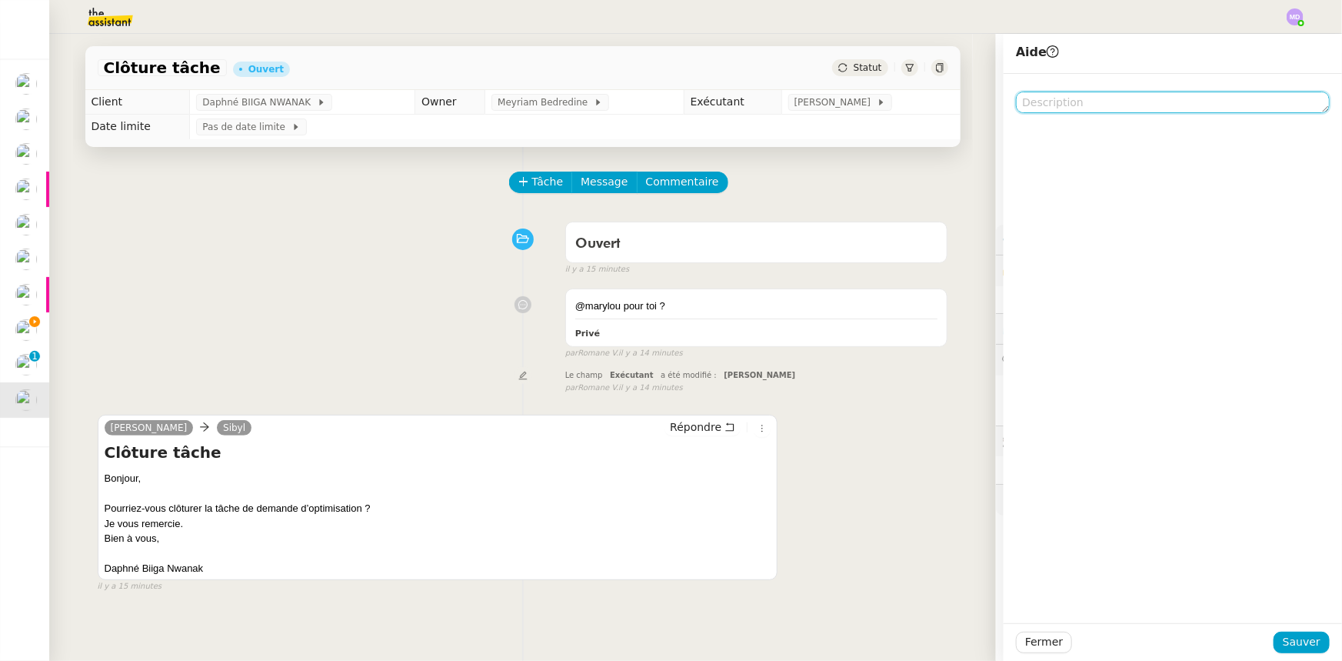
click at [1088, 101] on textarea at bounding box center [1173, 103] width 314 height 22
type textarea "Non sorry"
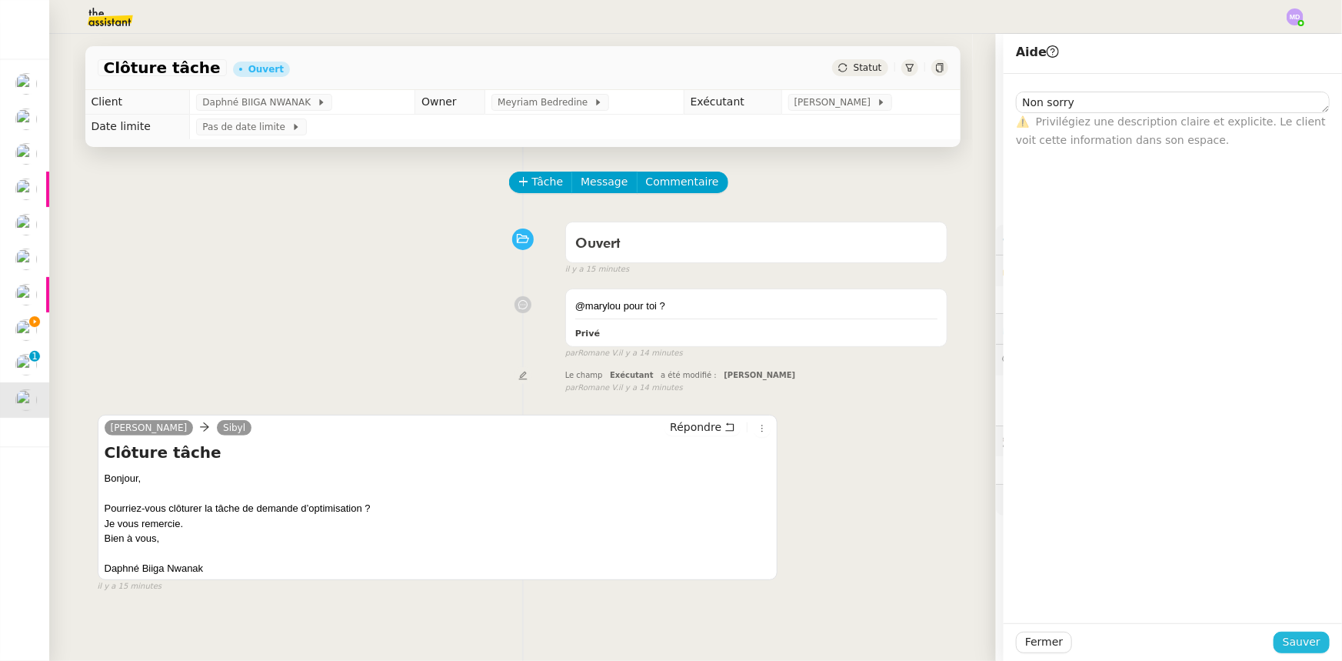
click at [1289, 632] on button "Sauver" at bounding box center [1302, 643] width 56 height 22
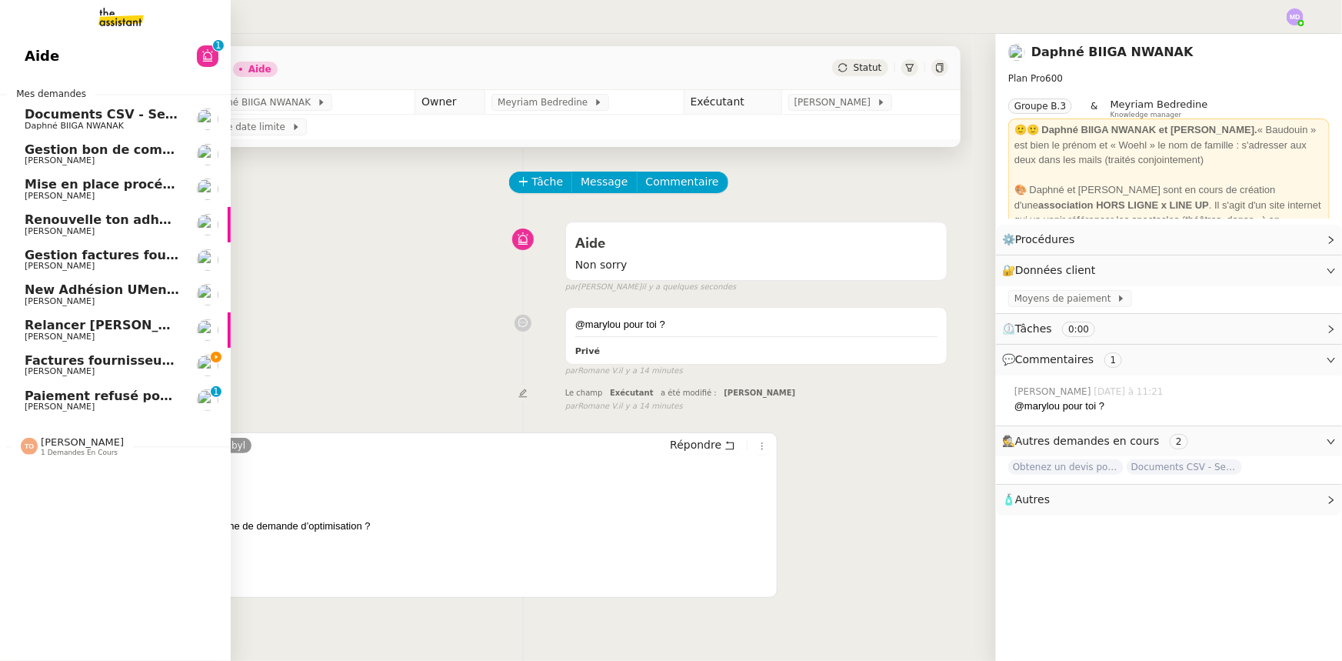
click at [130, 122] on span "Daphné BIIGA NWANAK" at bounding box center [102, 126] width 155 height 9
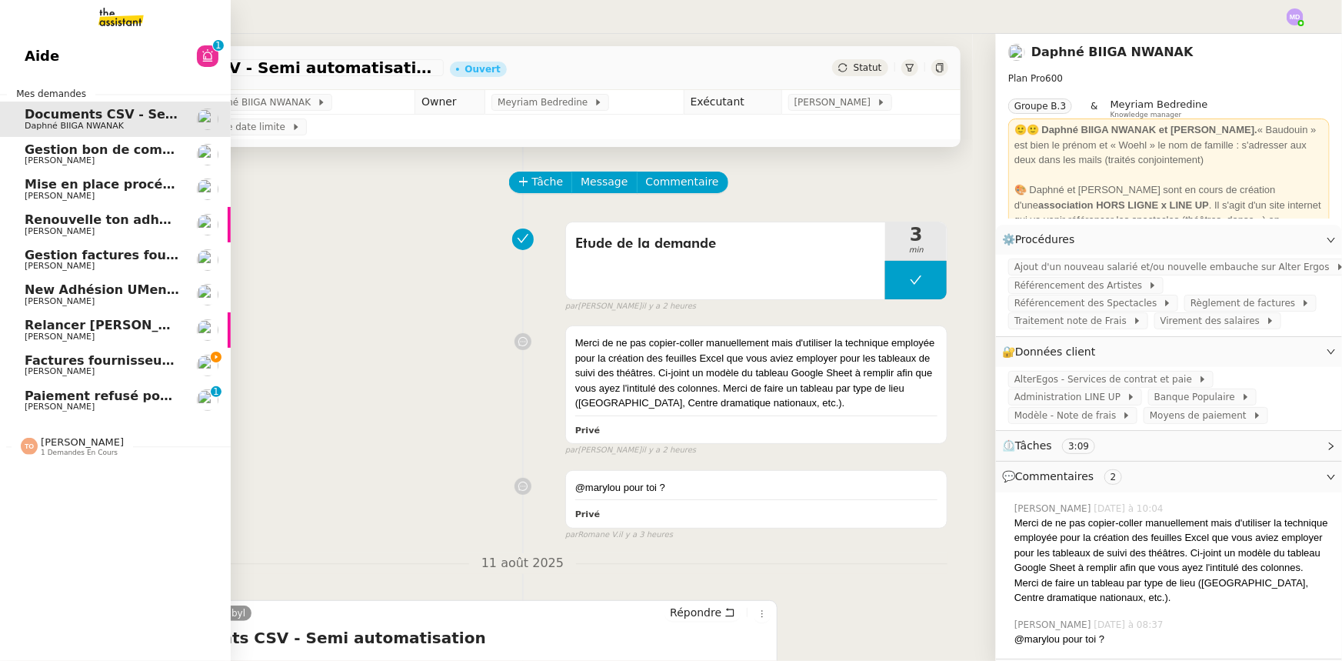
drag, startPoint x: 32, startPoint y: 47, endPoint x: 192, endPoint y: 47, distance: 160.0
click at [31, 47] on span "Aide" at bounding box center [42, 56] width 35 height 23
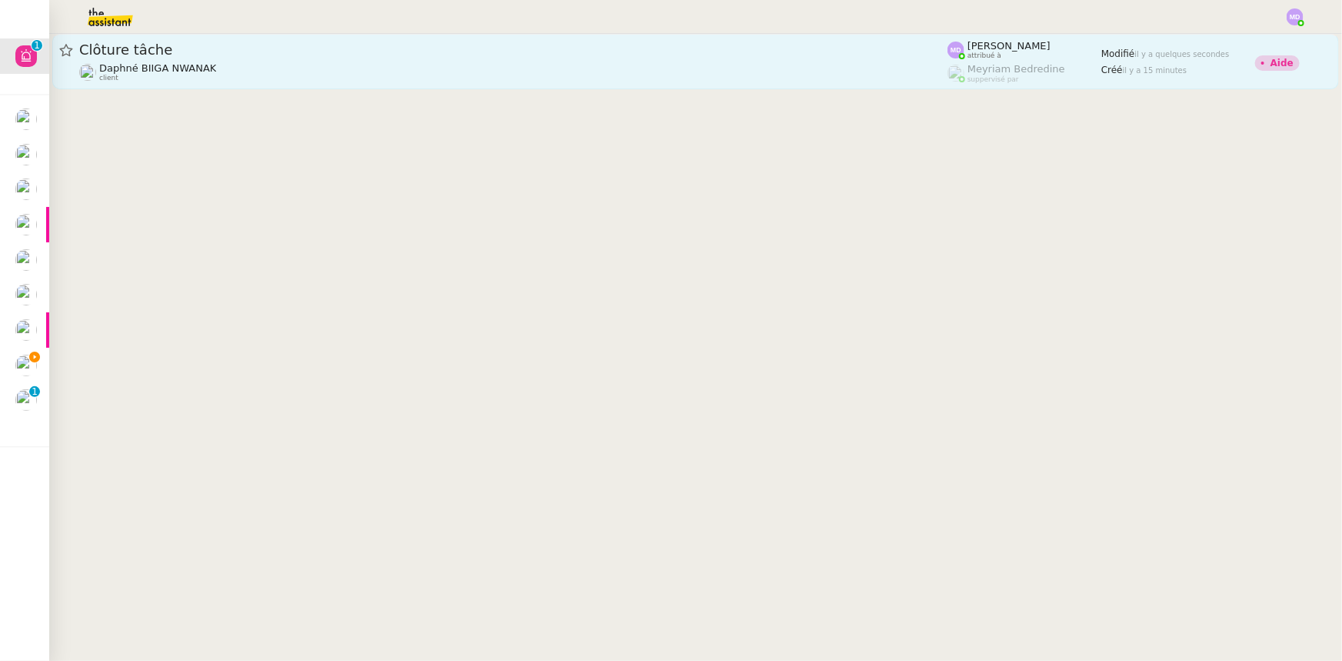
click at [798, 65] on div "Daphné BIIGA NWANAK client" at bounding box center [513, 72] width 868 height 20
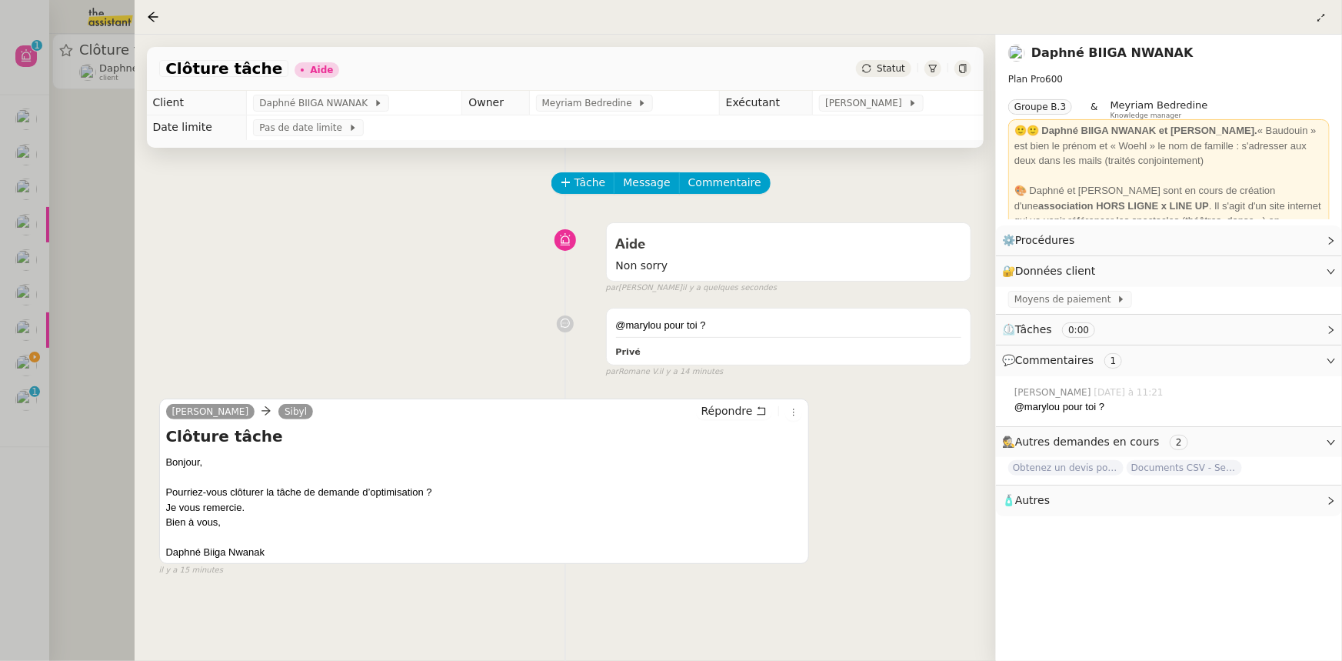
click at [892, 74] on span "Statut" at bounding box center [891, 68] width 28 height 11
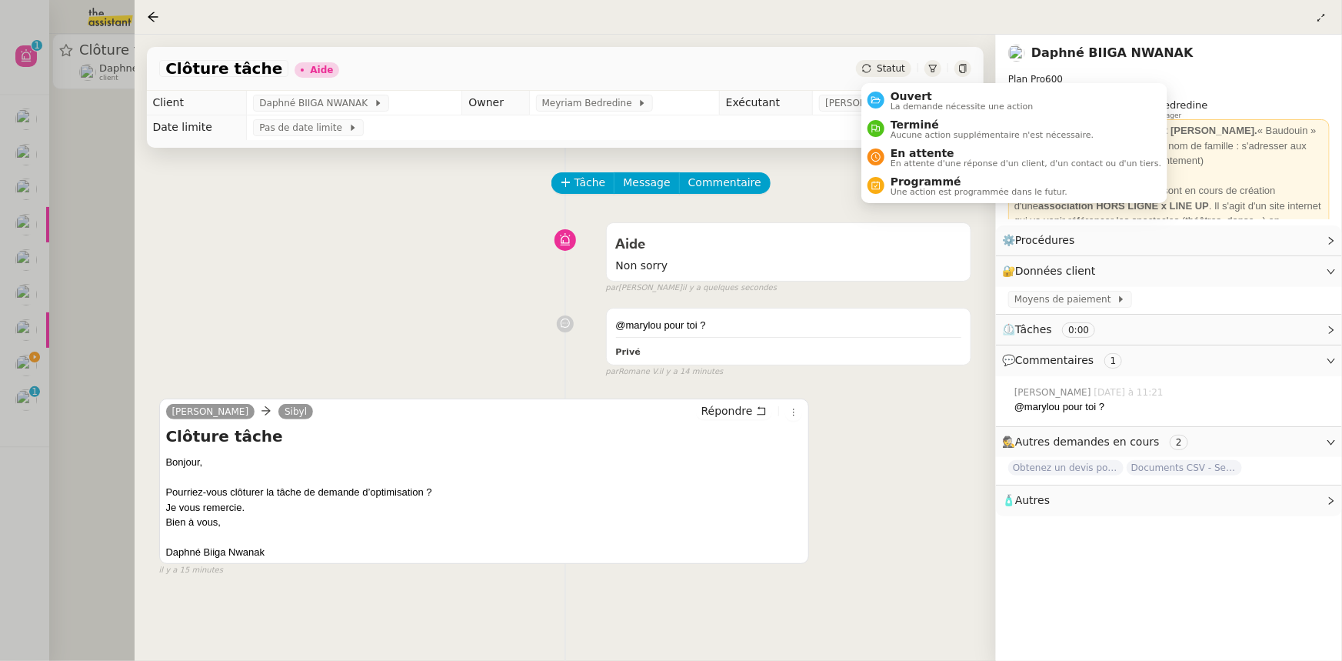
drag, startPoint x: 895, startPoint y: 92, endPoint x: 980, endPoint y: 240, distance: 170.9
click at [900, 97] on span "Ouvert" at bounding box center [962, 96] width 143 height 12
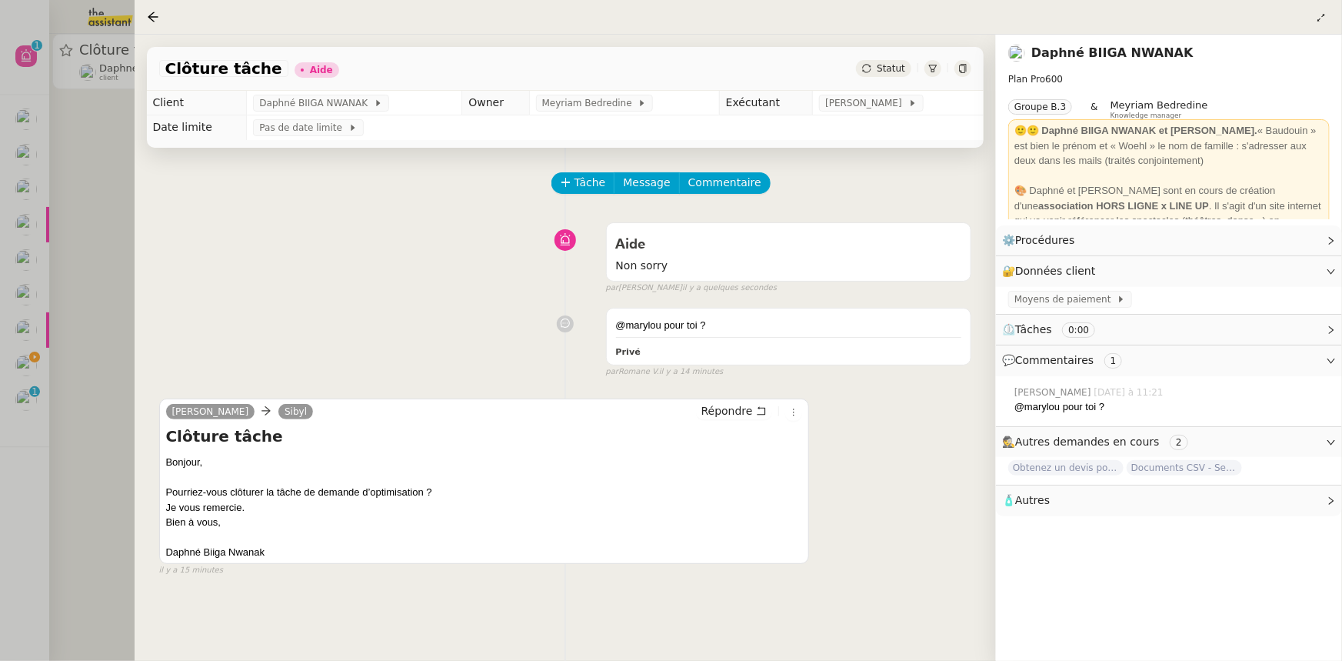
click at [1309, 652] on div "Daphné BIIGA NWANAK Plan Pro 600 Groupe B.3 & Meyriam Bedredine Knowledge manag…" at bounding box center [1169, 348] width 346 height 626
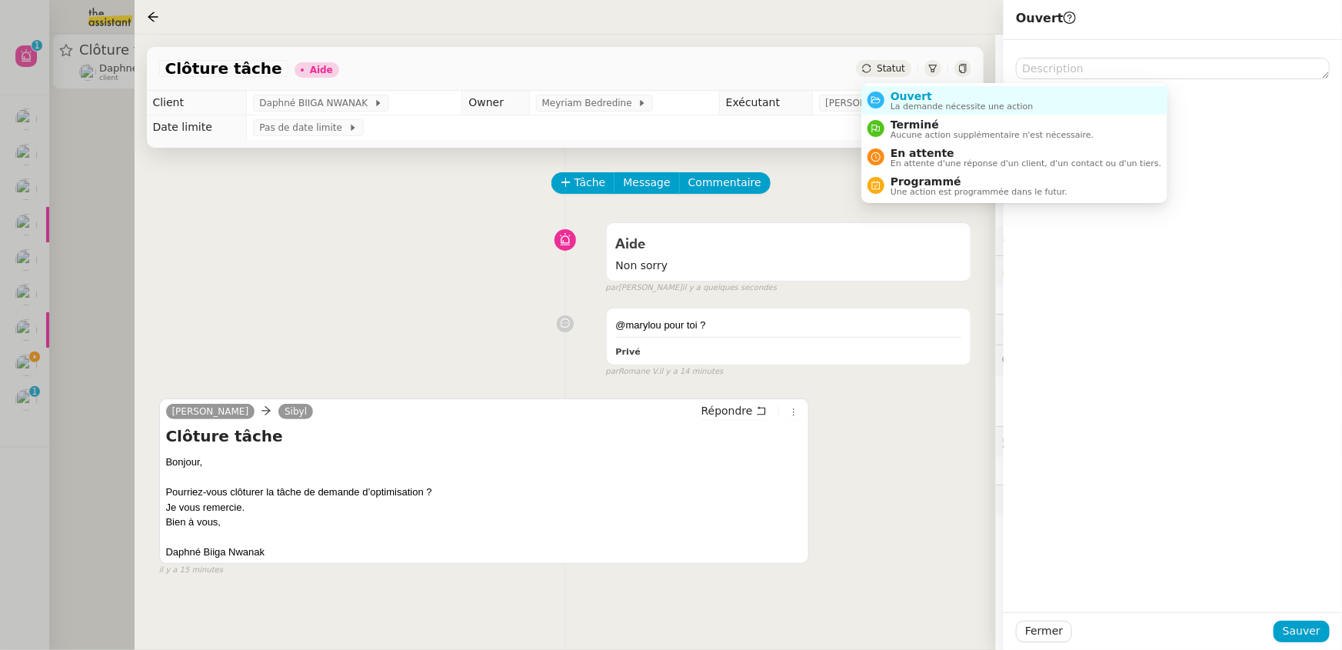
click at [890, 69] on span "Statut" at bounding box center [891, 68] width 28 height 11
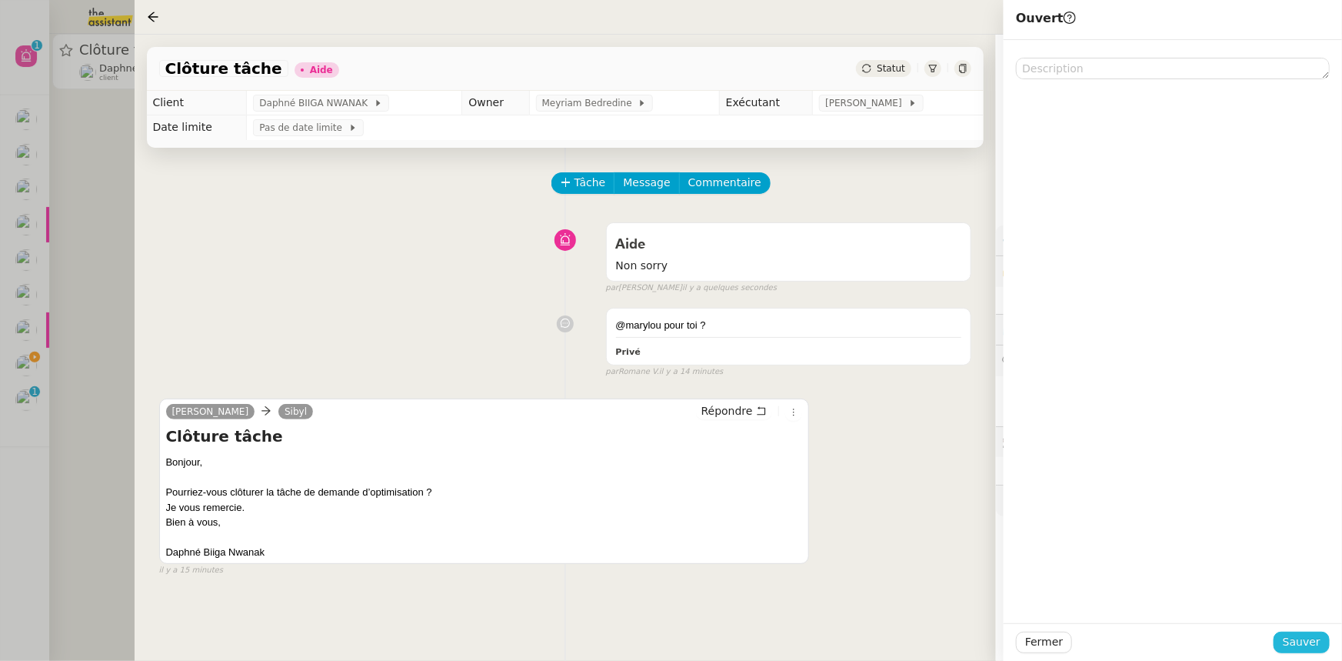
drag, startPoint x: 1299, startPoint y: 637, endPoint x: 1082, endPoint y: 648, distance: 217.2
click at [1297, 638] on span "Sauver" at bounding box center [1302, 642] width 38 height 18
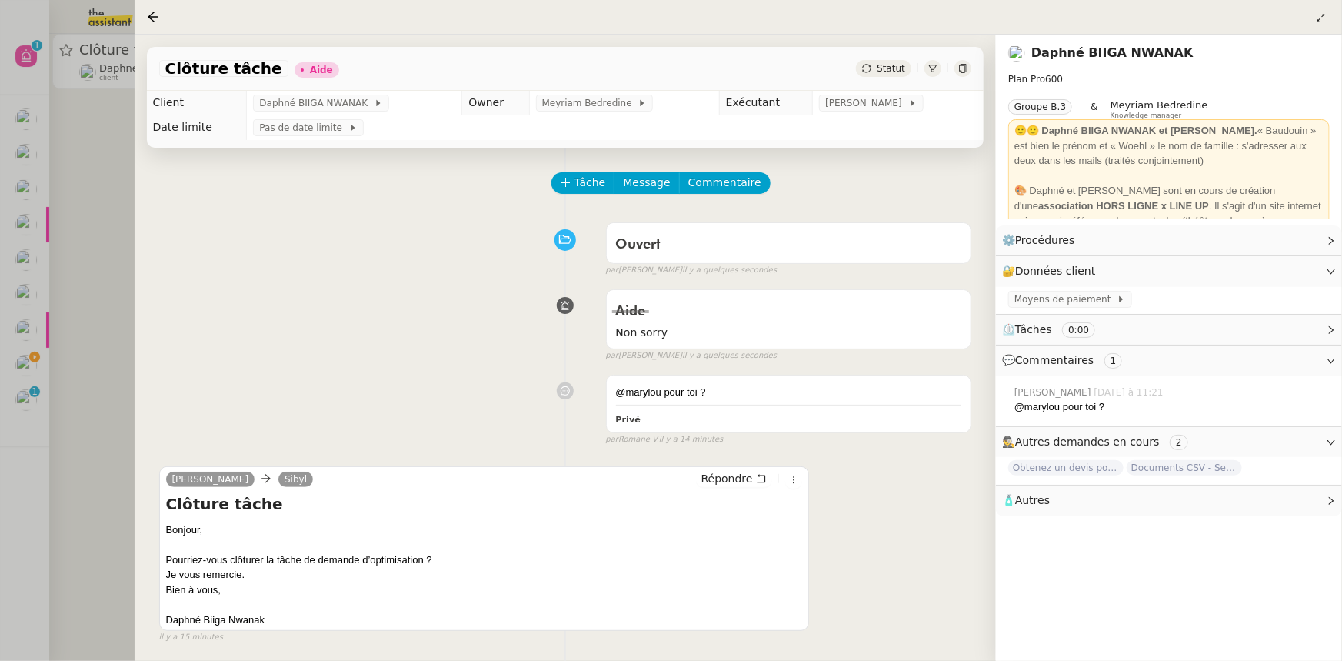
click at [97, 417] on div at bounding box center [671, 330] width 1342 height 661
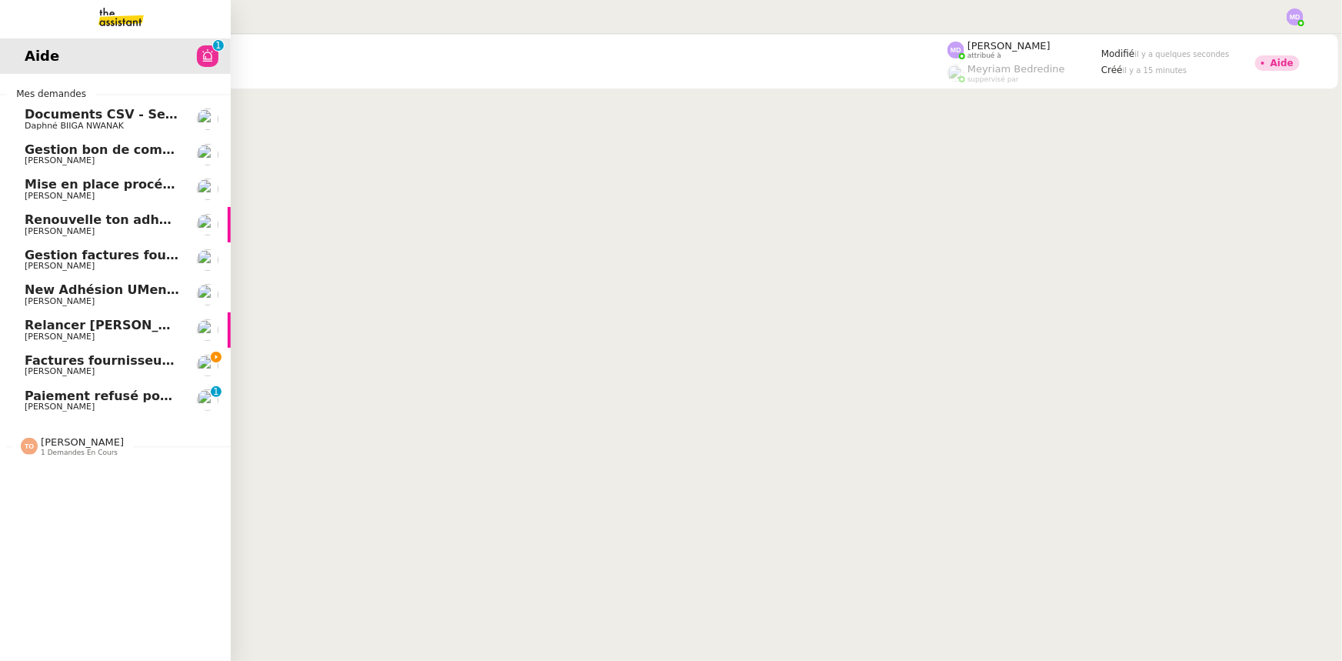
click at [38, 371] on span "[PERSON_NAME]" at bounding box center [60, 371] width 70 height 10
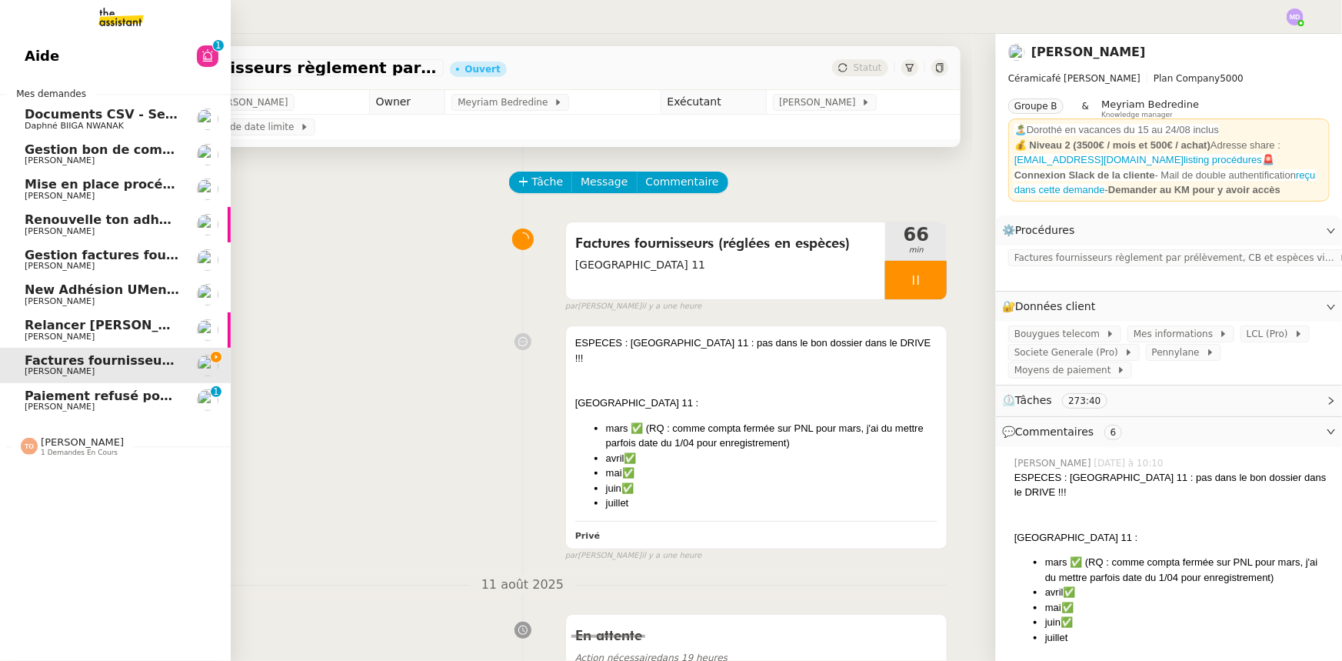
click at [85, 392] on span "Paiement refusé pour 405-1182117-6629100" at bounding box center [180, 395] width 310 height 15
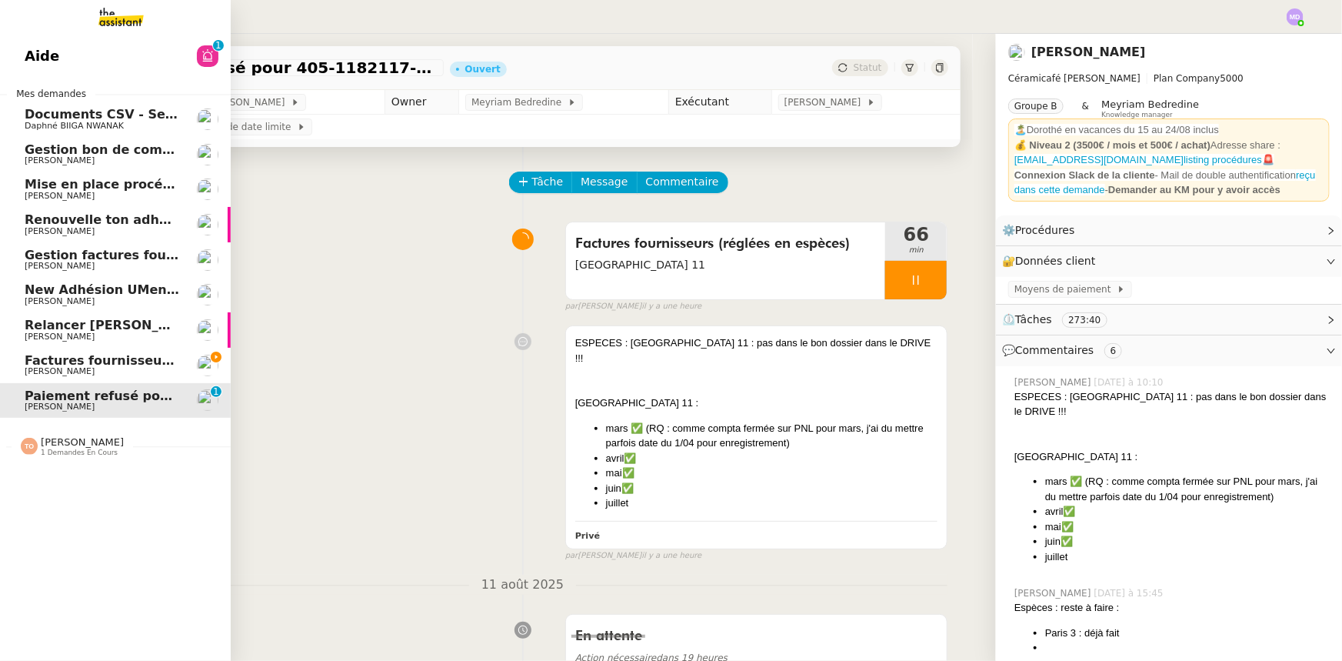
click at [108, 392] on span "Paiement refusé pour 405-1182117-6629100" at bounding box center [180, 395] width 310 height 15
click at [57, 351] on link "Factures fournisseurs règlement par prélèvement, CB et espèces via Pennylane - …" at bounding box center [115, 365] width 231 height 35
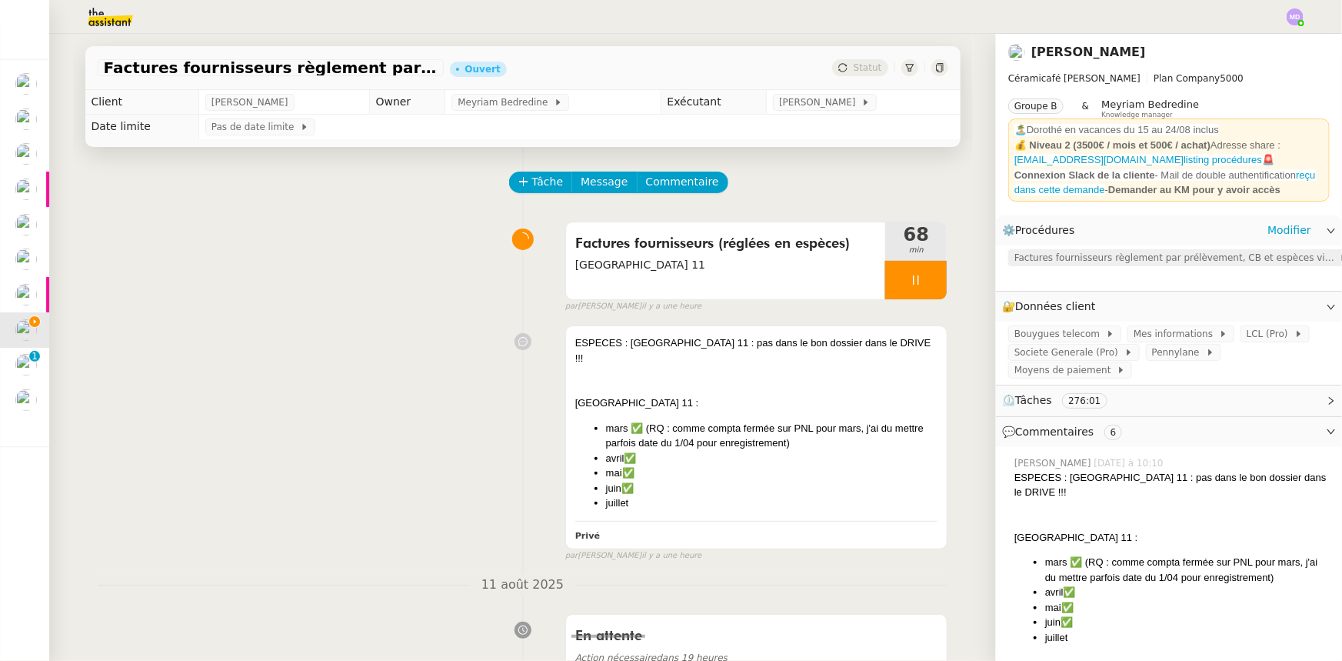
click at [1085, 262] on span "Factures fournisseurs règlement par prélèvement, CB et espèces via Pennylane" at bounding box center [1177, 257] width 325 height 15
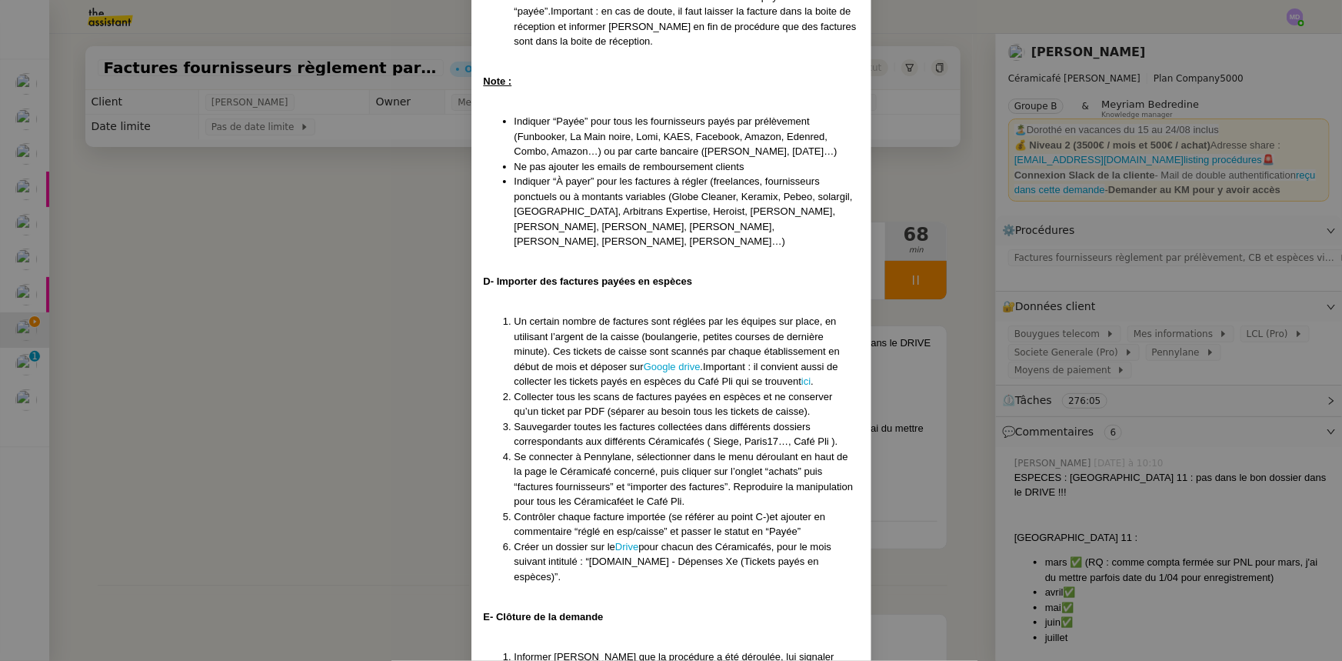
scroll to position [1332, 0]
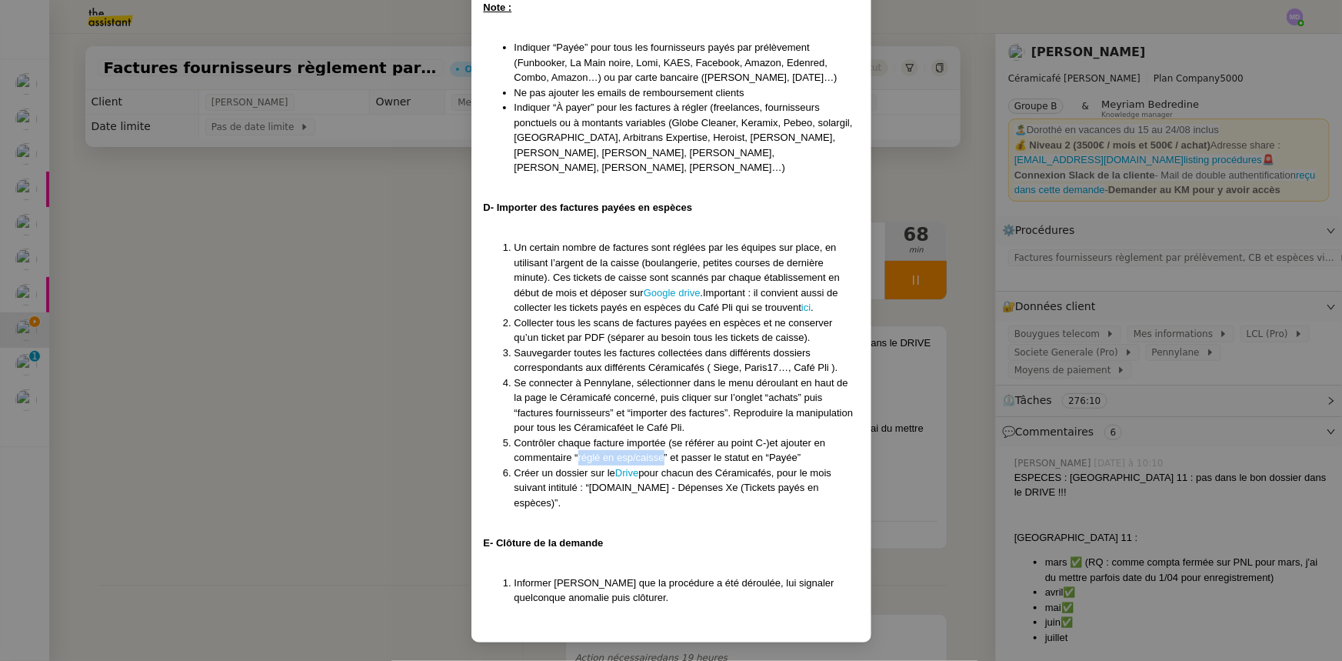
drag, startPoint x: 575, startPoint y: 470, endPoint x: 661, endPoint y: 470, distance: 85.4
click at [661, 464] on span "Contrôler chaque facture importée (se référer au point C-)et ajouter en comment…" at bounding box center [671, 450] width 312 height 27
copy span "réglé en esp/caisse"
click at [315, 308] on nz-modal-container "Créée le [DATE] - MAJ le [DATE] Contexte : La comptabilité de toutes les entité…" at bounding box center [671, 330] width 1342 height 661
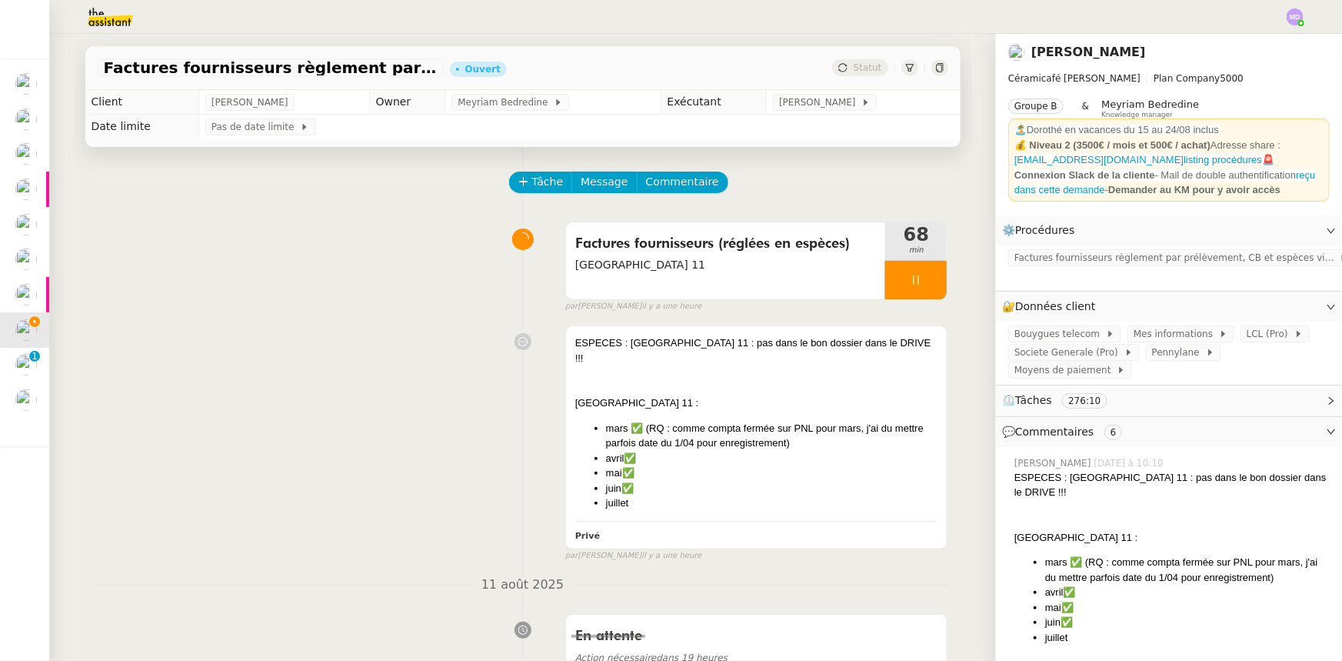
scroll to position [1255, 0]
click at [772, 451] on li "avril✅" at bounding box center [772, 458] width 332 height 15
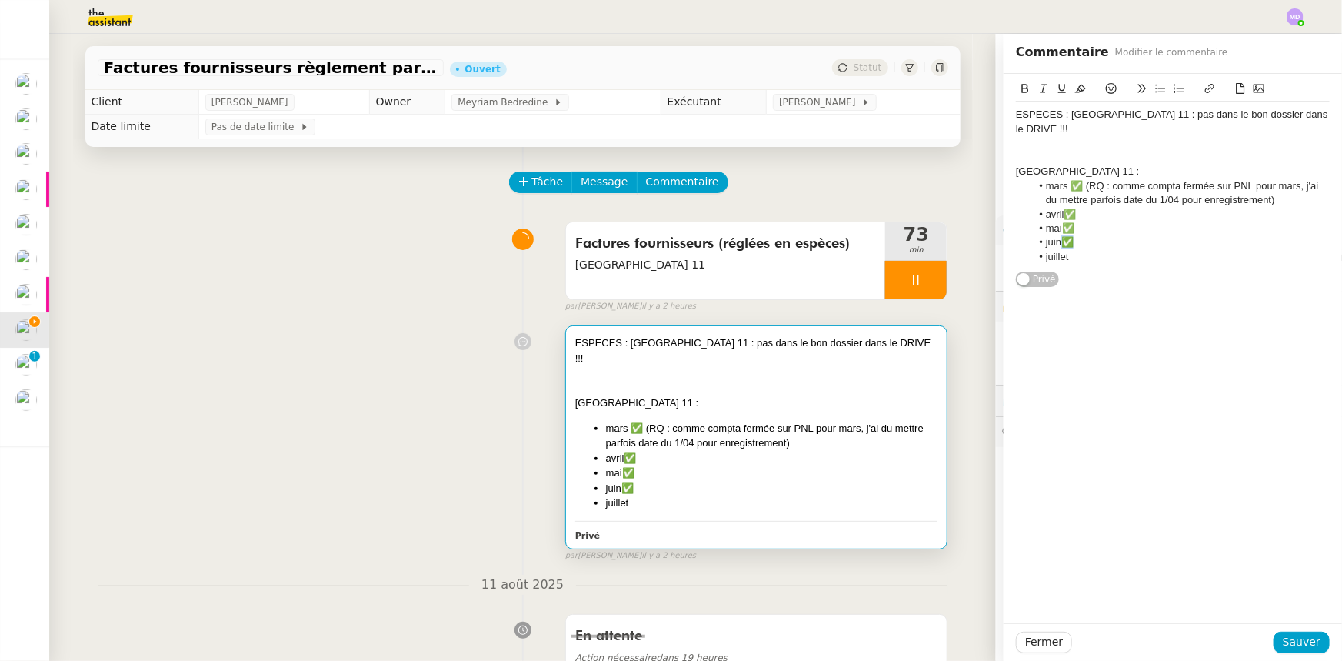
click at [1055, 235] on li "juin✅" at bounding box center [1181, 242] width 299 height 14
copy li "✅"
click at [1071, 250] on li "juillet" at bounding box center [1181, 257] width 299 height 14
click at [1295, 642] on span "Sauver" at bounding box center [1302, 642] width 38 height 18
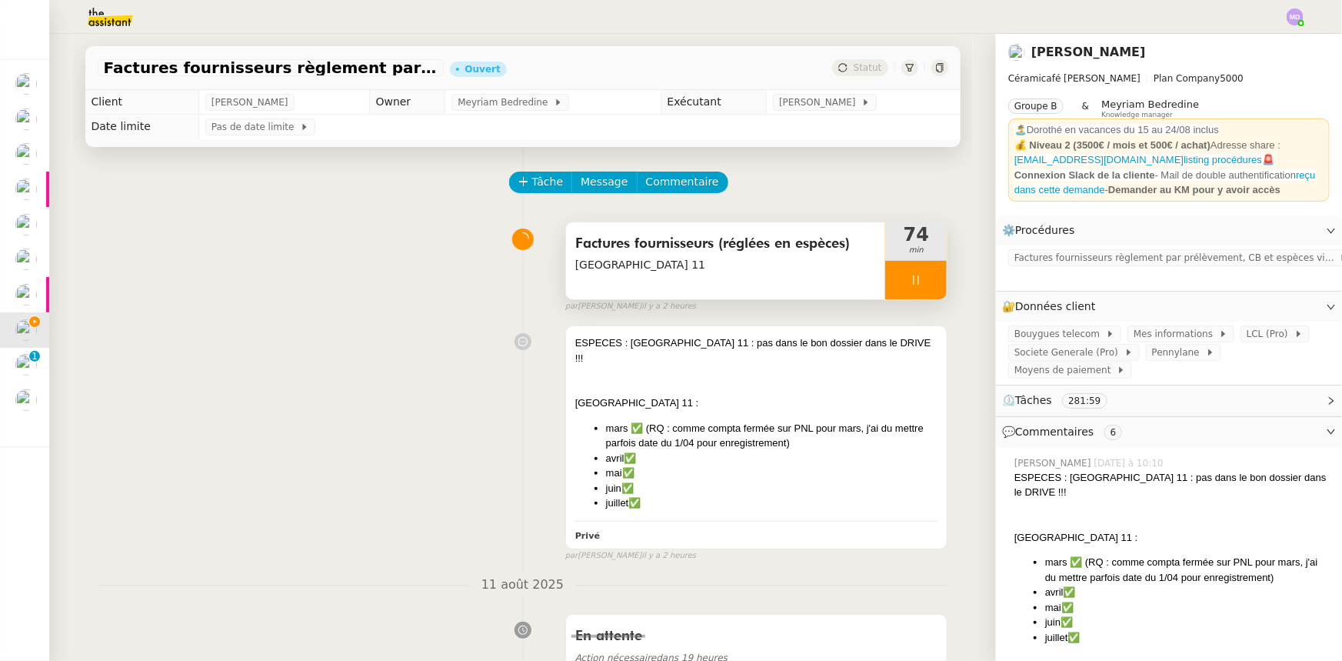
click at [929, 279] on div at bounding box center [916, 280] width 62 height 38
click at [929, 279] on icon at bounding box center [932, 279] width 12 height 8
drag, startPoint x: 528, startPoint y: 174, endPoint x: 539, endPoint y: 194, distance: 23.1
click at [527, 175] on button "Tâche" at bounding box center [541, 183] width 64 height 22
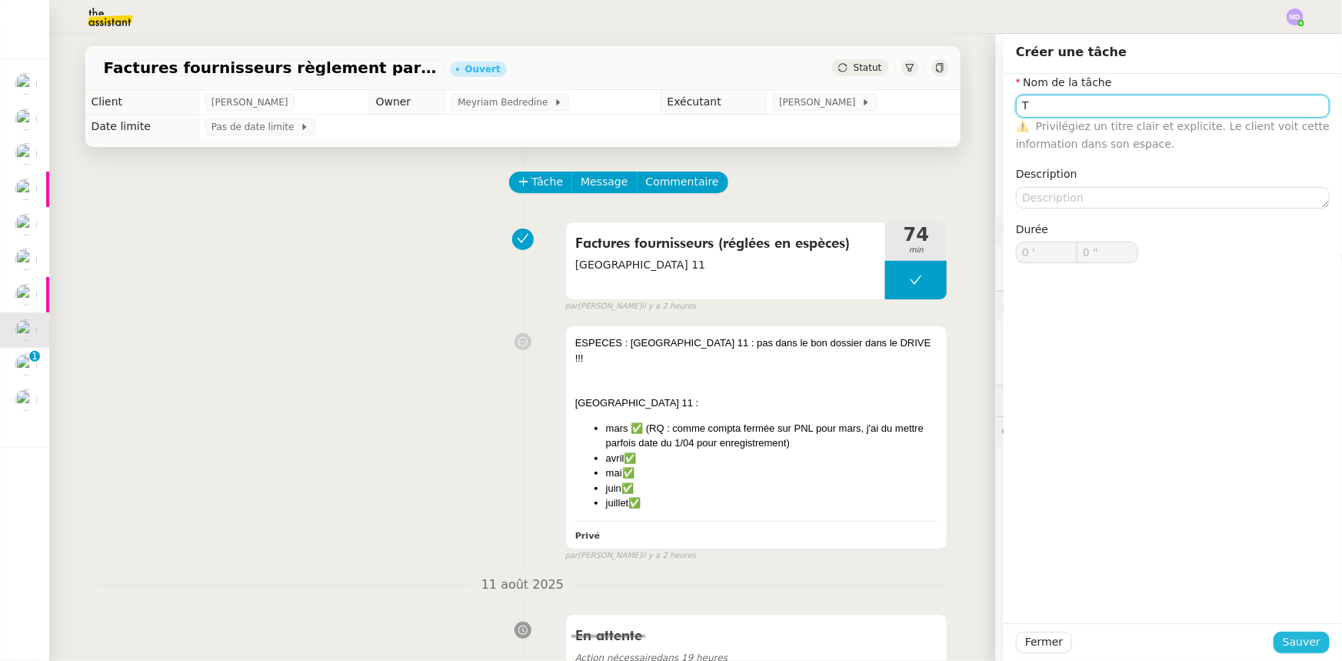
type input "T"
click at [1295, 638] on span "Sauver" at bounding box center [1302, 642] width 38 height 18
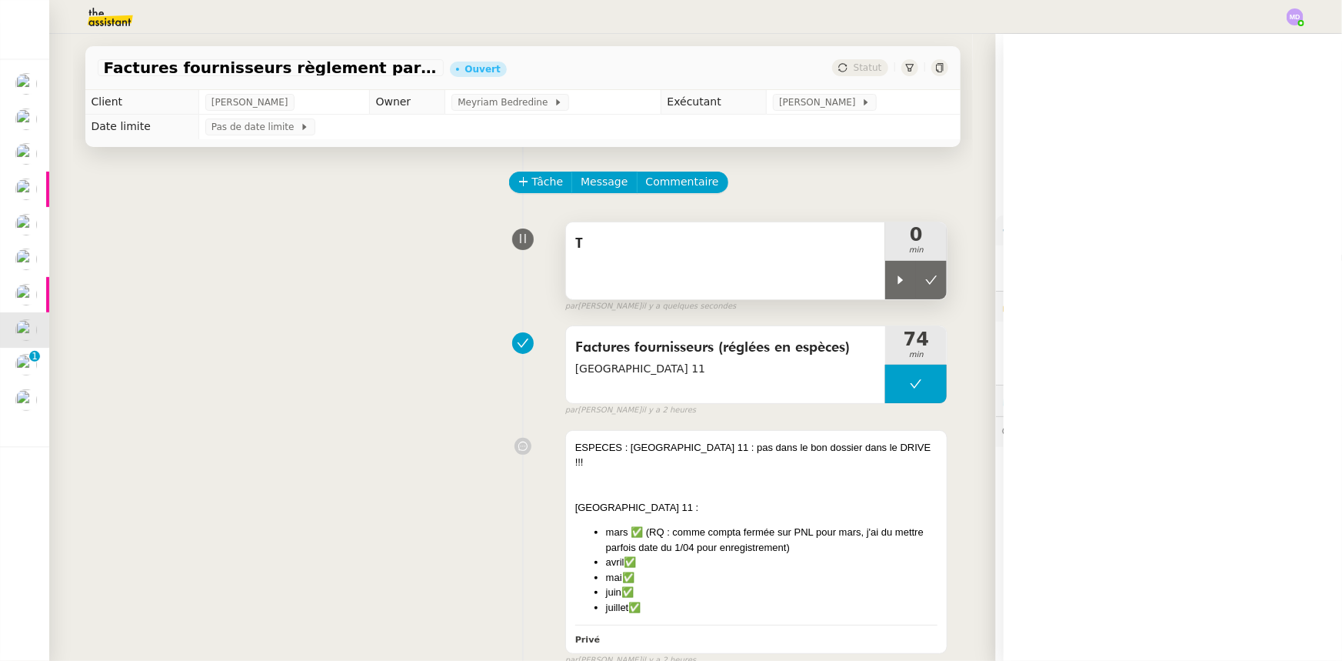
click at [904, 290] on div at bounding box center [900, 280] width 31 height 38
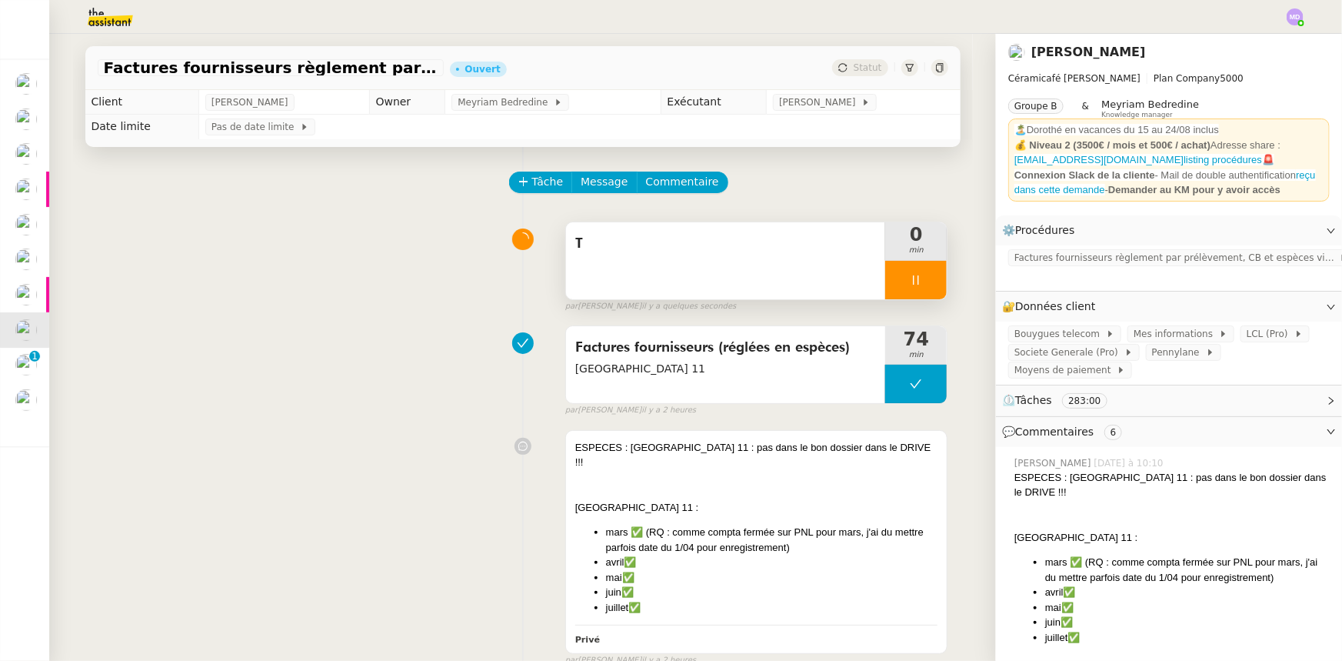
click at [837, 288] on div "T" at bounding box center [726, 260] width 320 height 77
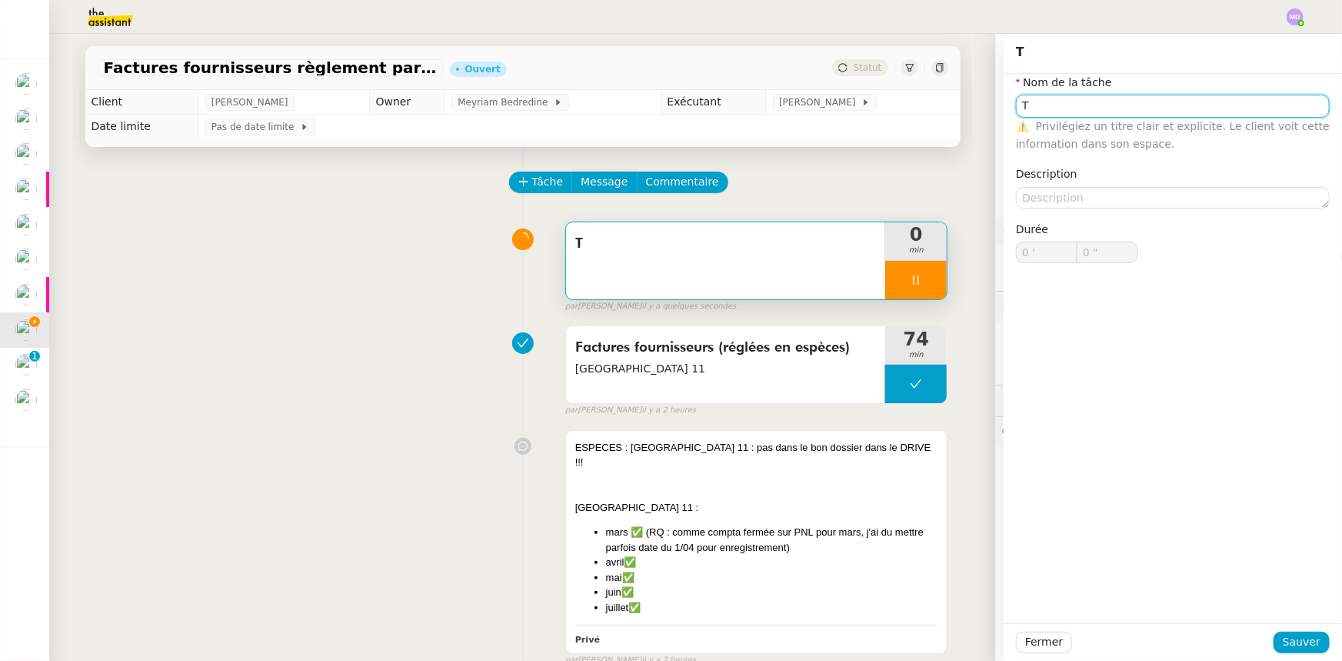
click at [1077, 116] on body "Mes demandes Documents CSV - Semi automatisation Daphné BIIGA NWANAK Gestion bo…" at bounding box center [671, 330] width 1342 height 661
type input "Tra"
type input "1 ""
type input "Transmission"
type input "2 ""
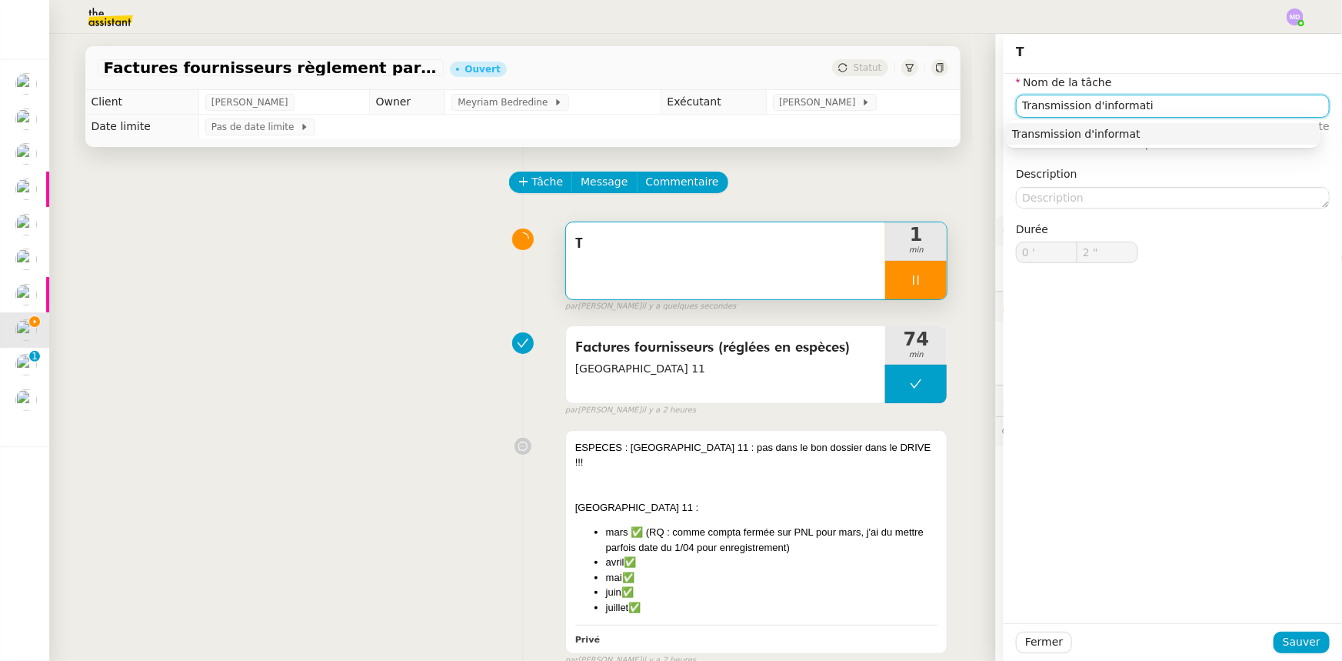
type input "Transmission d'informatio"
type input "3 ""
type input "Transmission d'informations"
type input "4 ""
type input "Transmission d'informations"
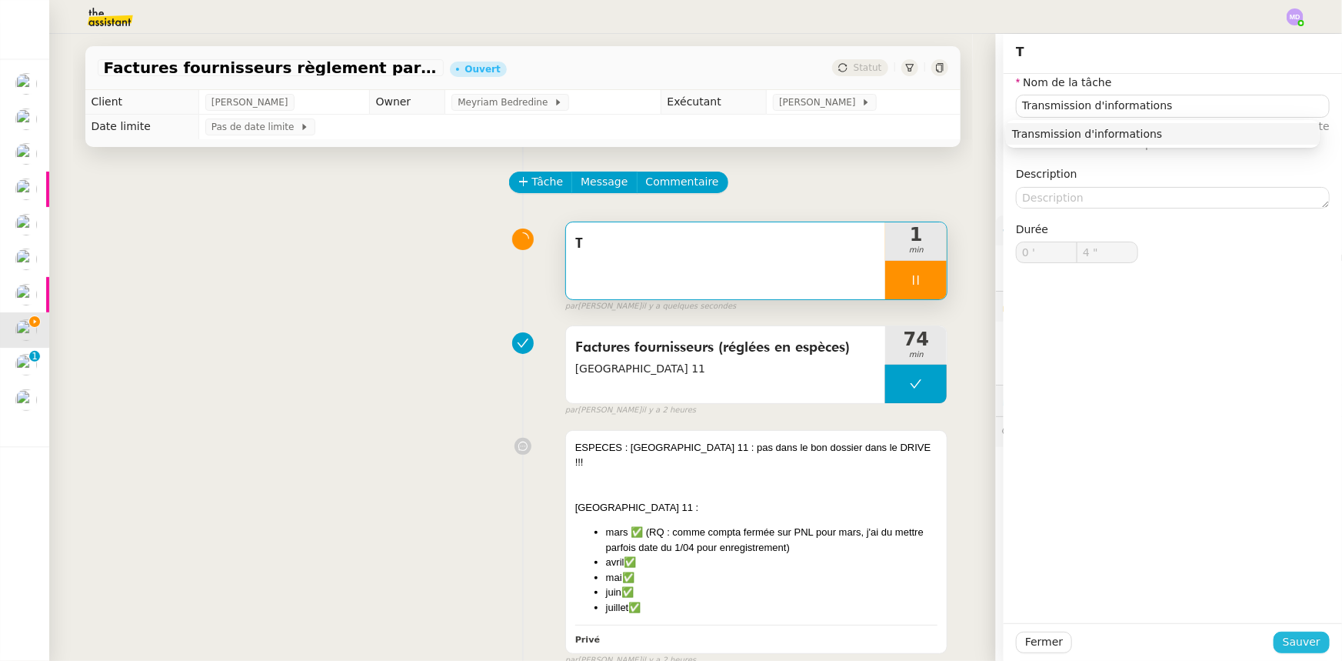
click at [1288, 638] on span "Sauver" at bounding box center [1302, 642] width 38 height 18
type input "5 ""
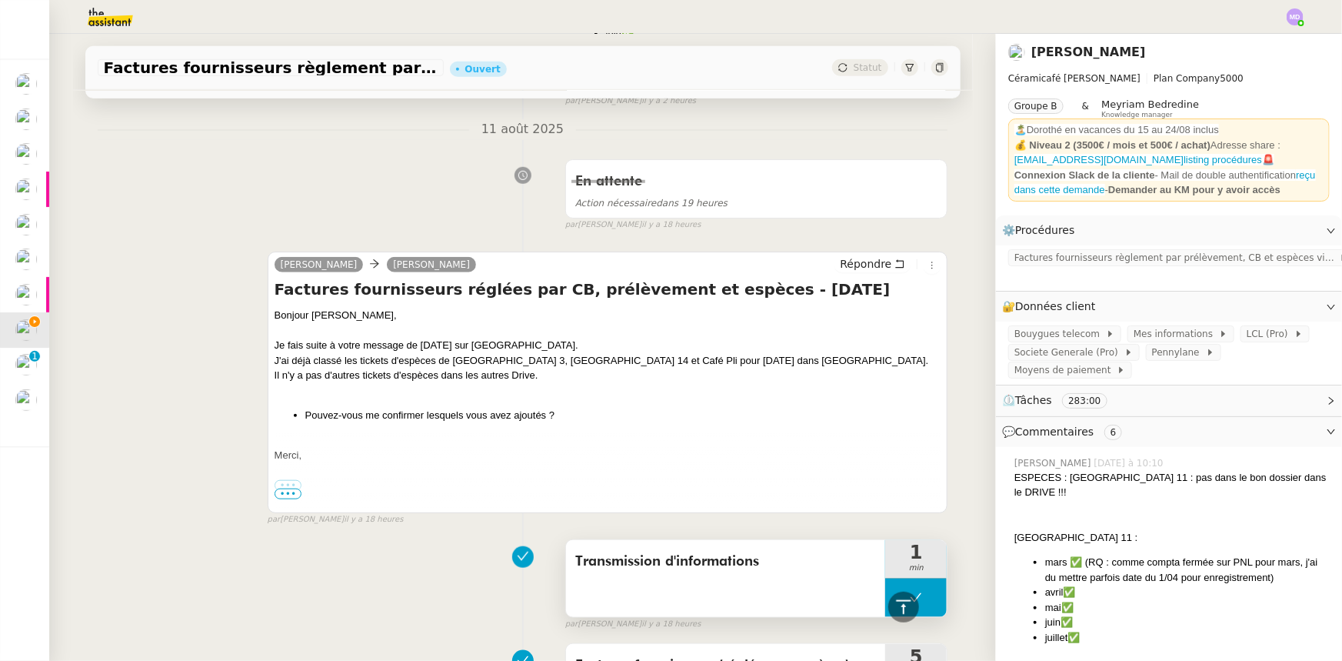
scroll to position [699, 0]
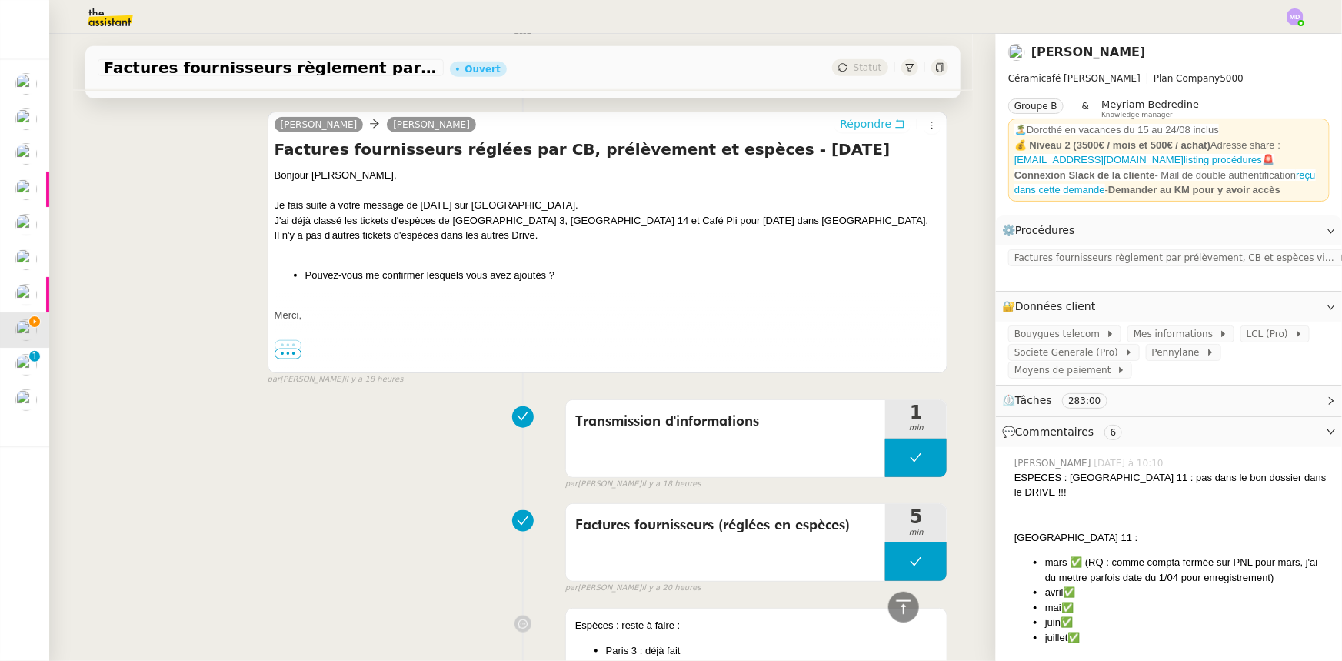
click at [895, 118] on icon at bounding box center [900, 123] width 11 height 11
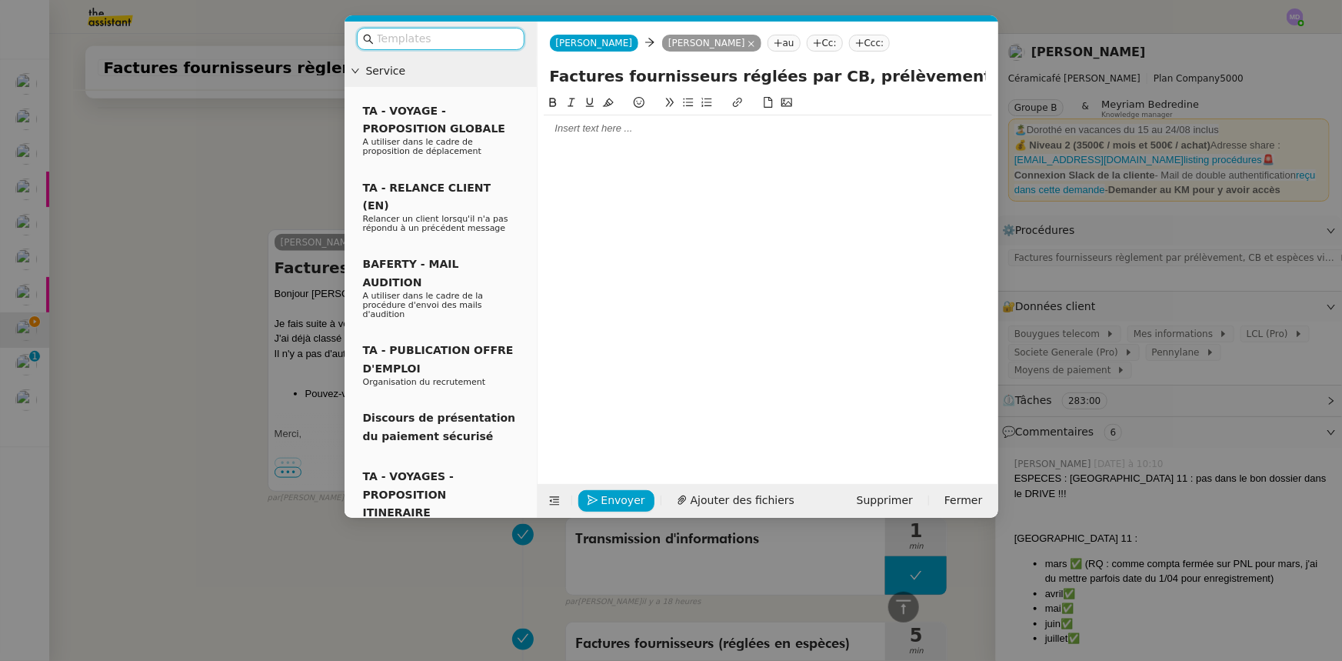
scroll to position [817, 0]
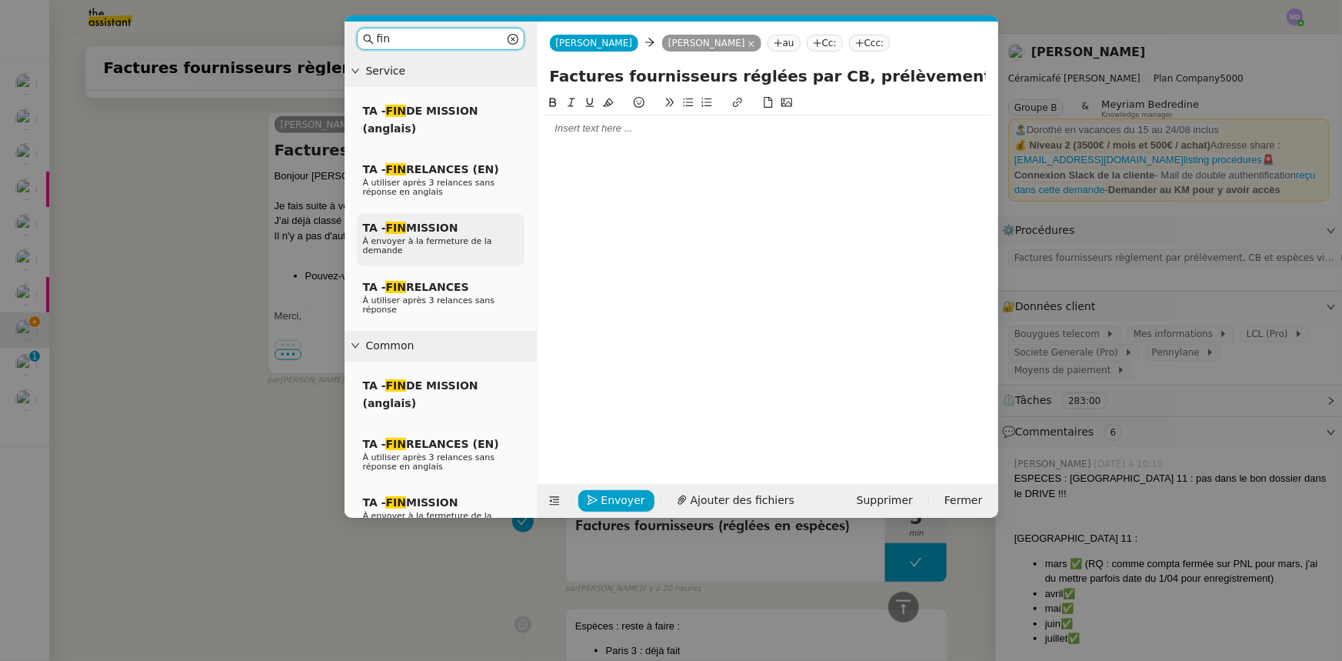
type input "fin"
click at [460, 233] on div "TA - FIN MISSION À envoyer à la fermeture de la demande" at bounding box center [441, 239] width 168 height 53
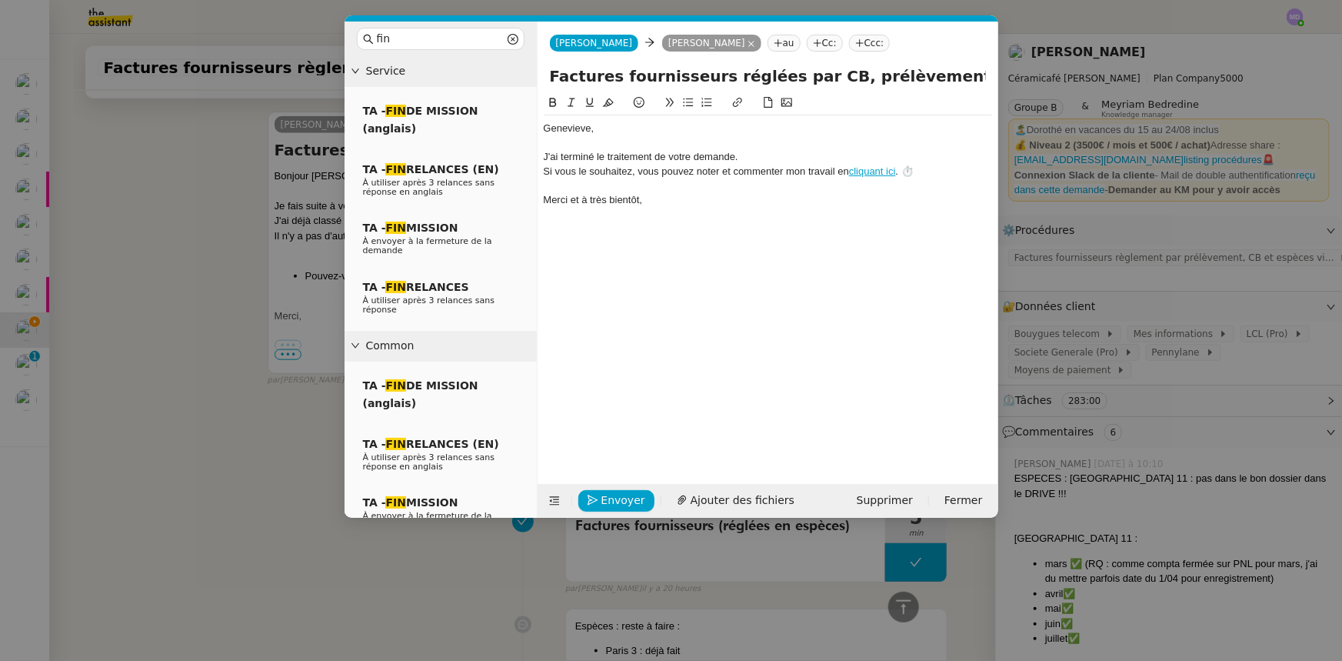
scroll to position [908, 0]
click at [545, 124] on div "﻿Genevieve﻿," at bounding box center [768, 129] width 448 height 14
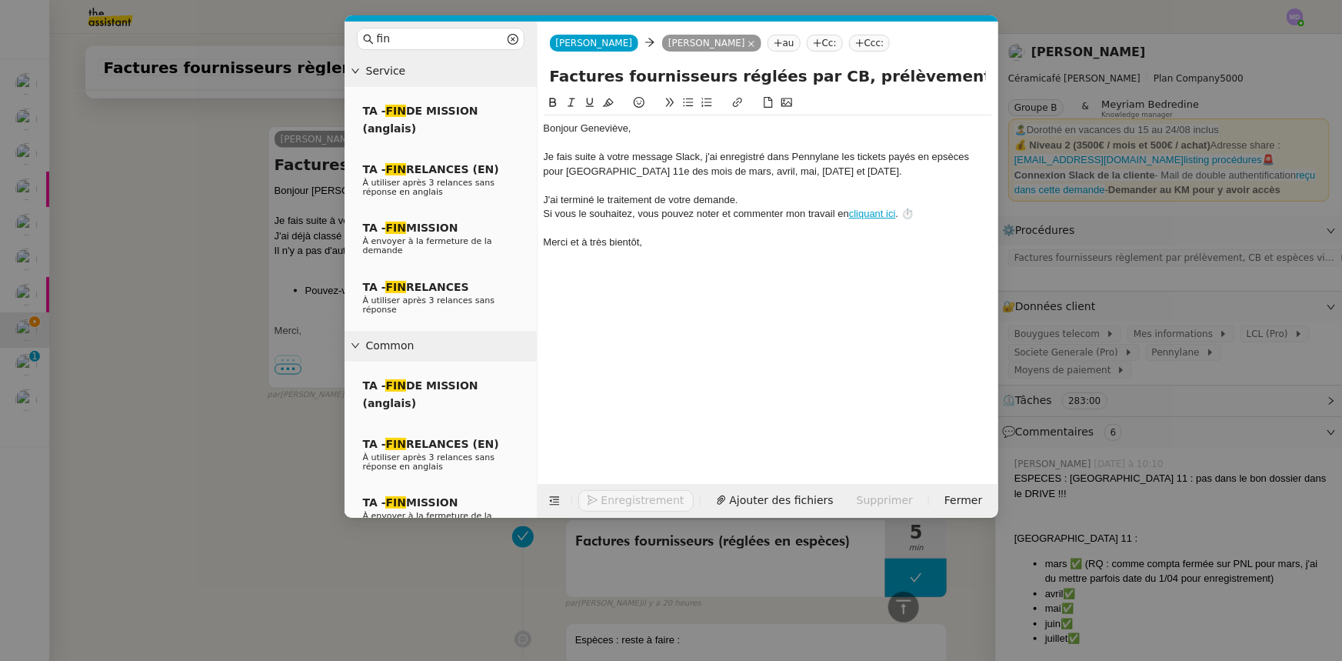
scroll to position [952, 0]
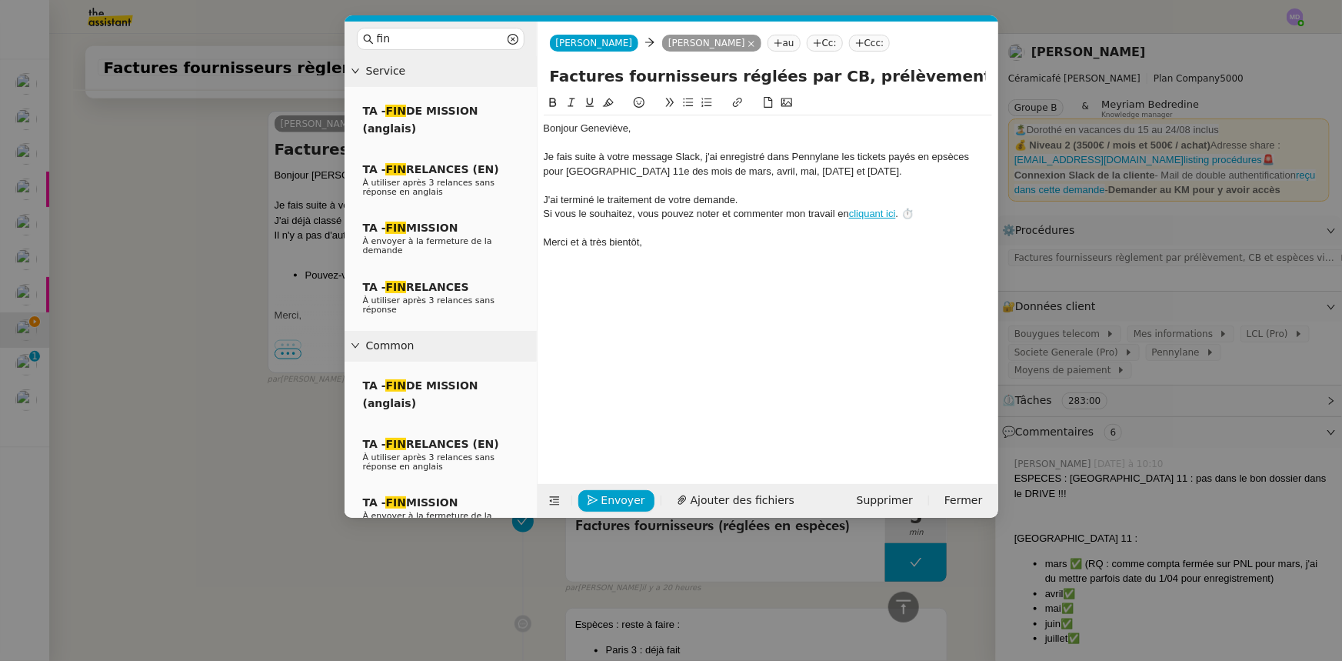
click at [705, 155] on div "Je fais suite à votre message Slack, j'ai enregistré dans Pennylane les tickets…" at bounding box center [768, 164] width 448 height 28
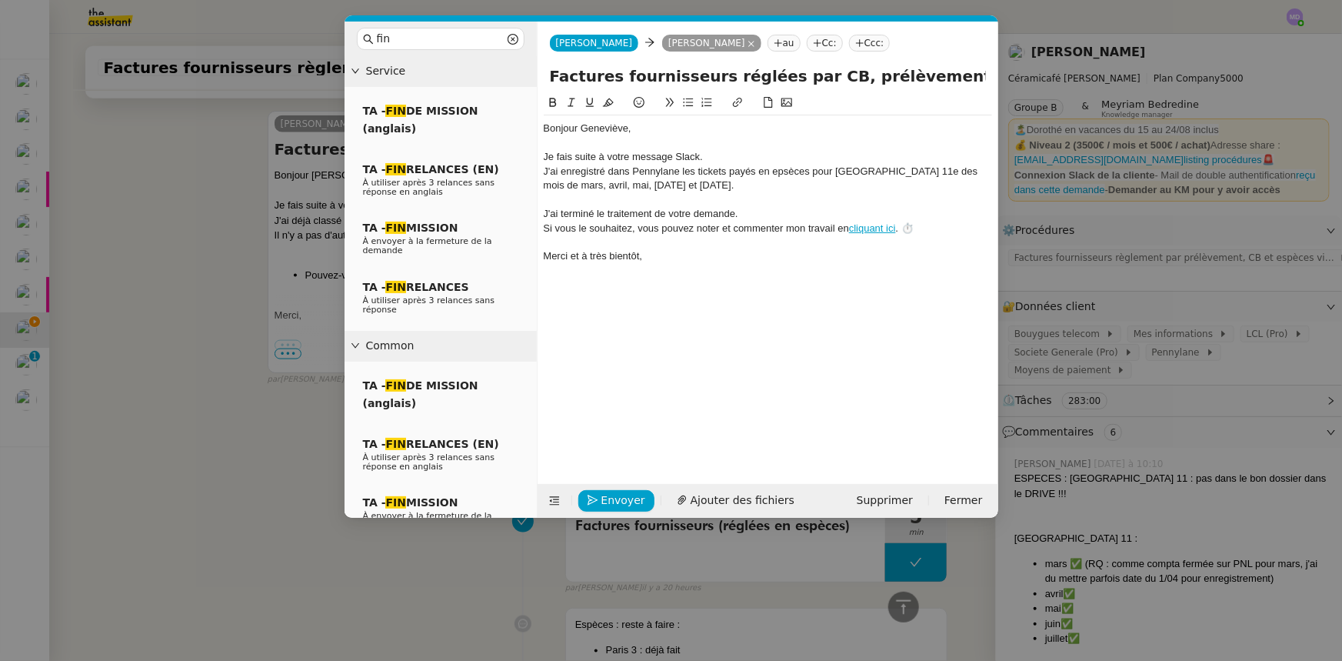
drag, startPoint x: 698, startPoint y: 168, endPoint x: 738, endPoint y: 176, distance: 40.1
click at [698, 168] on div "J'ai enregistré dans Pennylane les tickets payés en epsèces pour Paris 11e des …" at bounding box center [768, 179] width 448 height 28
drag, startPoint x: 745, startPoint y: 177, endPoint x: 760, endPoint y: 179, distance: 14.8
click at [746, 178] on div "J'ai enregistré dans Pennylane les tickets payés en epsèces pour Paris 11e des …" at bounding box center [768, 179] width 448 height 28
click at [765, 184] on div "J'ai enregistré dans Pennylane les tickets payés en epsèces pour Paris 11e des …" at bounding box center [768, 179] width 448 height 28
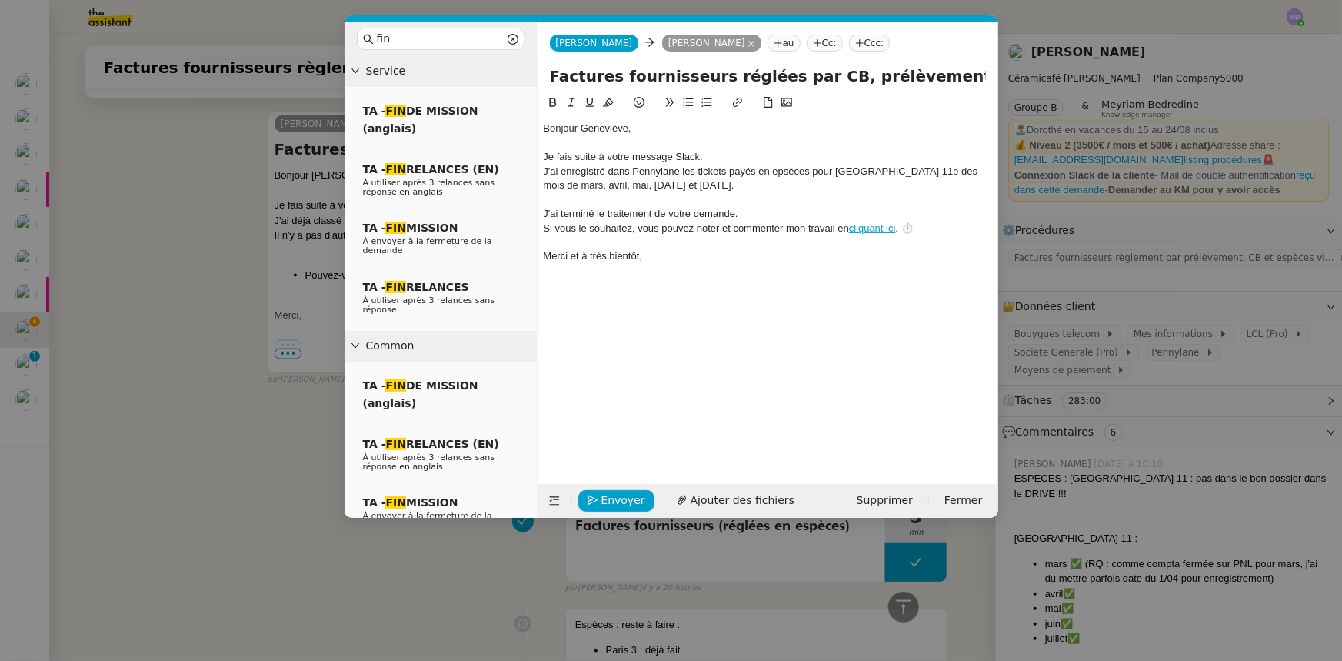
click at [783, 171] on div "J'ai enregistré dans Pennylane les tickets payés en epsèces pour Paris 11e des …" at bounding box center [768, 179] width 448 height 28
click at [0, 0] on lt-strong "sp" at bounding box center [0, 0] width 0 height 0
click at [666, 185] on div "J'ai enregistré dans Pennylane les tickets payés en espèces pour Paris 11e des …" at bounding box center [768, 179] width 448 height 28
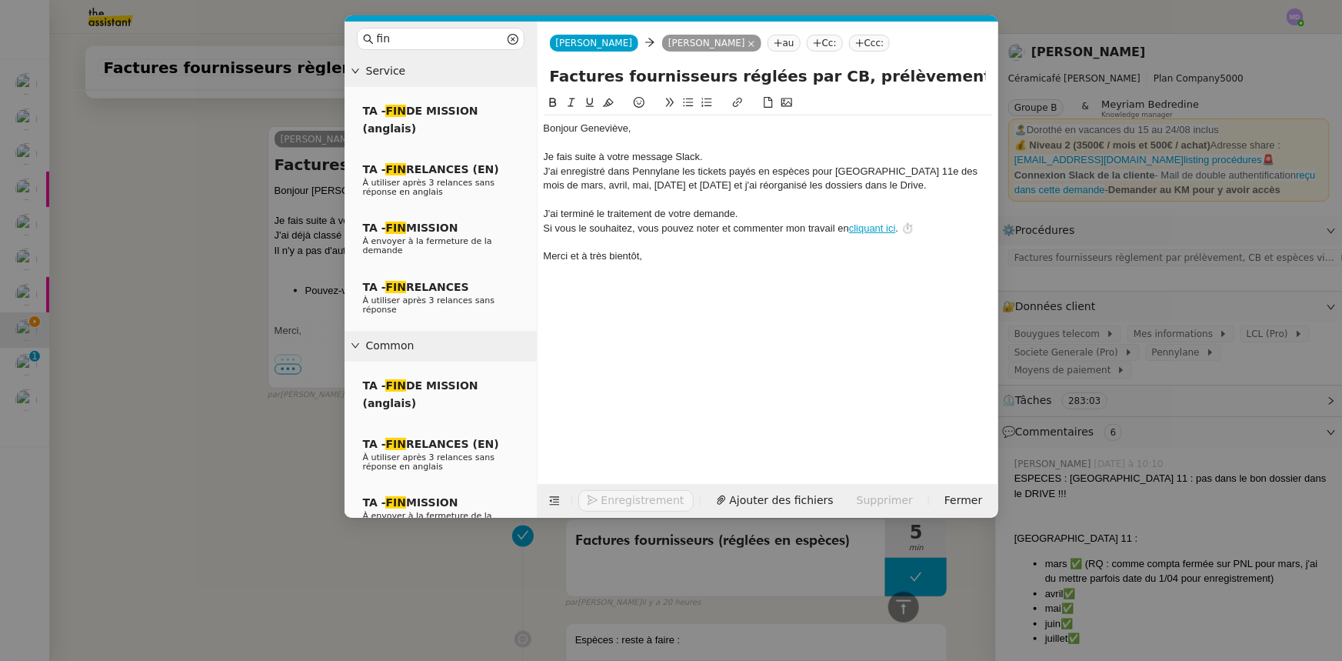
scroll to position [967, 0]
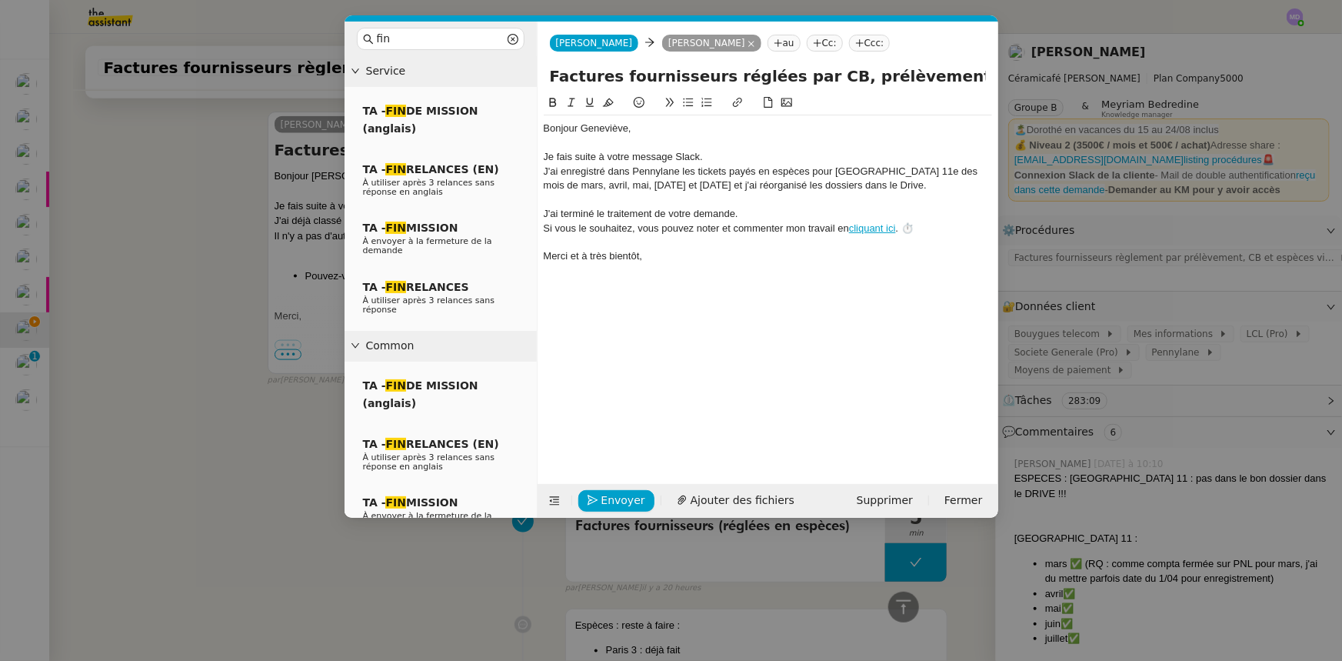
click at [823, 183] on div "J'ai enregistré dans Pennylane les tickets payés en espèces pour Paris 11e des …" at bounding box center [768, 179] width 448 height 28
click at [735, 98] on icon at bounding box center [737, 102] width 11 height 11
paste input "https://drive.google.com/drive/folders/1sFjM0ZpH8eVAGrdhY5x9YIChTz2TvDLC"
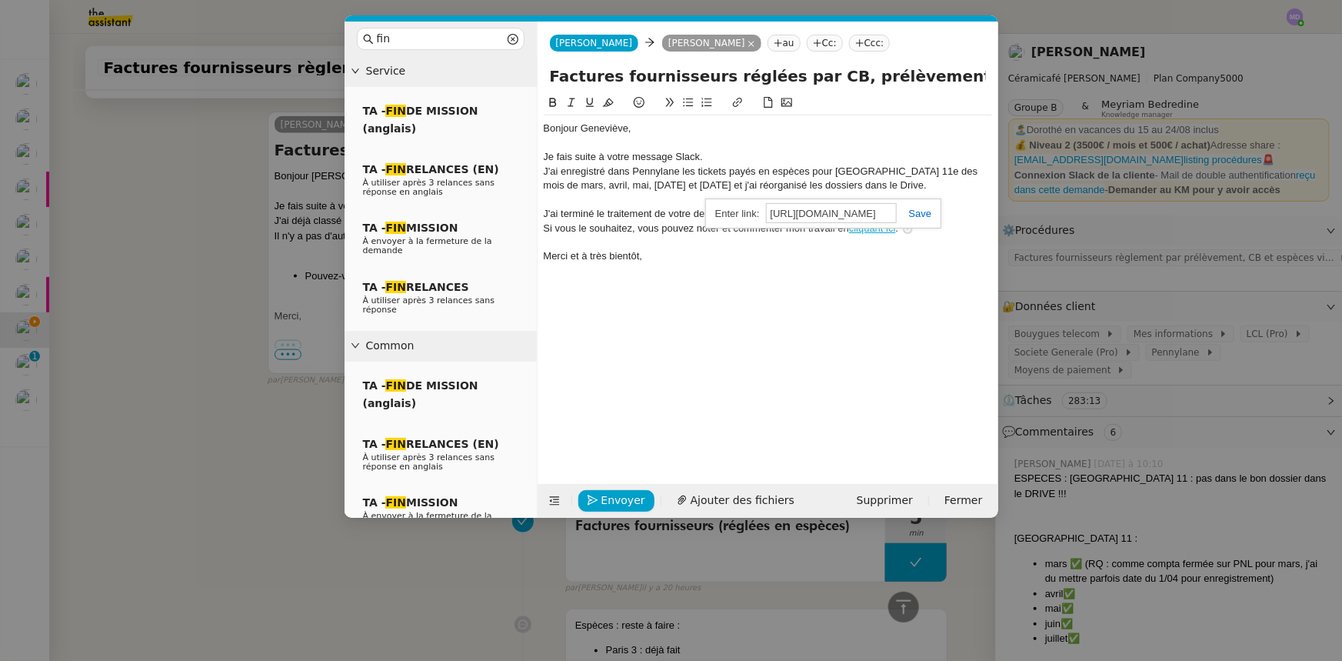
type input "https://drive.google.com/drive/folders/1sFjM0ZpH8eVAGrdhY5x9YIChTz2TvDLC"
click at [916, 208] on link at bounding box center [914, 214] width 35 height 12
click at [865, 192] on div "J'ai enregistré dans Pennylane les tickets payés en espèces pour Paris 11e des …" at bounding box center [768, 179] width 448 height 28
click at [634, 515] on div "Envoyer Ajouter des fichiers Supprimer Fermer" at bounding box center [768, 501] width 461 height 34
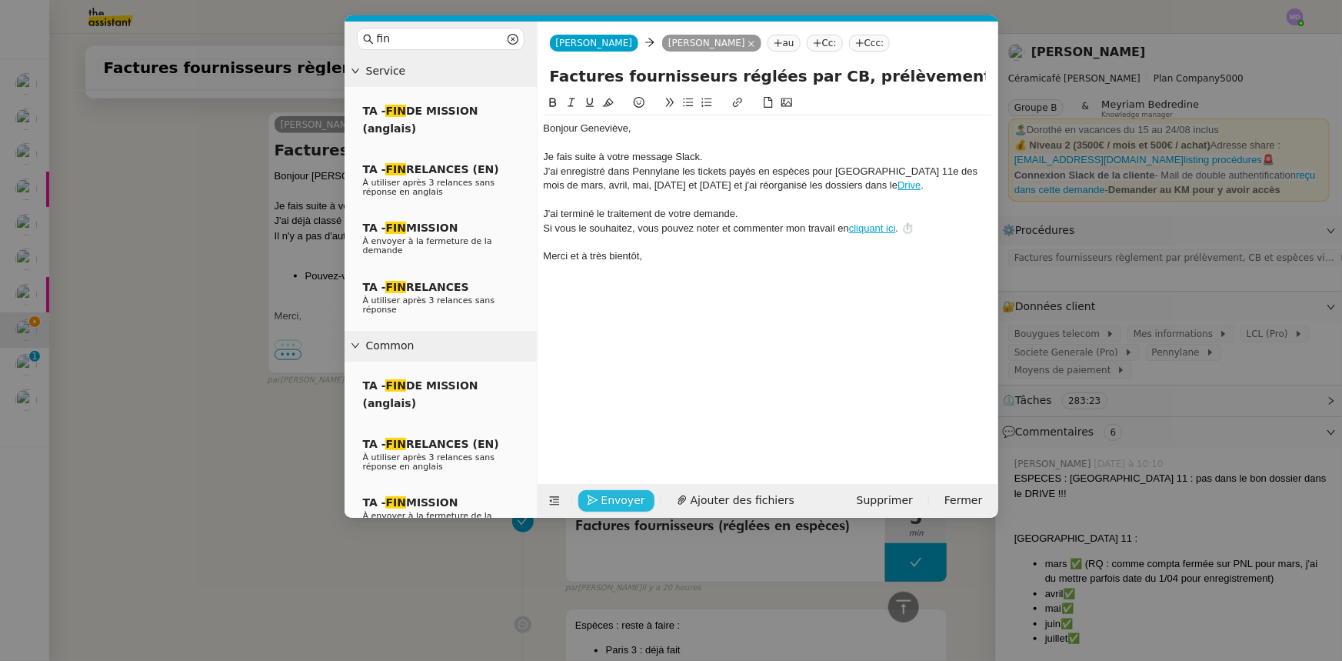
click at [631, 497] on span "Envoyer" at bounding box center [624, 501] width 44 height 18
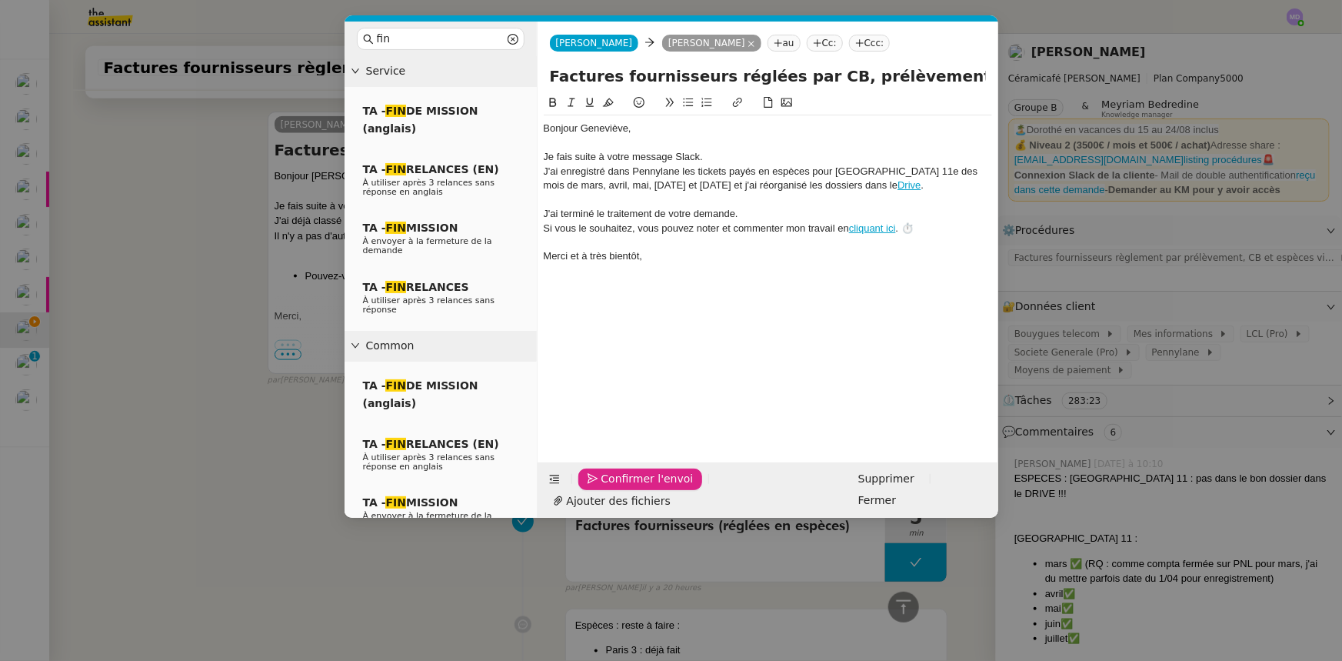
click at [631, 488] on span "Confirmer l'envoi" at bounding box center [648, 479] width 92 height 18
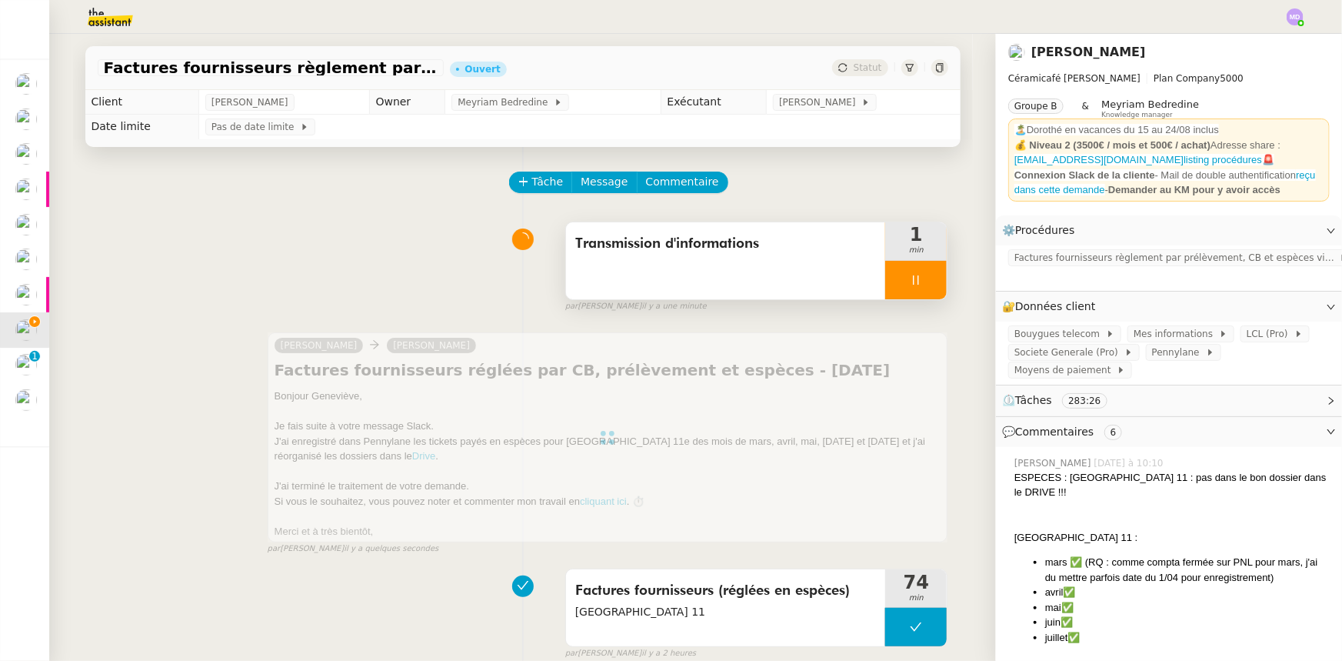
drag, startPoint x: 898, startPoint y: 278, endPoint x: 918, endPoint y: 280, distance: 19.4
click at [910, 278] on icon at bounding box center [916, 280] width 12 height 12
click at [925, 280] on icon at bounding box center [931, 280] width 12 height 12
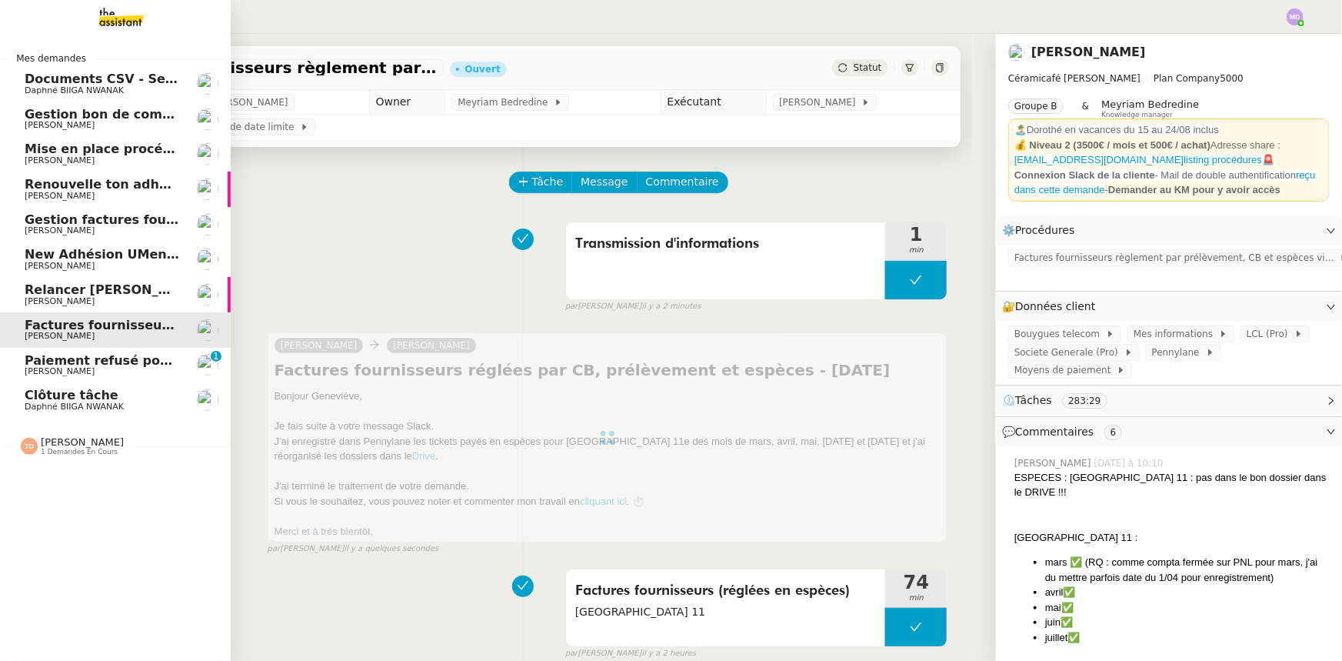
click at [72, 370] on span "[PERSON_NAME]" at bounding box center [60, 371] width 70 height 10
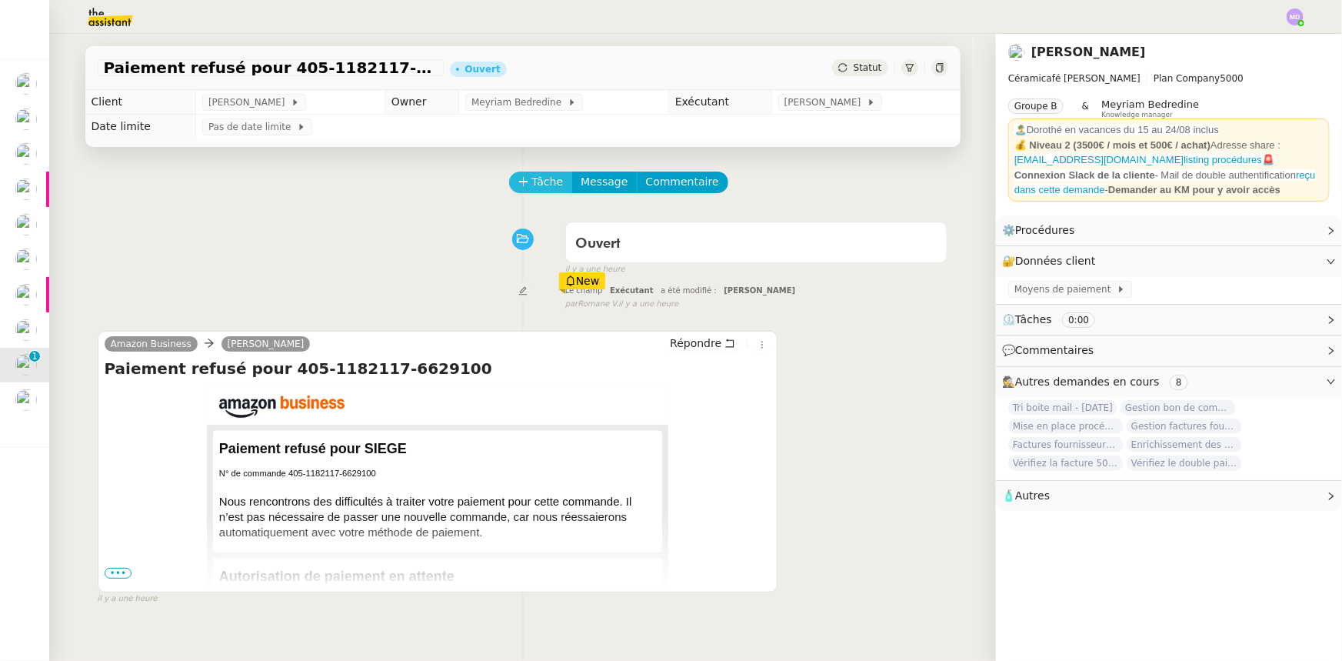
click at [532, 188] on span "Tâche" at bounding box center [548, 182] width 32 height 18
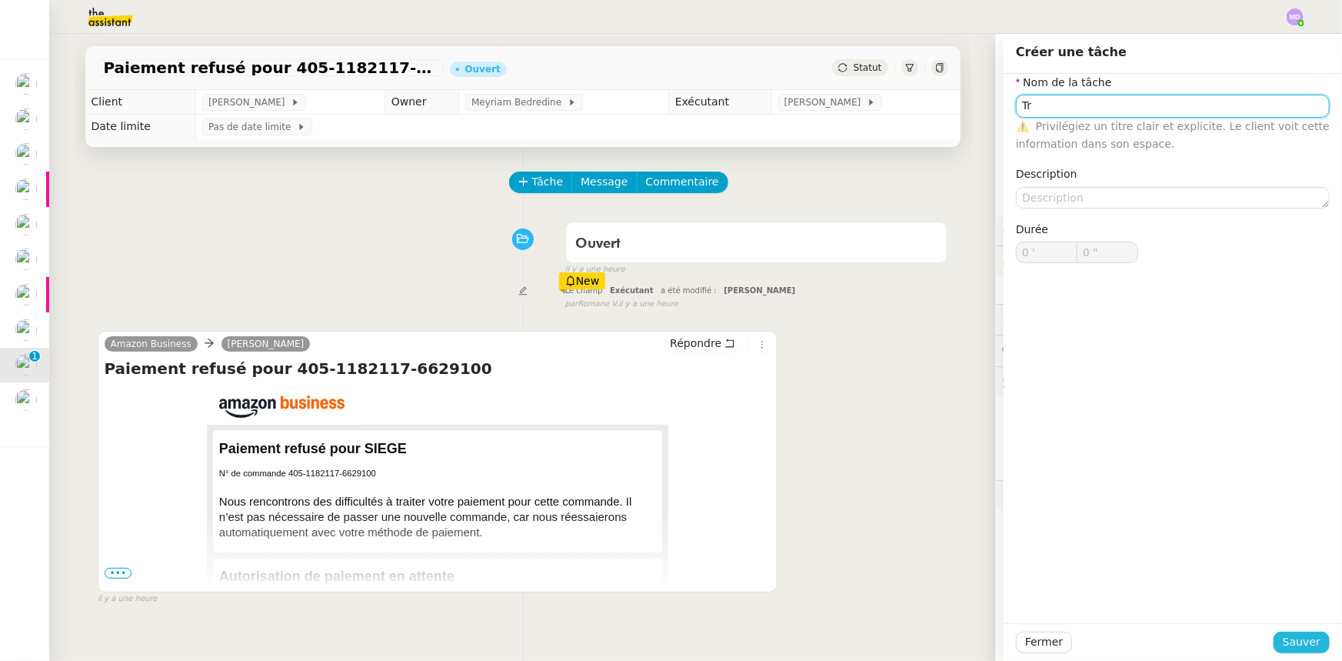
type input "Tr"
click at [1297, 635] on span "Sauver" at bounding box center [1302, 642] width 38 height 18
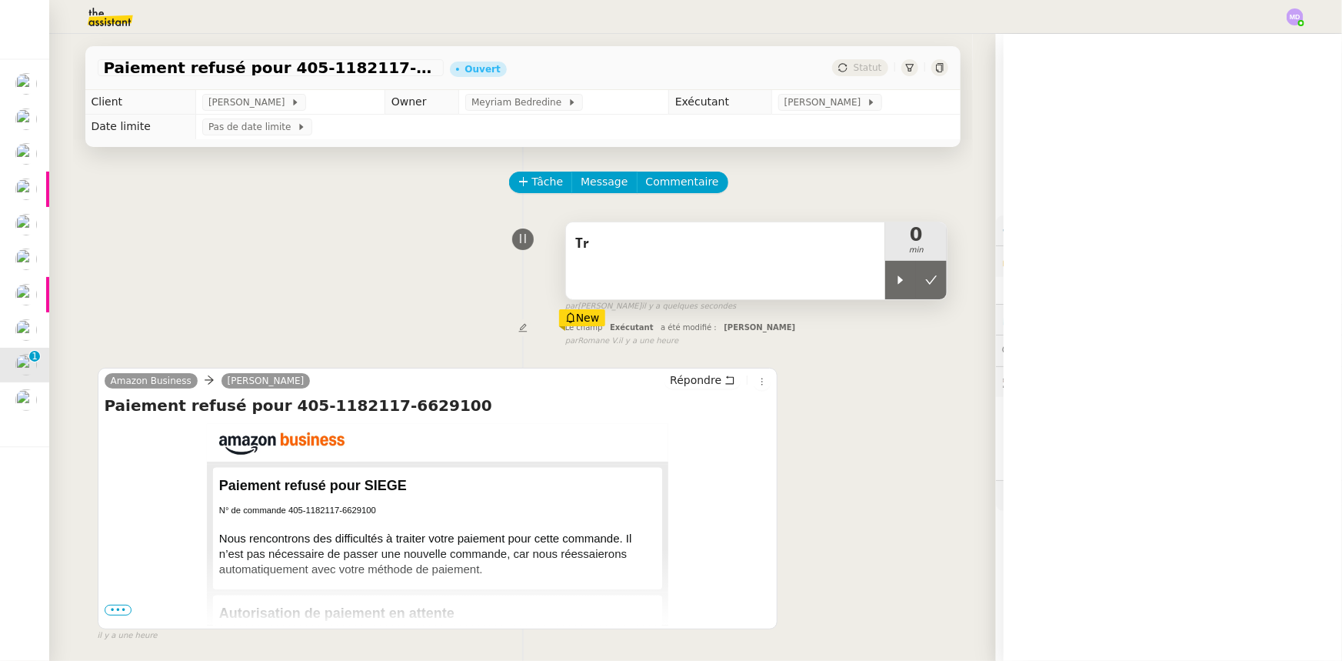
drag, startPoint x: 880, startPoint y: 269, endPoint x: 853, endPoint y: 272, distance: 27.0
click at [885, 268] on div at bounding box center [900, 280] width 31 height 38
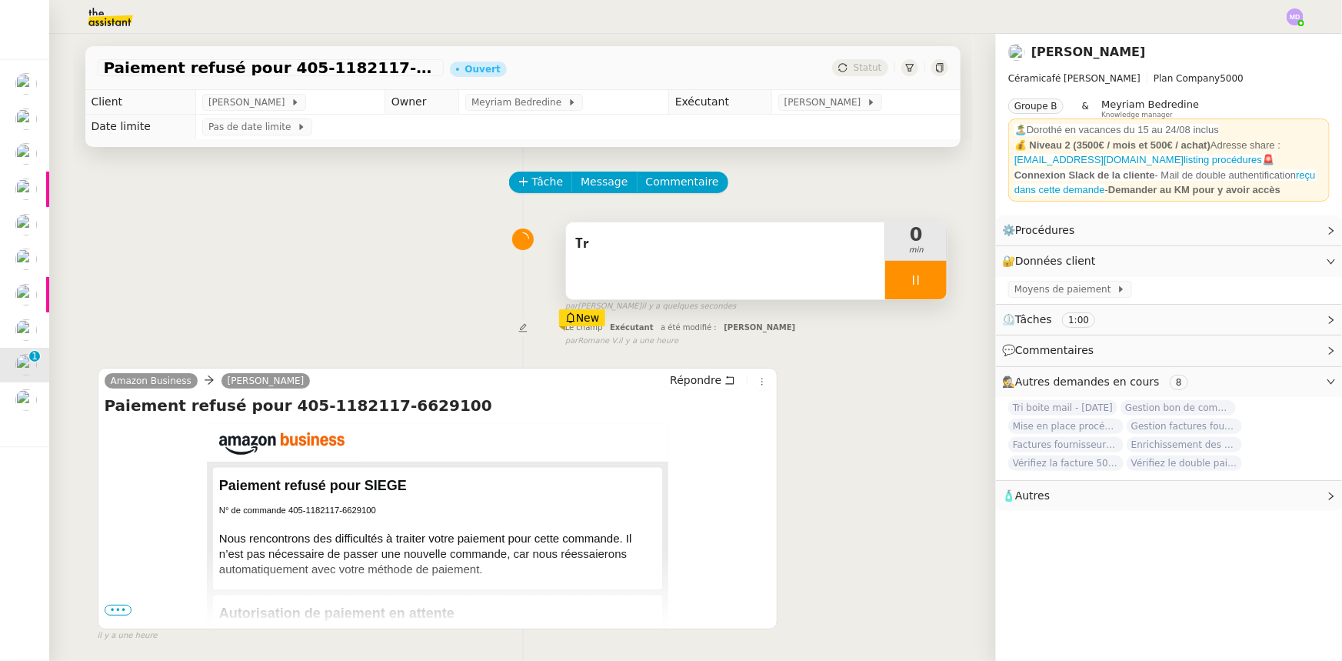
click at [841, 275] on div "Tr" at bounding box center [726, 260] width 320 height 77
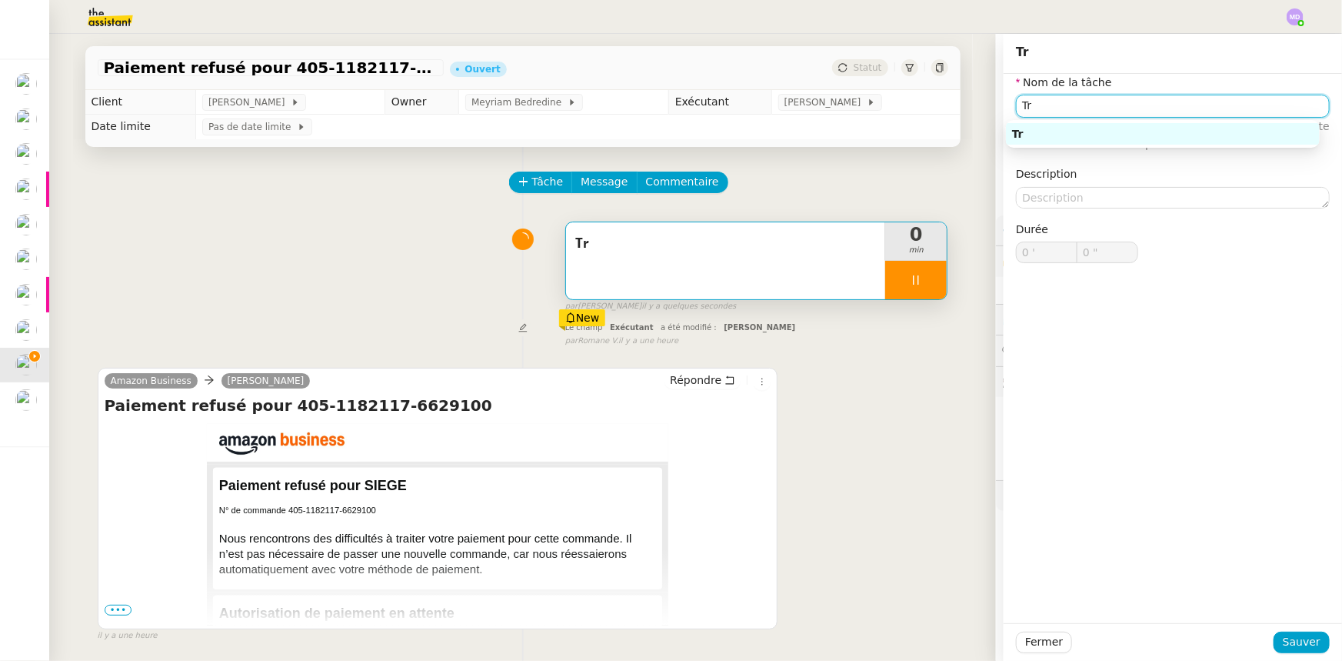
click at [1116, 111] on input "Tr" at bounding box center [1173, 106] width 314 height 22
type input "Trans"
type input "1 ""
type input "Transmission d'i"
type input "2 ""
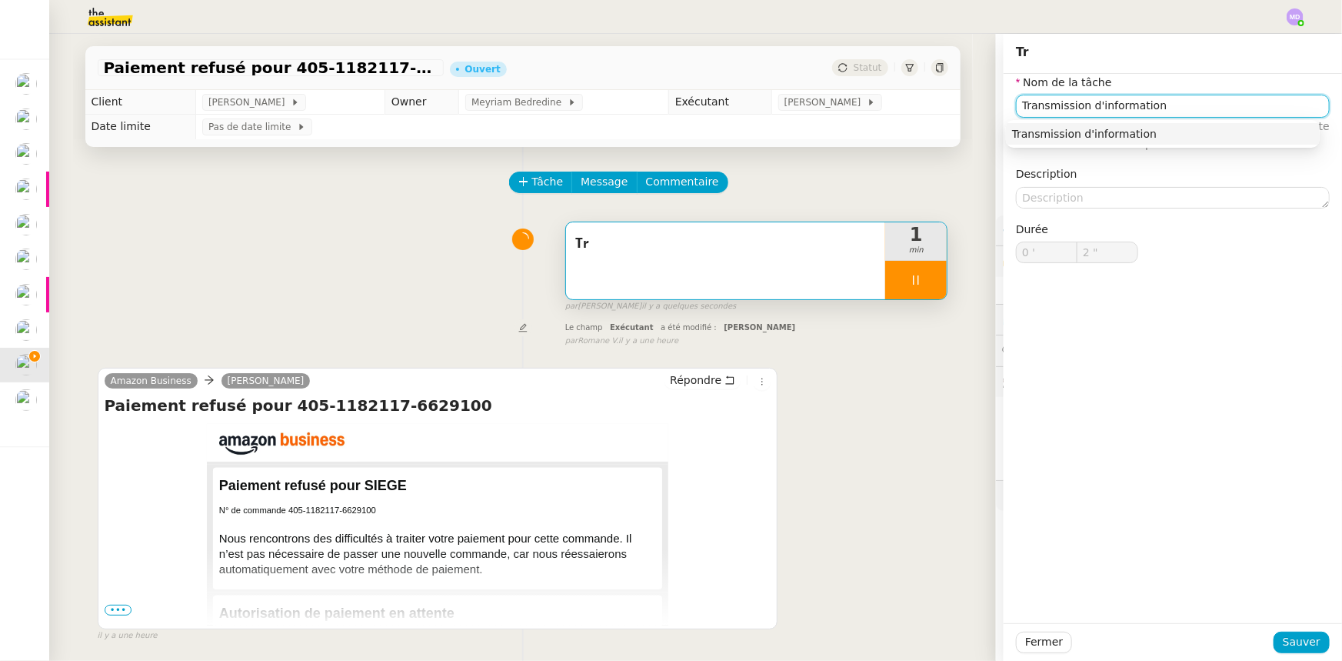
type input "Transmission d'informations"
type input "3 ""
type input "Transmission d'informations"
click at [1295, 635] on div "Fermer Sauver" at bounding box center [1173, 642] width 338 height 38
drag, startPoint x: 1292, startPoint y: 637, endPoint x: 1262, endPoint y: 643, distance: 31.4
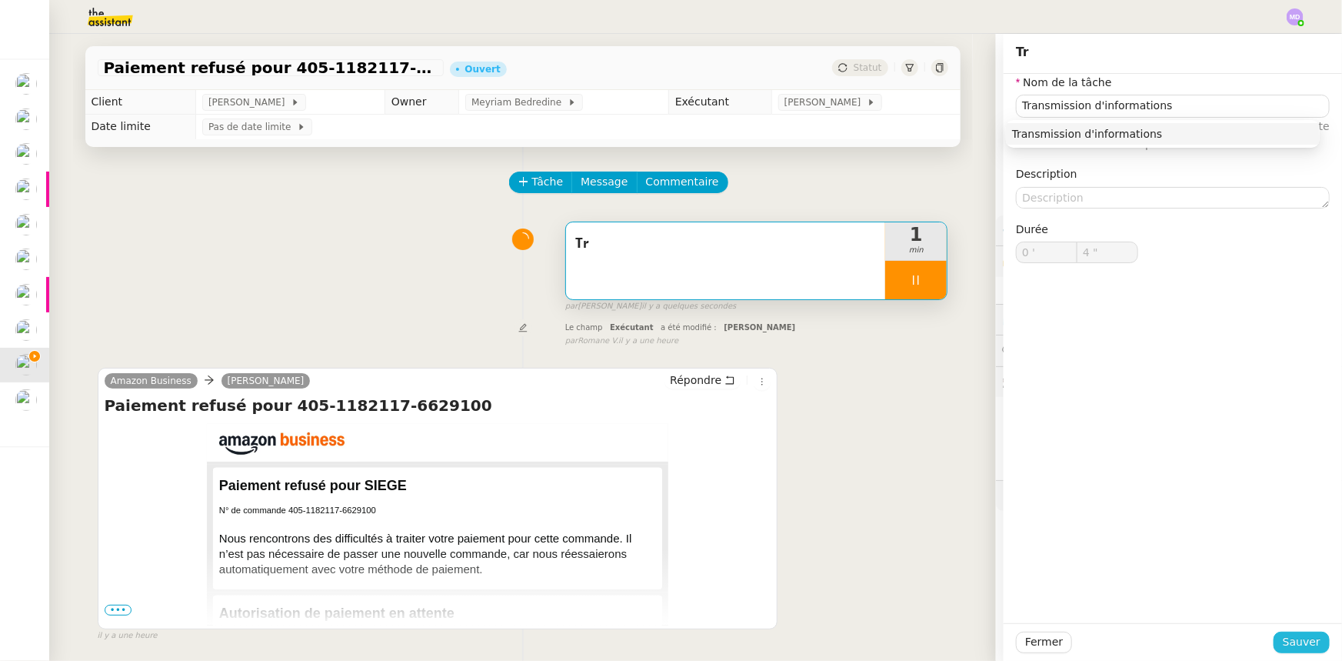
click at [1288, 638] on span "Sauver" at bounding box center [1302, 642] width 38 height 18
type input "5 ""
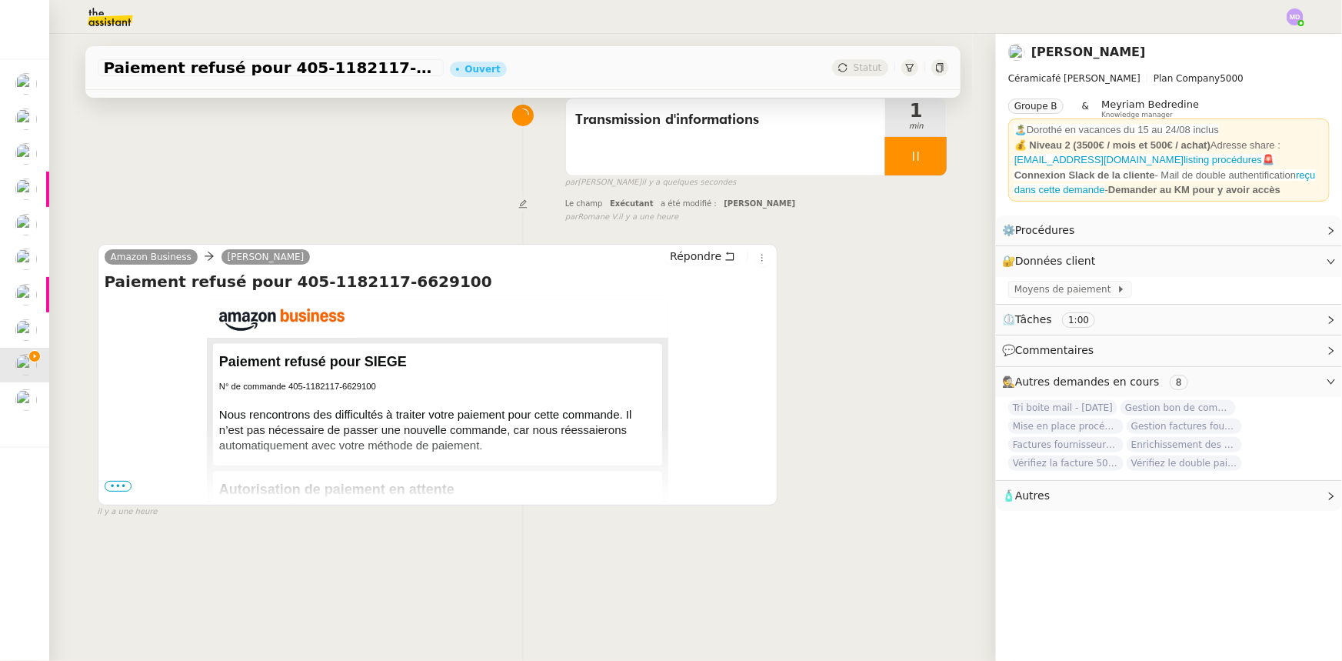
scroll to position [205, 0]
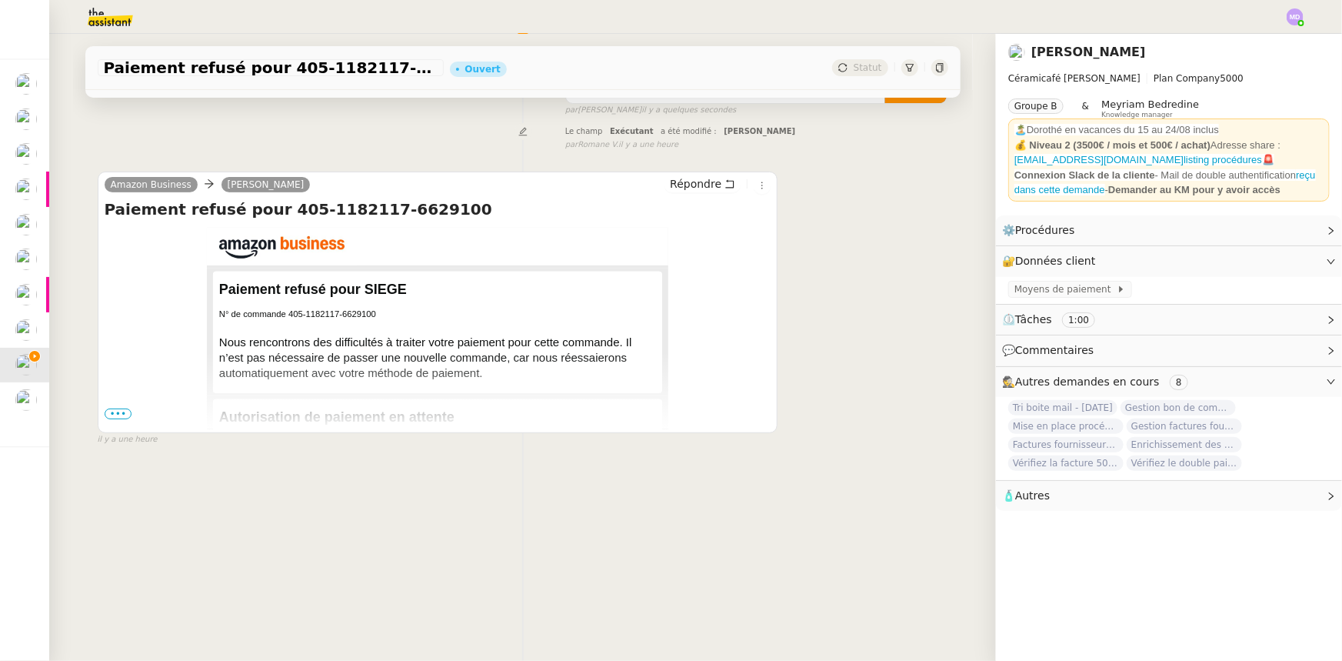
click at [118, 408] on span "•••" at bounding box center [119, 413] width 28 height 11
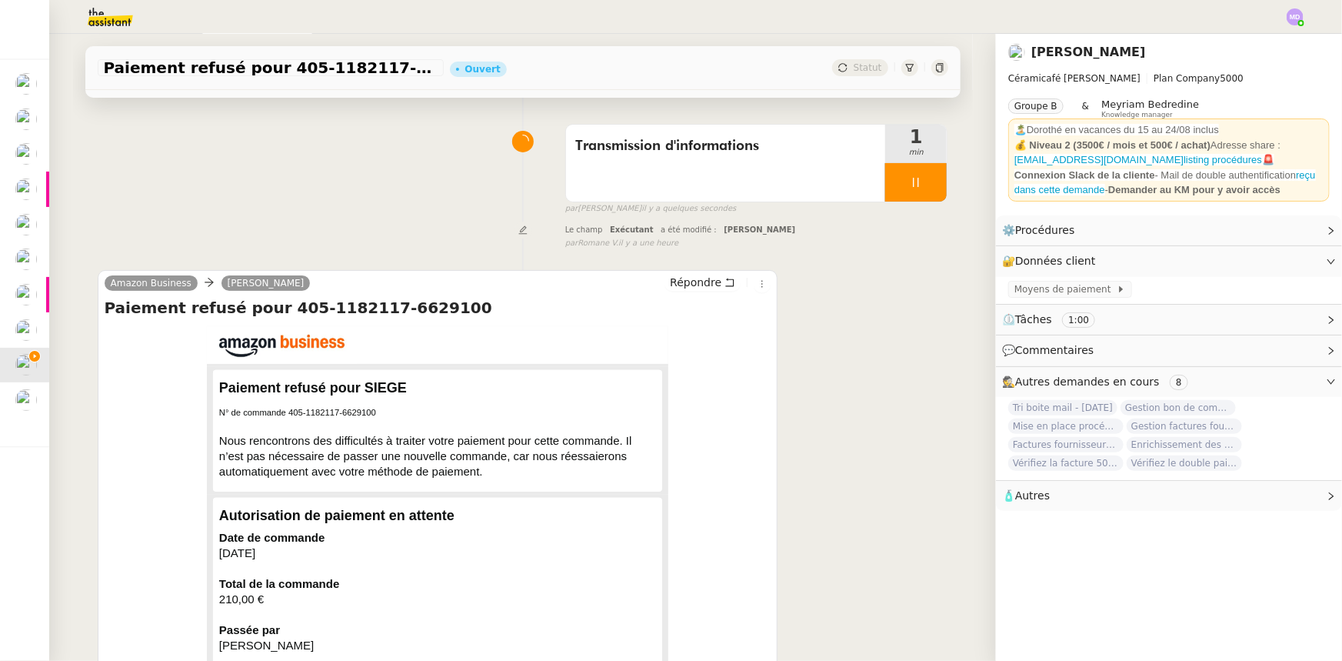
scroll to position [0, 0]
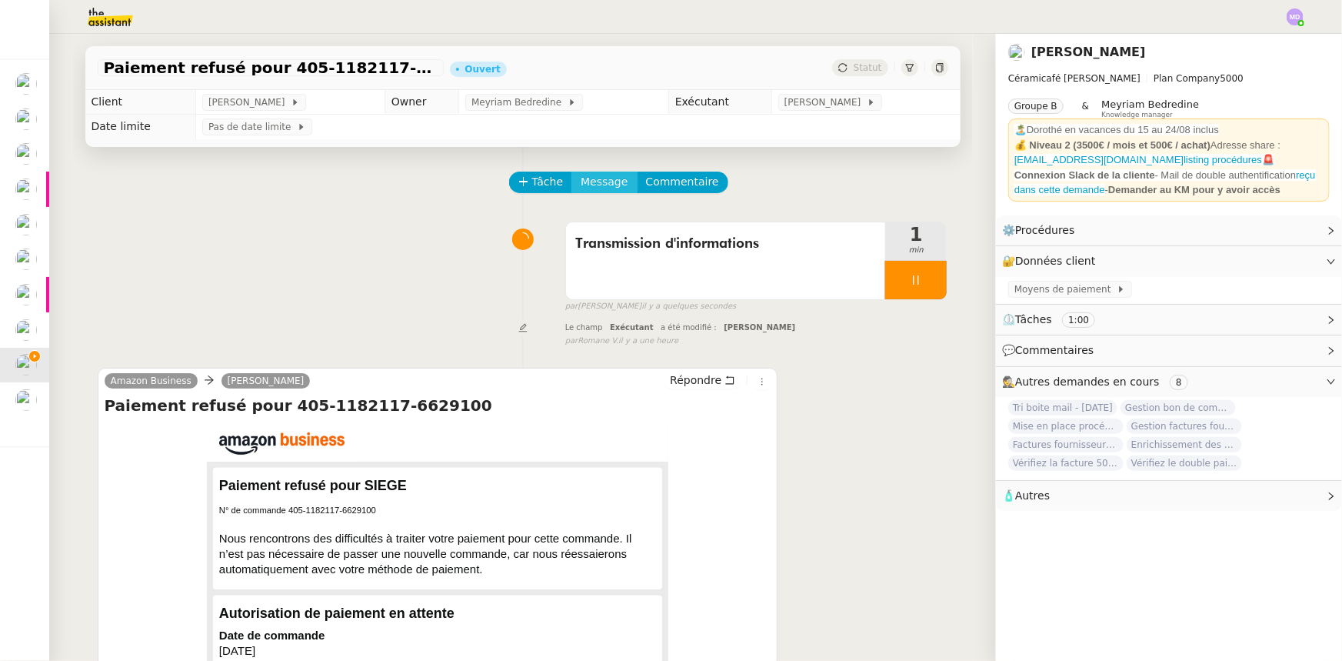
click at [594, 182] on span "Message" at bounding box center [604, 182] width 47 height 18
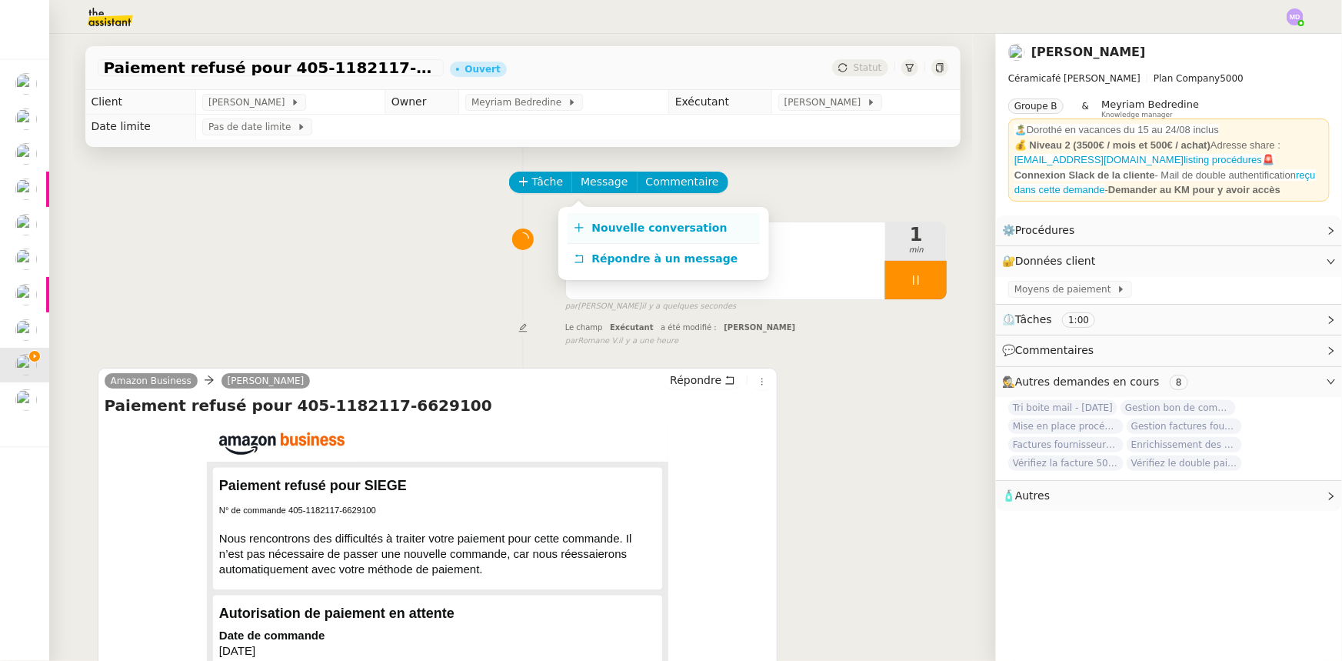
click at [602, 218] on link "Nouvelle conversation" at bounding box center [664, 228] width 192 height 31
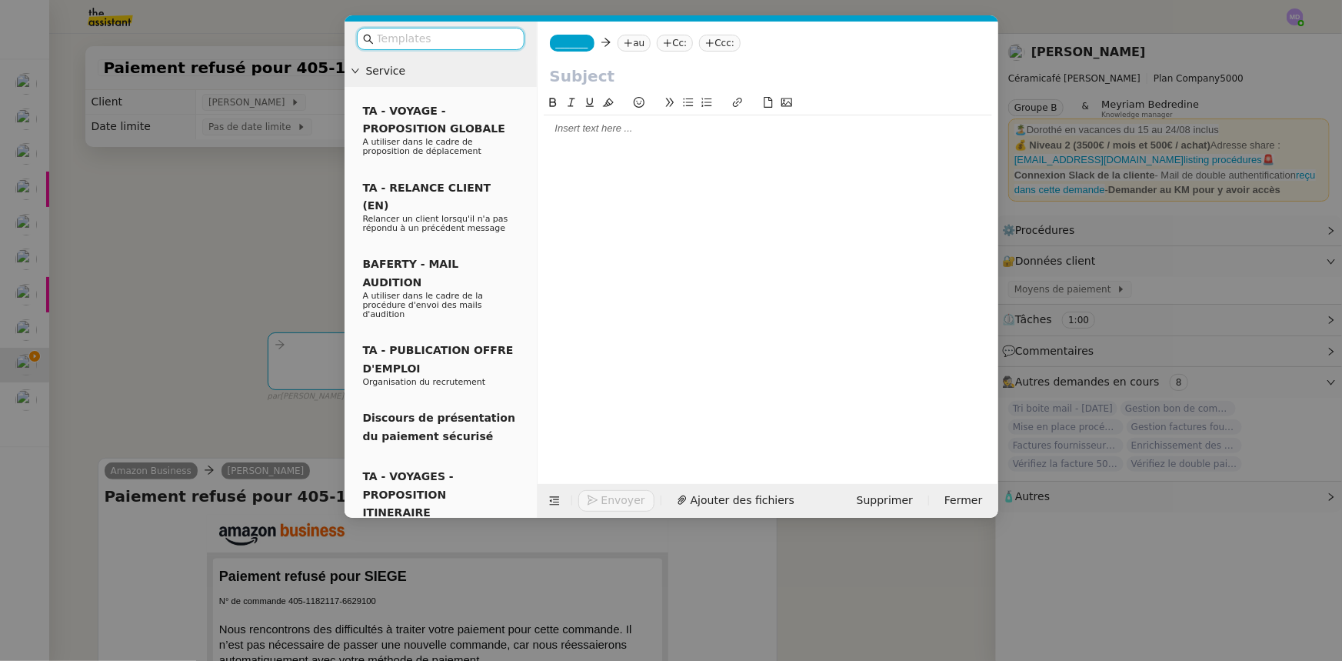
click at [568, 45] on span "_______" at bounding box center [572, 43] width 32 height 11
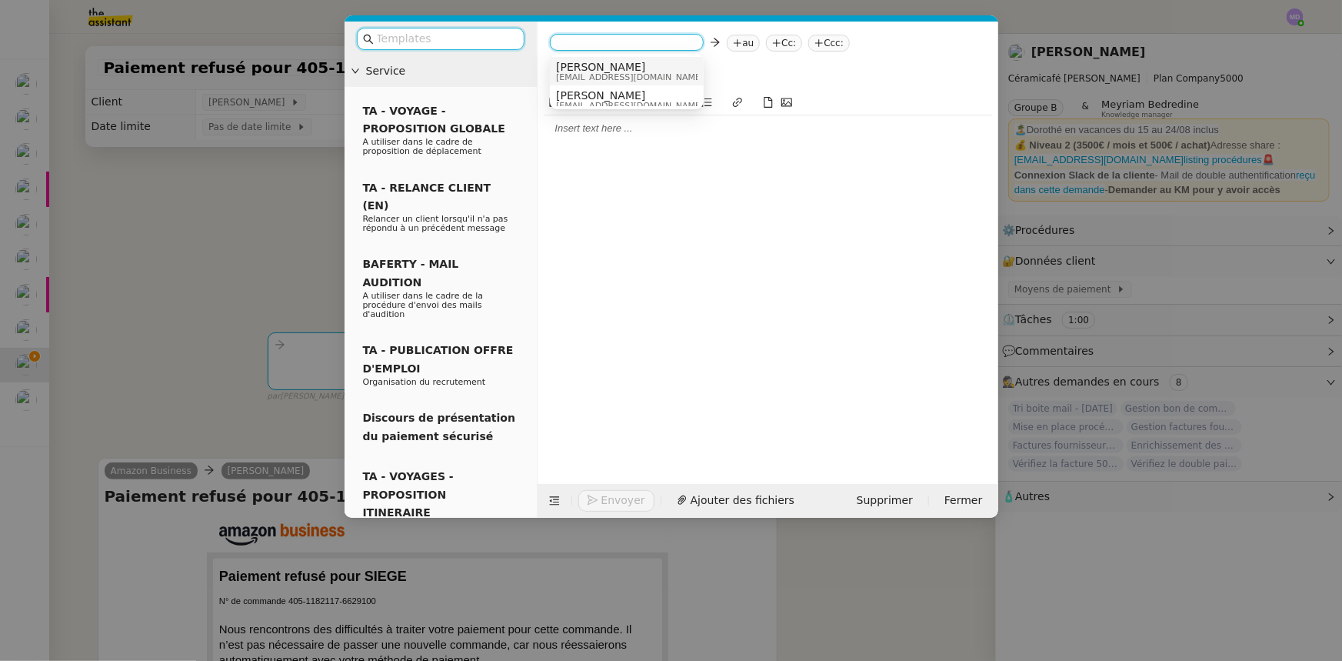
click at [457, 38] on input "text" at bounding box center [446, 39] width 138 height 18
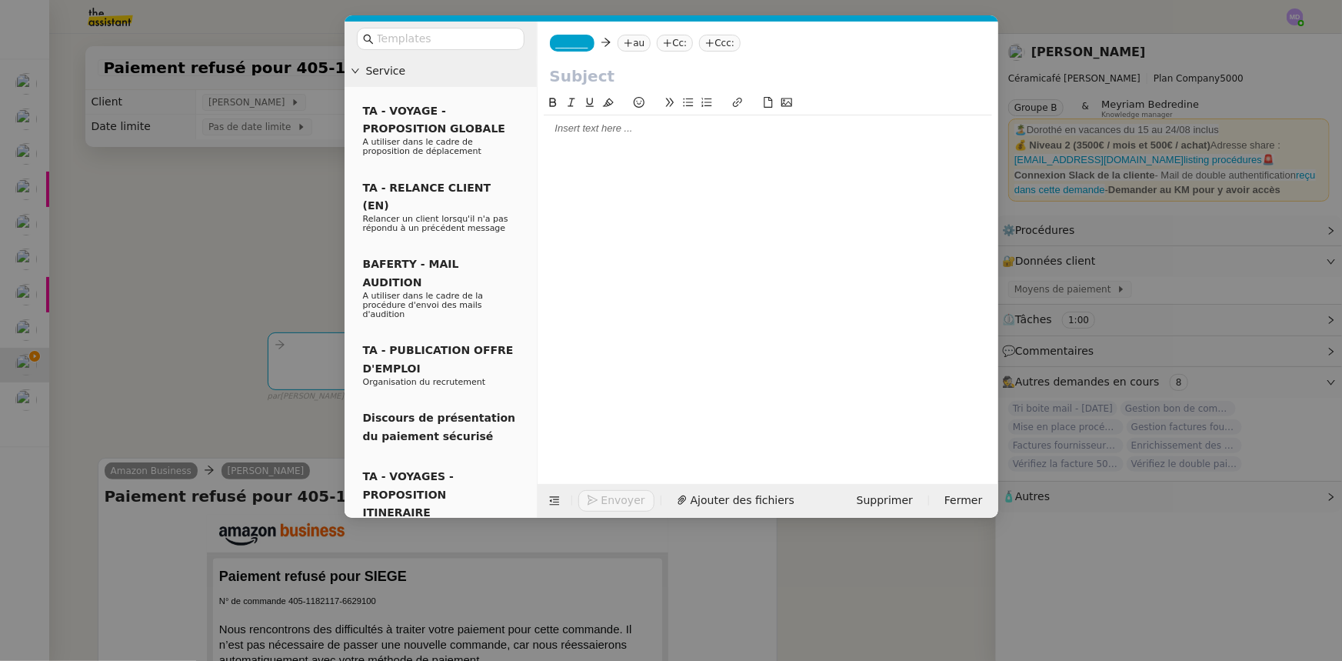
click at [590, 43] on app-ticket-composer-emailaddress "_______" at bounding box center [575, 42] width 51 height 12
click at [570, 42] on span "_______" at bounding box center [572, 43] width 32 height 11
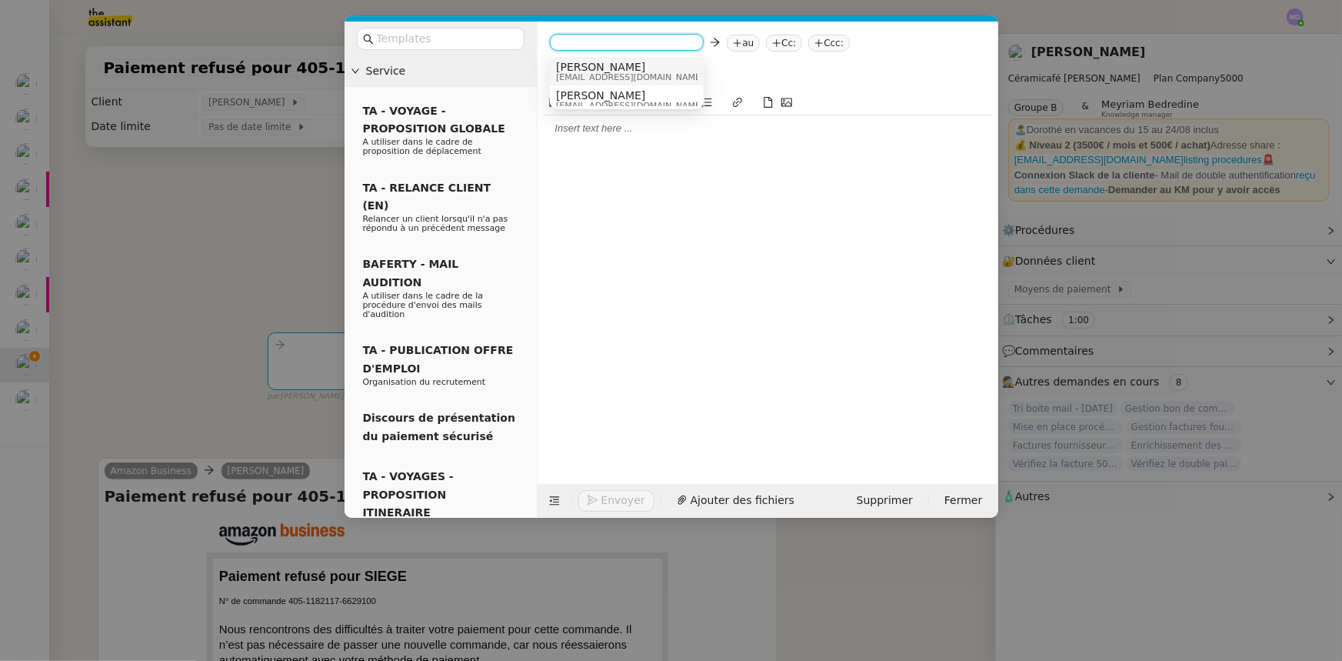
drag, startPoint x: 600, startPoint y: 72, endPoint x: 608, endPoint y: 64, distance: 11.4
click at [604, 69] on div "Charlie charlie@ceramicafe-genevieve.fr" at bounding box center [671, 71] width 230 height 21
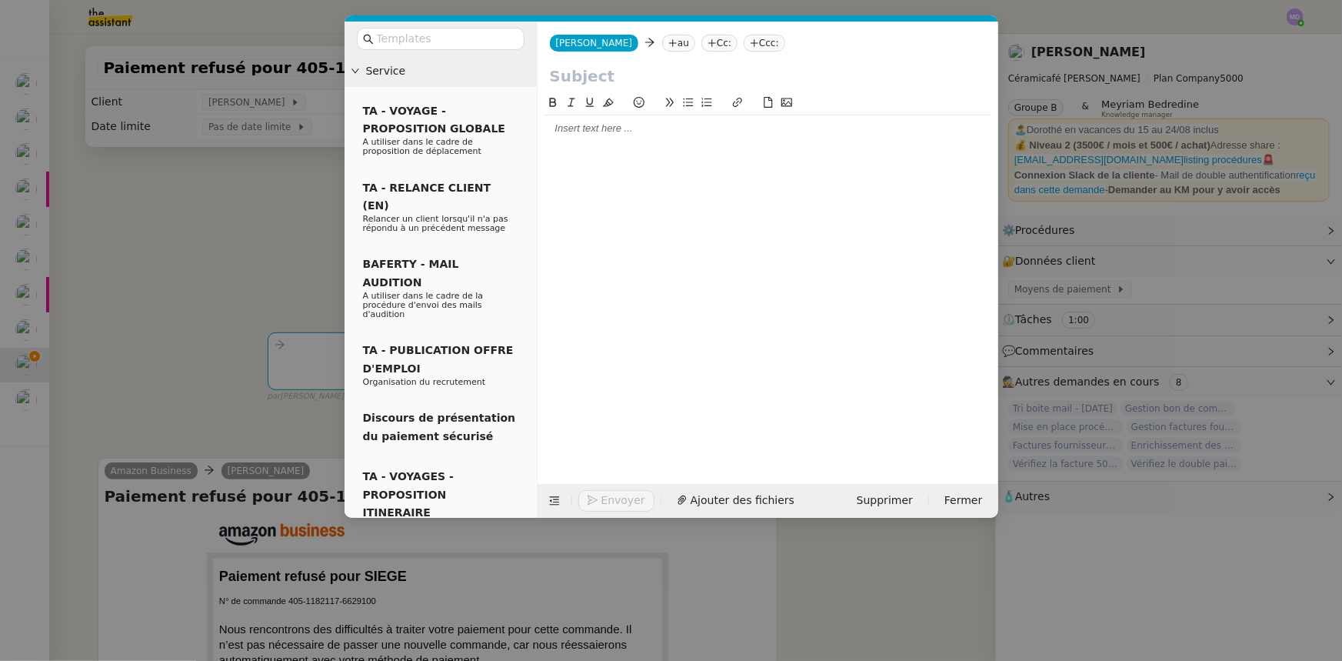
click at [662, 43] on app-ticket-composer-emailaddresses "au" at bounding box center [681, 42] width 39 height 12
click at [662, 39] on nz-tag "au" at bounding box center [678, 43] width 33 height 17
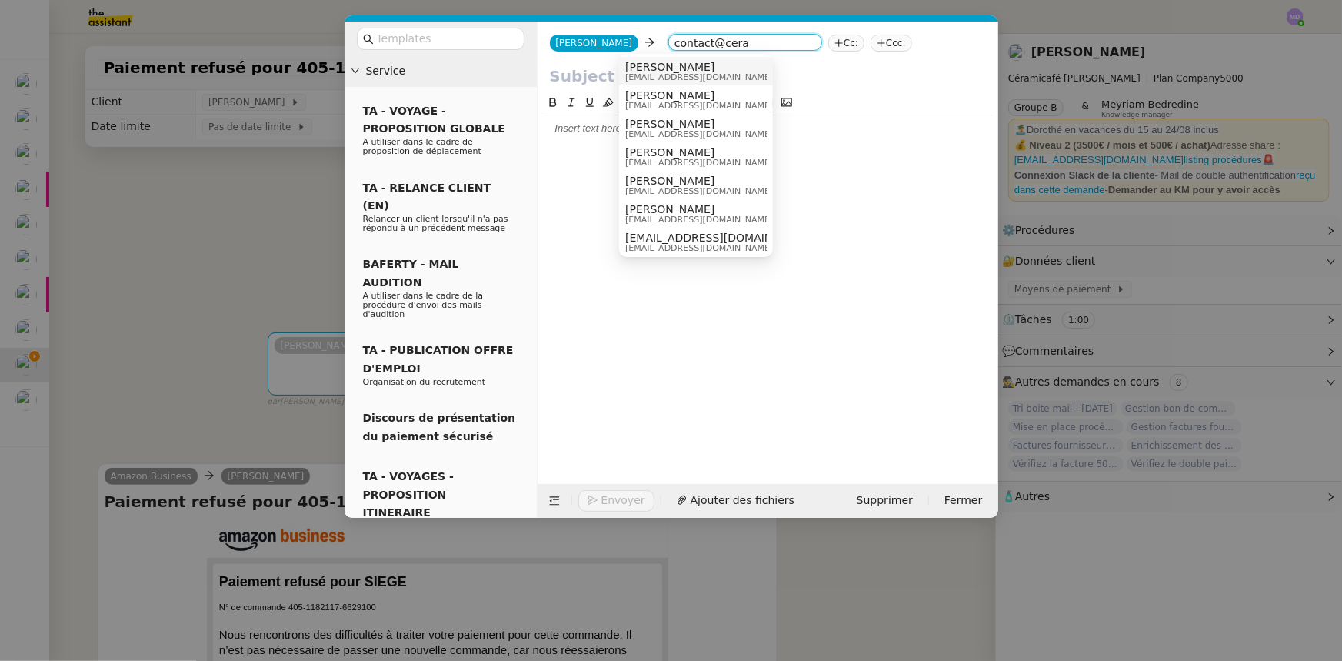
type input "contact@cera"
click at [659, 73] on span "contact@ceramicafe-genevieve.fr" at bounding box center [734, 77] width 218 height 8
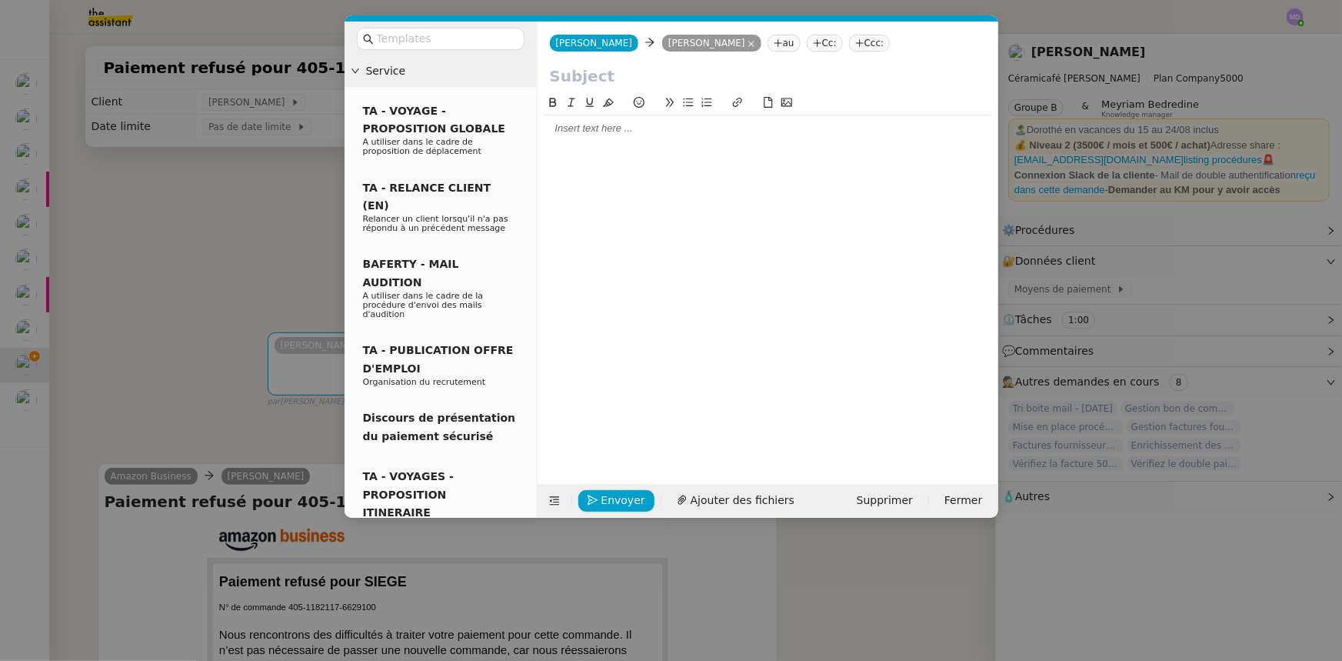
click at [648, 75] on input "text" at bounding box center [768, 76] width 436 height 23
click at [158, 265] on nz-modal-container "Service TA - VOYAGE - PROPOSITION GLOBALE A utiliser dans le cadre de propositi…" at bounding box center [671, 330] width 1342 height 661
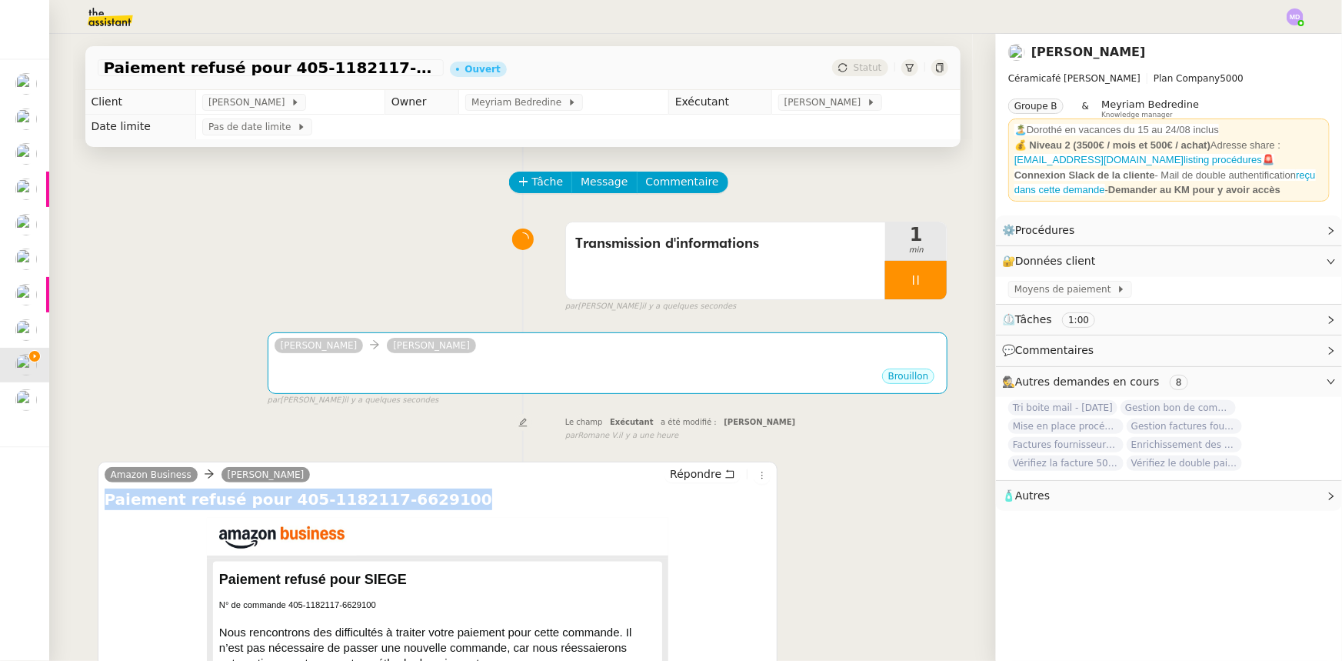
drag, startPoint x: 100, startPoint y: 508, endPoint x: 418, endPoint y: 501, distance: 317.8
click at [418, 501] on h4 "Paiement refusé pour 405-1182117-6629100" at bounding box center [438, 499] width 667 height 22
copy h4 "Paiement refusé pour 405-1182117-6629100"
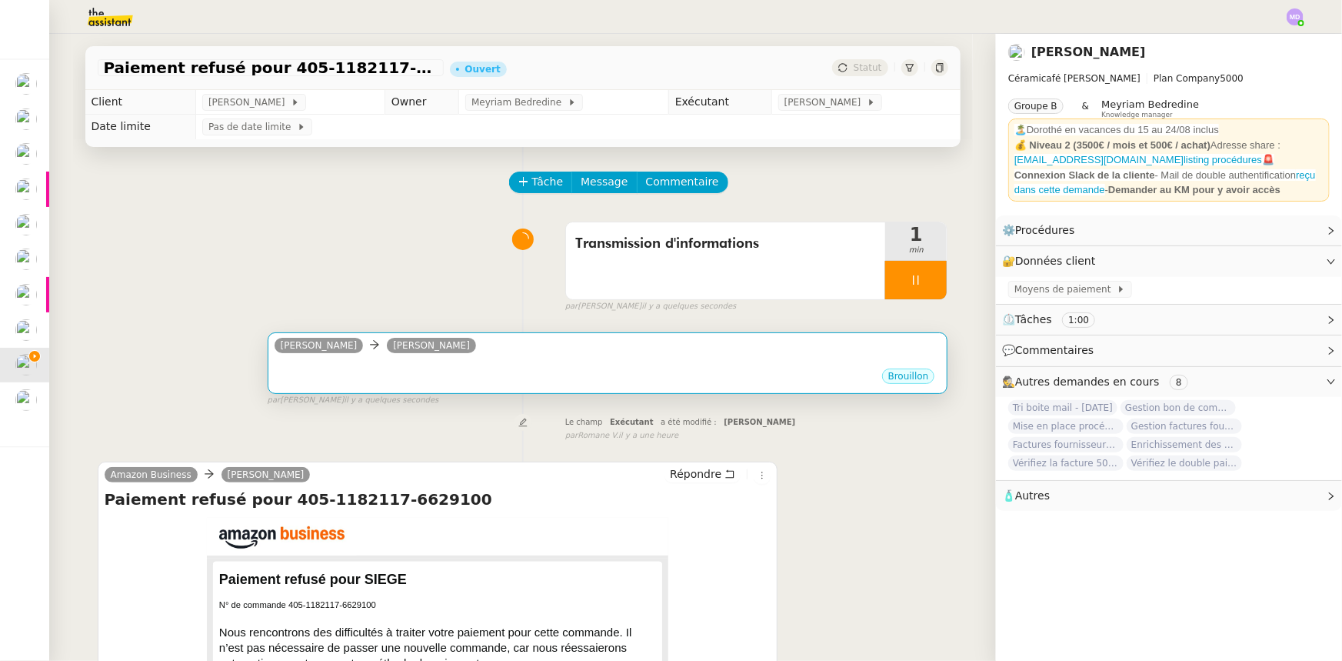
click at [482, 361] on div "•••" at bounding box center [608, 363] width 667 height 8
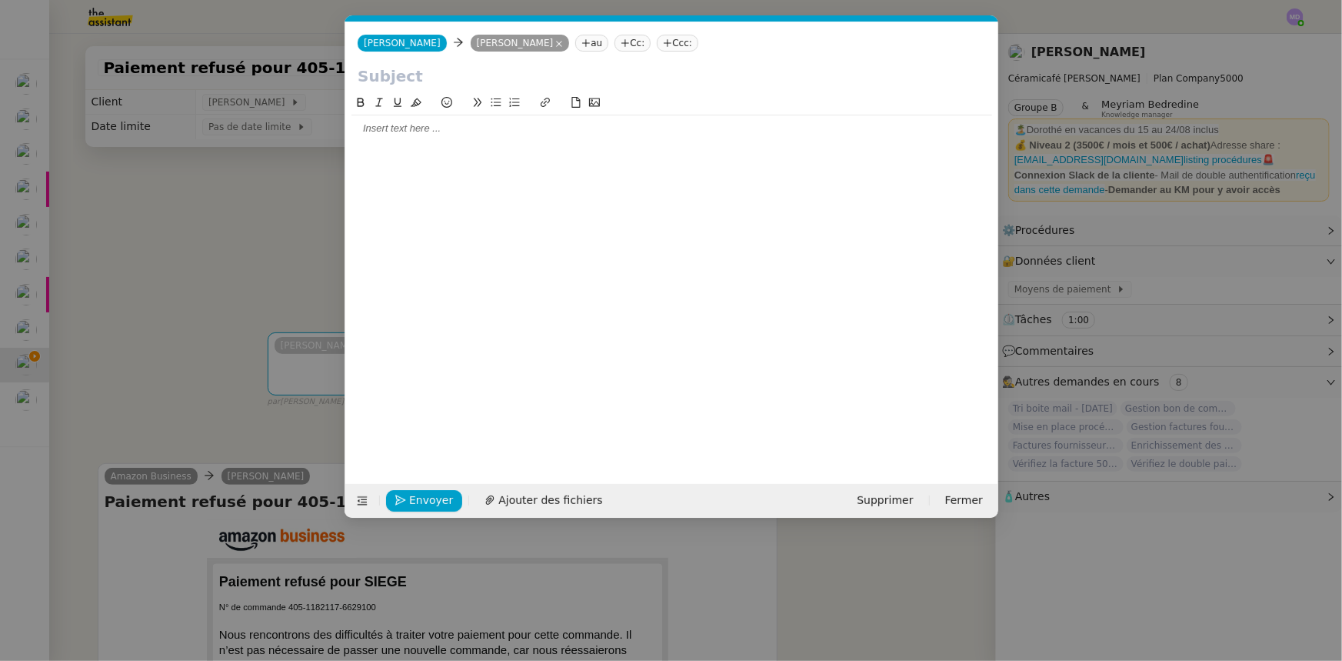
scroll to position [0, 32]
click at [441, 82] on input "text" at bounding box center [672, 76] width 628 height 23
paste input "Paiement refusé pour 405-1182117-6629100"
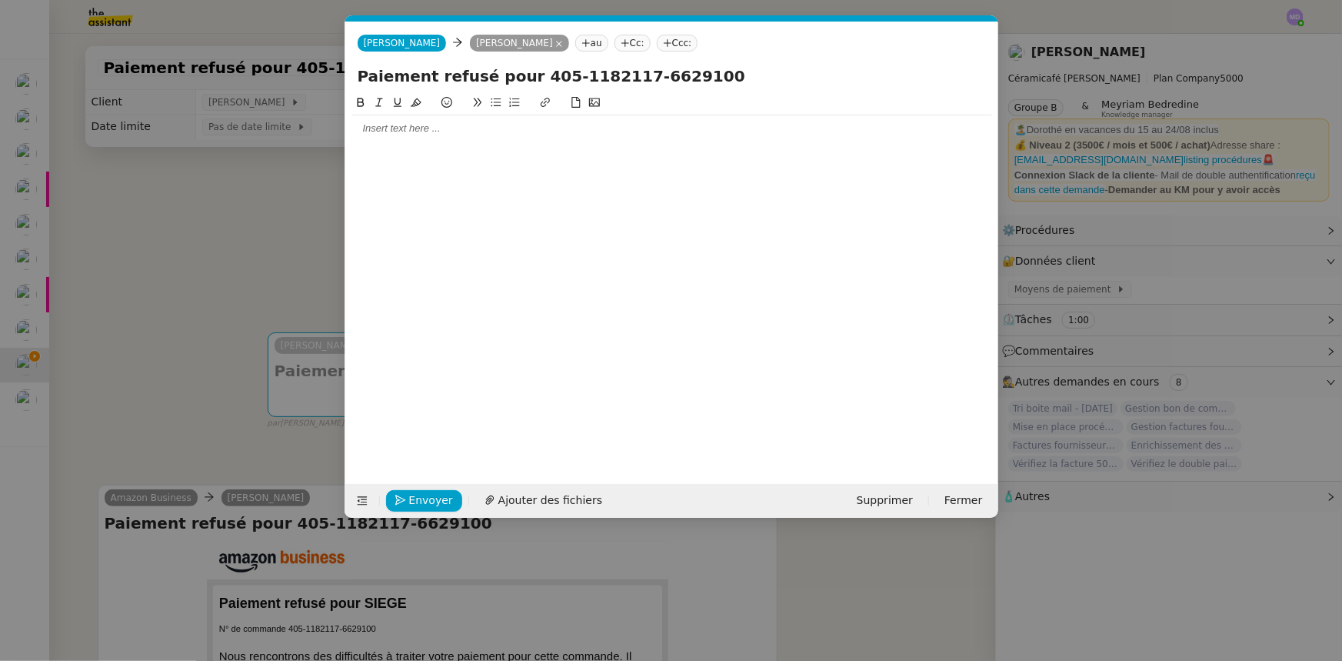
type input "Paiement refusé pour 405-1182117-6629100"
drag, startPoint x: 205, startPoint y: 436, endPoint x: 202, endPoint y: 446, distance: 10.5
click at [203, 436] on nz-modal-container "Service TA - VOYAGE - PROPOSITION GLOBALE A utiliser dans le cadre de propositi…" at bounding box center [671, 330] width 1342 height 661
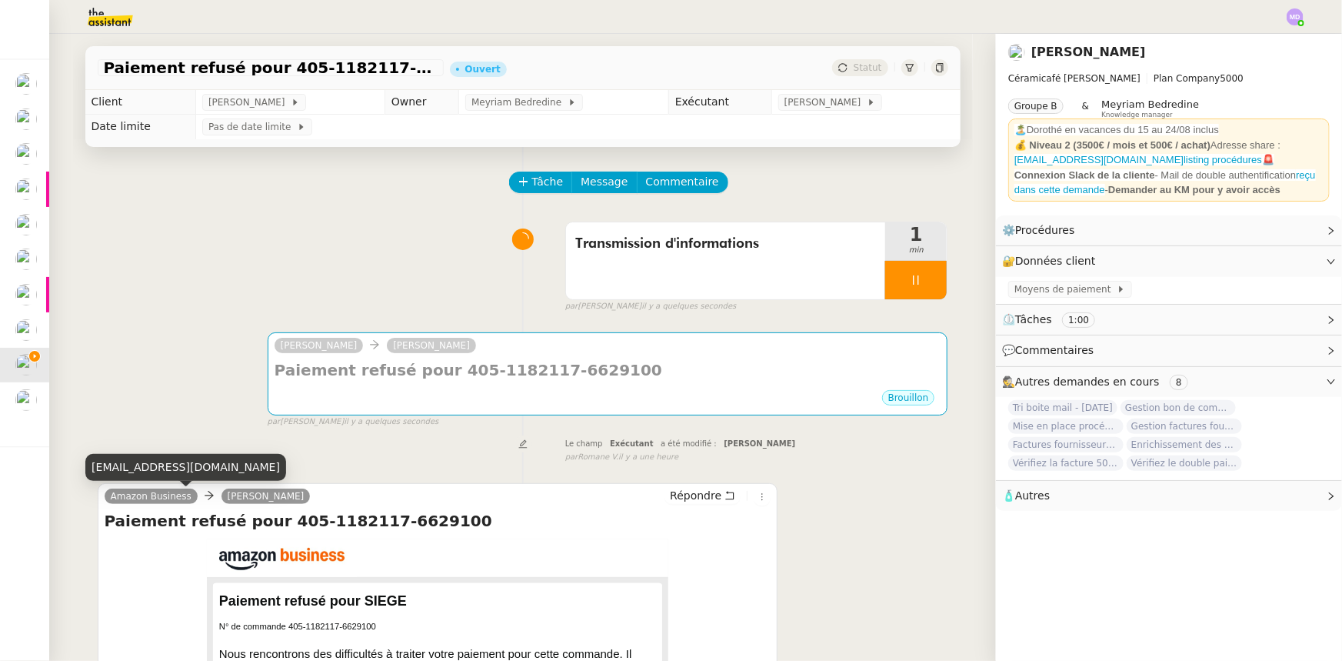
click at [172, 462] on div "no-reply@amazon.fr" at bounding box center [185, 467] width 201 height 27
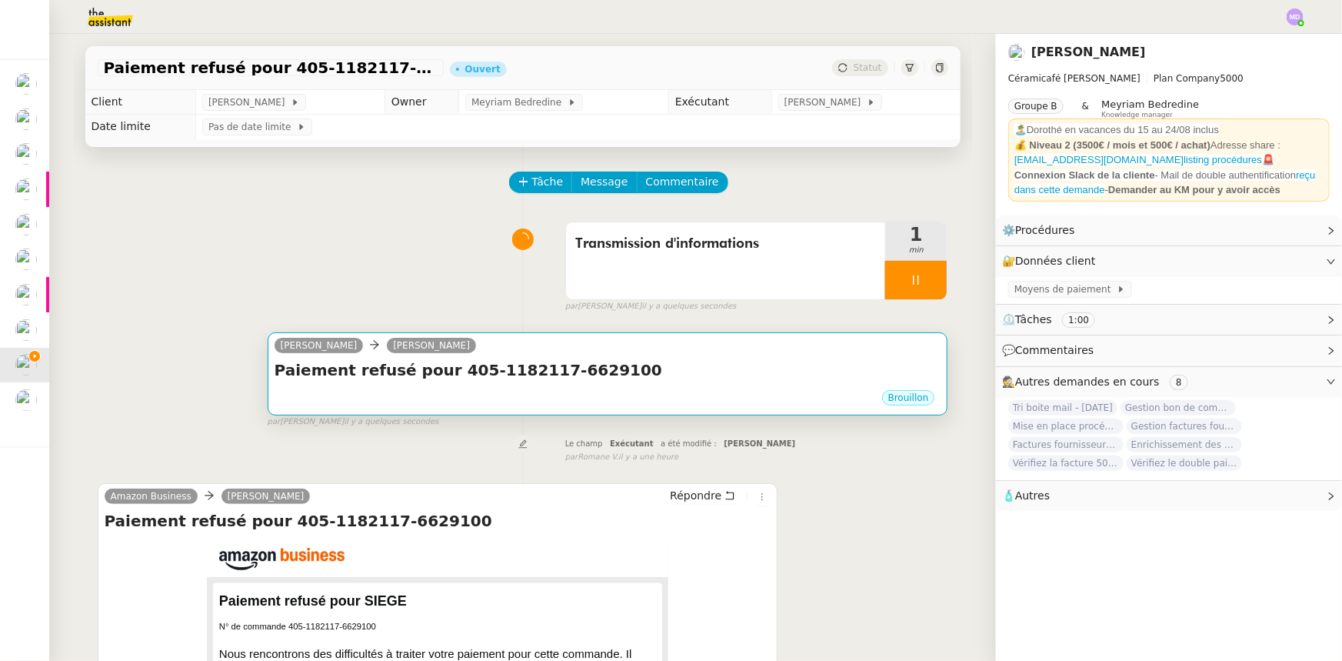
copy div "no-reply@amazon.fr"
click at [523, 388] on div "Paiement refusé pour 405-1182117-6629100 •••" at bounding box center [608, 373] width 667 height 29
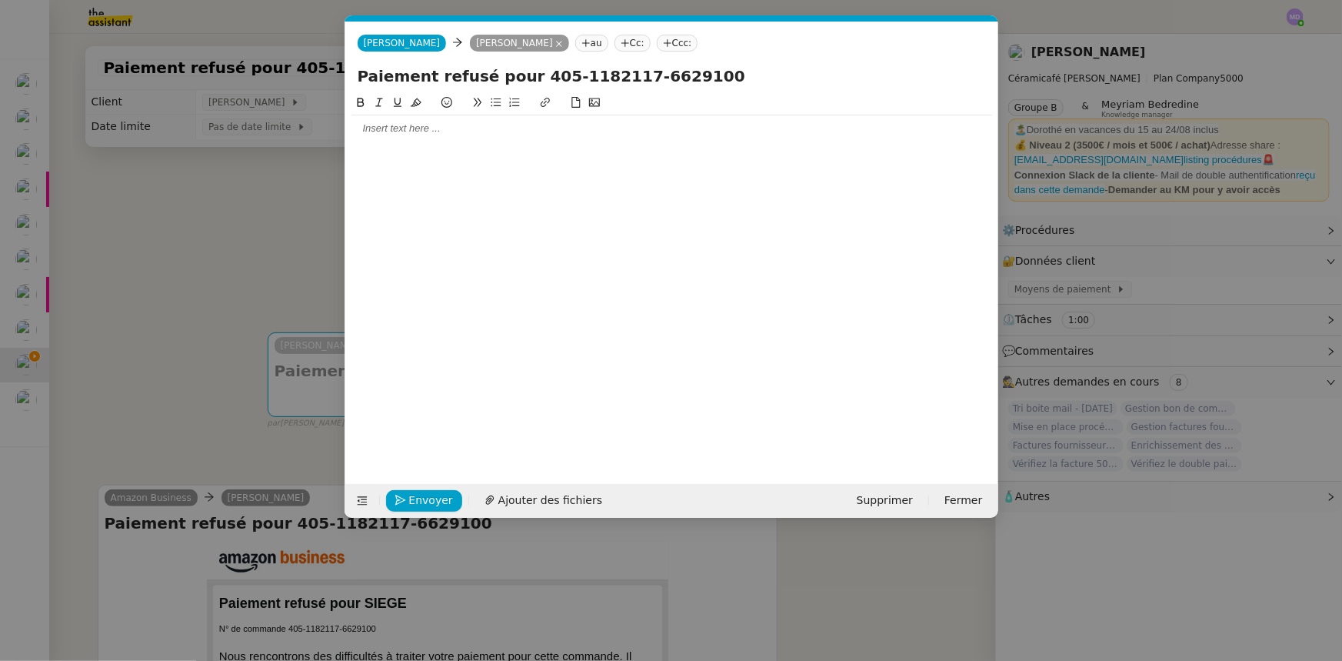
click at [735, 66] on input "Paiement refusé pour 405-1182117-6629100" at bounding box center [672, 76] width 628 height 23
paste input "no-reply@amazon.fr"
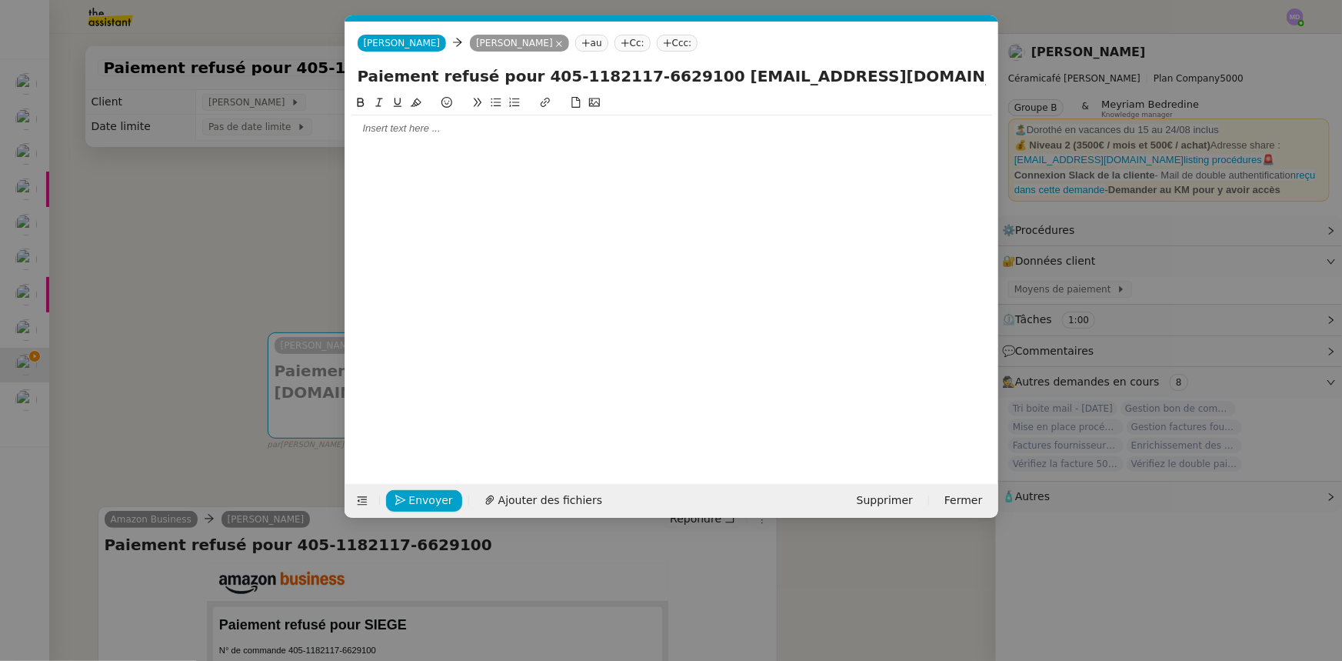
drag, startPoint x: 705, startPoint y: 77, endPoint x: 846, endPoint y: 90, distance: 142.1
click at [846, 90] on div "Paiement refusé pour 405-1182117-6629100 no-reply@amazon.fr" at bounding box center [671, 79] width 653 height 29
type input "Paiement refusé pour 405-1182117-6629100"
drag, startPoint x: 270, startPoint y: 242, endPoint x: 784, endPoint y: 114, distance: 529.5
click at [273, 240] on nz-modal-container "Service TA - VOYAGE - PROPOSITION GLOBALE A utiliser dans le cadre de propositi…" at bounding box center [671, 330] width 1342 height 661
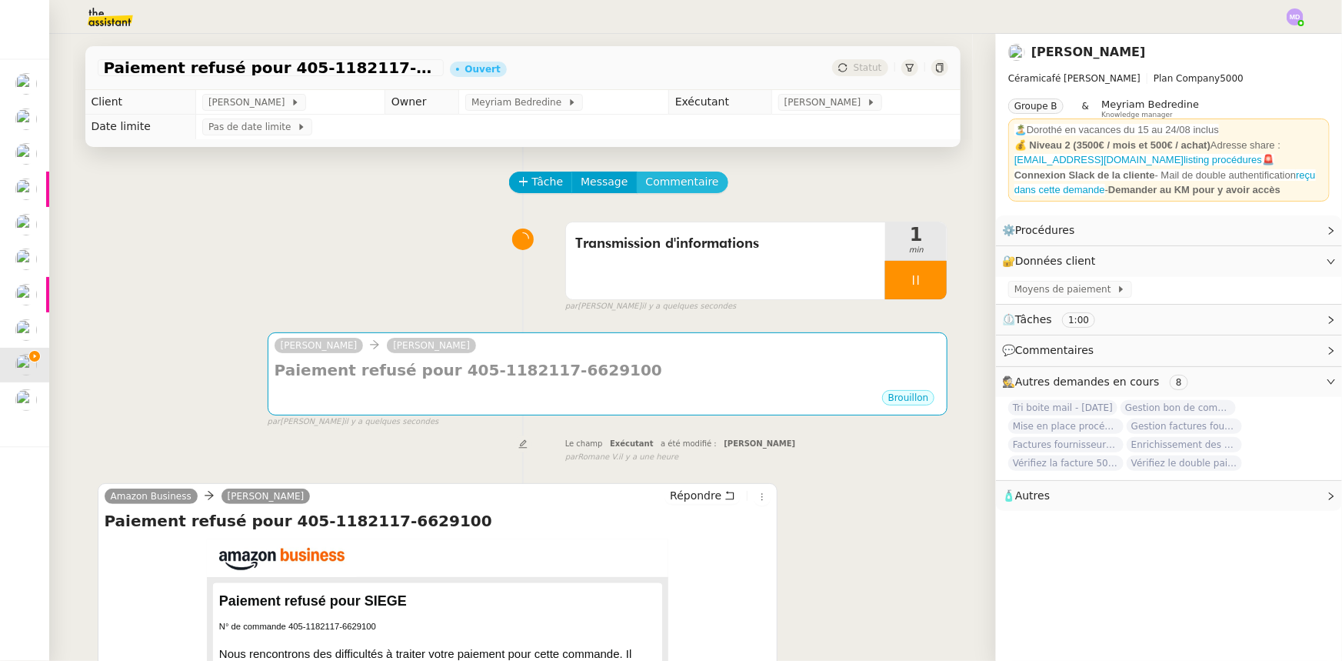
click at [679, 185] on span "Commentaire" at bounding box center [682, 182] width 73 height 18
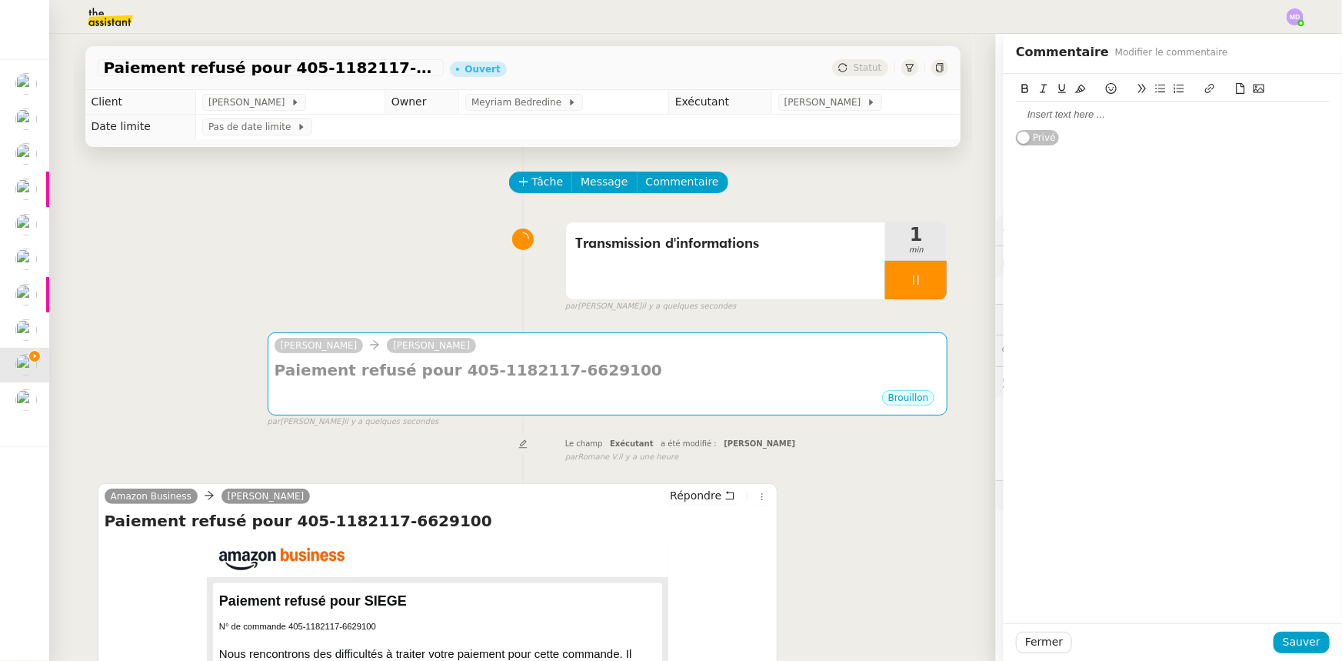
click at [1048, 113] on div at bounding box center [1173, 115] width 314 height 14
click at [1289, 636] on span "Sauver" at bounding box center [1302, 642] width 38 height 18
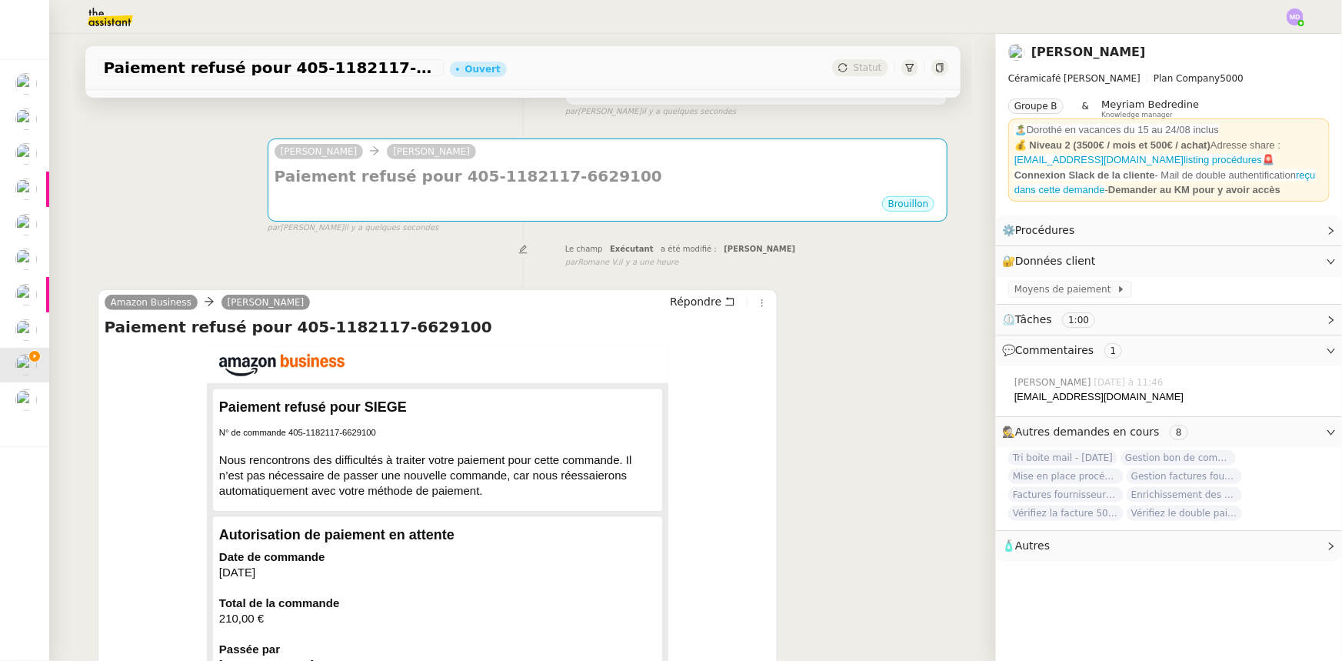
scroll to position [279, 0]
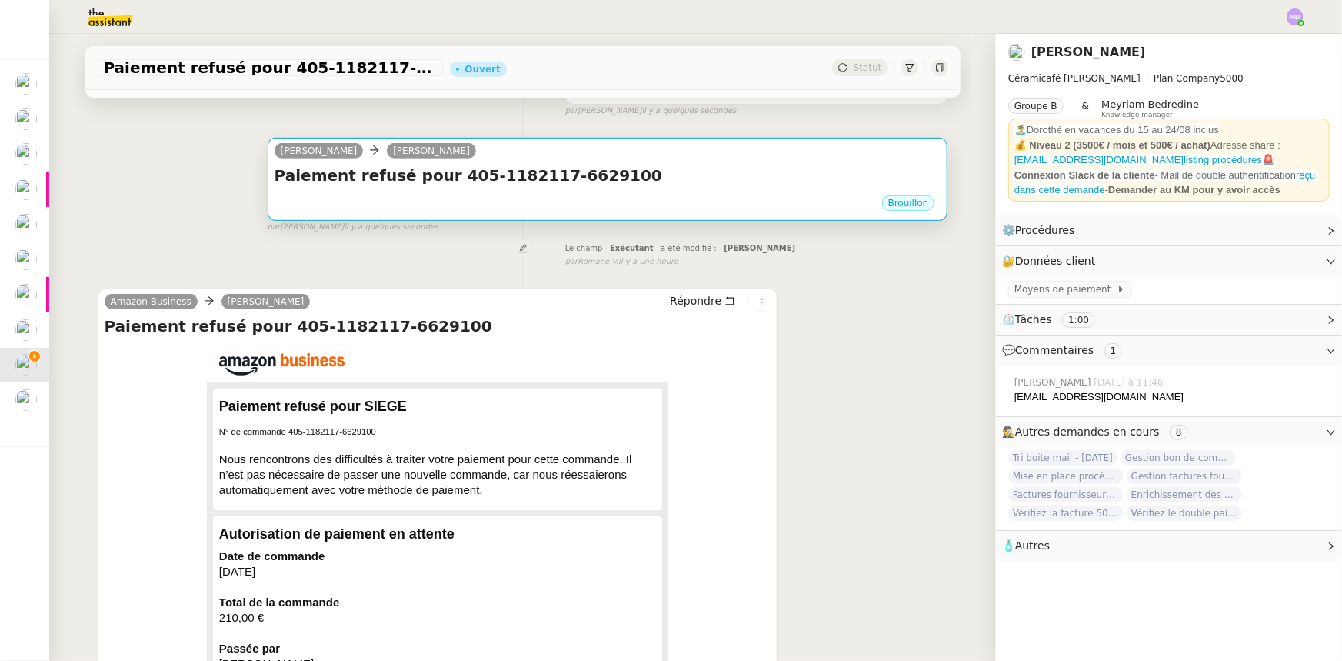
click at [635, 198] on div "Brouillon" at bounding box center [608, 205] width 667 height 23
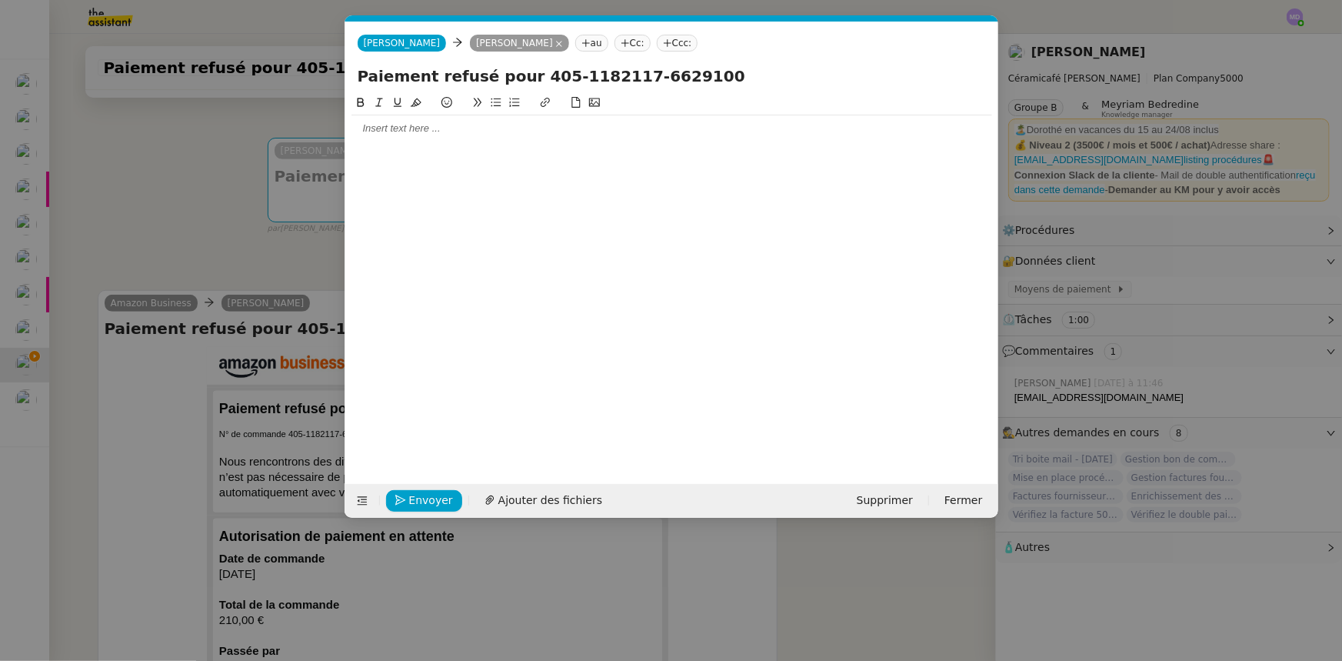
scroll to position [0, 32]
click at [579, 132] on div at bounding box center [672, 129] width 641 height 14
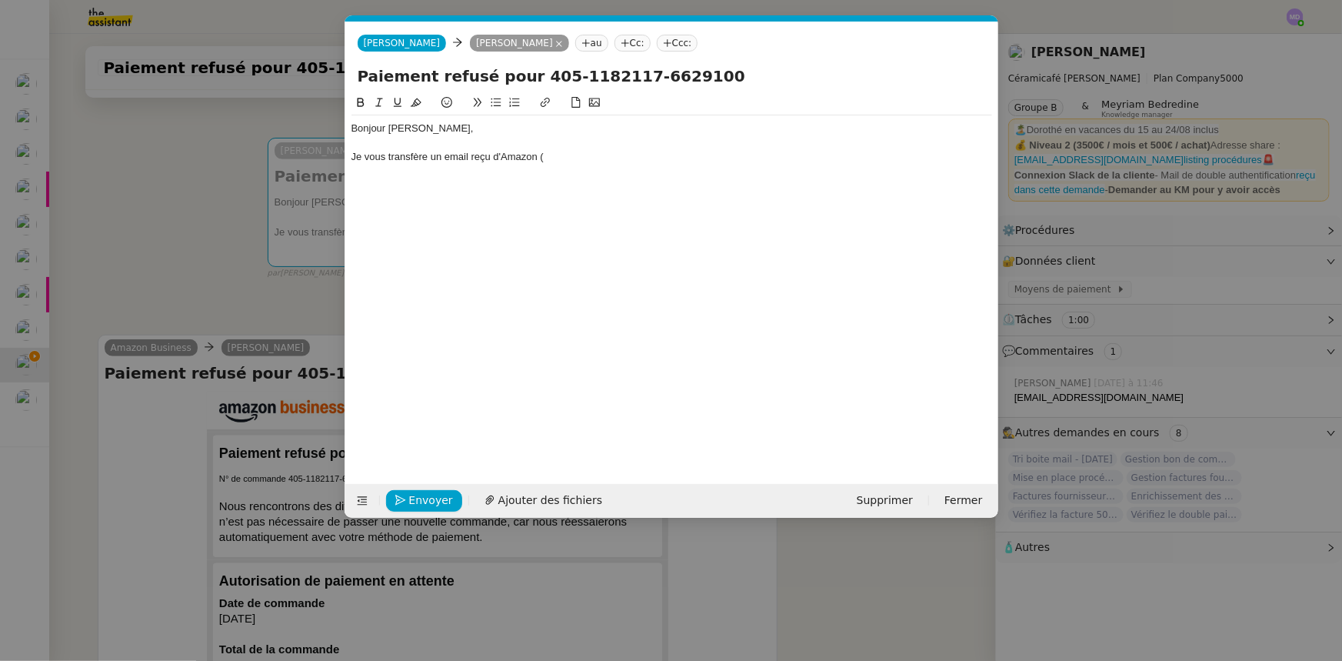
scroll to position [0, 0]
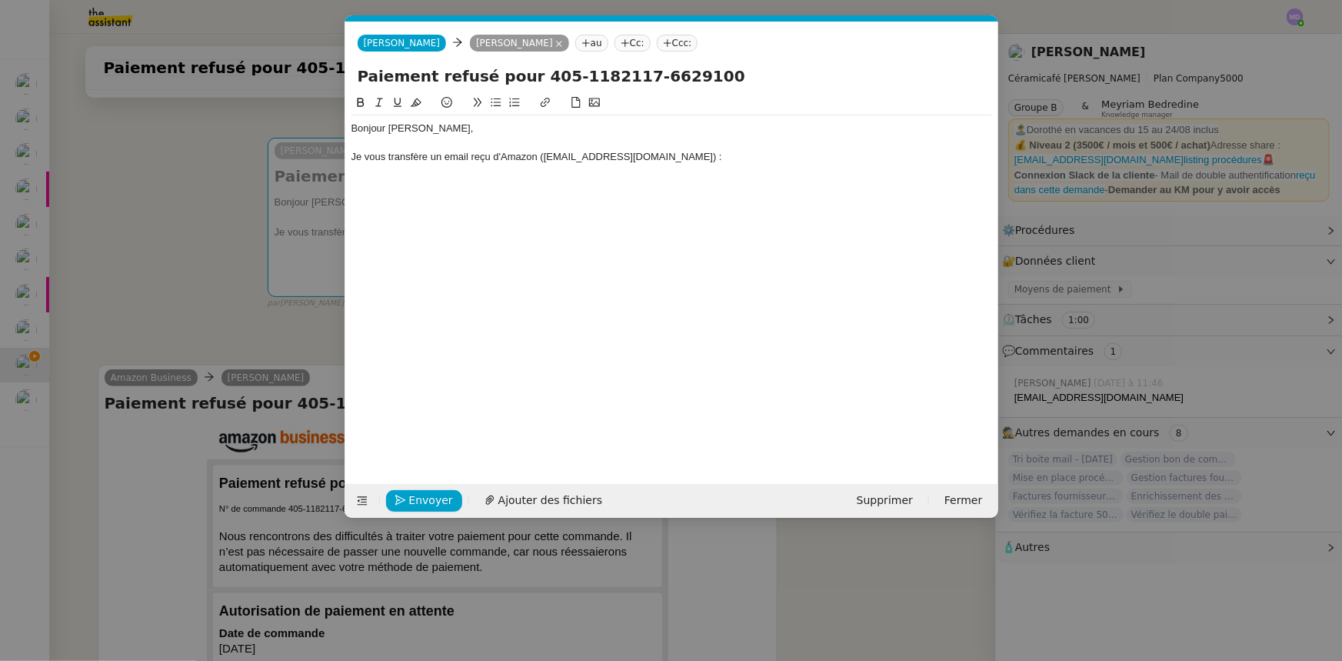
click at [182, 242] on nz-modal-container "Service TA - VOYAGE - PROPOSITION GLOBALE A utiliser dans le cadre de propositi…" at bounding box center [671, 330] width 1342 height 661
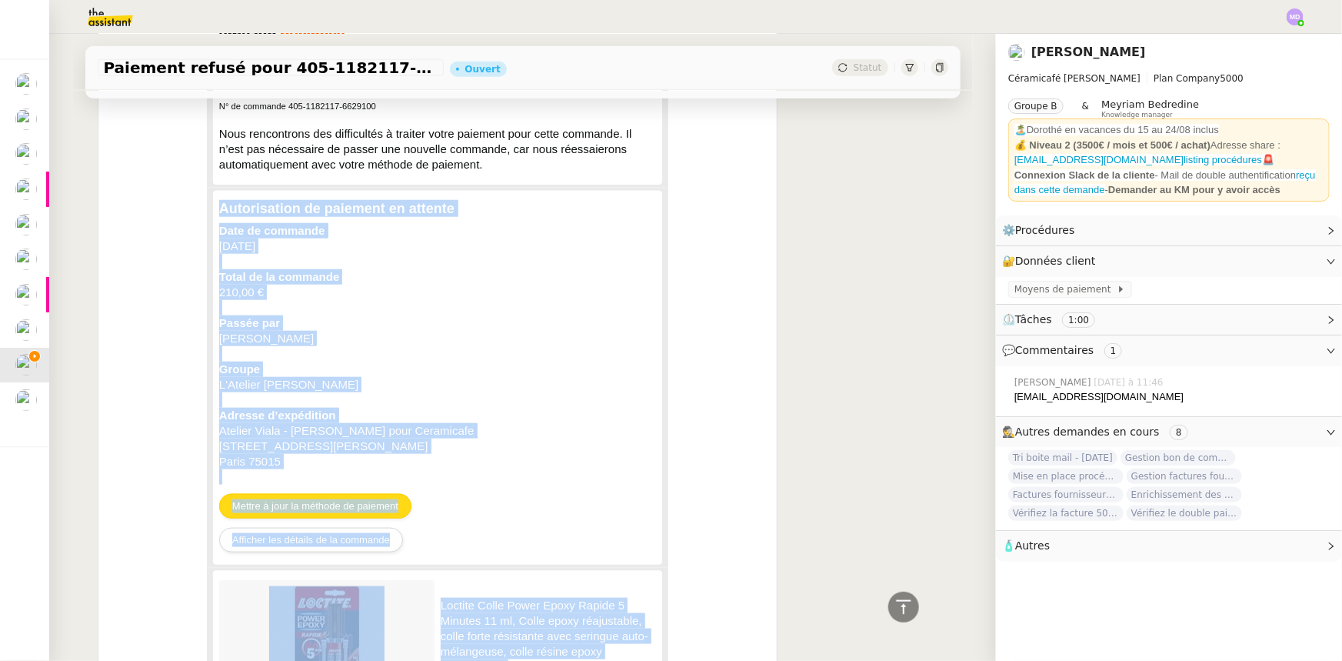
scroll to position [469, 0]
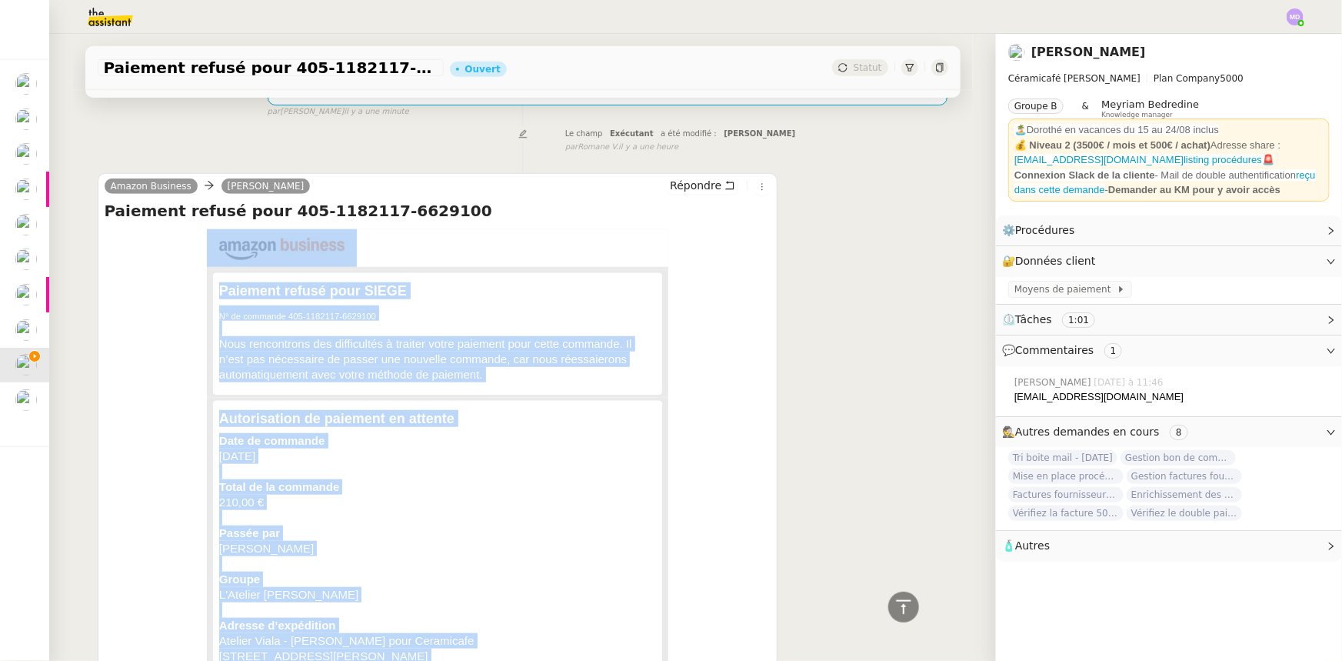
drag, startPoint x: 262, startPoint y: 541, endPoint x: 200, endPoint y: 248, distance: 299.5
copy div "Paiement refusé pour SIEGE   N° de commande 405-1182117-6629100 Nous rencontron…"
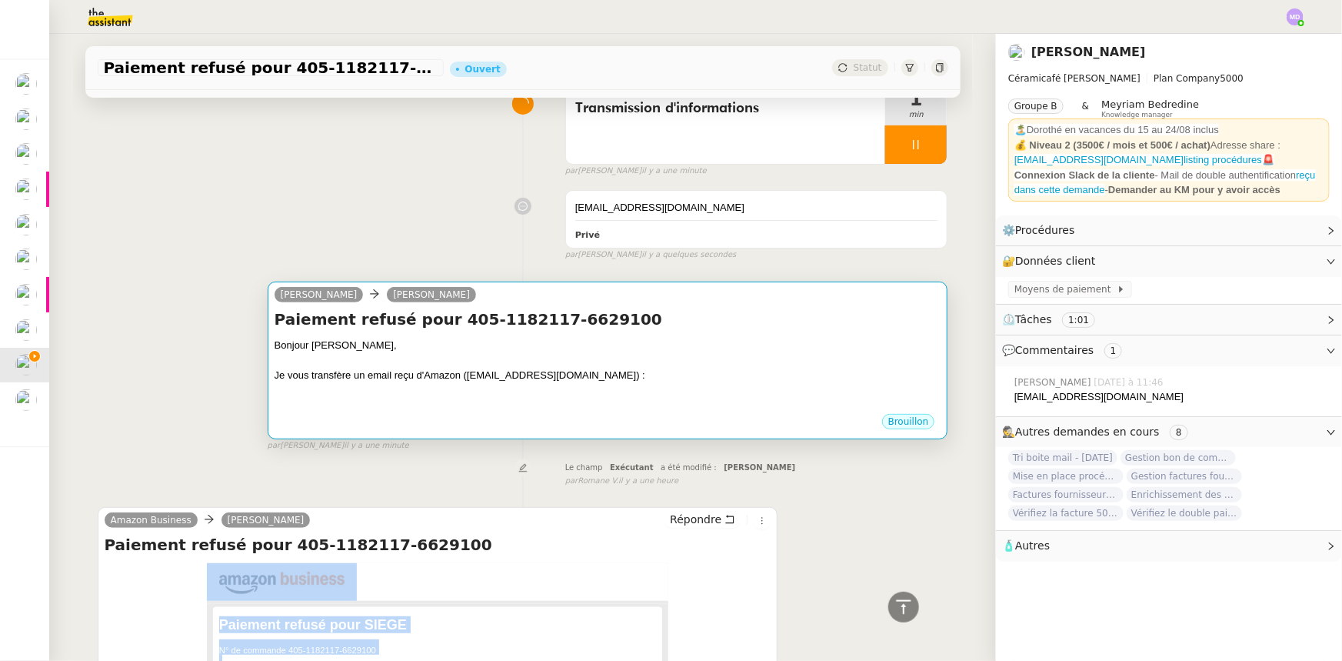
scroll to position [120, 0]
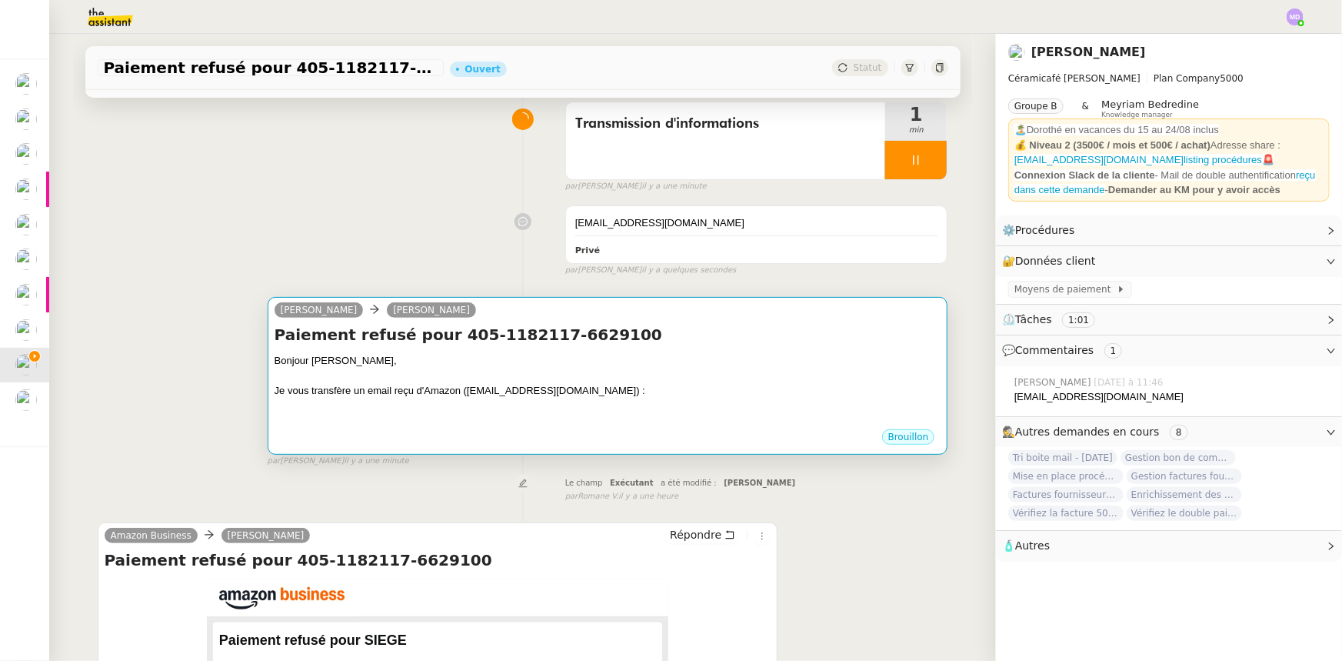
click at [639, 345] on h4 "Paiement refusé pour 405-1182117-6629100" at bounding box center [608, 335] width 667 height 22
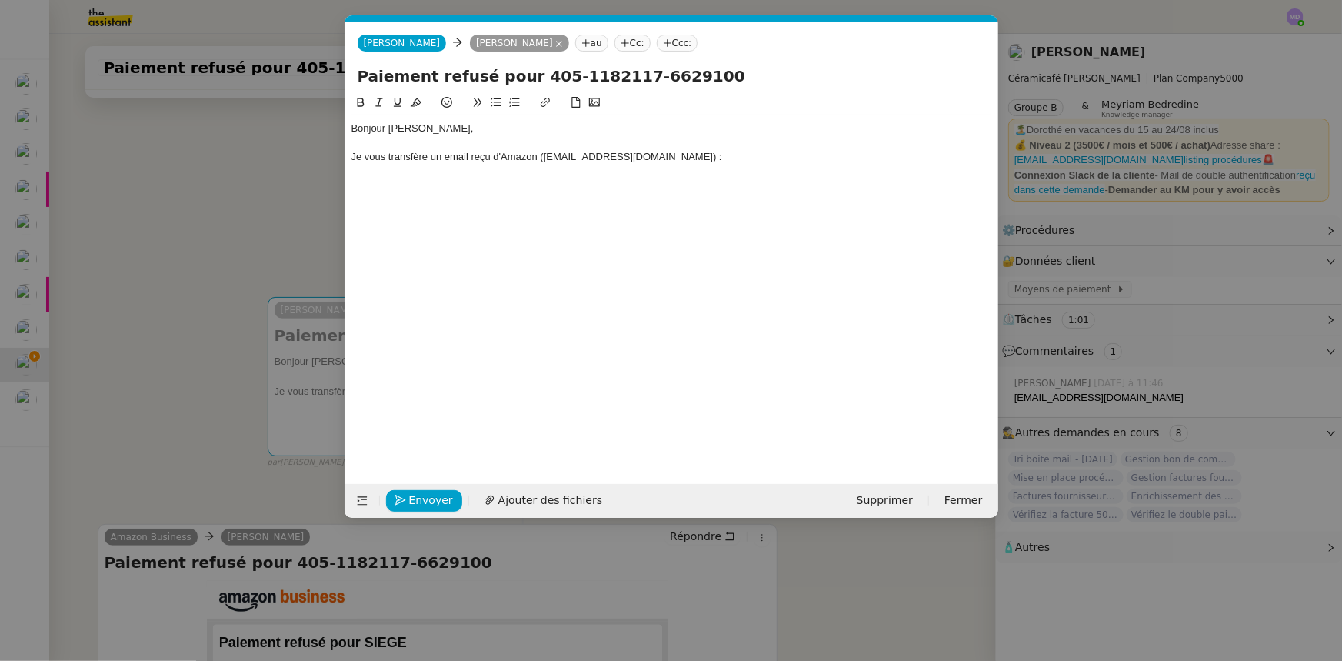
scroll to position [0, 32]
click at [664, 153] on div "Je vous transfère un email reçu d'Amazon (no-reply@amazon.fr) :" at bounding box center [672, 157] width 641 height 14
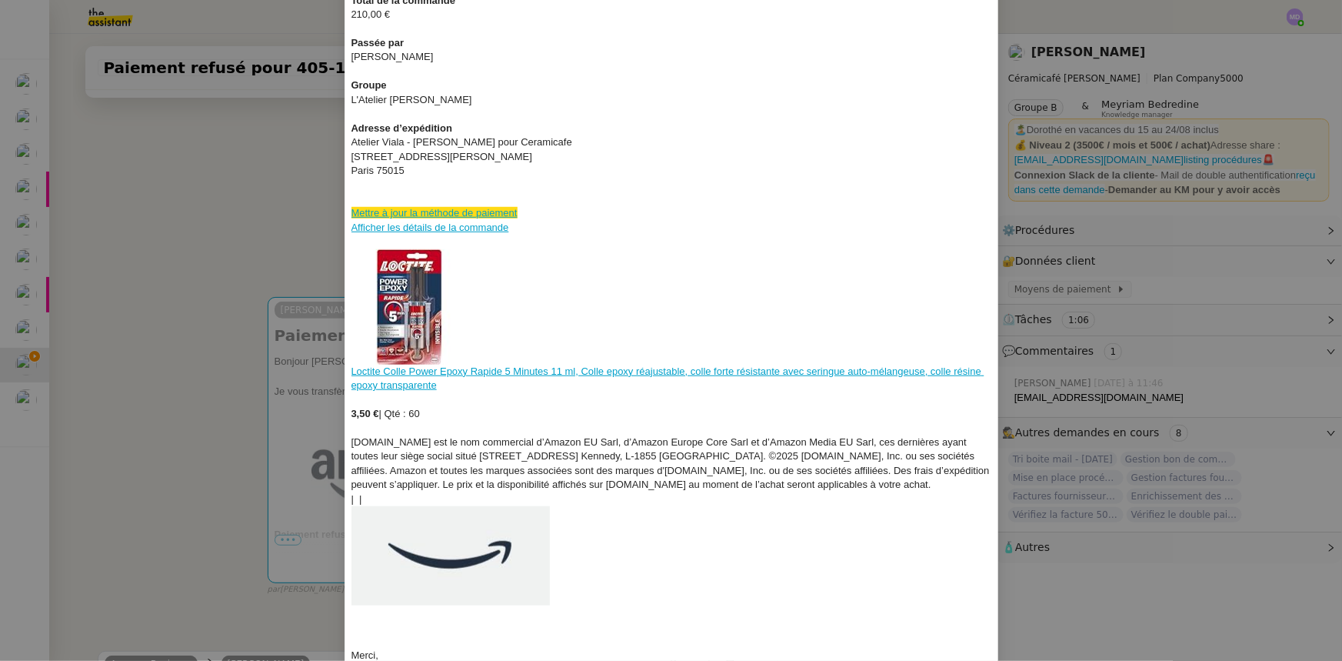
scroll to position [568, 0]
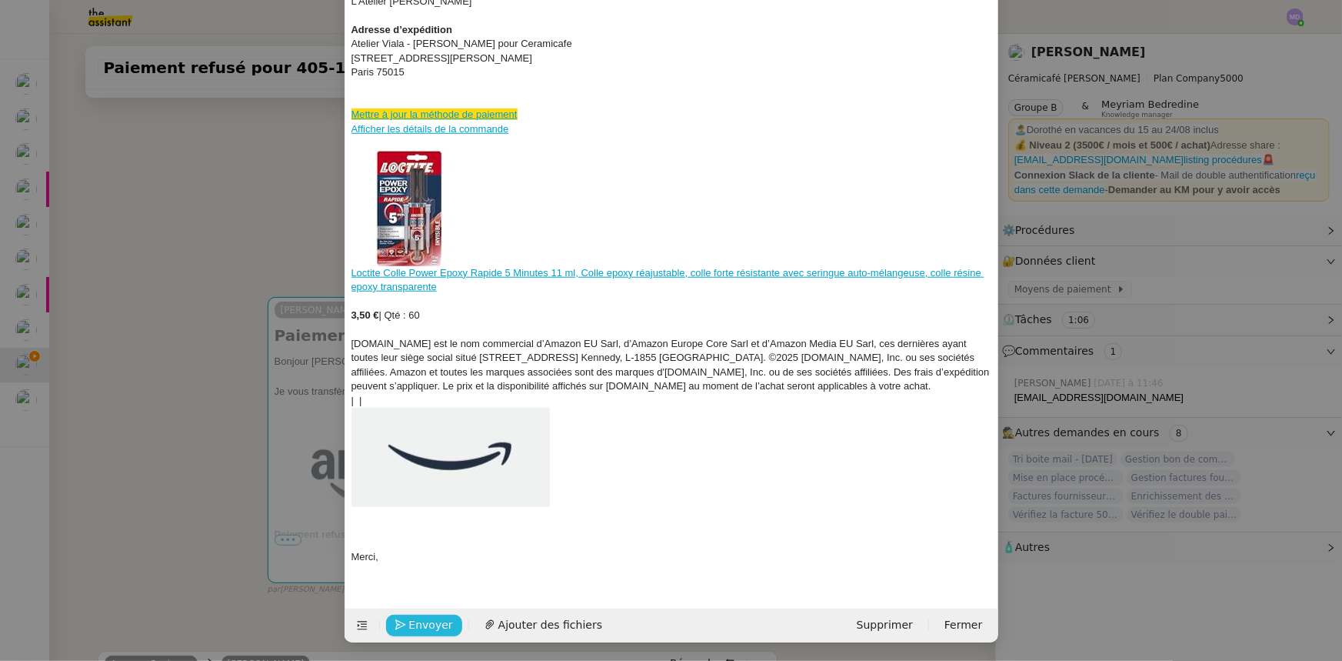
click at [424, 630] on span "Envoyer" at bounding box center [431, 625] width 44 height 18
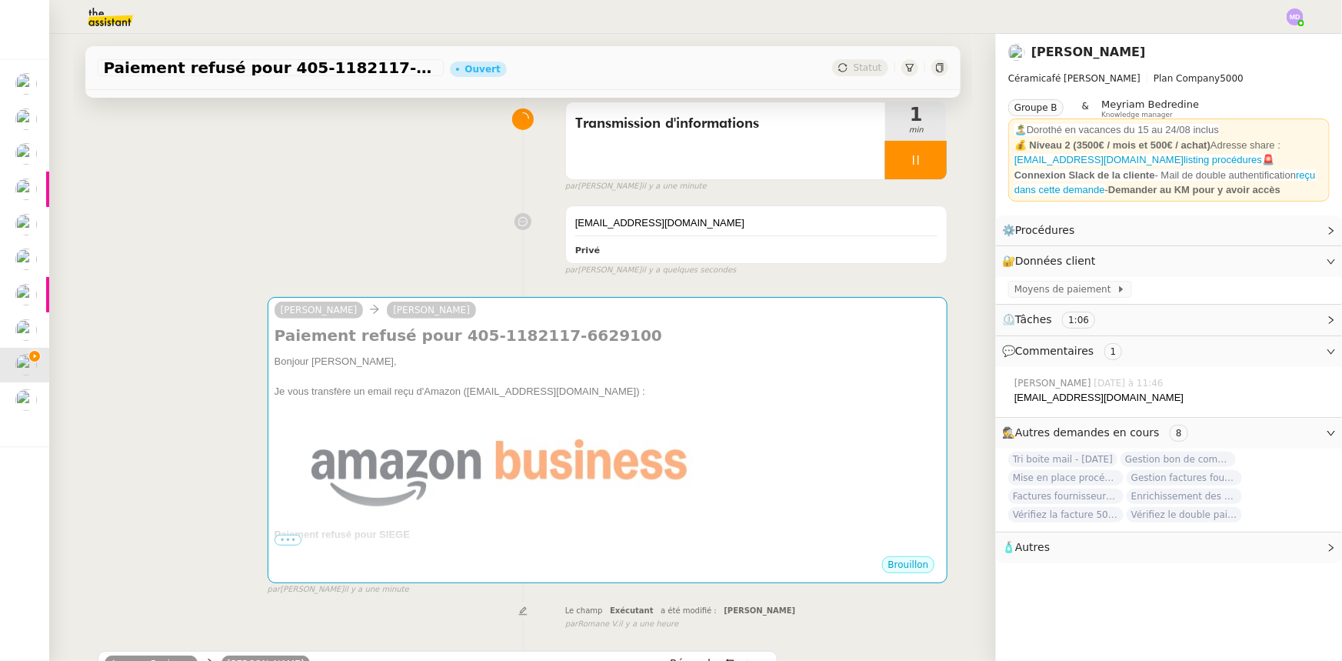
scroll to position [552, 0]
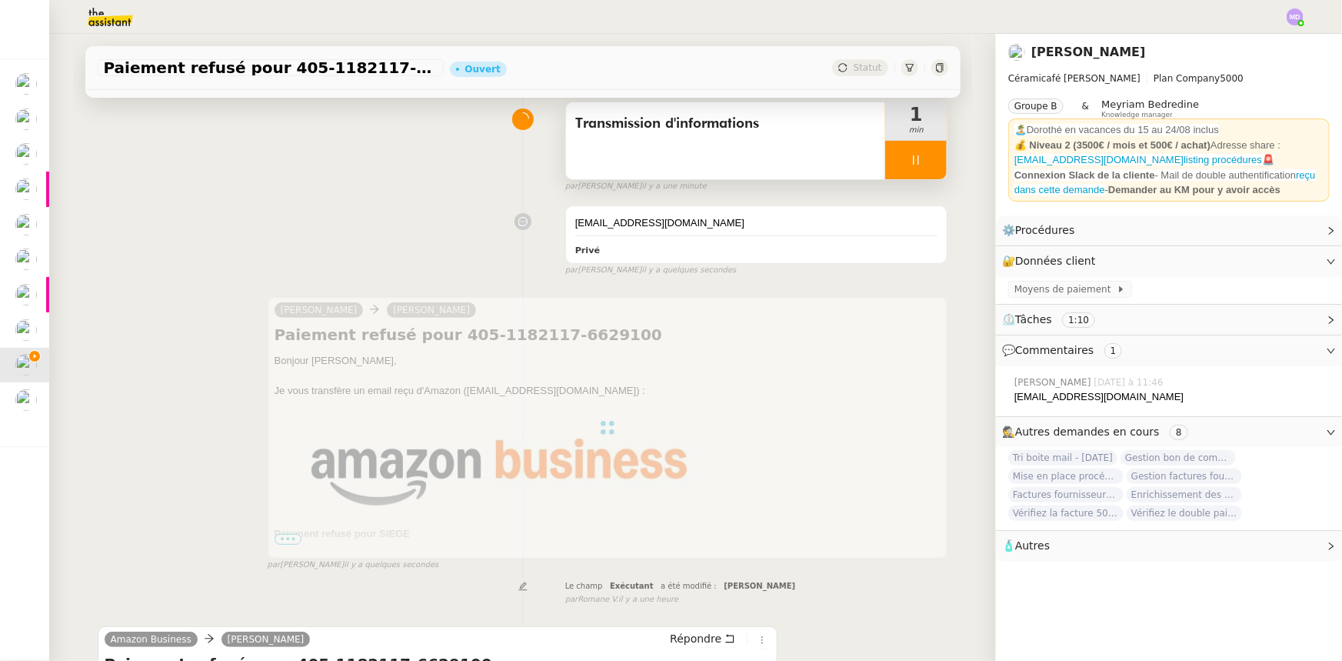
click at [900, 178] on div at bounding box center [916, 160] width 62 height 38
drag, startPoint x: 914, startPoint y: 168, endPoint x: 914, endPoint y: 130, distance: 38.5
click at [916, 162] on button at bounding box center [931, 160] width 31 height 38
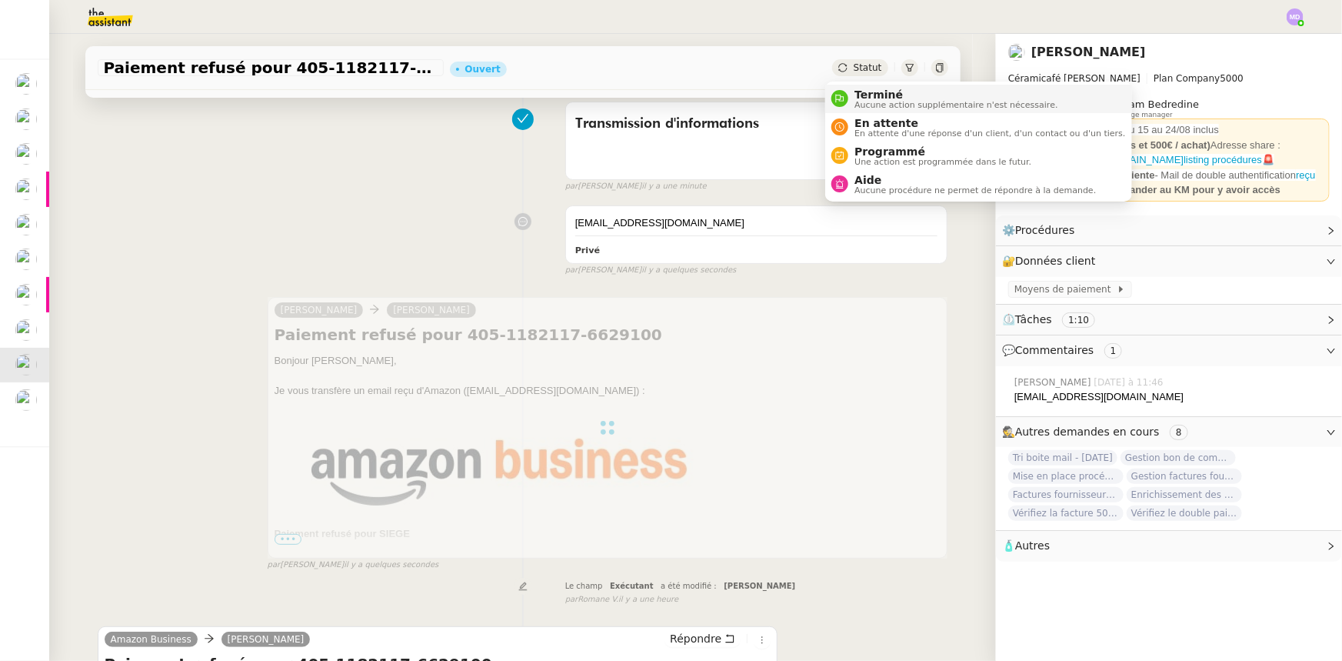
click at [862, 85] on li "Terminé Aucune action supplémentaire n'est nécessaire." at bounding box center [978, 99] width 306 height 28
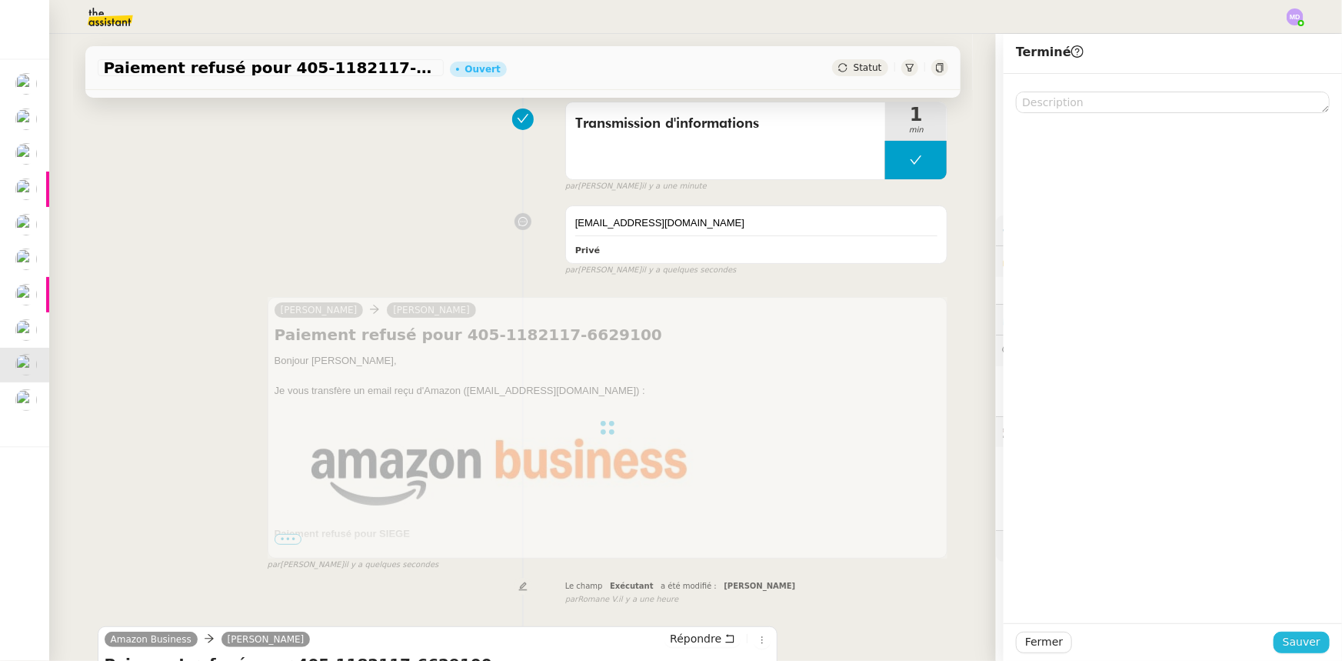
drag, startPoint x: 1305, startPoint y: 642, endPoint x: 985, endPoint y: 564, distance: 329.3
click at [1304, 642] on span "Sauver" at bounding box center [1302, 642] width 38 height 18
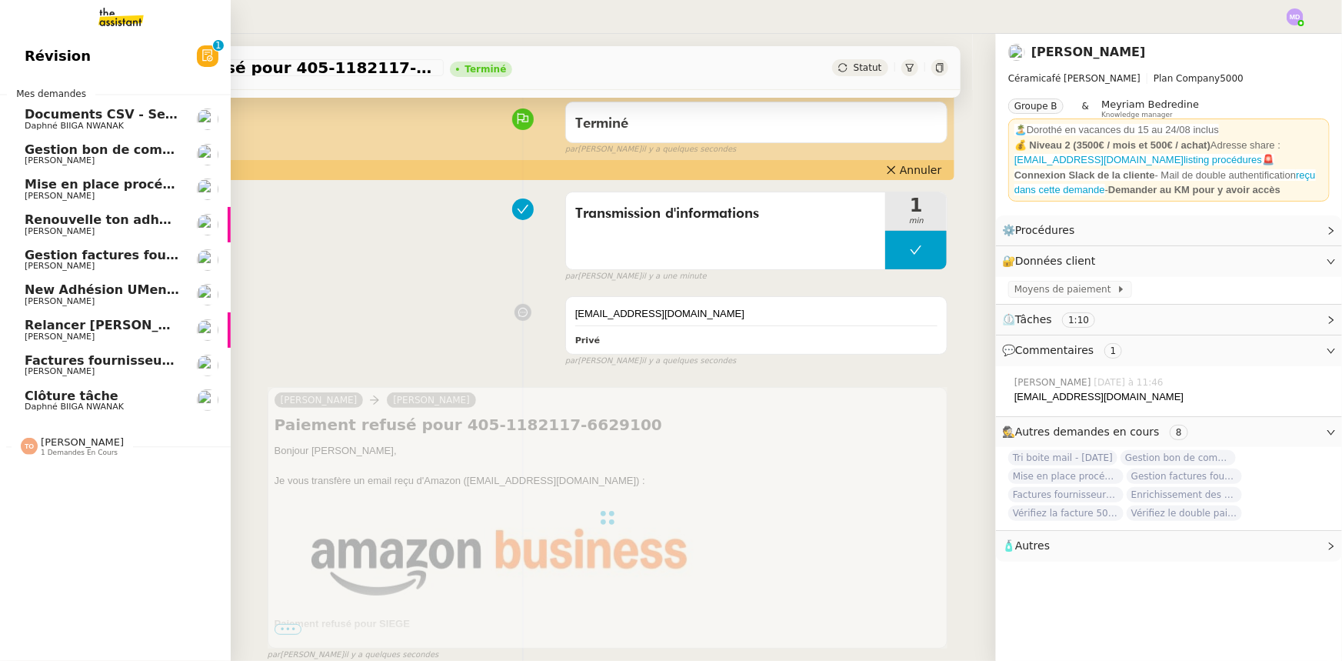
drag, startPoint x: 116, startPoint y: 120, endPoint x: 197, endPoint y: 109, distance: 81.5
click at [117, 119] on span "Documents CSV - Semi automatisation" at bounding box center [159, 114] width 268 height 15
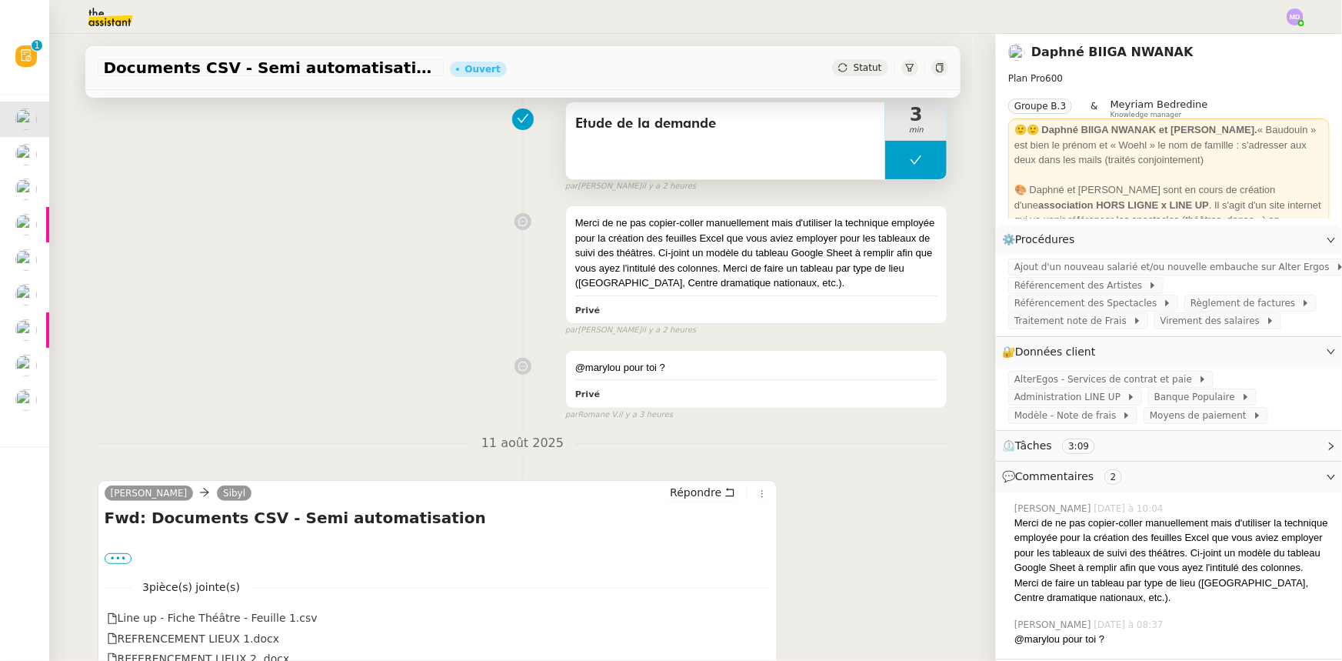
click at [891, 148] on button at bounding box center [916, 160] width 62 height 38
click at [885, 162] on div at bounding box center [900, 160] width 31 height 38
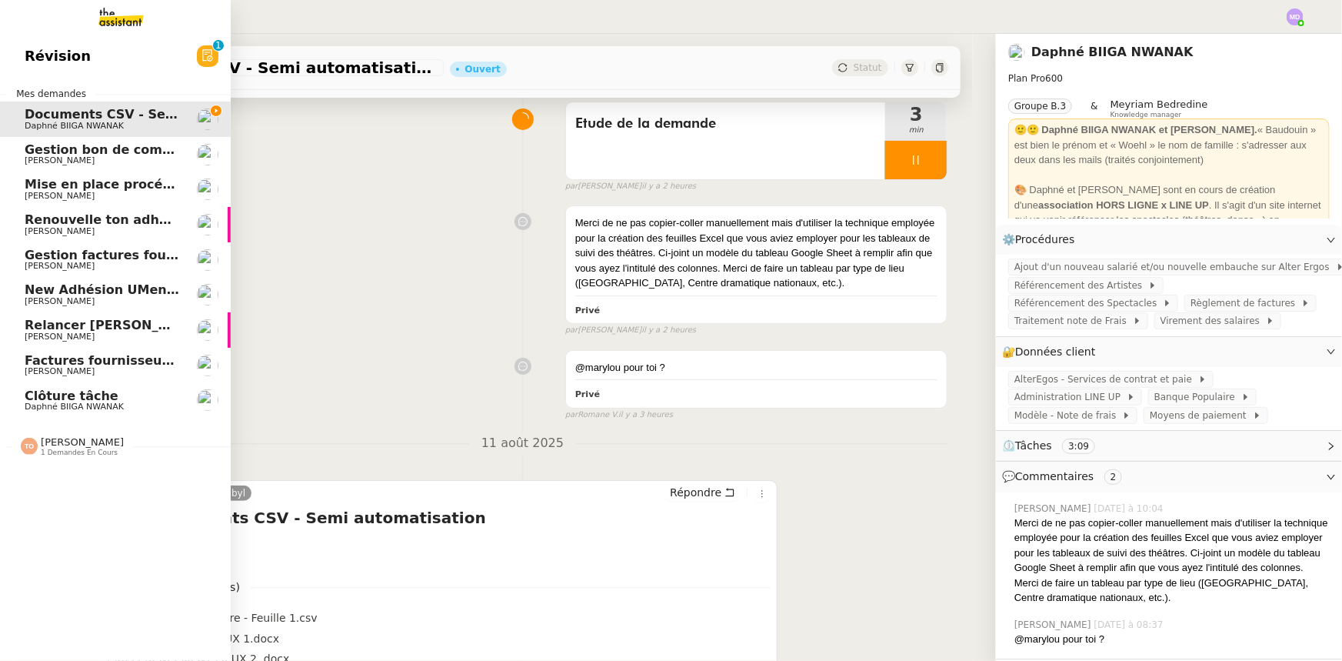
click at [34, 388] on span "Clôture tâche" at bounding box center [72, 395] width 94 height 15
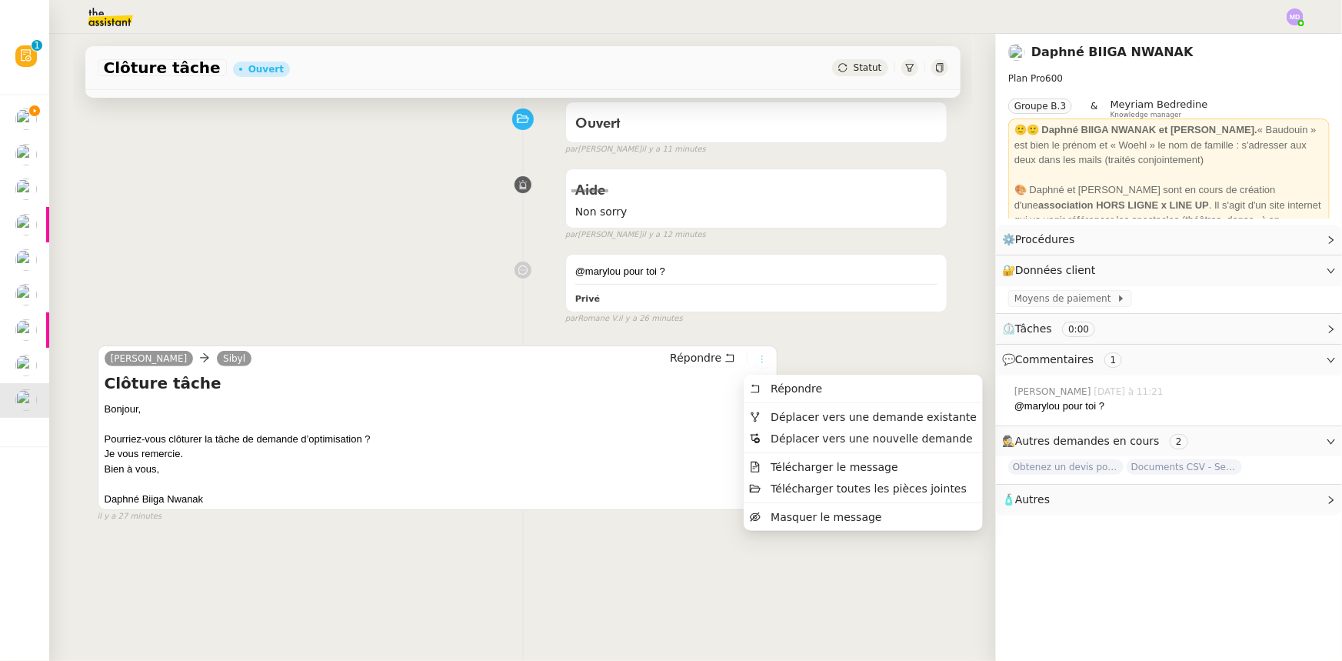
click at [758, 359] on icon at bounding box center [762, 359] width 9 height 9
click at [784, 412] on span "Déplacer vers une demande existante" at bounding box center [874, 417] width 206 height 12
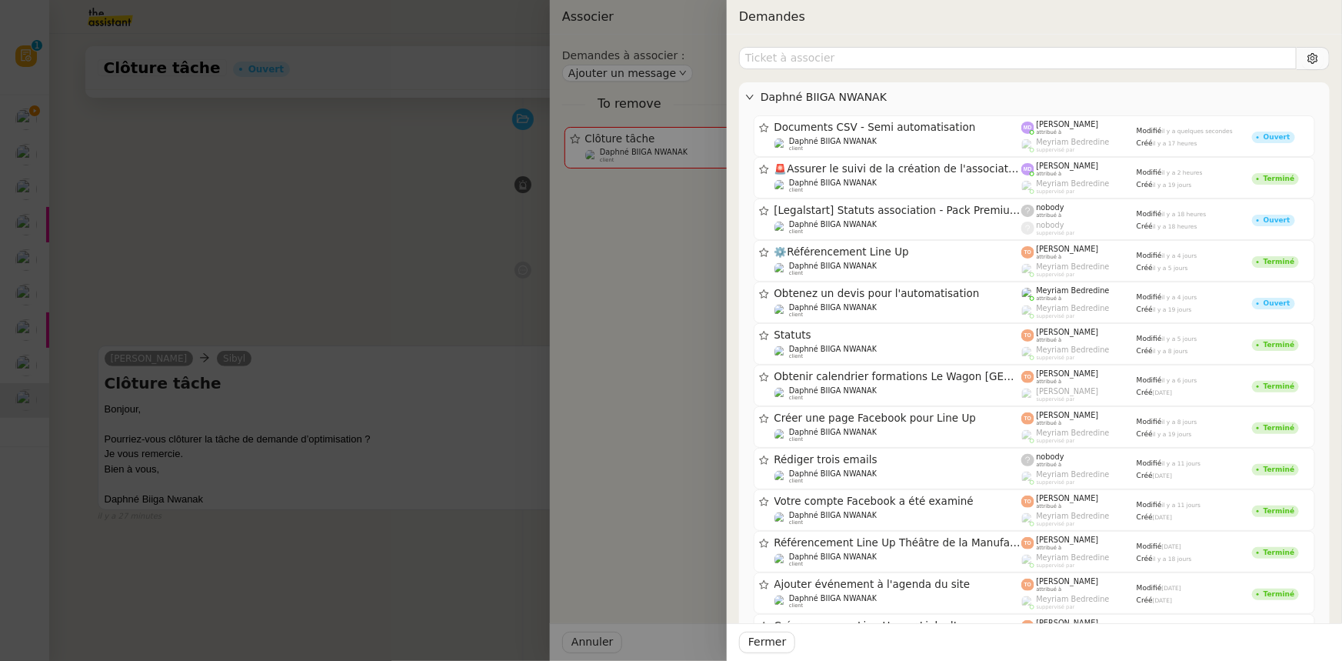
click at [903, 115] on div "Documents CSV - Semi automatisation Daphné BIIGA NWANAK client Marylou Deybach …" at bounding box center [1034, 532] width 591 height 840
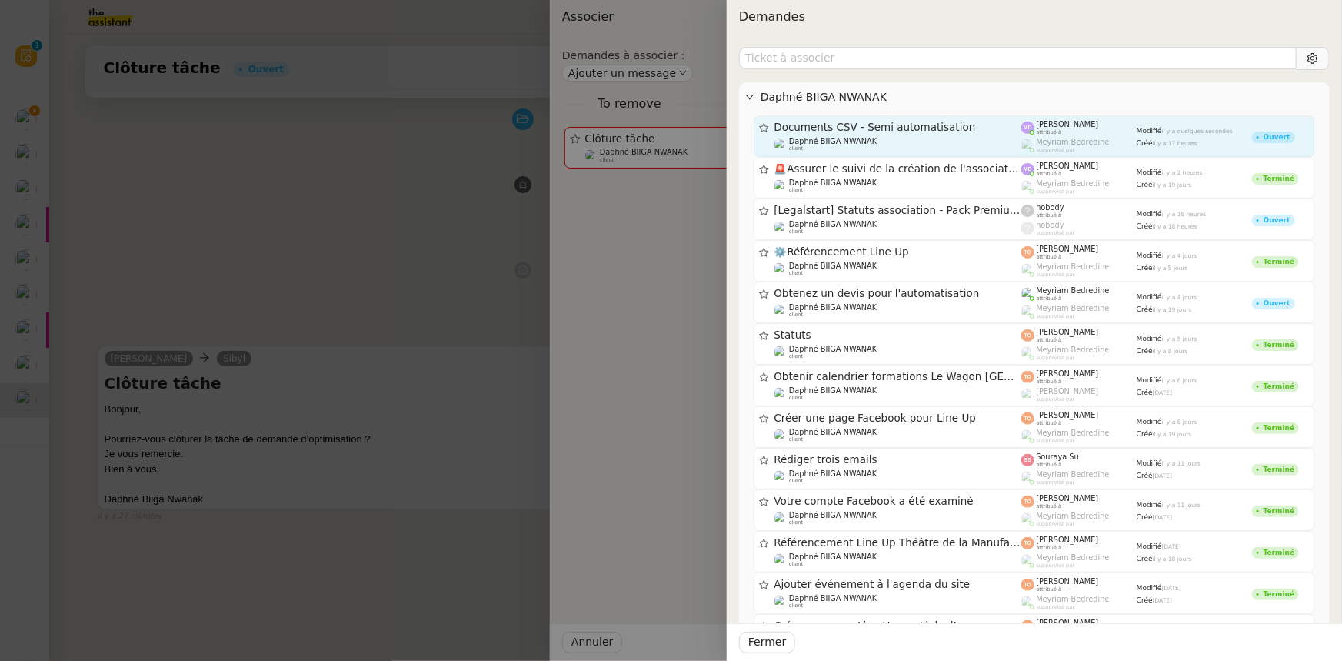
click at [900, 138] on div "Daphné BIIGA NWANAK client" at bounding box center [899, 144] width 248 height 15
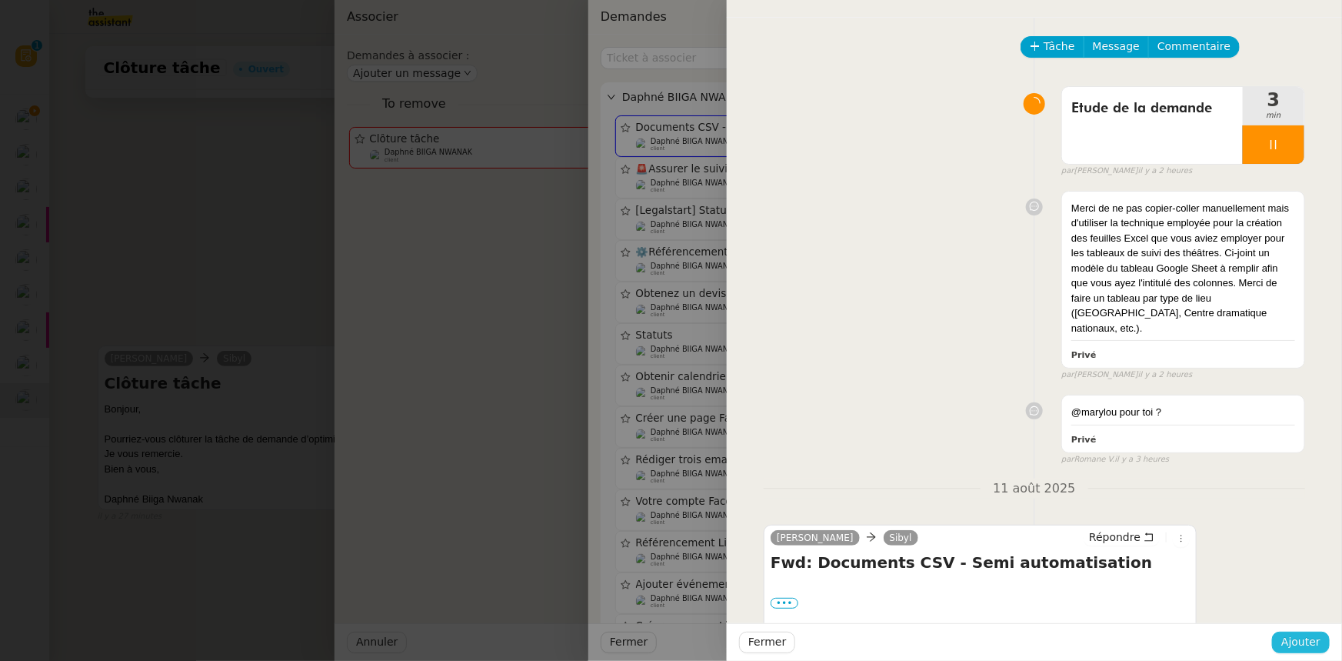
click at [1285, 638] on span "Ajouter" at bounding box center [1301, 642] width 39 height 18
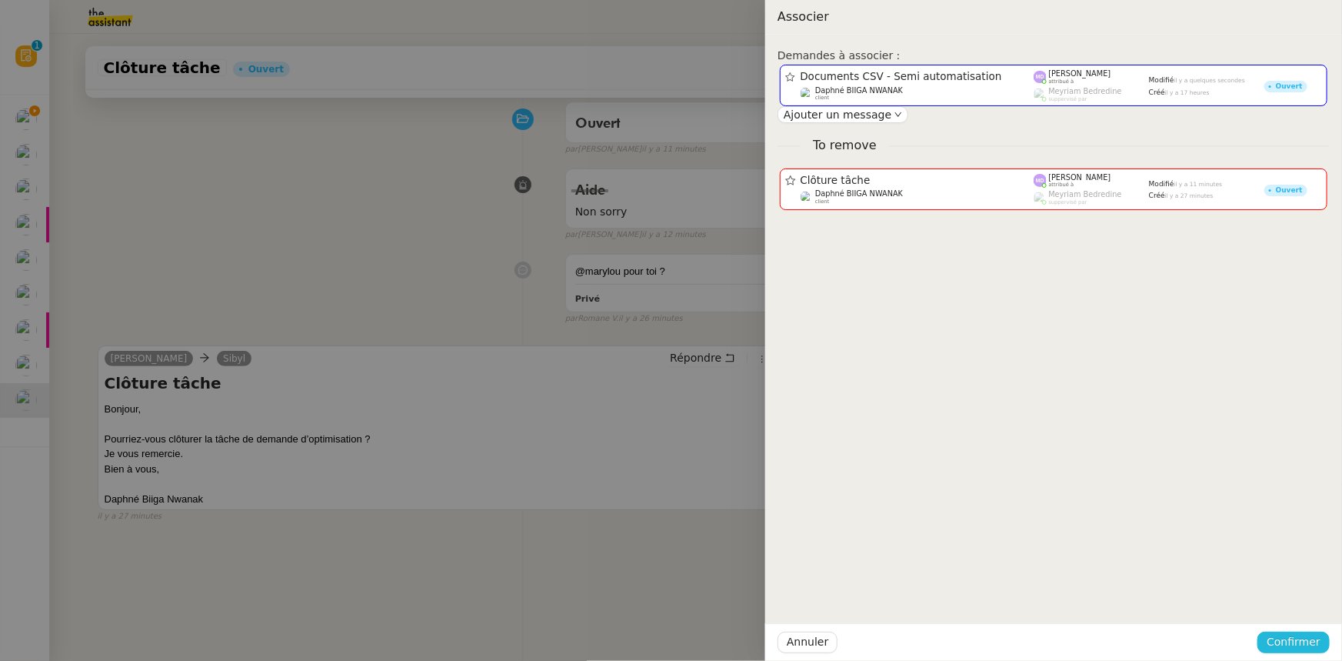
click at [1302, 645] on span "Confirmer" at bounding box center [1294, 642] width 54 height 18
drag, startPoint x: 1298, startPoint y: 600, endPoint x: 1168, endPoint y: 532, distance: 146.6
click at [1298, 599] on span "Ajouter" at bounding box center [1295, 600] width 39 height 15
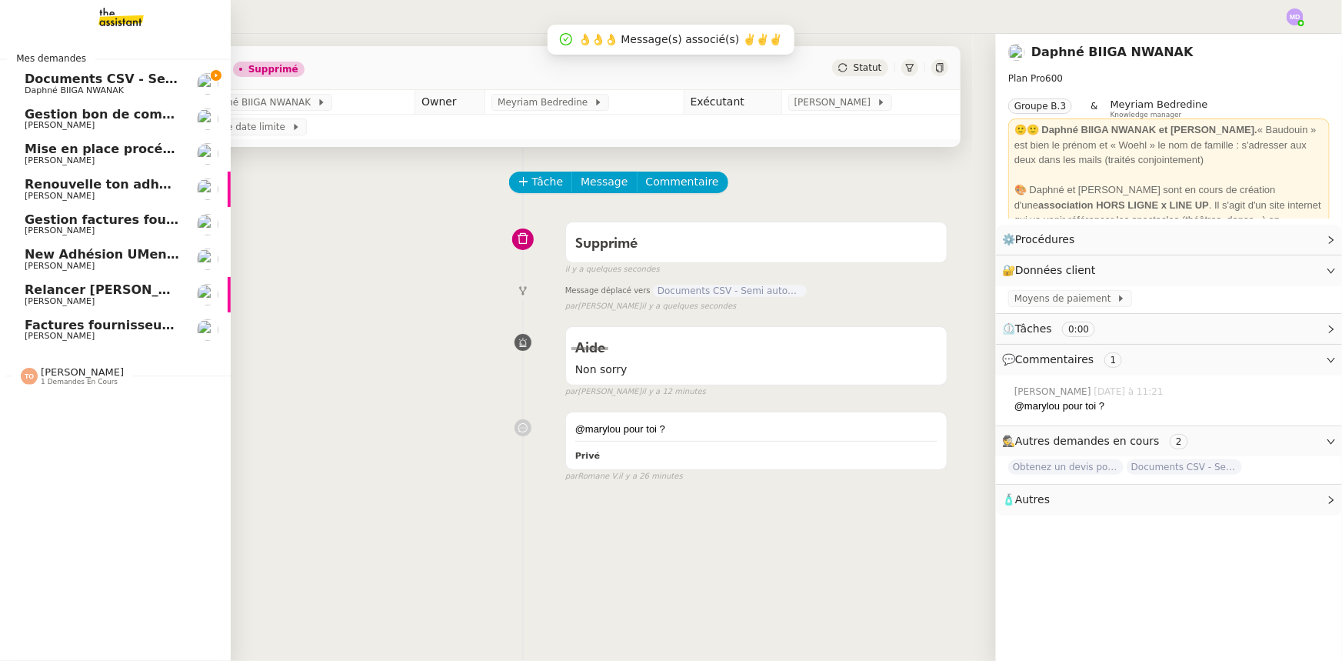
click at [30, 77] on span "Documents CSV - Semi automatisation" at bounding box center [159, 79] width 268 height 15
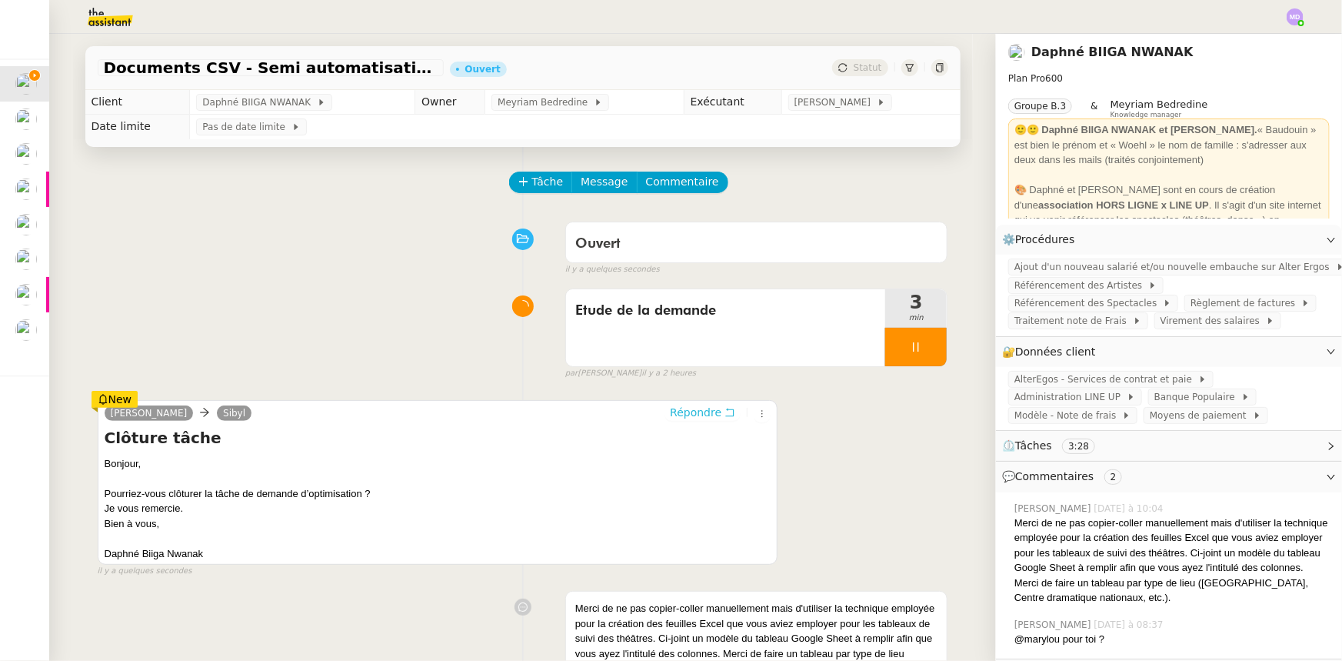
click at [692, 407] on span "Répondre" at bounding box center [696, 412] width 52 height 15
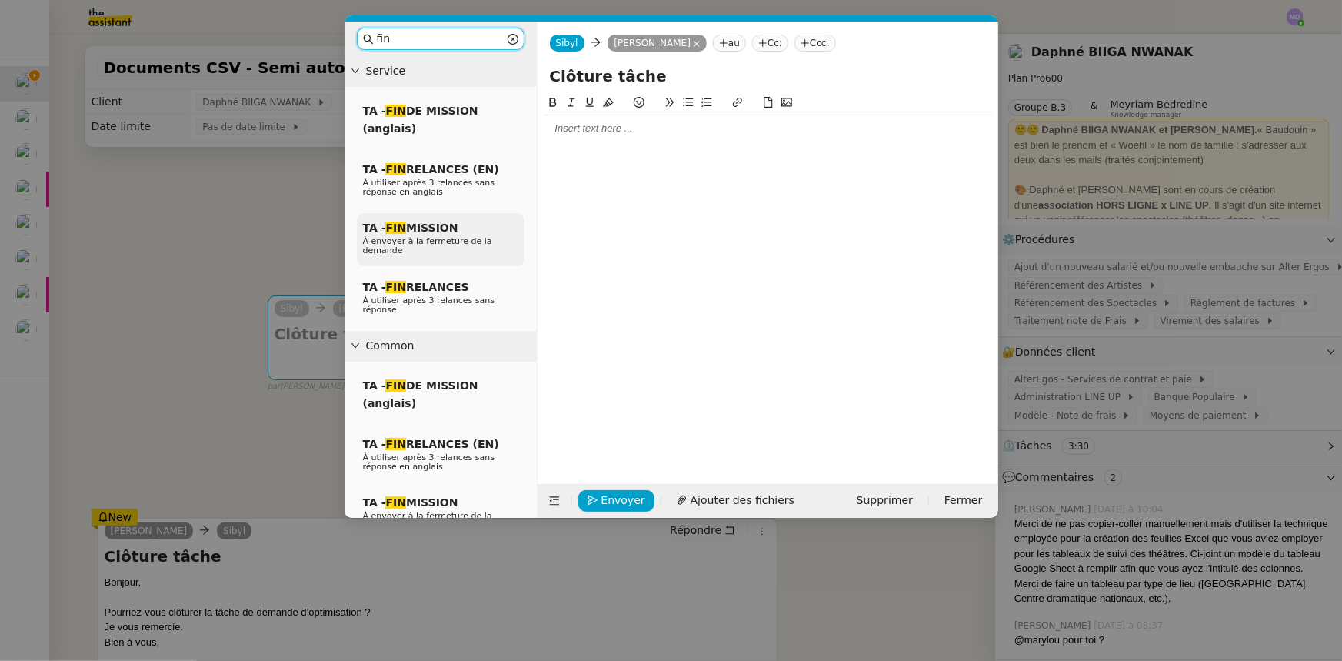
type input "fin"
click at [441, 223] on span "TA - FIN MISSION" at bounding box center [410, 228] width 95 height 12
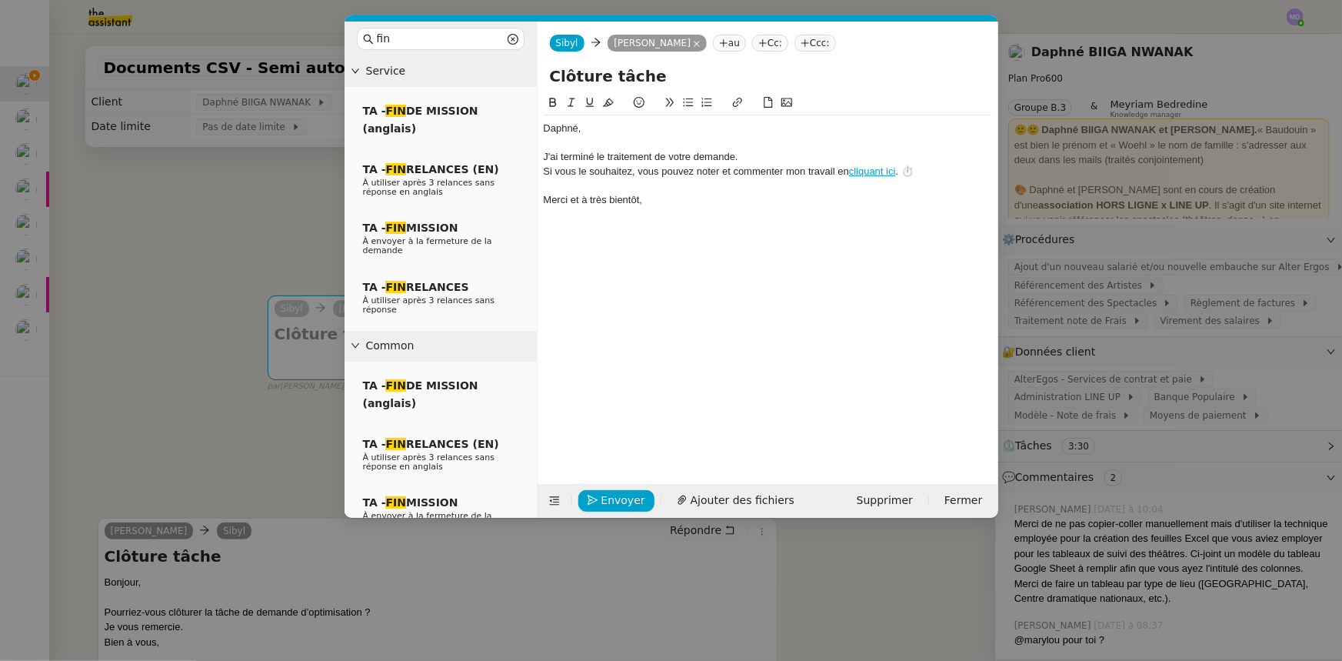
click at [559, 150] on div "J'ai terminé le traitement de votre demande." at bounding box center [768, 157] width 448 height 14
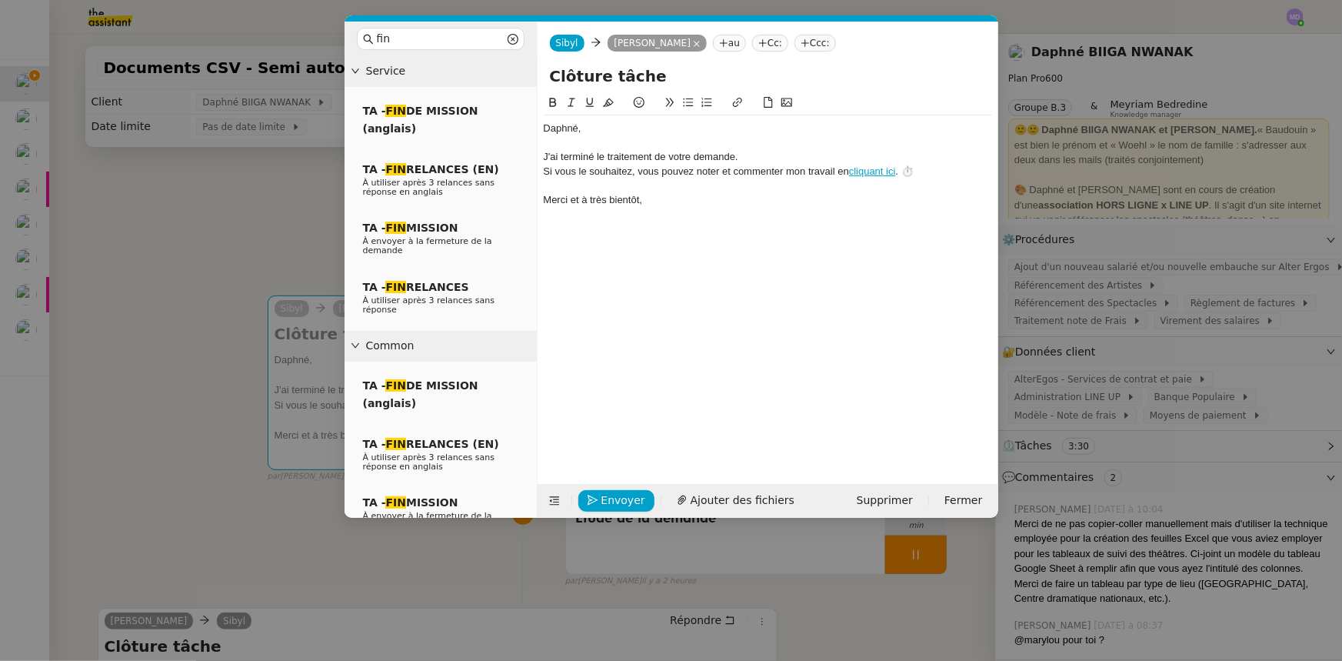
click at [562, 143] on div at bounding box center [768, 143] width 448 height 14
click at [262, 251] on nz-modal-container "fin Service TA - FIN DE MISSION (anglais) TA - FIN RELANCES (EN) À utiliser apr…" at bounding box center [671, 330] width 1342 height 661
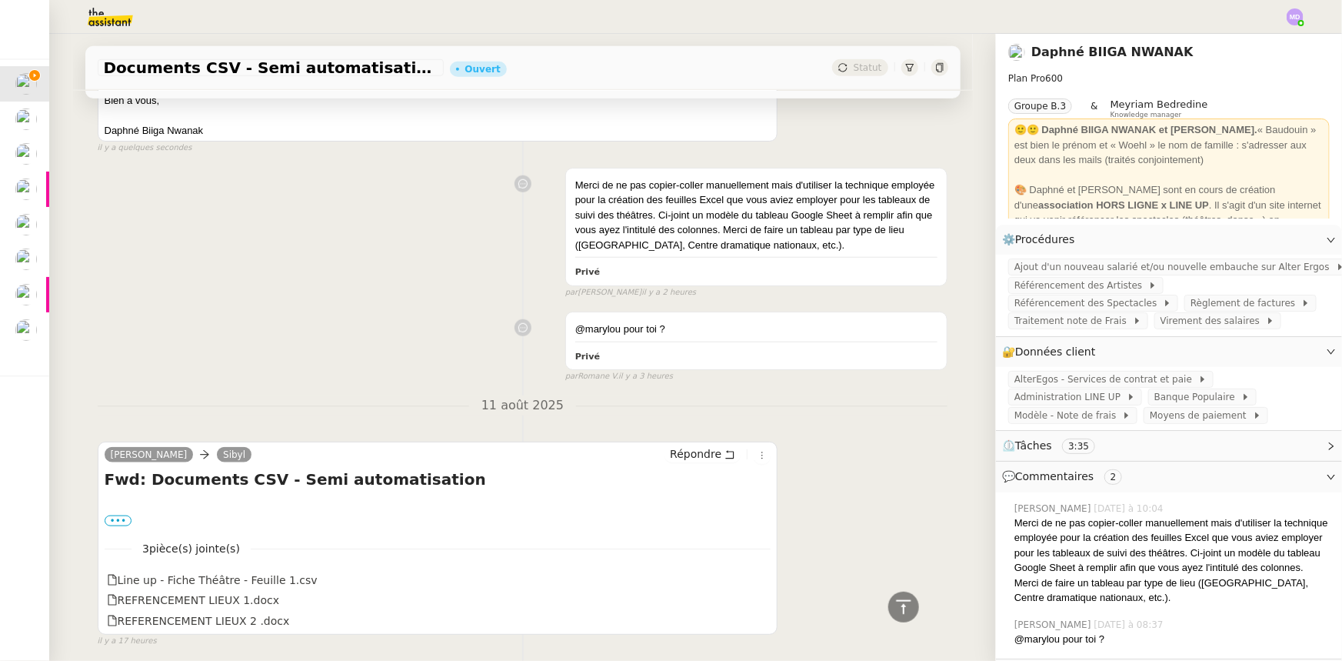
scroll to position [699, 0]
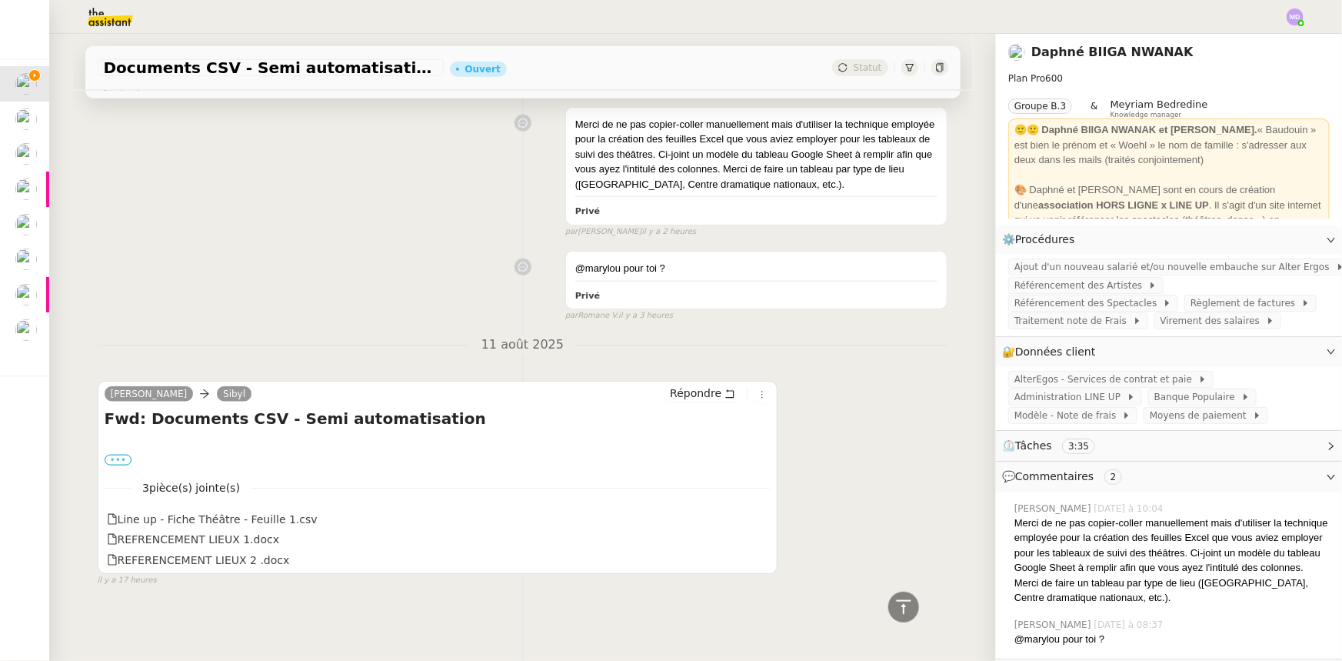
click at [118, 455] on label "•••" at bounding box center [119, 460] width 28 height 11
click at [0, 0] on input "•••" at bounding box center [0, 0] width 0 height 0
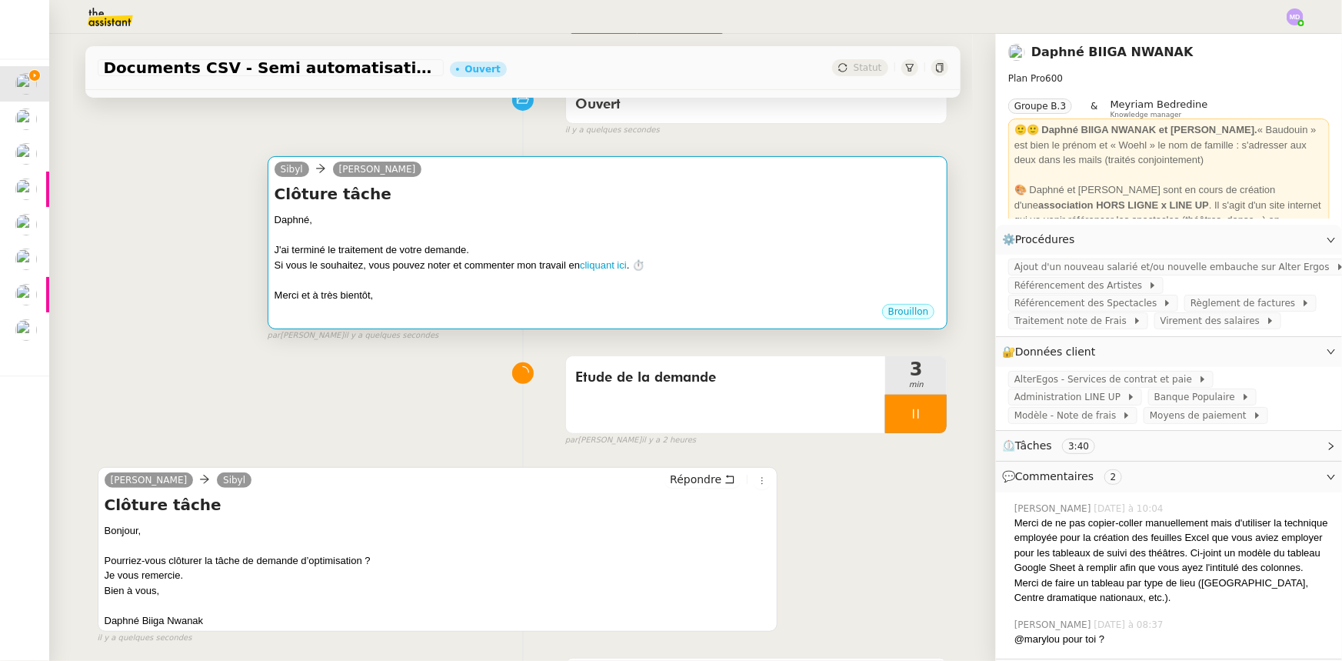
scroll to position [69, 0]
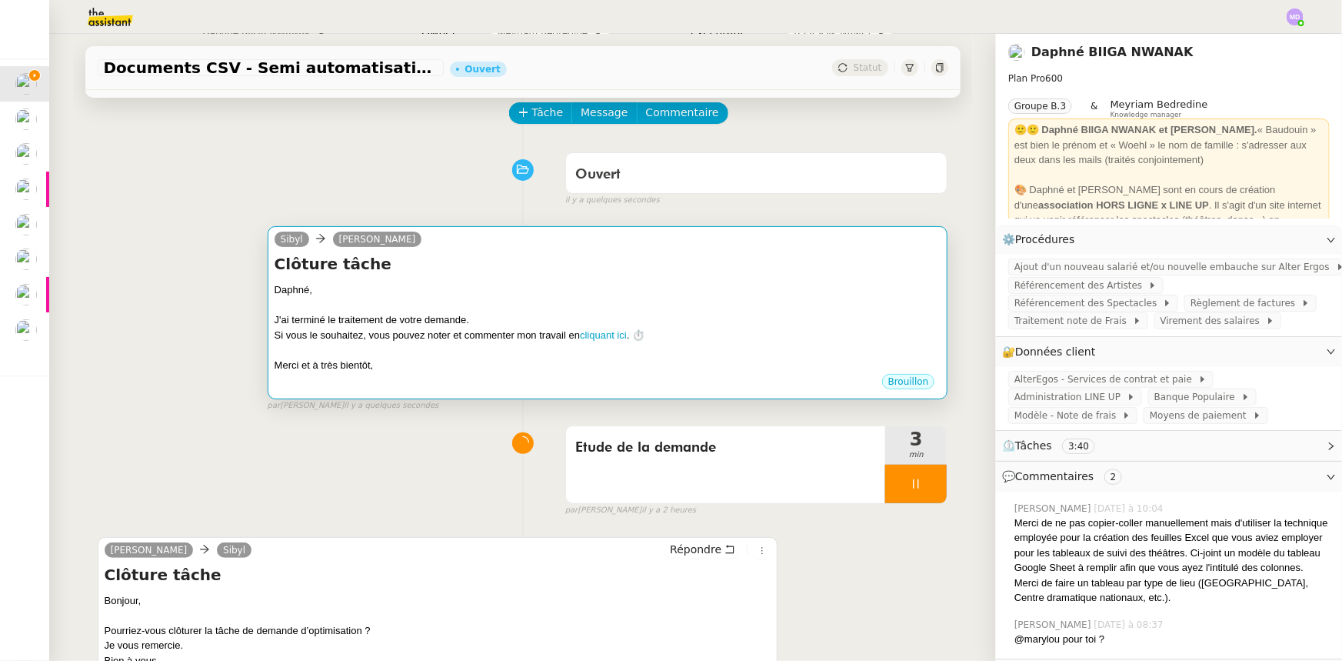
click at [388, 303] on div at bounding box center [608, 305] width 667 height 15
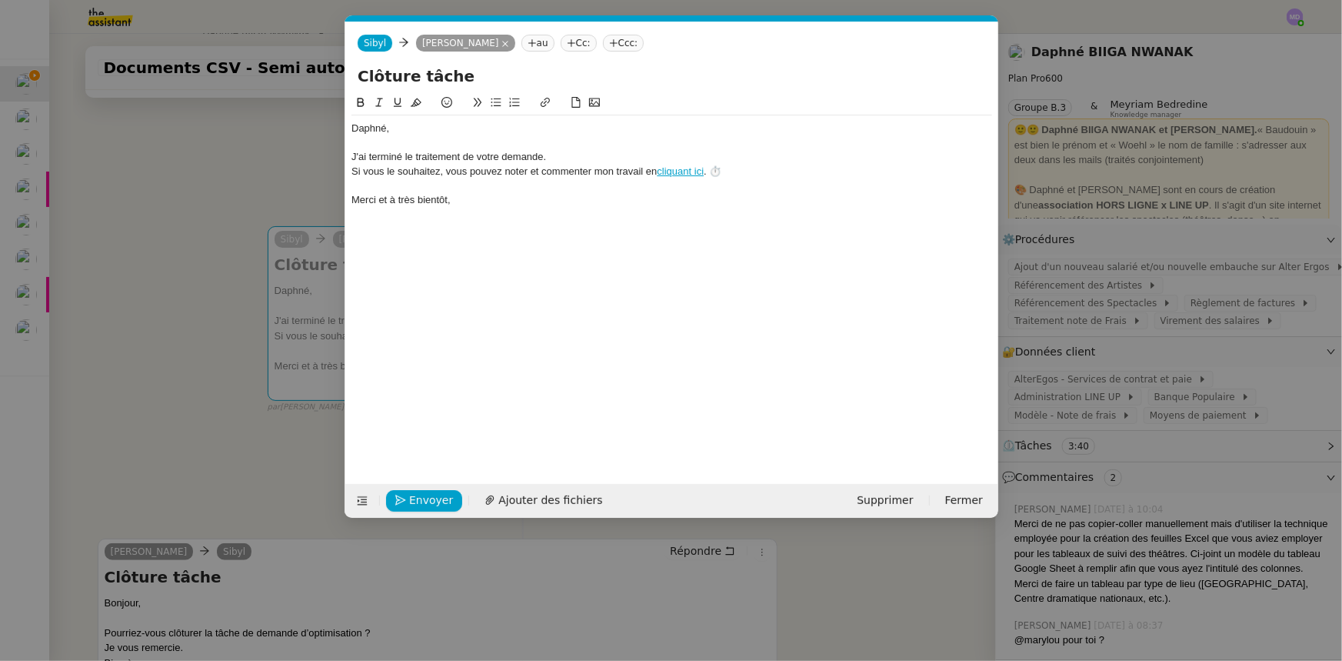
scroll to position [0, 44]
click at [452, 131] on div "Daphné﻿," at bounding box center [672, 129] width 641 height 14
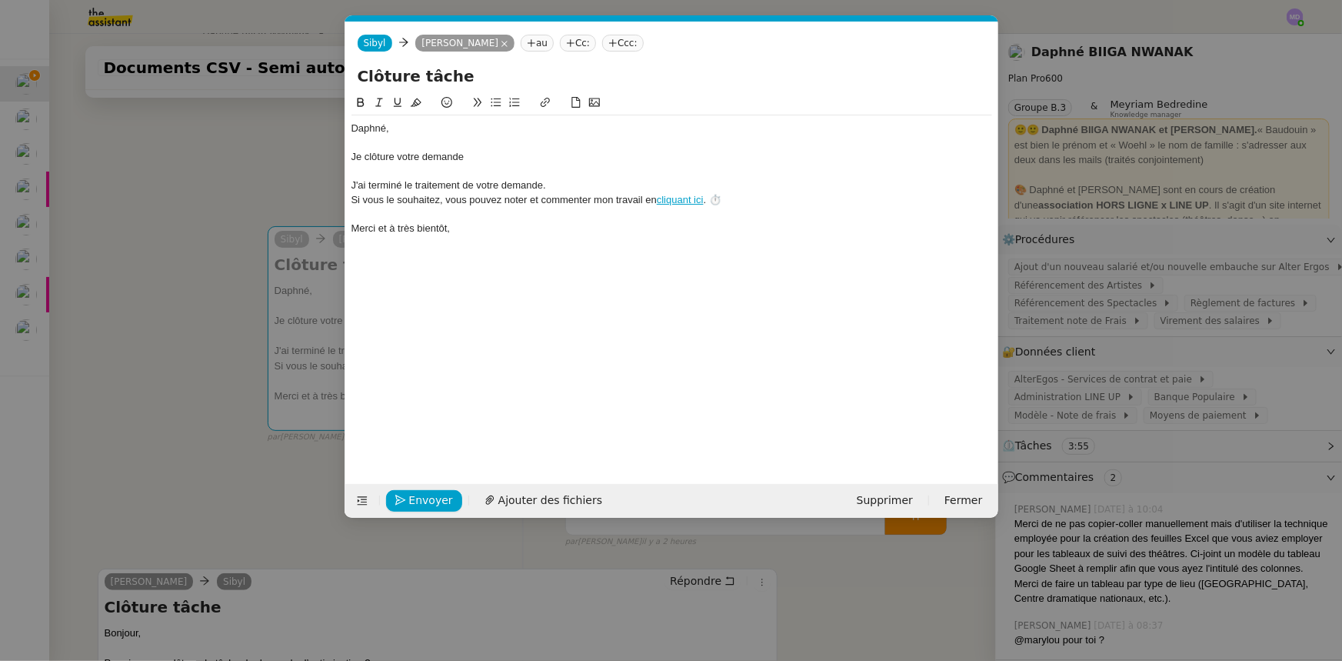
click at [248, 172] on nz-modal-container "fin Service TA - FIN DE MISSION (anglais) TA - FIN RELANCES (EN) À utiliser apr…" at bounding box center [671, 330] width 1342 height 661
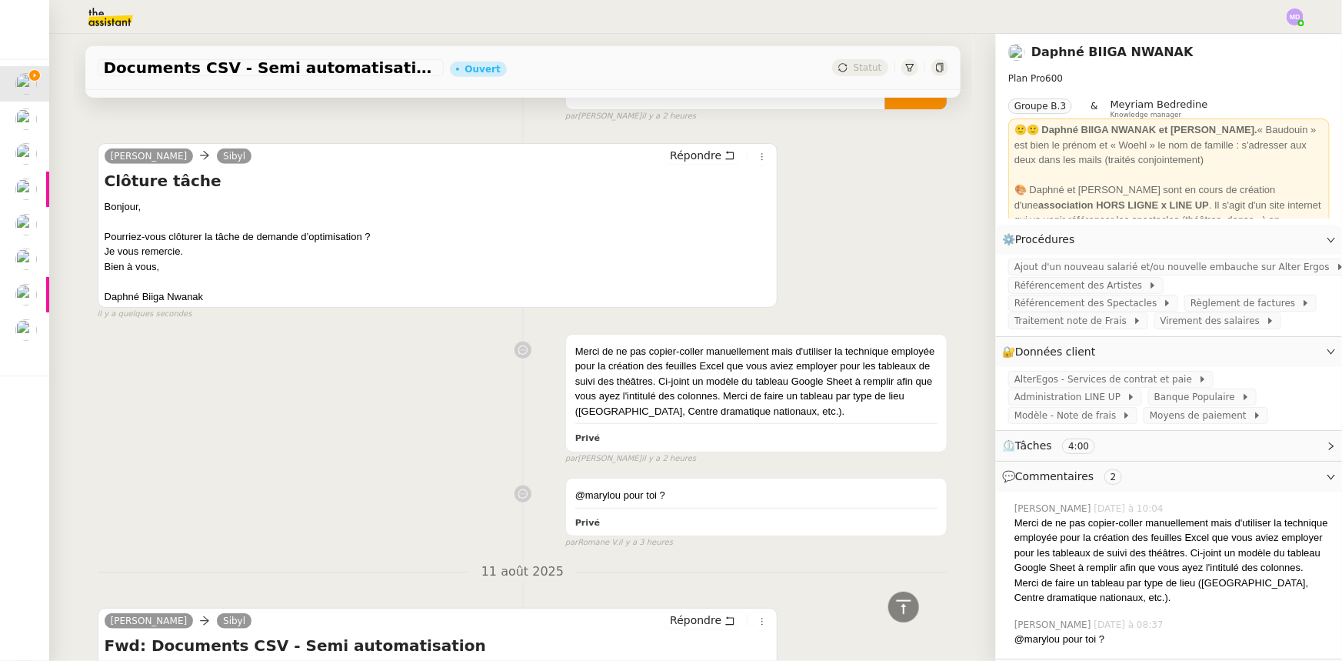
scroll to position [629, 0]
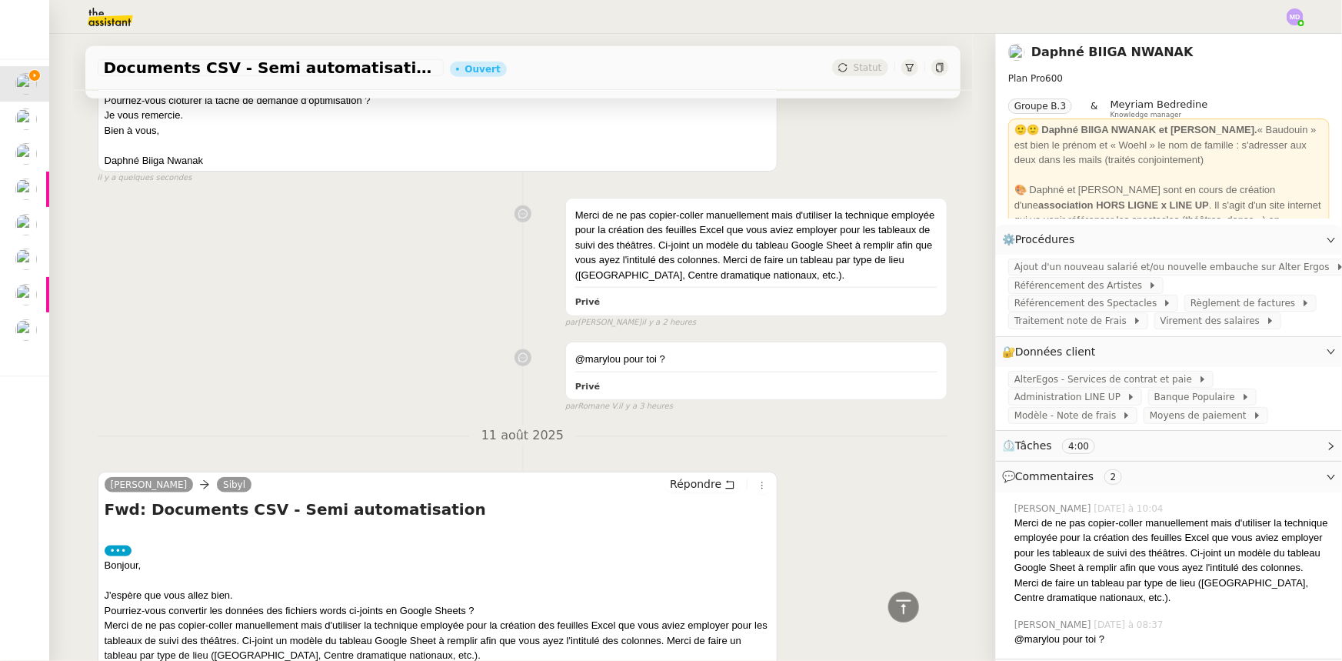
click at [398, 513] on h4 "Fwd: Documents CSV - Semi automatisation" at bounding box center [438, 509] width 667 height 22
drag, startPoint x: 409, startPoint y: 510, endPoint x: 87, endPoint y: 512, distance: 322.3
click at [87, 512] on div "Tâche Message Commentaire Veuillez patienter une erreur s'est produite 👌👌👌 mess…" at bounding box center [523, 196] width 900 height 1357
copy h4 "Fwd: Documents CSV - Semi automatisation"
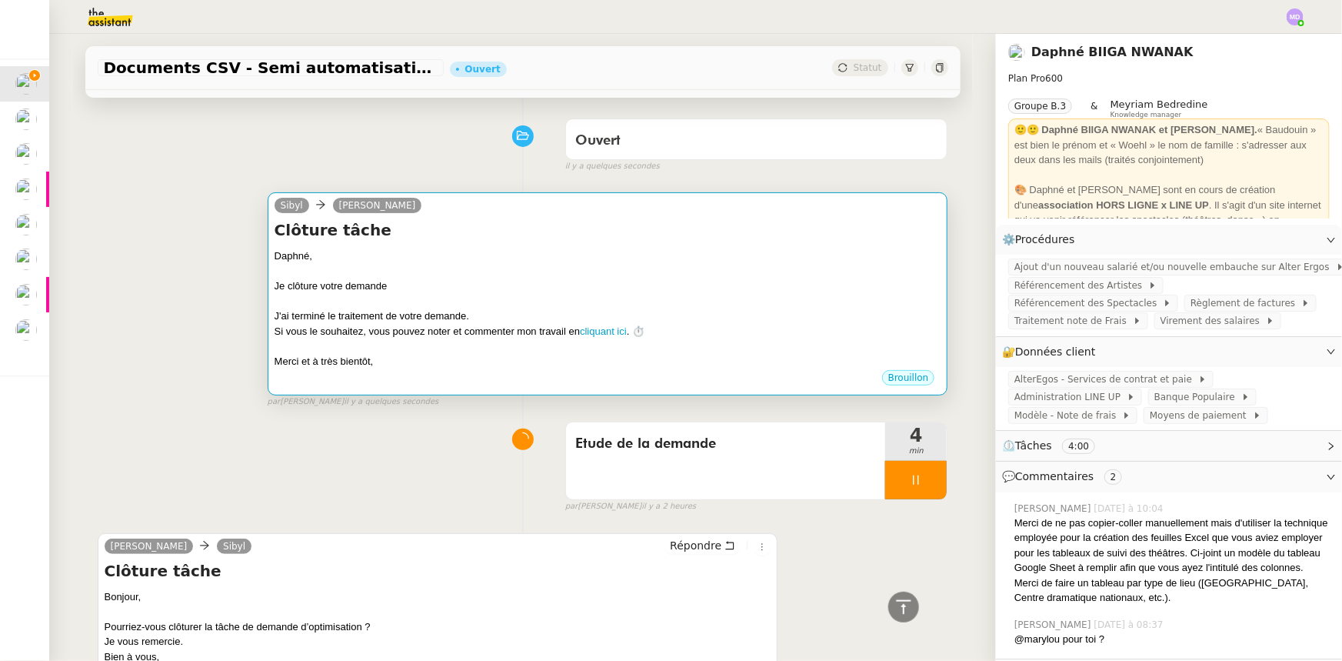
scroll to position [0, 0]
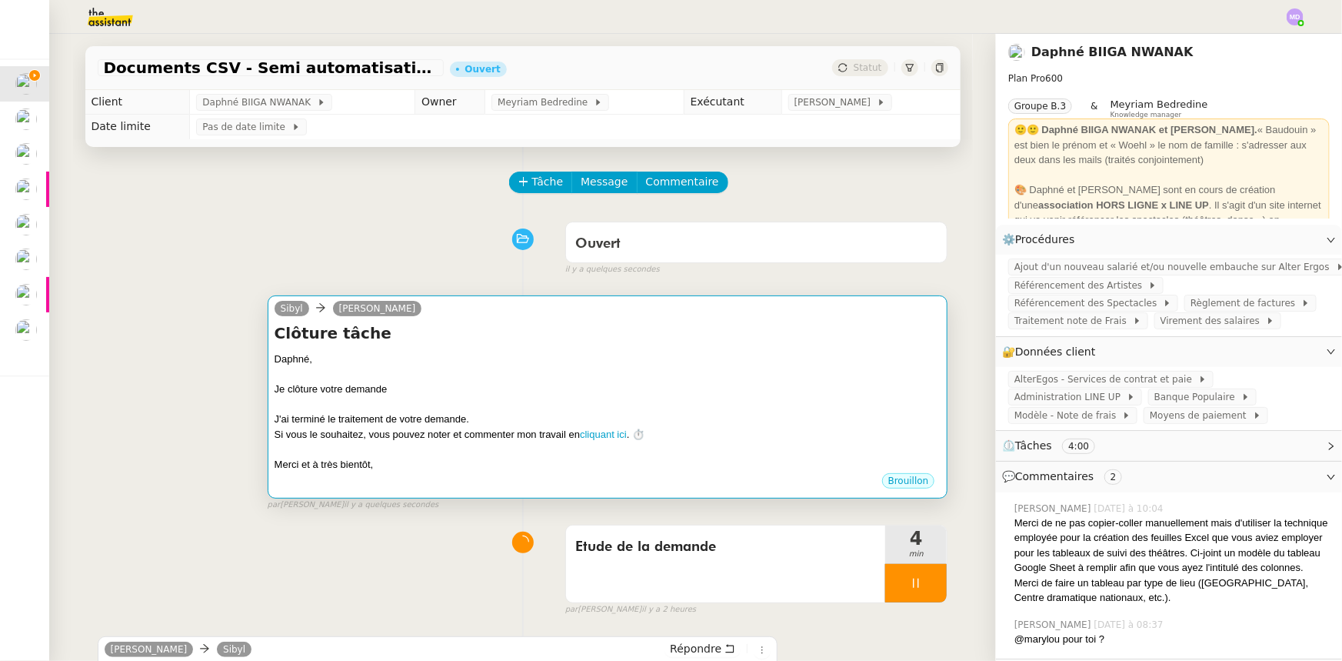
click at [535, 368] on div at bounding box center [608, 374] width 667 height 15
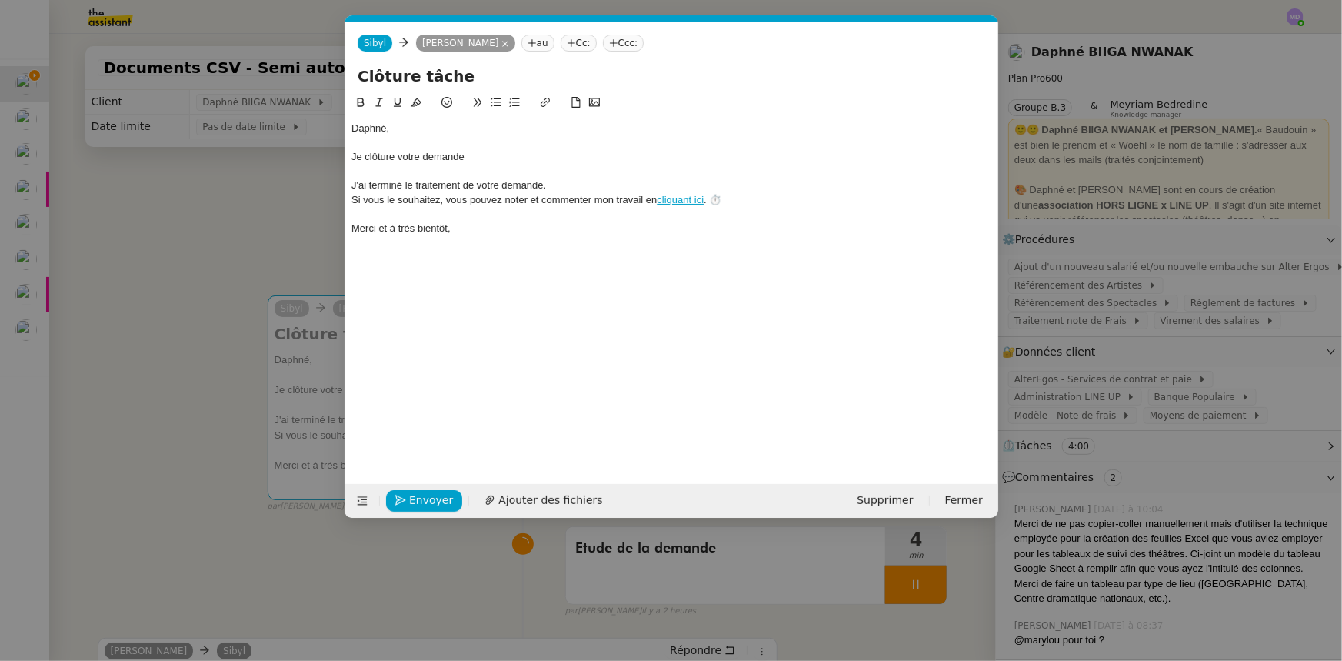
scroll to position [0, 44]
click at [488, 154] on div "Je clôture votre demande" at bounding box center [672, 157] width 641 height 14
click at [464, 154] on div "Je clôture votre demande "Fwd: Documents CSV - Semi automatisation"." at bounding box center [672, 157] width 641 height 14
click at [435, 498] on span "Envoyer" at bounding box center [431, 501] width 44 height 18
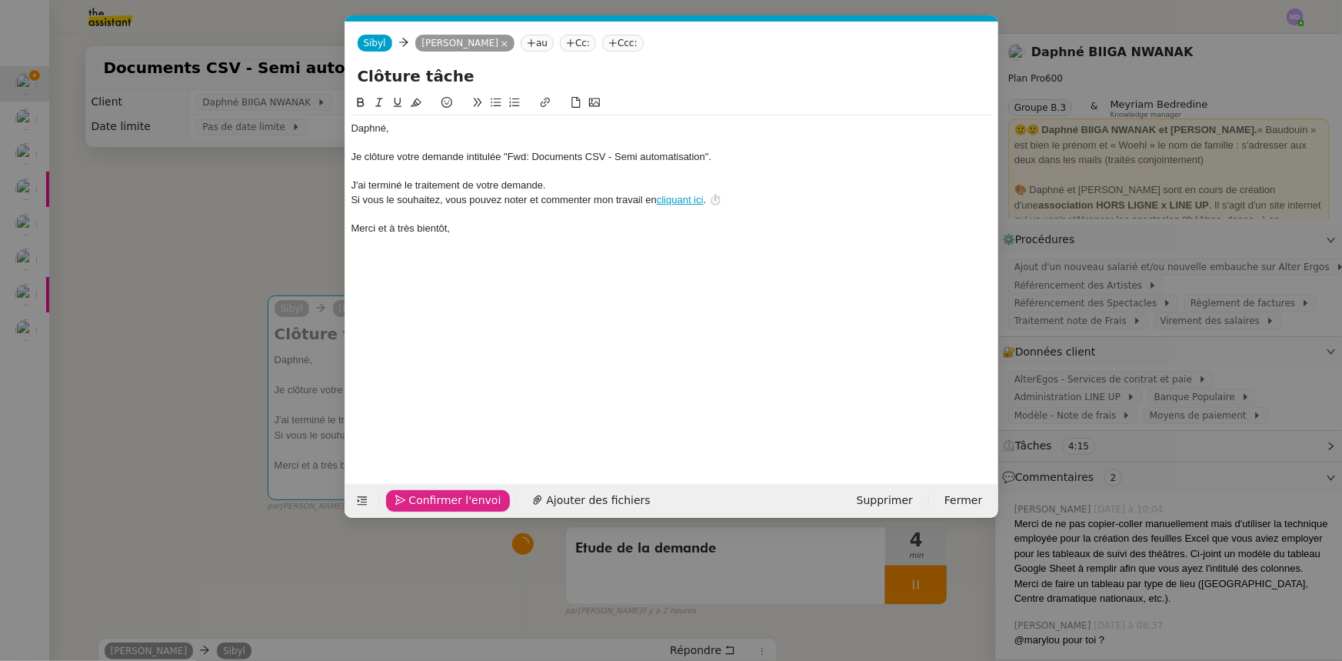
click at [448, 502] on span "Confirmer l'envoi" at bounding box center [455, 501] width 92 height 18
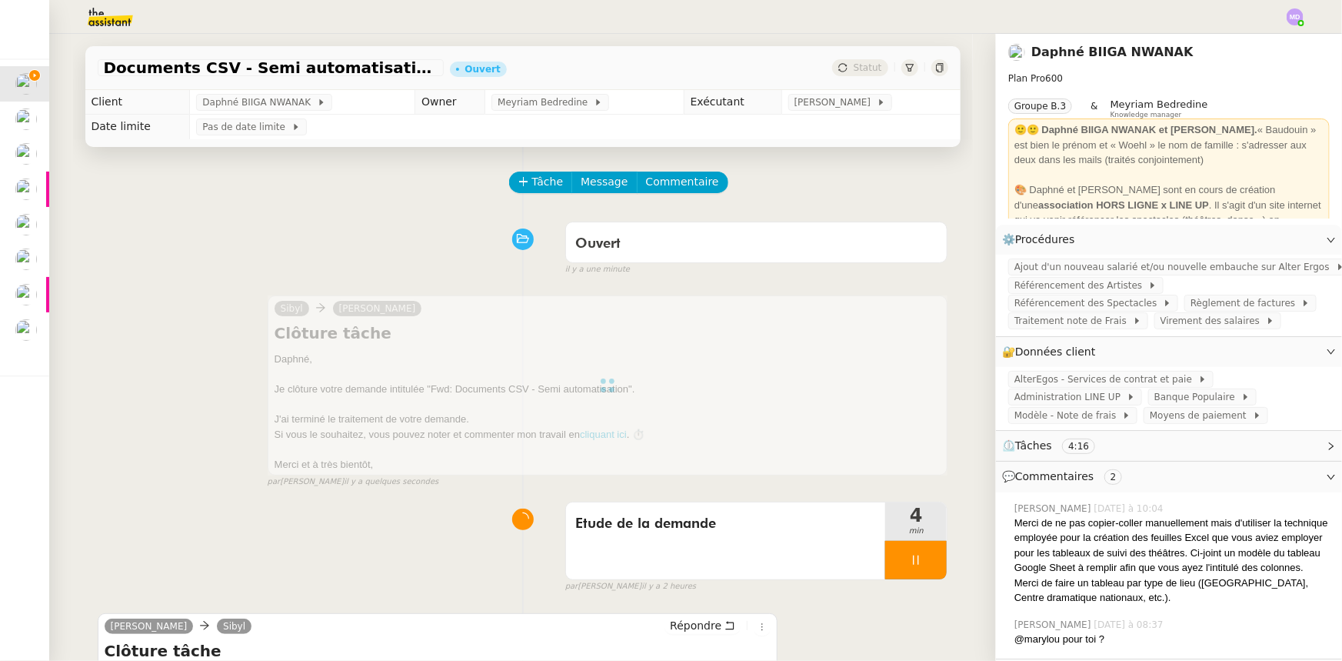
click at [929, 590] on div "par Marylou D. il y a 2 heures" at bounding box center [756, 586] width 383 height 13
click at [925, 568] on div at bounding box center [916, 560] width 62 height 38
drag, startPoint x: 925, startPoint y: 568, endPoint x: 846, endPoint y: 199, distance: 377.5
click at [924, 567] on button at bounding box center [931, 560] width 31 height 38
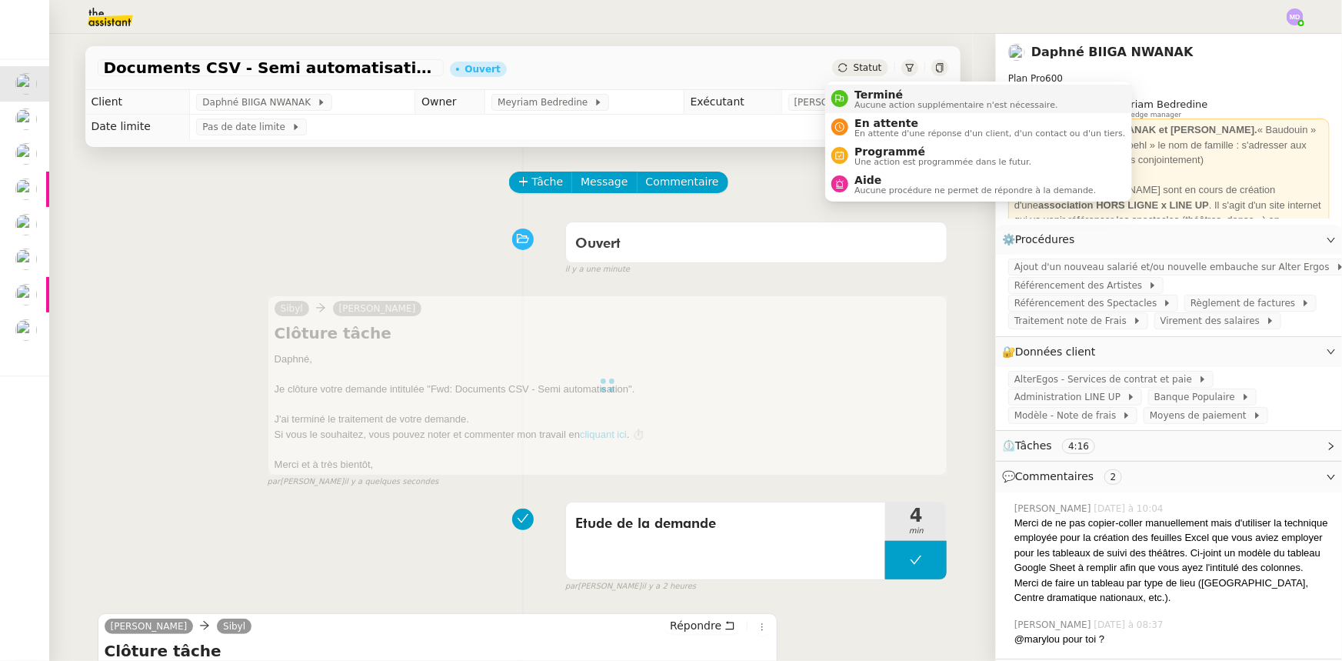
click at [856, 95] on span "Terminé" at bounding box center [956, 94] width 203 height 12
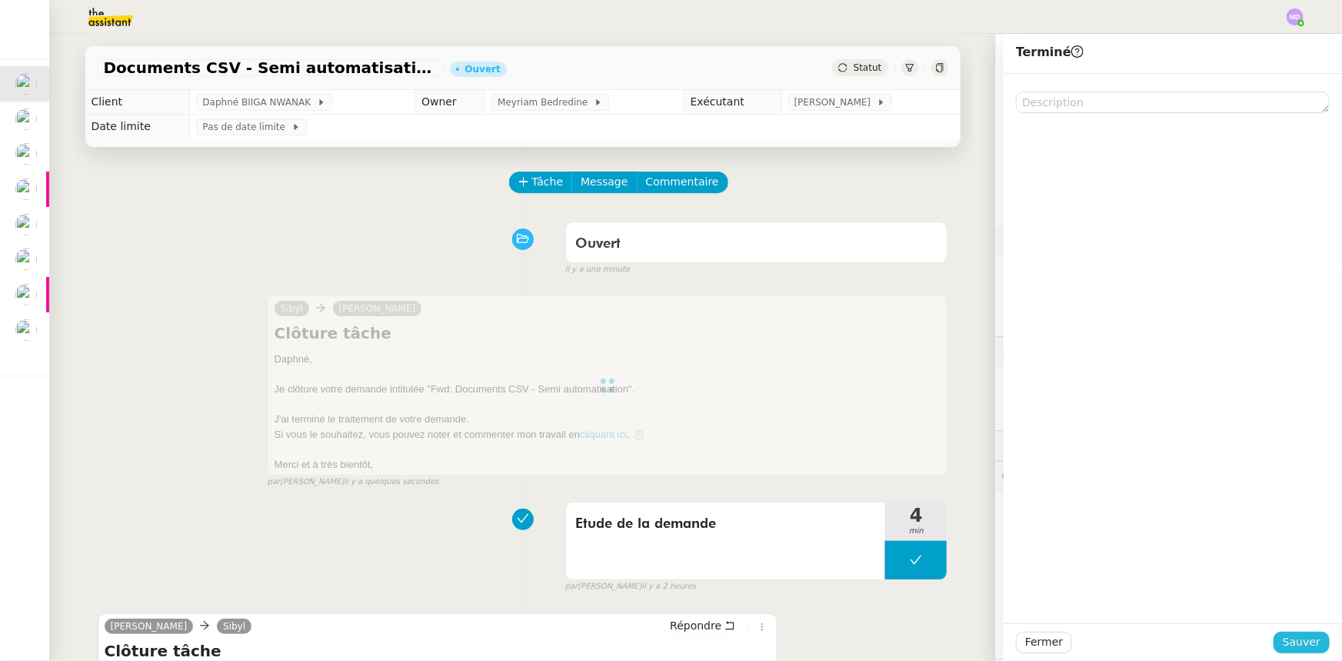
click at [1298, 642] on span "Sauver" at bounding box center [1302, 642] width 38 height 18
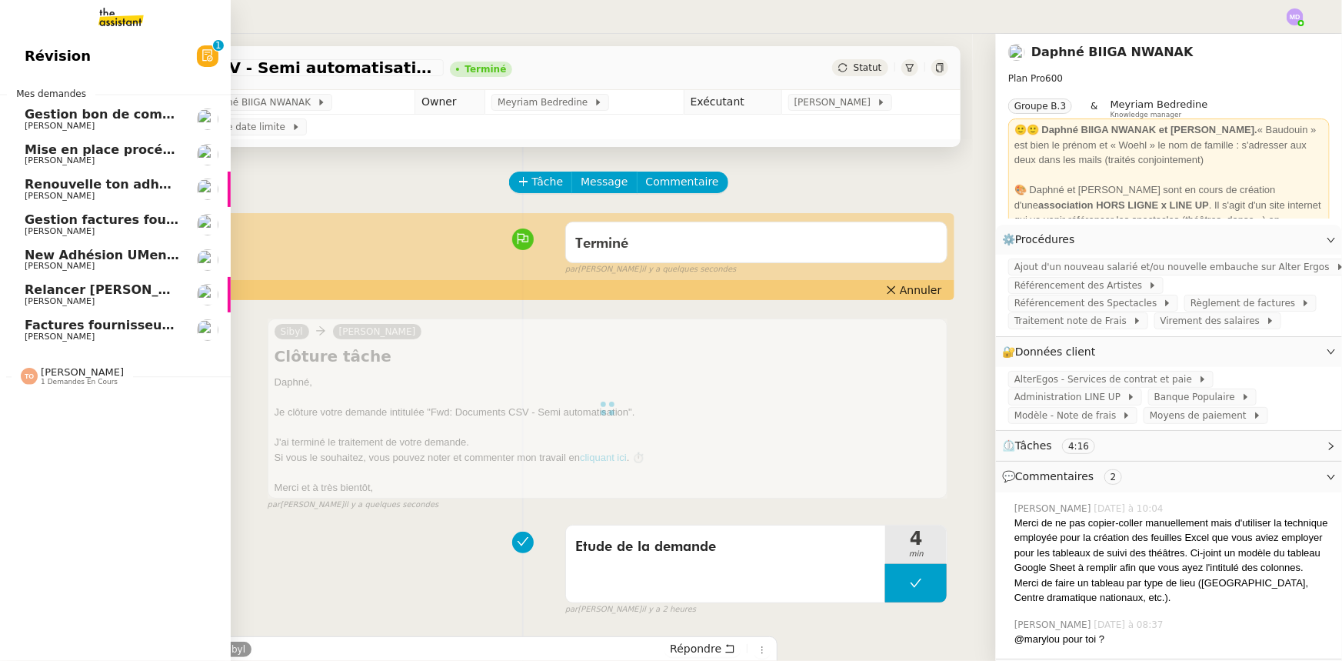
click at [95, 121] on span "[PERSON_NAME]" at bounding box center [60, 126] width 70 height 10
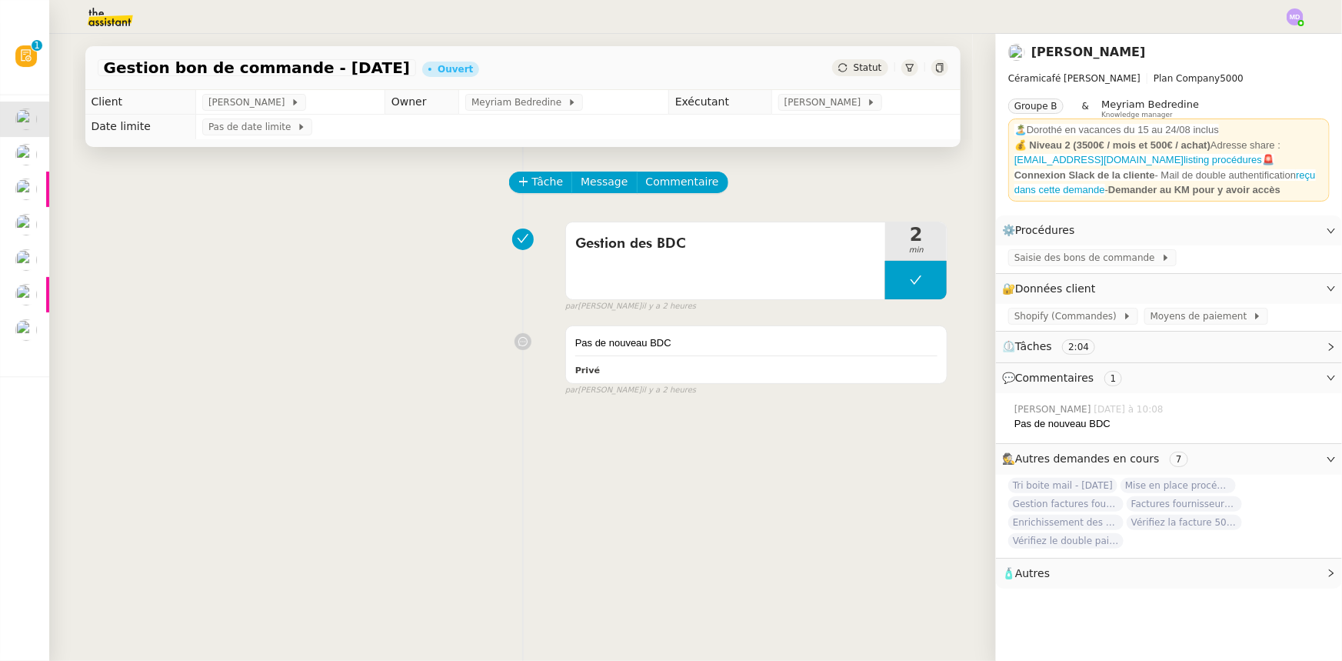
click at [47, 150] on span "Mise en place procédure - relevés bancaires mensuels" at bounding box center [31, 149] width 376 height 15
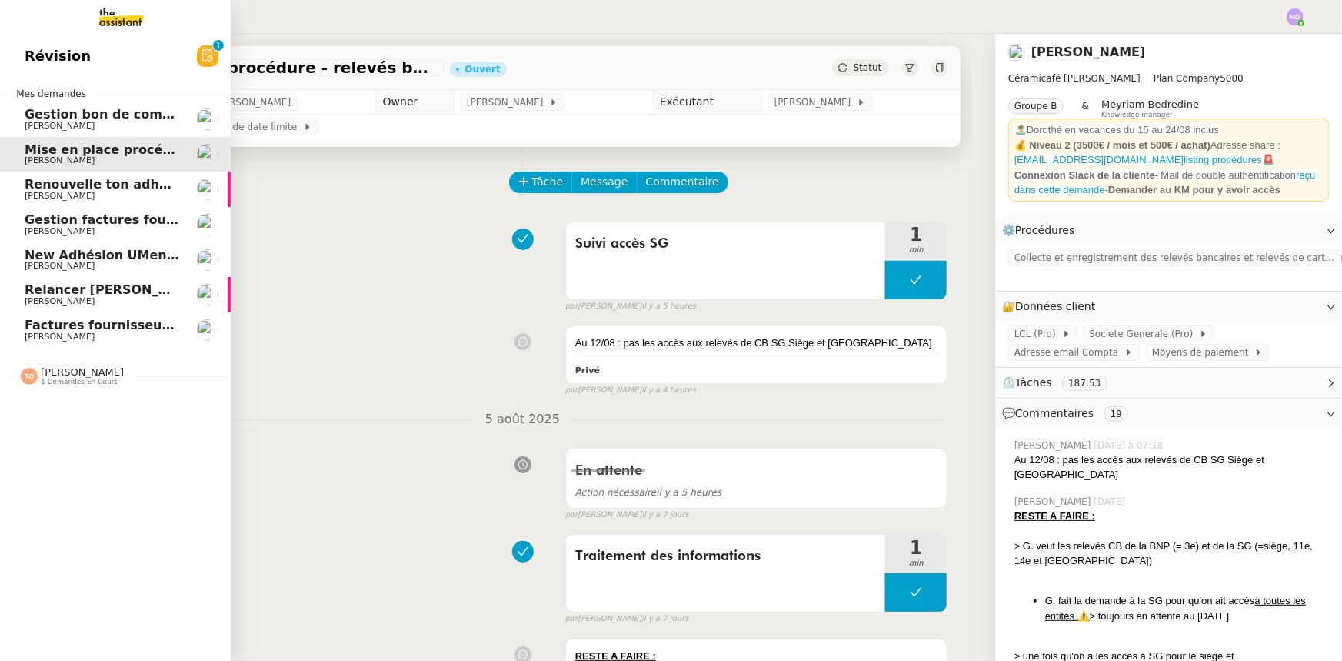
click at [57, 191] on span "[PERSON_NAME]" at bounding box center [60, 196] width 70 height 10
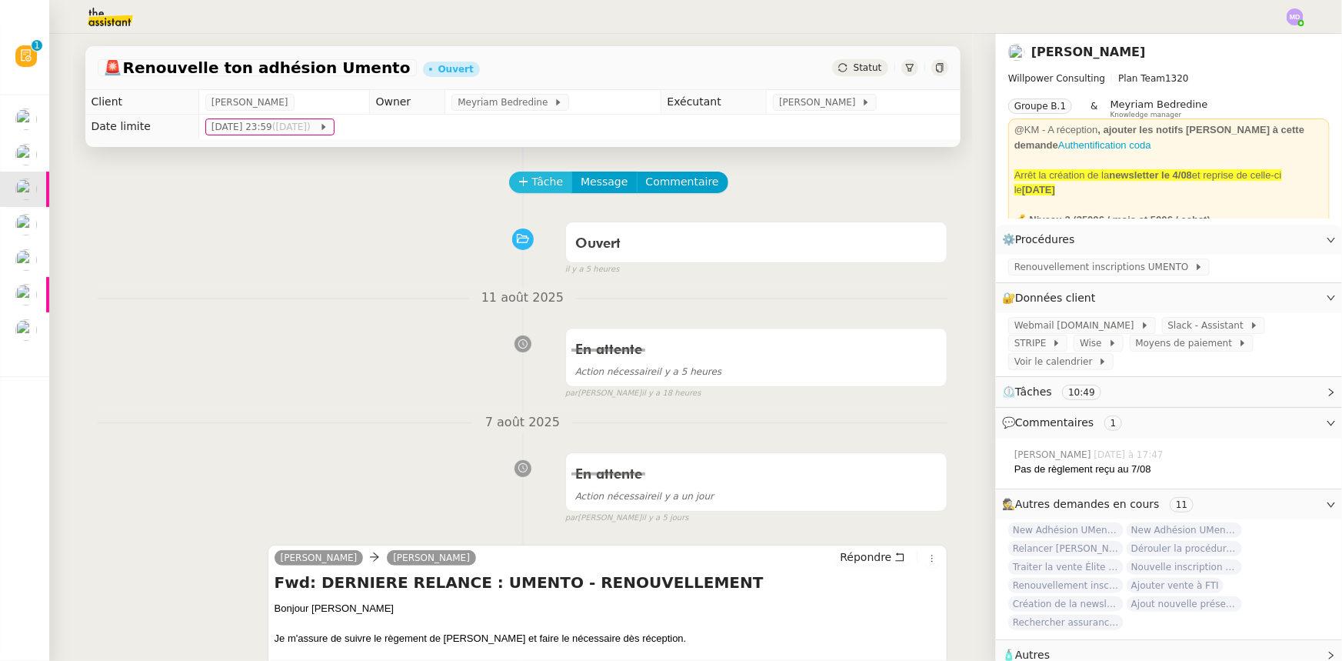
click at [518, 178] on icon at bounding box center [523, 181] width 11 height 11
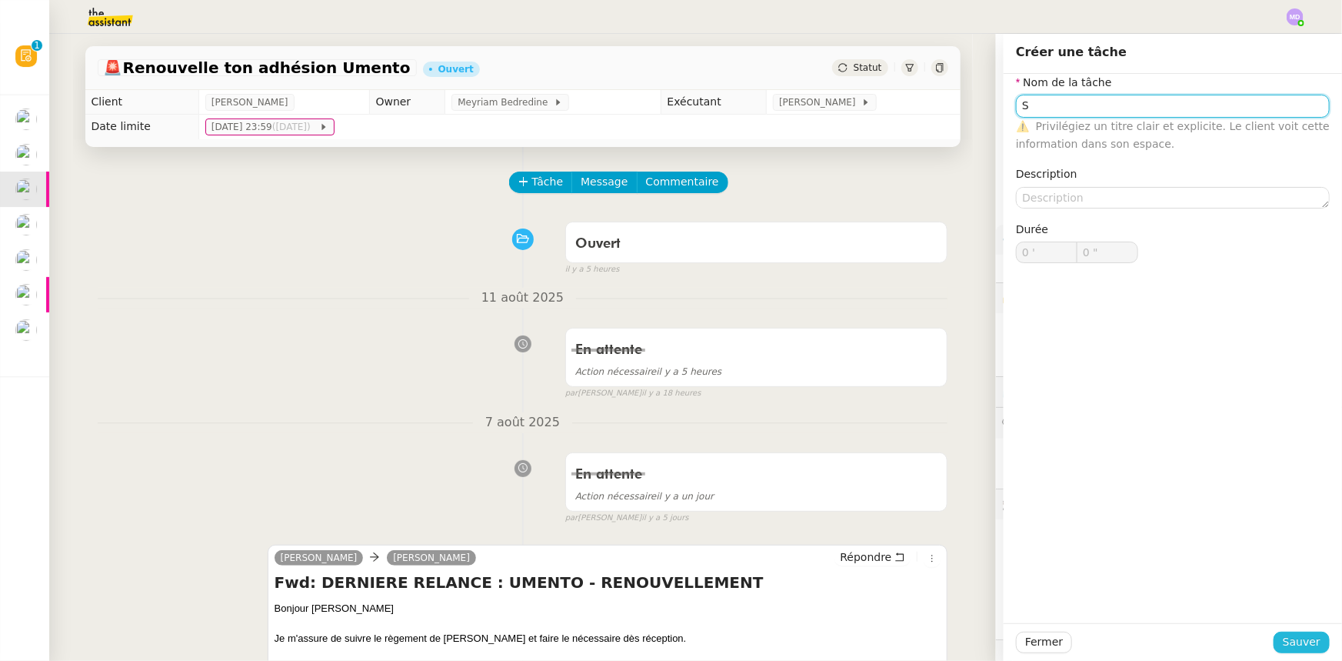
type input "S"
click at [1283, 645] on span "Sauver" at bounding box center [1302, 642] width 38 height 18
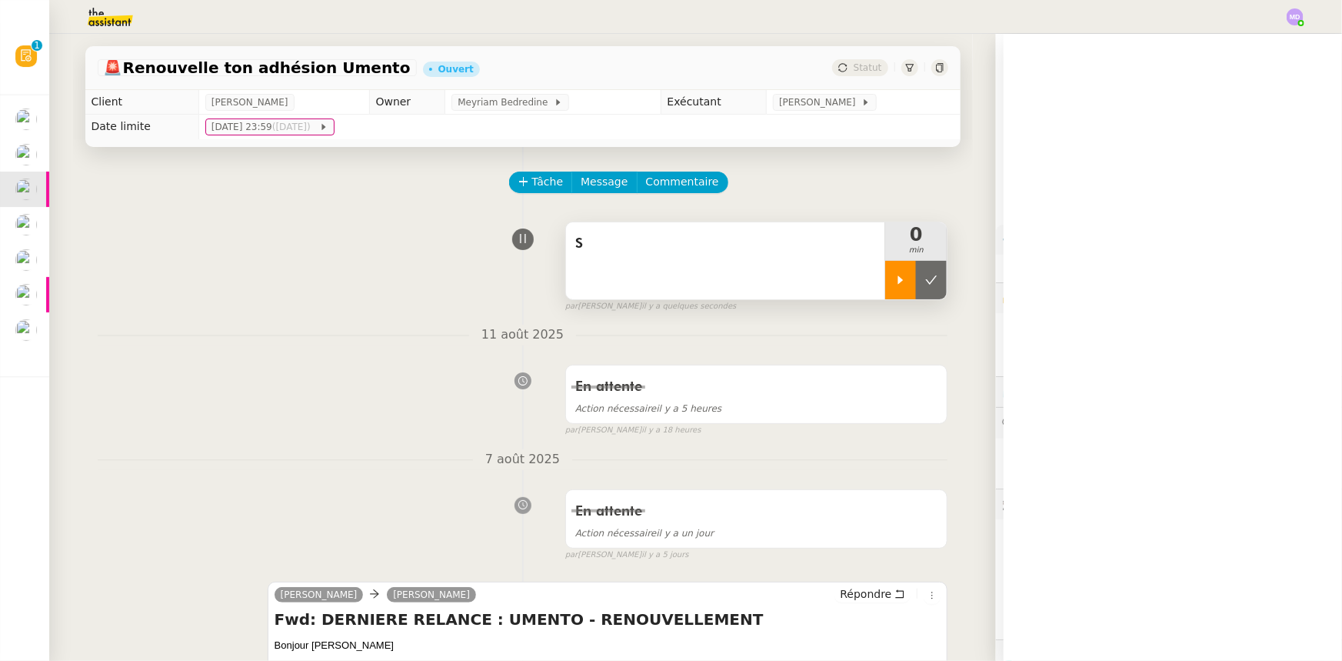
click at [895, 281] on icon at bounding box center [901, 280] width 12 height 12
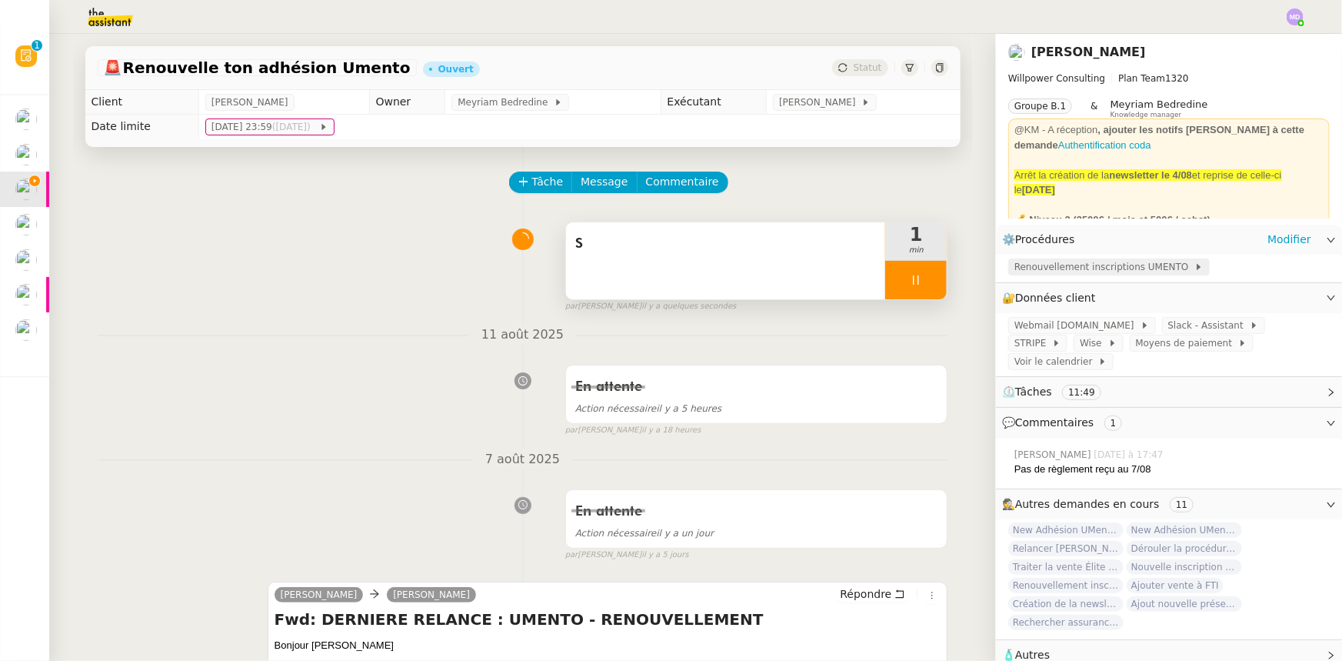
click at [1108, 269] on span "Renouvellement inscriptions UMENTO" at bounding box center [1105, 266] width 180 height 15
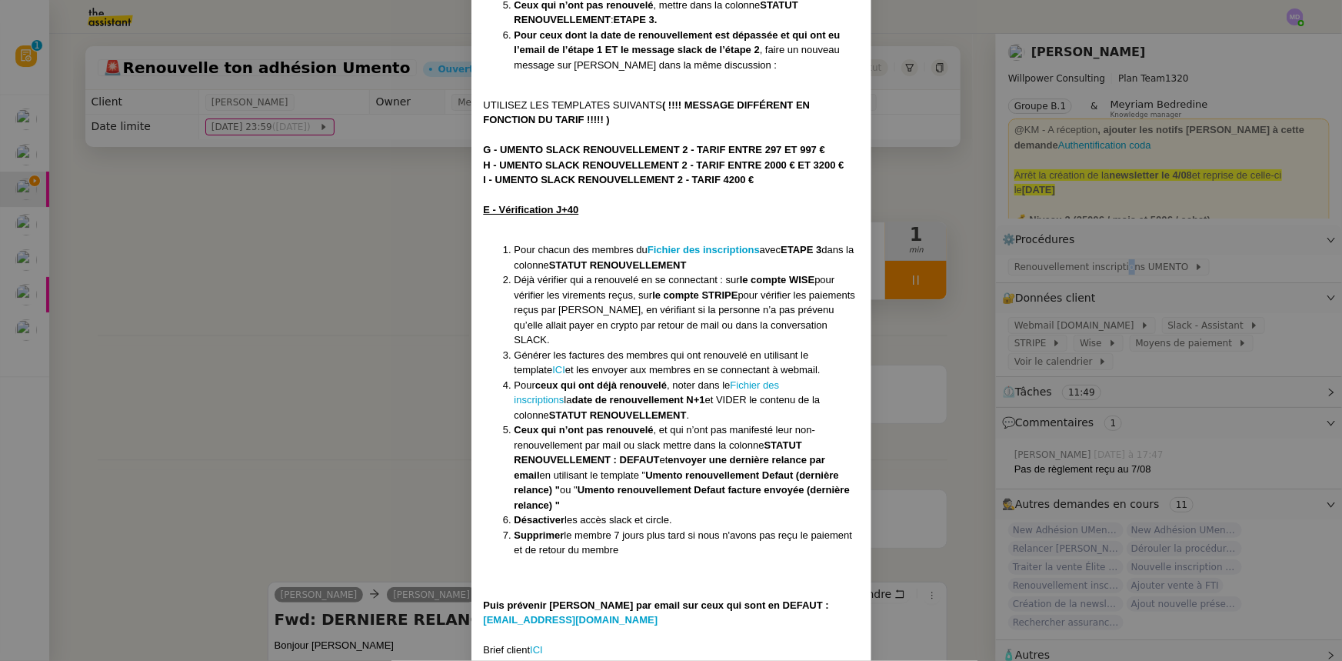
scroll to position [1428, 0]
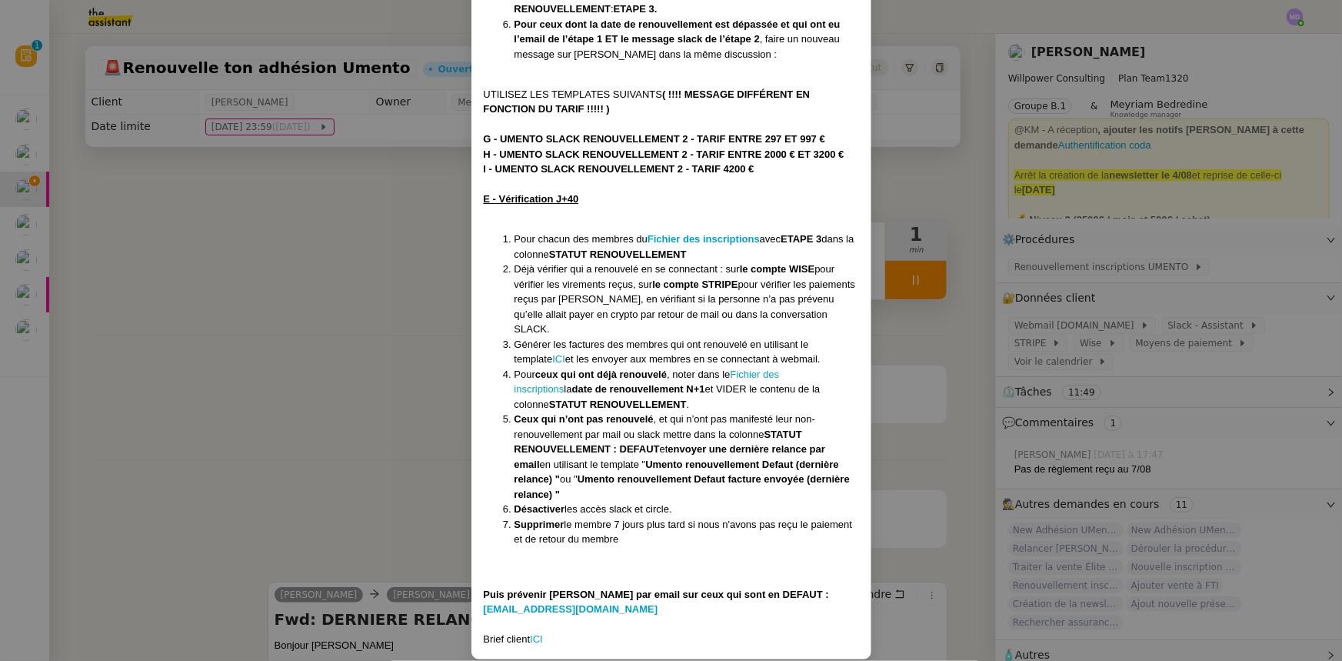
click at [212, 154] on nz-modal-container "Mise à jour le 27/03/2025 Contexte : Cette procédure s'inscrit dans le cadre de…" at bounding box center [671, 330] width 1342 height 661
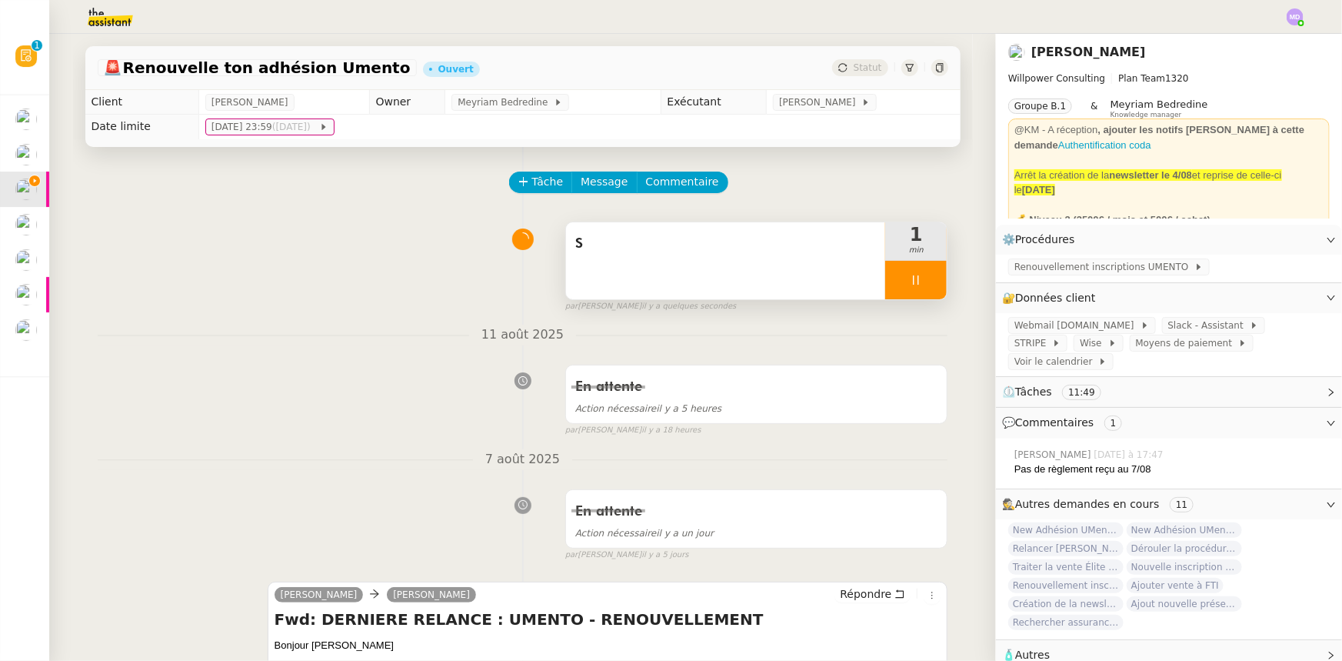
scroll to position [1351, 0]
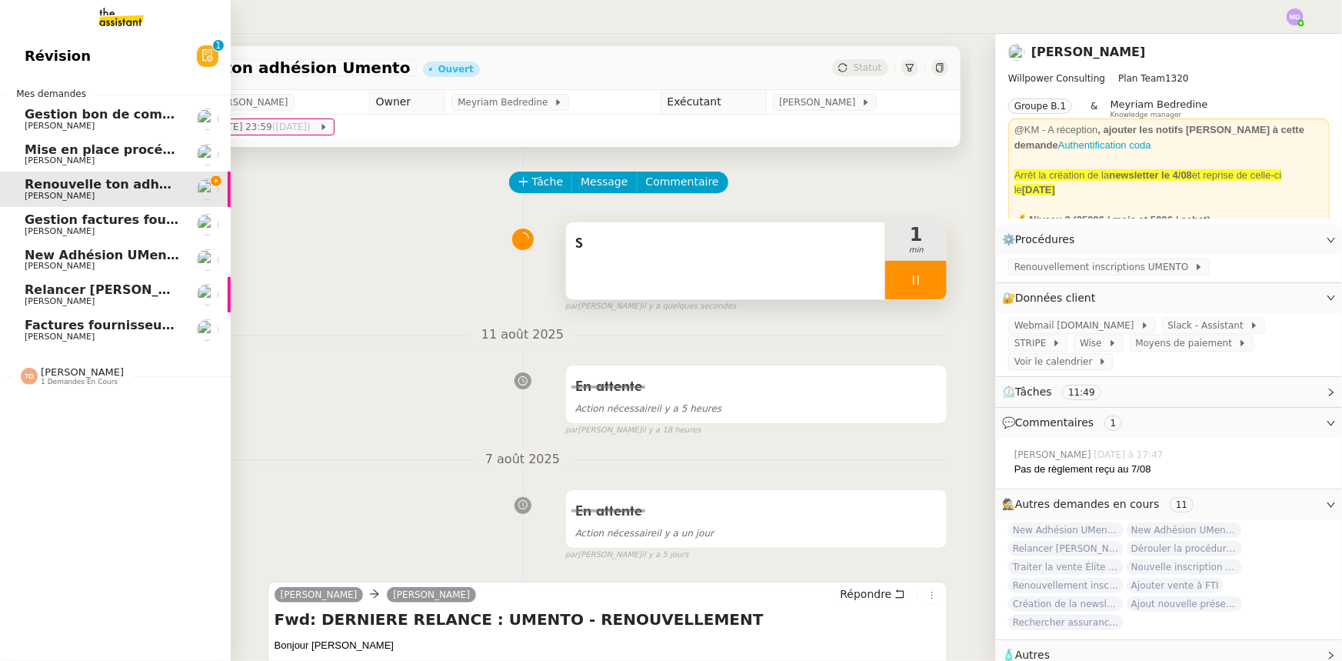
click at [84, 367] on span "[PERSON_NAME]" at bounding box center [82, 372] width 83 height 12
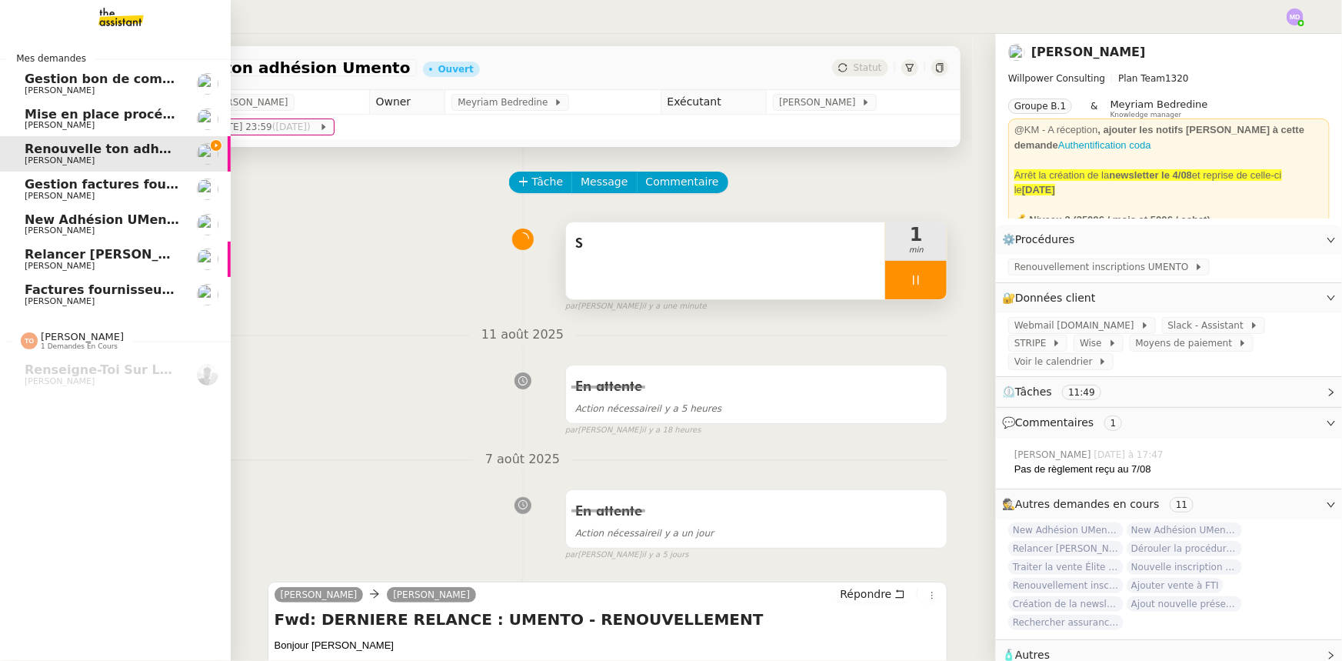
click at [128, 192] on span "[PERSON_NAME]" at bounding box center [102, 196] width 155 height 9
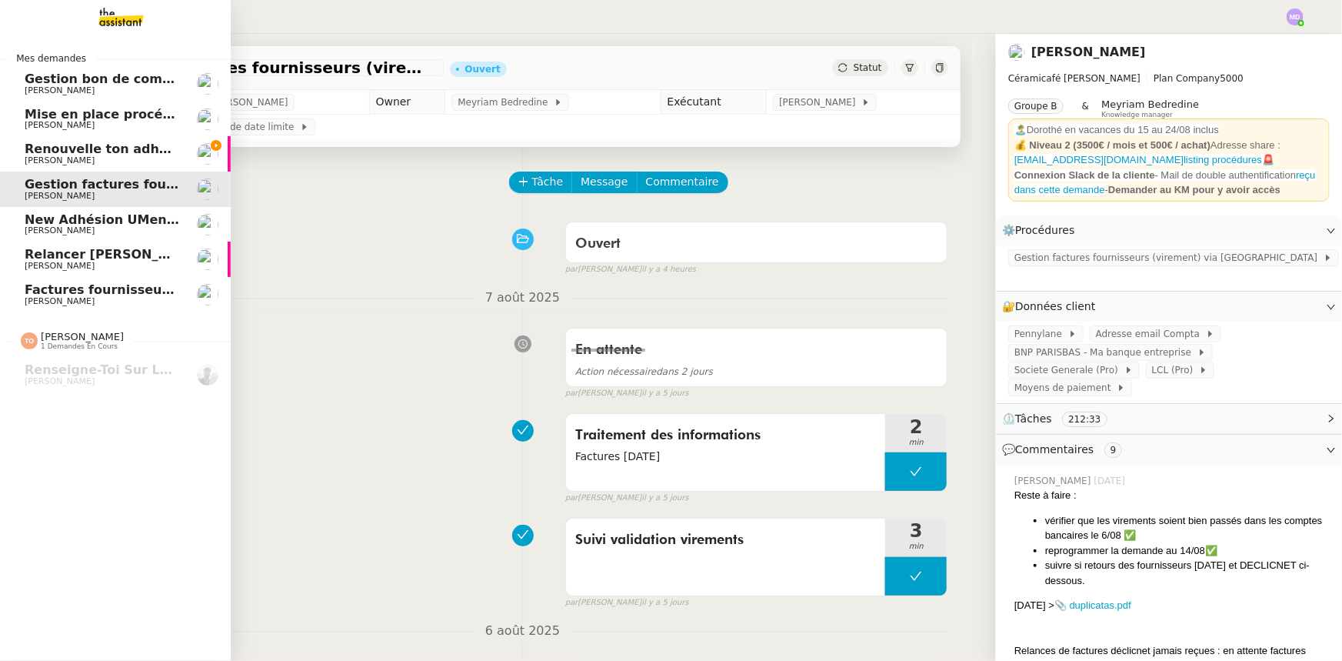
click at [78, 88] on span "[PERSON_NAME]" at bounding box center [60, 90] width 70 height 10
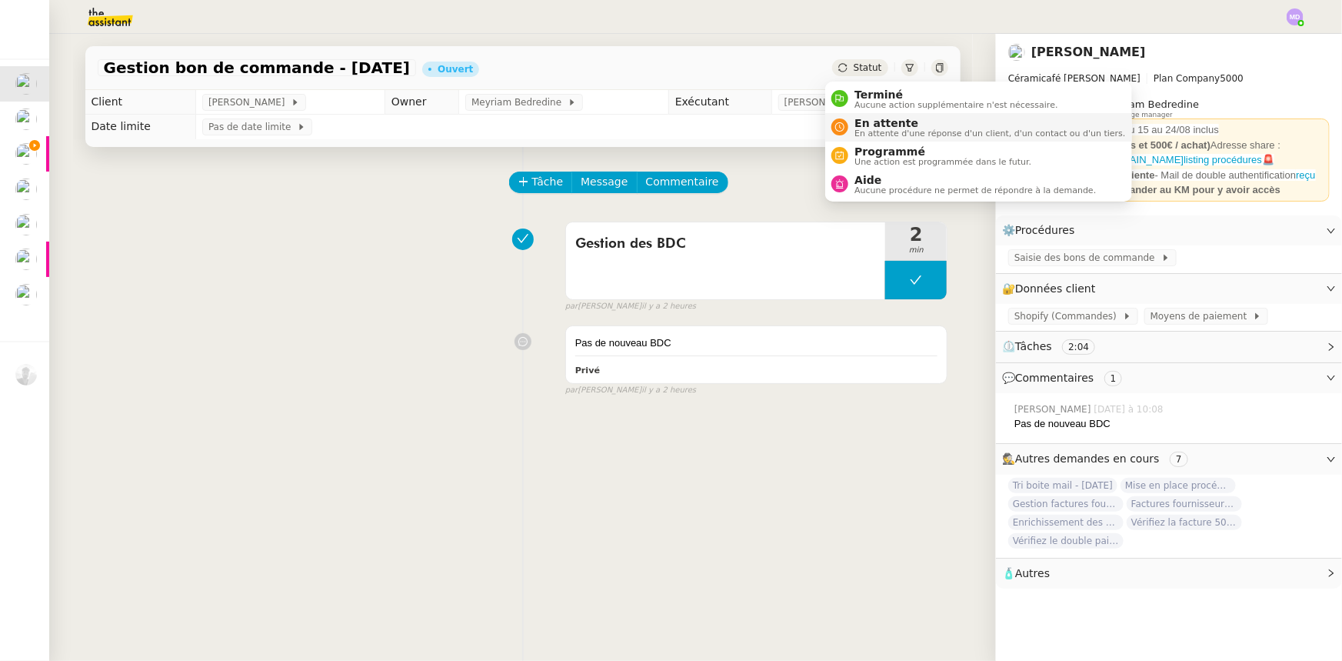
click at [845, 119] on nz-avatar at bounding box center [840, 126] width 17 height 17
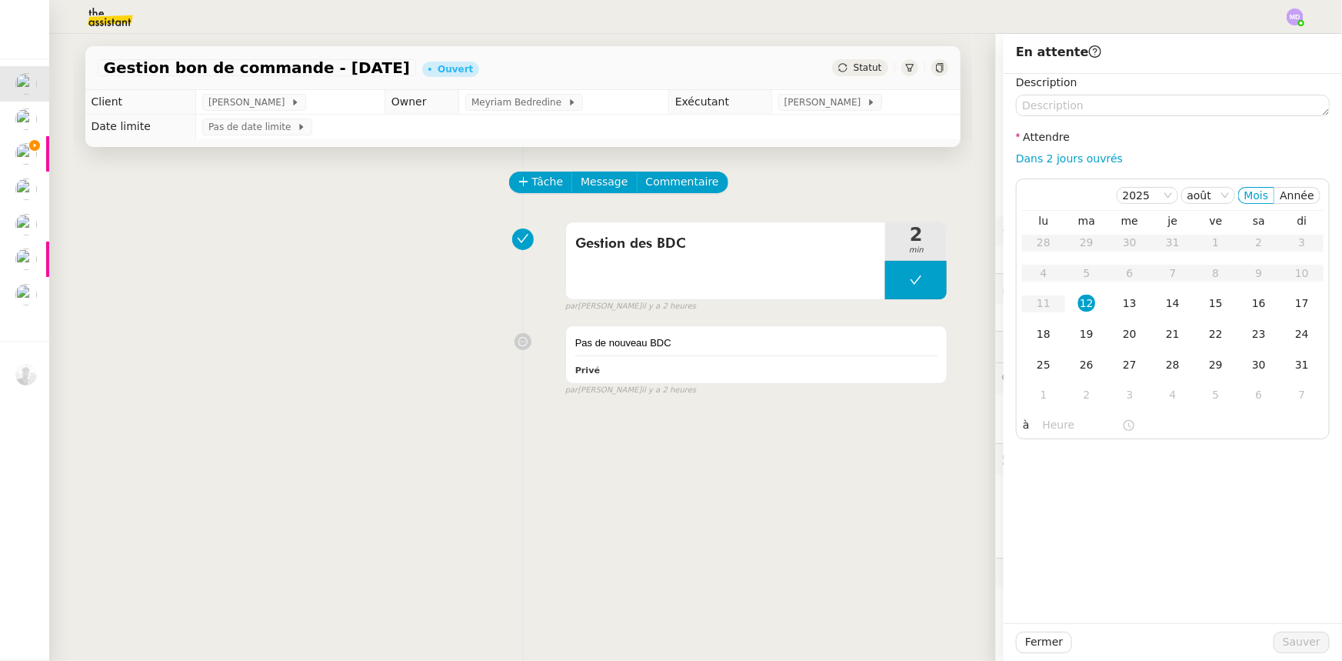
click at [1032, 158] on link "Dans 2 jours ouvrés" at bounding box center [1069, 158] width 107 height 12
type input "07:00"
click at [1285, 640] on span "Sauver" at bounding box center [1302, 642] width 38 height 18
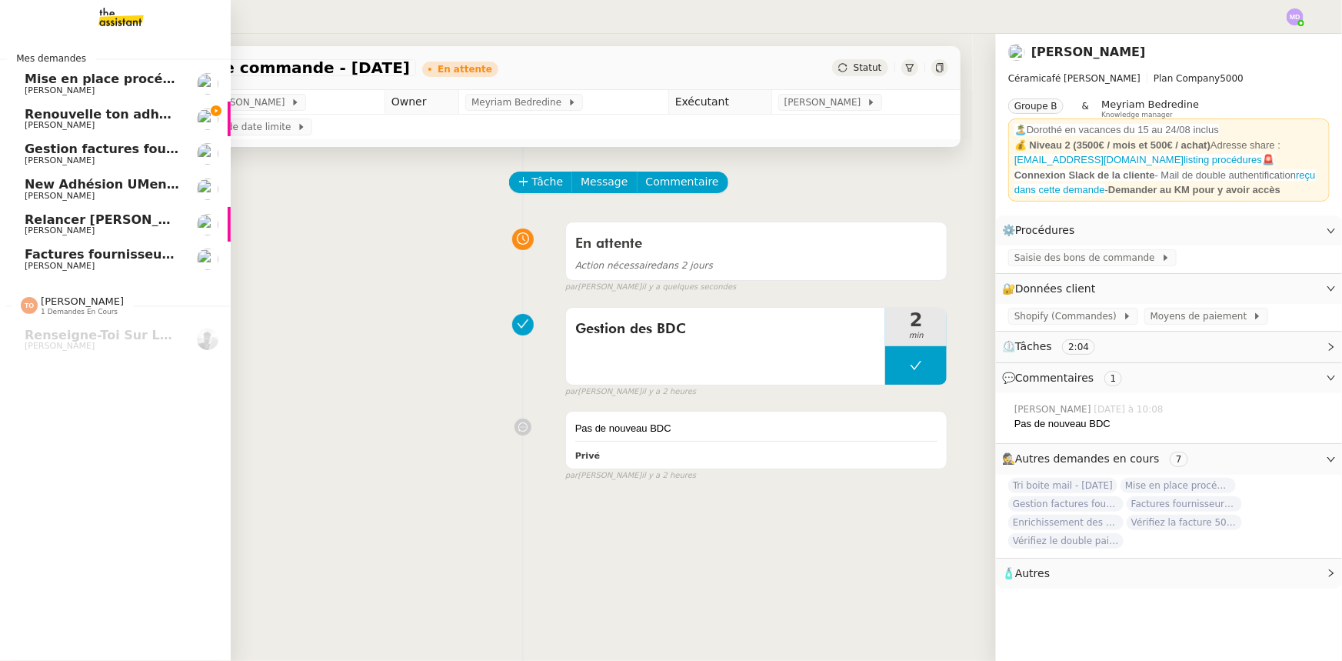
click at [42, 87] on span "[PERSON_NAME]" at bounding box center [60, 90] width 70 height 10
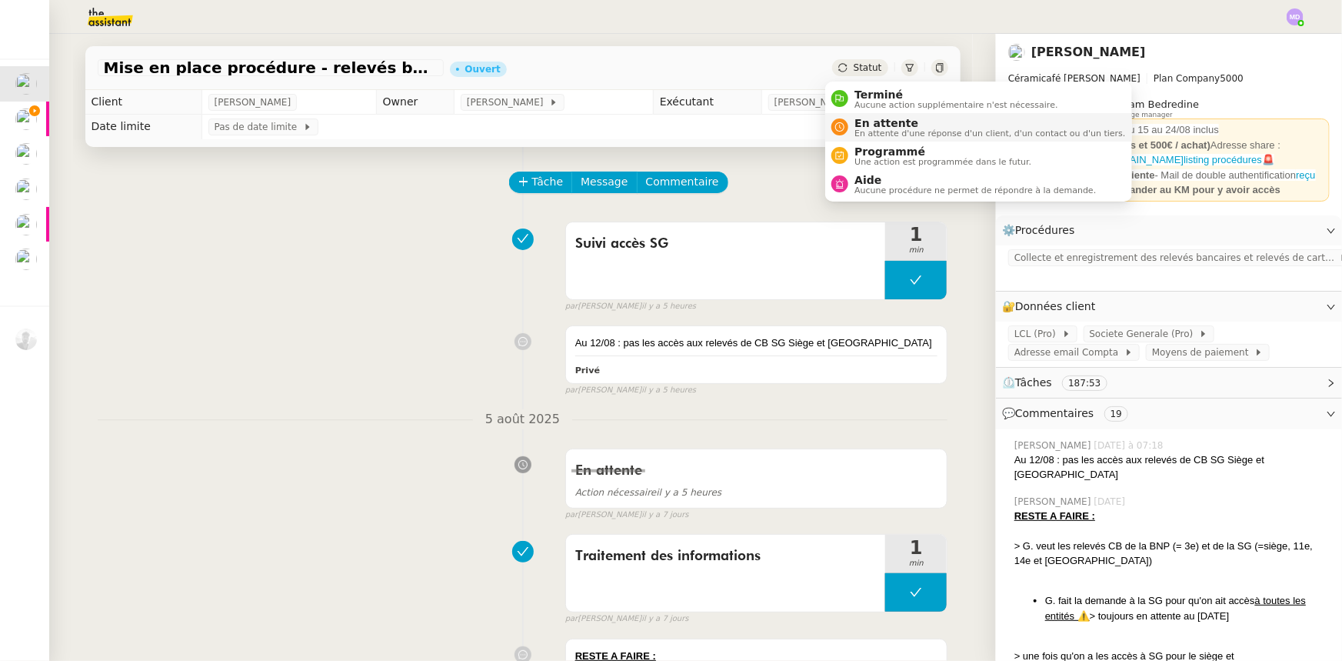
click at [871, 129] on span "En attente d'une réponse d'un client, d'un contact ou d'un tiers." at bounding box center [990, 133] width 271 height 8
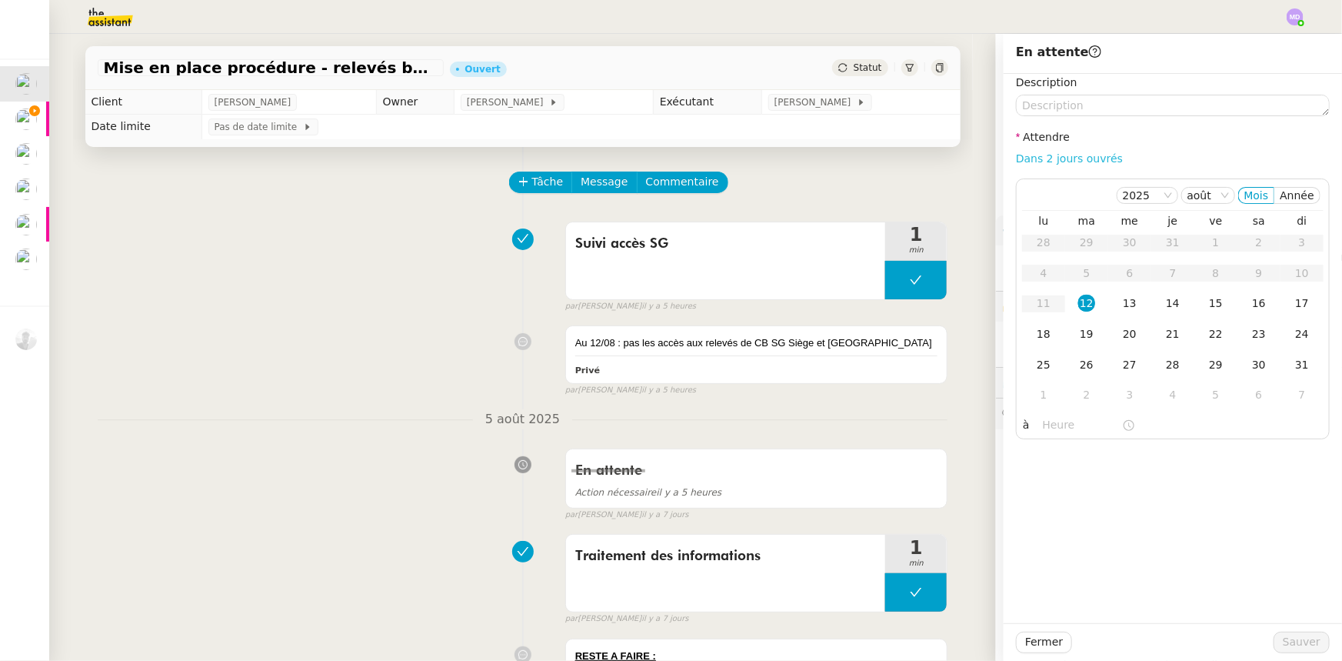
click at [1039, 156] on link "Dans 2 jours ouvrés" at bounding box center [1069, 158] width 107 height 12
type input "07:00"
click at [378, 274] on div "Suivi accès SG 1 min false par Marylou D. il y a 5 heures" at bounding box center [523, 264] width 851 height 98
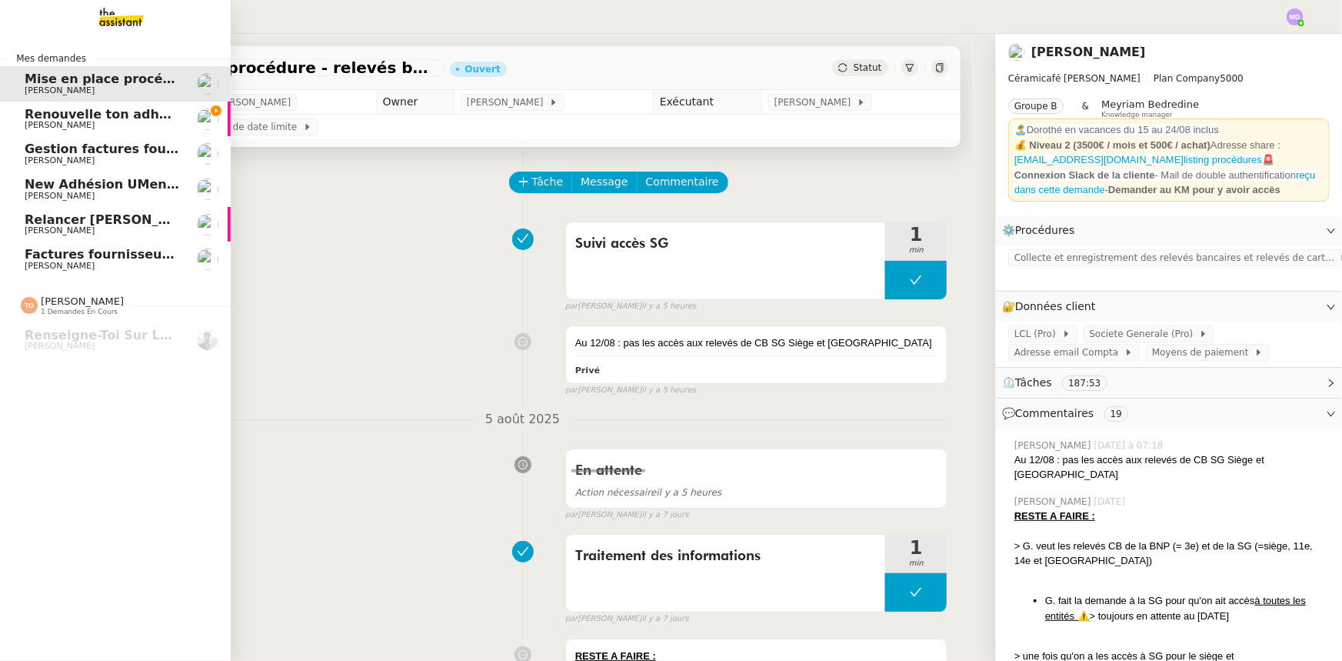
click at [79, 115] on span "Renouvelle ton adhésion Umento" at bounding box center [140, 114] width 230 height 15
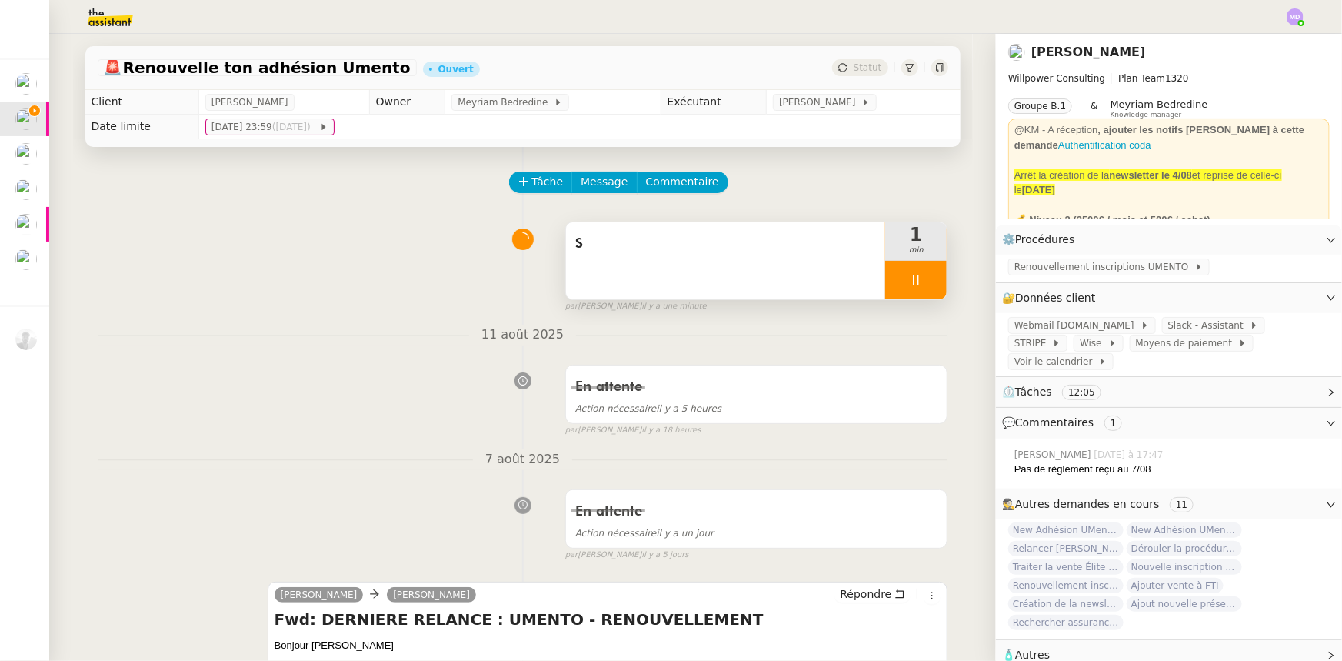
click at [792, 269] on div "S" at bounding box center [726, 260] width 320 height 77
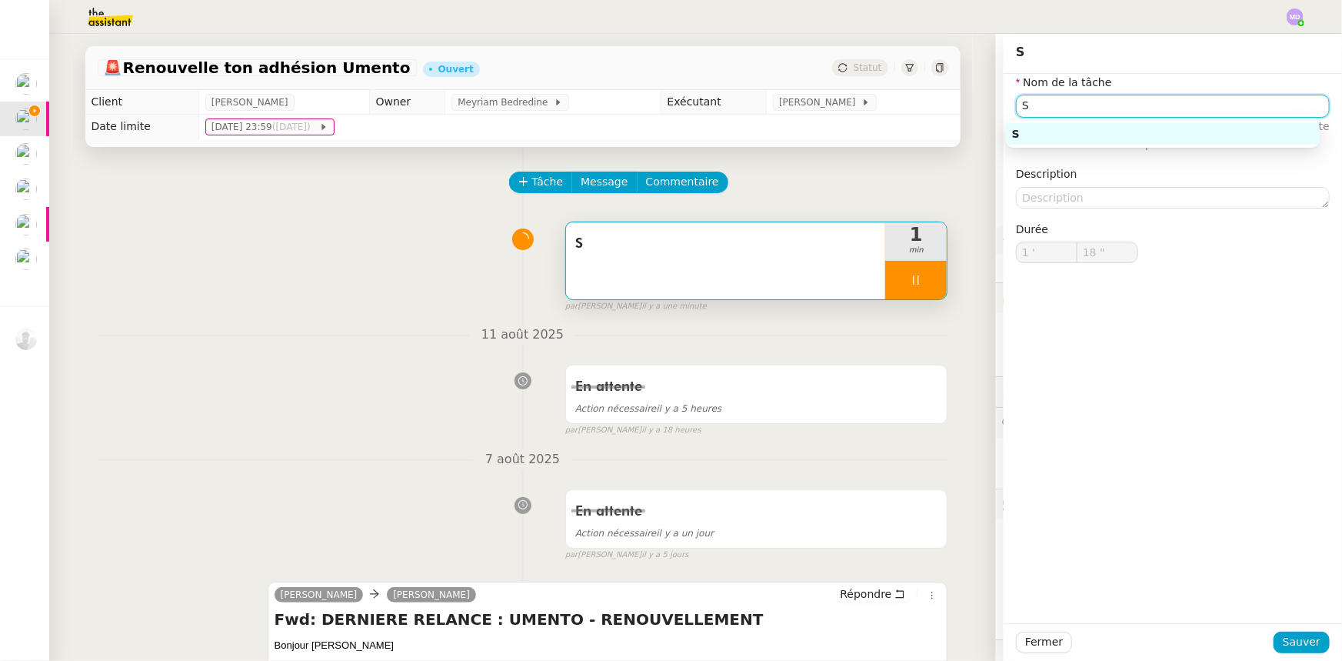
click at [1116, 95] on input "S" at bounding box center [1173, 106] width 314 height 22
type input "Suivi"
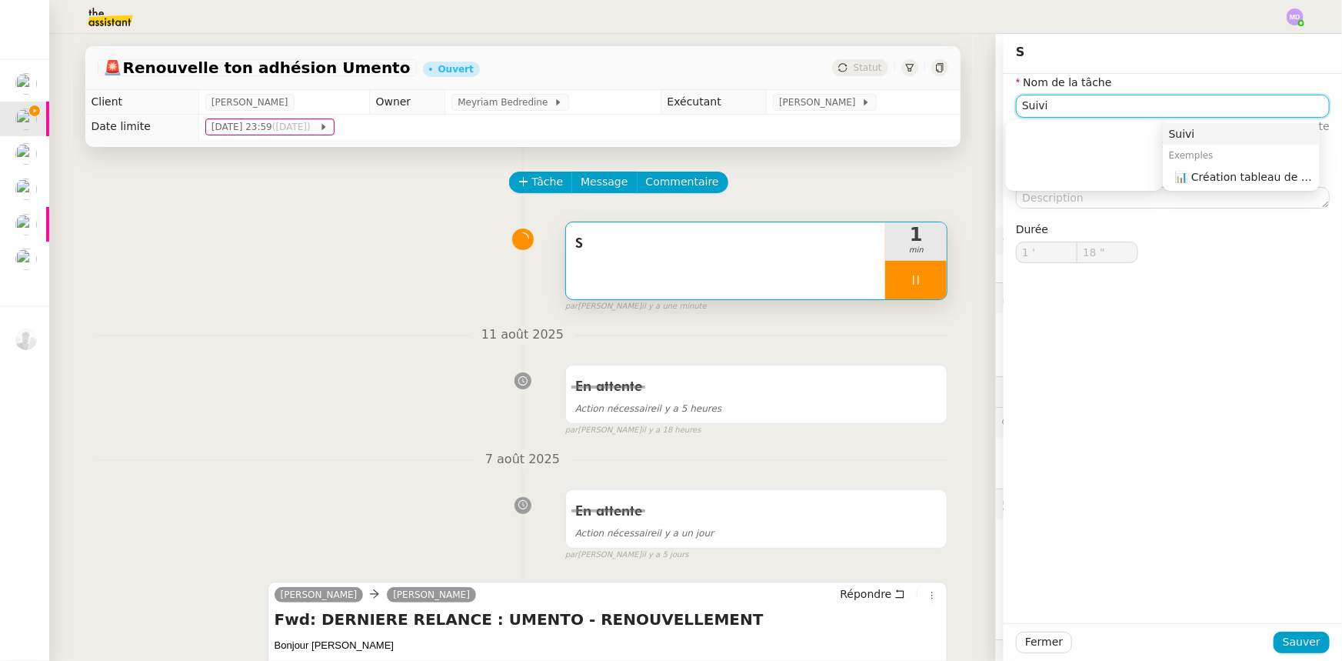
type input "19 ""
type input "Suivi de r"
type input "20 ""
type input "Suivi de paiemen"
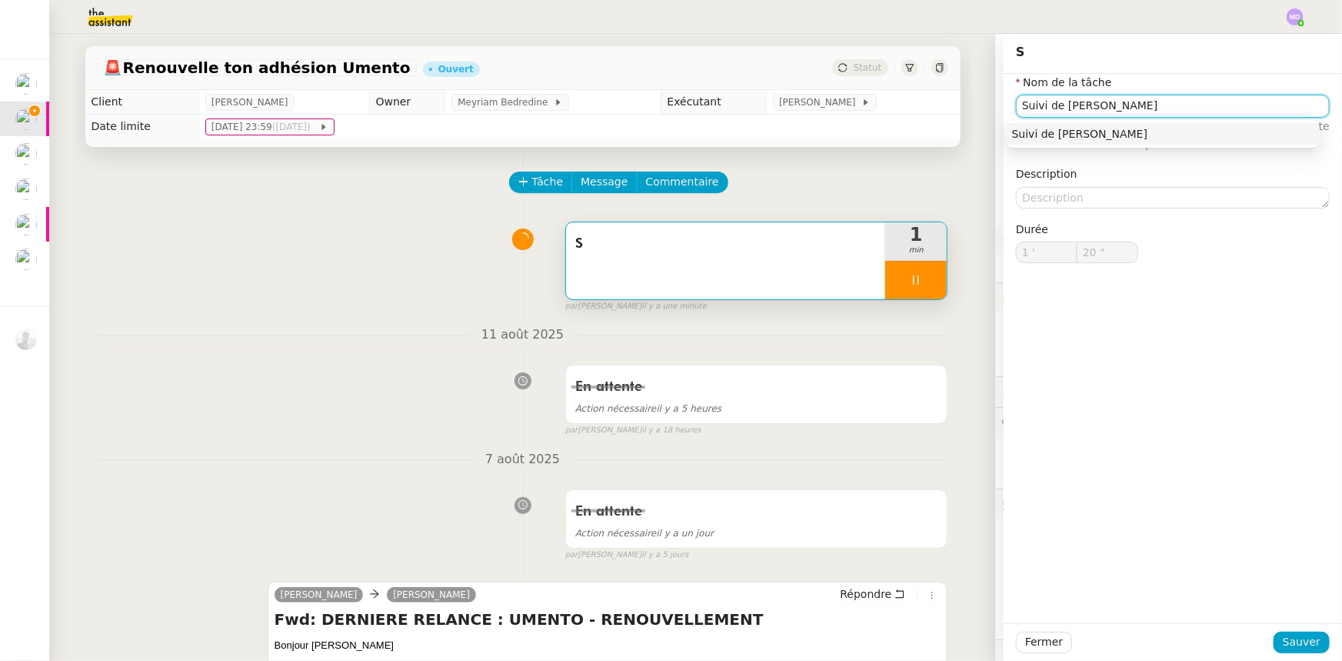
type input "21 ""
type input "Suivi de paiement"
type input "23 ""
type input "Suivi de paiement"
click at [1293, 636] on span "Sauver" at bounding box center [1302, 642] width 38 height 18
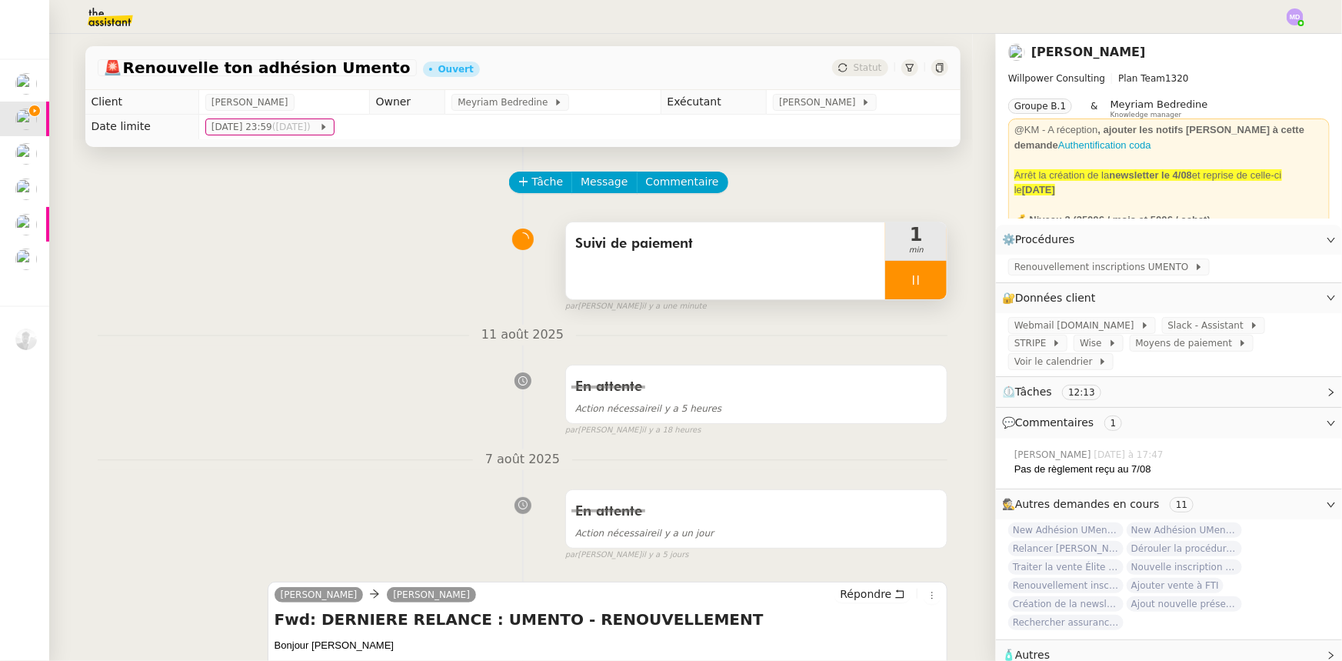
click at [921, 285] on div at bounding box center [916, 280] width 62 height 38
click at [925, 285] on icon at bounding box center [931, 280] width 12 height 12
drag, startPoint x: 920, startPoint y: 268, endPoint x: 898, endPoint y: 274, distance: 22.2
click at [919, 268] on button at bounding box center [916, 280] width 62 height 38
drag, startPoint x: 890, startPoint y: 277, endPoint x: 920, endPoint y: 355, distance: 84.0
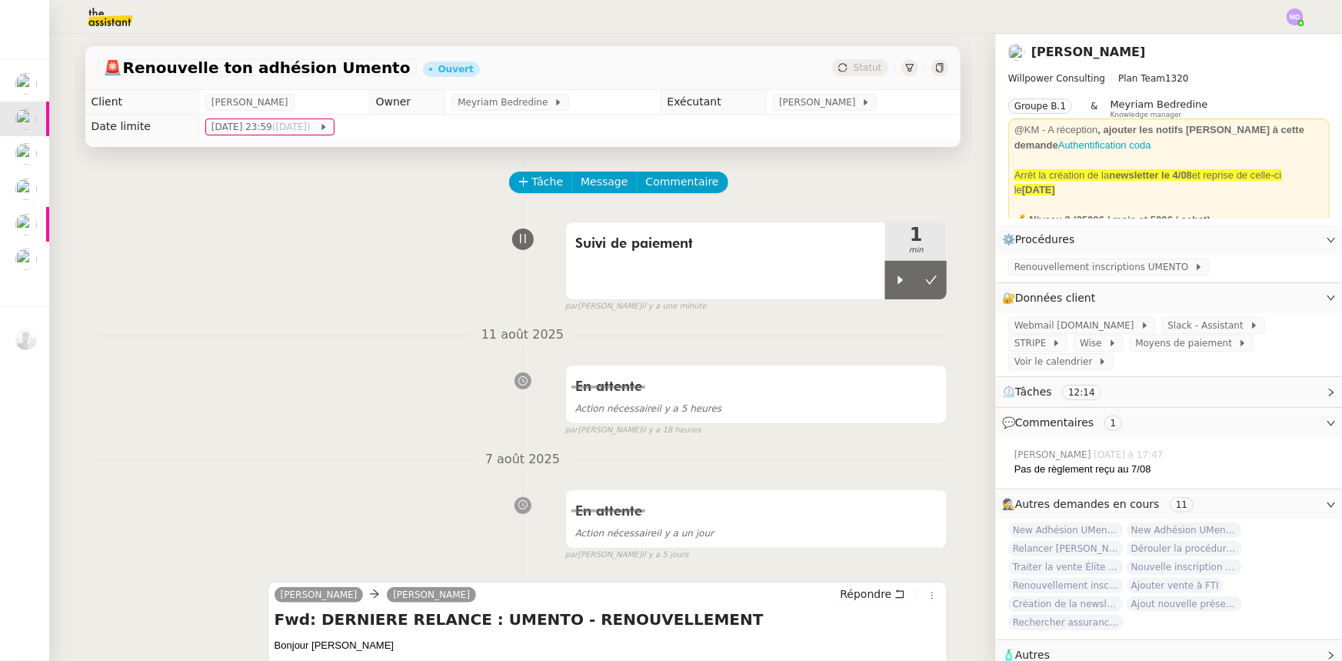
click at [895, 278] on icon at bounding box center [901, 280] width 12 height 12
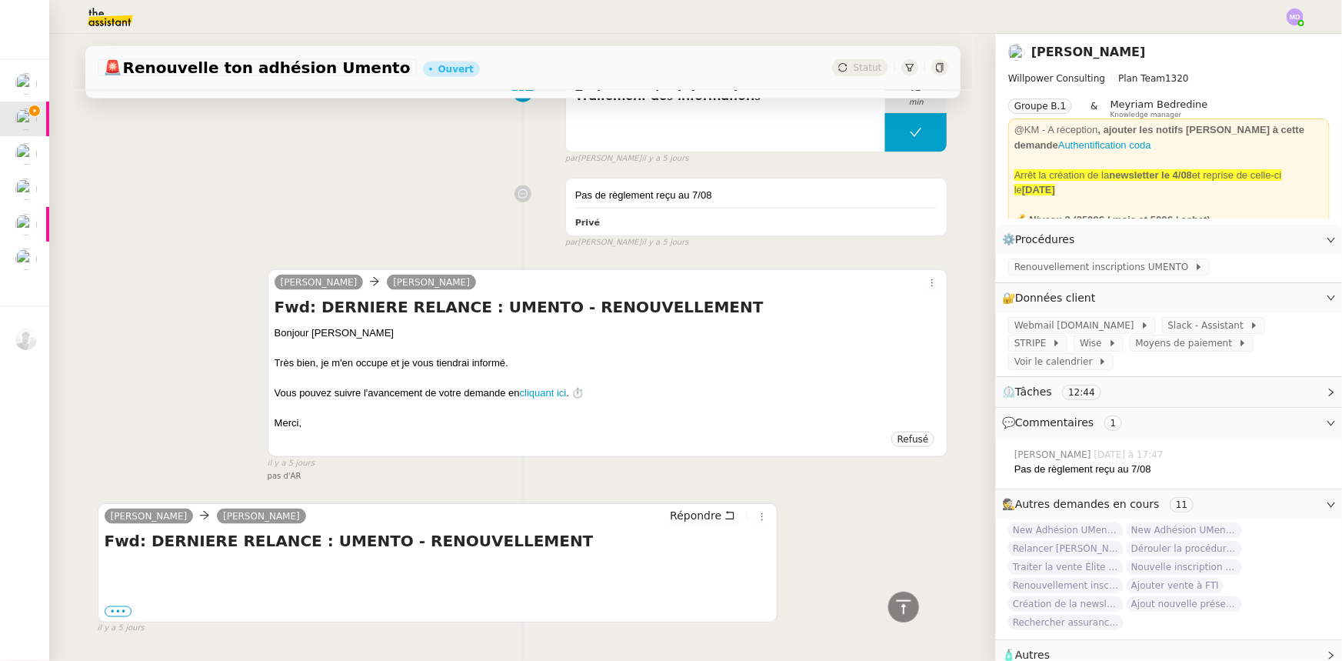
scroll to position [949, 0]
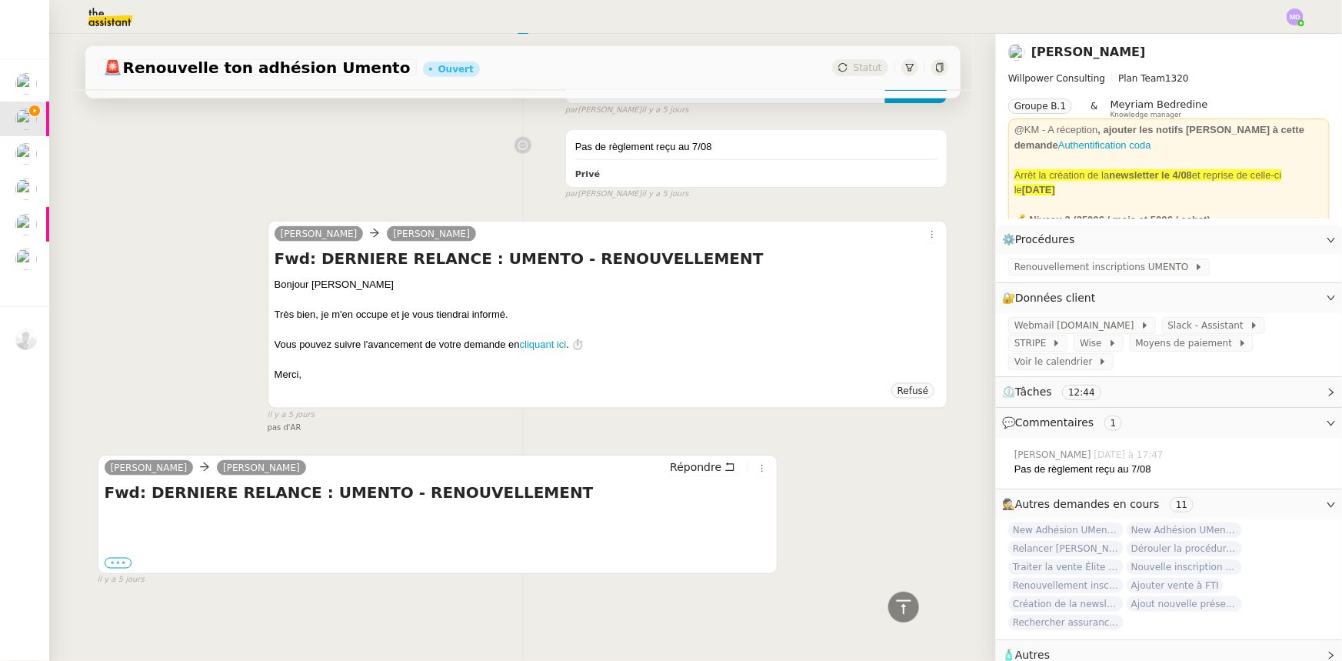
click at [110, 558] on label "•••" at bounding box center [119, 563] width 28 height 11
click at [0, 0] on input "•••" at bounding box center [0, 0] width 0 height 0
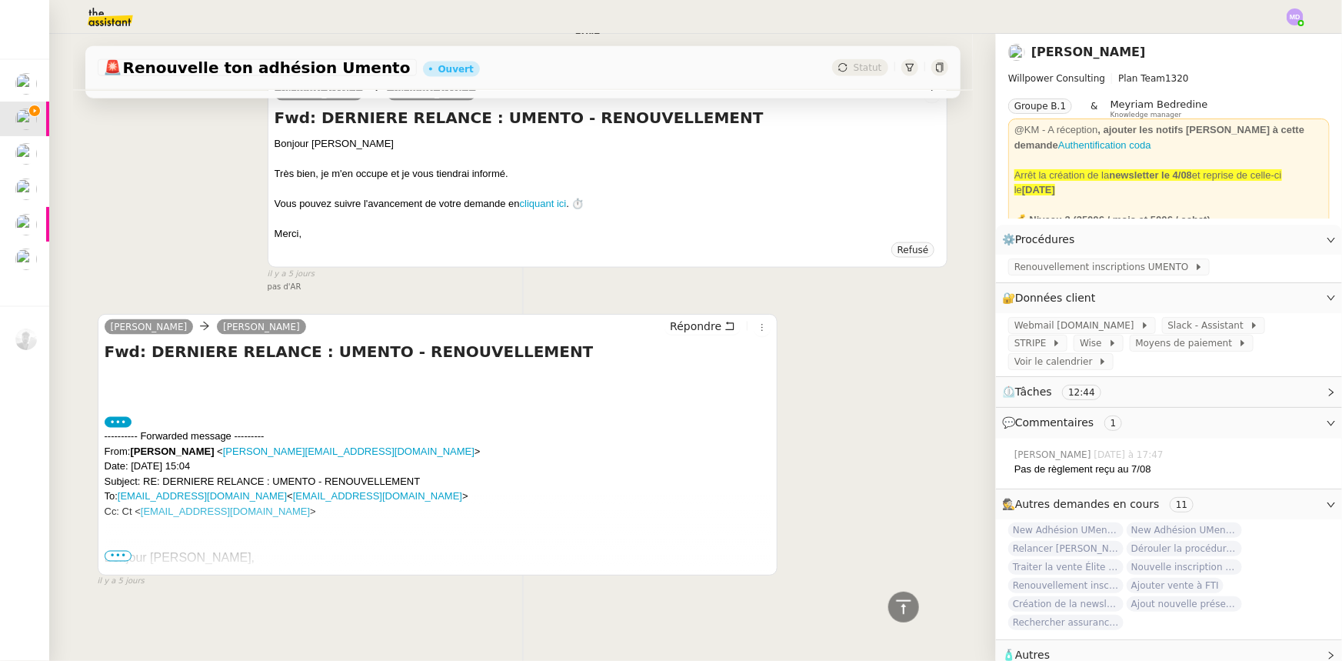
scroll to position [1092, 0]
click at [115, 552] on span "•••" at bounding box center [119, 555] width 28 height 11
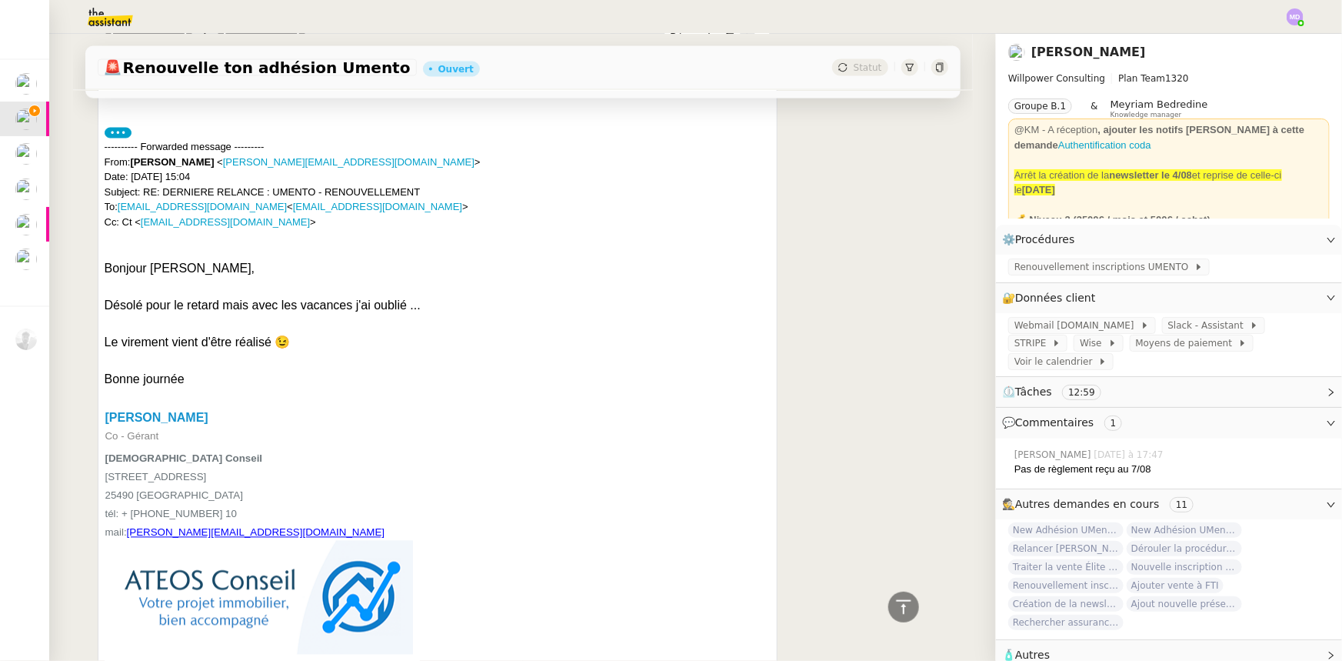
scroll to position [35, 0]
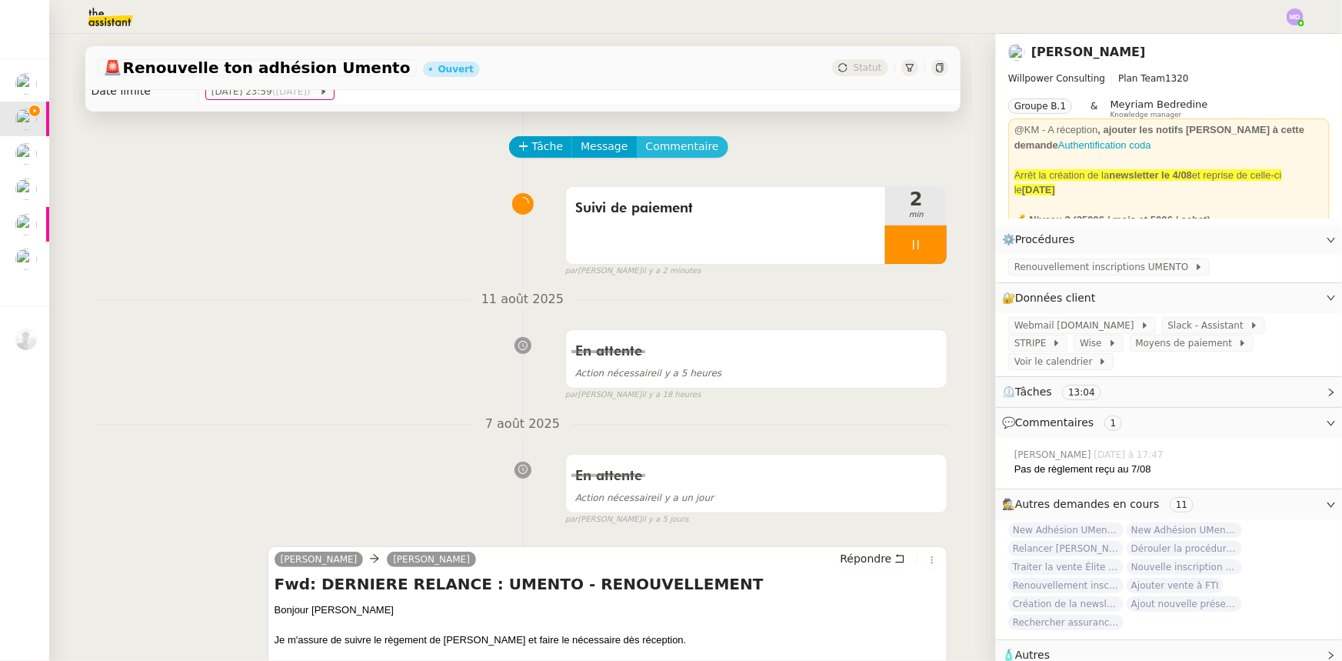
drag, startPoint x: 626, startPoint y: 140, endPoint x: 688, endPoint y: 178, distance: 72.2
click at [637, 142] on button "Commentaire" at bounding box center [683, 147] width 92 height 22
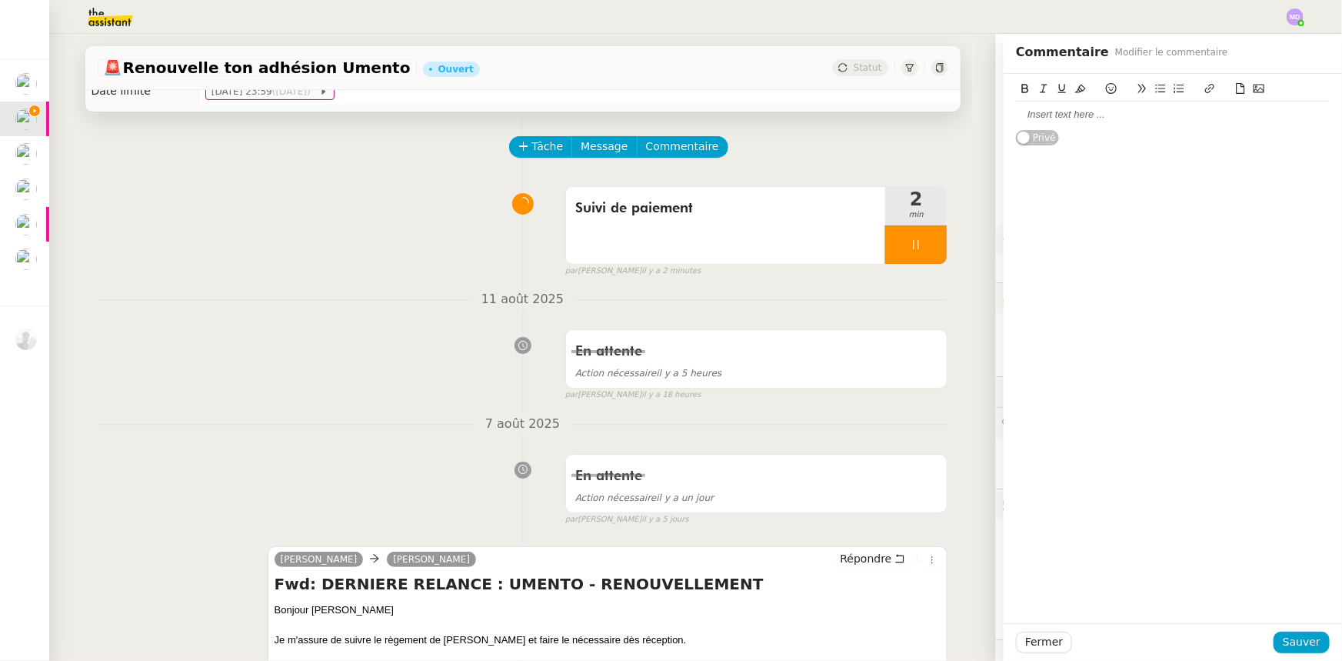
click at [1048, 108] on div at bounding box center [1173, 115] width 314 height 14
click at [1116, 130] on div "virement de 2200" at bounding box center [1173, 129] width 314 height 14
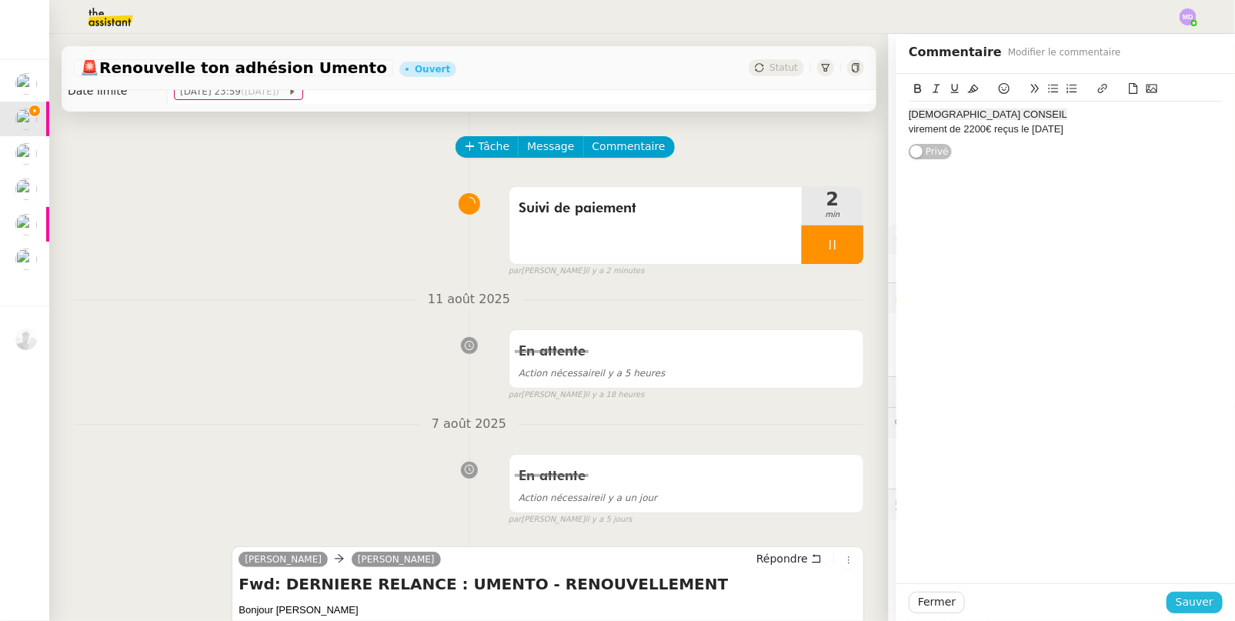
click at [1168, 592] on div "Fermer Sauver" at bounding box center [1065, 602] width 338 height 38
click at [1175, 595] on span "Sauver" at bounding box center [1194, 602] width 38 height 18
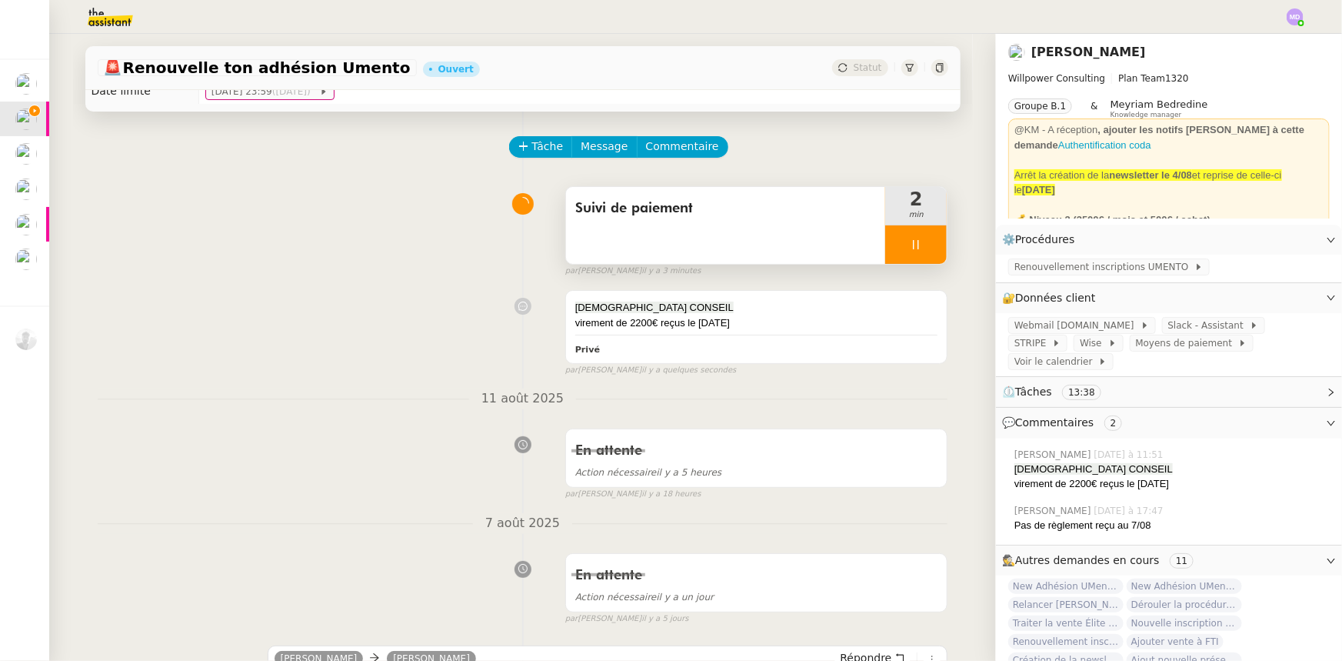
click at [914, 242] on div at bounding box center [916, 244] width 62 height 38
click at [925, 242] on icon at bounding box center [931, 244] width 12 height 12
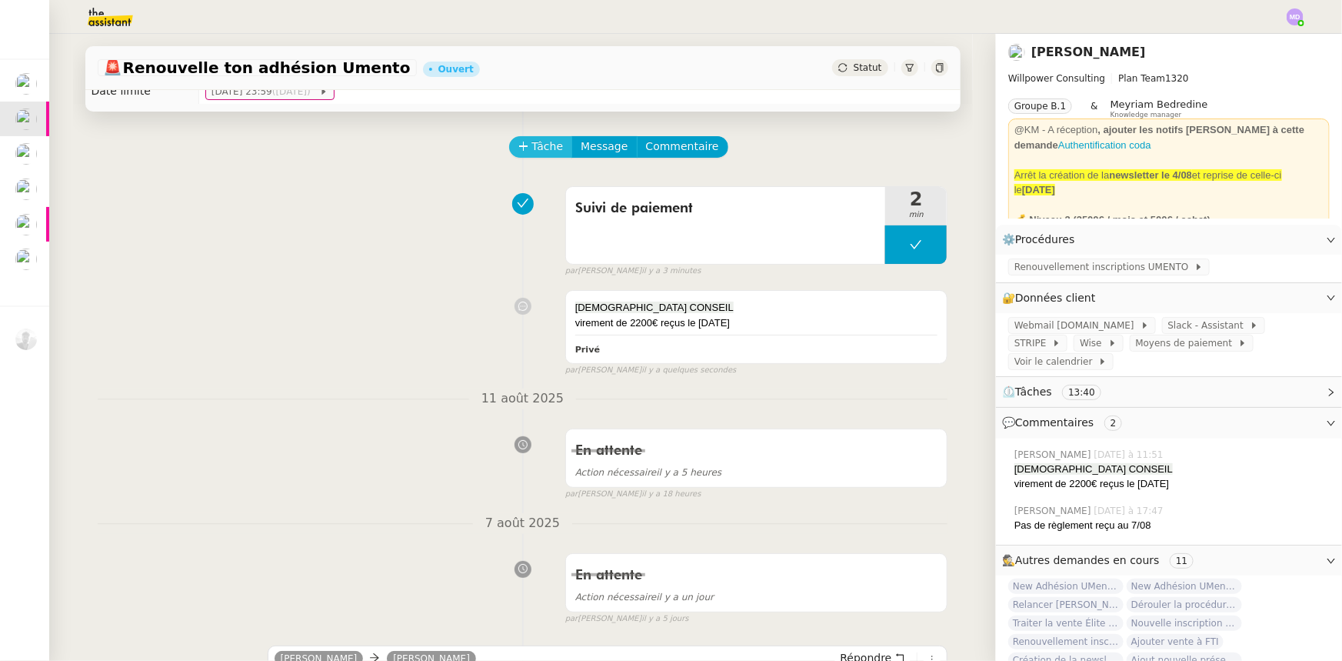
click at [521, 149] on button "Tâche" at bounding box center [541, 147] width 64 height 22
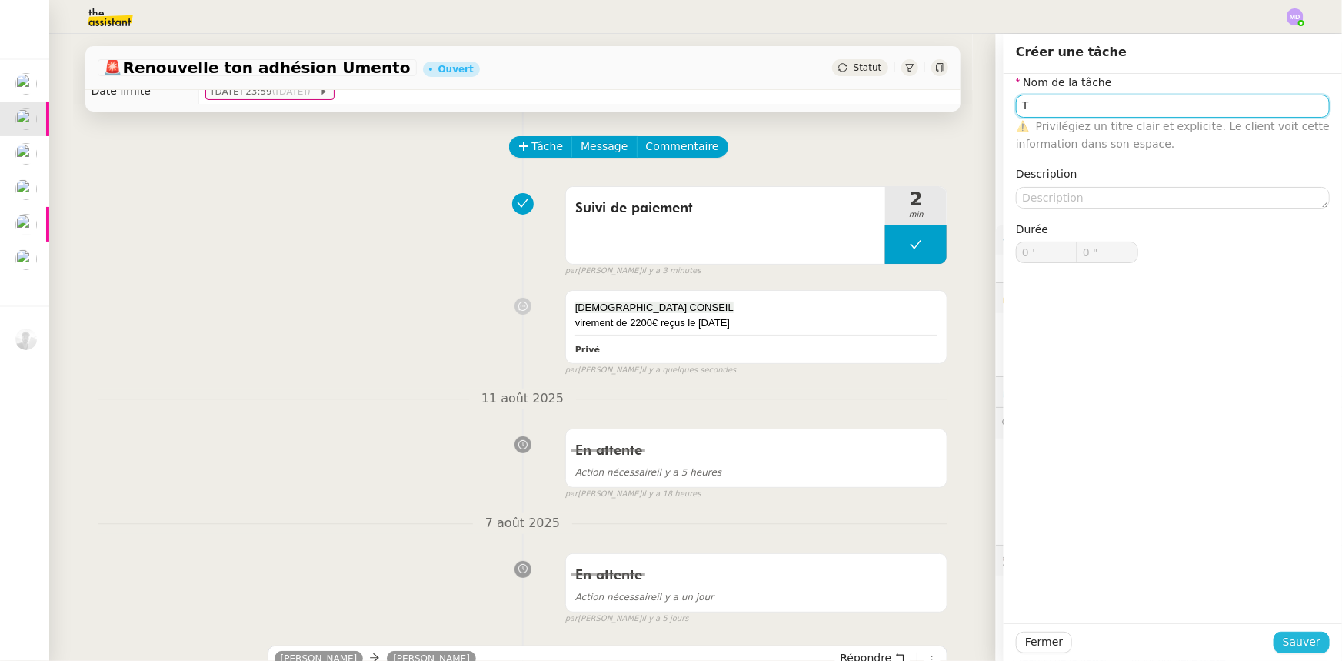
type input "T"
drag, startPoint x: 1292, startPoint y: 639, endPoint x: 1204, endPoint y: 574, distance: 109.4
click at [1290, 637] on span "Sauver" at bounding box center [1302, 642] width 38 height 18
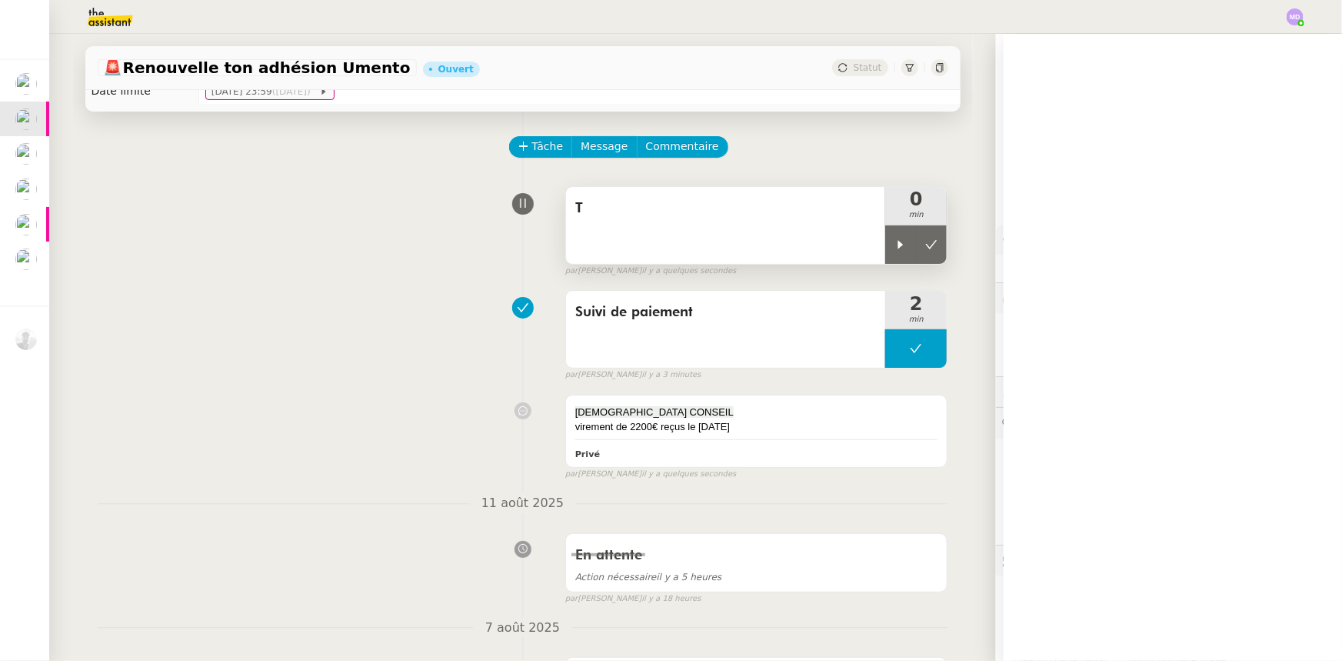
drag, startPoint x: 890, startPoint y: 245, endPoint x: 784, endPoint y: 222, distance: 108.5
click at [885, 241] on div at bounding box center [900, 244] width 31 height 38
click at [784, 222] on div "T" at bounding box center [726, 225] width 320 height 77
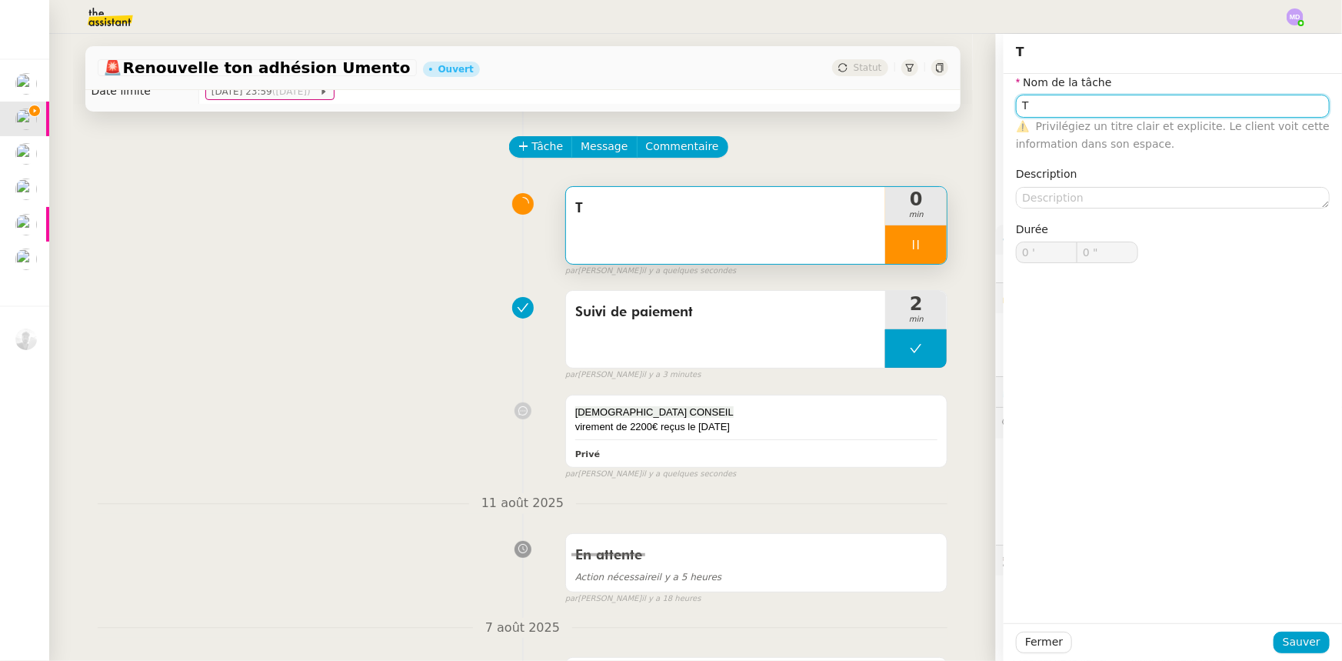
click at [1079, 108] on input "T" at bounding box center [1173, 106] width 314 height 22
type input "Tra"
type input "1 ""
type input "Traitement des"
type input "2 ""
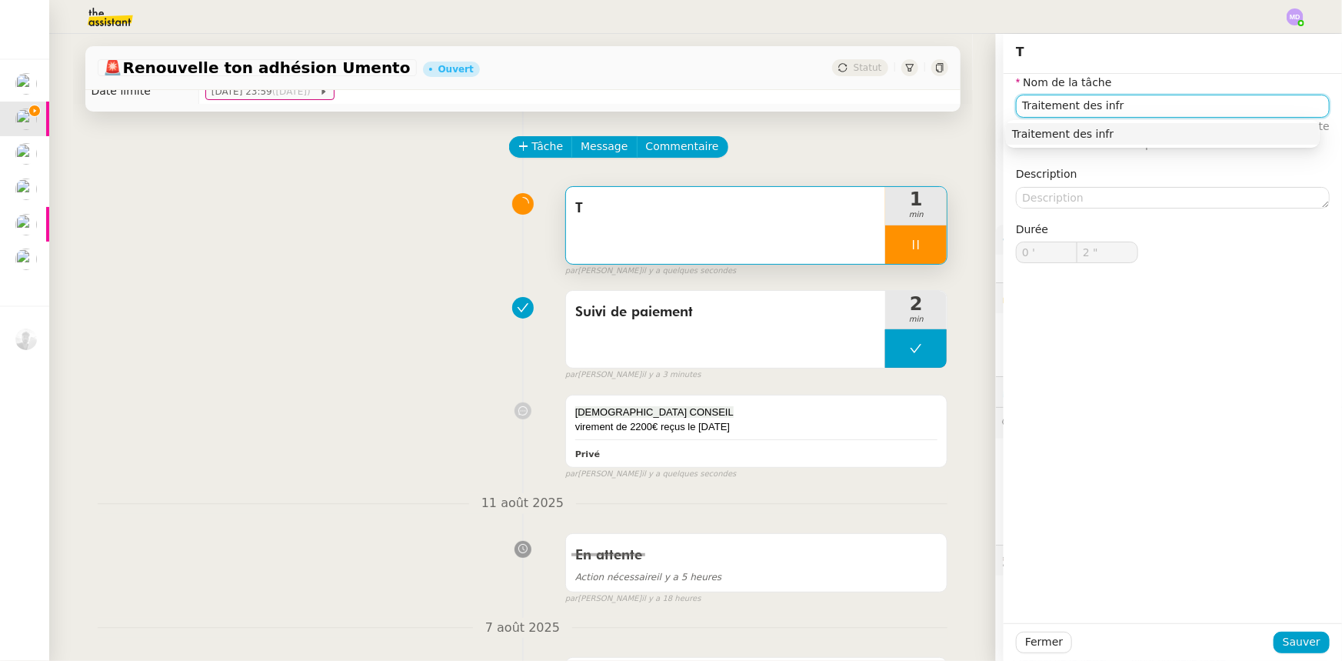
type input "Traitement des inf"
type input "3 ""
type input "Traitement des informations"
click at [1215, 131] on div "Traitement des informations" at bounding box center [1163, 134] width 302 height 14
type input "5 ""
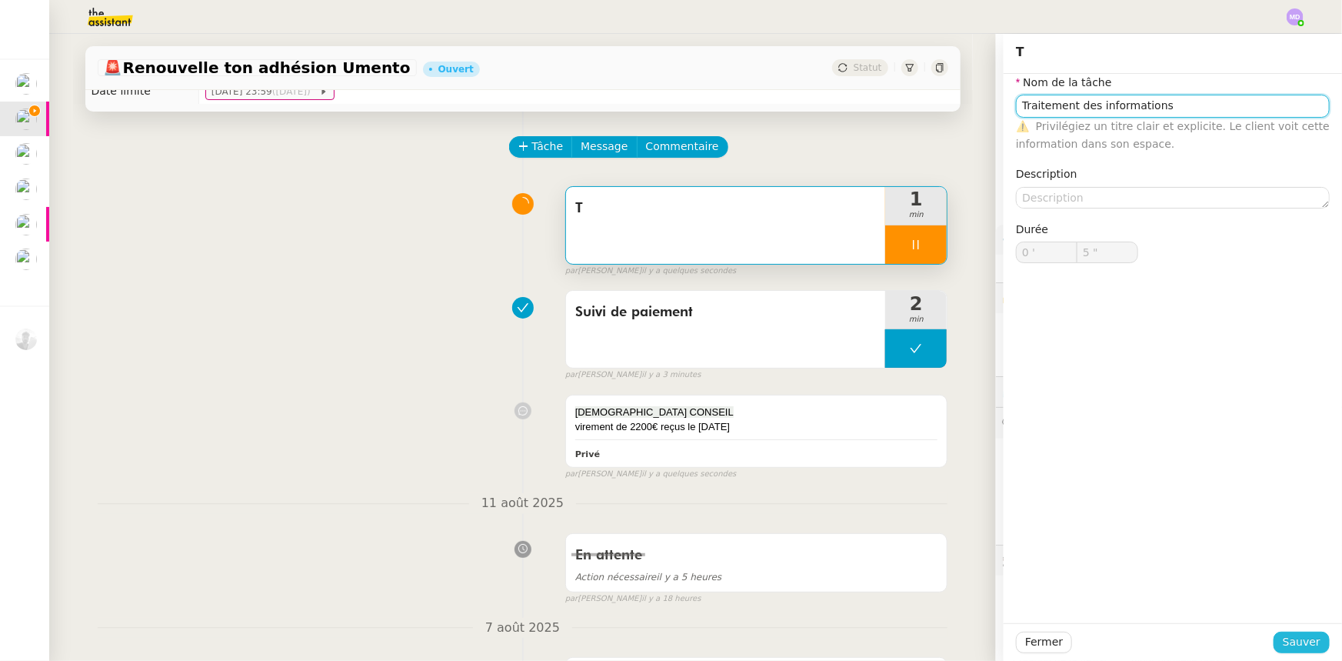
type input "Traitement des informations"
click at [1291, 638] on span "Sauver" at bounding box center [1302, 642] width 38 height 18
type input "6 ""
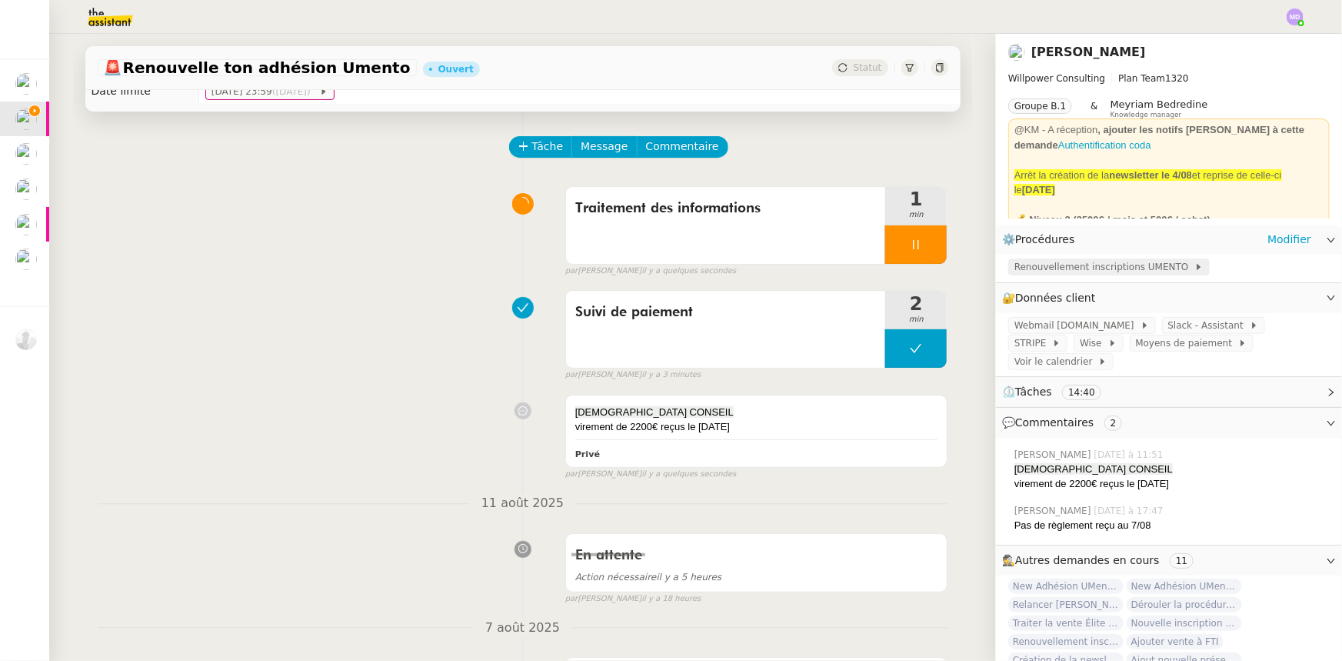
click at [1117, 266] on span "Renouvellement inscriptions UMENTO" at bounding box center [1105, 266] width 180 height 15
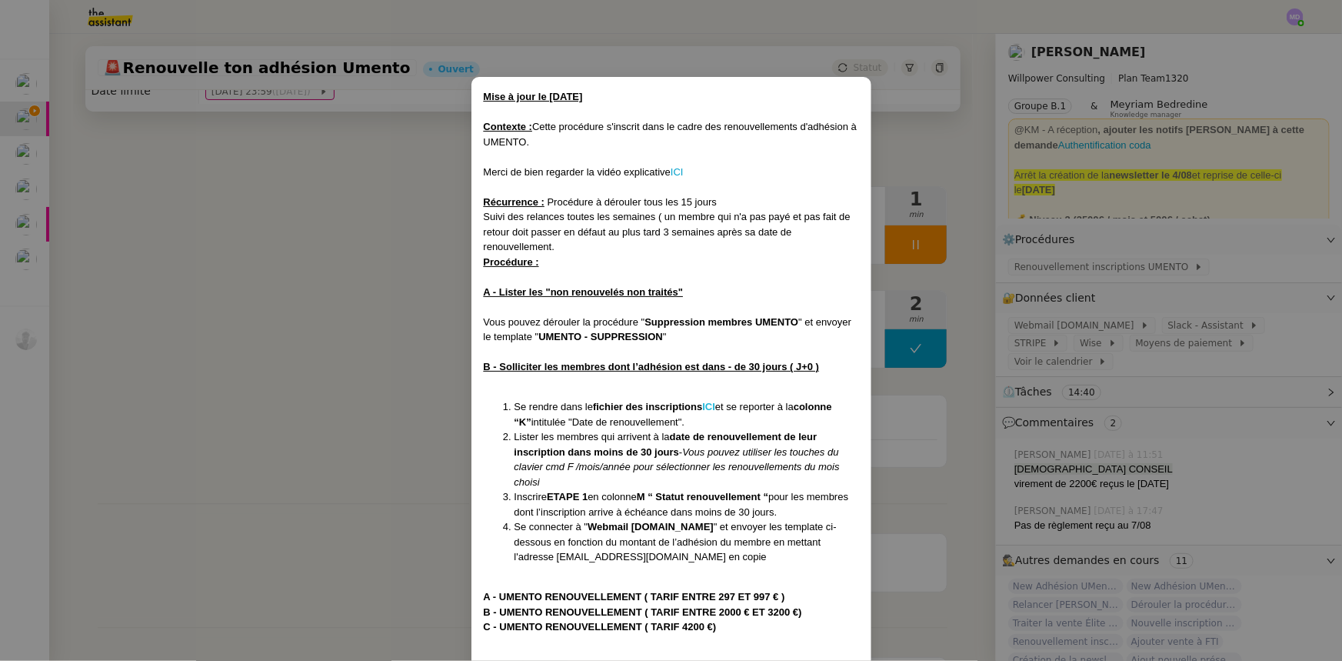
click at [715, 405] on strong "ICI" at bounding box center [708, 407] width 13 height 12
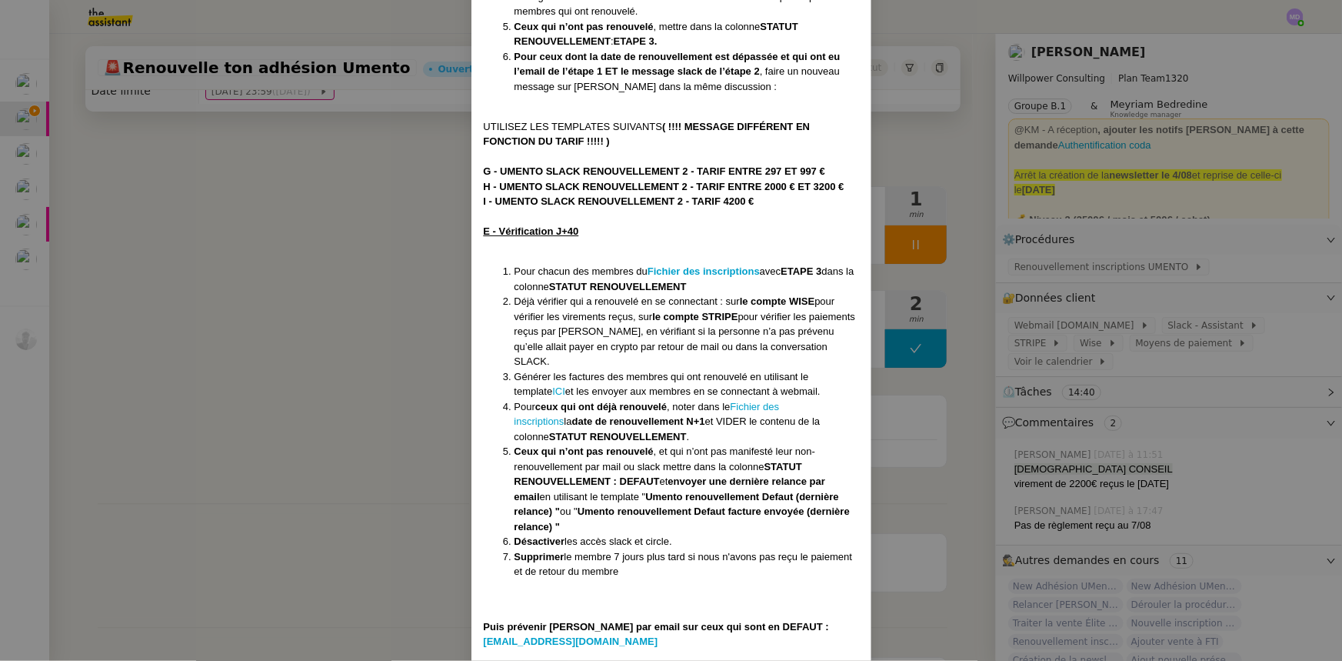
scroll to position [1428, 0]
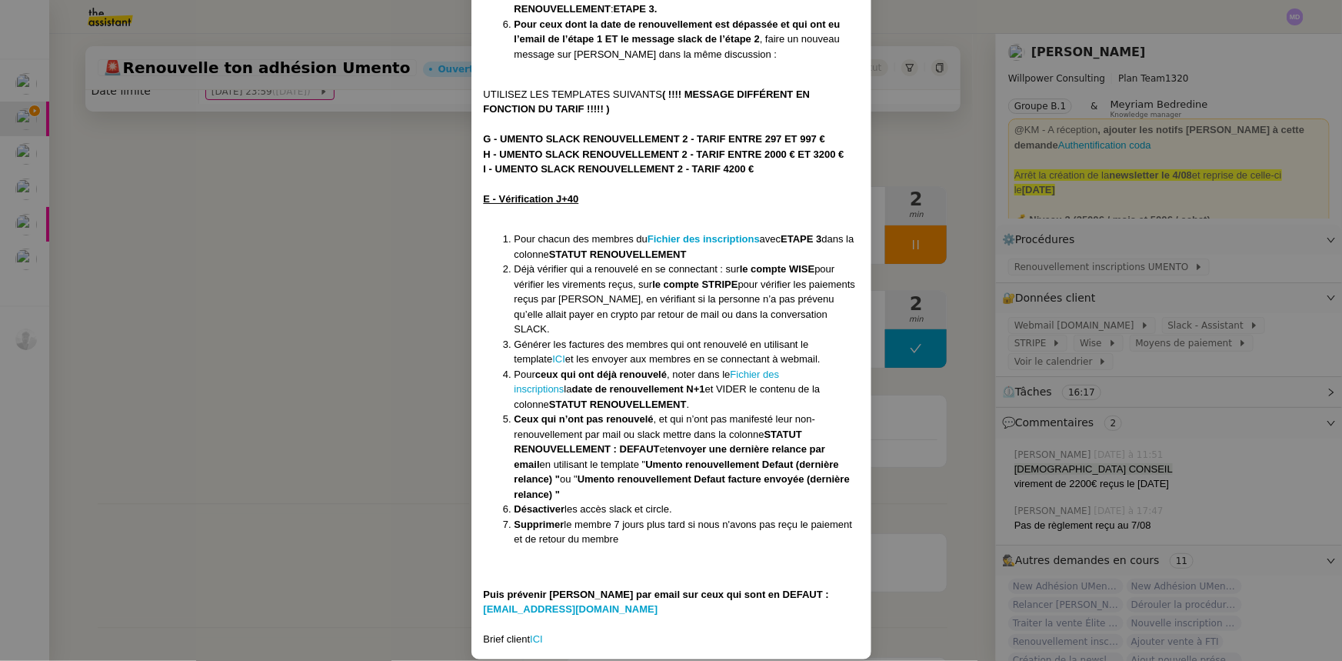
click at [1212, 300] on nz-modal-container "Mise à jour le 27/03/2025 Contexte : Cette procédure s'inscrit dans le cadre de…" at bounding box center [671, 330] width 1342 height 661
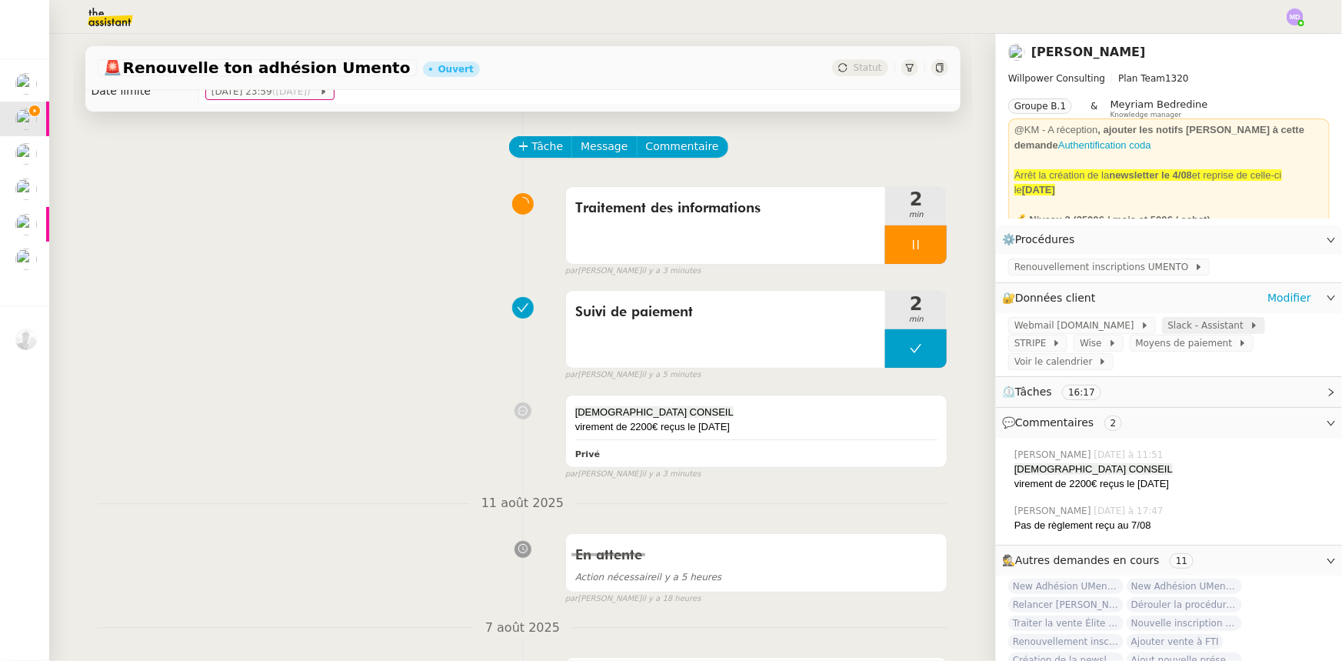
scroll to position [1351, 0]
click at [1272, 239] on link "Modifier" at bounding box center [1290, 240] width 44 height 18
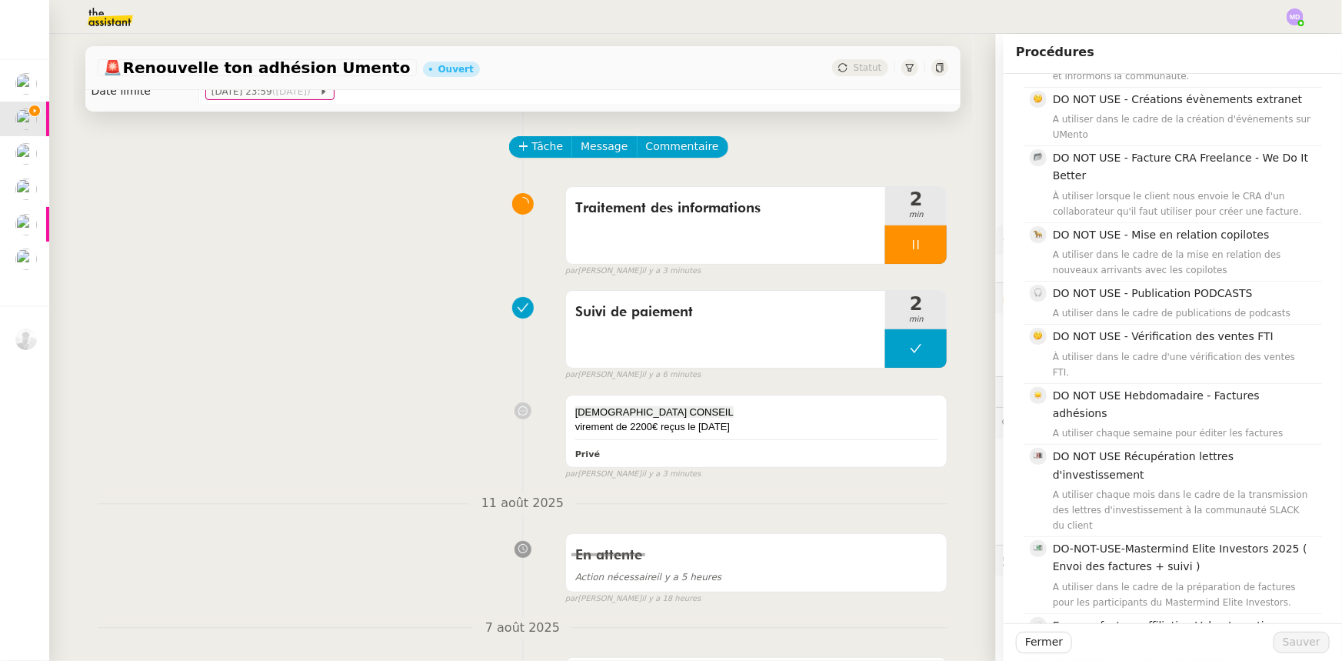
scroll to position [1258, 0]
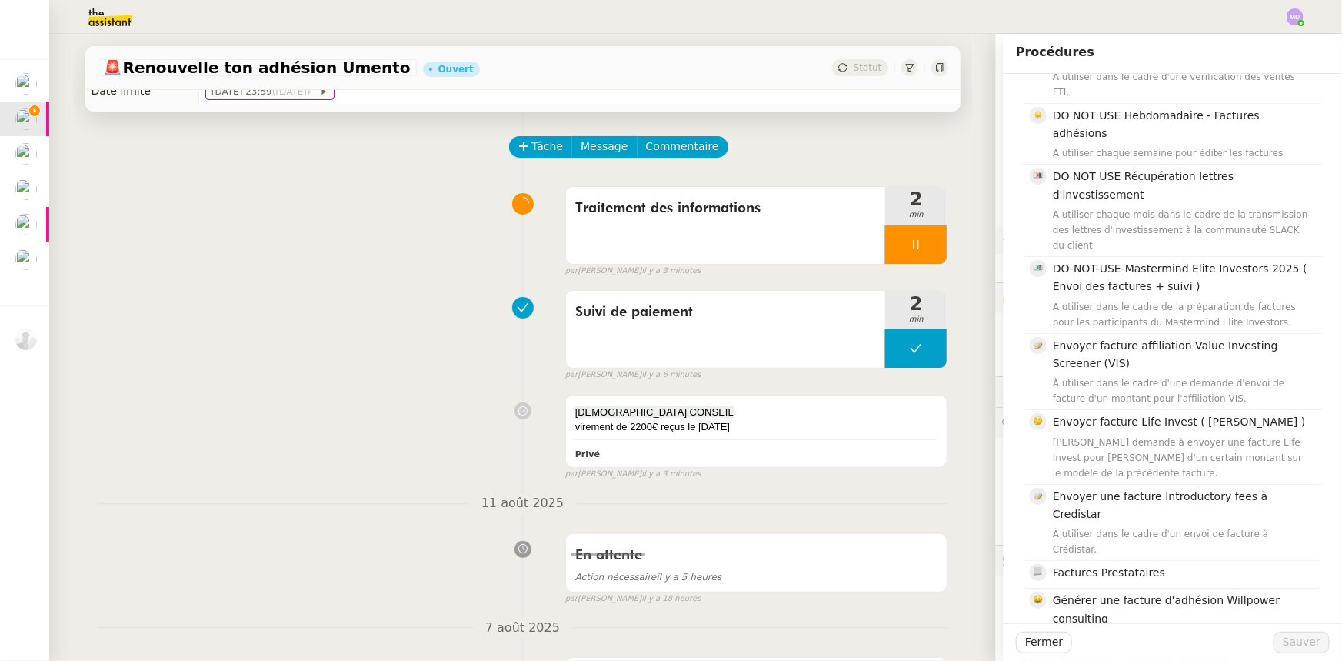
click at [228, 324] on div "Suivi de paiement 2 min false par Marylou D. il y a 6 minutes" at bounding box center [523, 332] width 851 height 98
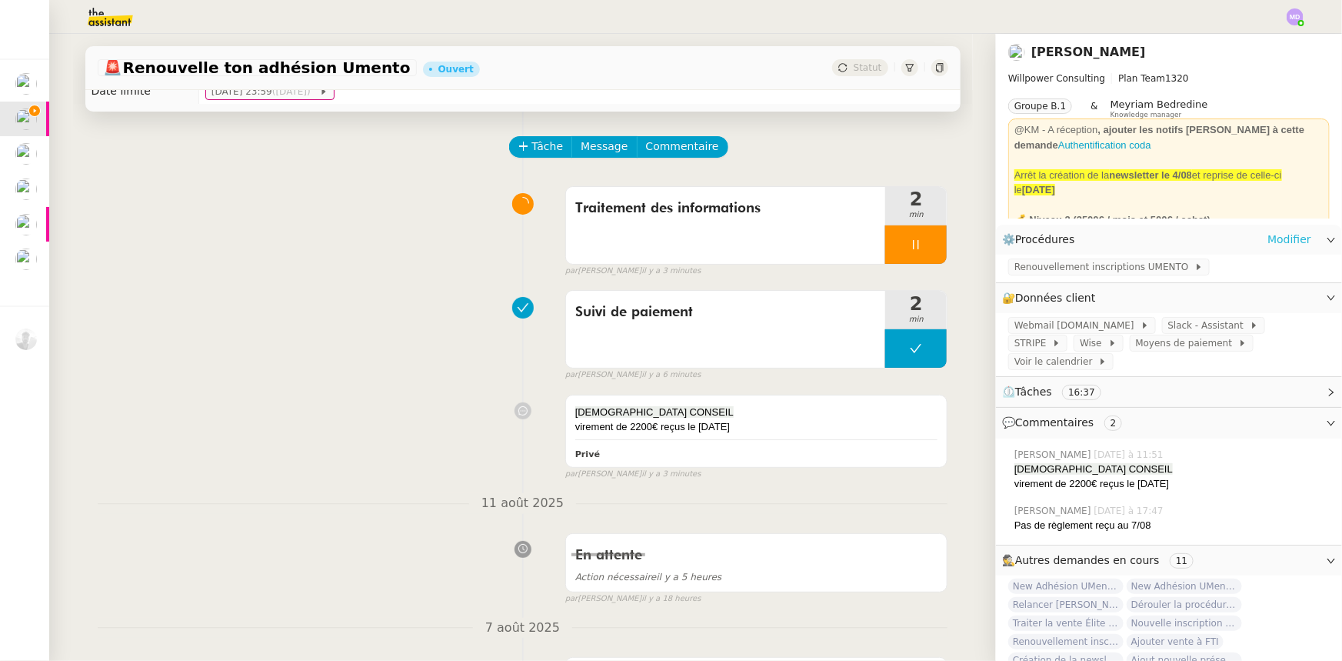
click at [1284, 233] on link "Modifier" at bounding box center [1290, 240] width 44 height 18
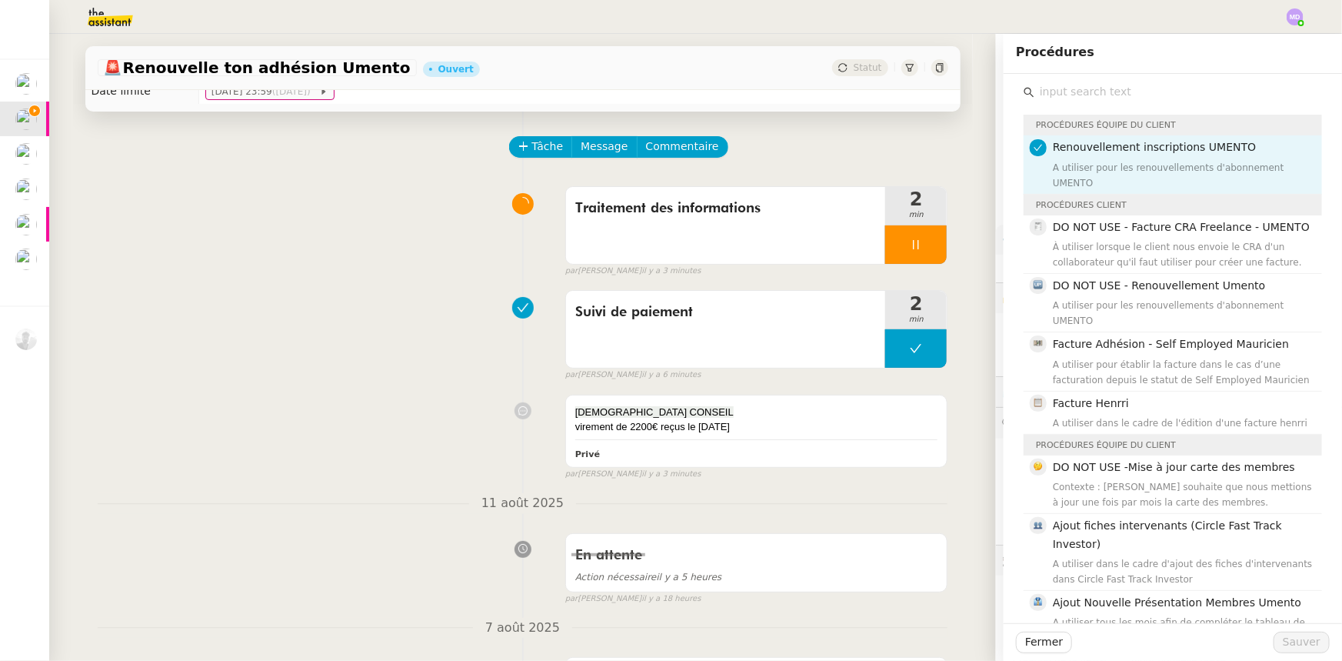
click at [1068, 84] on input "text" at bounding box center [1179, 92] width 288 height 21
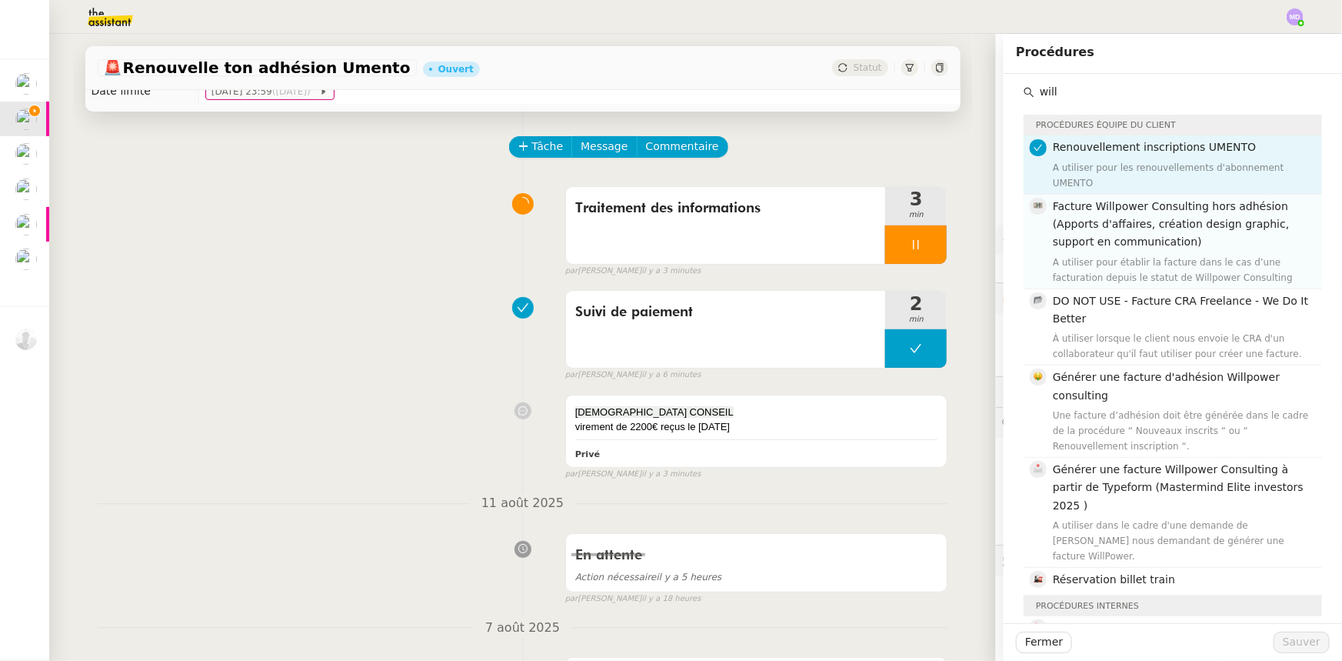
type input "will"
click at [1105, 208] on span "Facture Willpower Consulting hors adhésion (Apports d'affaires, création design…" at bounding box center [1171, 224] width 237 height 48
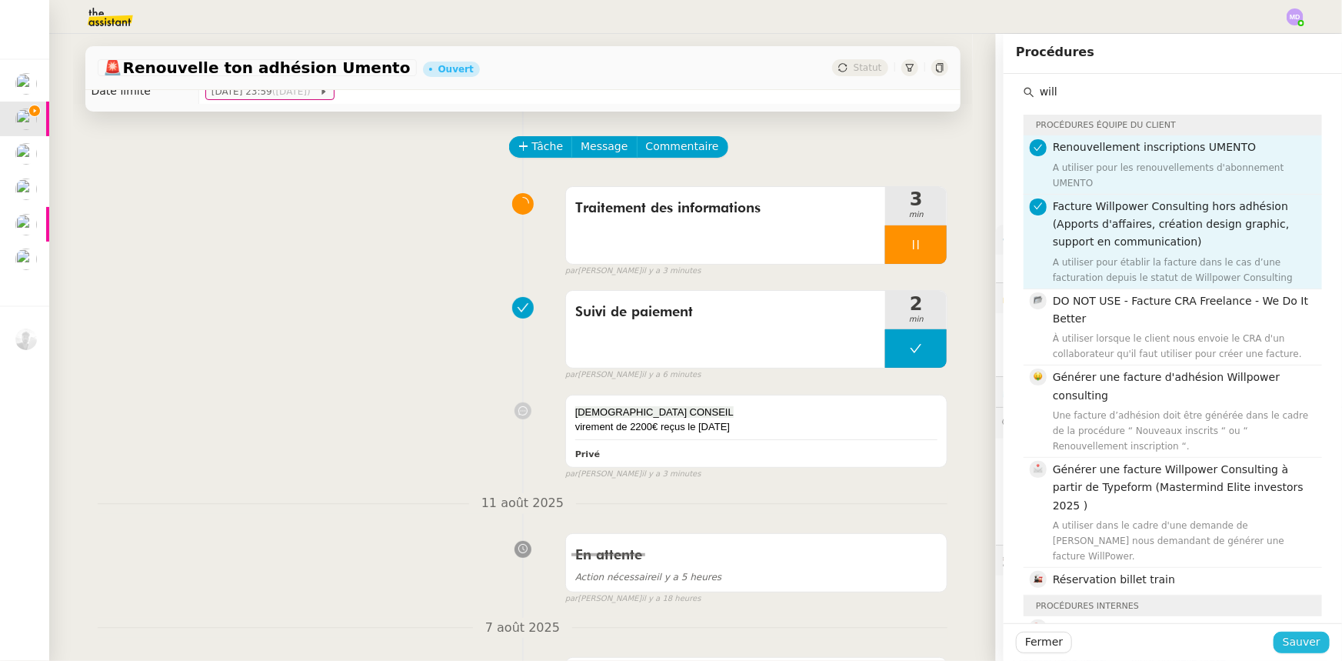
click at [1288, 640] on span "Sauver" at bounding box center [1302, 642] width 38 height 18
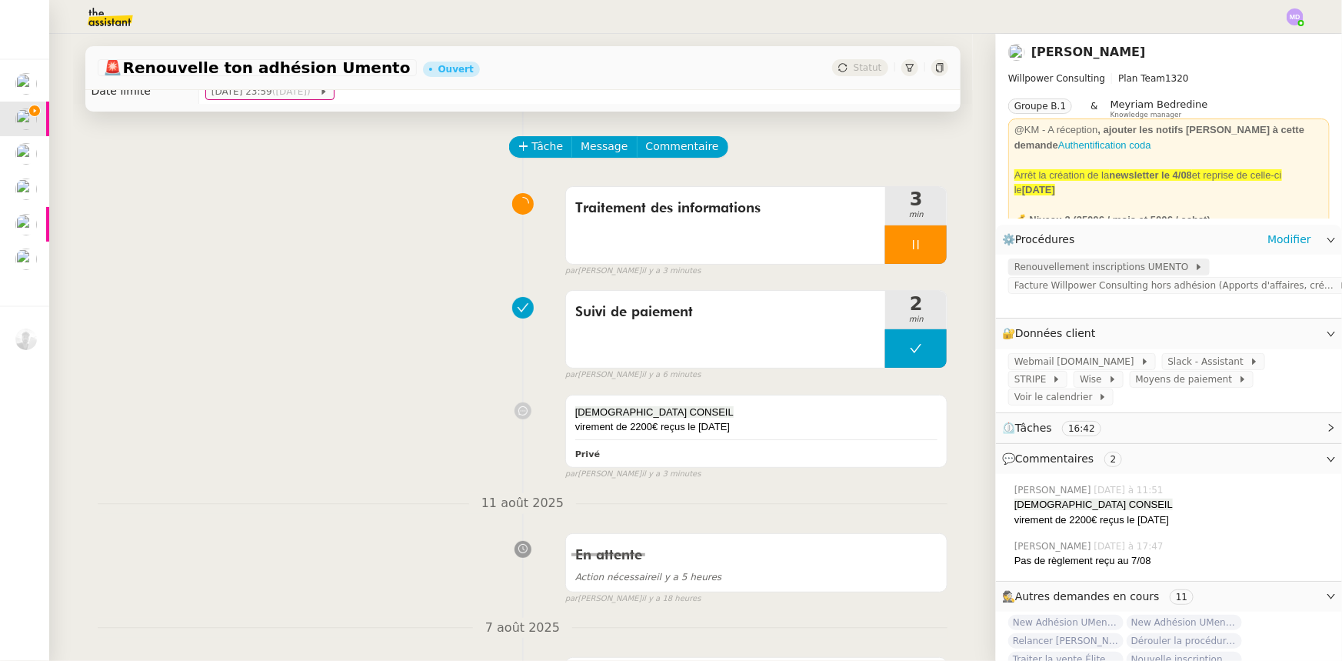
click at [1054, 269] on span "Renouvellement inscriptions UMENTO" at bounding box center [1105, 266] width 180 height 15
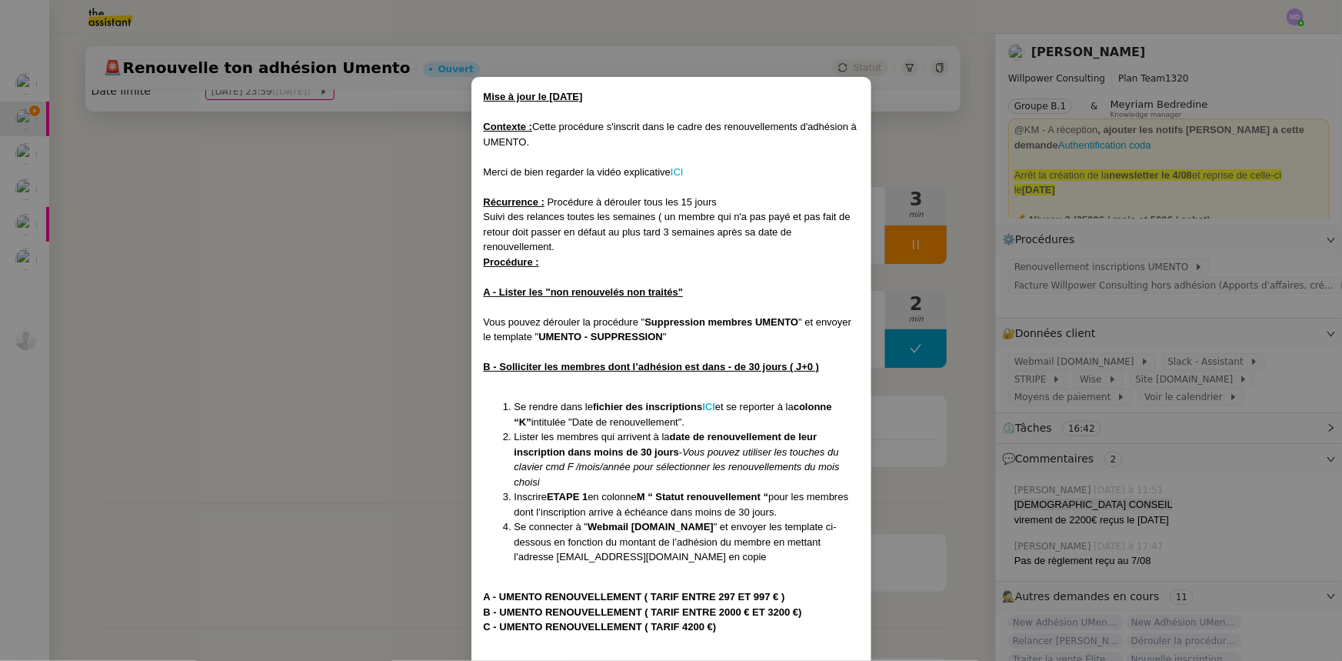
click at [715, 405] on strong "ICI" at bounding box center [708, 407] width 13 height 12
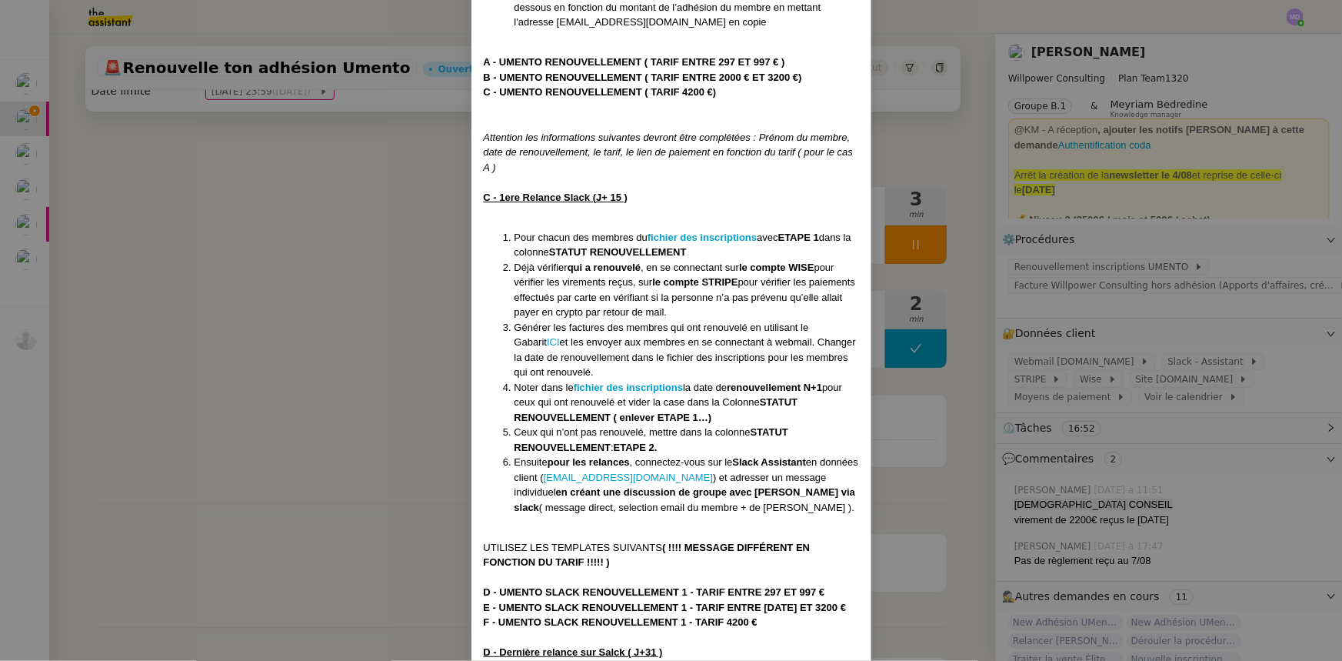
scroll to position [559, 0]
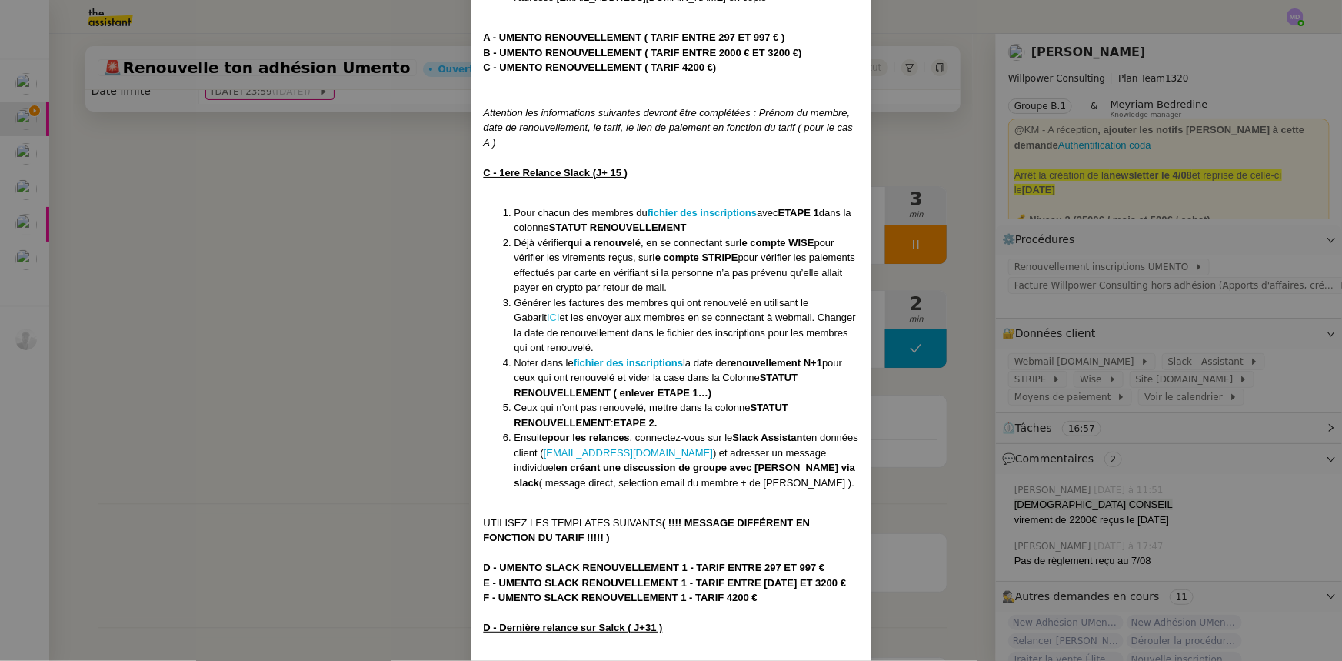
click at [547, 312] on link "ICI" at bounding box center [553, 318] width 13 height 12
click at [1154, 215] on nz-modal-container "Mise à jour le 27/03/2025 Contexte : Cette procédure s'inscrit dans le cadre de…" at bounding box center [671, 330] width 1342 height 661
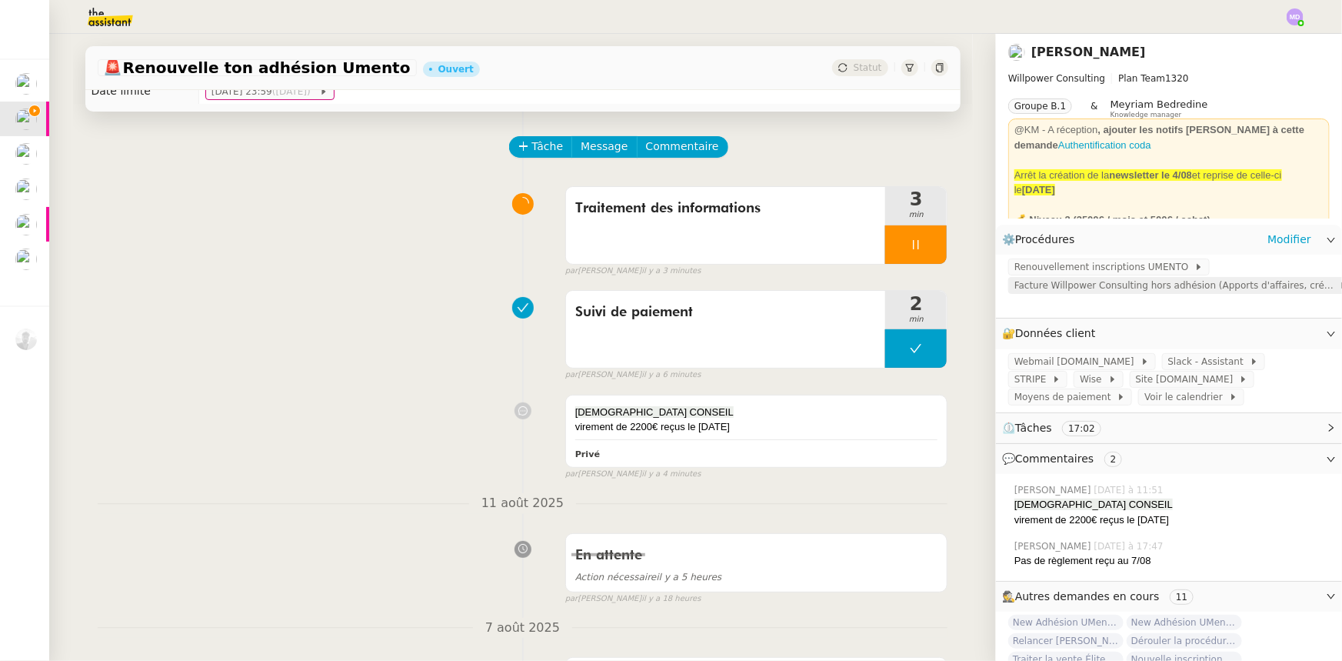
click at [1152, 277] on div "Renouvellement inscriptions UMENTO Facture Willpower Consulting hors adhésion (…" at bounding box center [1169, 286] width 346 height 63
click at [1152, 285] on span "Facture Willpower Consulting hors adhésion (Apports d'affaires, création design…" at bounding box center [1177, 285] width 325 height 15
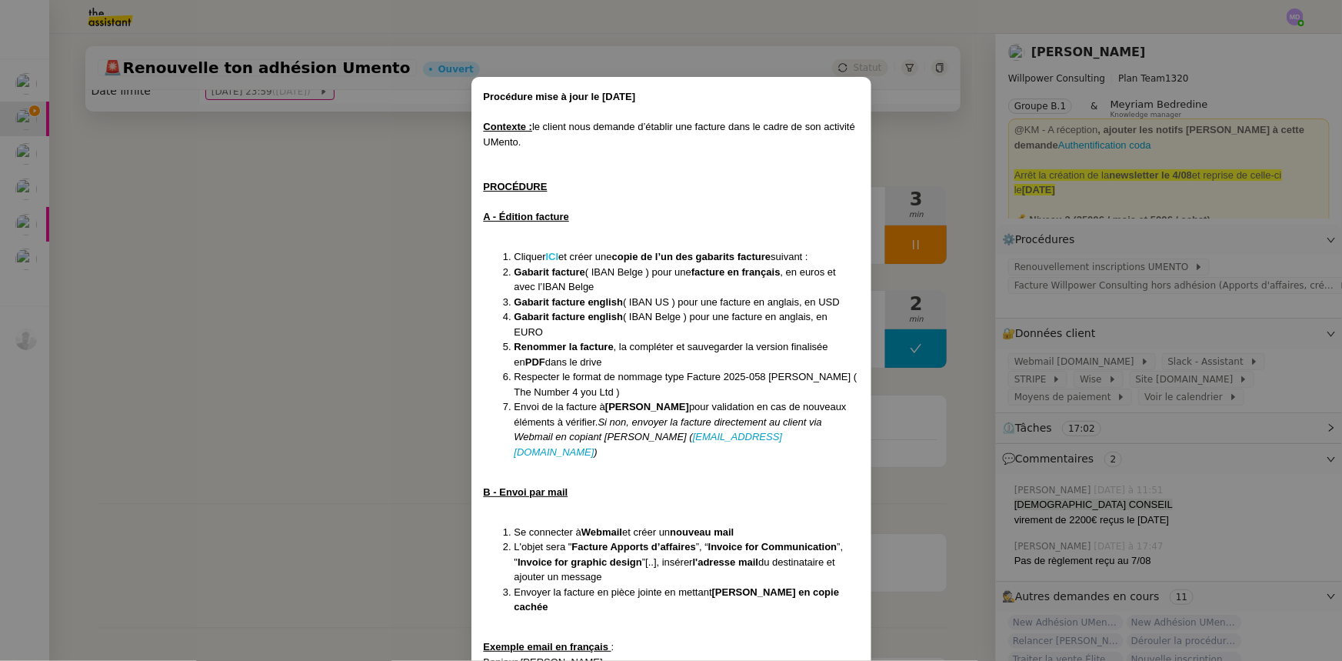
click at [554, 253] on strong "ICI" at bounding box center [552, 257] width 13 height 12
click at [258, 418] on nz-modal-container "Procédure mise à jour le 24/04/25 Contexte : le client nous demande d’établir u…" at bounding box center [671, 330] width 1342 height 661
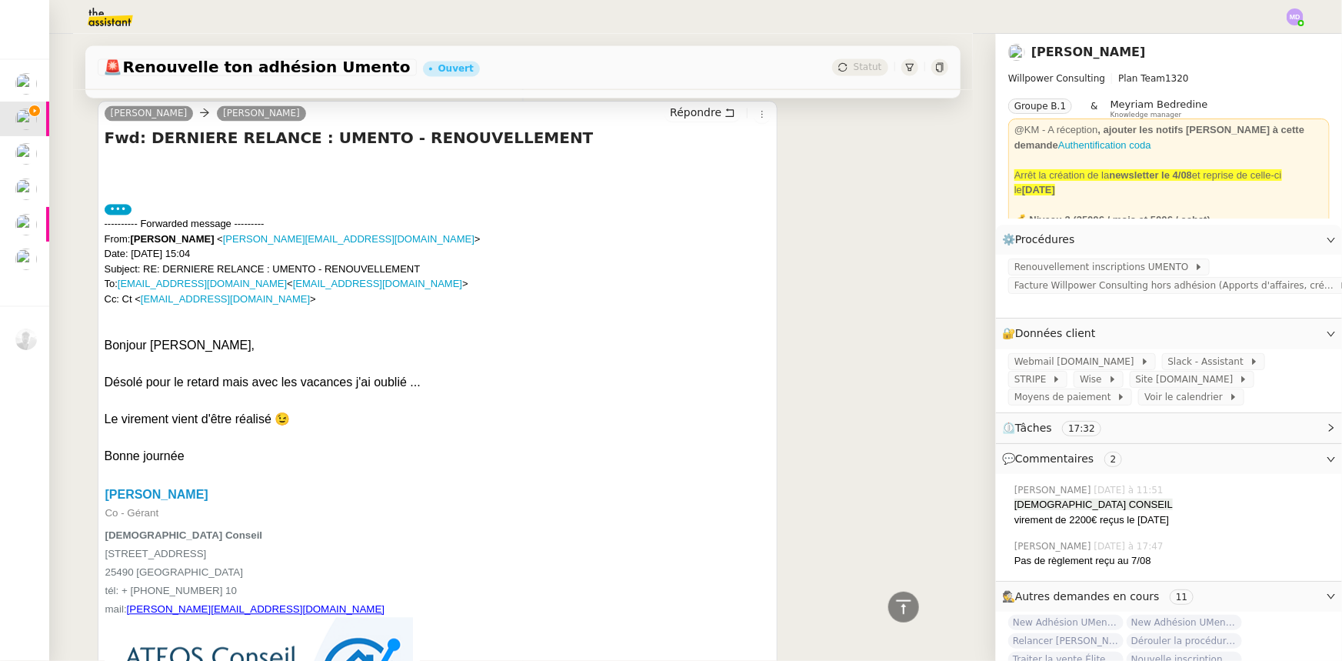
scroll to position [1574, 0]
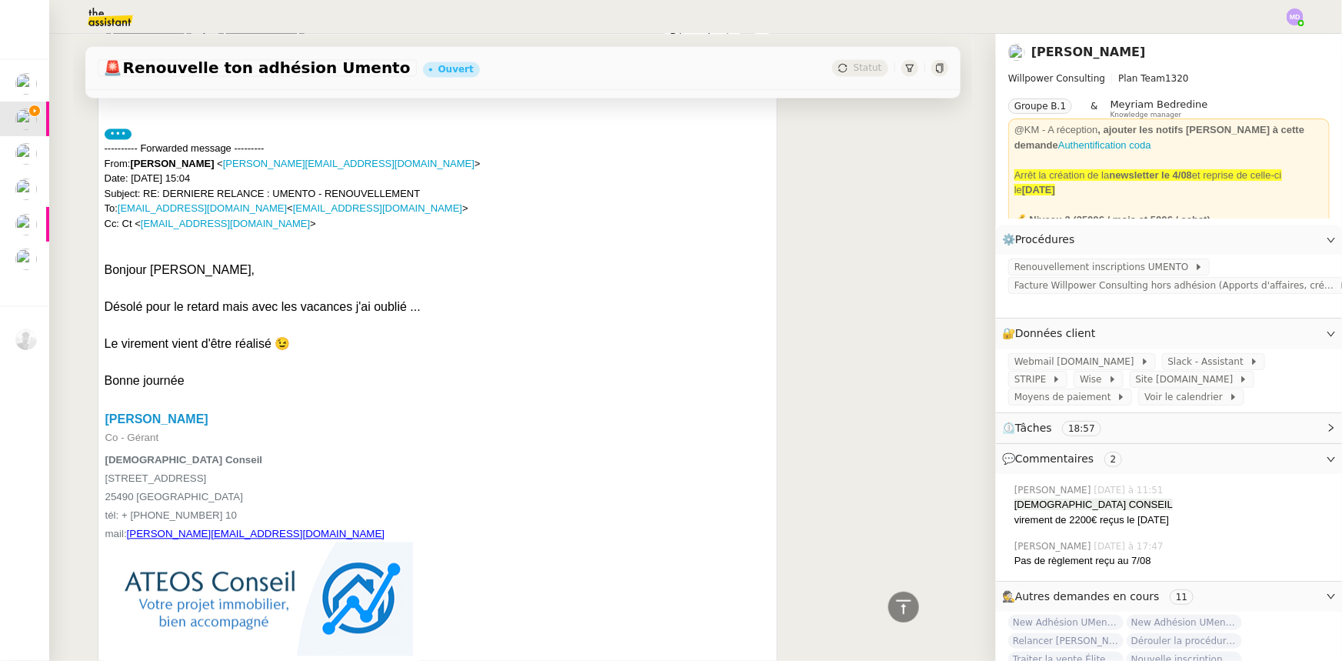
drag, startPoint x: 229, startPoint y: 421, endPoint x: 100, endPoint y: 428, distance: 129.5
click at [105, 428] on p "Jonathan DE FARIA Co - Gérant" at bounding box center [262, 427] width 314 height 35
copy b "[PERSON_NAME]"
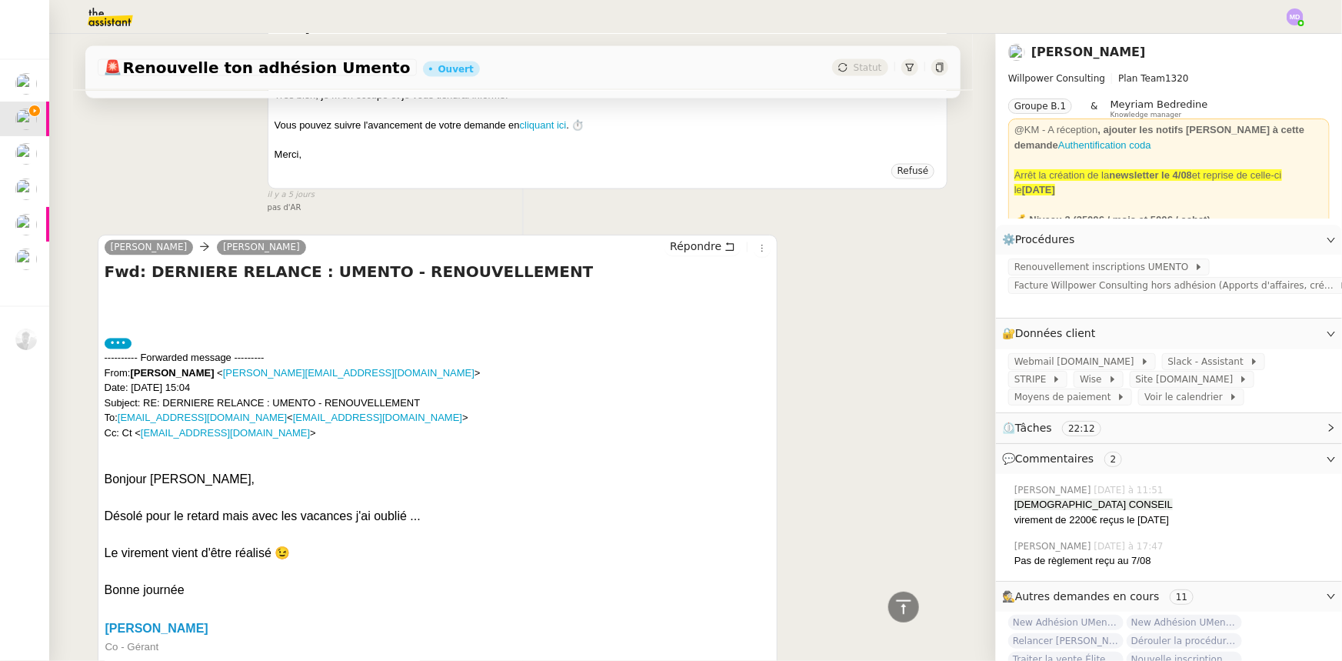
scroll to position [0, 0]
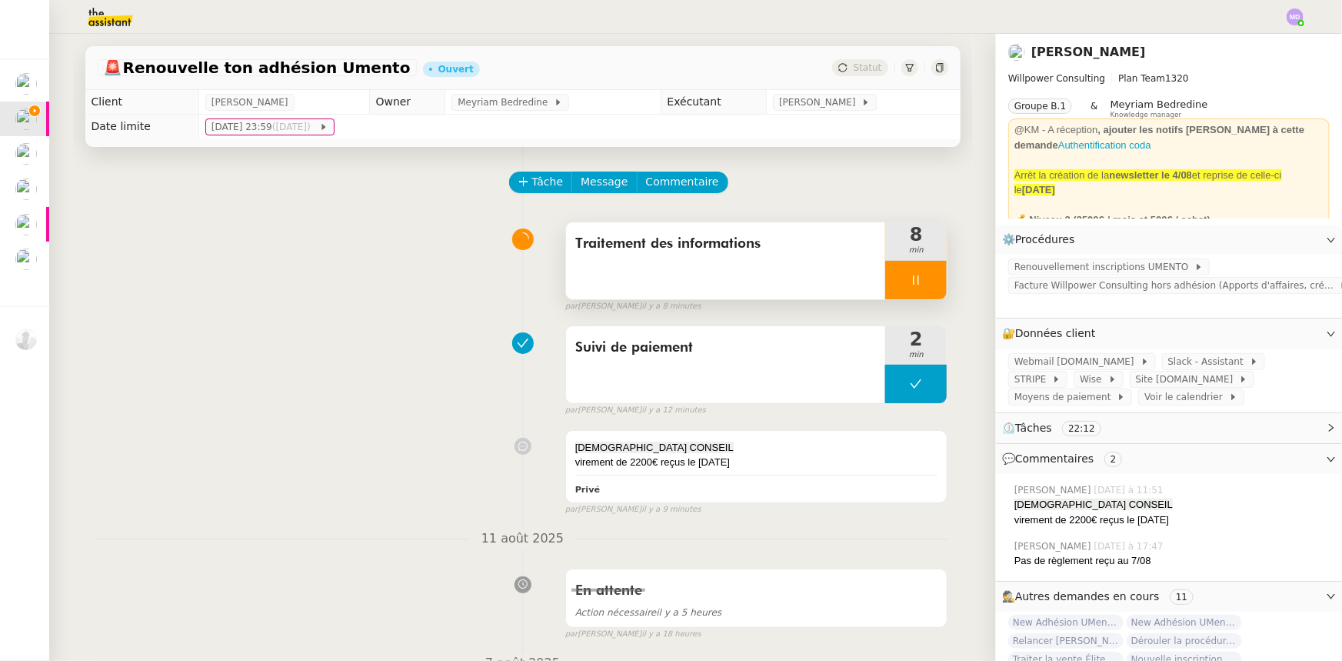
click at [814, 275] on div "Traitement des informations" at bounding box center [726, 260] width 320 height 77
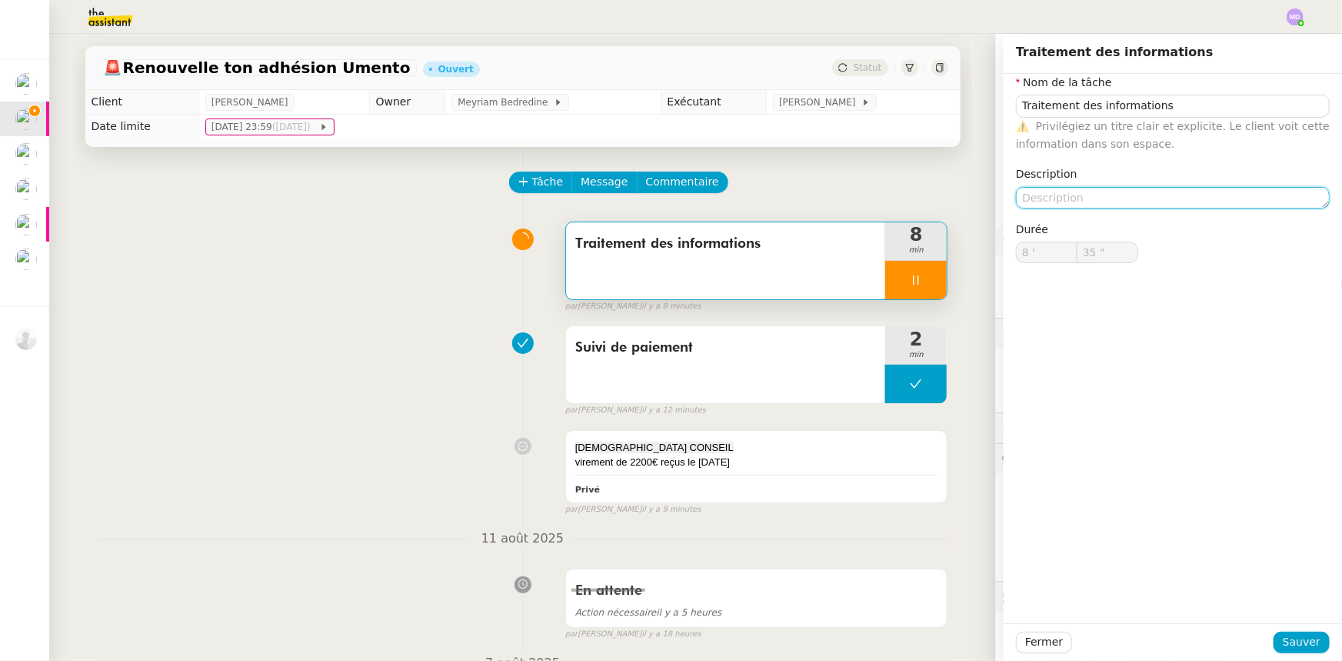
click at [1068, 198] on textarea at bounding box center [1173, 198] width 314 height 22
type textarea "E"
type input "36 ""
type textarea "Edition"
type input "37 ""
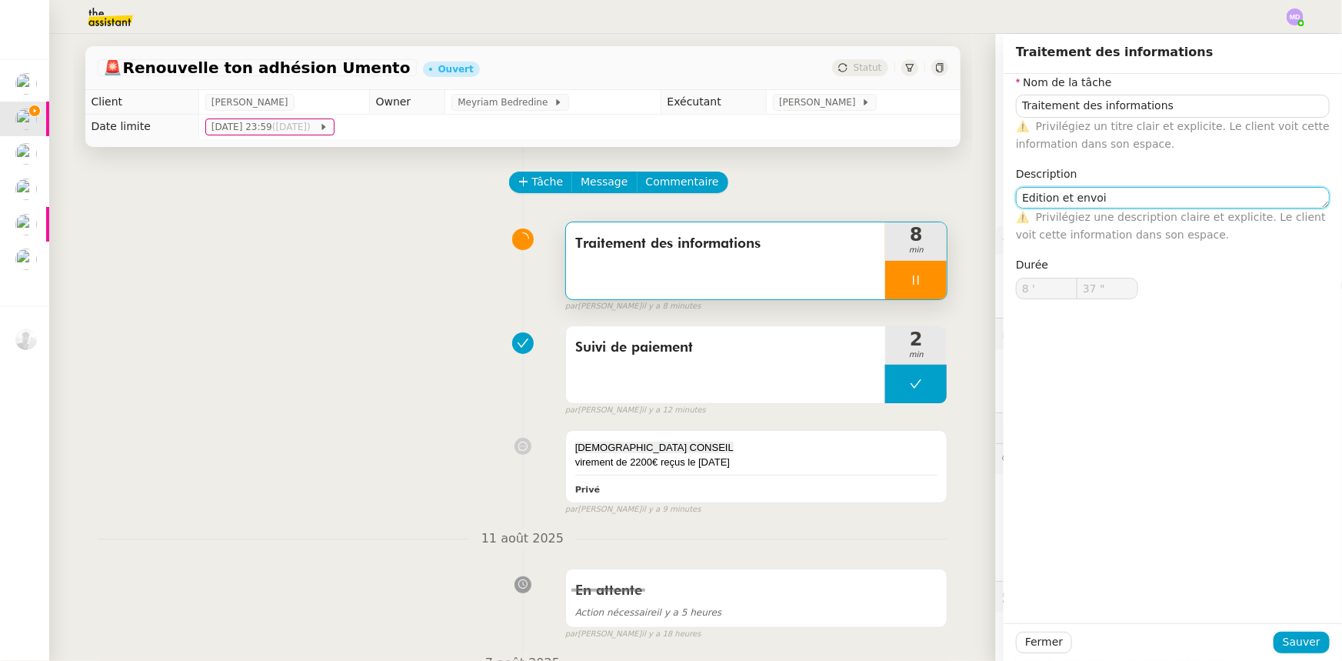
type textarea "Edition et envoi d"
type input "38 ""
type textarea "Edition et envoi de facture"
type input "39 ""
type textarea "Edition et envoi de factures"
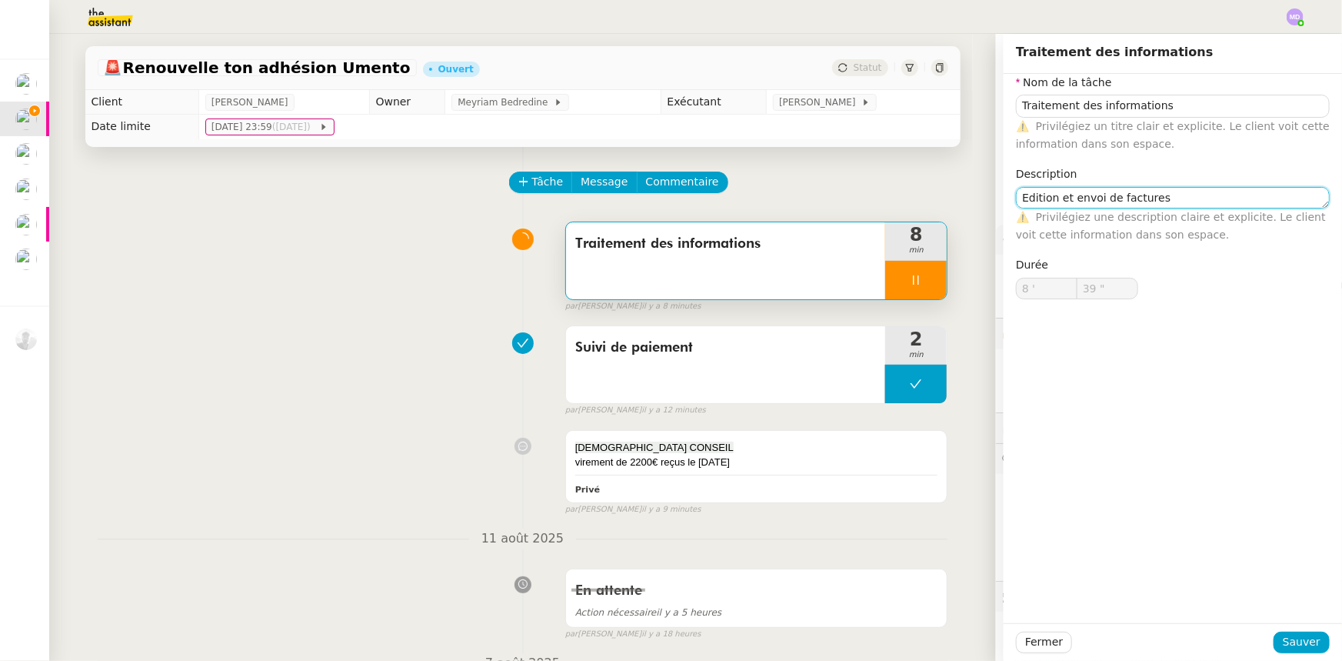
type input "40 ""
type textarea "Edition et envoi de factures"
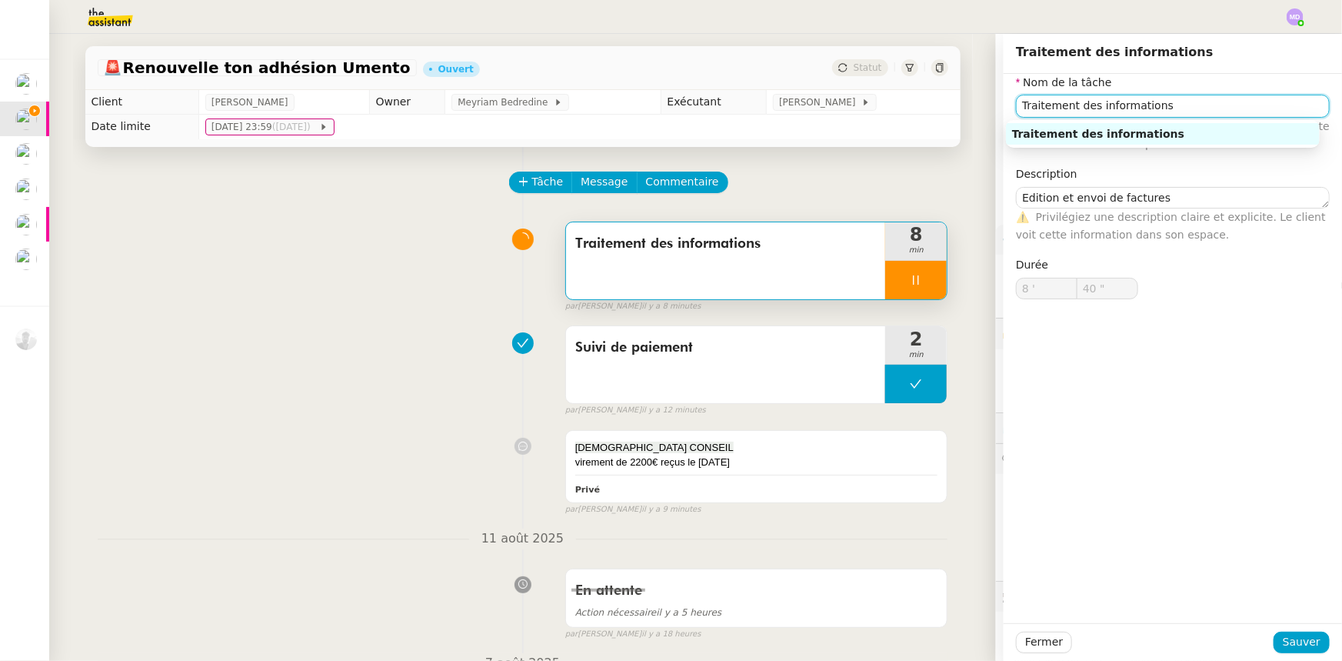
drag, startPoint x: 1172, startPoint y: 110, endPoint x: 992, endPoint y: 117, distance: 180.1
click at [992, 117] on app-ticket "🚨 Renouvelle ton adhésion Umento Ouvert Statut Client Cédric Tempestini Owner M…" at bounding box center [695, 347] width 1293 height 627
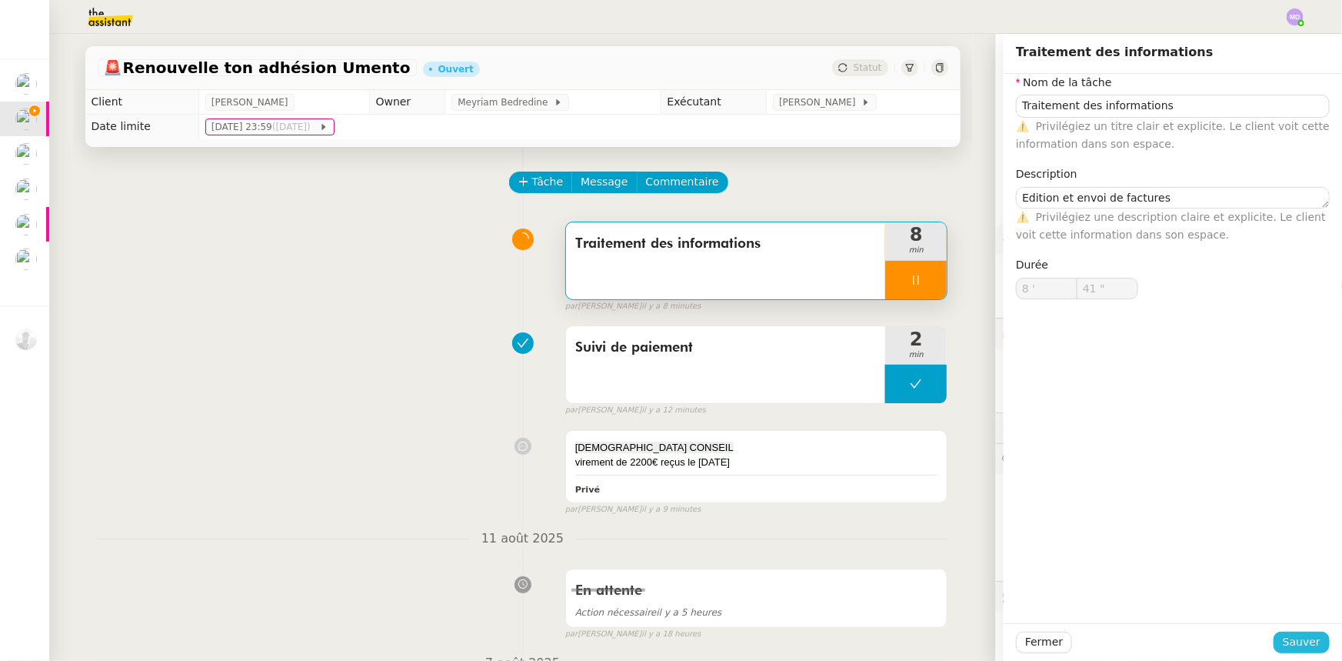
click at [1283, 647] on span "Sauver" at bounding box center [1302, 642] width 38 height 18
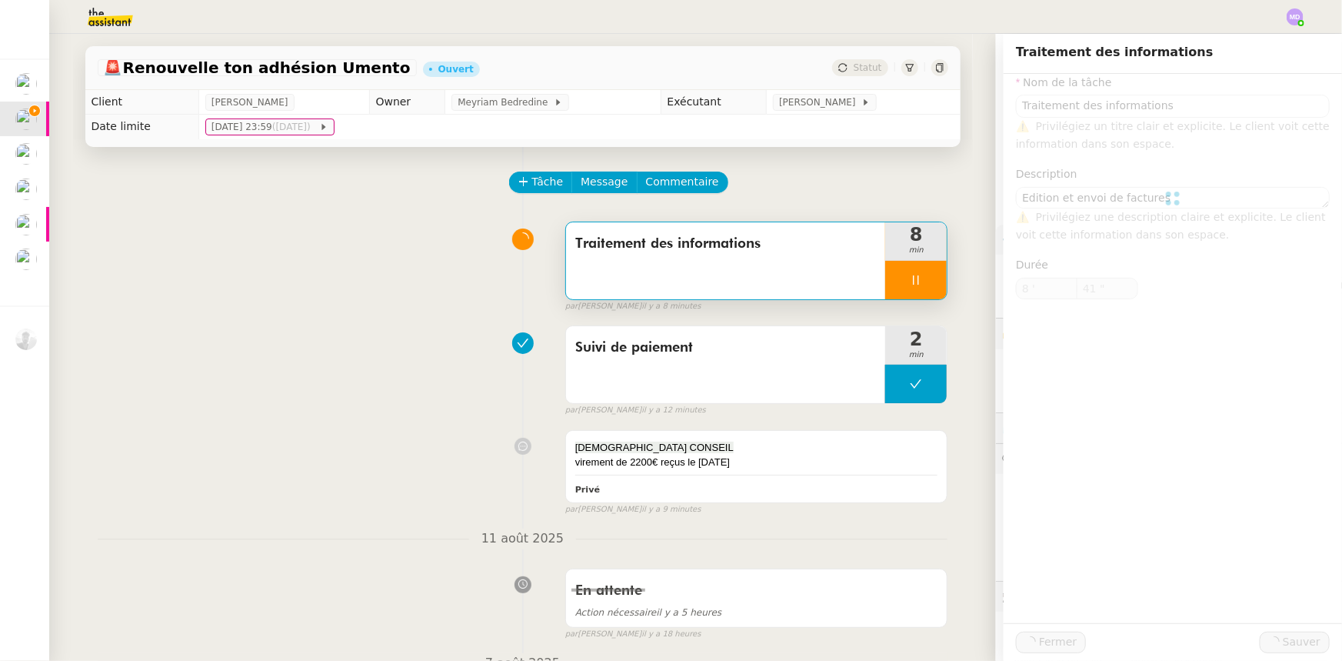
type input "42 ""
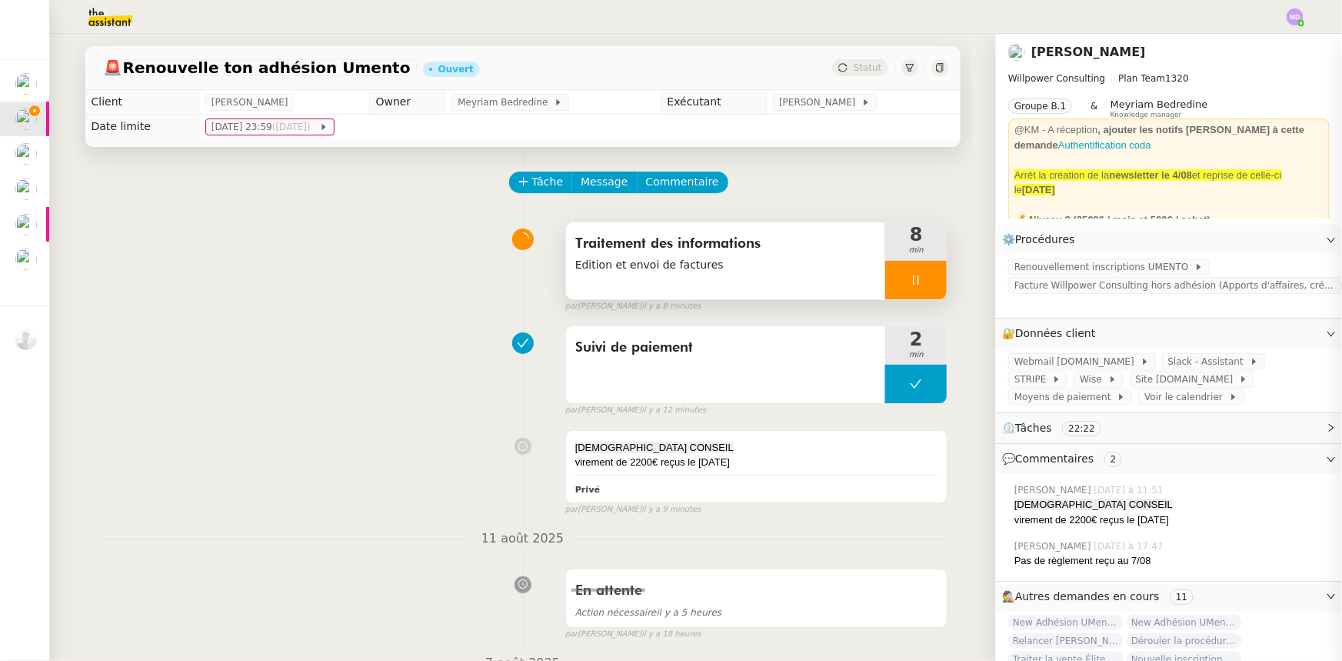
click at [909, 271] on div at bounding box center [916, 280] width 62 height 38
drag, startPoint x: 925, startPoint y: 285, endPoint x: 734, endPoint y: 218, distance: 202.6
click at [925, 285] on icon at bounding box center [931, 280] width 12 height 12
click at [520, 182] on button "Tâche" at bounding box center [541, 183] width 64 height 22
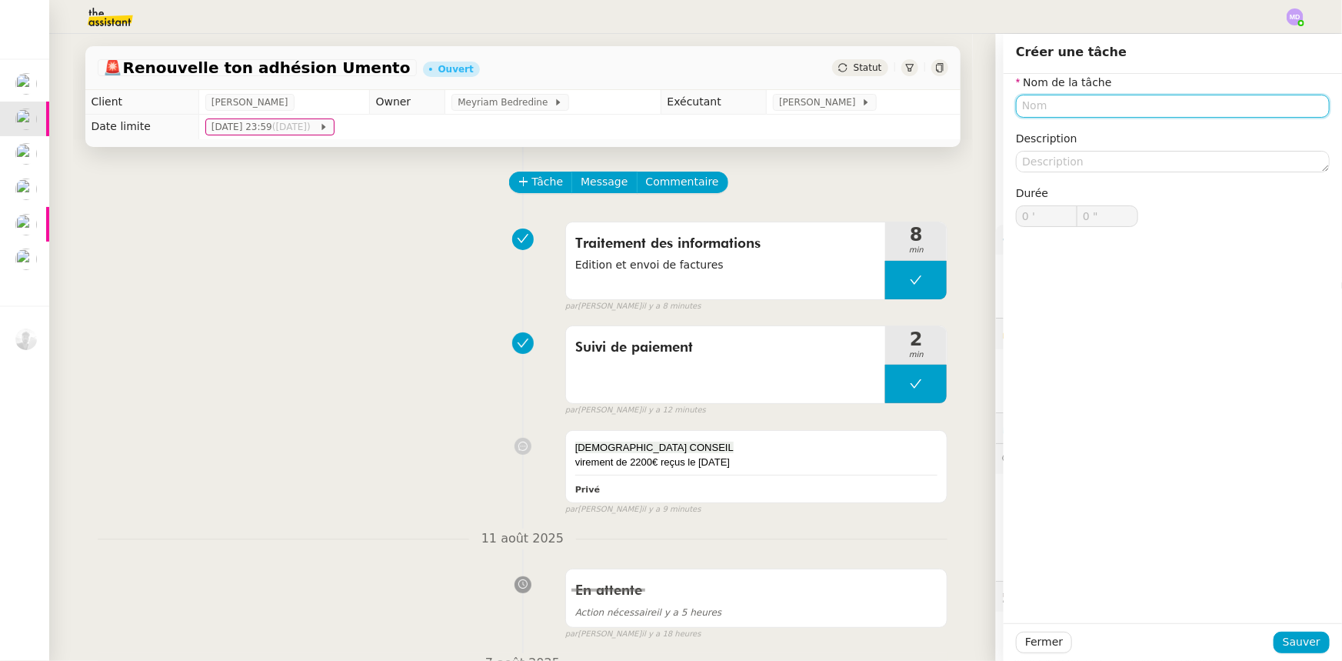
paste input "Traitement des informations"
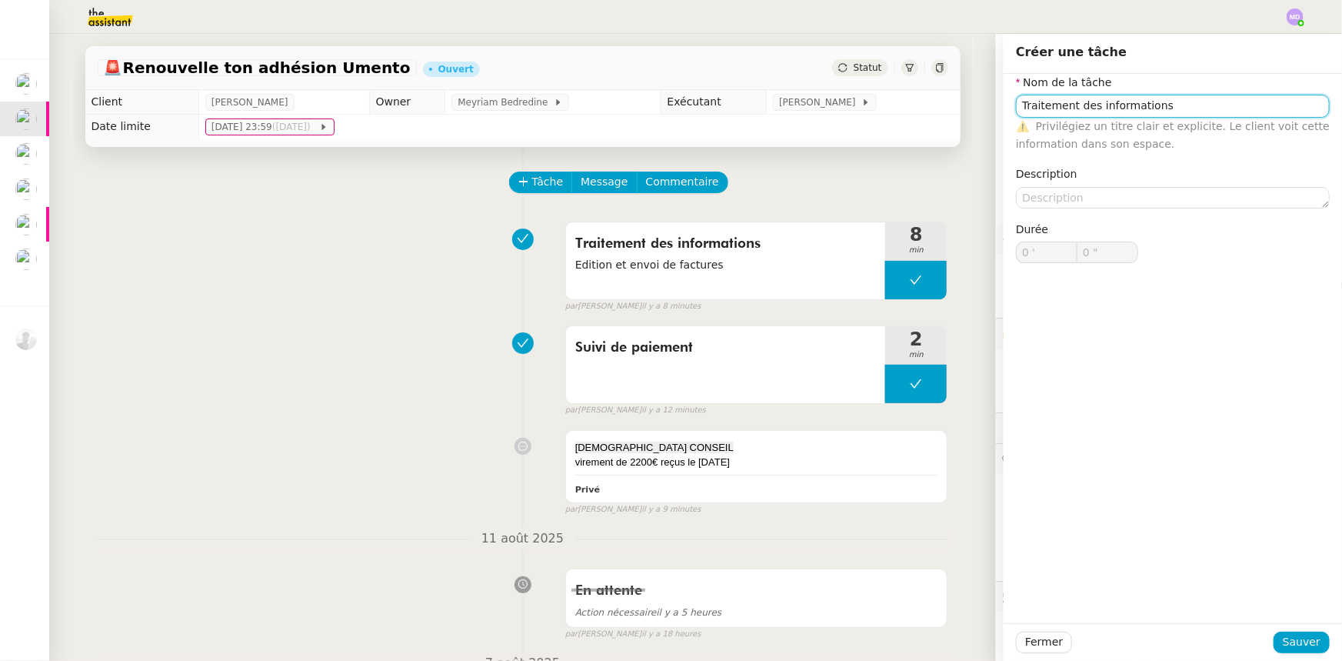
click at [1062, 105] on input "Traitement des informations" at bounding box center [1173, 106] width 314 height 22
type input "Traitement des informations"
drag, startPoint x: 1285, startPoint y: 631, endPoint x: 1285, endPoint y: 645, distance: 14.6
click at [1285, 637] on button "Sauver" at bounding box center [1302, 643] width 56 height 22
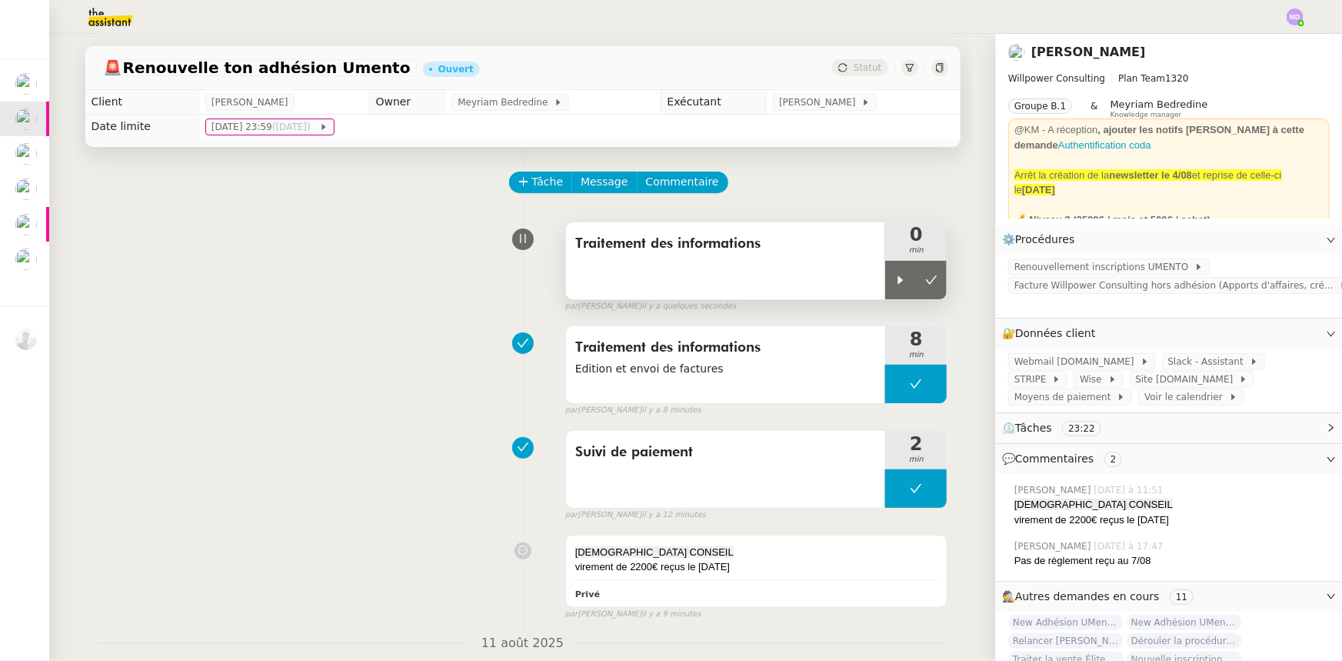
drag, startPoint x: 890, startPoint y: 285, endPoint x: 858, endPoint y: 285, distance: 32.3
click at [895, 285] on icon at bounding box center [901, 280] width 12 height 12
click at [832, 283] on div "Traitement des informations" at bounding box center [726, 260] width 320 height 77
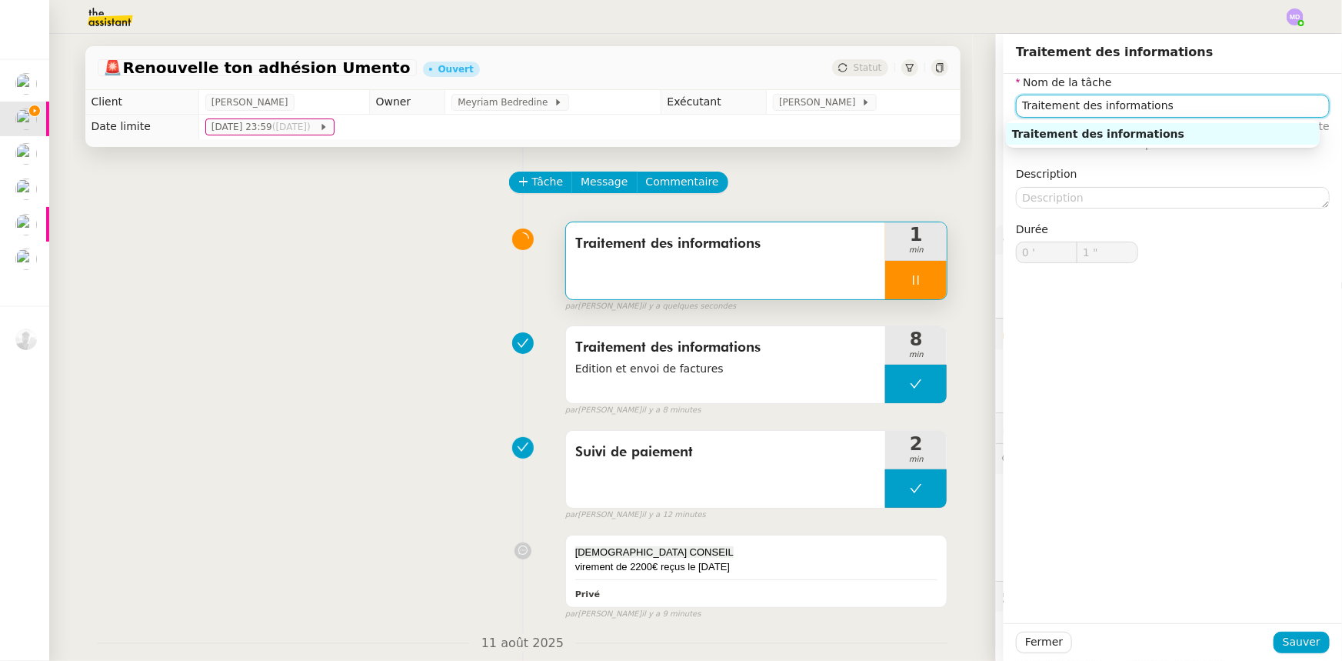
type input "2 ""
drag, startPoint x: 1046, startPoint y: 109, endPoint x: 1086, endPoint y: 108, distance: 40.0
click at [1086, 108] on input "Traitement des informations" at bounding box center [1173, 106] width 314 height 22
type input "Transmnformations"
type input "4 ""
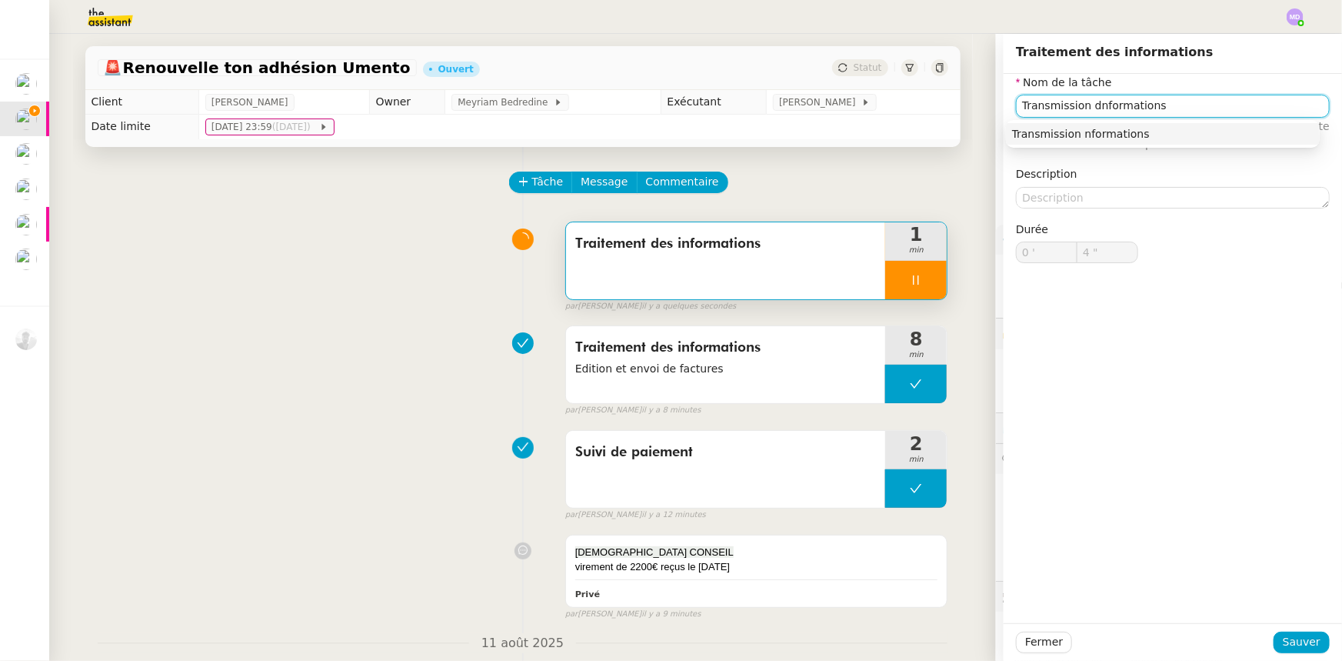
type input "Transmission d'nformations"
type input "5 ""
type input "Transmission d'informations"
click at [1097, 124] on nz-auto-option "Transmission d'informations" at bounding box center [1163, 134] width 314 height 22
type input "7 ""
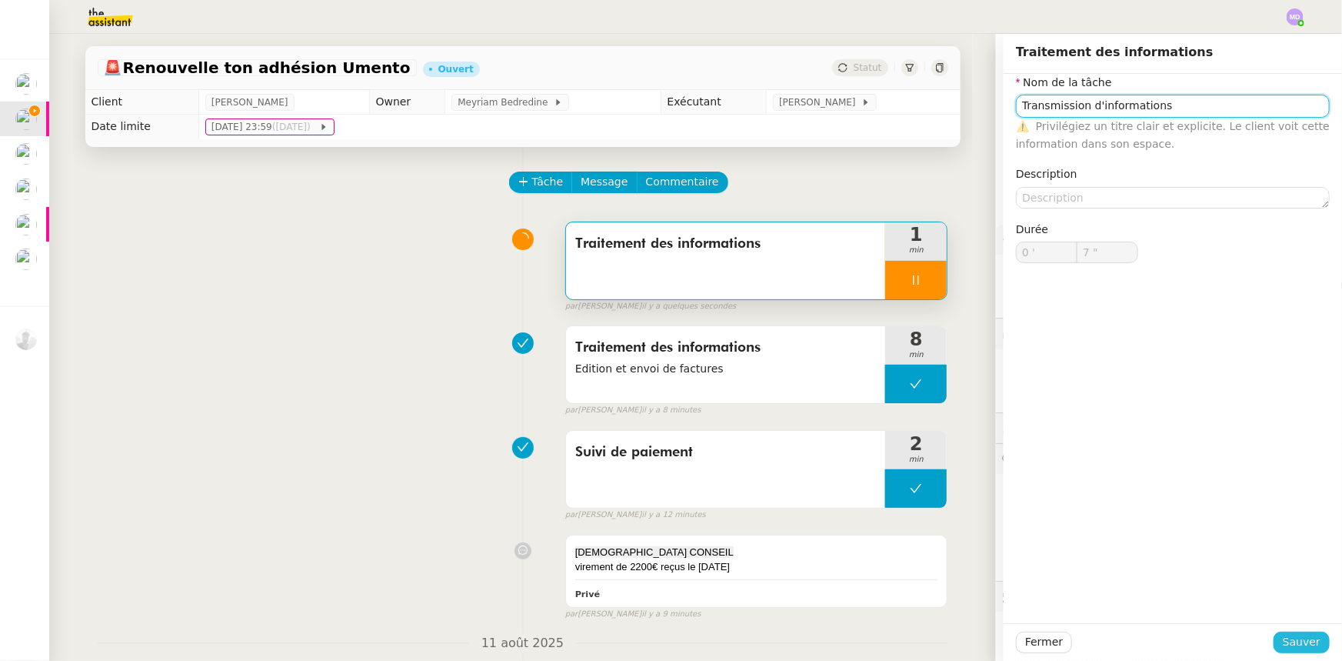
type input "Transmission d'informations"
click at [1299, 645] on span "Sauver" at bounding box center [1302, 642] width 38 height 18
type input "8 ""
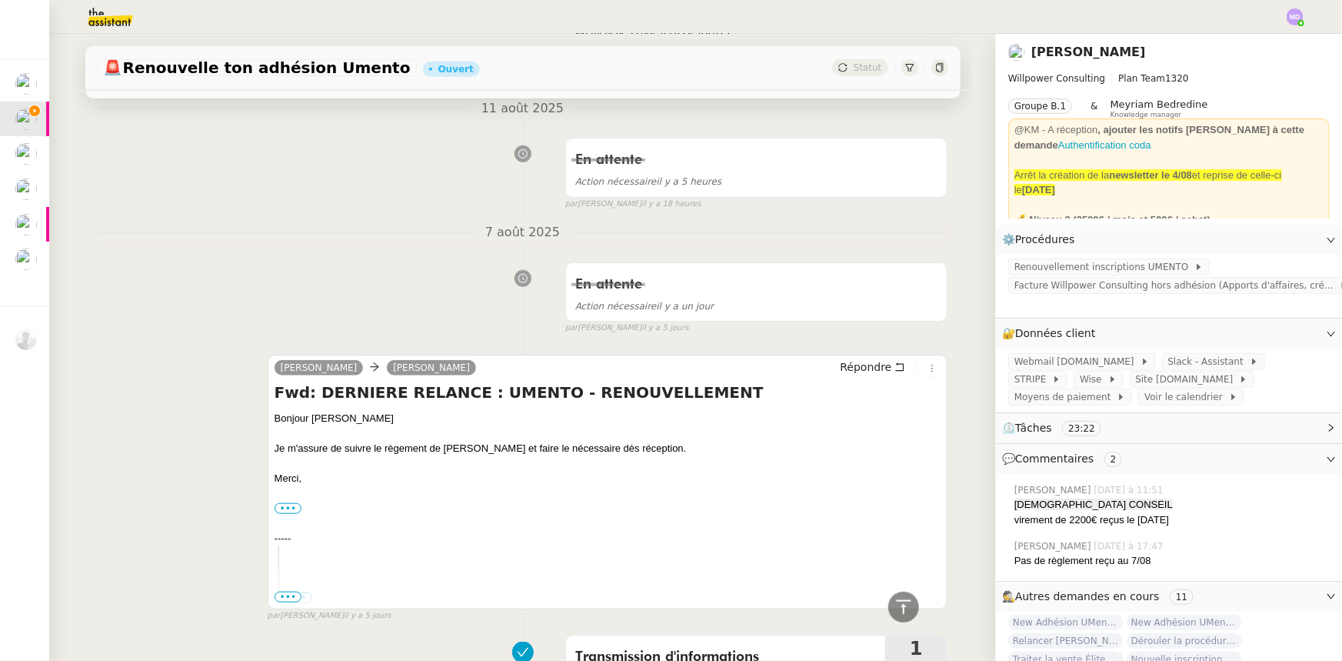
scroll to position [559, 0]
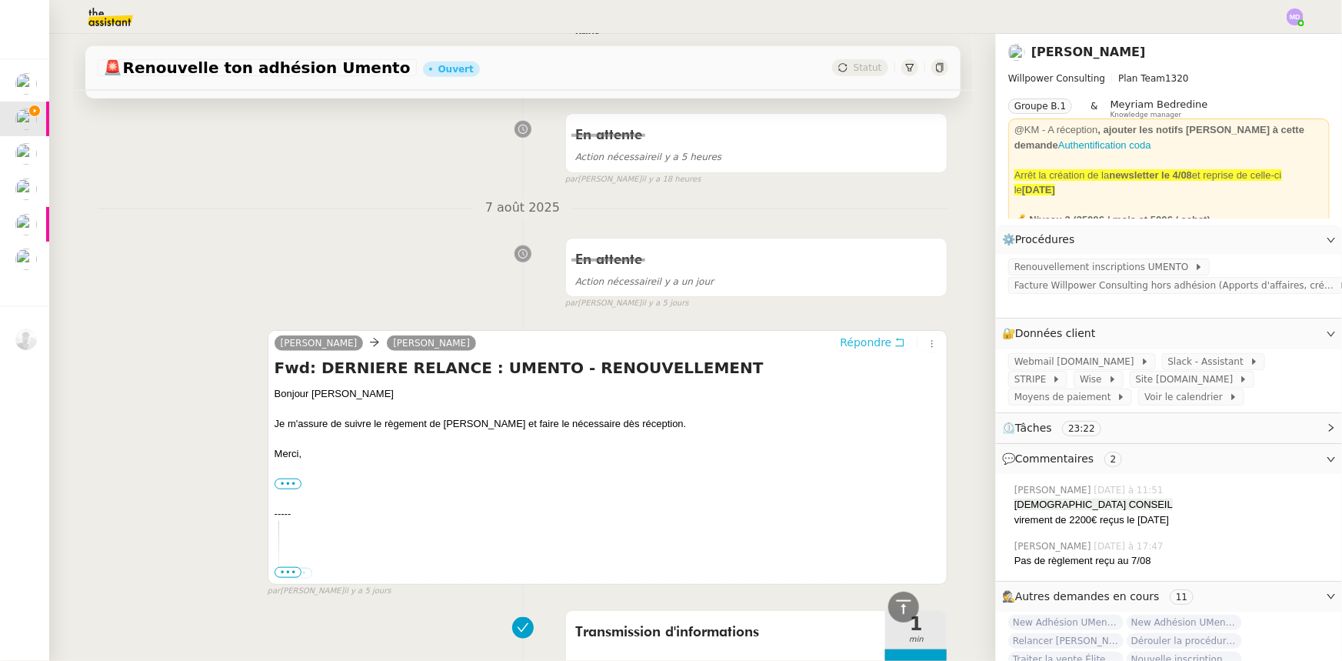
click at [864, 346] on span "Répondre" at bounding box center [866, 342] width 52 height 15
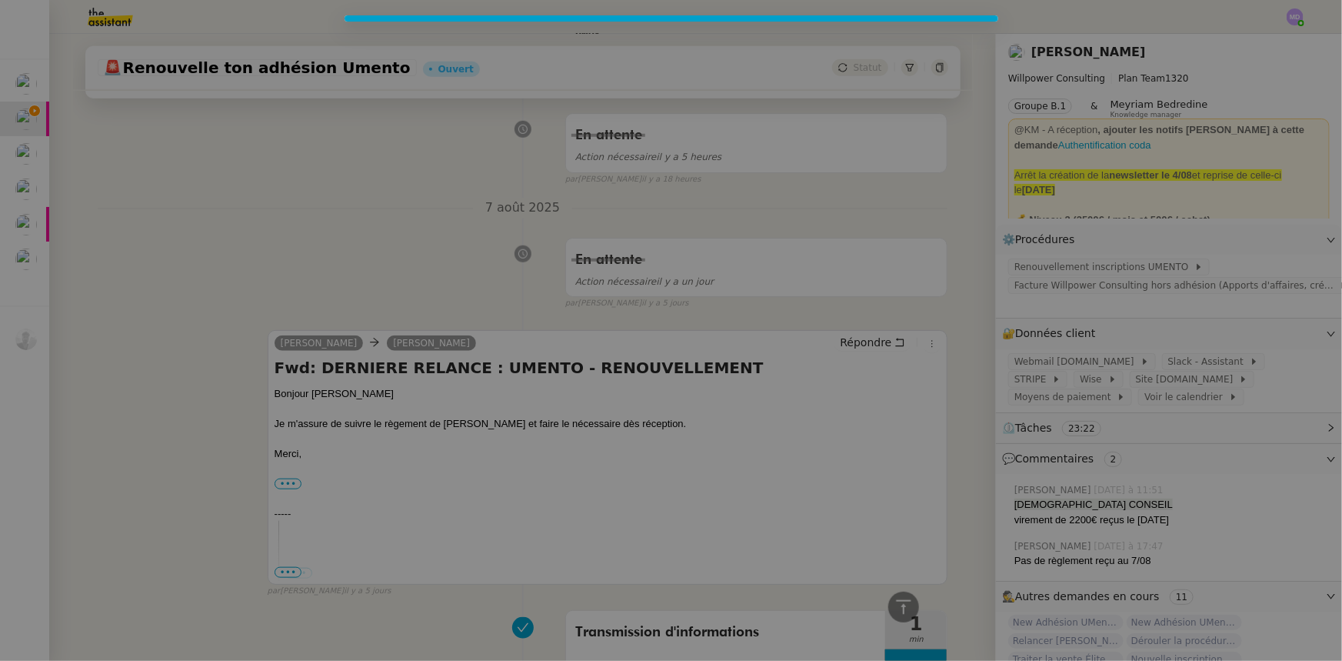
scroll to position [677, 0]
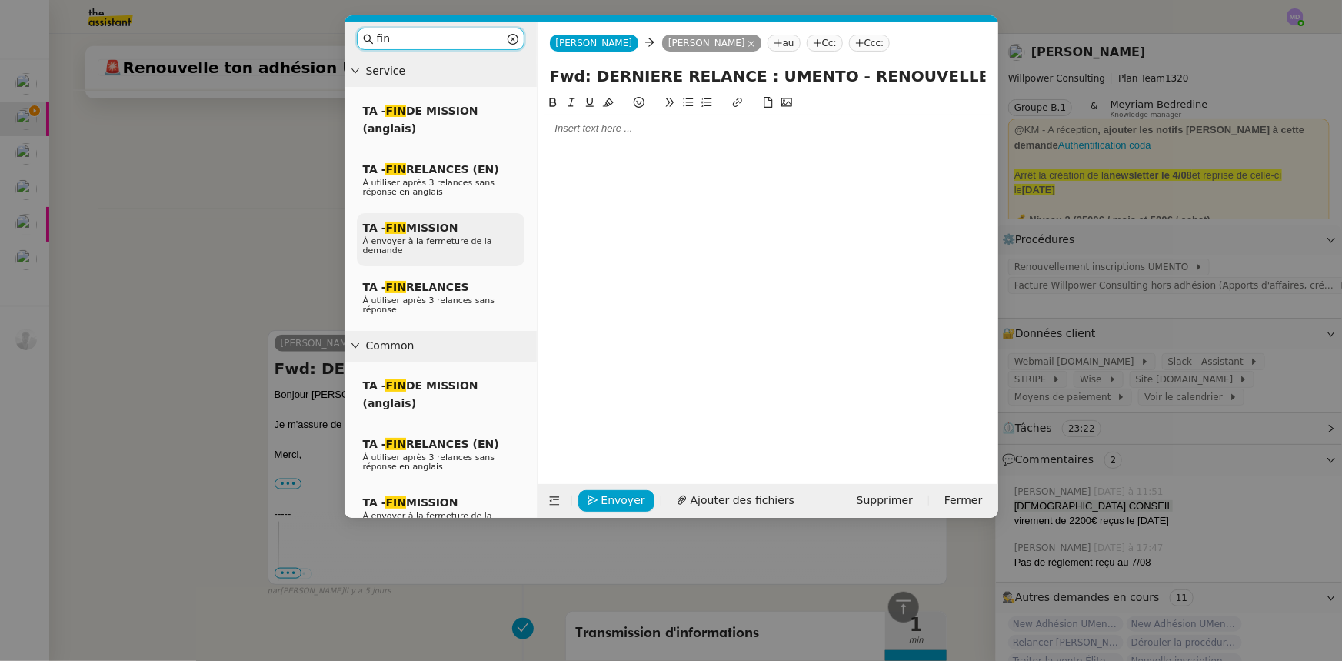
type input "fin"
click at [425, 230] on span "TA - FIN MISSION" at bounding box center [410, 228] width 95 height 12
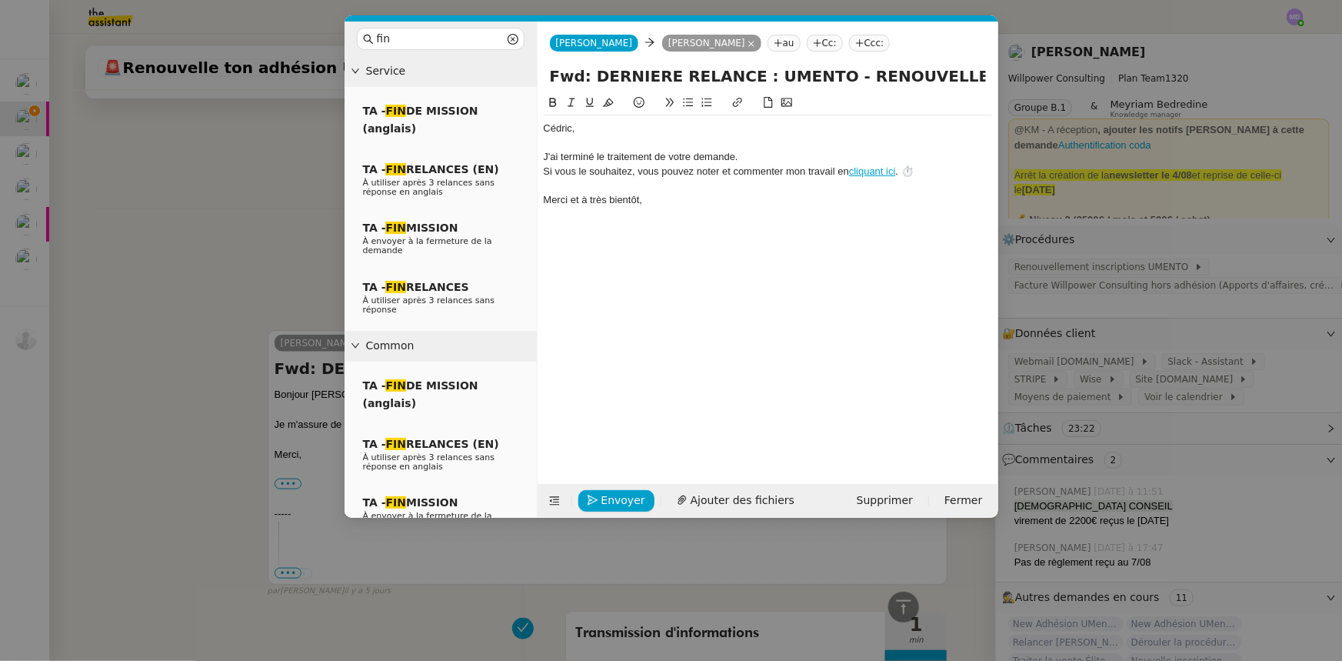
click at [544, 125] on div "﻿Cédric﻿," at bounding box center [768, 129] width 448 height 14
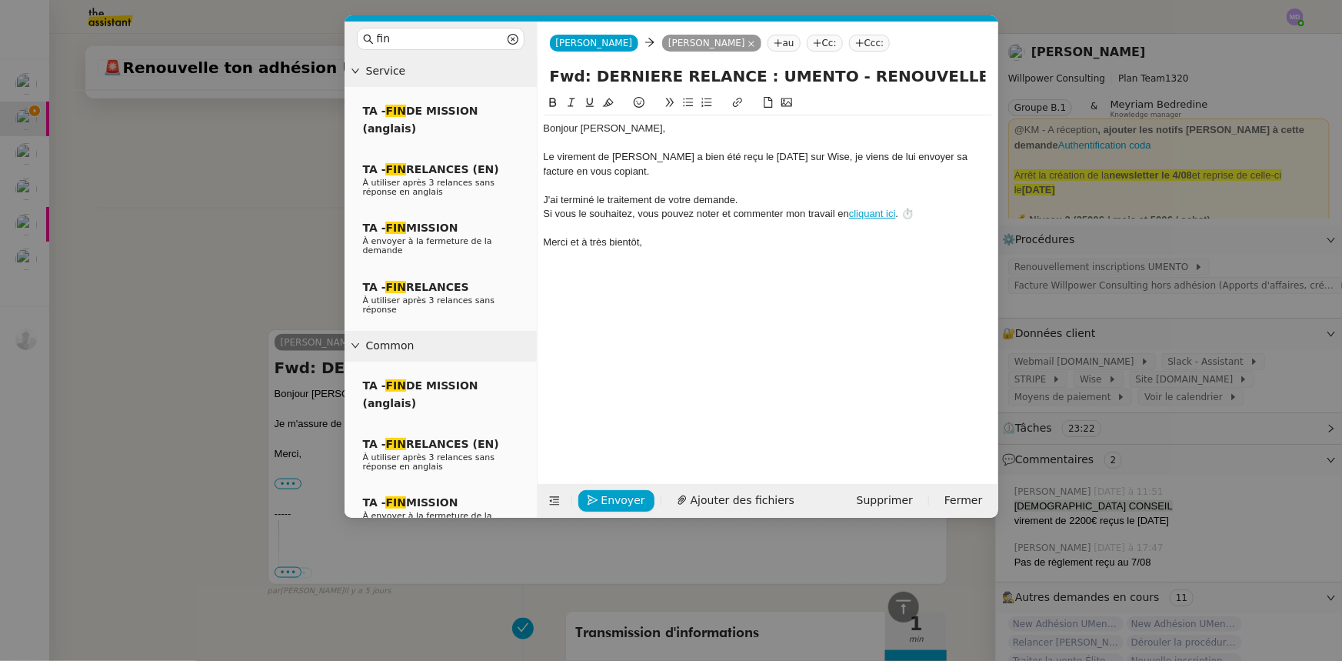
scroll to position [798, 0]
click at [620, 493] on span "Envoyer" at bounding box center [624, 501] width 44 height 18
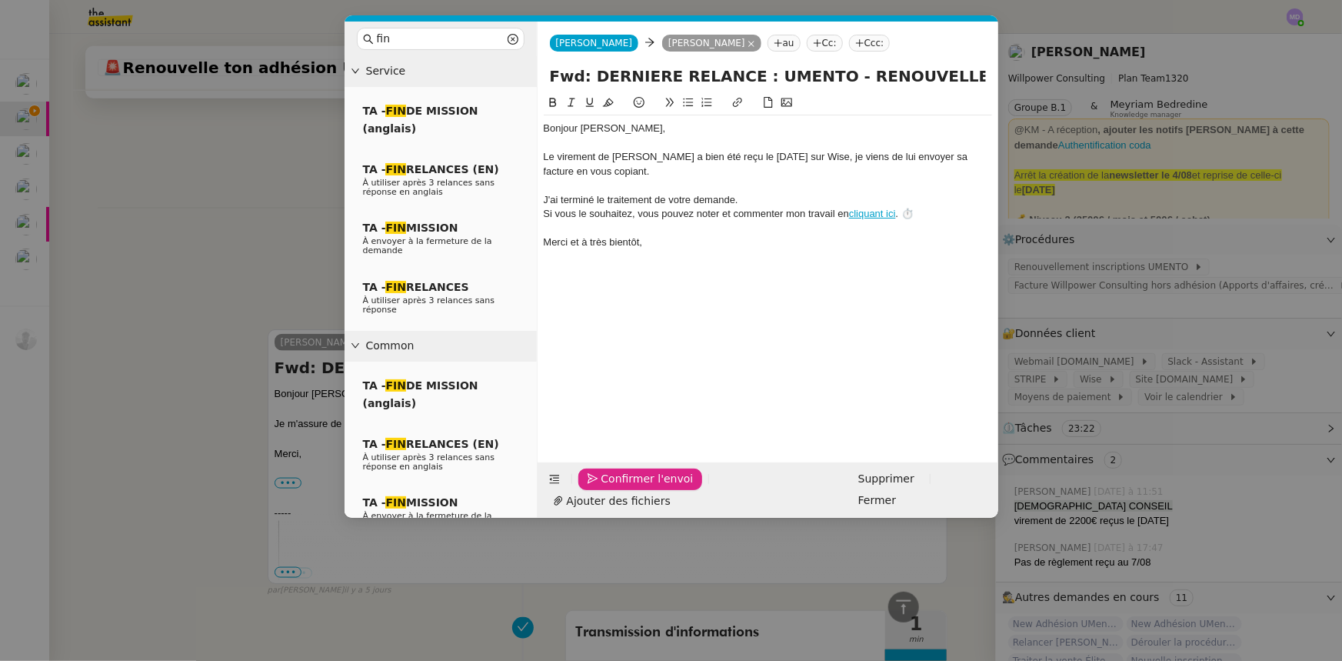
click at [116, 193] on nz-modal-container "fin Service TA - FIN DE MISSION (anglais) TA - FIN RELANCES (EN) À utiliser apr…" at bounding box center [671, 330] width 1342 height 661
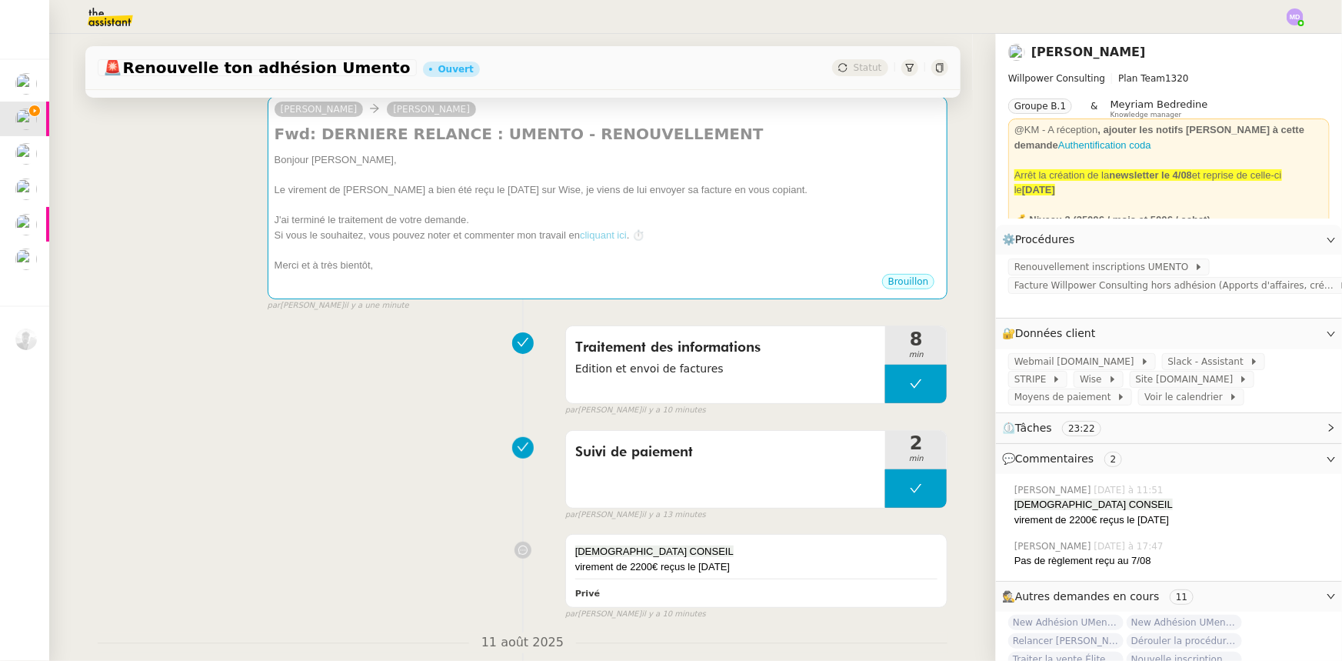
scroll to position [26, 0]
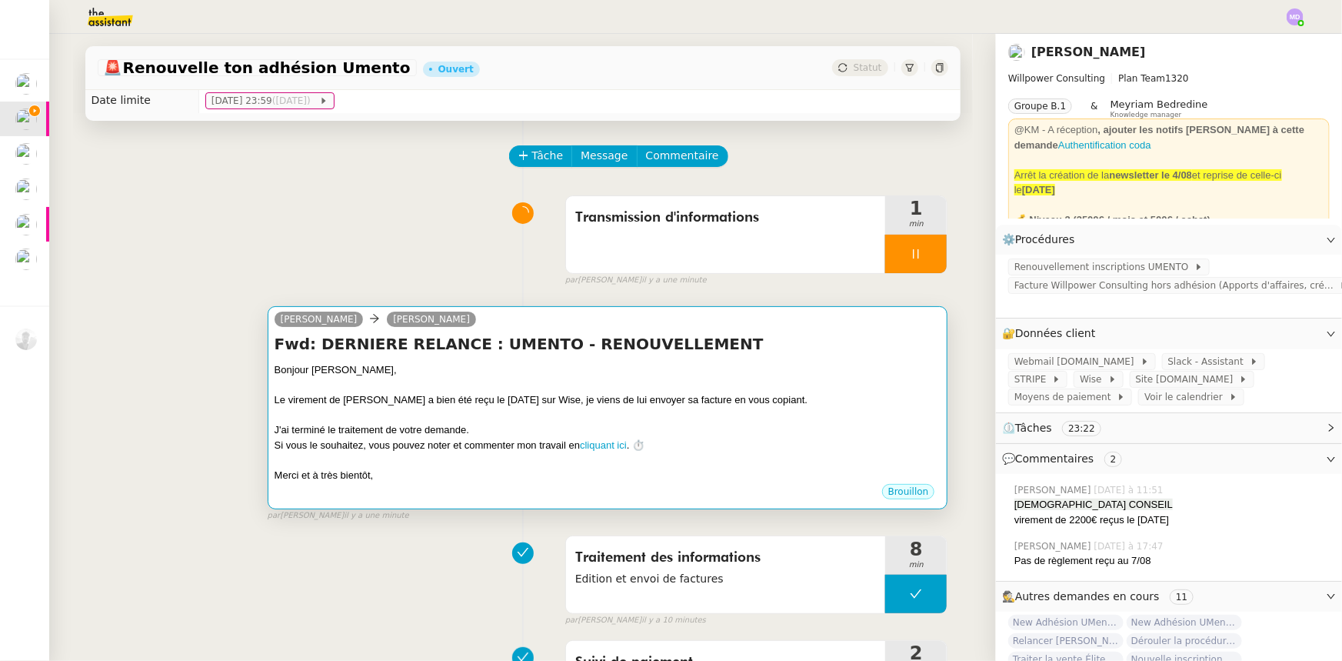
click at [515, 382] on div at bounding box center [608, 385] width 667 height 15
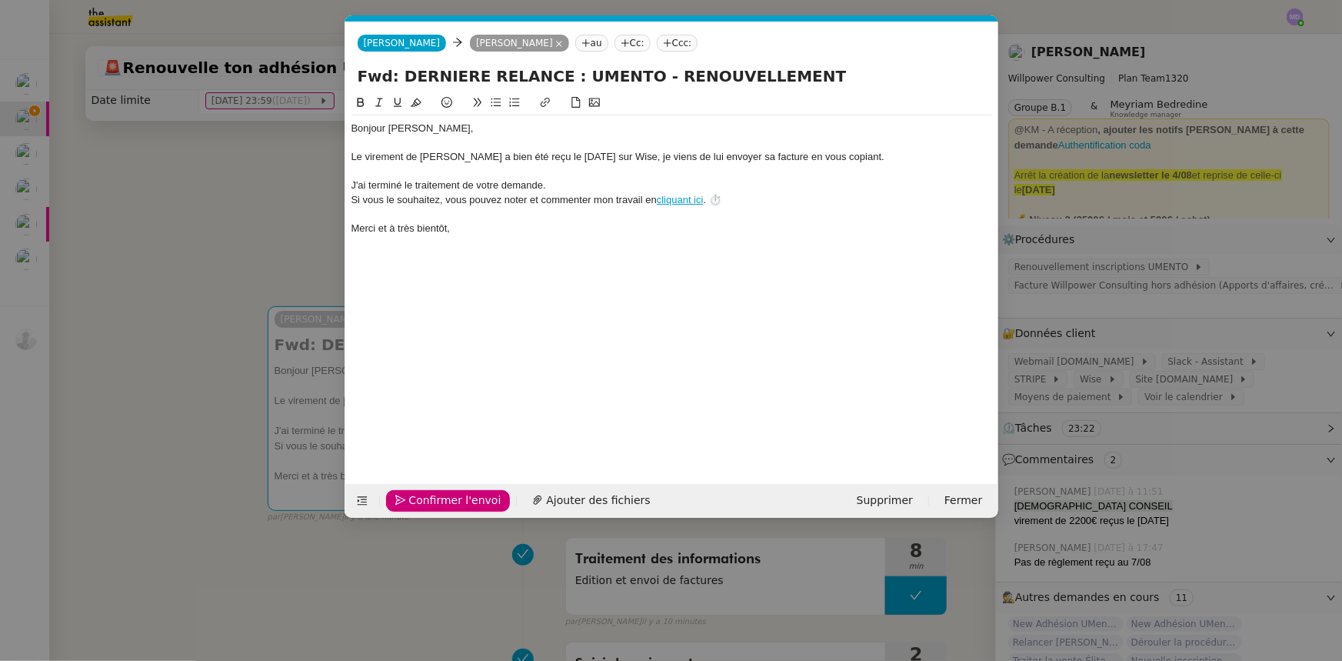
scroll to position [0, 44]
click at [475, 151] on div "Le virement de Jonathan Da Faria a bien été reçu le 8 août sur Wise, je viens d…" at bounding box center [672, 157] width 641 height 14
click at [436, 492] on div "Envoyer Ajouter des fichiers Supprimer Fermer" at bounding box center [671, 501] width 653 height 34
click at [435, 493] on span "Envoyer" at bounding box center [431, 501] width 44 height 18
click at [435, 493] on span "Confirmer l'envoi" at bounding box center [455, 501] width 92 height 18
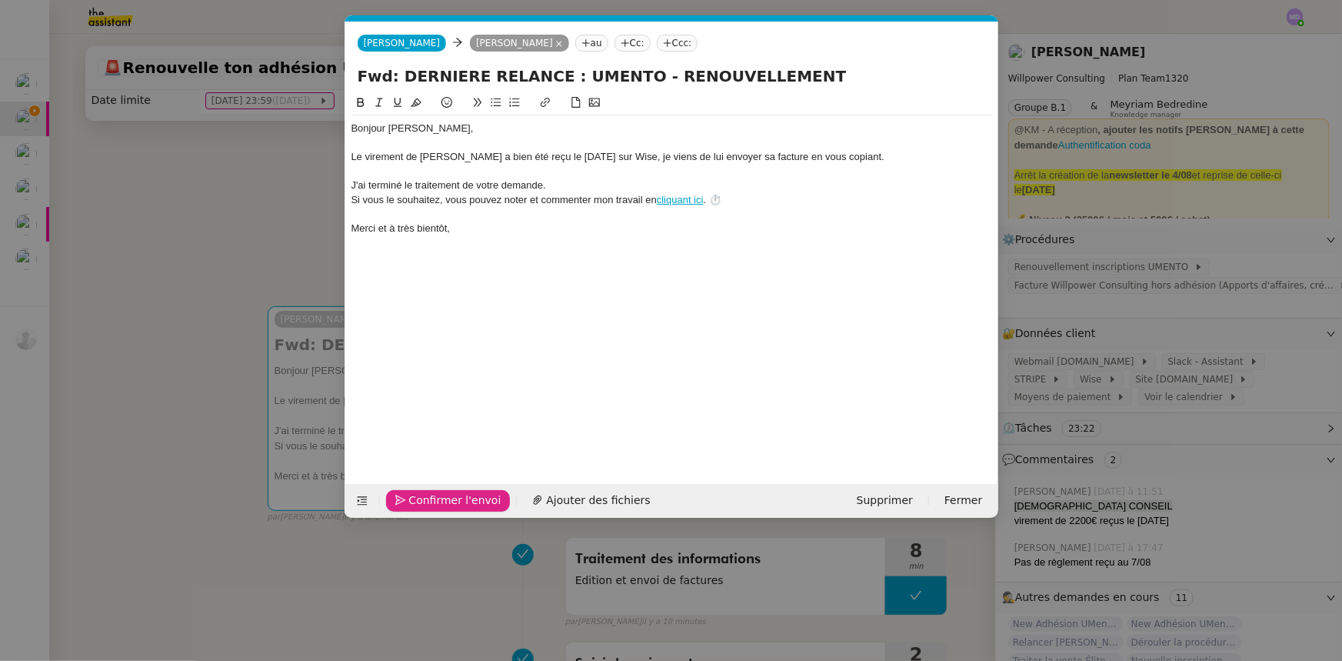
click at [432, 492] on nz-modal-container "fin Service TA - FIN DE MISSION (anglais) TA - FIN RELANCES (EN) À utiliser apr…" at bounding box center [671, 330] width 1342 height 661
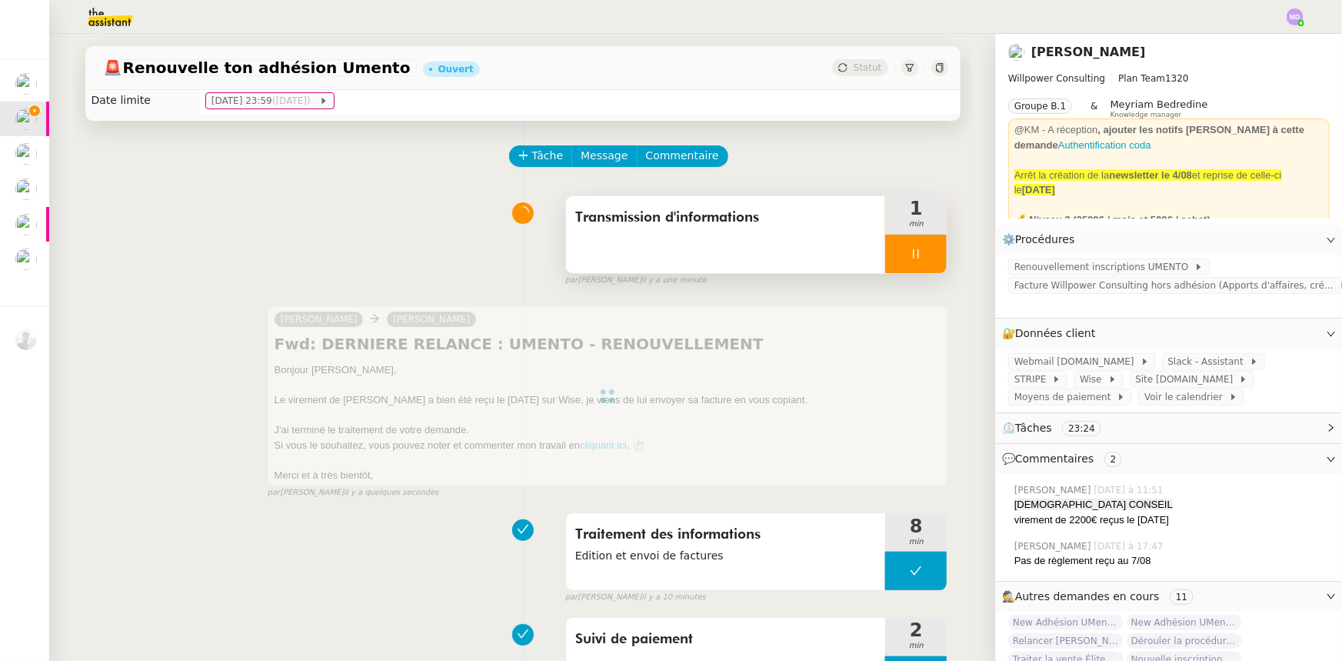
click at [927, 257] on div at bounding box center [916, 254] width 62 height 38
click at [927, 257] on button at bounding box center [931, 254] width 31 height 38
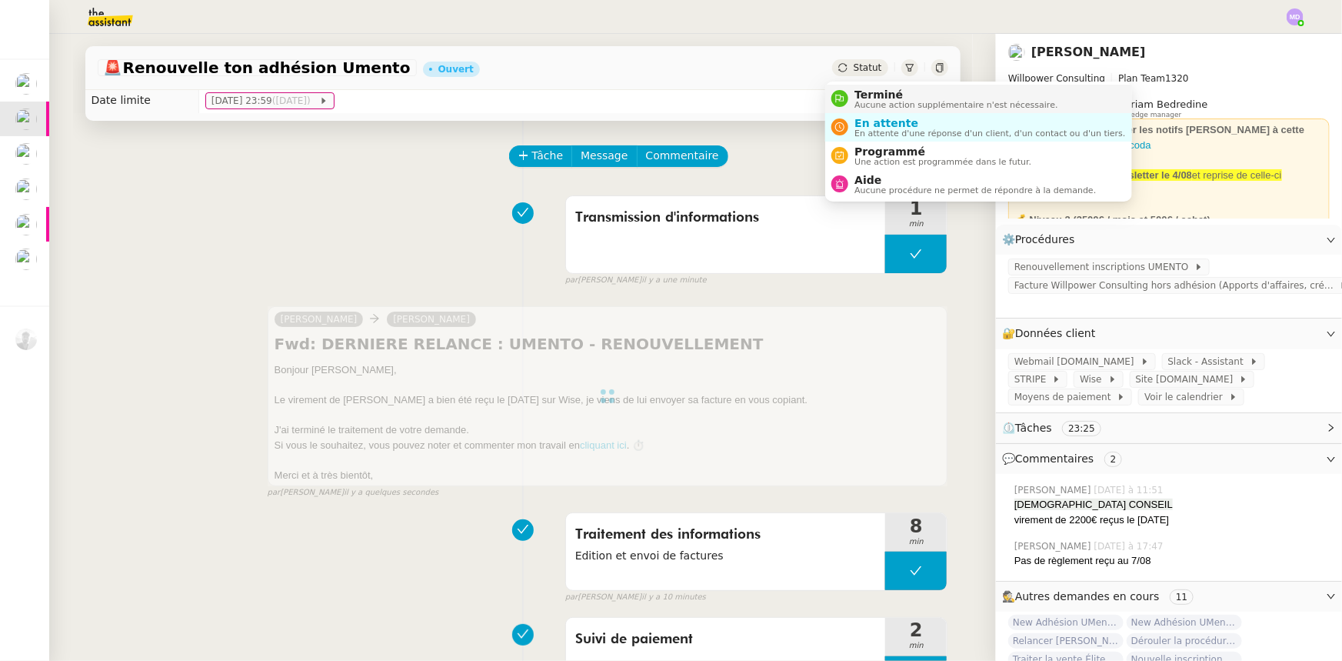
click at [861, 101] on span "Aucune action supplémentaire n'est nécessaire." at bounding box center [956, 105] width 203 height 8
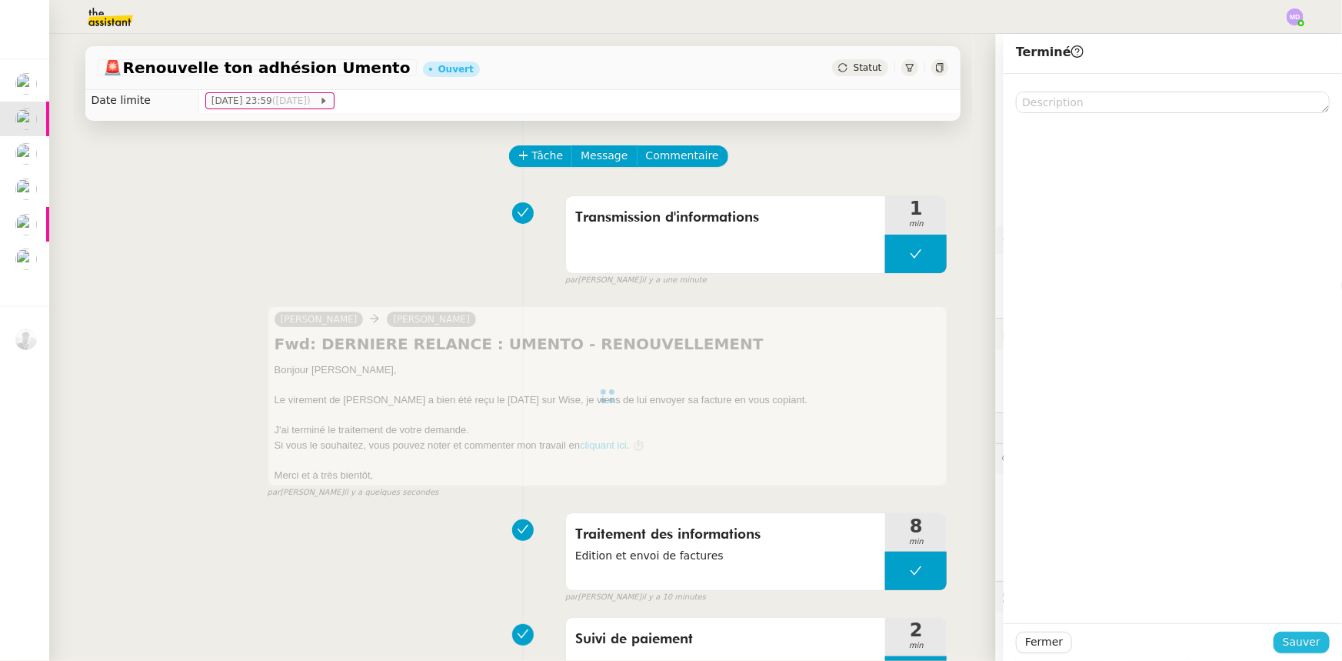
click at [1302, 645] on span "Sauver" at bounding box center [1302, 642] width 38 height 18
